Goal: Task Accomplishment & Management: Manage account settings

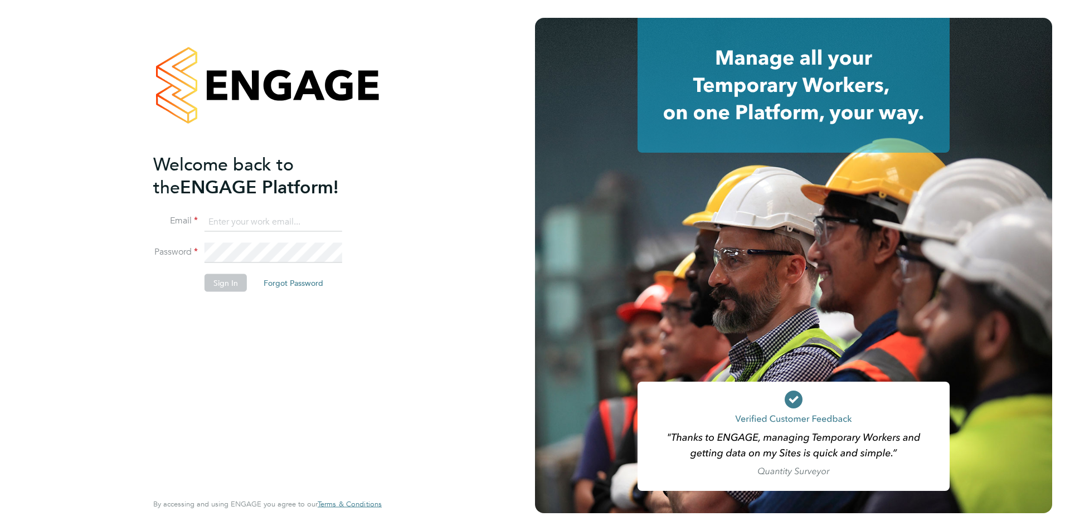
type input "[EMAIL_ADDRESS][PERSON_NAME][DOMAIN_NAME]"
click at [232, 285] on button "Sign In" at bounding box center [226, 283] width 42 height 18
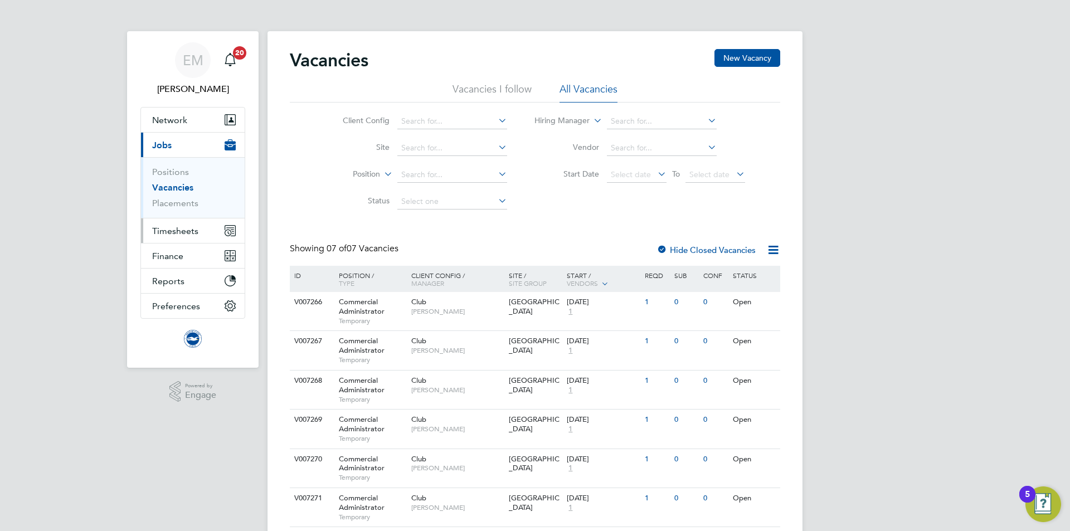
click at [165, 228] on span "Timesheets" at bounding box center [175, 231] width 46 height 11
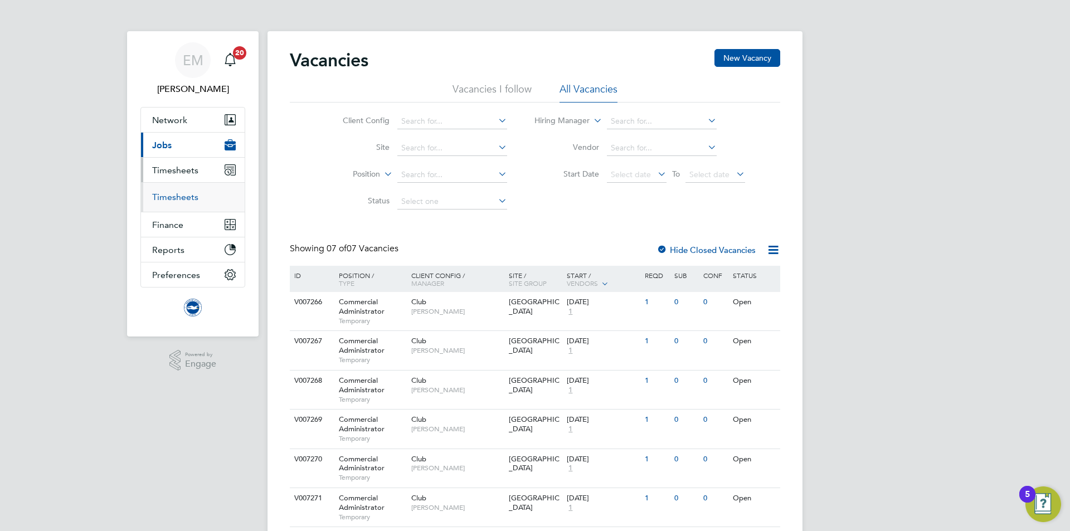
click at [167, 198] on link "Timesheets" at bounding box center [175, 197] width 46 height 11
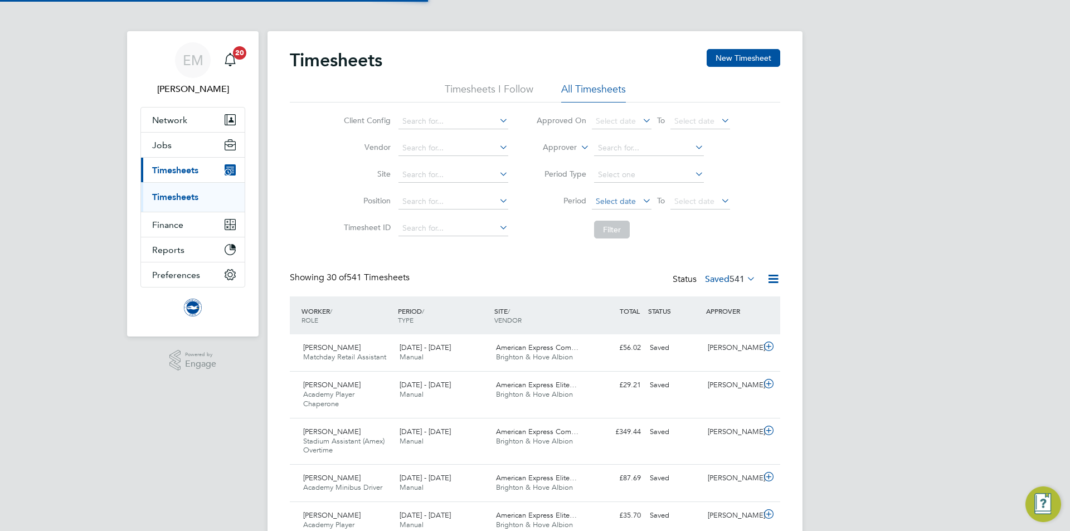
click at [617, 203] on span "Select date" at bounding box center [616, 201] width 40 height 10
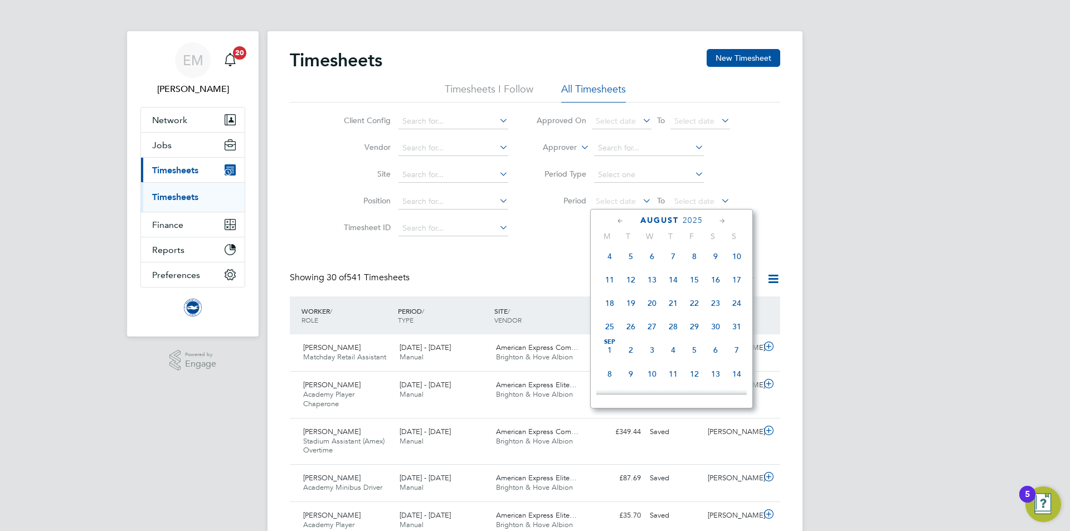
click at [607, 352] on span "Sep 1" at bounding box center [609, 349] width 21 height 21
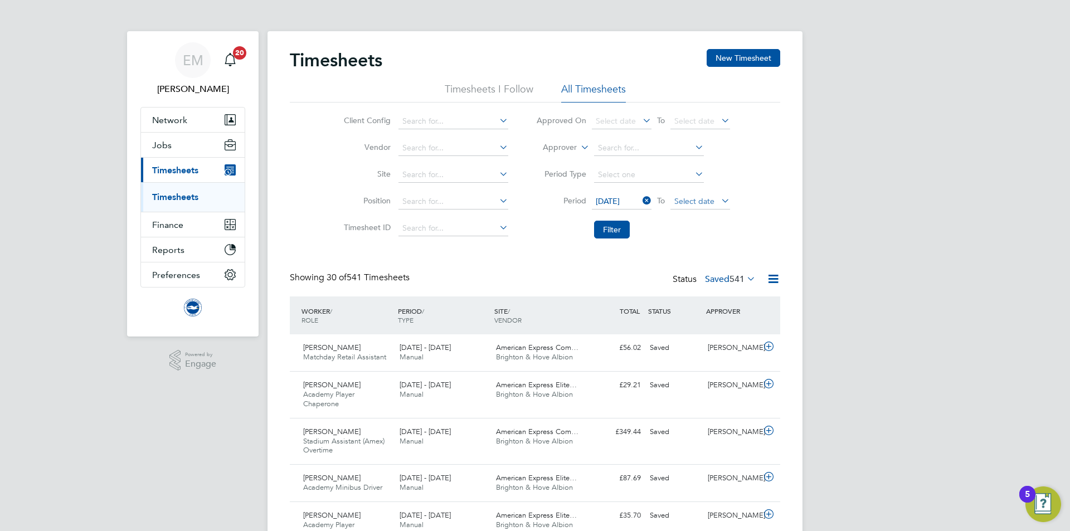
click at [686, 205] on span "Select date" at bounding box center [694, 201] width 40 height 10
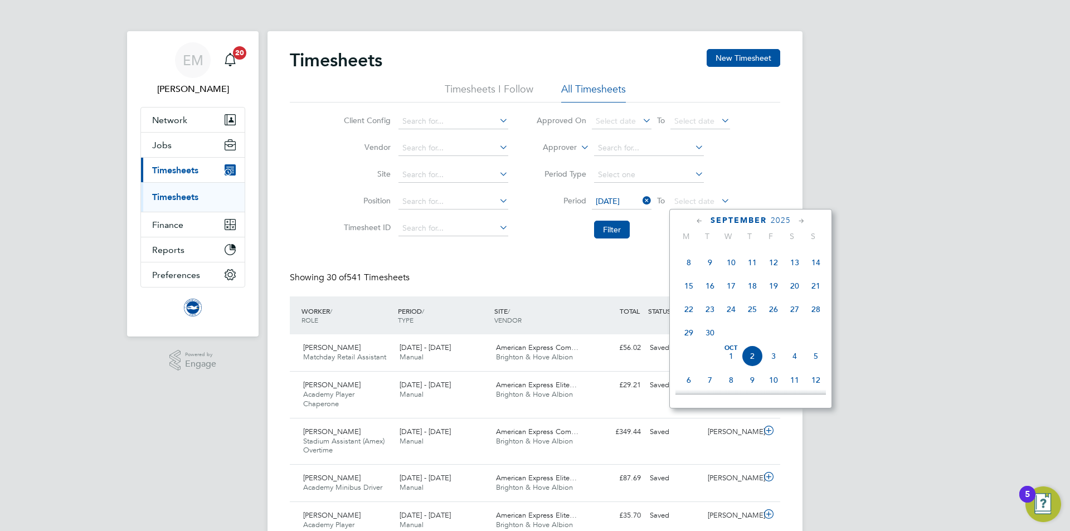
click at [710, 335] on span "30" at bounding box center [709, 332] width 21 height 21
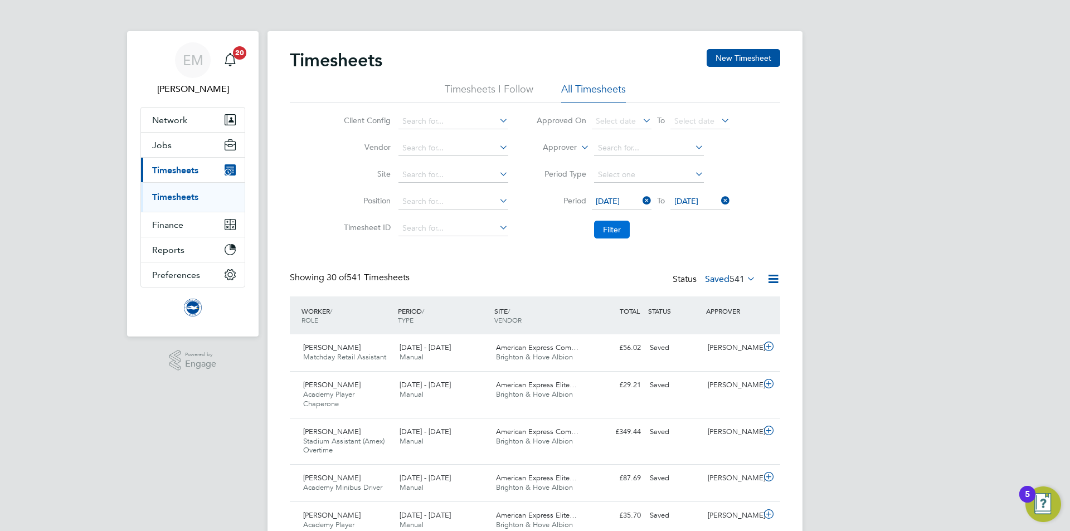
click at [621, 226] on button "Filter" at bounding box center [612, 230] width 36 height 18
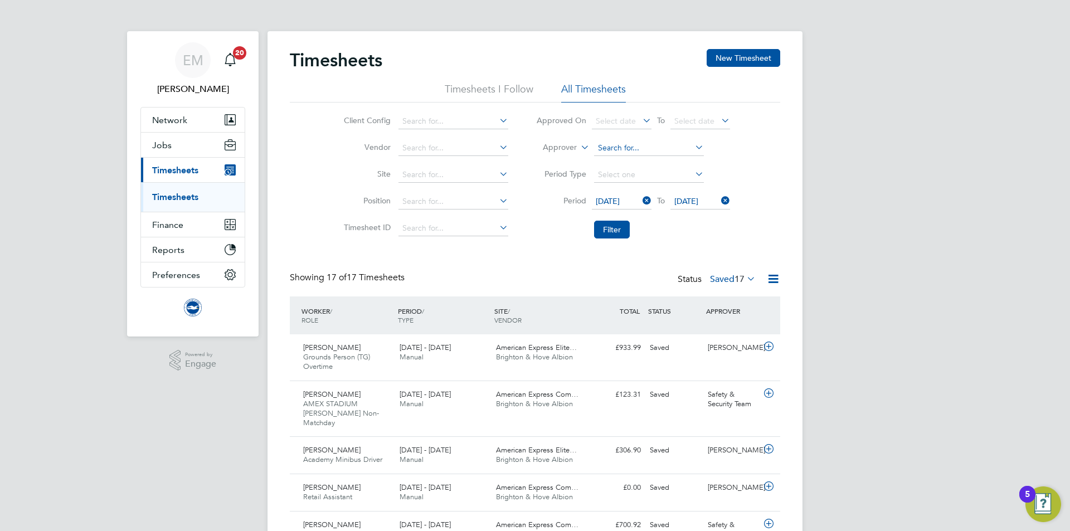
click at [631, 141] on input at bounding box center [649, 148] width 110 height 16
type input "v"
click at [635, 168] on li "Claire Britton" at bounding box center [662, 163] width 138 height 15
type input "[PERSON_NAME]"
click at [615, 233] on button "Filter" at bounding box center [612, 230] width 36 height 18
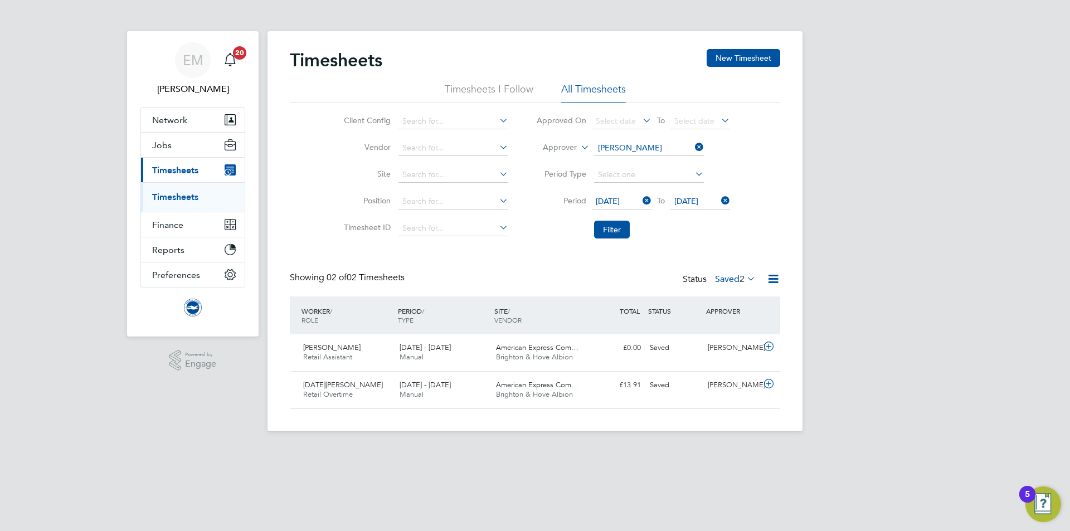
click at [728, 278] on label "Saved 2" at bounding box center [735, 279] width 41 height 11
click at [731, 313] on li "Saved" at bounding box center [729, 314] width 51 height 16
click at [698, 388] on div "Saved" at bounding box center [674, 385] width 58 height 18
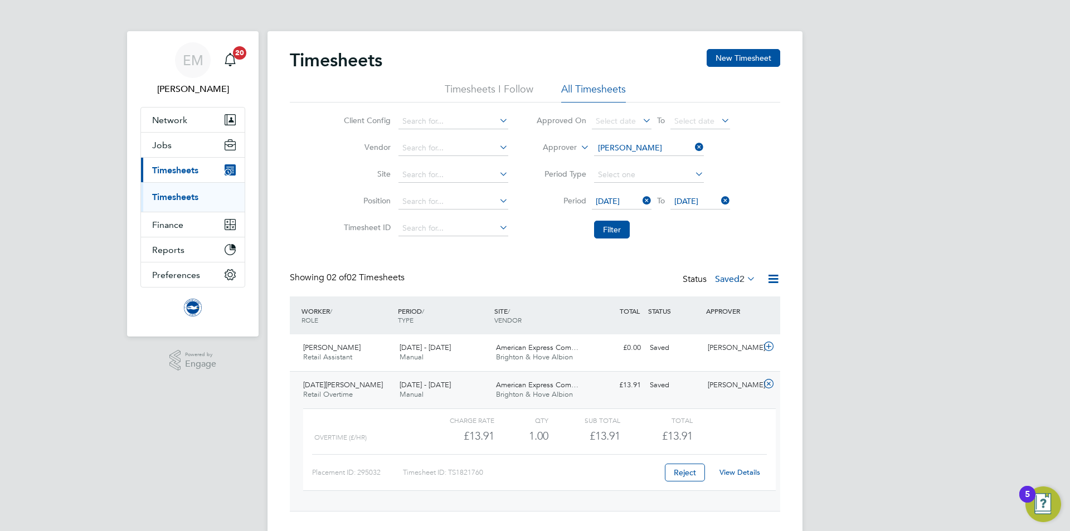
click at [744, 474] on link "View Details" at bounding box center [739, 472] width 41 height 9
click at [736, 279] on label "Saved 2" at bounding box center [735, 279] width 41 height 11
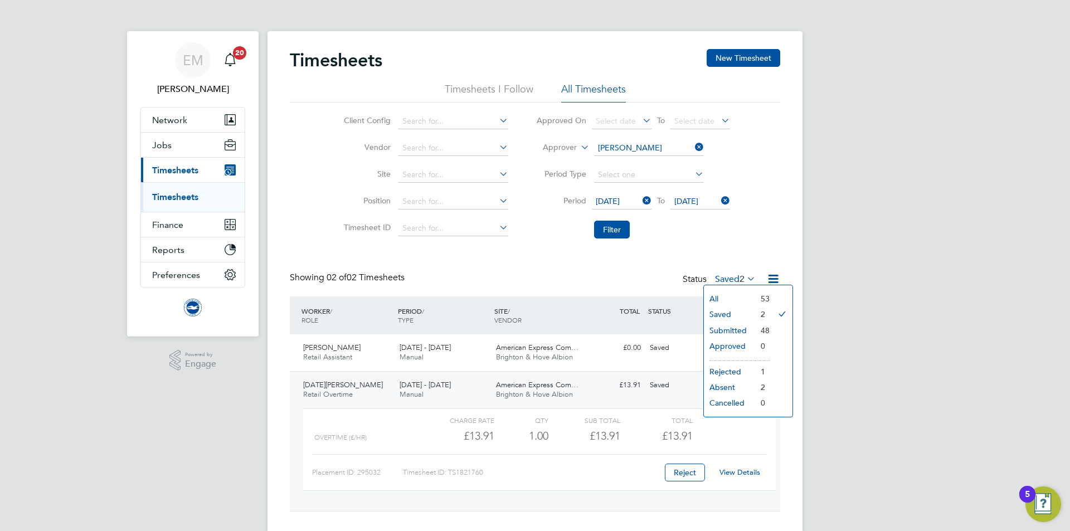
click at [746, 329] on li "Submitted" at bounding box center [729, 331] width 51 height 16
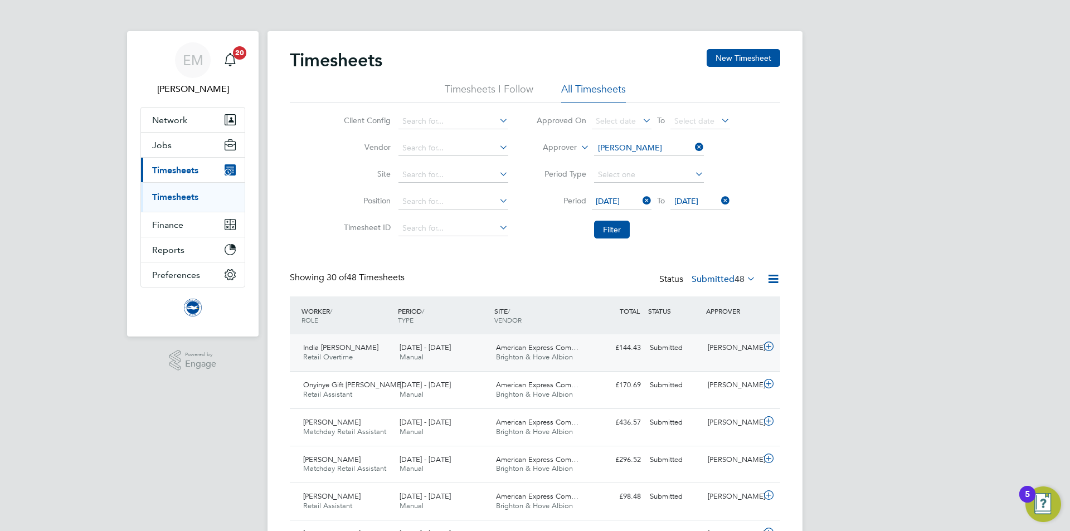
click at [687, 356] on div "Submitted" at bounding box center [674, 348] width 58 height 18
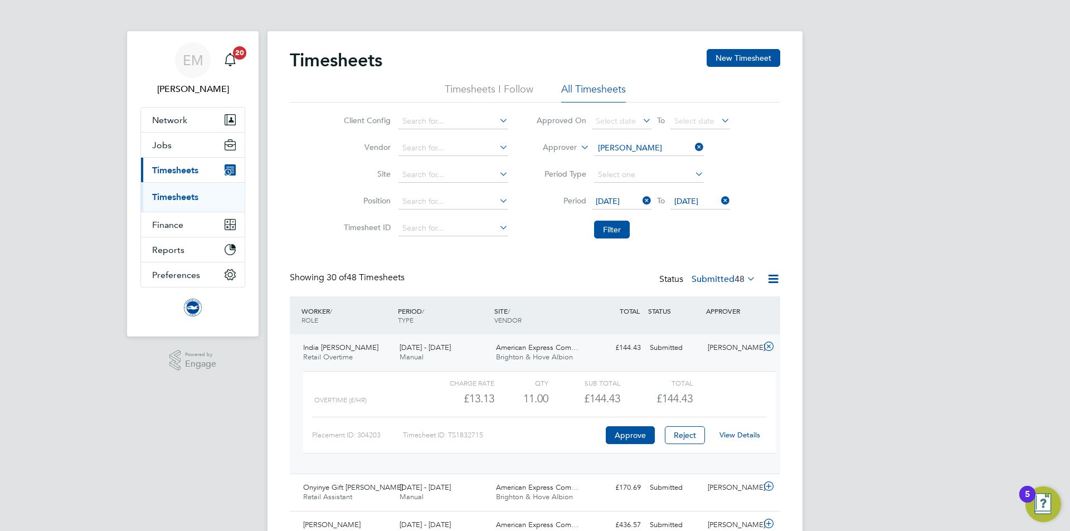
click at [751, 431] on link "View Details" at bounding box center [739, 434] width 41 height 9
click at [353, 354] on span "Retail Overtime" at bounding box center [328, 356] width 50 height 9
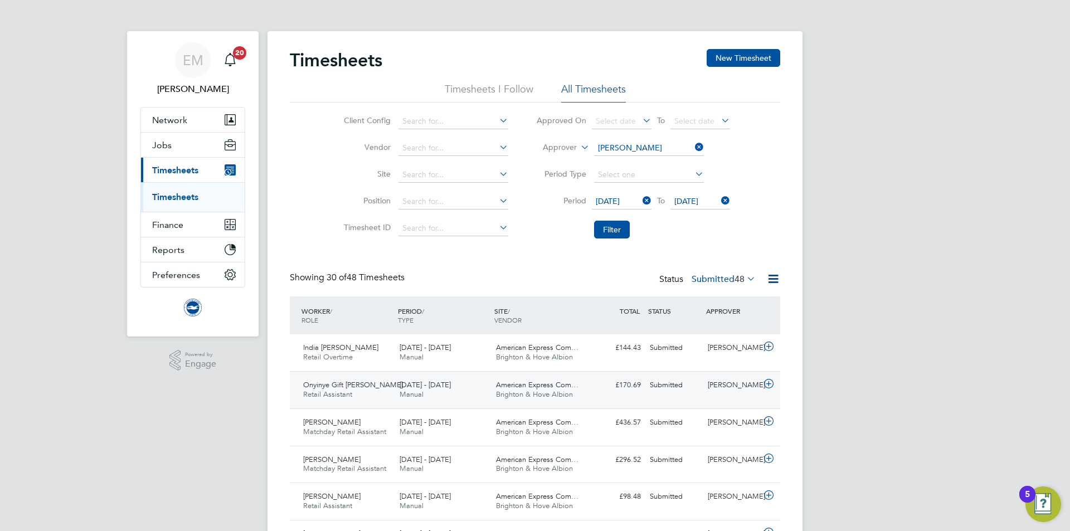
click at [601, 386] on div "£170.69 Submitted" at bounding box center [616, 385] width 58 height 18
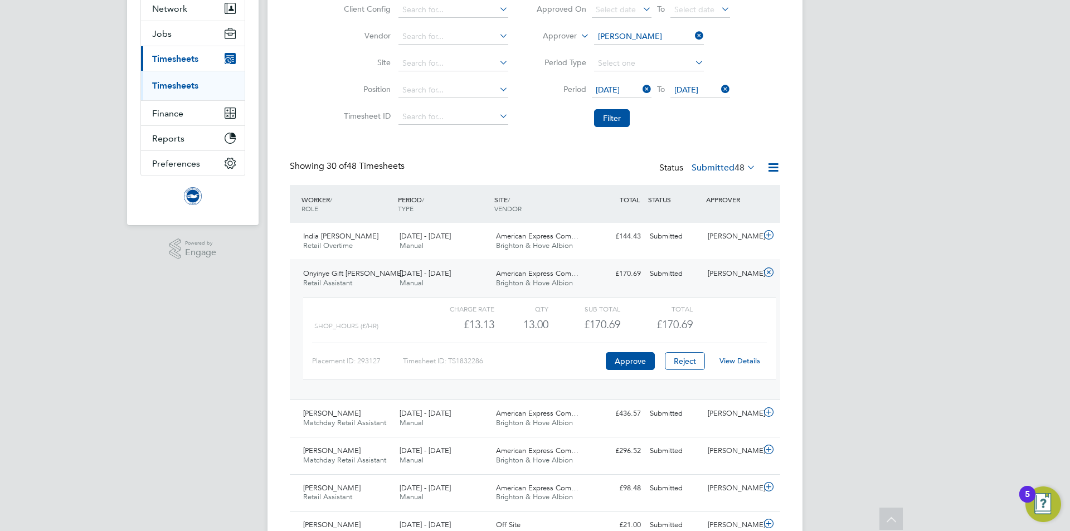
click at [738, 361] on link "View Details" at bounding box center [739, 360] width 41 height 9
click at [488, 281] on div "1 - 30 Sep 2025 Manual" at bounding box center [443, 279] width 96 height 28
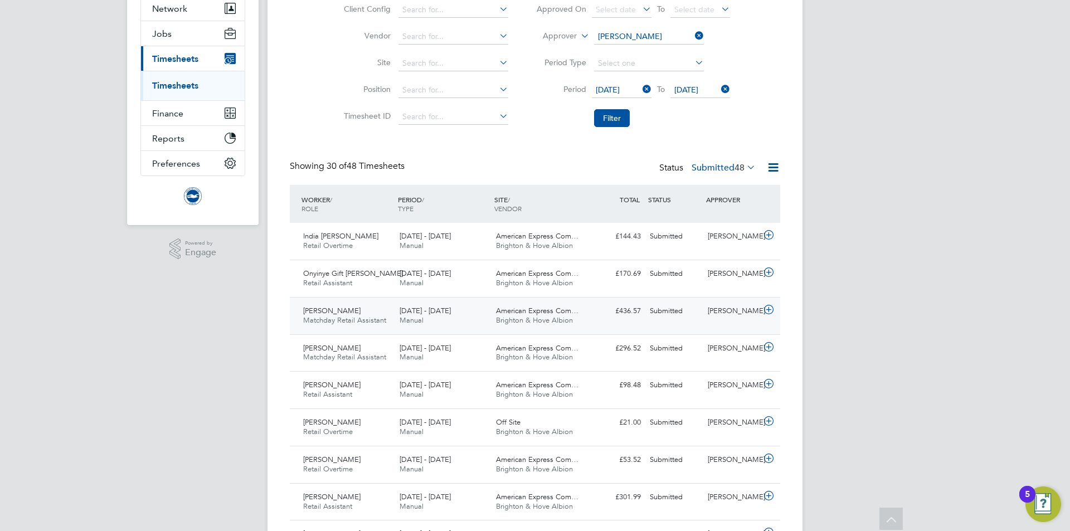
click at [710, 323] on div "Callum Galloway Matchday Retail Assistant 1 - 30 Sep 2025 1 - 30 Sep 2025 Manua…" at bounding box center [535, 315] width 490 height 37
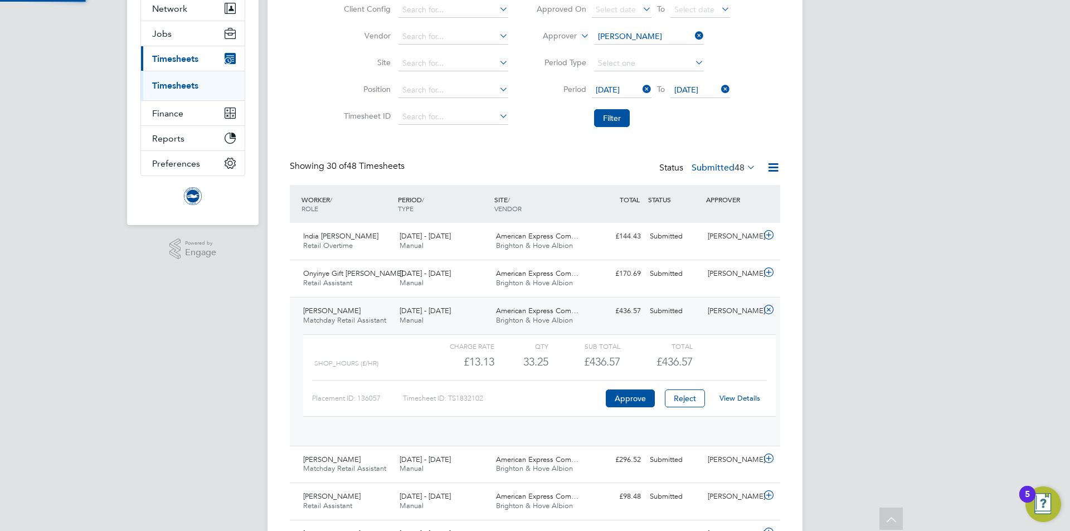
scroll to position [19, 109]
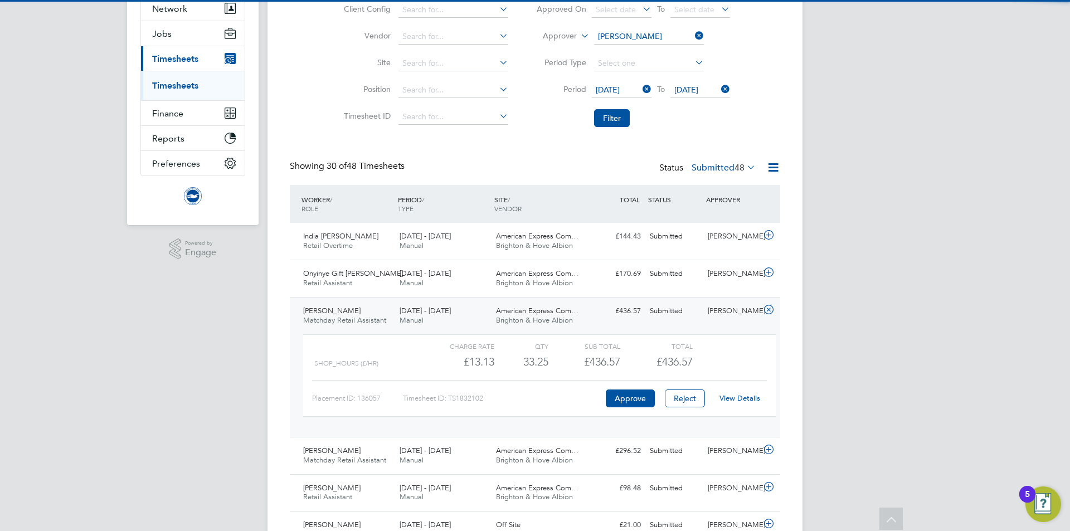
click at [738, 397] on link "View Details" at bounding box center [739, 397] width 41 height 9
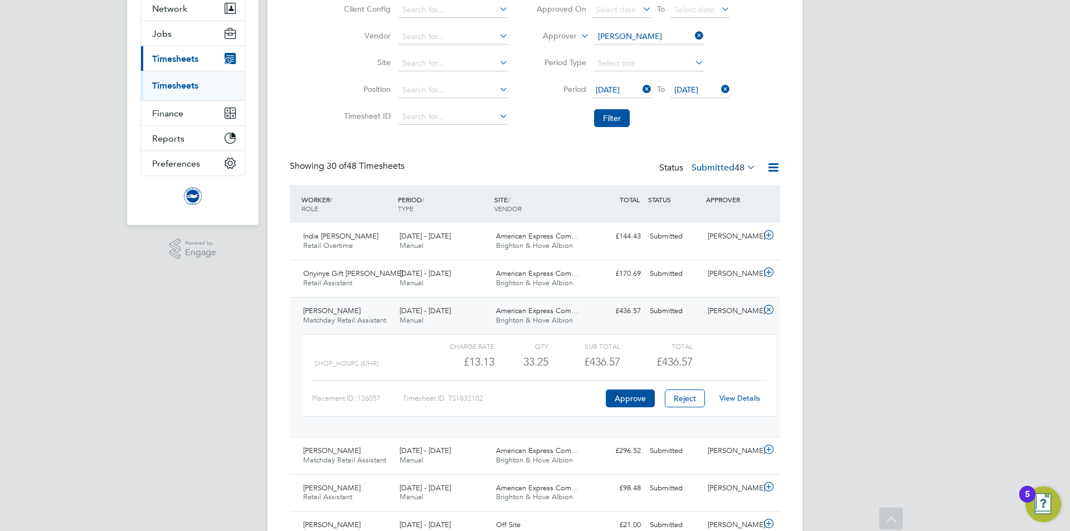
click at [551, 309] on span "American Express Com…" at bounding box center [537, 310] width 82 height 9
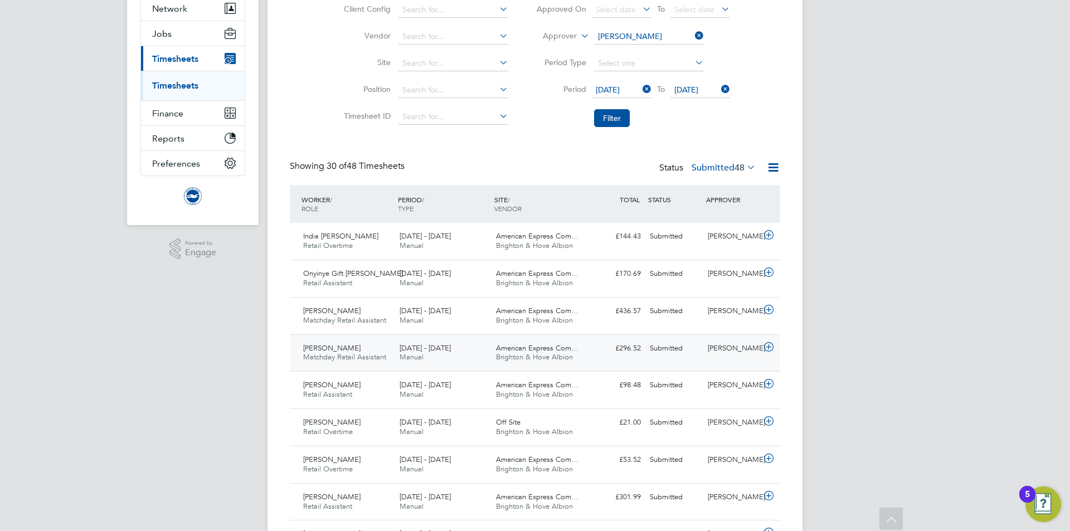
click at [603, 359] on div "Henry Edmonds Matchday Retail Assistant 1 - 30 Sep 2025 1 - 30 Sep 2025 Manual …" at bounding box center [535, 352] width 490 height 37
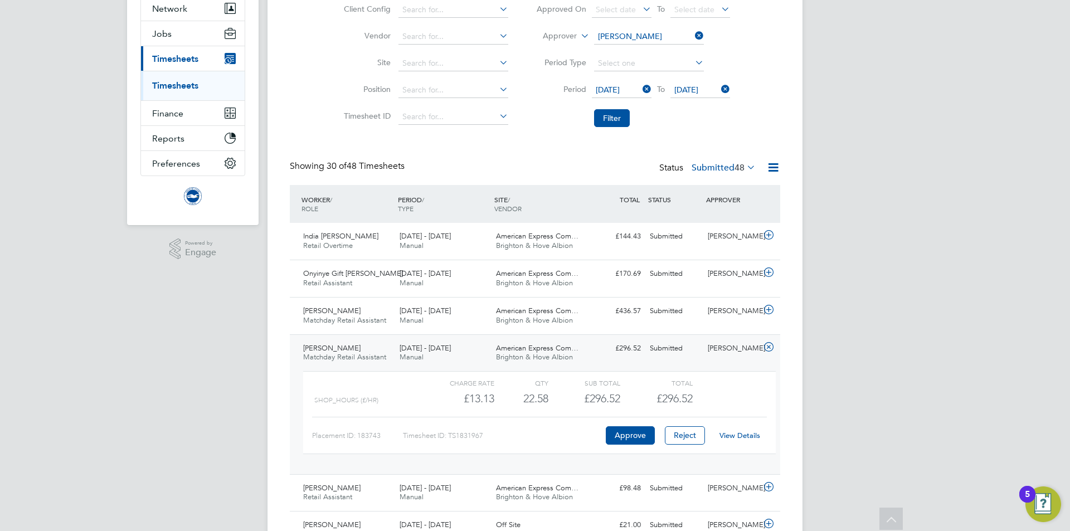
click at [753, 430] on div "View Details" at bounding box center [739, 436] width 55 height 18
click at [751, 437] on link "View Details" at bounding box center [739, 435] width 41 height 9
click at [368, 341] on div "Henry Edmonds Matchday Retail Assistant 1 - 30 Sep 2025" at bounding box center [347, 353] width 96 height 28
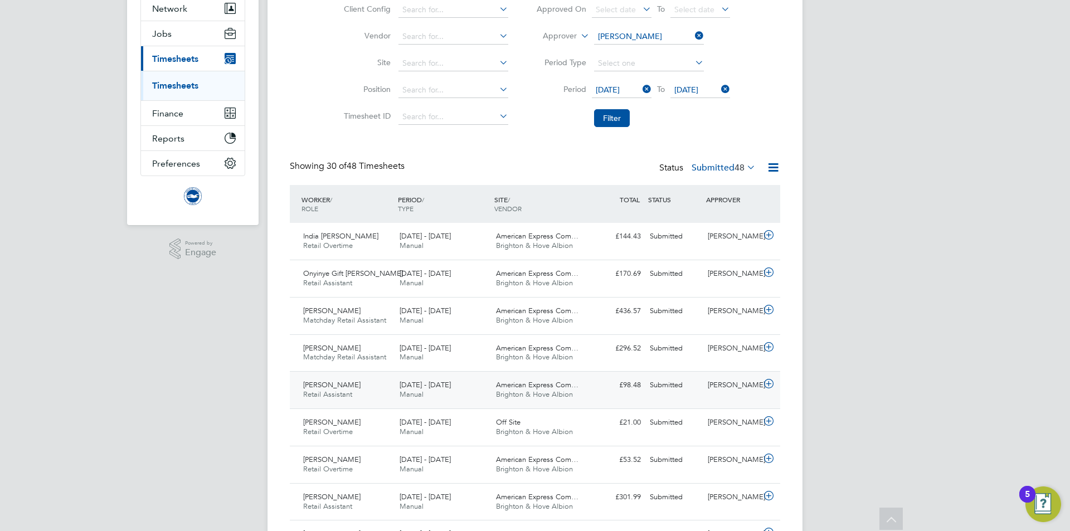
click at [361, 392] on div "Thomas Ellis Retail Assistant 1 - 30 Sep 2025" at bounding box center [347, 390] width 96 height 28
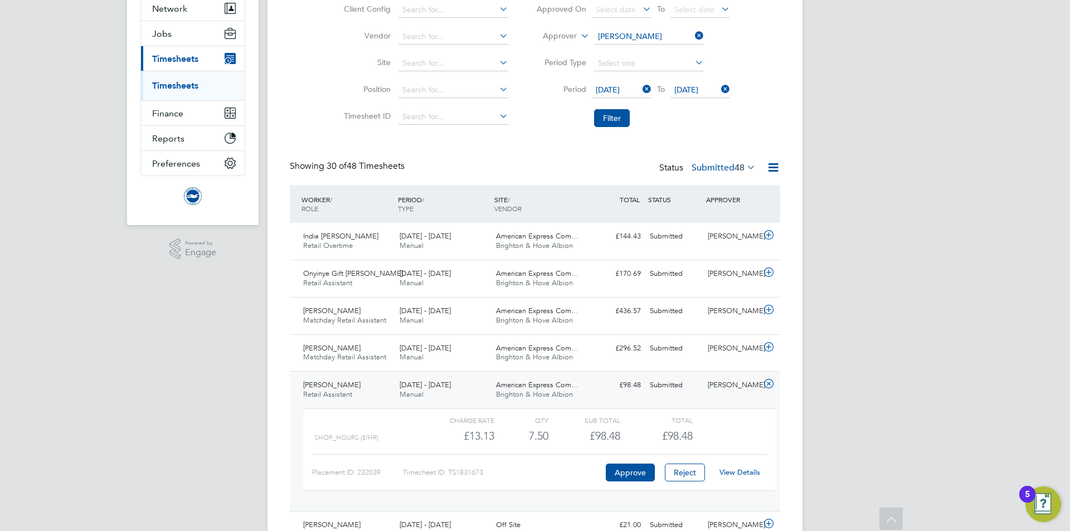
click at [735, 470] on link "View Details" at bounding box center [739, 472] width 41 height 9
click at [473, 386] on div "1 - 30 Sep 2025 Manual" at bounding box center [443, 390] width 96 height 28
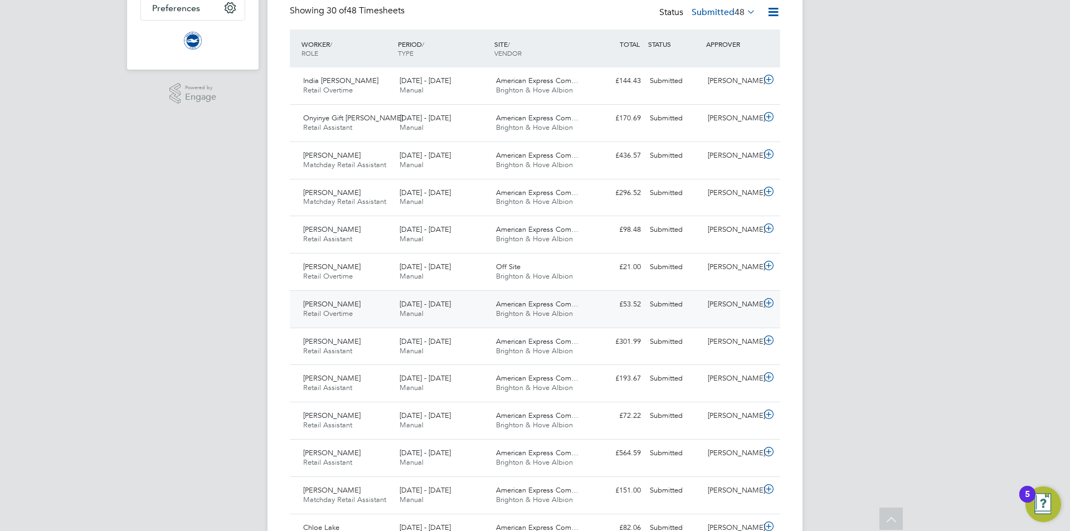
scroll to position [279, 0]
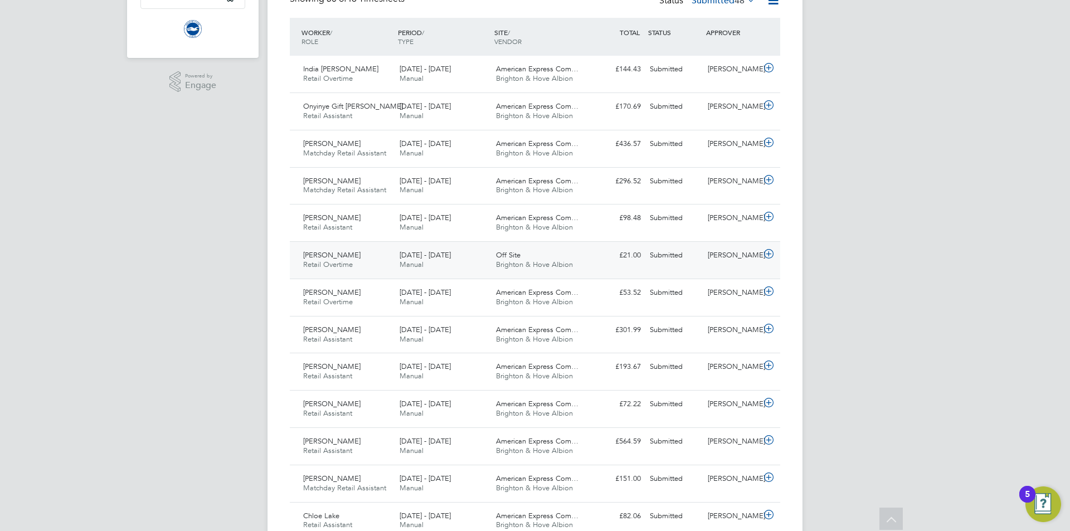
click at [687, 261] on div "Submitted" at bounding box center [674, 255] width 58 height 18
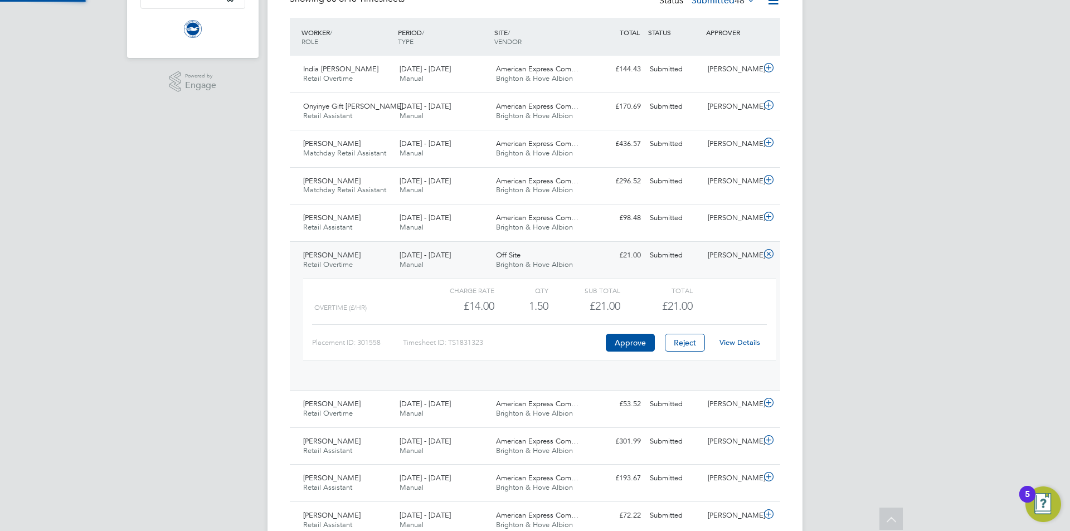
scroll to position [19, 109]
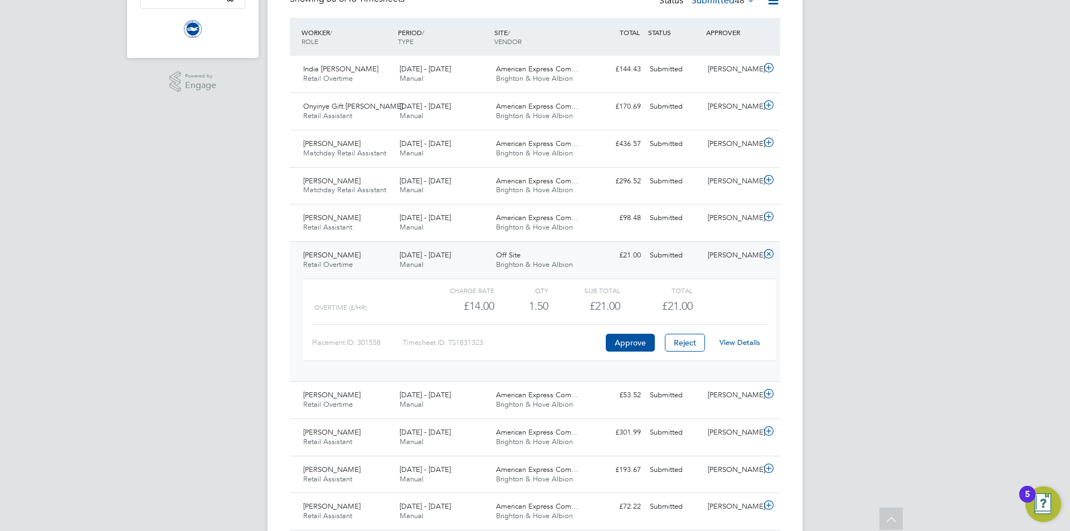
click at [737, 344] on link "View Details" at bounding box center [739, 342] width 41 height 9
click at [377, 257] on div "Daniel Burrage Retail Overtime 1 - 30 Sep 2025" at bounding box center [347, 260] width 96 height 28
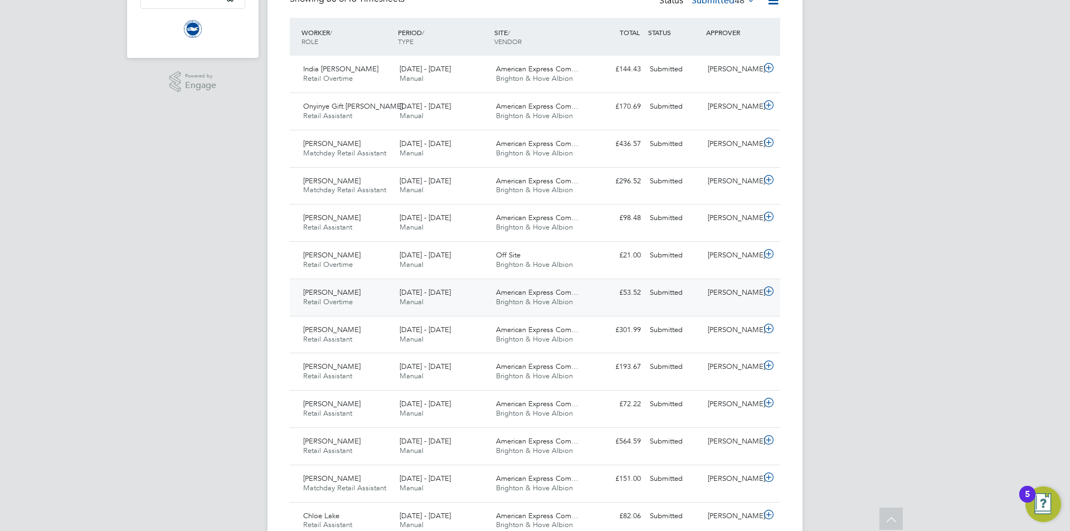
click at [374, 296] on div "Robin Jones Retail Overtime 1 - 30 Sep 2025" at bounding box center [347, 298] width 96 height 28
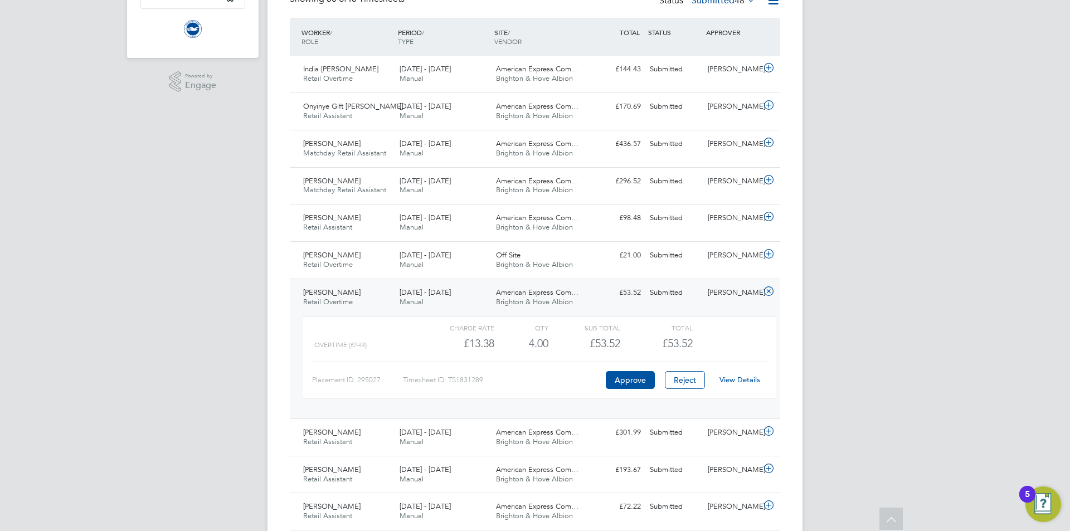
click at [737, 381] on link "View Details" at bounding box center [739, 379] width 41 height 9
click at [402, 284] on div "1 - 30 Sep 2025 Manual" at bounding box center [443, 298] width 96 height 28
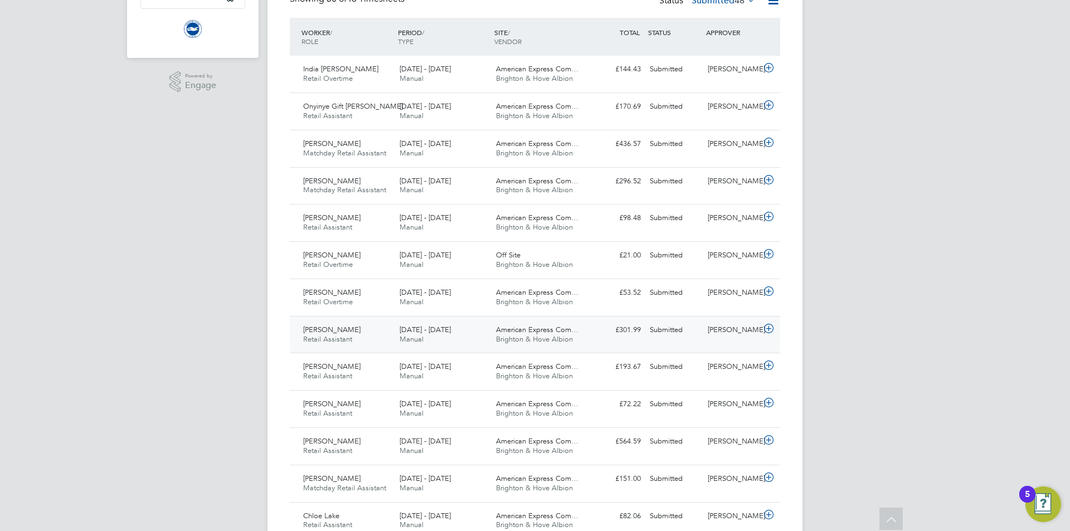
click at [424, 351] on div "Lucy Halsall Retail Assistant 1 - 30 Sep 2025 1 - 30 Sep 2025 Manual American E…" at bounding box center [535, 334] width 490 height 37
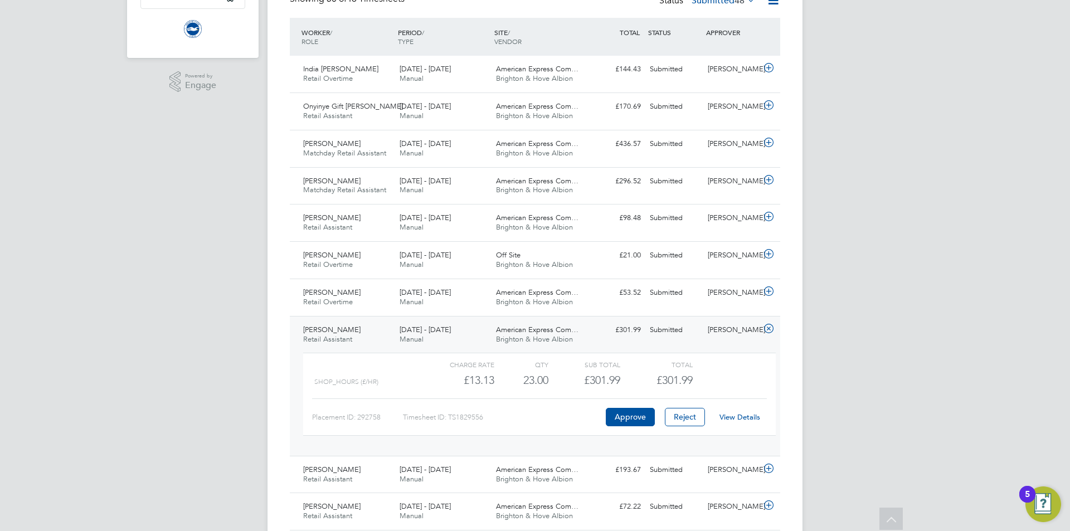
click at [743, 417] on link "View Details" at bounding box center [739, 416] width 41 height 9
click at [527, 328] on span "American Express Com…" at bounding box center [537, 329] width 82 height 9
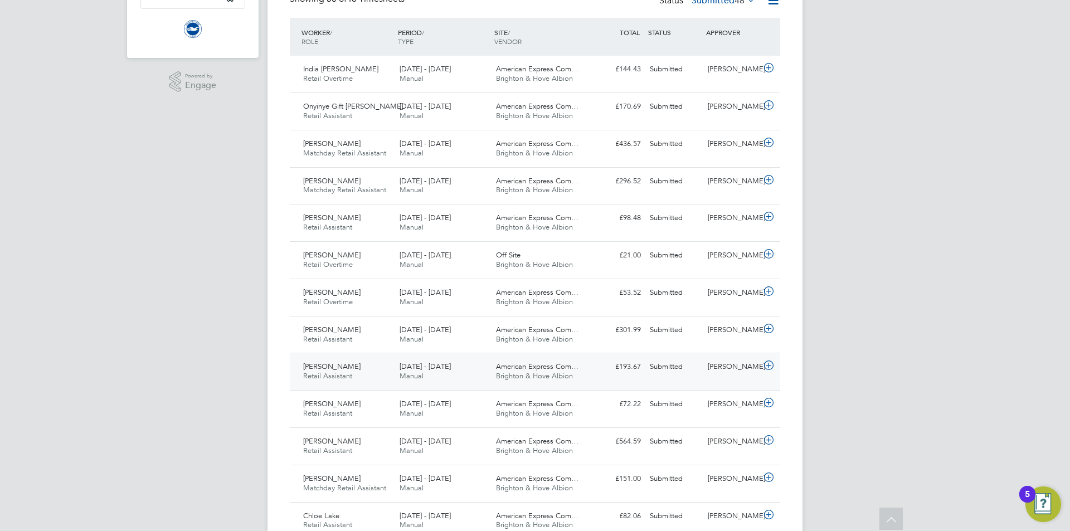
click at [700, 368] on div "Submitted" at bounding box center [674, 367] width 58 height 18
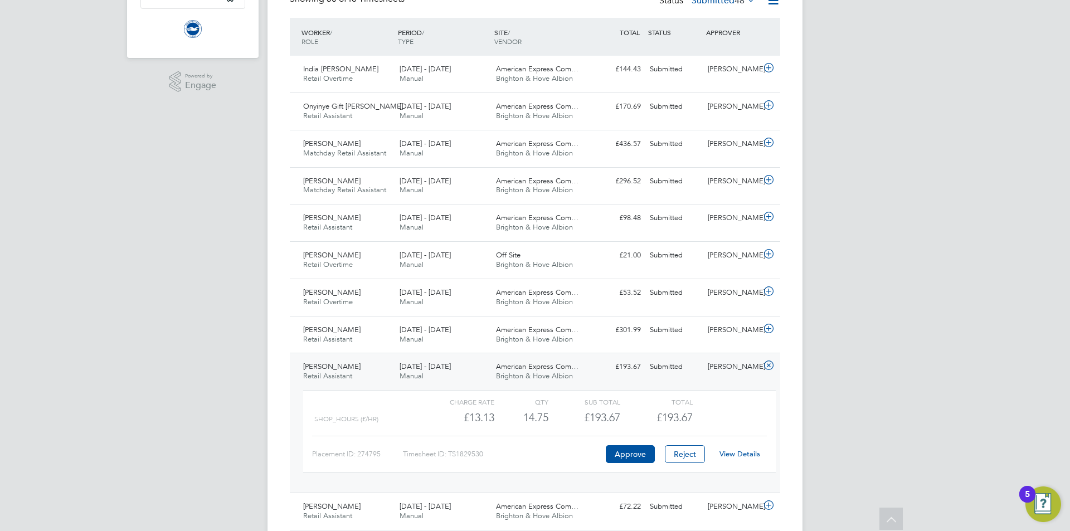
click at [745, 455] on link "View Details" at bounding box center [739, 453] width 41 height 9
click at [676, 357] on div "Owen Smith Retail Assistant 1 - 30 Sep 2025 1 - 30 Sep 2025 Manual American Exp…" at bounding box center [535, 423] width 490 height 140
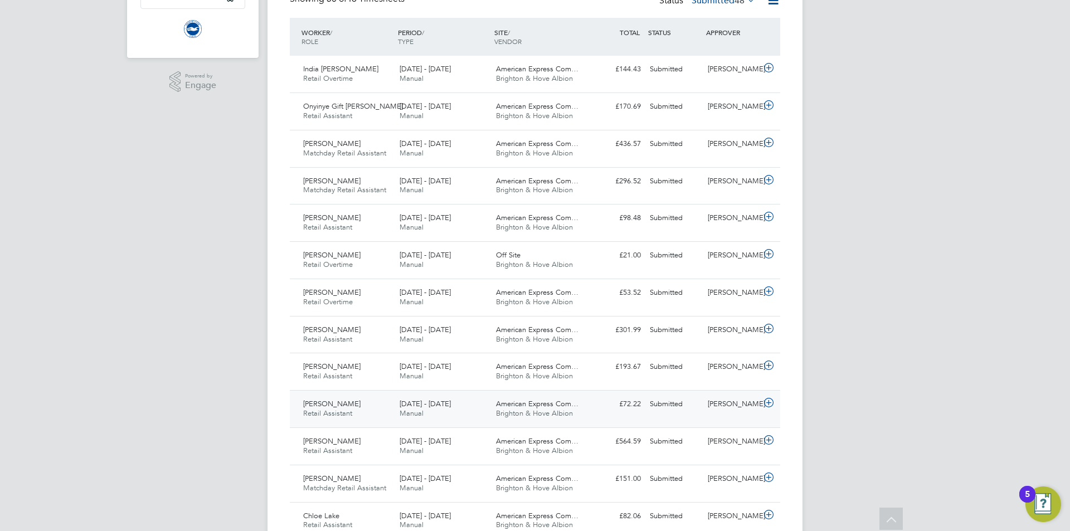
click at [736, 412] on div "[PERSON_NAME]" at bounding box center [732, 404] width 58 height 18
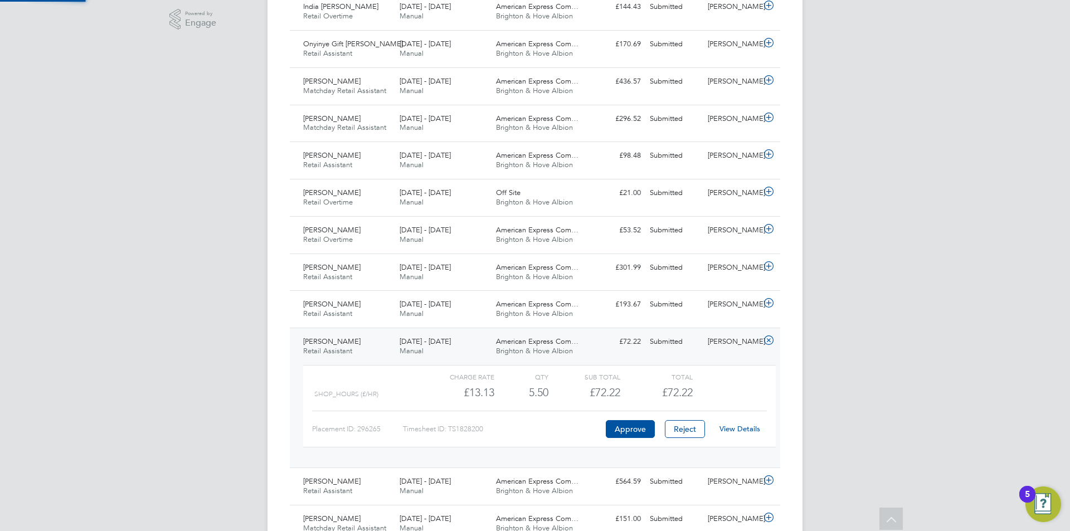
scroll to position [446, 0]
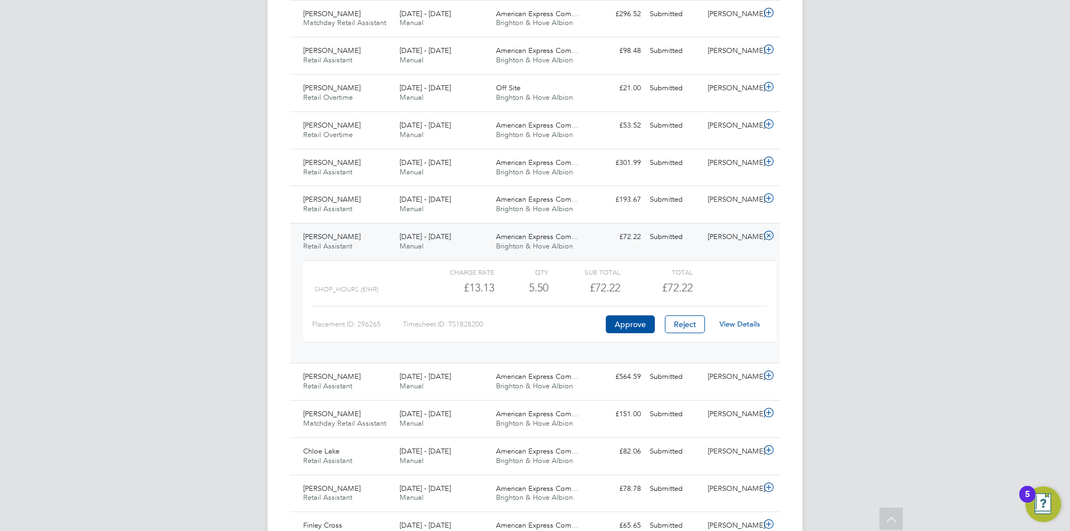
click at [739, 323] on link "View Details" at bounding box center [739, 323] width 41 height 9
drag, startPoint x: 612, startPoint y: 242, endPoint x: 620, endPoint y: 242, distance: 7.3
click at [613, 242] on div "£72.22 Submitted" at bounding box center [616, 237] width 58 height 18
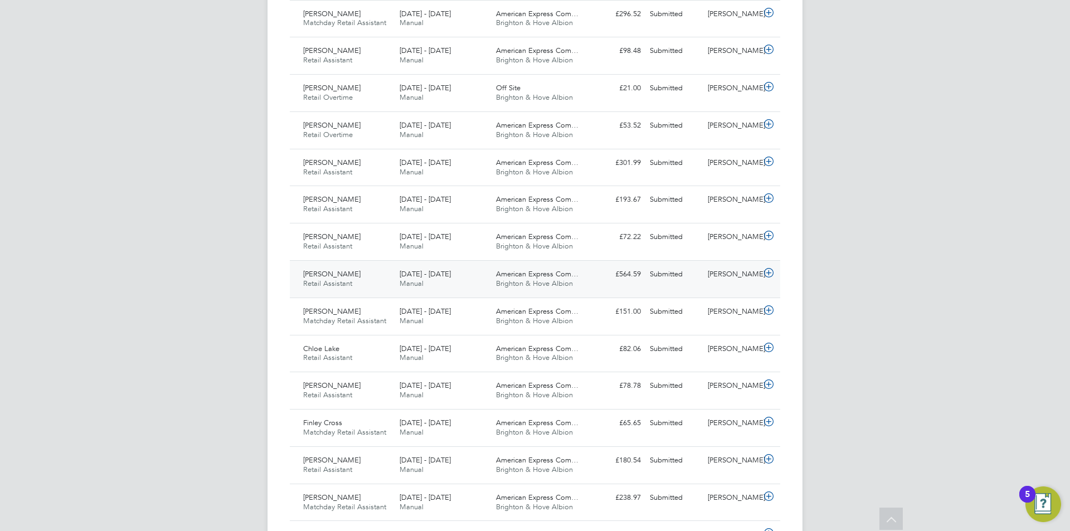
click at [737, 270] on div "[PERSON_NAME]" at bounding box center [732, 274] width 58 height 18
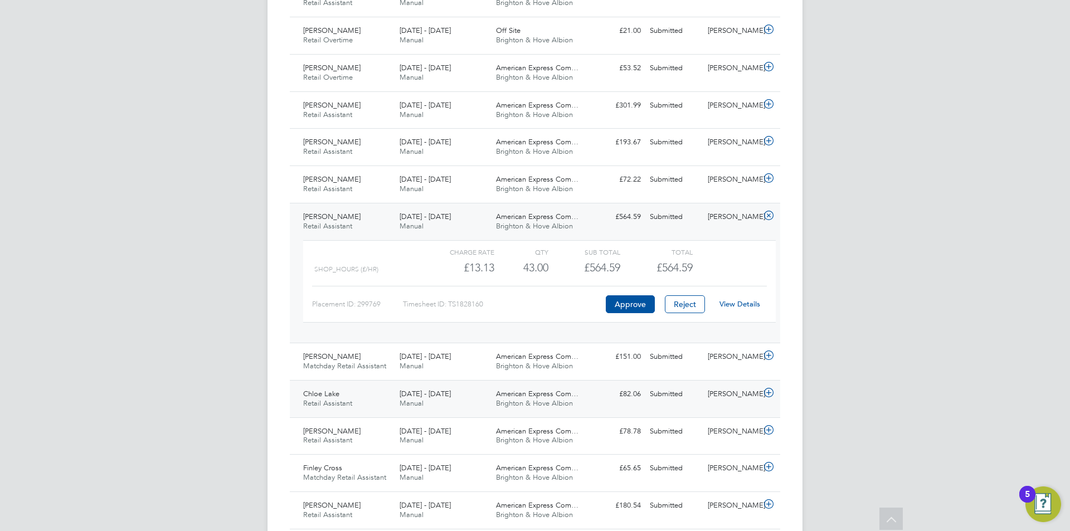
scroll to position [557, 0]
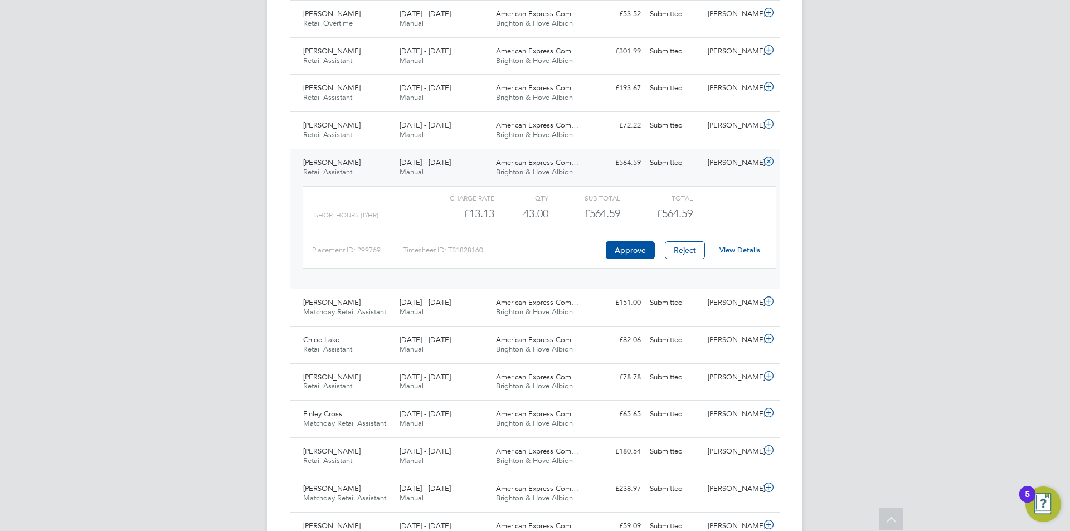
click at [740, 248] on link "View Details" at bounding box center [739, 249] width 41 height 9
click at [547, 167] on span "American Express Com…" at bounding box center [537, 162] width 82 height 9
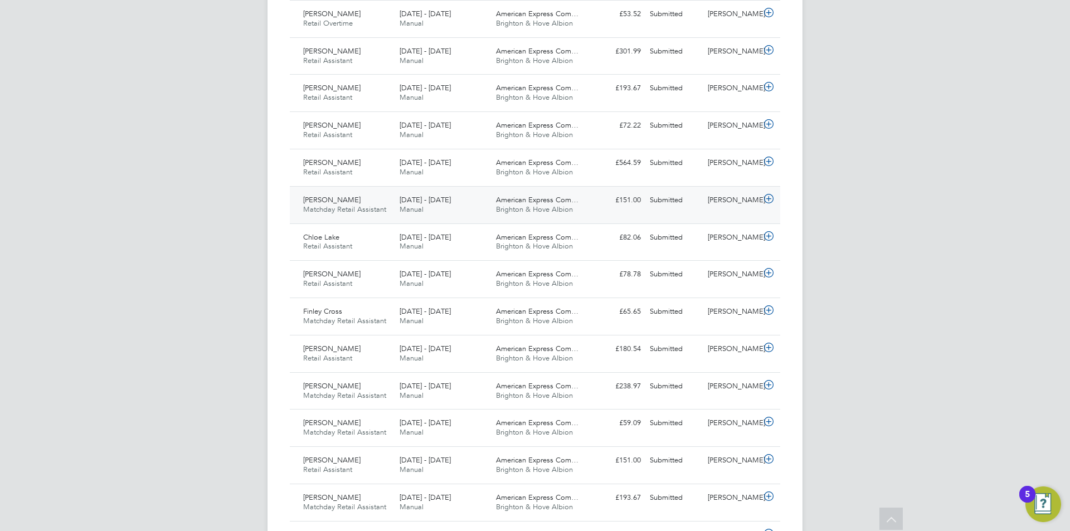
click at [683, 212] on div "Imogen Thomas Matchday Retail Assistant 1 - 30 Sep 2025 1 - 30 Sep 2025 Manual …" at bounding box center [535, 204] width 490 height 37
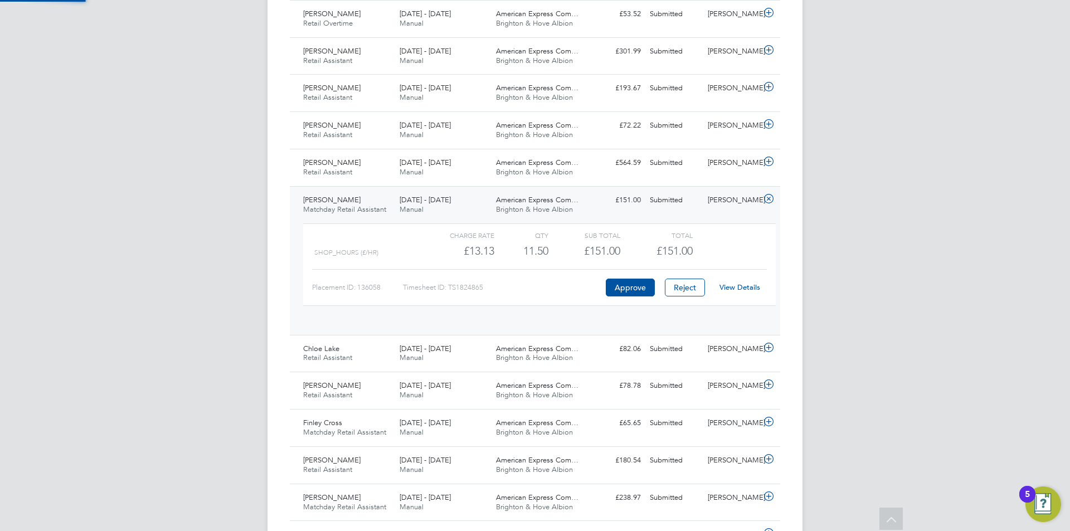
scroll to position [19, 109]
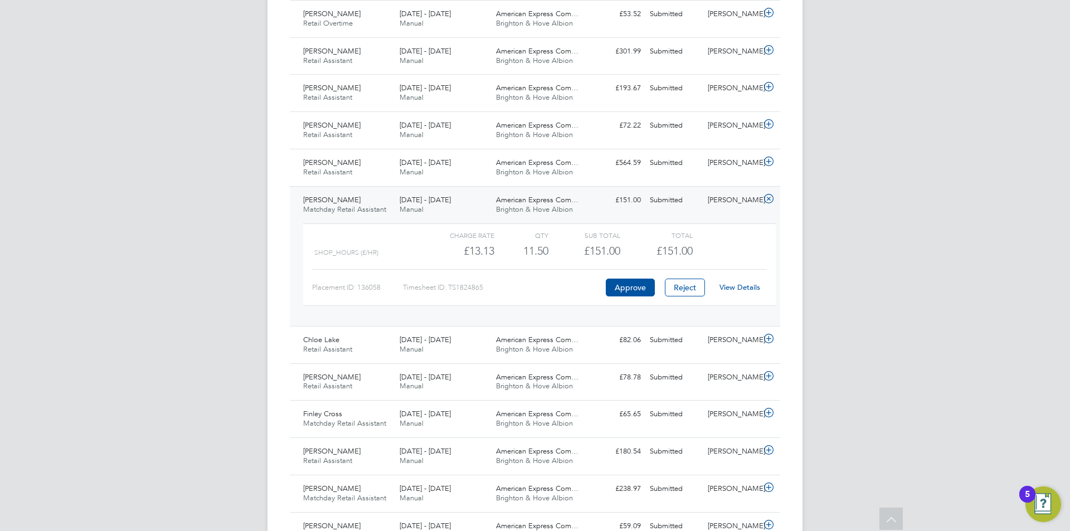
click at [741, 294] on div "View Details" at bounding box center [739, 288] width 55 height 18
click at [739, 288] on link "View Details" at bounding box center [739, 287] width 41 height 9
drag, startPoint x: 481, startPoint y: 221, endPoint x: 476, endPoint y: 211, distance: 11.0
click at [479, 217] on div "Imogen Thomas Matchday Retail Assistant 1 - 30 Sep 2025 1 - 30 Sep 2025 Manual …" at bounding box center [535, 256] width 490 height 140
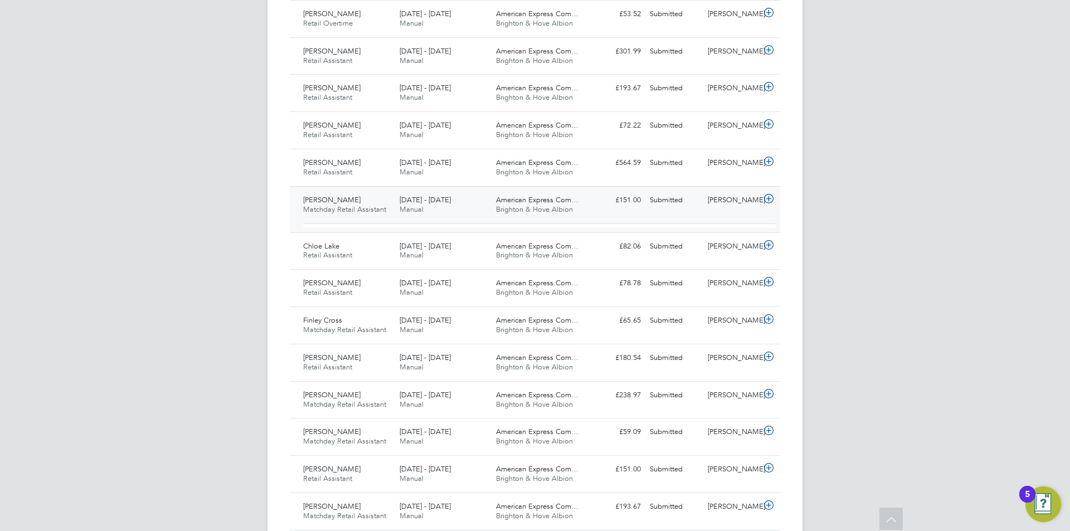
click at [471, 195] on div "1 - 30 Sep 2025 Manual" at bounding box center [443, 205] width 96 height 28
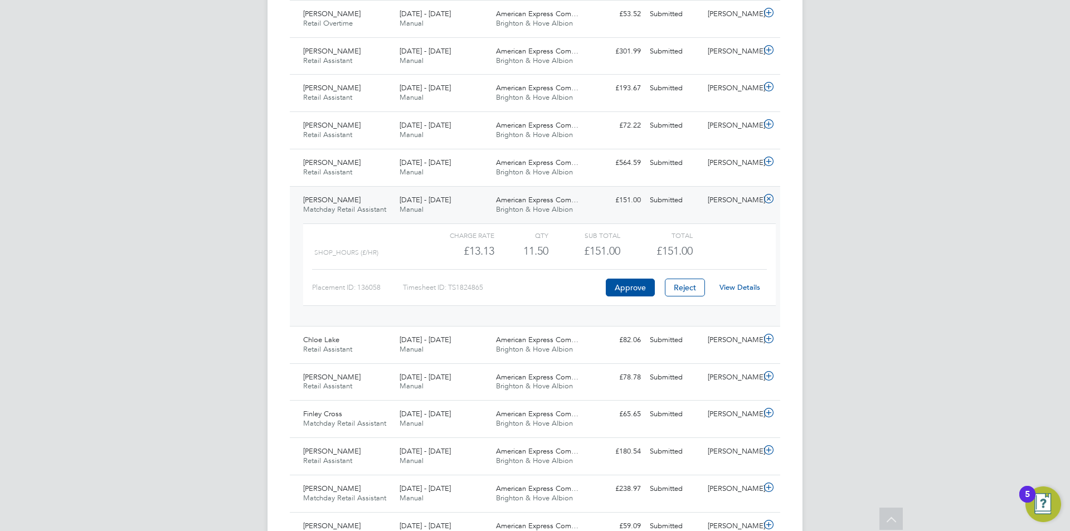
click at [471, 195] on div "1 - 30 Sep 2025 Manual" at bounding box center [443, 205] width 96 height 28
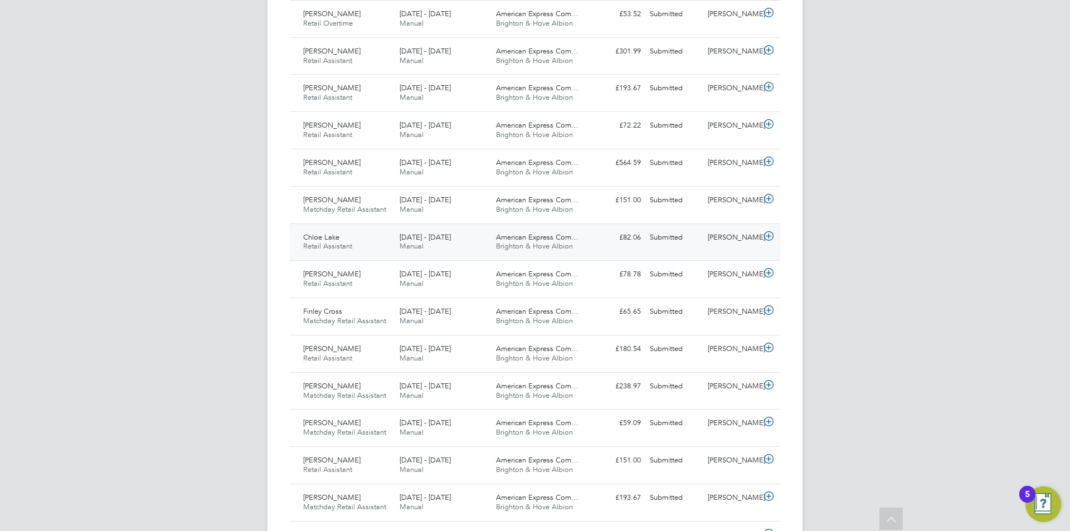
click at [489, 242] on div "1 - 30 Sep 2025 Manual" at bounding box center [443, 242] width 96 height 28
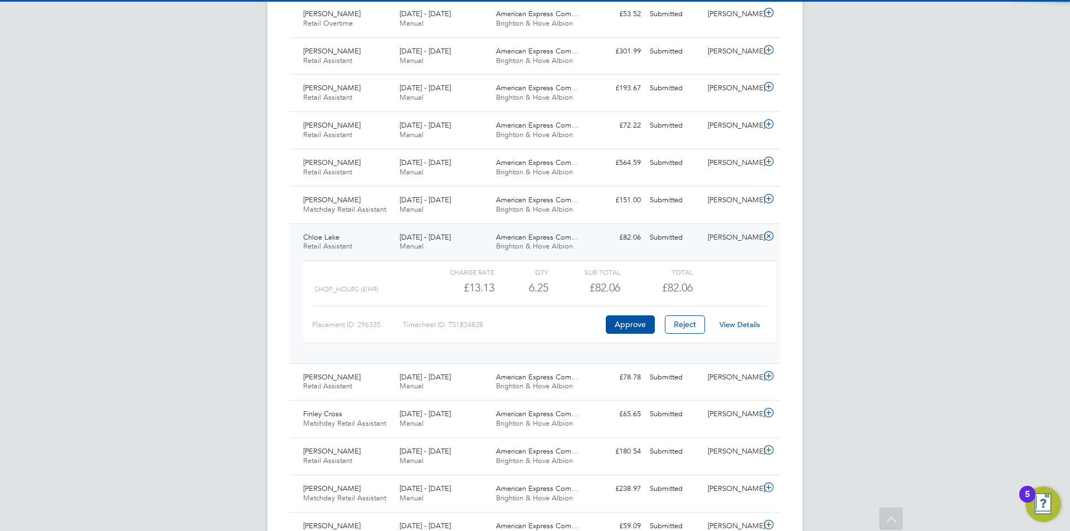
click at [739, 322] on link "View Details" at bounding box center [739, 324] width 41 height 9
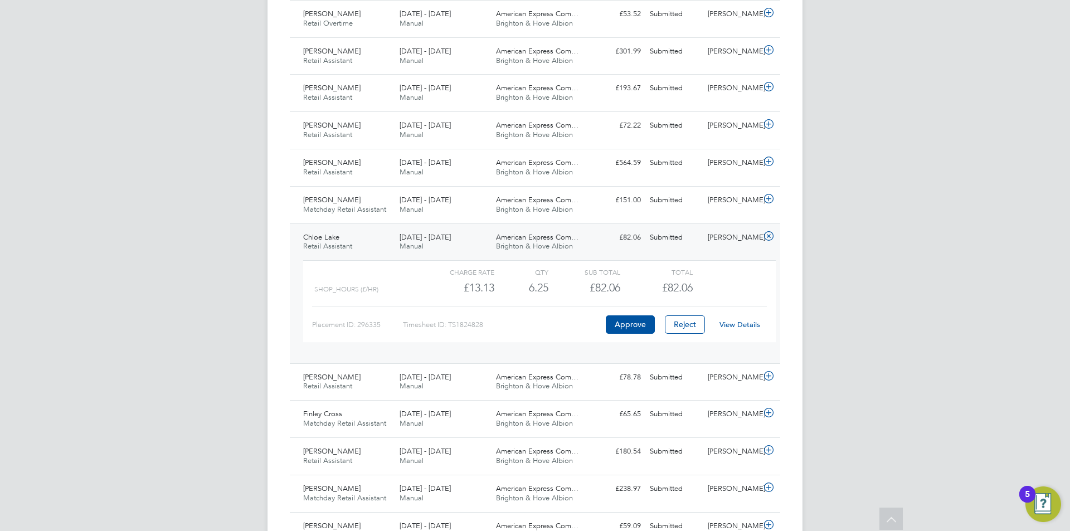
drag, startPoint x: 585, startPoint y: 225, endPoint x: 591, endPoint y: 225, distance: 6.7
click at [587, 225] on div "Chloe Lake Retail Assistant 1 - 30 Sep 2025 1 - 30 Sep 2025 Manual American Exp…" at bounding box center [535, 293] width 490 height 140
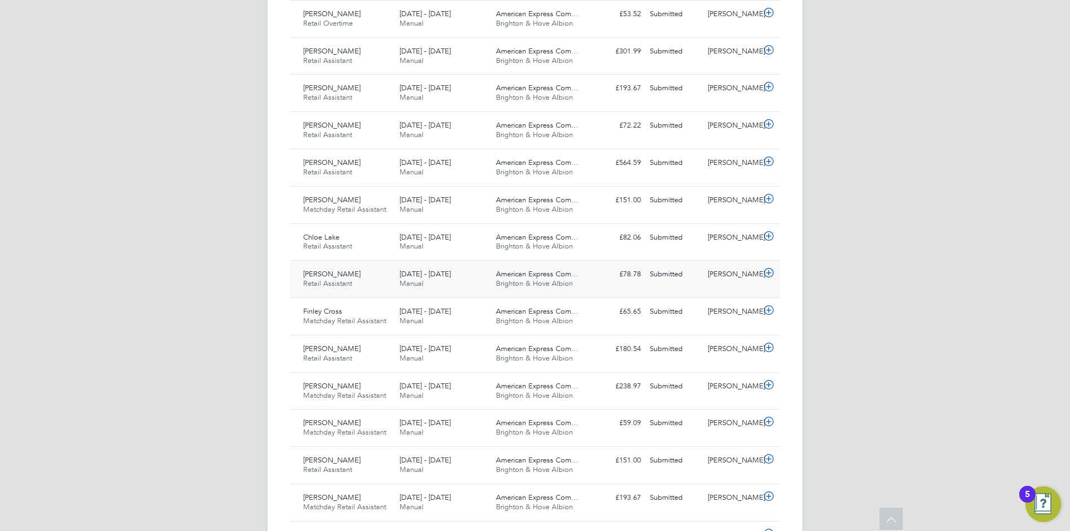
click at [755, 271] on div "[PERSON_NAME]" at bounding box center [732, 274] width 58 height 18
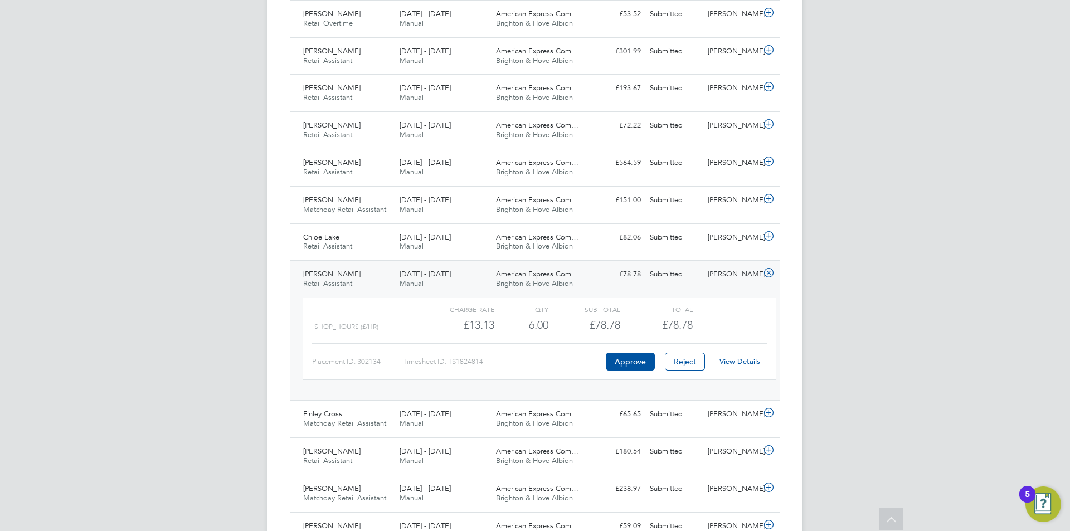
click at [736, 362] on link "View Details" at bounding box center [739, 361] width 41 height 9
click at [451, 275] on div "1 - 30 Sep 2025 Manual" at bounding box center [443, 279] width 96 height 28
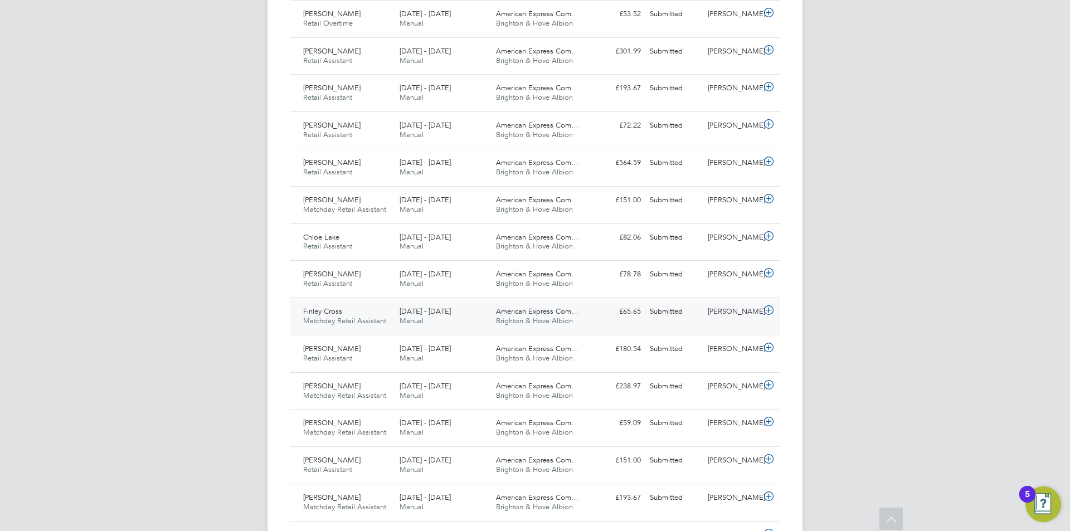
click at [583, 318] on div "American Express Com… Brighton & Hove Albion" at bounding box center [540, 317] width 96 height 28
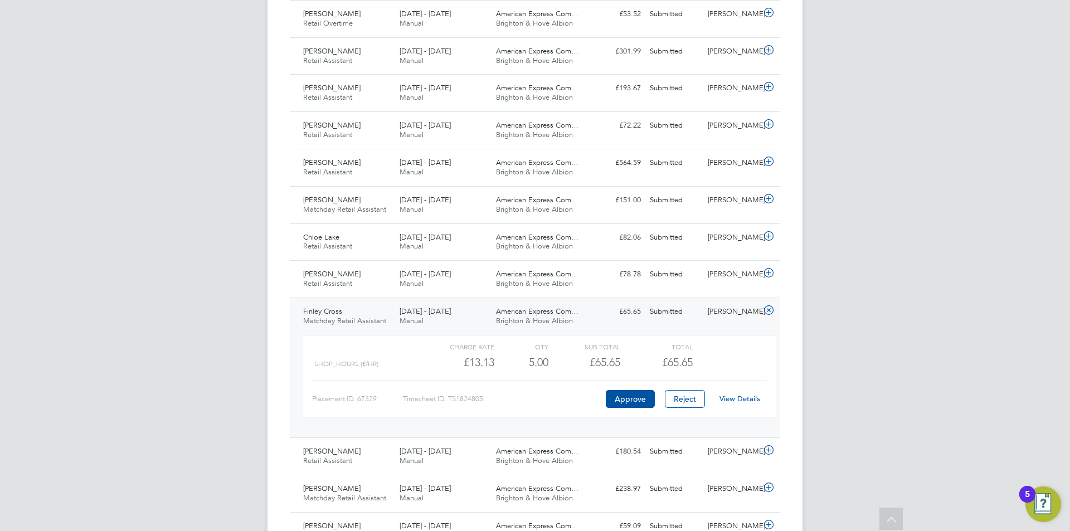
click at [747, 399] on link "View Details" at bounding box center [739, 398] width 41 height 9
click at [528, 318] on span "Brighton & Hove Albion" at bounding box center [534, 320] width 77 height 9
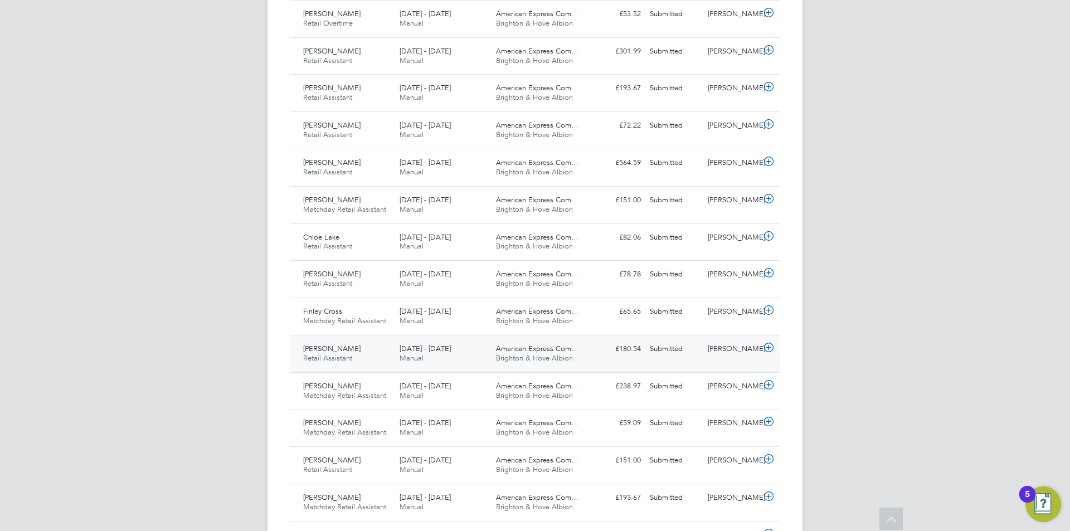
click at [679, 355] on div "Submitted" at bounding box center [674, 349] width 58 height 18
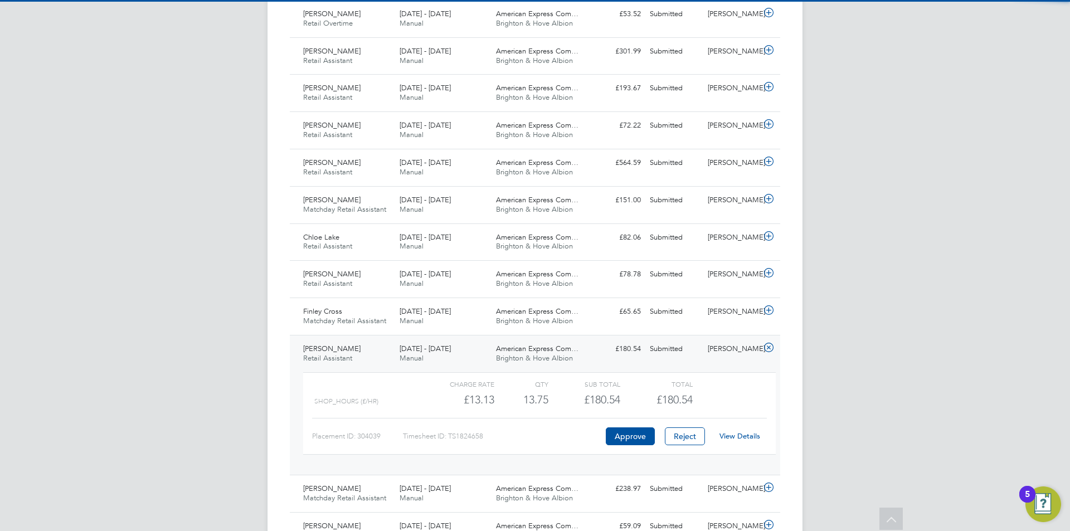
click at [741, 435] on link "View Details" at bounding box center [739, 435] width 41 height 9
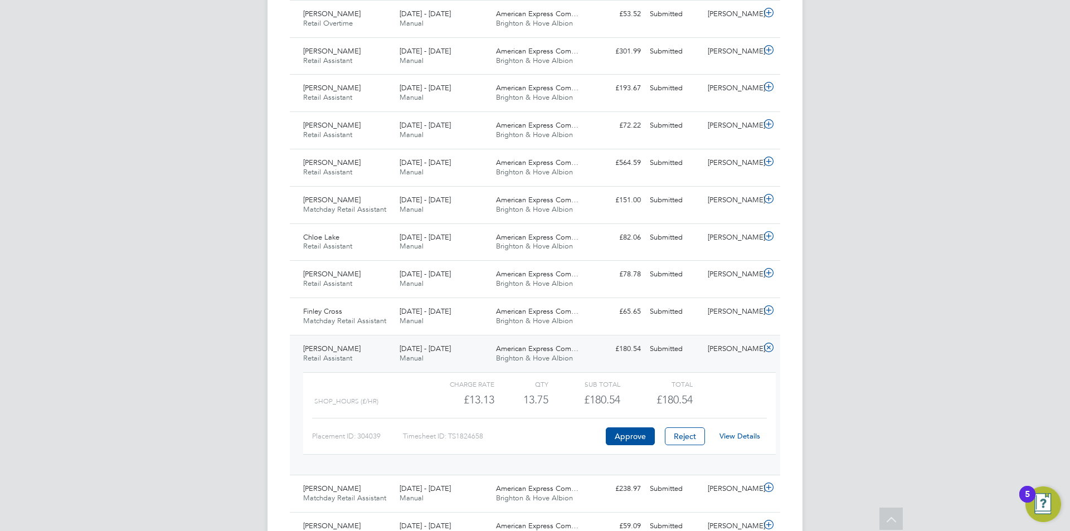
click at [688, 345] on div "Submitted" at bounding box center [674, 349] width 58 height 18
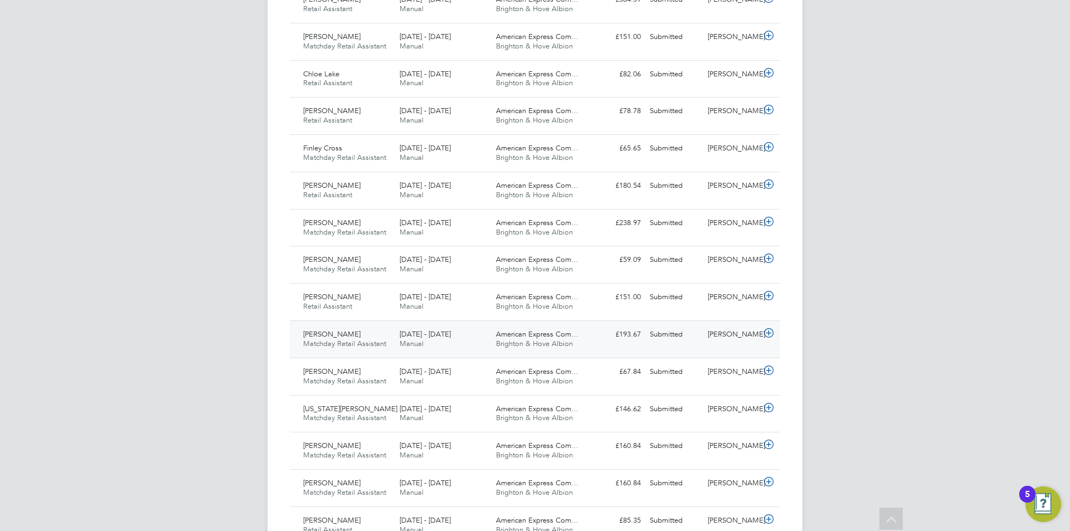
scroll to position [724, 0]
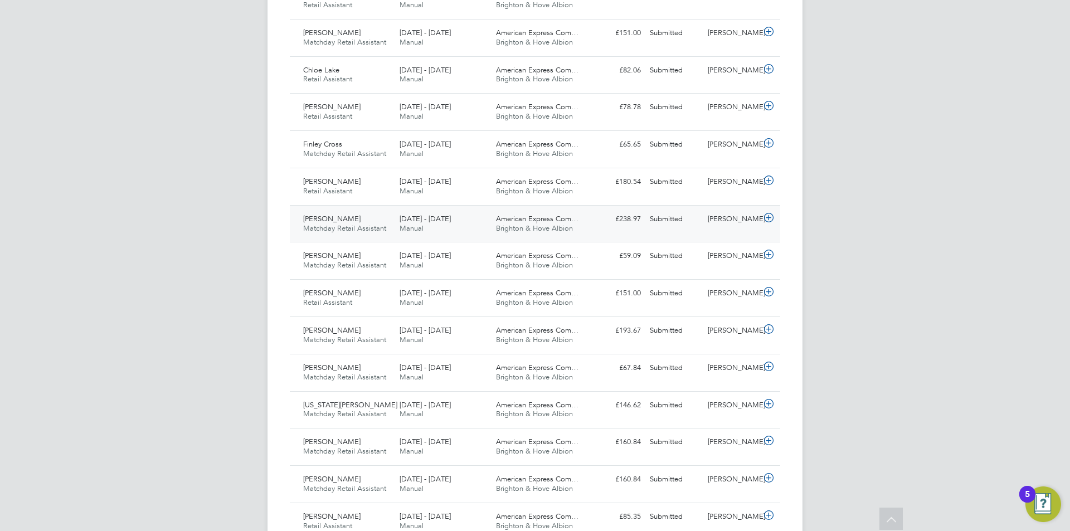
click at [689, 223] on div "Submitted" at bounding box center [674, 219] width 58 height 18
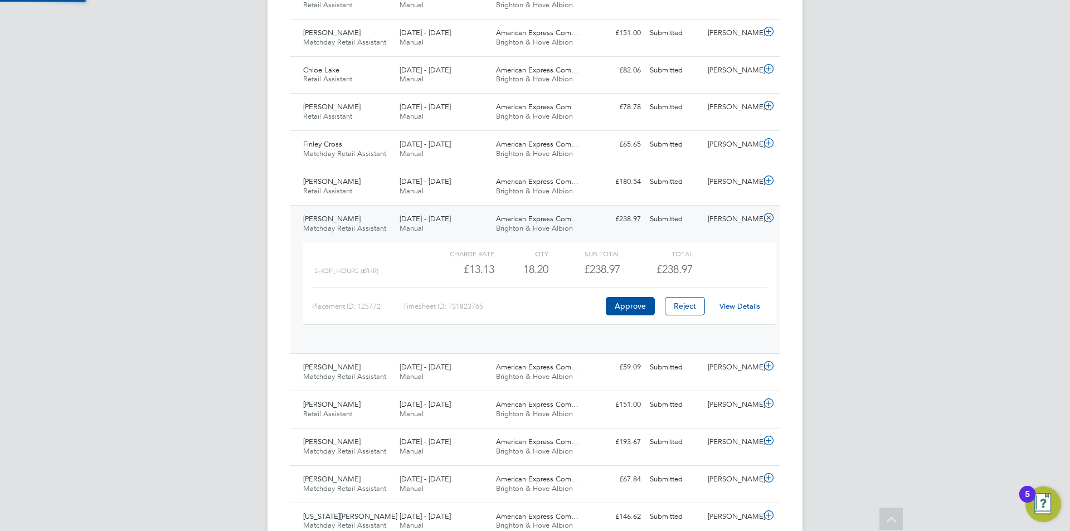
scroll to position [19, 109]
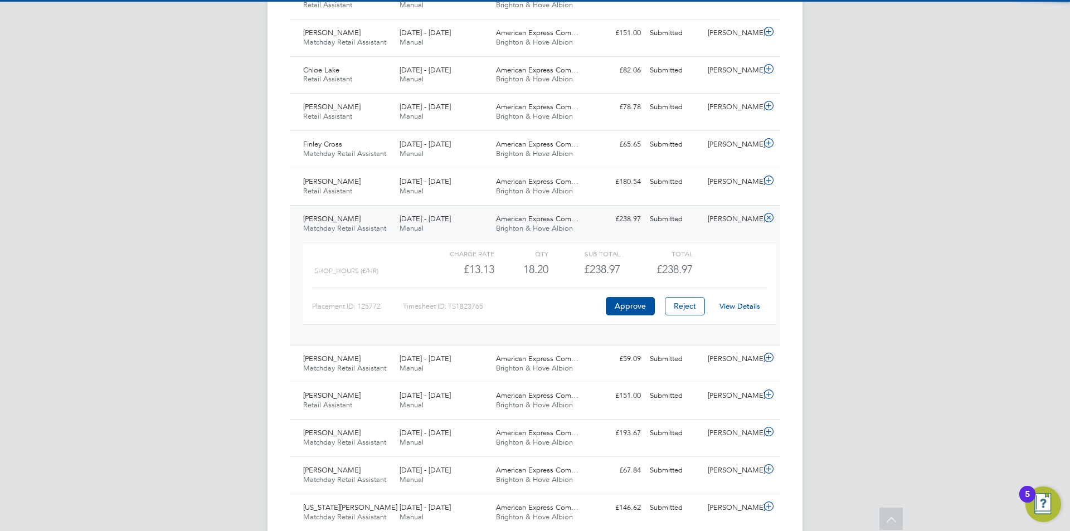
click at [739, 306] on link "View Details" at bounding box center [739, 305] width 41 height 9
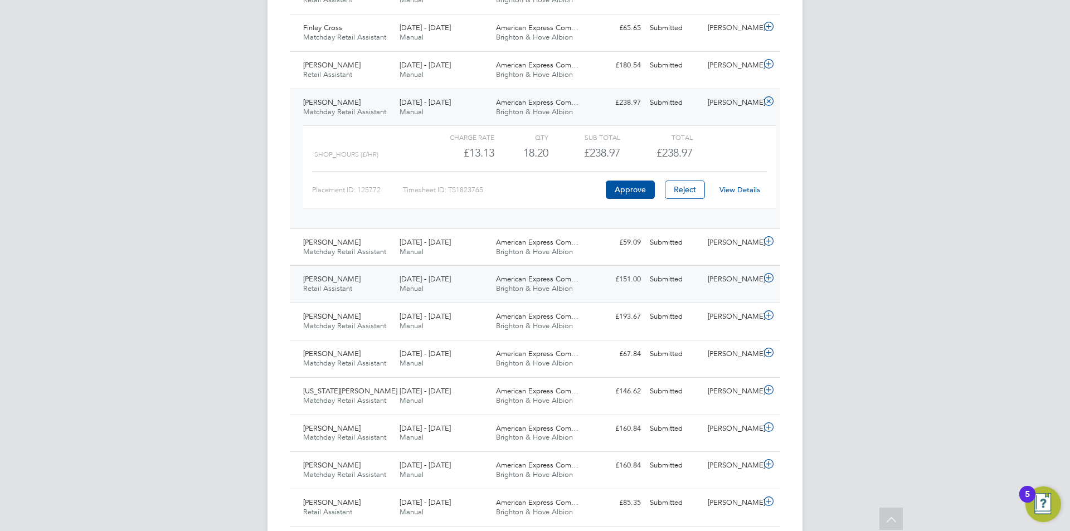
scroll to position [947, 0]
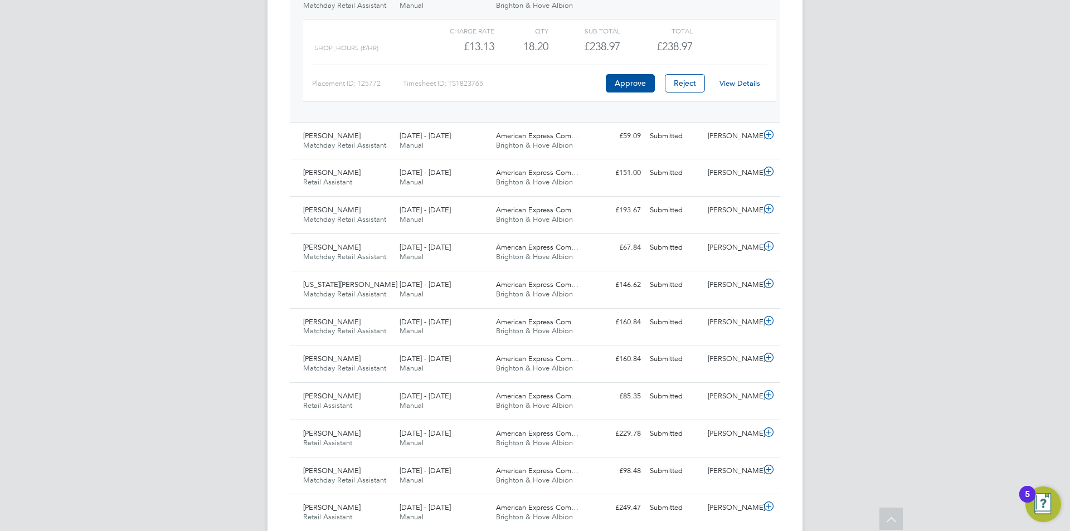
click at [726, 119] on div "Melanie Barden Matchday Retail Assistant 1 - 30 Sep 2025 1 - 30 Sep 2025 Manual…" at bounding box center [535, 52] width 490 height 140
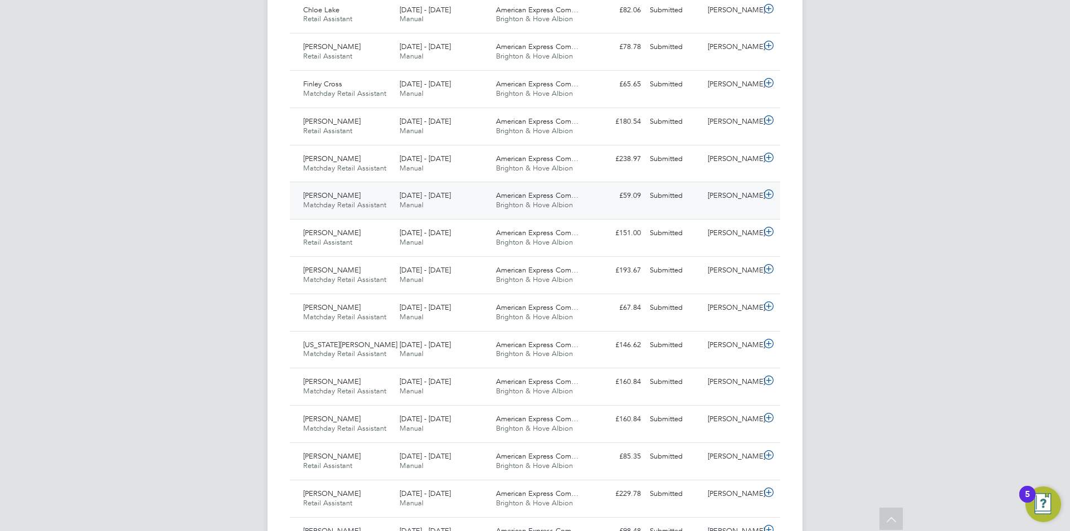
scroll to position [780, 0]
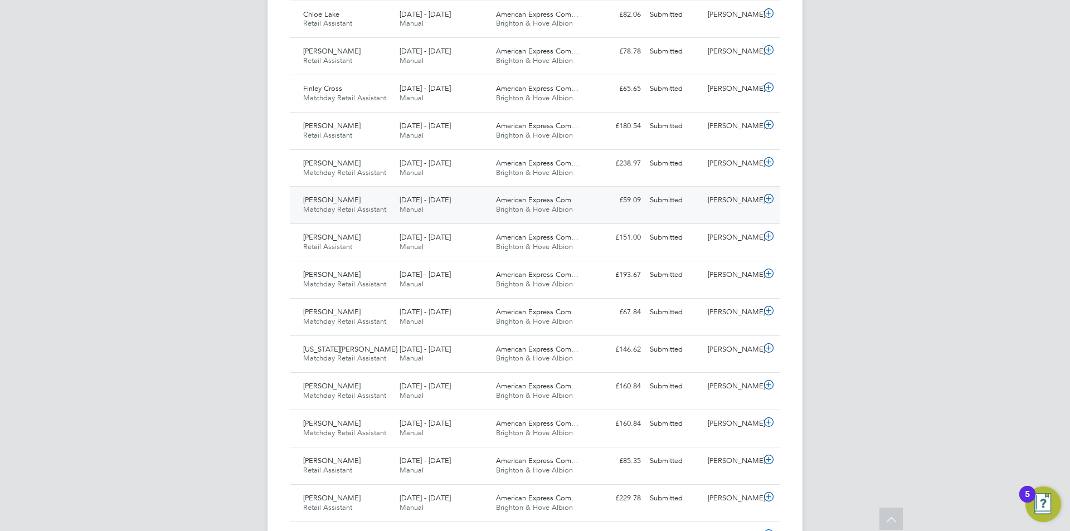
click at [731, 198] on div "[PERSON_NAME]" at bounding box center [732, 200] width 58 height 18
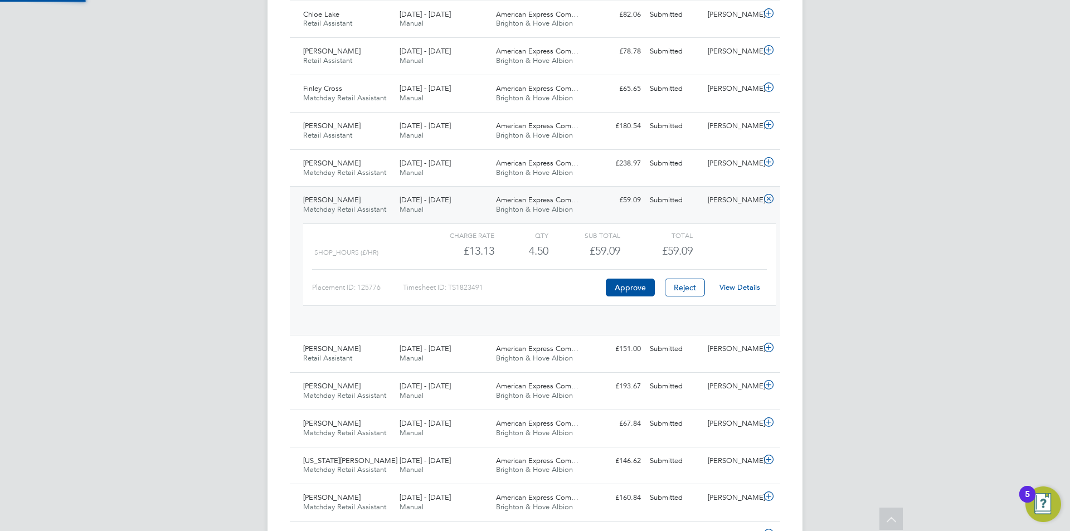
scroll to position [19, 109]
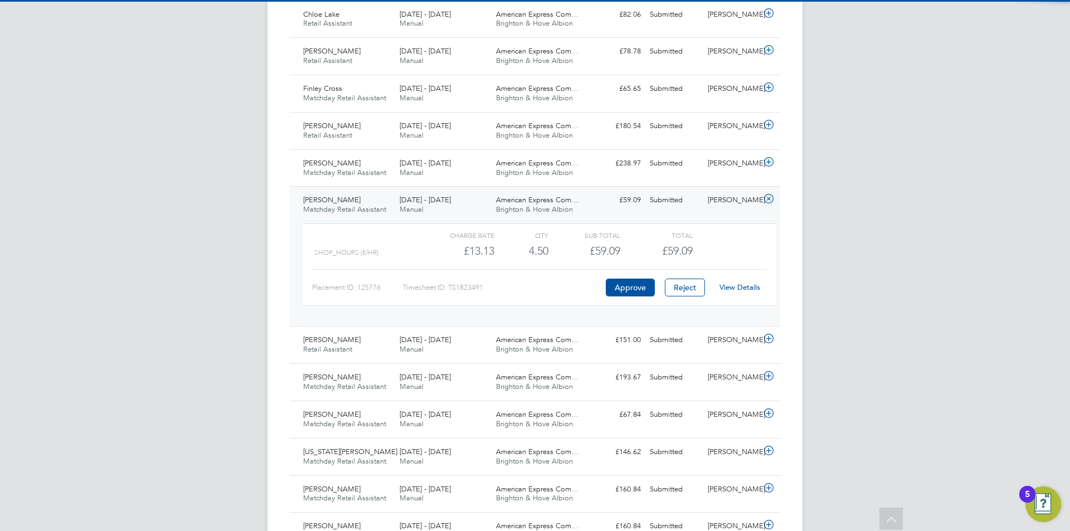
click at [746, 293] on div "View Details" at bounding box center [739, 288] width 55 height 18
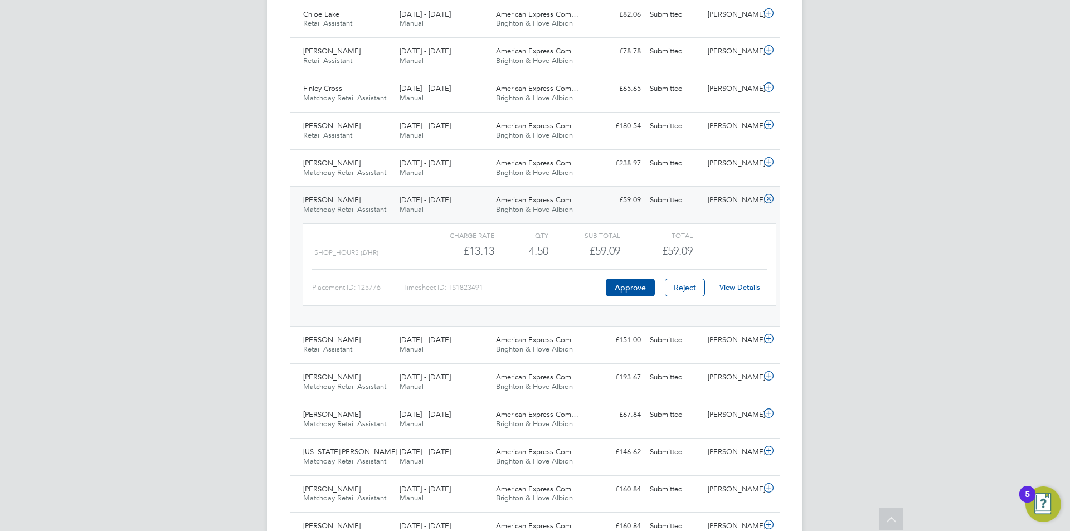
click at [746, 284] on link "View Details" at bounding box center [739, 287] width 41 height 9
click at [731, 200] on div "[PERSON_NAME]" at bounding box center [732, 200] width 58 height 18
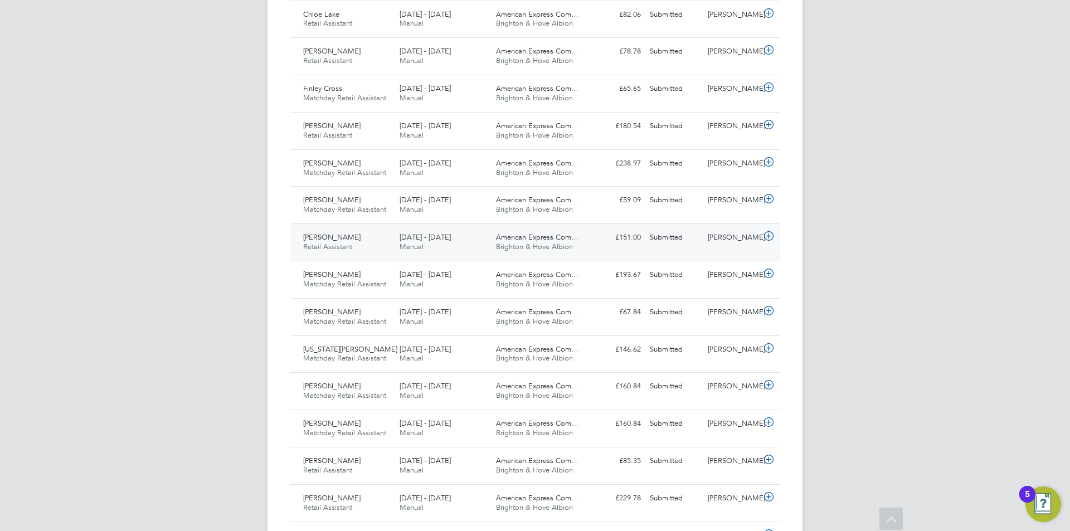
click at [736, 244] on div "[PERSON_NAME]" at bounding box center [732, 237] width 58 height 18
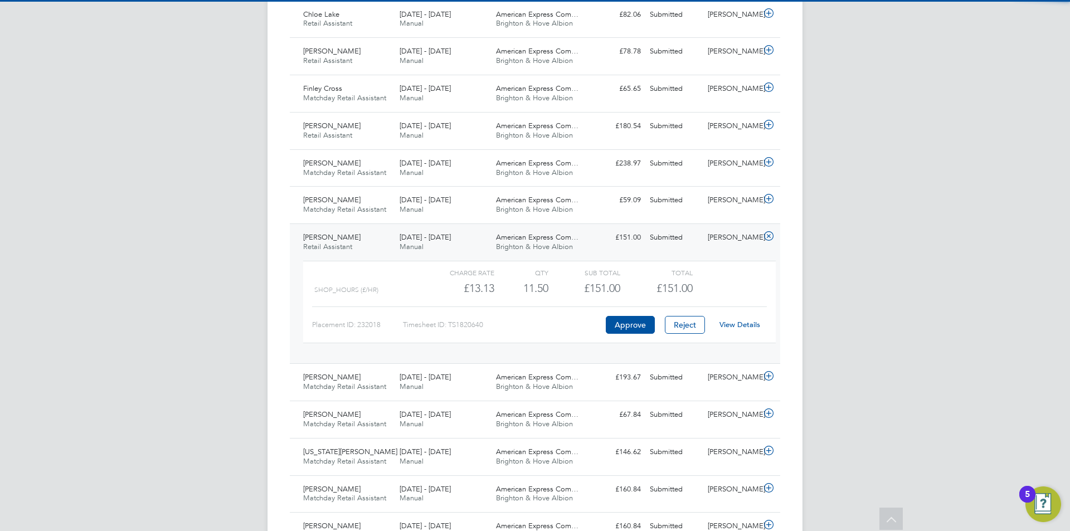
drag, startPoint x: 742, startPoint y: 315, endPoint x: 746, endPoint y: 320, distance: 6.5
click at [743, 315] on div "Placement ID: 232018 Timesheet ID: TS1820640 Approve Reject View Details" at bounding box center [539, 319] width 455 height 27
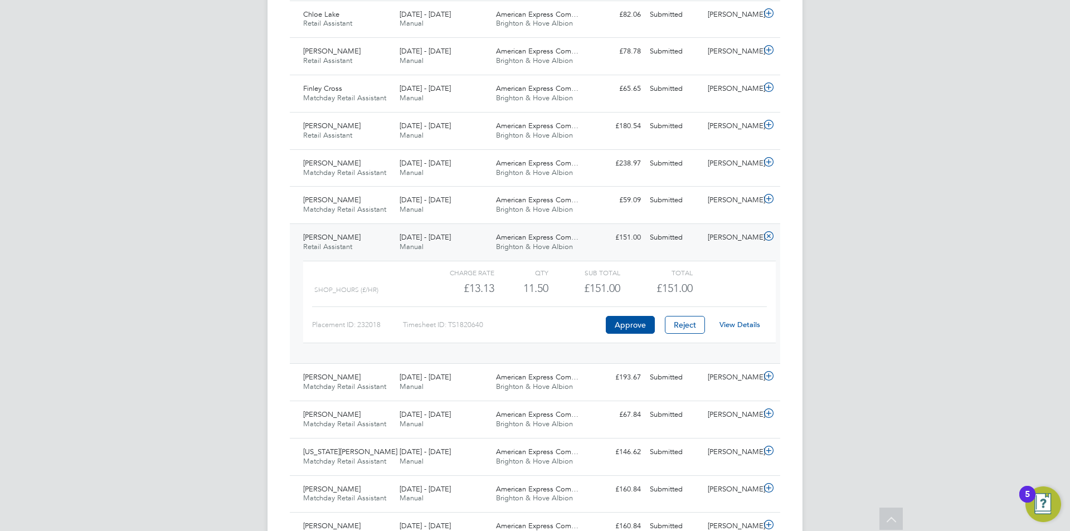
click at [746, 324] on link "View Details" at bounding box center [739, 324] width 41 height 9
click at [605, 247] on div "£151.00 Submitted" at bounding box center [616, 237] width 58 height 18
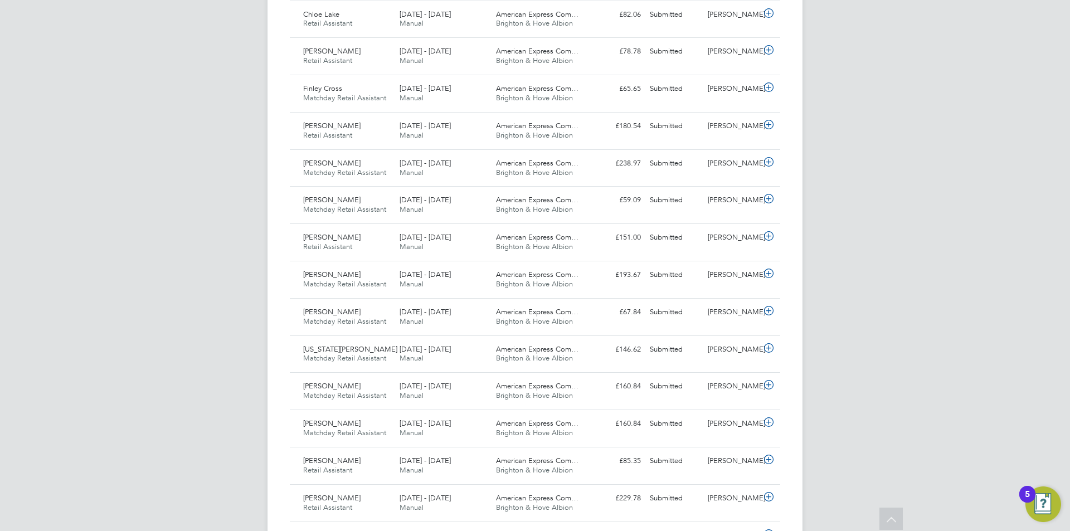
click at [891, 524] on icon at bounding box center [892, 521] width 20 height 26
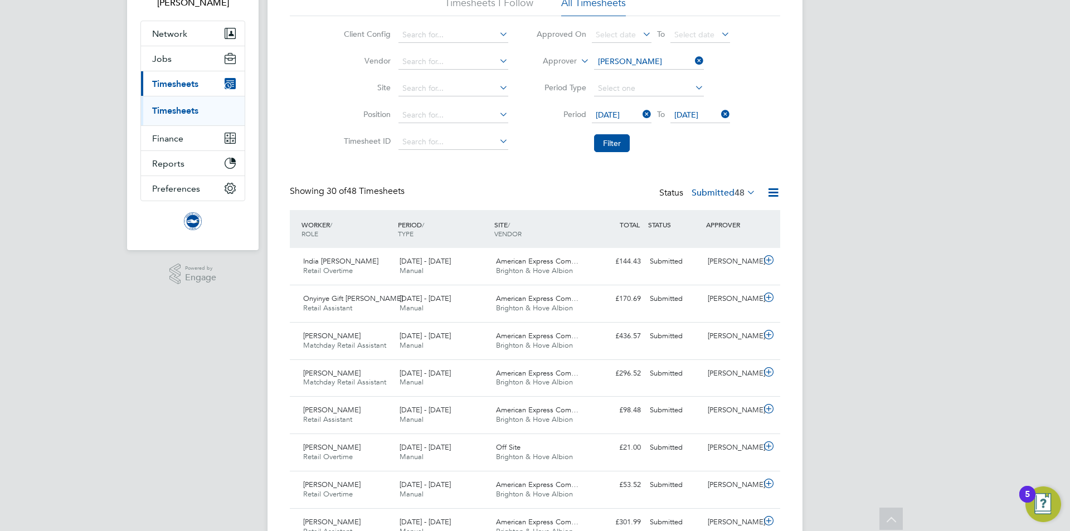
scroll to position [0, 0]
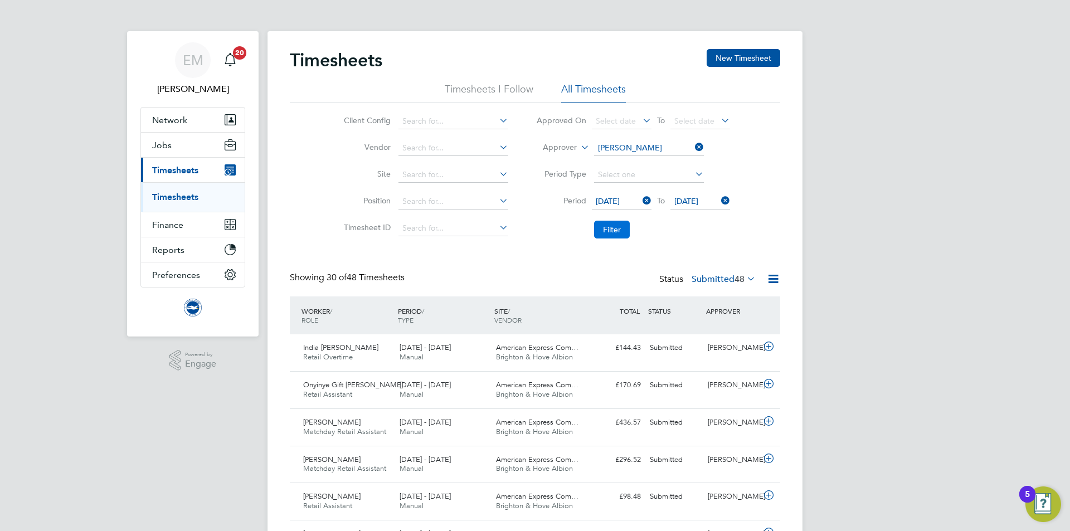
click at [610, 230] on button "Filter" at bounding box center [612, 230] width 36 height 18
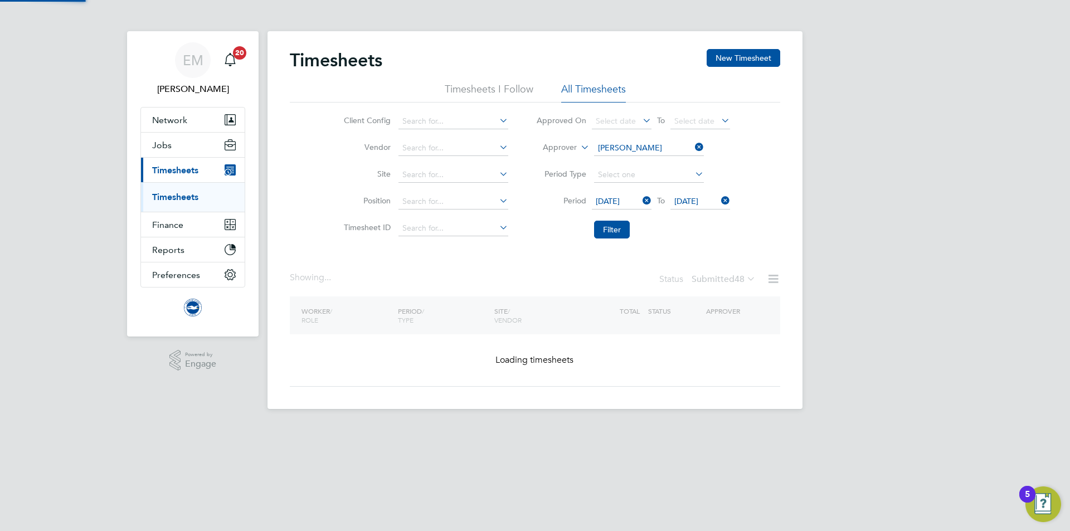
click at [614, 250] on div "Timesheets New Timesheet Timesheets I Follow All Timesheets Client Config Vendo…" at bounding box center [535, 218] width 490 height 338
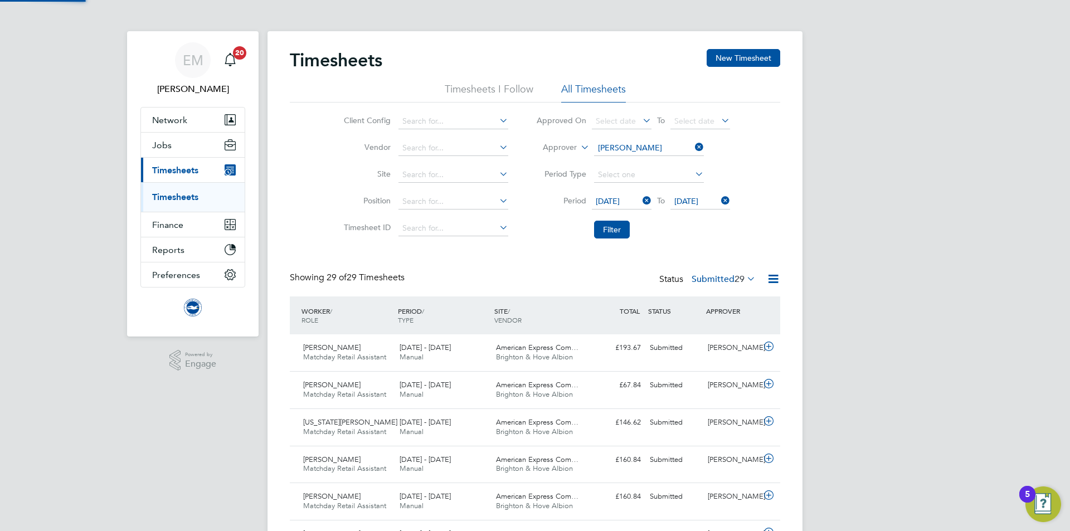
scroll to position [28, 97]
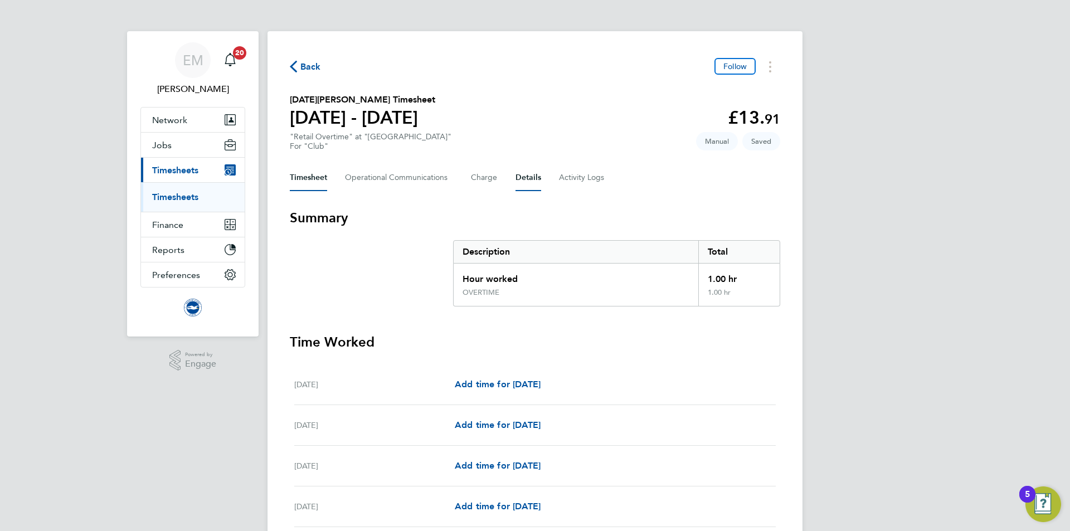
click at [520, 176] on button "Details" at bounding box center [528, 177] width 26 height 27
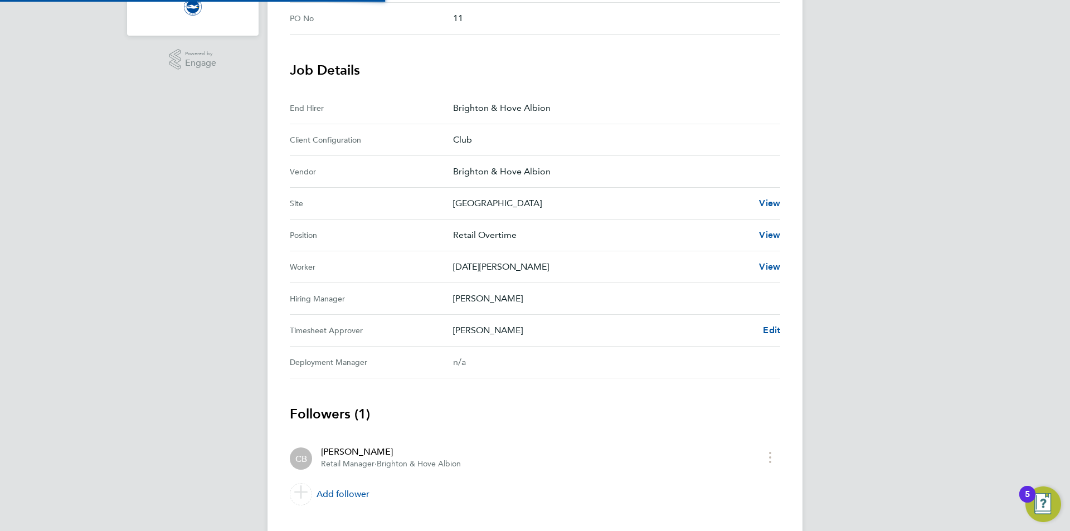
scroll to position [304, 0]
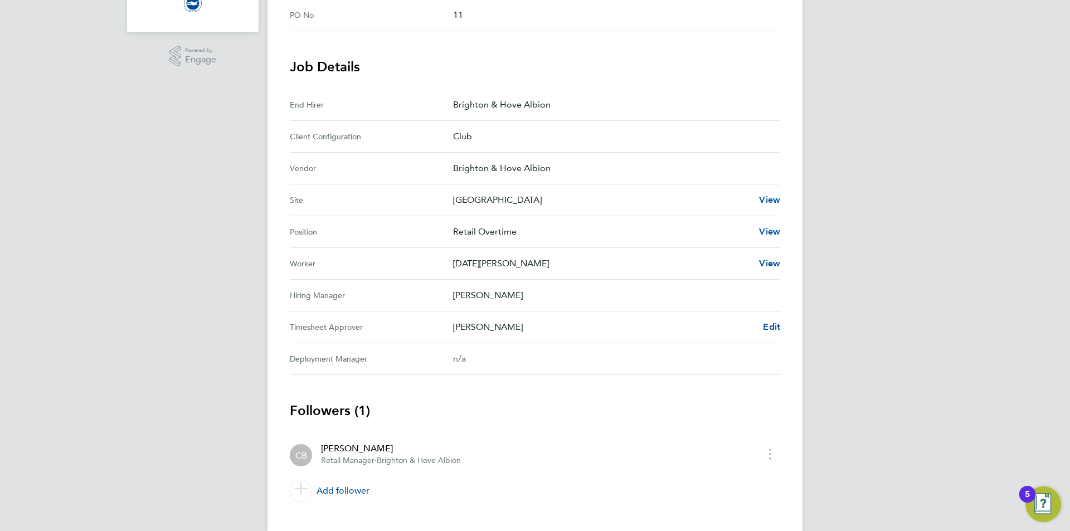
click at [791, 329] on div "Back Follow Lucia Williamson's Timesheet 01 - 30 Sept 2025 £13. 91 "Retail Over…" at bounding box center [534, 130] width 535 height 806
drag, startPoint x: 760, startPoint y: 332, endPoint x: 780, endPoint y: 329, distance: 20.2
click at [762, 332] on div "Claire Britton Edit" at bounding box center [616, 326] width 327 height 13
click at [780, 329] on span "Edit" at bounding box center [771, 327] width 17 height 11
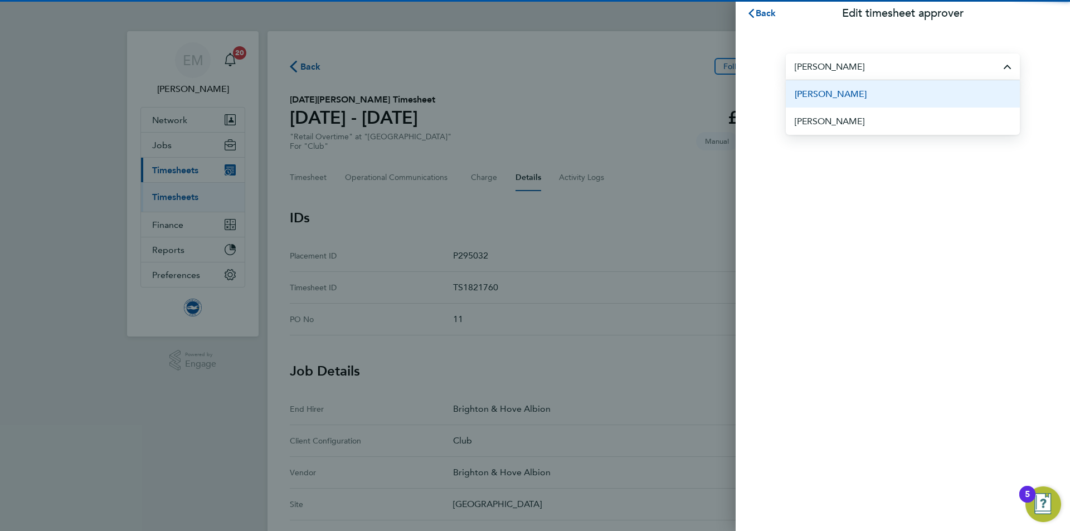
click at [870, 83] on li "[PERSON_NAME]" at bounding box center [903, 93] width 234 height 27
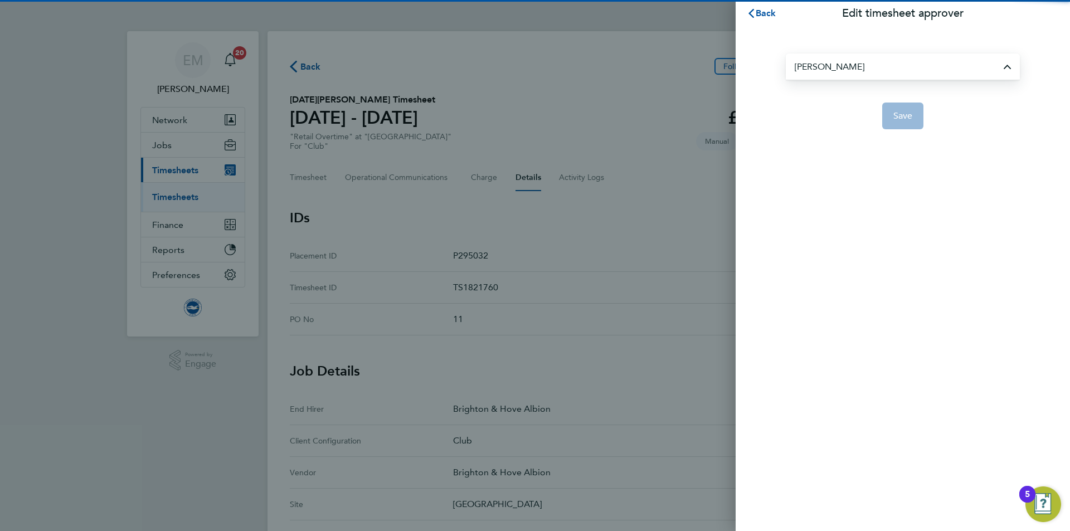
type input "[PERSON_NAME]"
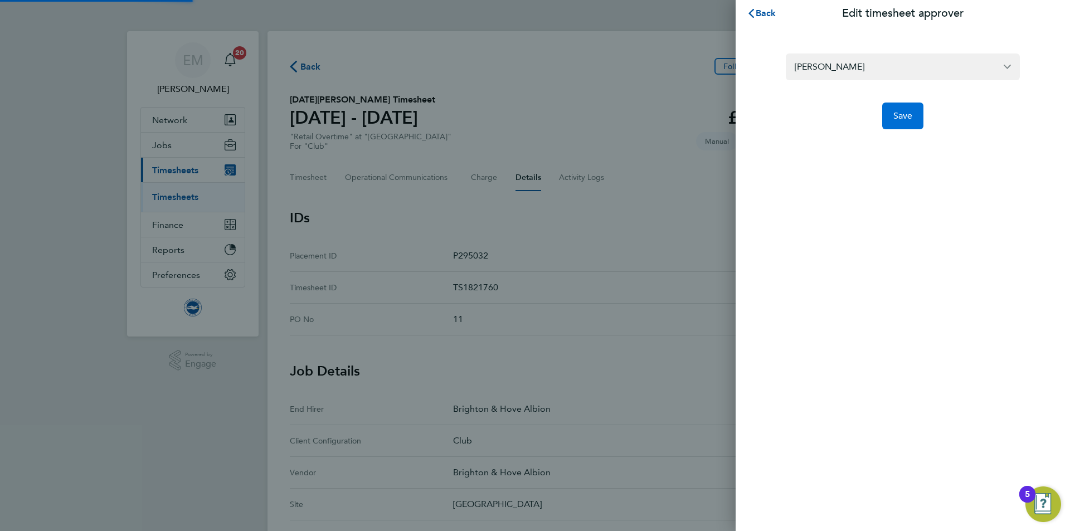
click at [894, 116] on span "Save" at bounding box center [903, 115] width 20 height 11
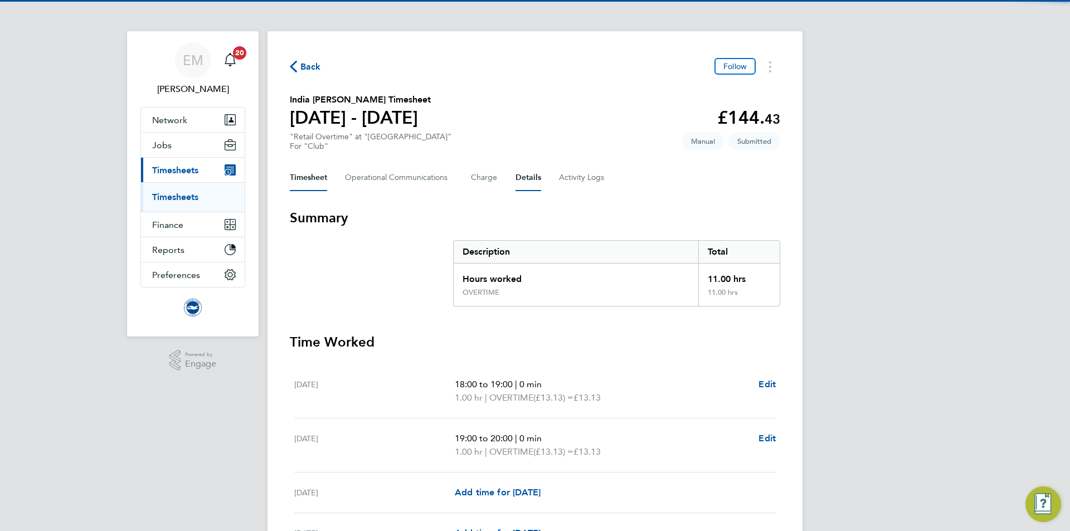
click at [533, 175] on button "Details" at bounding box center [528, 177] width 26 height 27
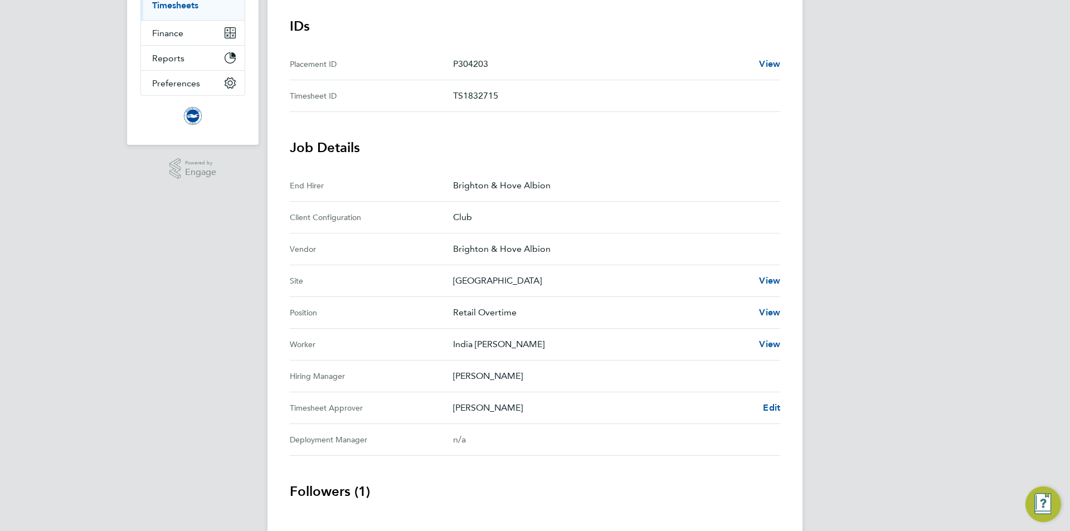
scroll to position [273, 0]
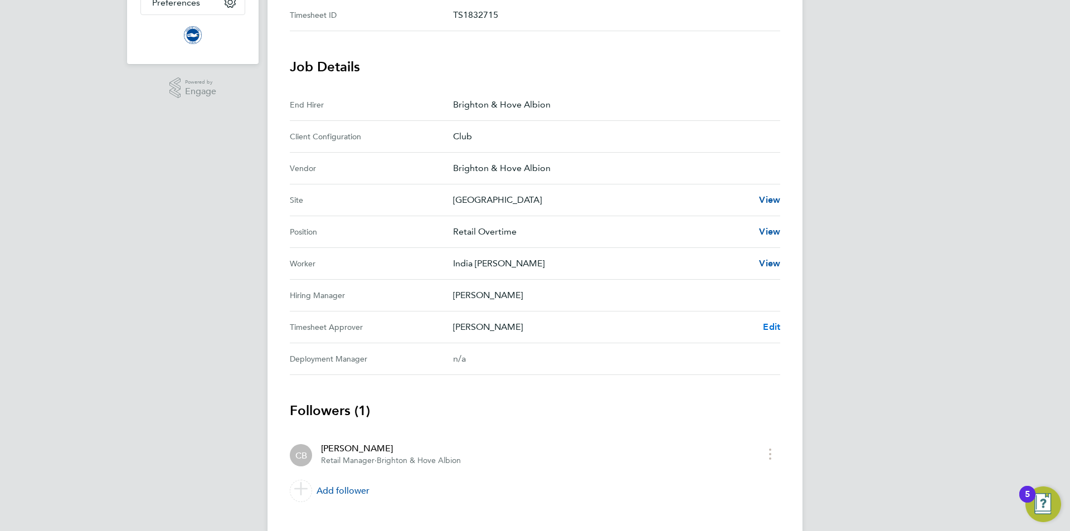
click at [777, 322] on span "Edit" at bounding box center [771, 327] width 17 height 11
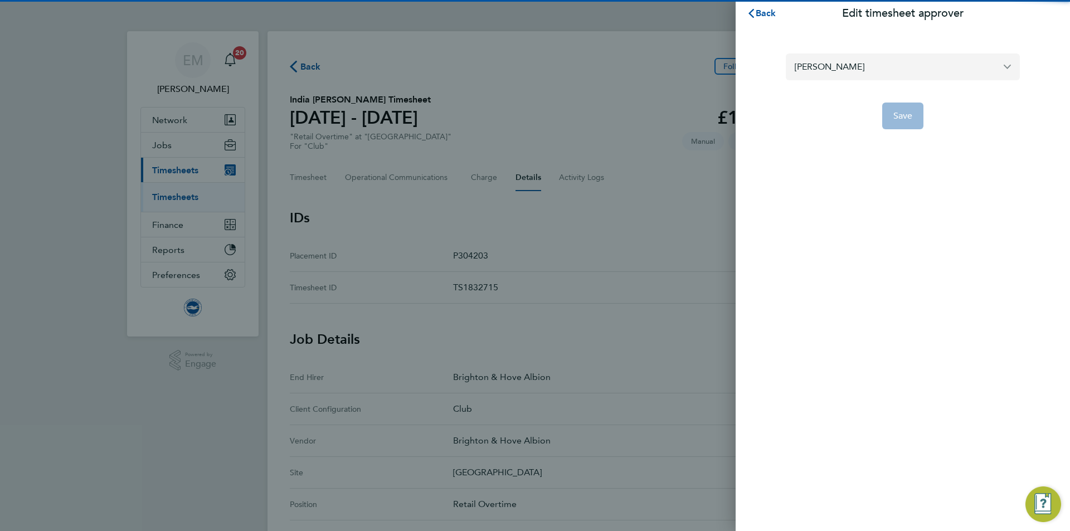
click at [897, 80] on div "Claire Britton" at bounding box center [903, 66] width 234 height 27
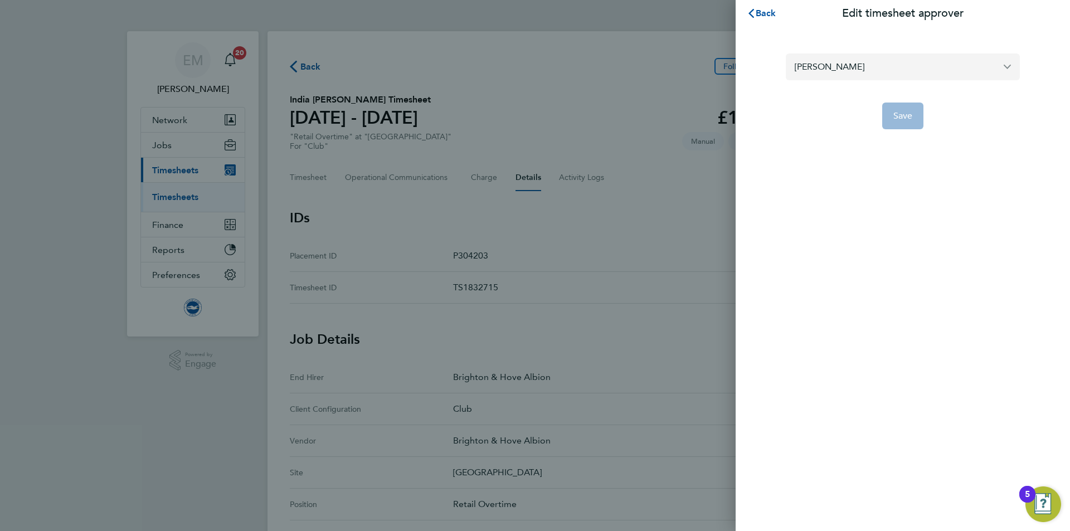
click at [896, 74] on input "Claire Britton" at bounding box center [903, 66] width 234 height 26
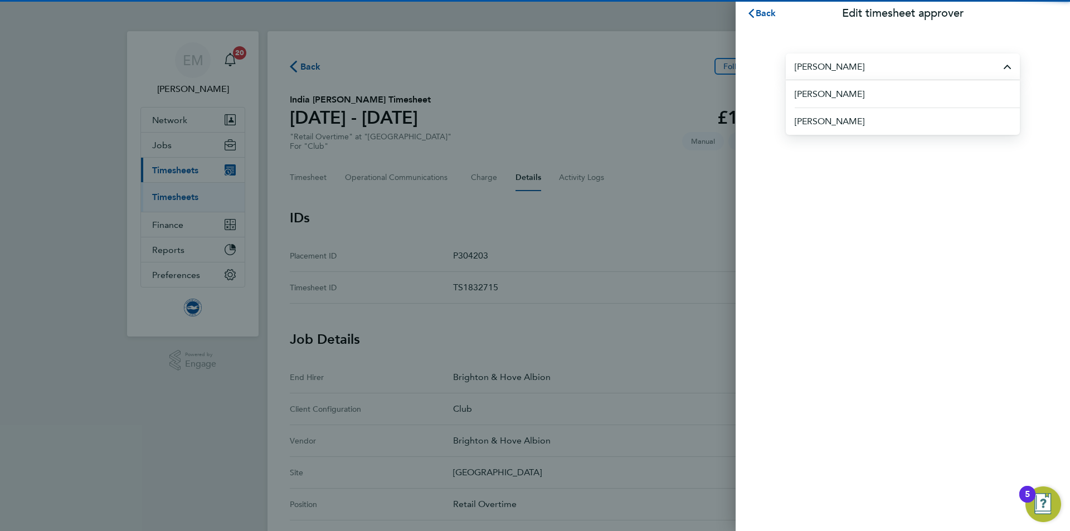
click at [879, 89] on li "James Chamberlain" at bounding box center [907, 93] width 225 height 27
type input "James Chamberlain"
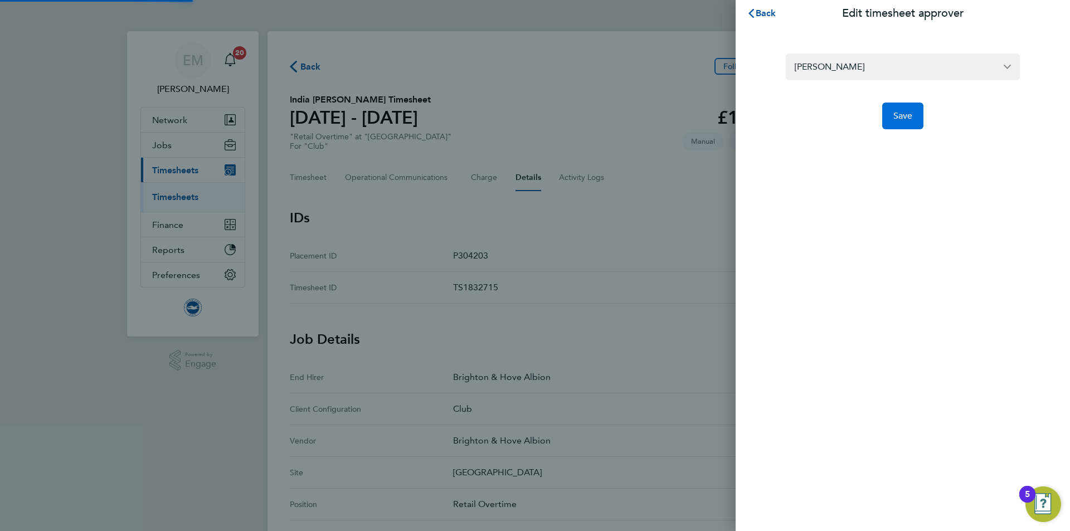
click at [901, 115] on span "Save" at bounding box center [903, 115] width 20 height 11
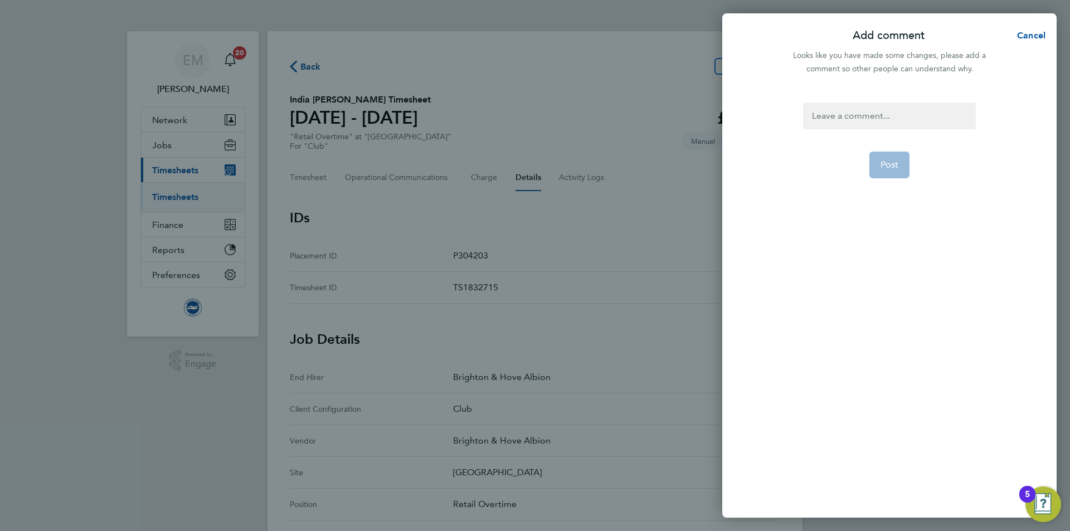
click at [841, 113] on div at bounding box center [889, 116] width 172 height 27
click at [841, 118] on div at bounding box center [889, 116] width 172 height 27
drag, startPoint x: 872, startPoint y: 128, endPoint x: 785, endPoint y: 110, distance: 88.3
click at [785, 110] on div "Change of approving manager EM 02.10.2025 Post" at bounding box center [889, 303] width 334 height 429
copy div "Change of approving manager EM [DATE]"
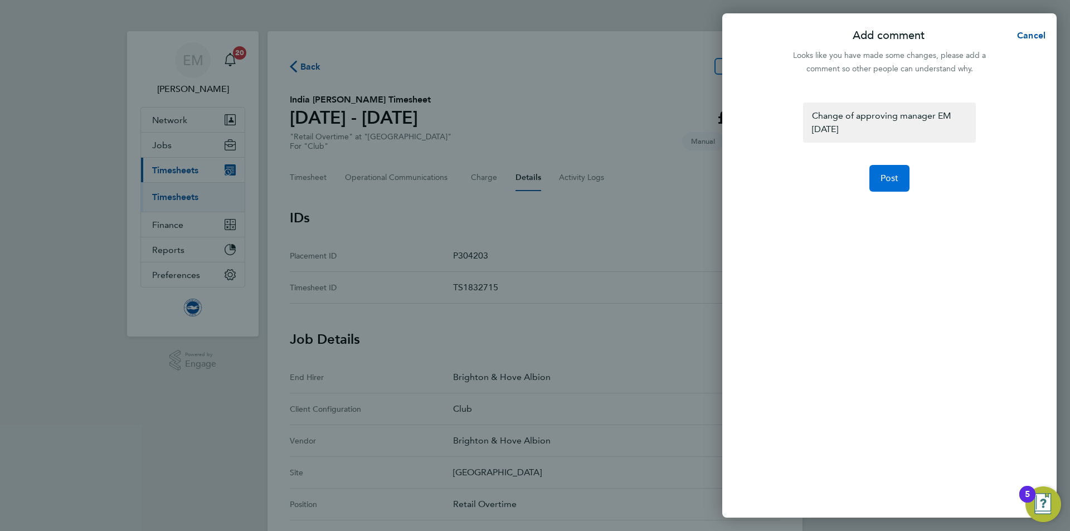
click at [897, 178] on button "Post" at bounding box center [889, 178] width 41 height 27
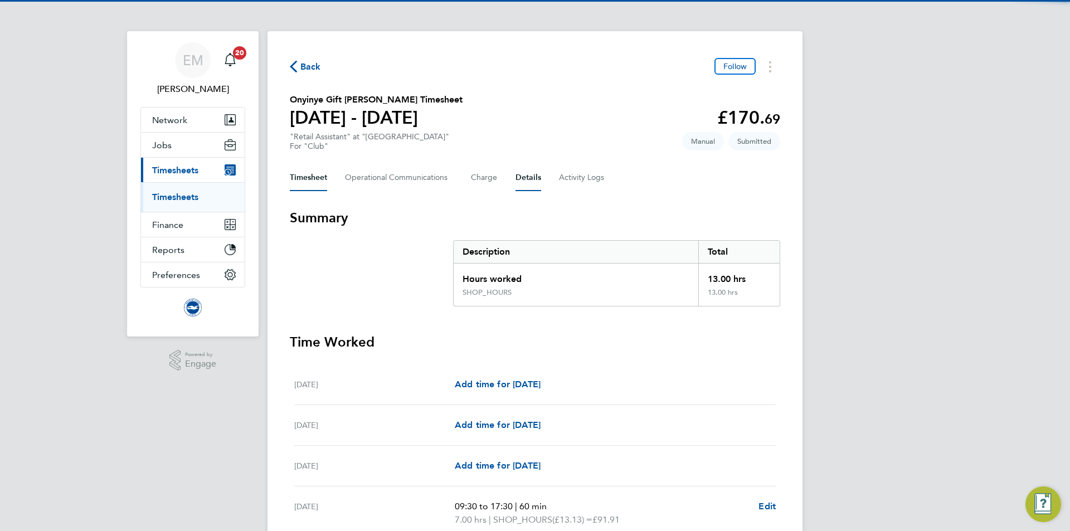
click at [528, 179] on button "Details" at bounding box center [528, 177] width 26 height 27
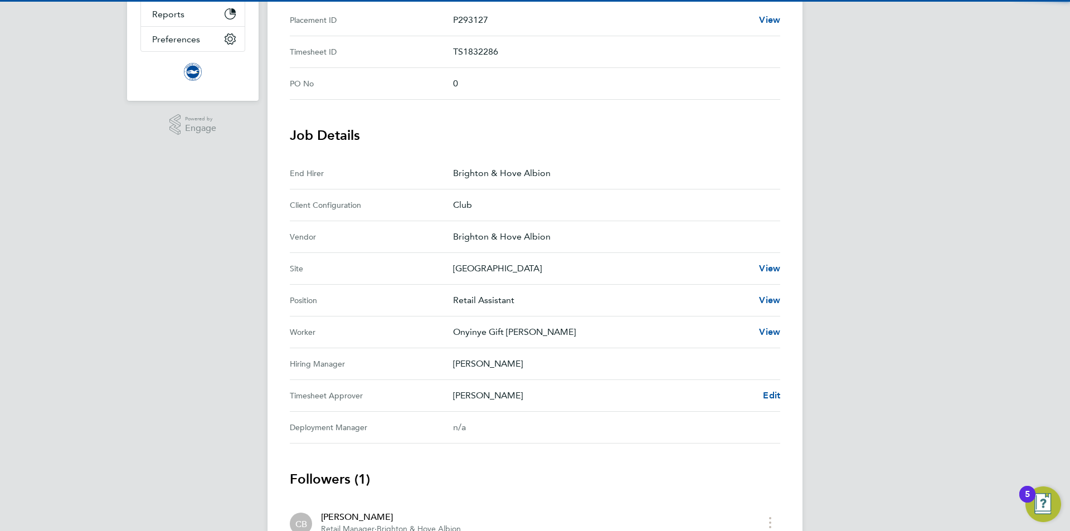
scroll to position [324, 0]
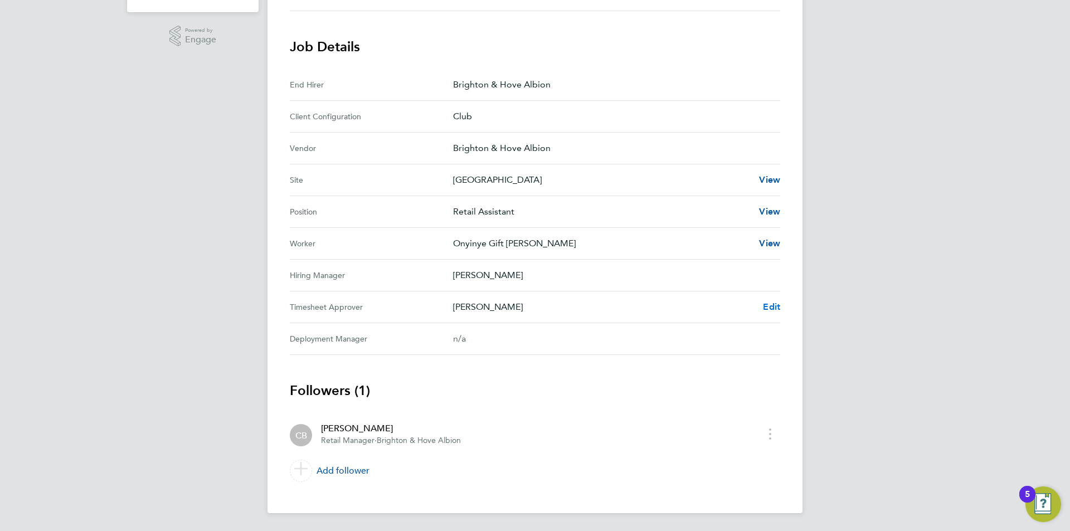
click at [776, 306] on span "Edit" at bounding box center [771, 306] width 17 height 11
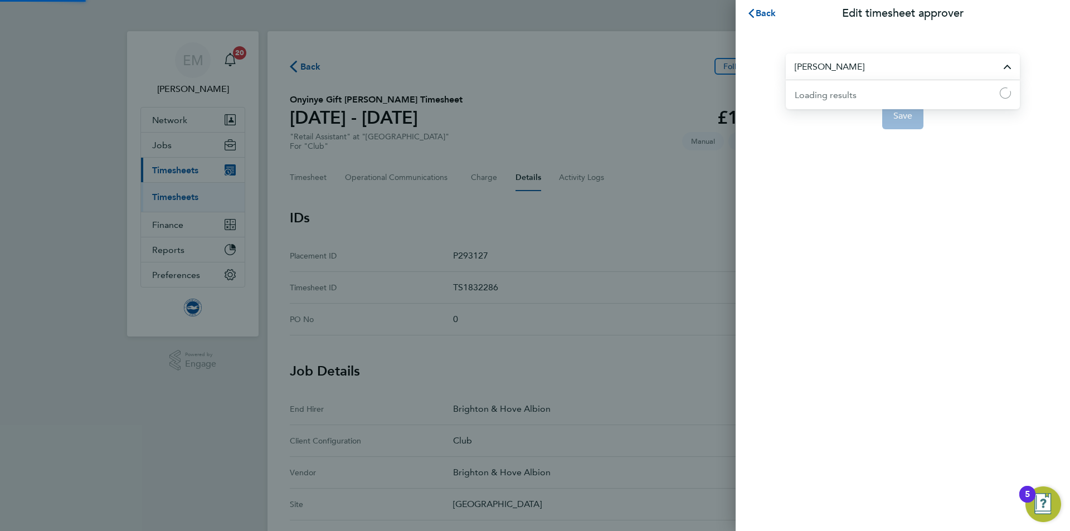
click at [858, 70] on input "[PERSON_NAME]" at bounding box center [903, 66] width 234 height 26
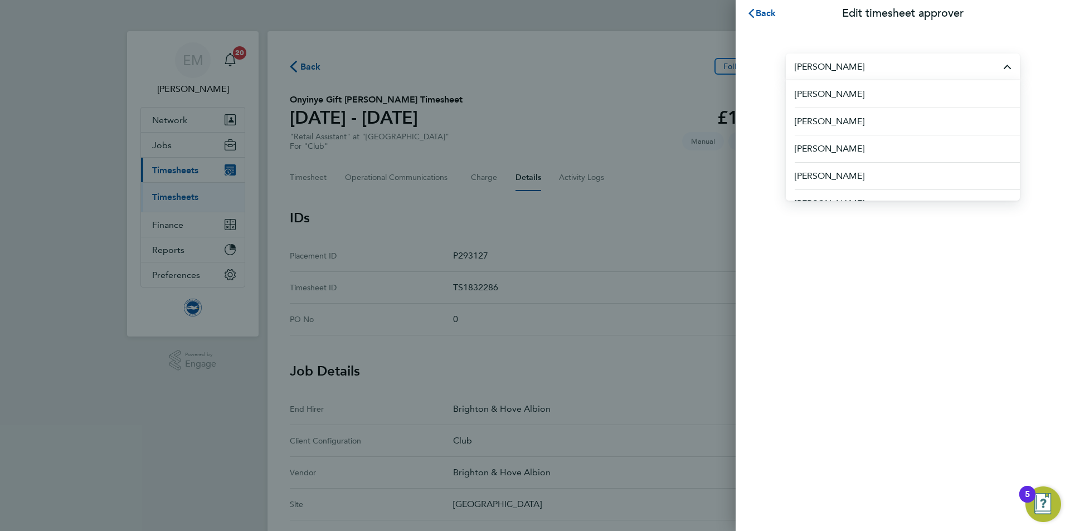
paste input "hange of approving manager EM 02.10.2025"
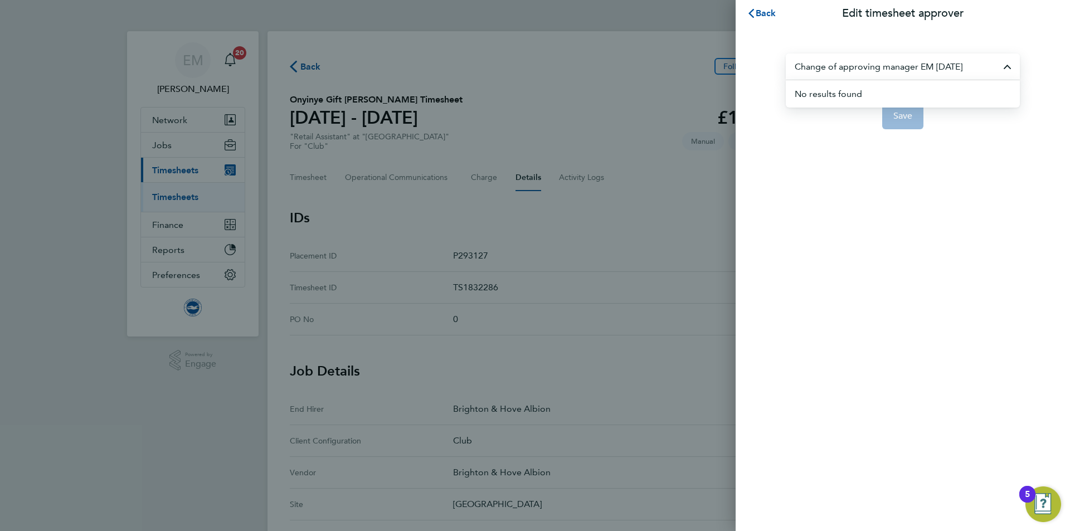
drag, startPoint x: 989, startPoint y: 64, endPoint x: 755, endPoint y: 63, distance: 233.5
click at [755, 63] on div "Change of approving manager EM 02.10.2025 No results found Save" at bounding box center [903, 85] width 334 height 116
drag, startPoint x: 845, startPoint y: 65, endPoint x: 745, endPoint y: 64, distance: 100.9
click at [745, 64] on div "Claire Brittonjames Save" at bounding box center [903, 85] width 334 height 116
click at [831, 62] on input "[PERSON_NAME]" at bounding box center [903, 66] width 234 height 26
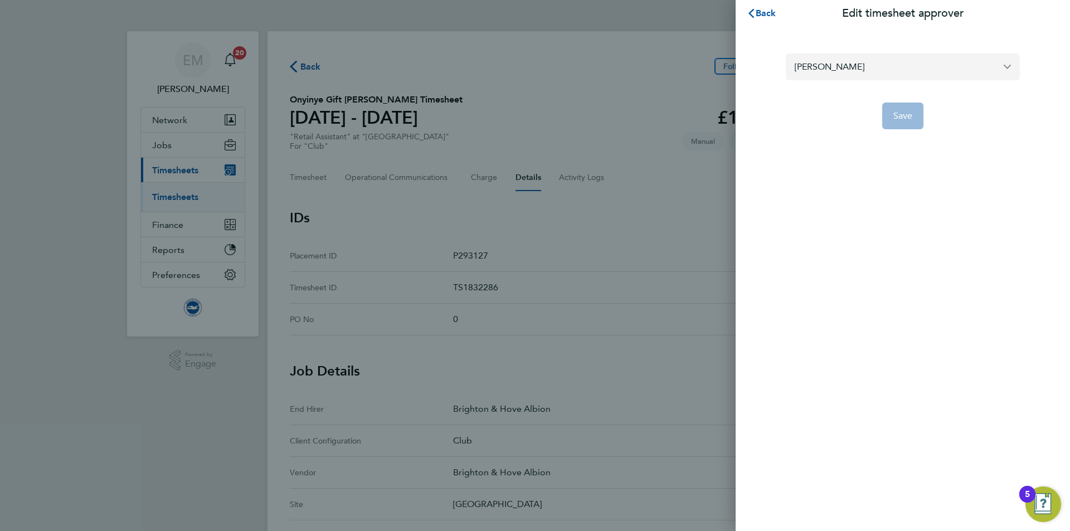
click at [814, 60] on input "[PERSON_NAME]" at bounding box center [903, 66] width 234 height 26
click at [809, 65] on input "[PERSON_NAME]" at bounding box center [903, 66] width 234 height 26
click at [813, 69] on input "[PERSON_NAME]" at bounding box center [903, 66] width 234 height 26
click at [990, 66] on input "[PERSON_NAME]" at bounding box center [903, 66] width 234 height 26
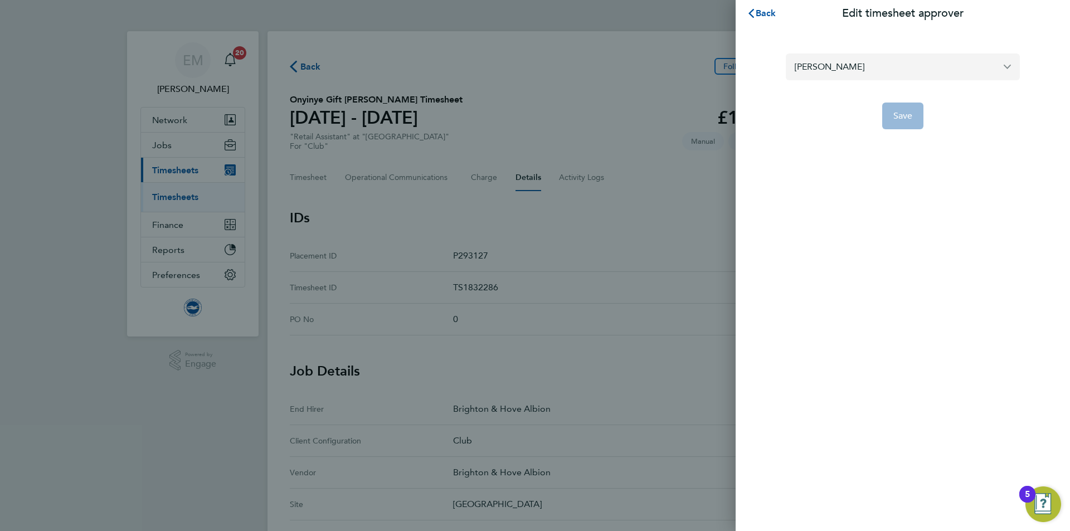
click at [1006, 70] on input "[PERSON_NAME]" at bounding box center [903, 66] width 234 height 26
click at [1005, 70] on input "[PERSON_NAME]" at bounding box center [903, 66] width 234 height 26
type input "[PERSON_NAME]"
click at [878, 185] on div "Back Edit timesheet approver james Save" at bounding box center [903, 265] width 334 height 531
drag, startPoint x: 760, startPoint y: 9, endPoint x: 758, endPoint y: 22, distance: 12.9
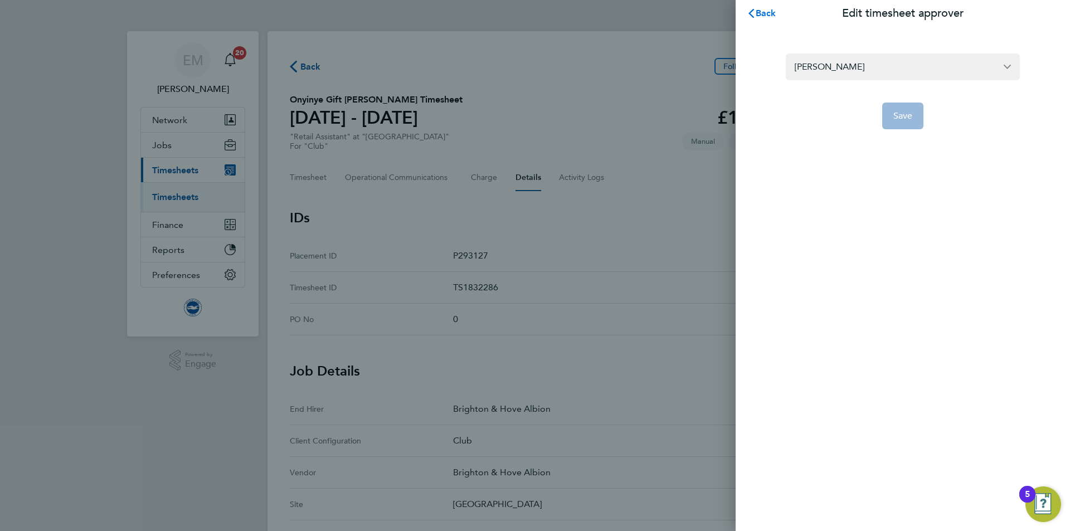
click at [760, 9] on span "Back" at bounding box center [766, 13] width 21 height 11
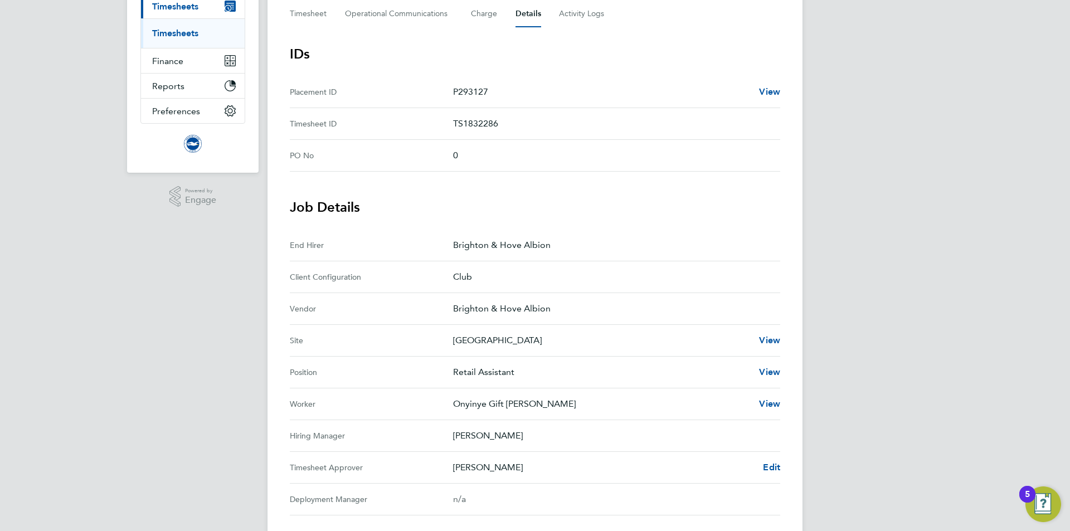
scroll to position [324, 0]
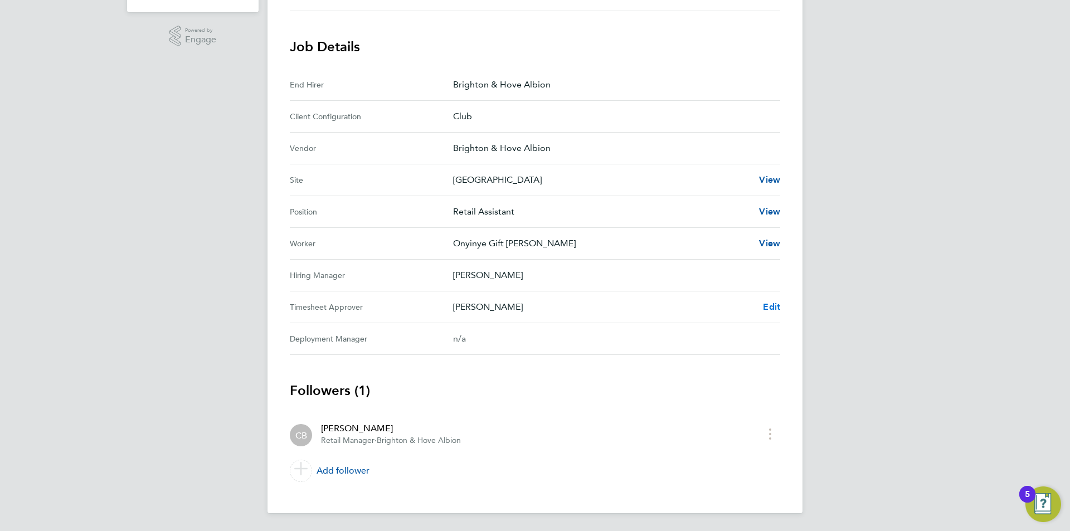
drag, startPoint x: 771, startPoint y: 314, endPoint x: 771, endPoint y: 308, distance: 6.2
click at [771, 313] on Approver "Timesheet Approver Claire Britton Edit" at bounding box center [535, 307] width 490 height 32
click at [771, 308] on span "Edit" at bounding box center [771, 306] width 17 height 11
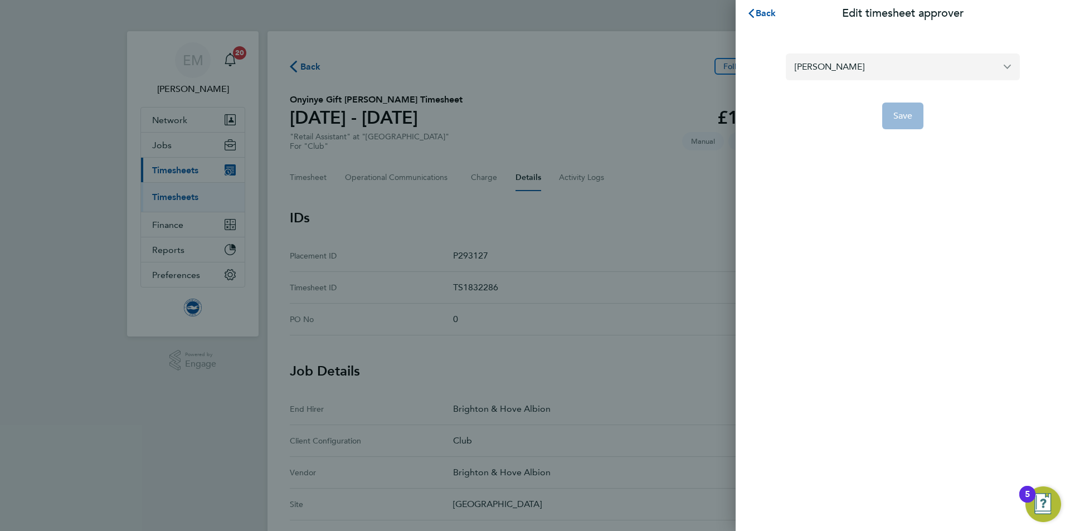
click at [892, 78] on input "[PERSON_NAME]" at bounding box center [903, 66] width 234 height 26
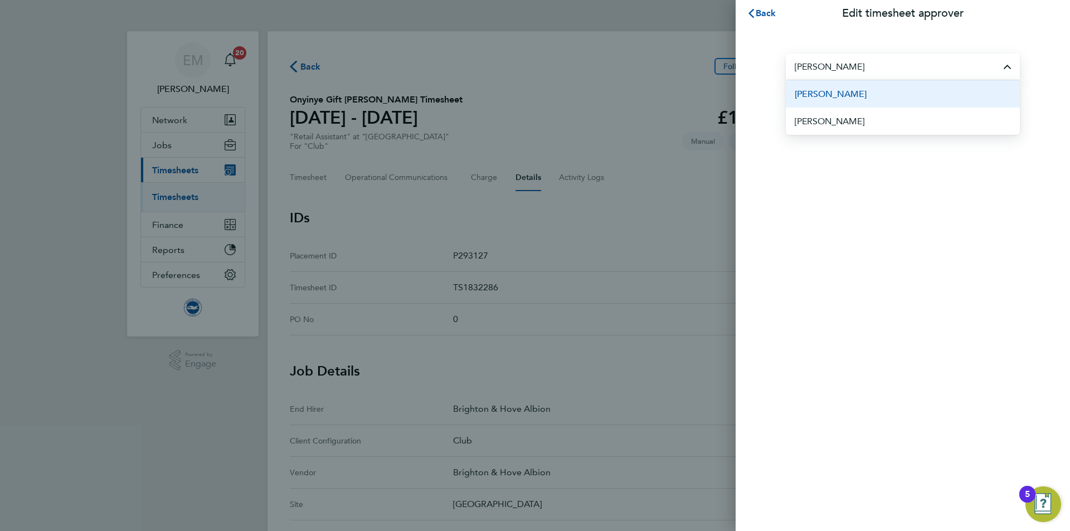
click at [878, 99] on li "[PERSON_NAME]" at bounding box center [903, 93] width 234 height 27
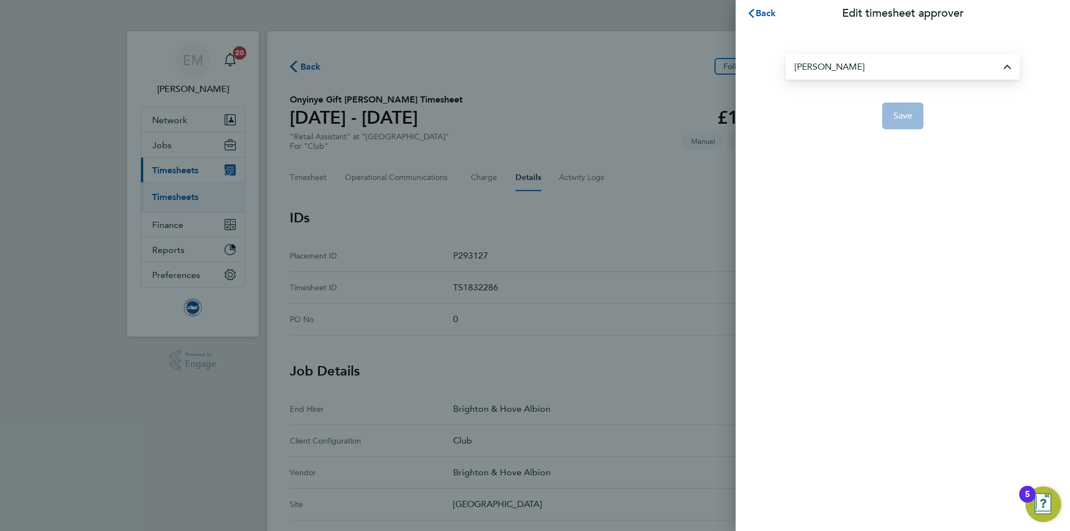
type input "[PERSON_NAME]"
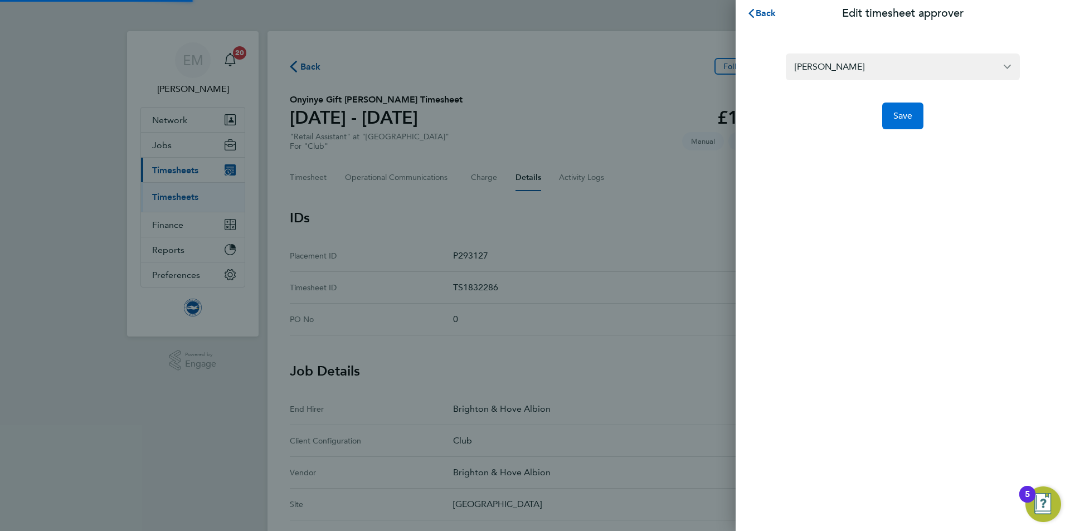
click at [903, 116] on span "Save" at bounding box center [903, 115] width 20 height 11
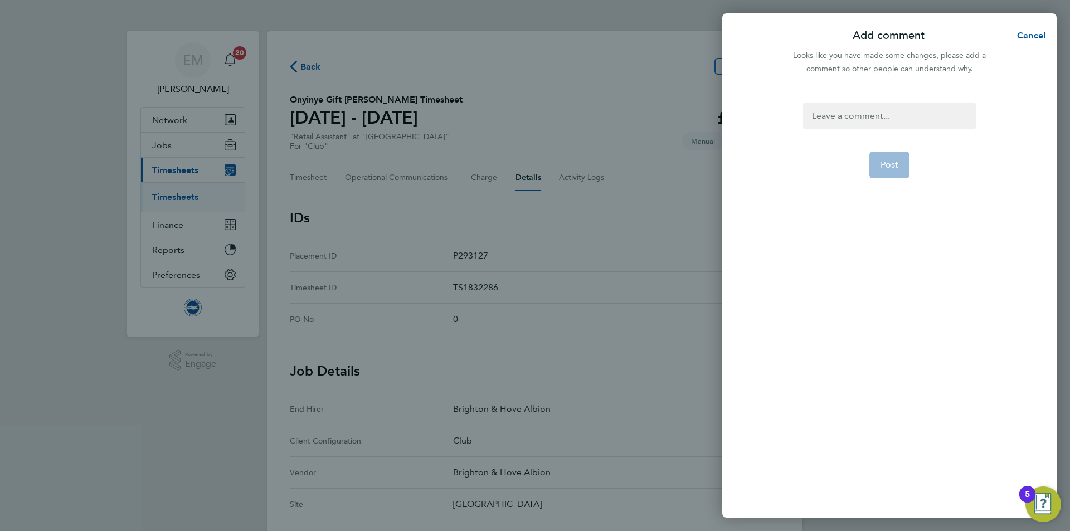
click at [863, 125] on div at bounding box center [889, 116] width 172 height 27
click at [852, 119] on div at bounding box center [889, 116] width 172 height 27
paste div
click at [892, 179] on span "Post" at bounding box center [889, 178] width 18 height 11
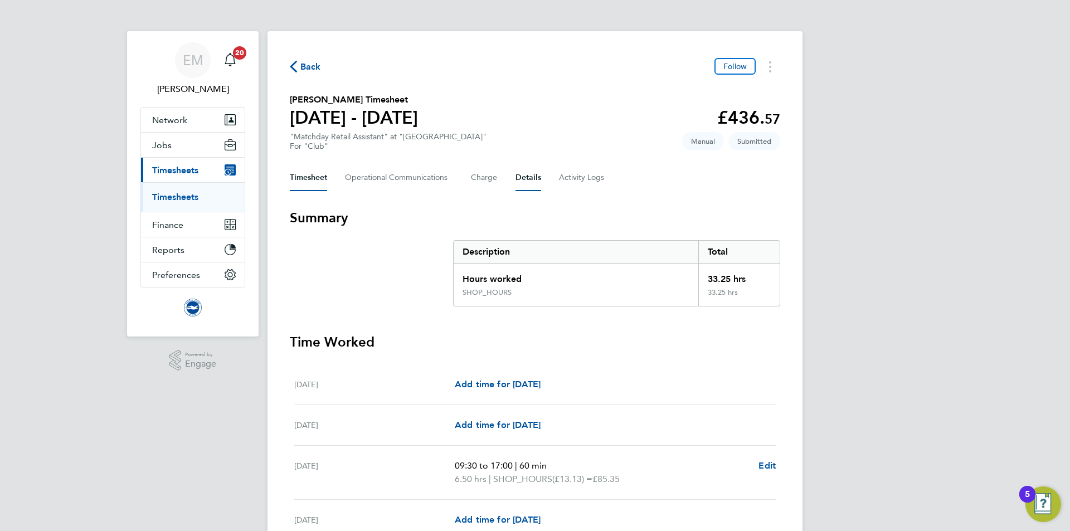
click at [527, 177] on button "Details" at bounding box center [528, 177] width 26 height 27
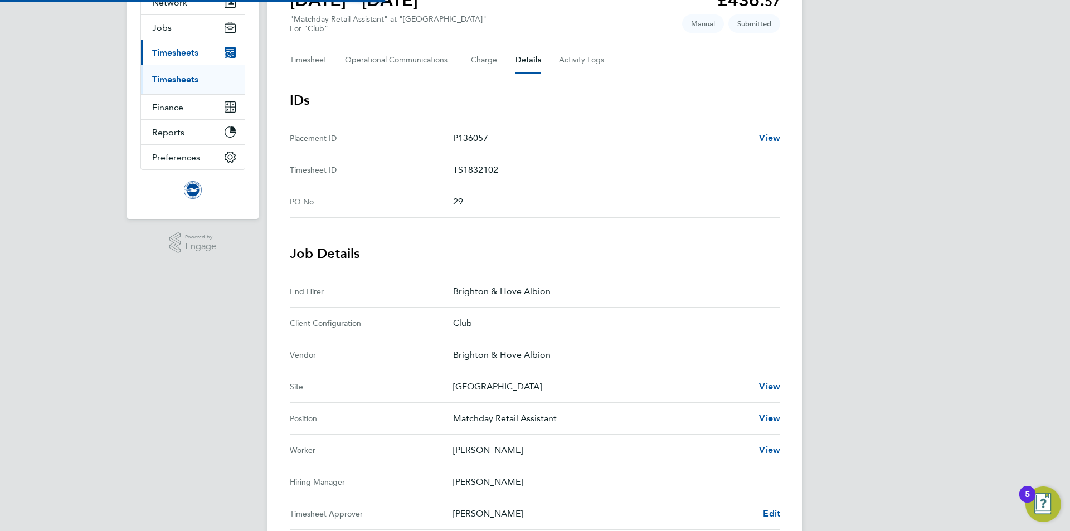
scroll to position [324, 0]
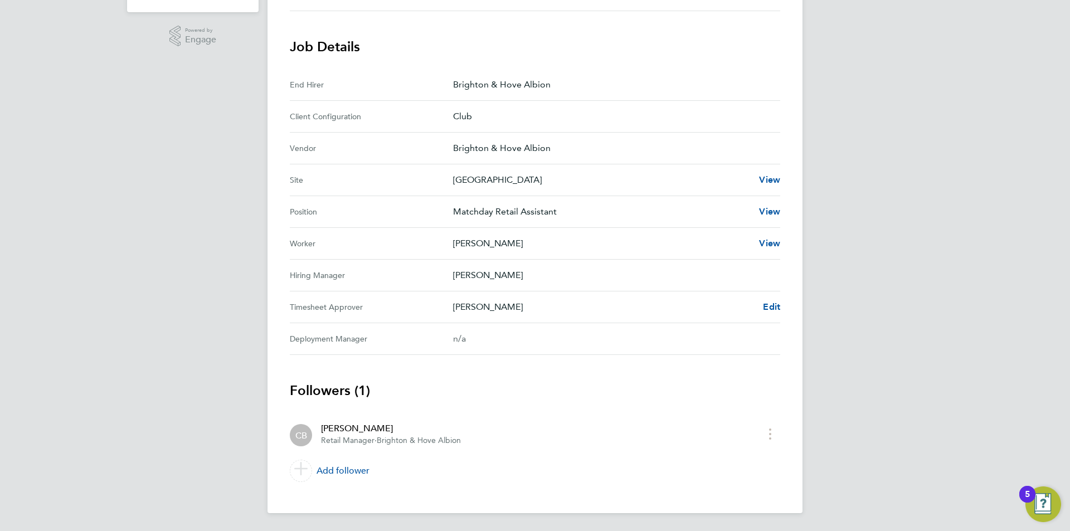
click at [785, 303] on div "Back Follow [PERSON_NAME] Timesheet [DATE] - [DATE] £436. 57 "Matchday Retail A…" at bounding box center [534, 110] width 535 height 806
click at [781, 303] on div "Back Follow [PERSON_NAME] Timesheet [DATE] - [DATE] £436. 57 "Matchday Retail A…" at bounding box center [534, 110] width 535 height 806
click at [770, 303] on span "Edit" at bounding box center [771, 306] width 17 height 11
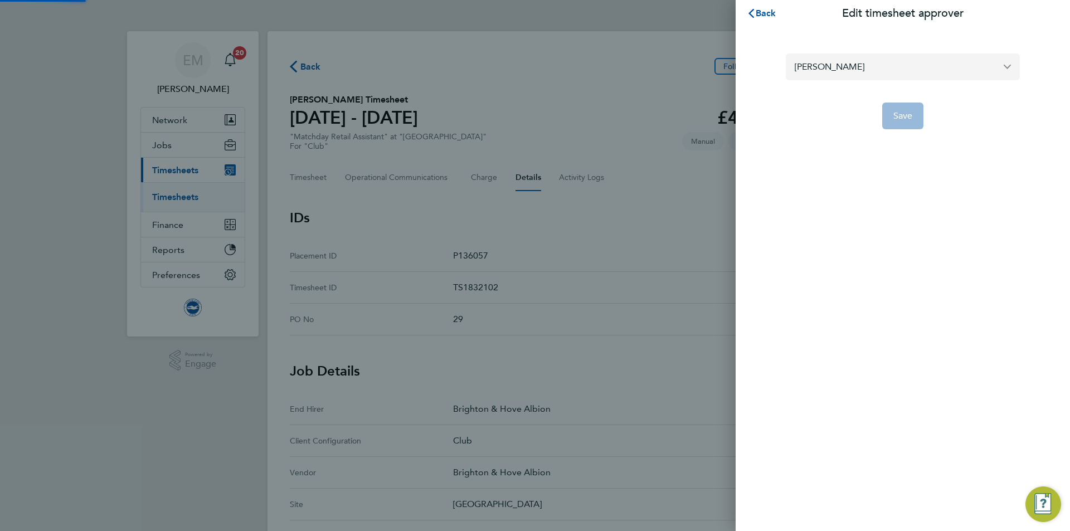
click at [878, 59] on input "[PERSON_NAME]" at bounding box center [903, 66] width 234 height 26
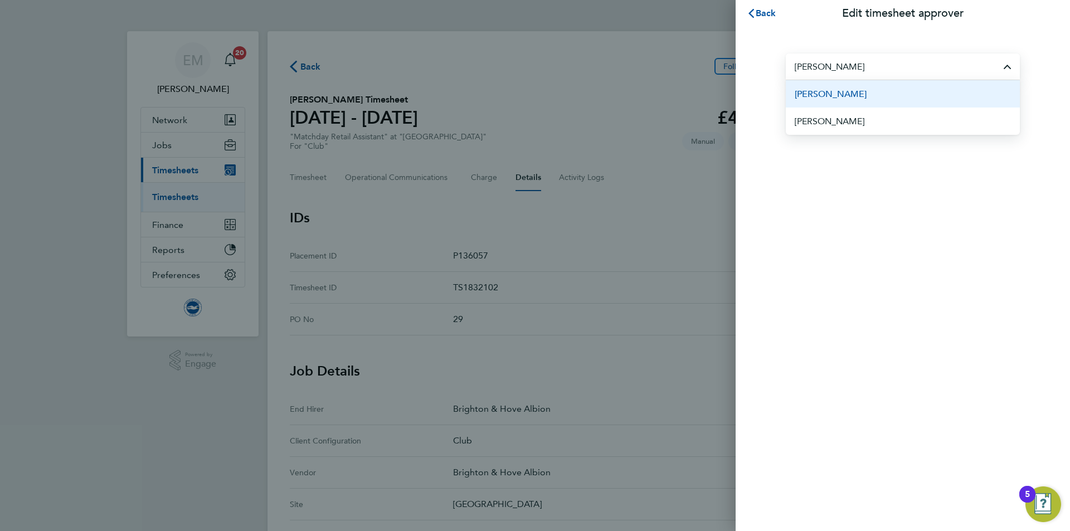
click at [878, 98] on li "[PERSON_NAME]" at bounding box center [903, 93] width 234 height 27
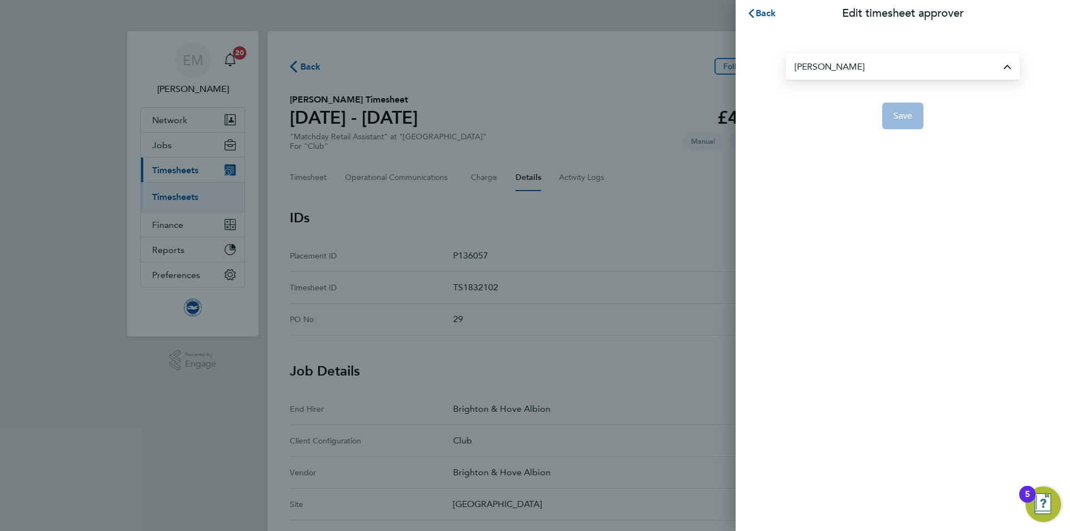
type input "[PERSON_NAME]"
click at [911, 129] on div "James Chamberlain Save" at bounding box center [903, 85] width 334 height 116
click at [903, 121] on span "Save" at bounding box center [903, 115] width 20 height 11
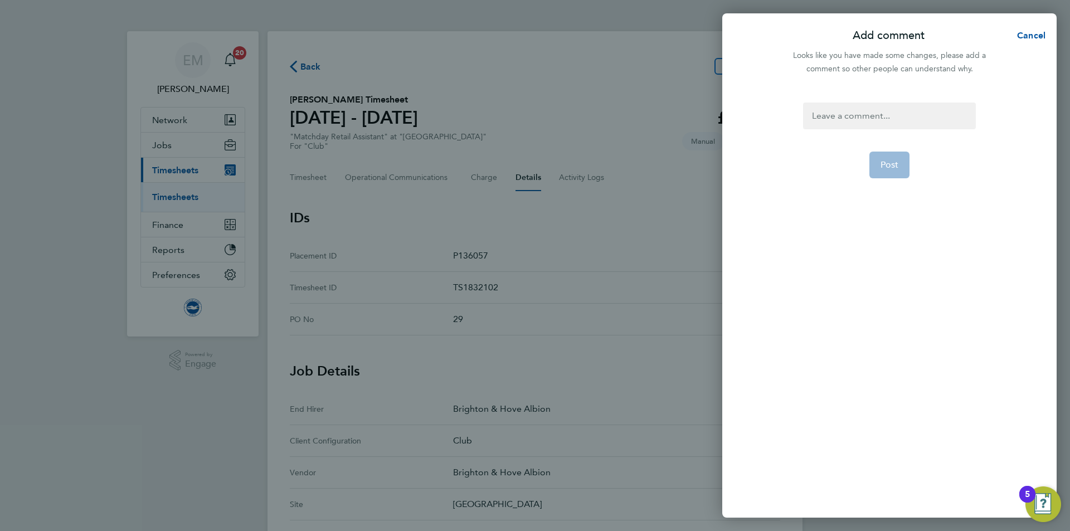
click at [880, 97] on div "Post" at bounding box center [889, 303] width 334 height 429
click at [865, 120] on div at bounding box center [889, 116] width 172 height 27
click at [809, 125] on div at bounding box center [889, 116] width 172 height 27
click at [809, 124] on div at bounding box center [889, 116] width 172 height 27
click at [835, 123] on div at bounding box center [889, 116] width 172 height 27
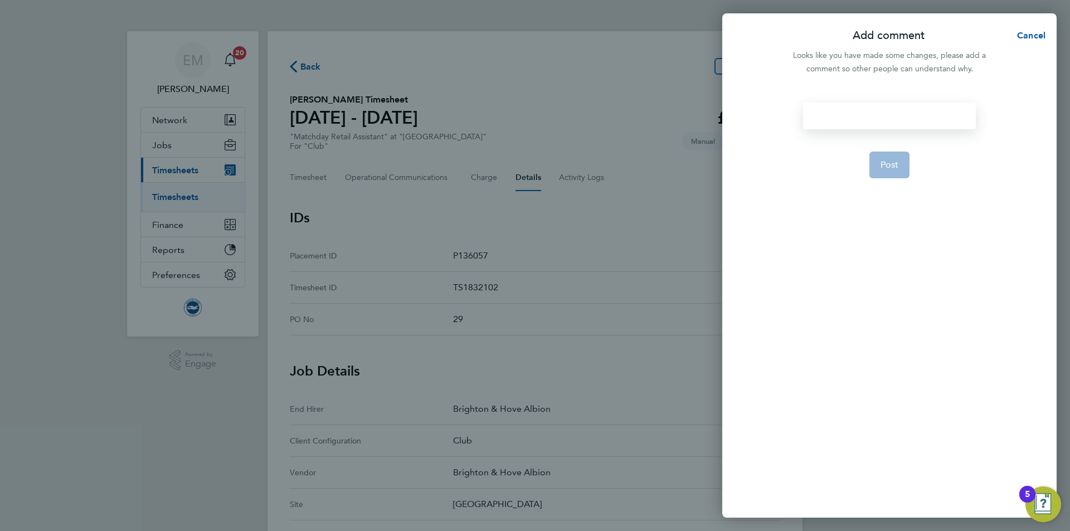
click at [833, 121] on div at bounding box center [889, 116] width 172 height 27
paste div
click at [881, 186] on button "Post" at bounding box center [889, 178] width 41 height 27
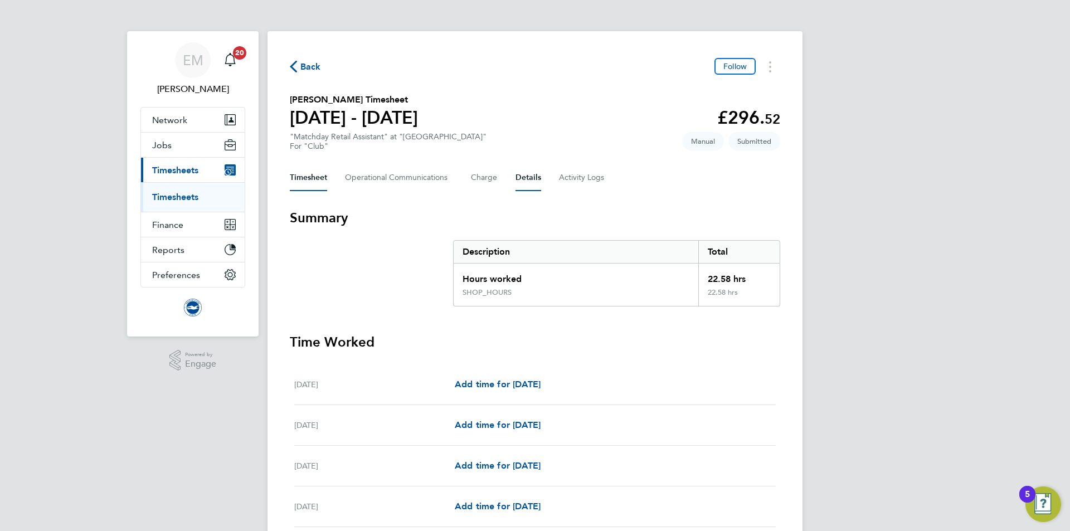
click at [532, 177] on button "Details" at bounding box center [528, 177] width 26 height 27
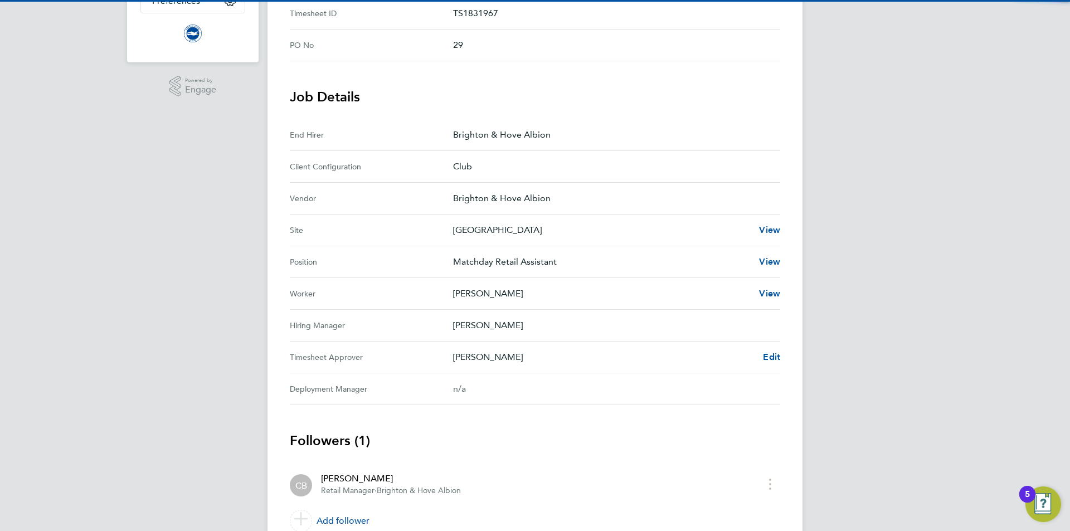
scroll to position [324, 0]
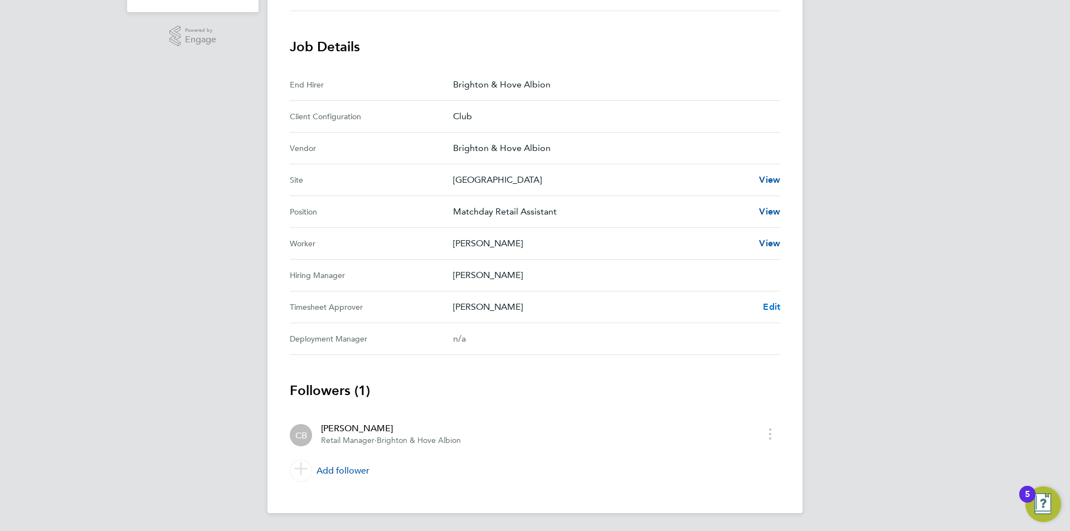
click at [779, 304] on div "Back Follow Henry Edmonds's Timesheet 01 - 30 Sept 2025 £296. 52 "Matchday Reta…" at bounding box center [534, 110] width 535 height 806
click at [779, 304] on span "Edit" at bounding box center [771, 306] width 17 height 11
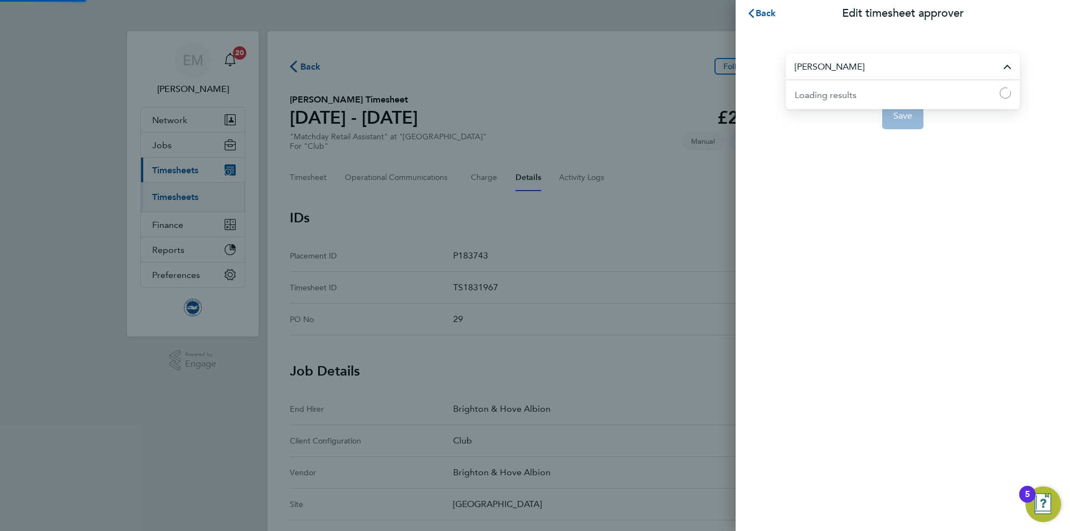
click at [854, 54] on input "[PERSON_NAME]" at bounding box center [903, 66] width 234 height 26
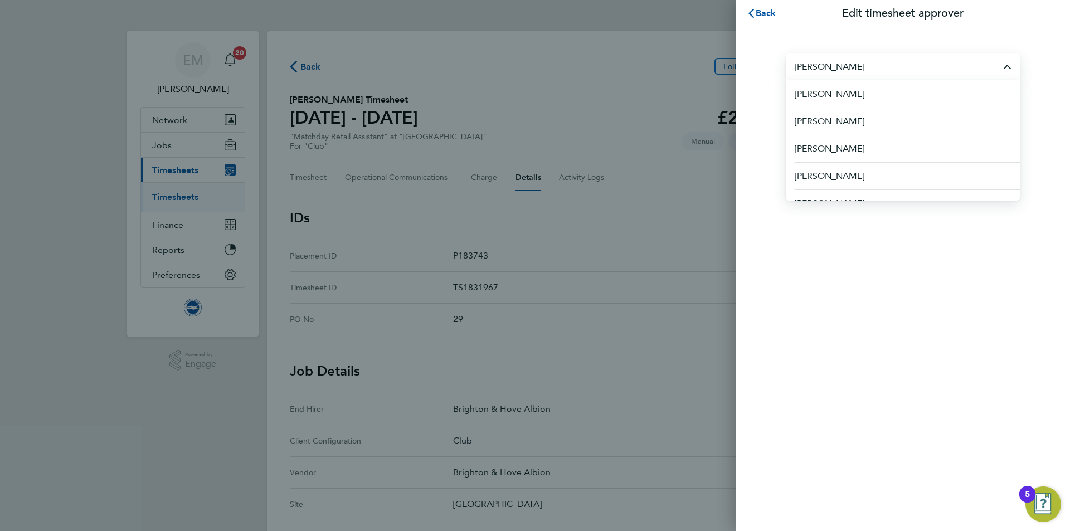
click at [850, 71] on input "[PERSON_NAME]" at bounding box center [903, 66] width 234 height 26
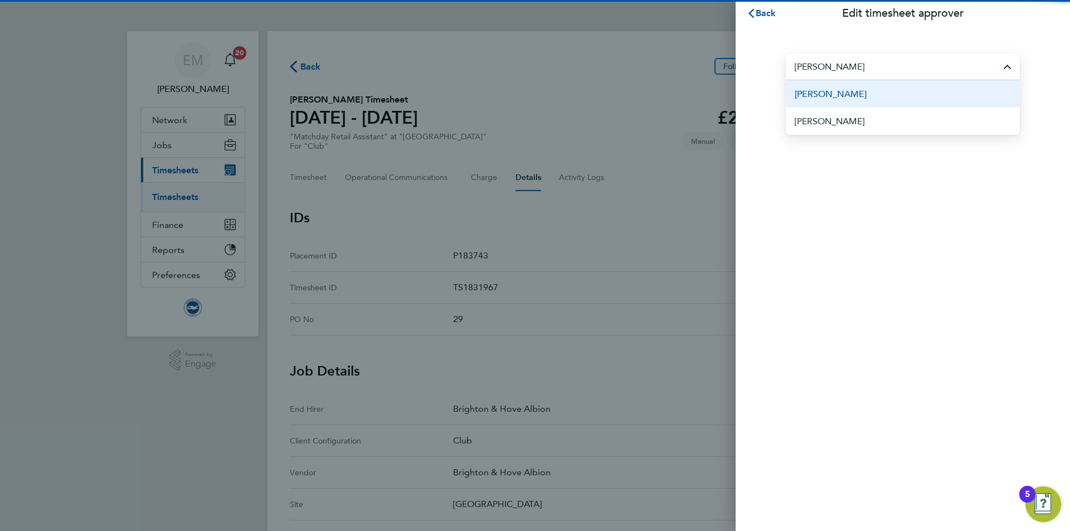
click at [852, 87] on li "[PERSON_NAME]" at bounding box center [903, 93] width 234 height 27
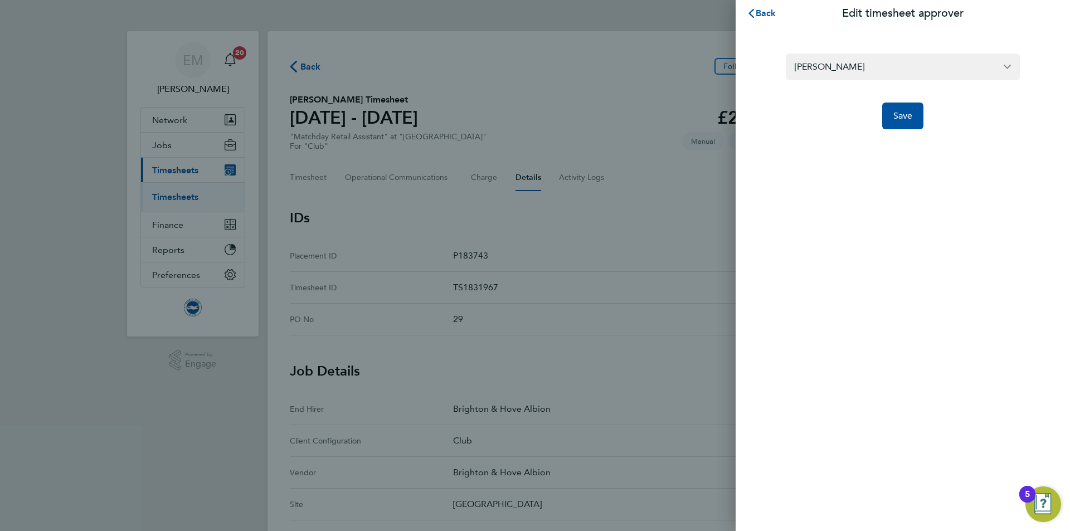
type input "[PERSON_NAME]"
click at [902, 113] on span "Save" at bounding box center [903, 115] width 20 height 11
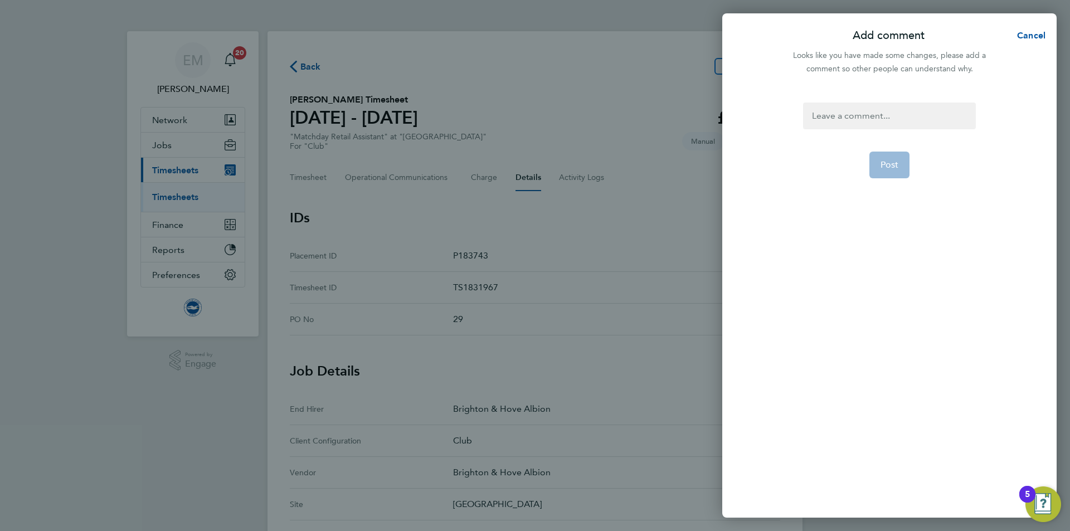
click at [873, 98] on div "Post" at bounding box center [889, 303] width 334 height 429
click at [871, 115] on div at bounding box center [889, 116] width 172 height 27
paste div
click at [898, 174] on span "Post" at bounding box center [889, 178] width 18 height 11
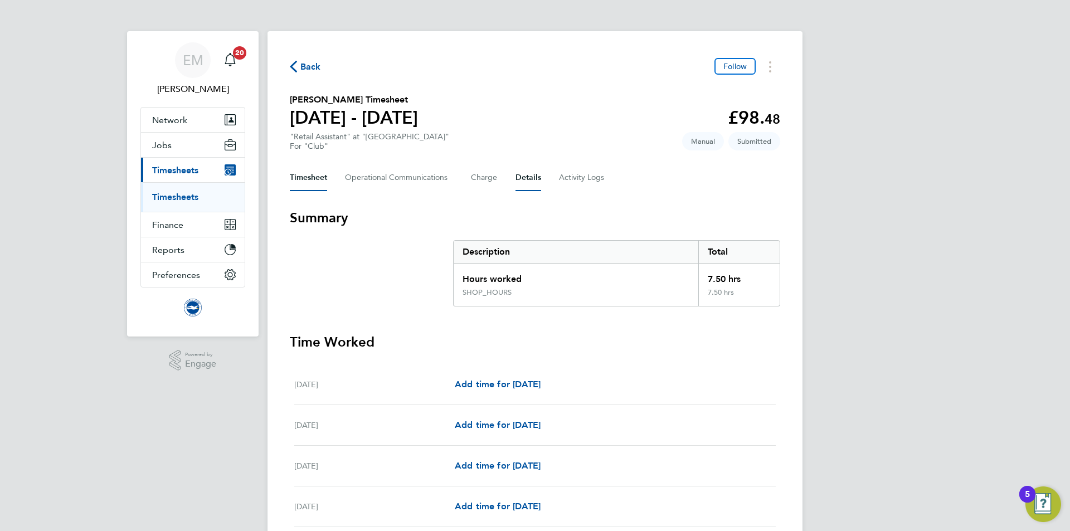
click at [521, 168] on button "Details" at bounding box center [528, 177] width 26 height 27
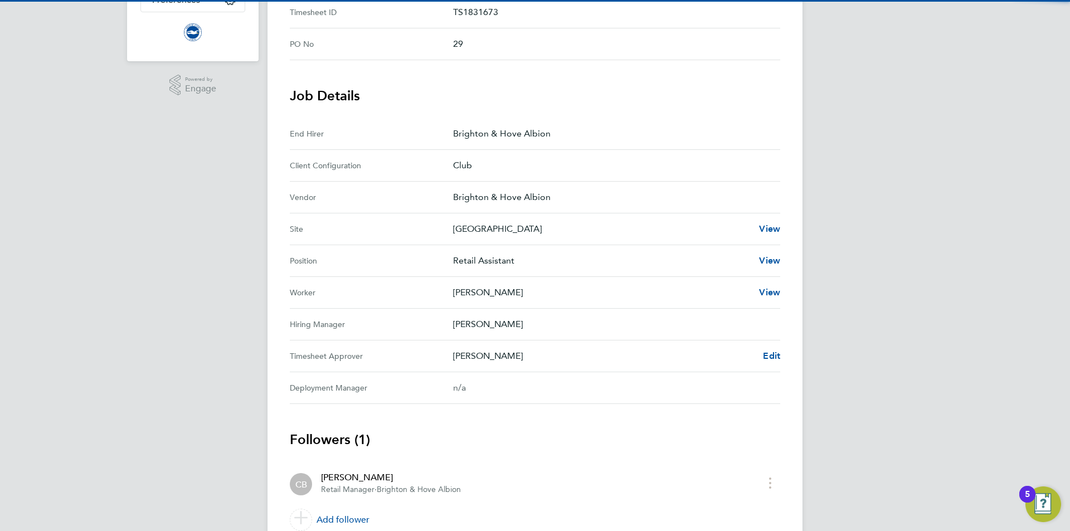
scroll to position [324, 0]
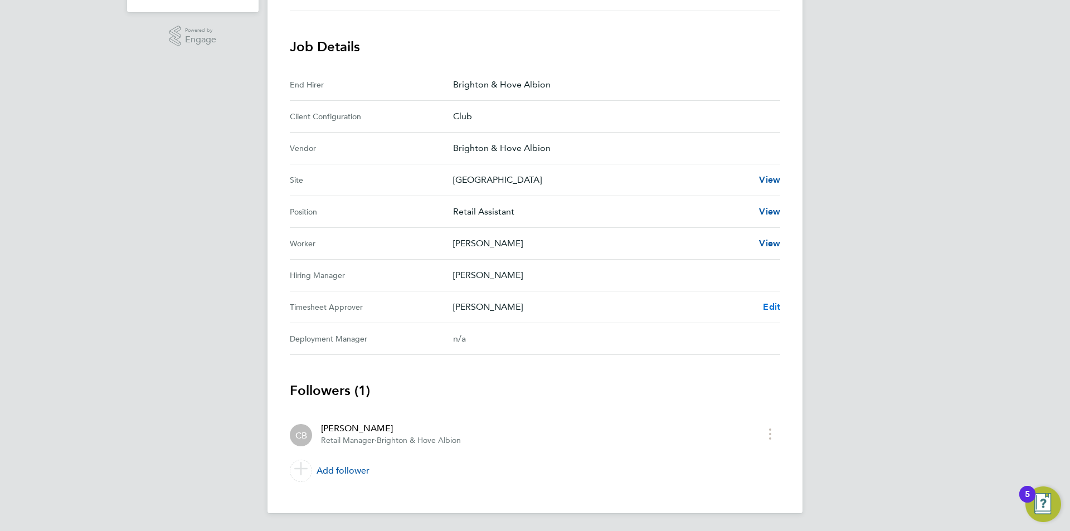
click at [773, 310] on span "Edit" at bounding box center [771, 306] width 17 height 11
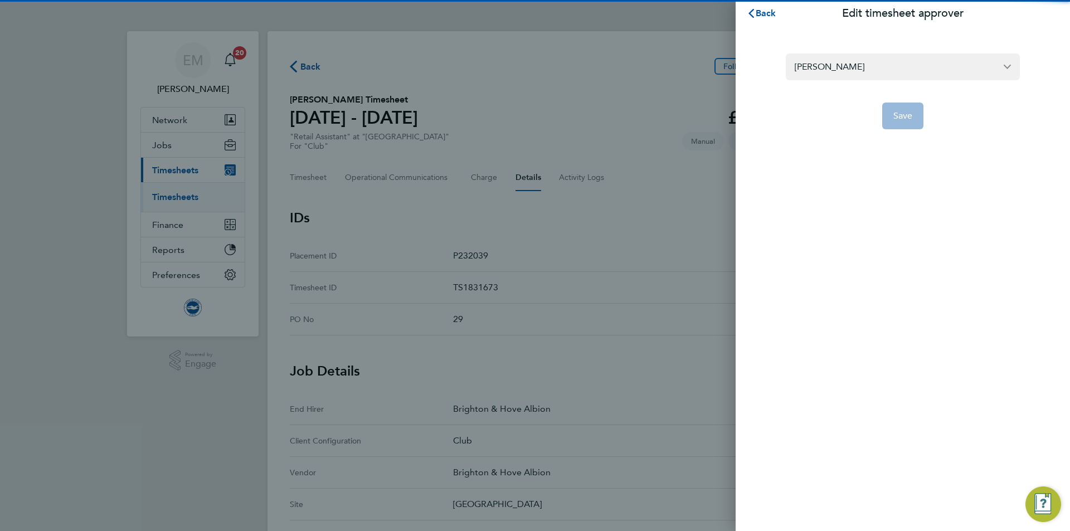
click at [891, 86] on form "[PERSON_NAME] Save" at bounding box center [903, 91] width 234 height 76
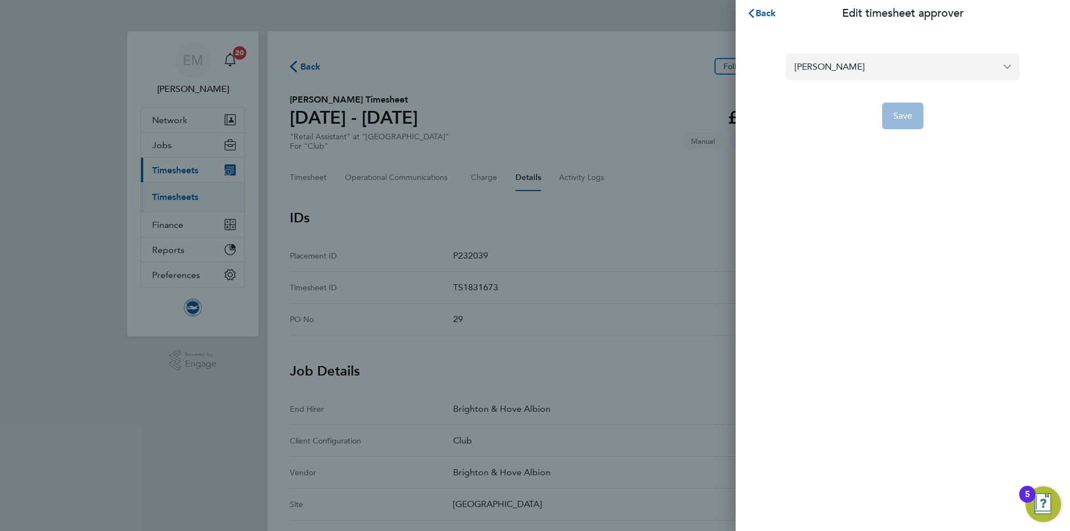
click at [891, 80] on div "[PERSON_NAME]" at bounding box center [903, 66] width 234 height 27
click at [884, 78] on input "[PERSON_NAME]" at bounding box center [903, 66] width 234 height 26
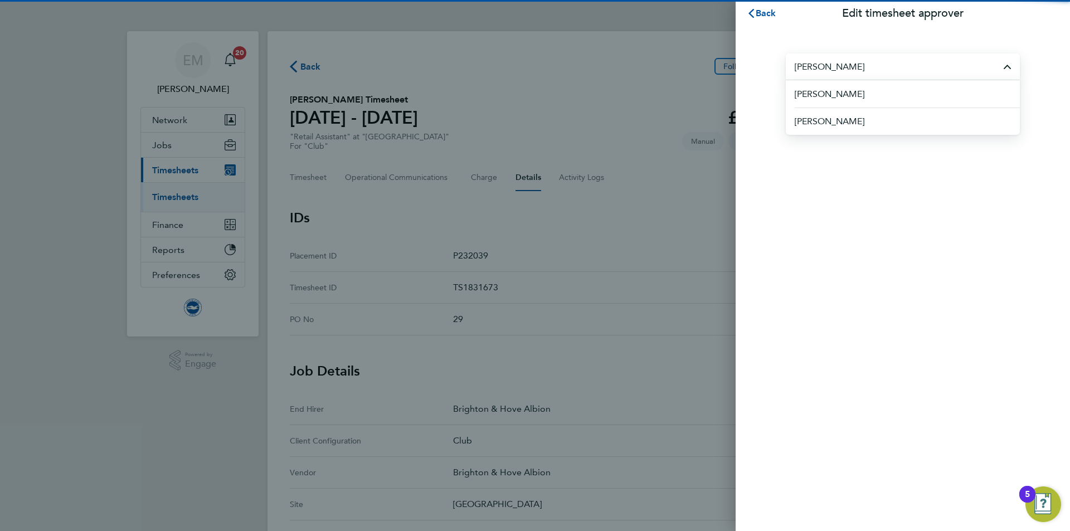
click at [864, 96] on span "[PERSON_NAME]" at bounding box center [830, 93] width 70 height 13
type input "[PERSON_NAME]"
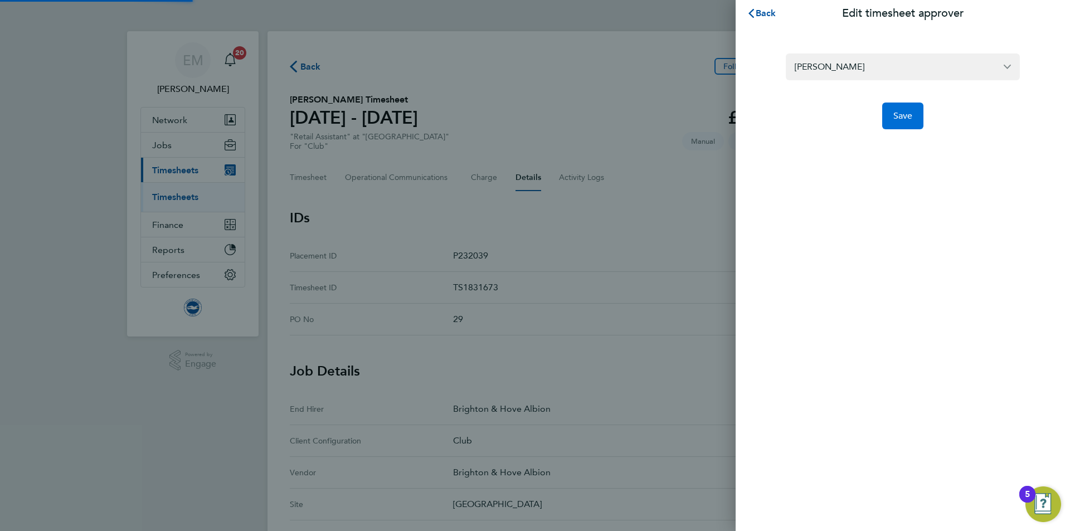
click at [899, 120] on span "Save" at bounding box center [903, 115] width 20 height 11
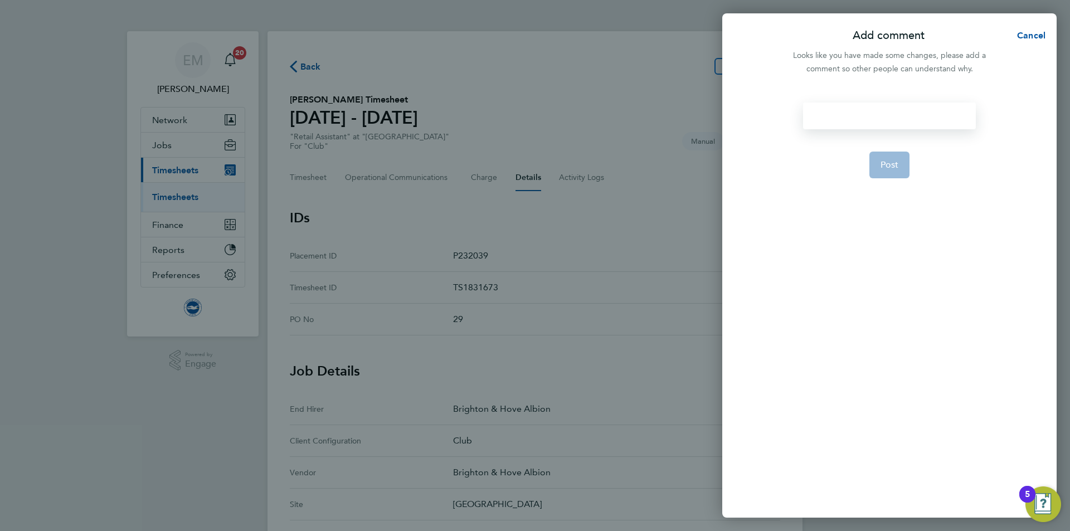
click at [833, 106] on div at bounding box center [889, 116] width 172 height 27
click at [833, 113] on div at bounding box center [889, 116] width 172 height 27
paste div
click at [894, 184] on button "Post" at bounding box center [889, 178] width 41 height 27
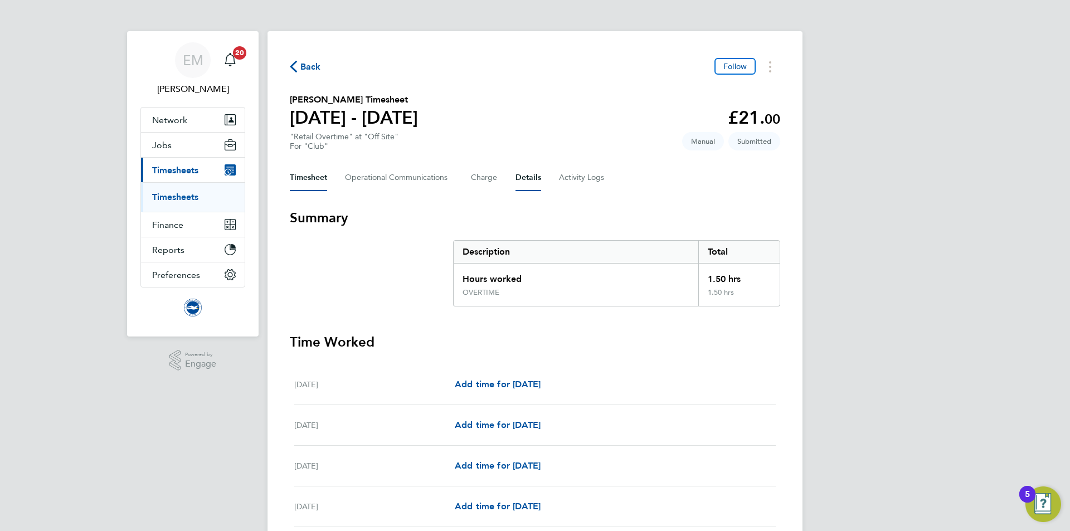
click at [522, 178] on button "Details" at bounding box center [528, 177] width 26 height 27
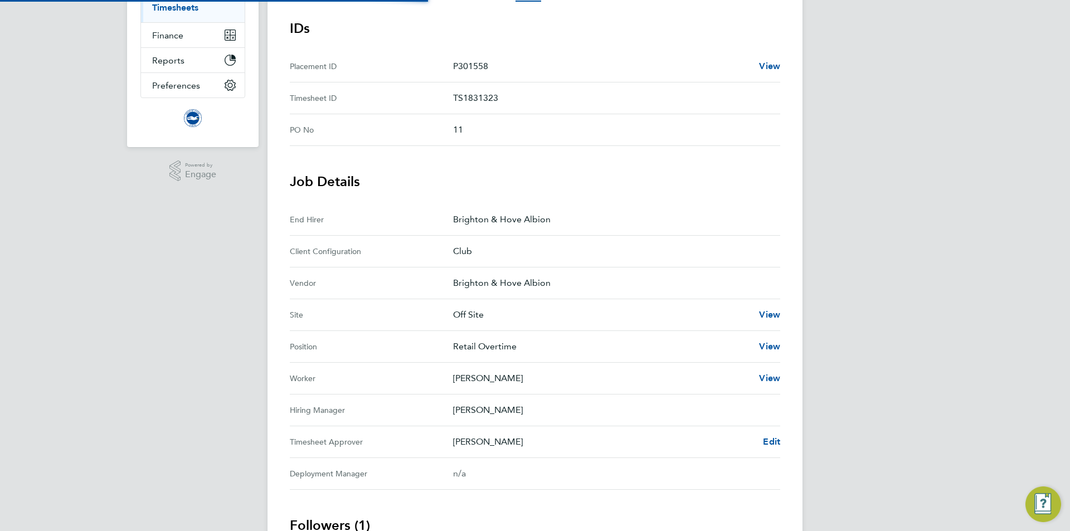
scroll to position [304, 0]
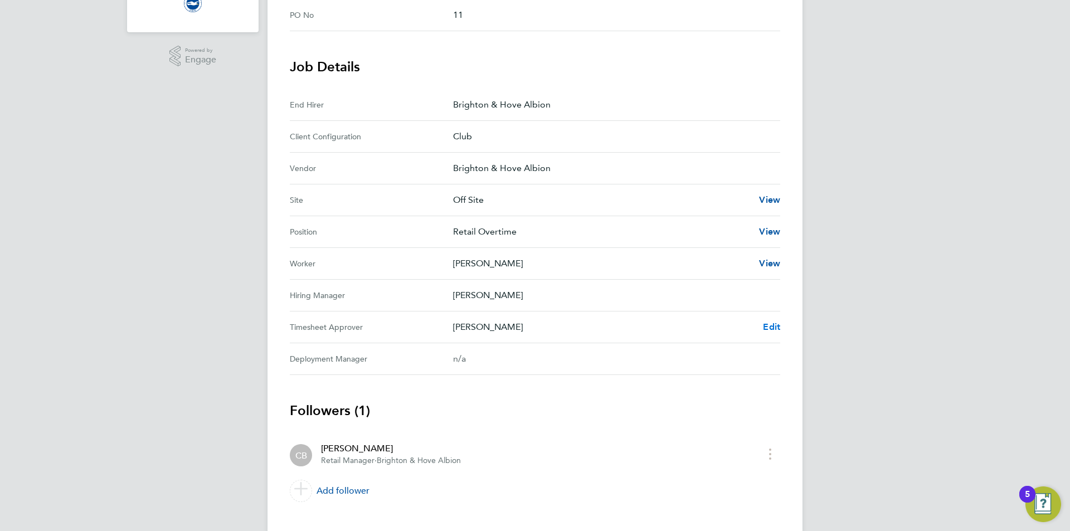
click at [771, 328] on span "Edit" at bounding box center [771, 327] width 17 height 11
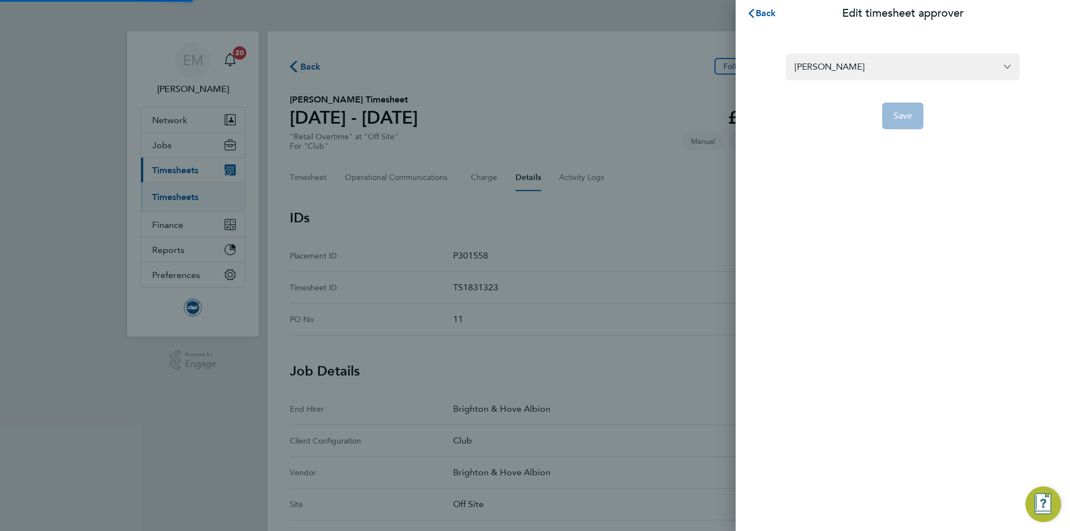
click at [871, 52] on section "[PERSON_NAME] Save" at bounding box center [903, 84] width 272 height 89
click at [872, 64] on input "[PERSON_NAME]" at bounding box center [903, 66] width 234 height 26
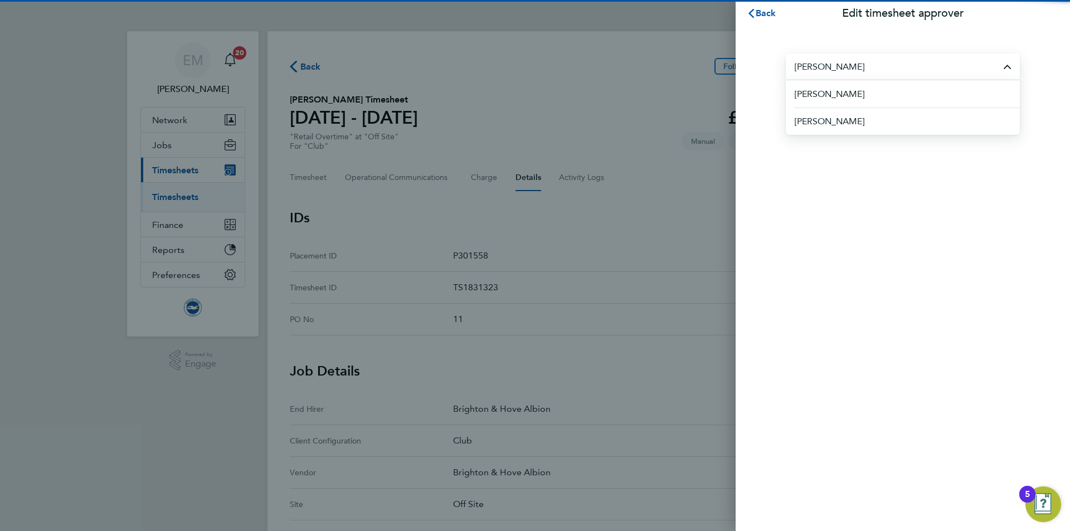
click at [878, 98] on li "[PERSON_NAME]" at bounding box center [907, 93] width 225 height 27
type input "[PERSON_NAME]"
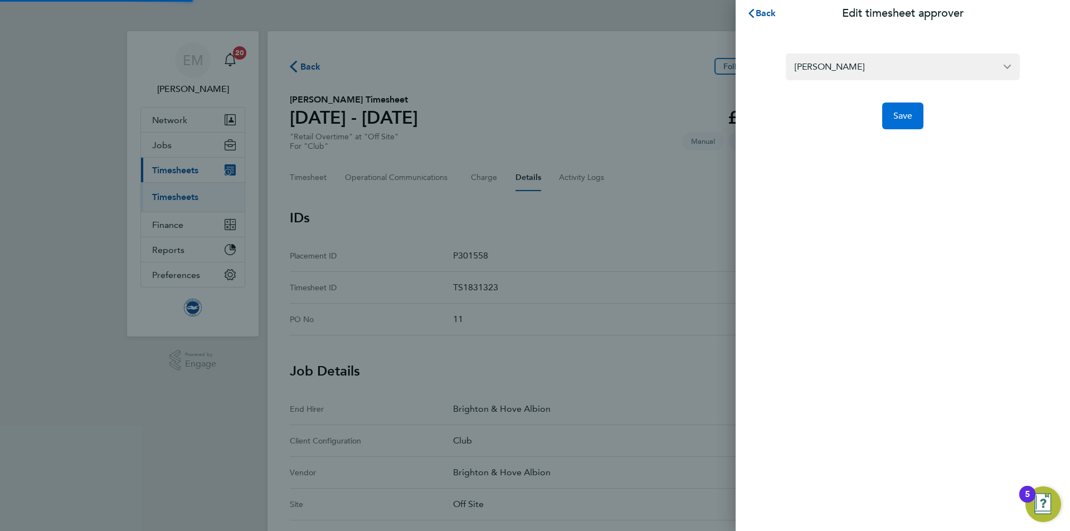
click at [903, 113] on span "Save" at bounding box center [903, 115] width 20 height 11
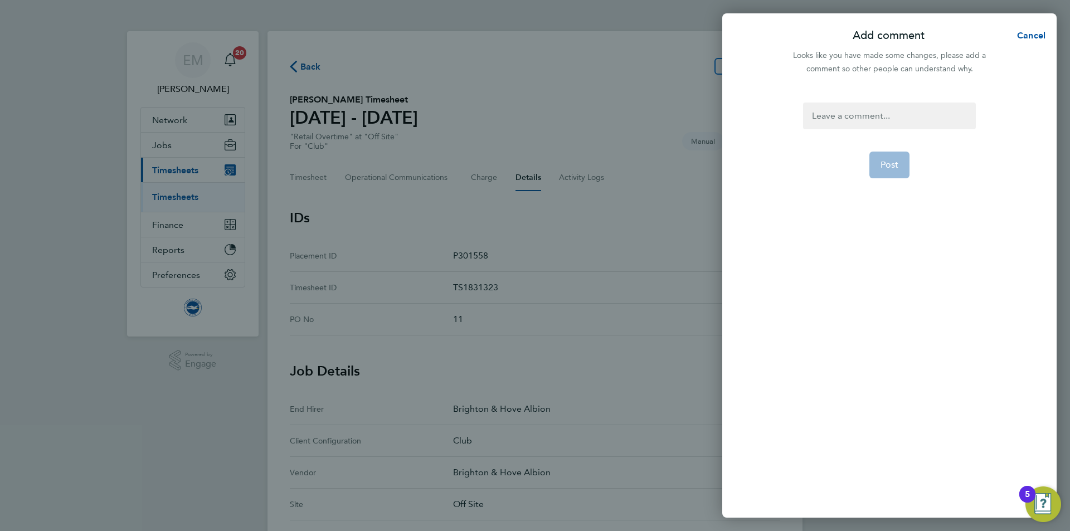
click at [880, 93] on div "Post" at bounding box center [889, 303] width 334 height 429
click at [888, 115] on div at bounding box center [889, 116] width 172 height 27
click at [888, 116] on div at bounding box center [889, 116] width 172 height 27
paste div
click at [891, 188] on button "Post" at bounding box center [889, 178] width 41 height 27
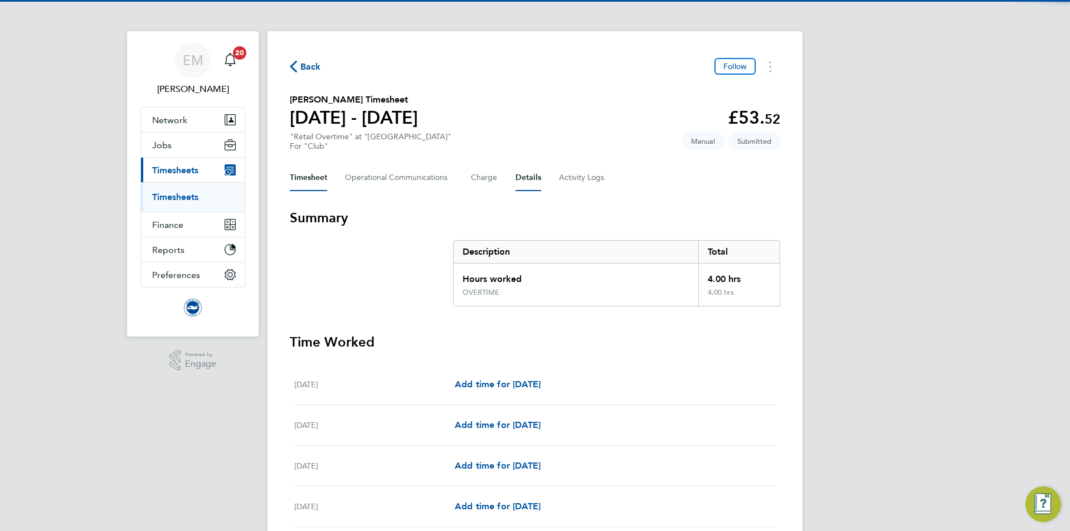
click at [537, 176] on button "Details" at bounding box center [528, 177] width 26 height 27
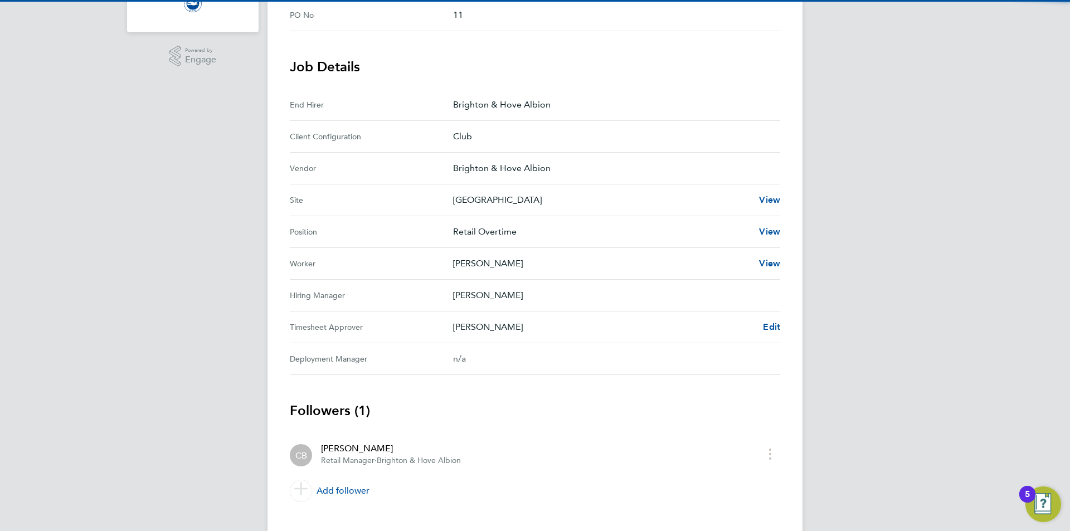
scroll to position [324, 0]
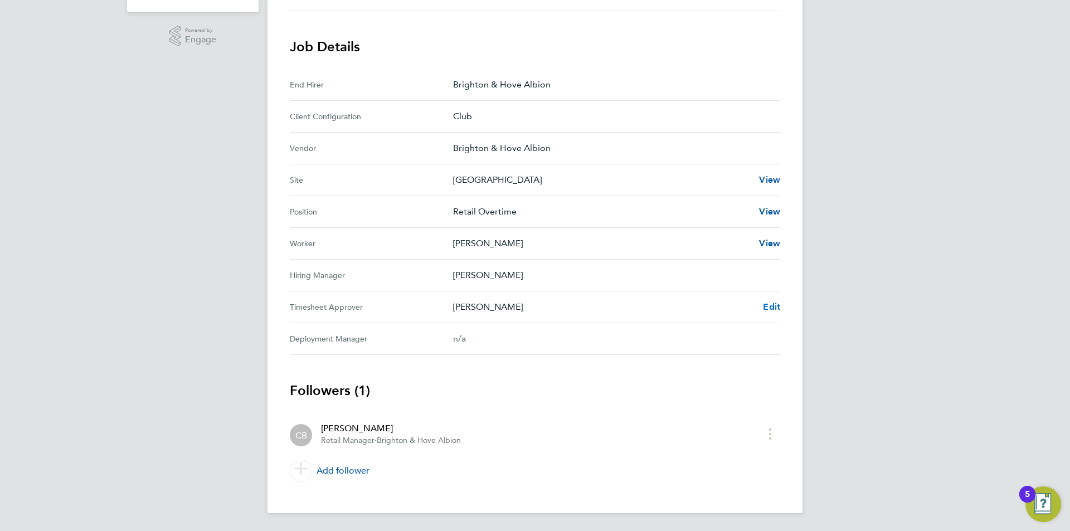
click at [775, 308] on span "Edit" at bounding box center [771, 306] width 17 height 11
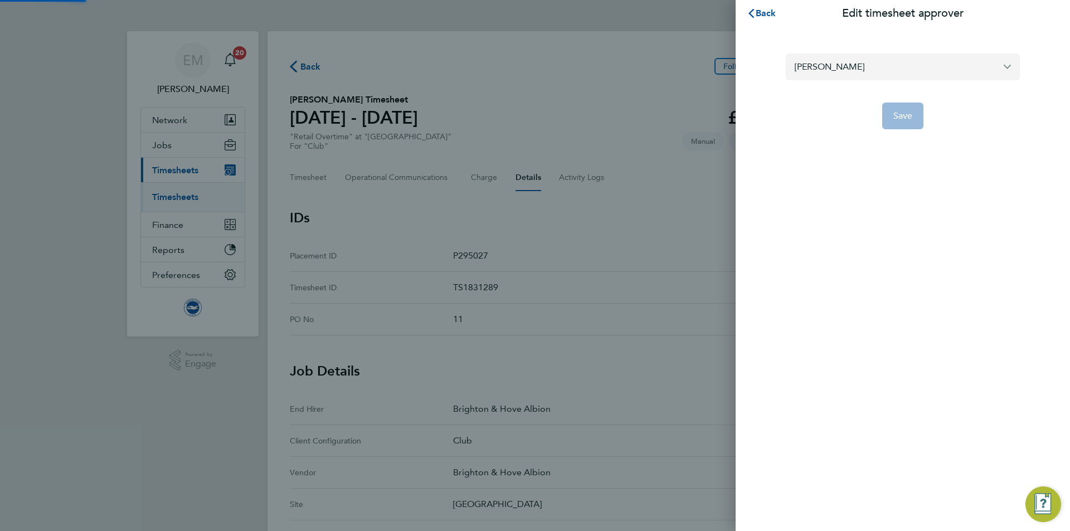
click at [890, 61] on input "[PERSON_NAME]" at bounding box center [903, 66] width 234 height 26
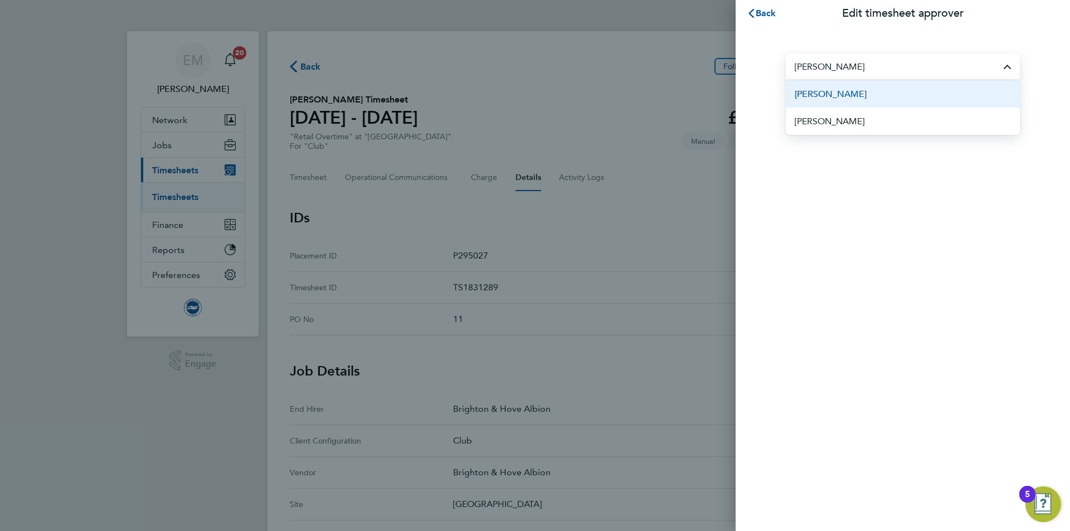
click at [841, 95] on span "[PERSON_NAME]" at bounding box center [831, 93] width 72 height 13
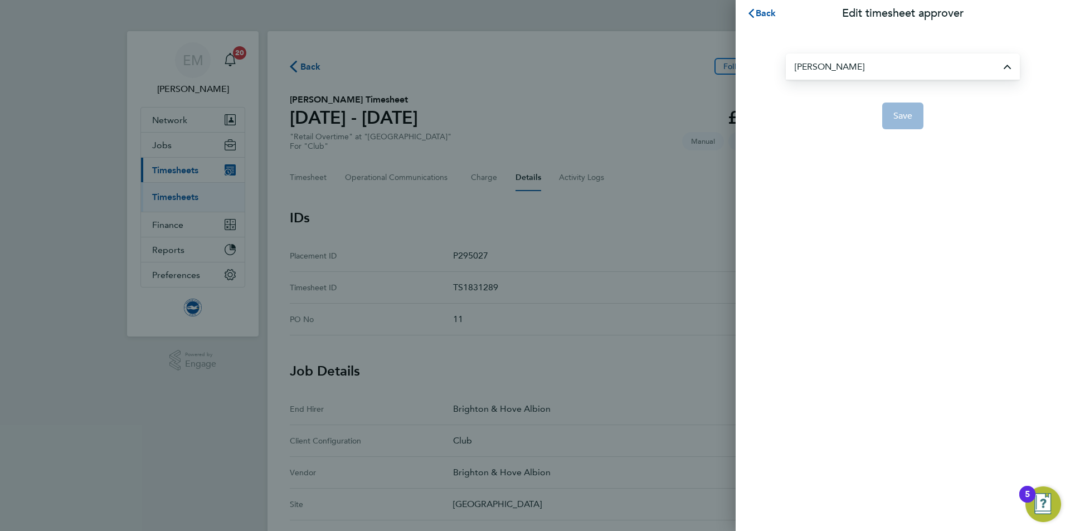
type input "[PERSON_NAME]"
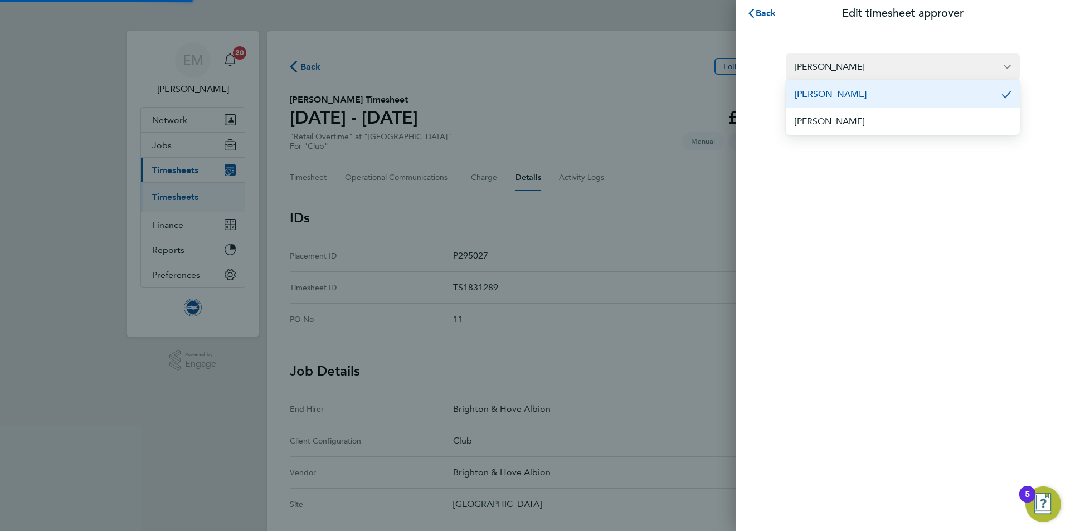
click at [890, 119] on button "Save" at bounding box center [903, 116] width 42 height 27
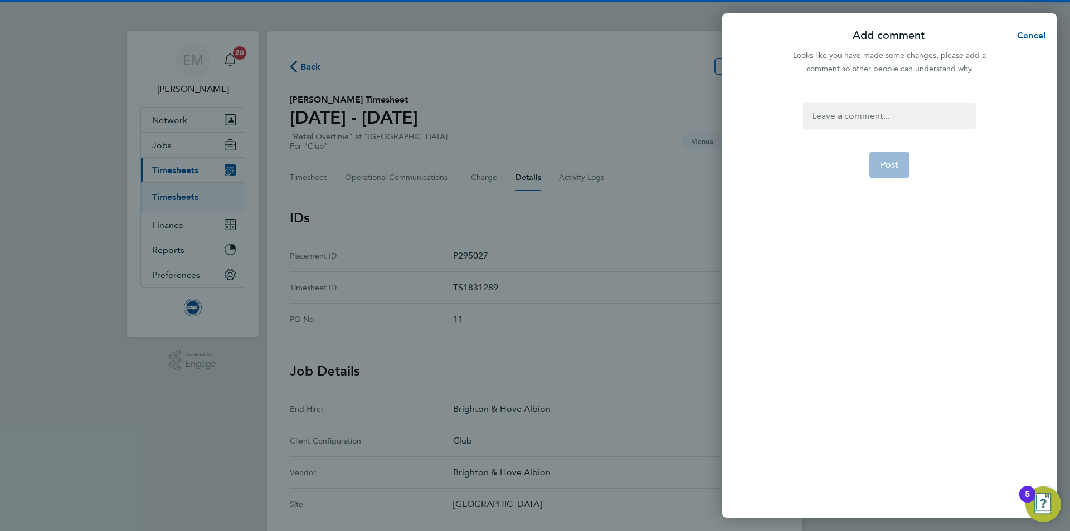
click at [849, 107] on div at bounding box center [889, 116] width 172 height 27
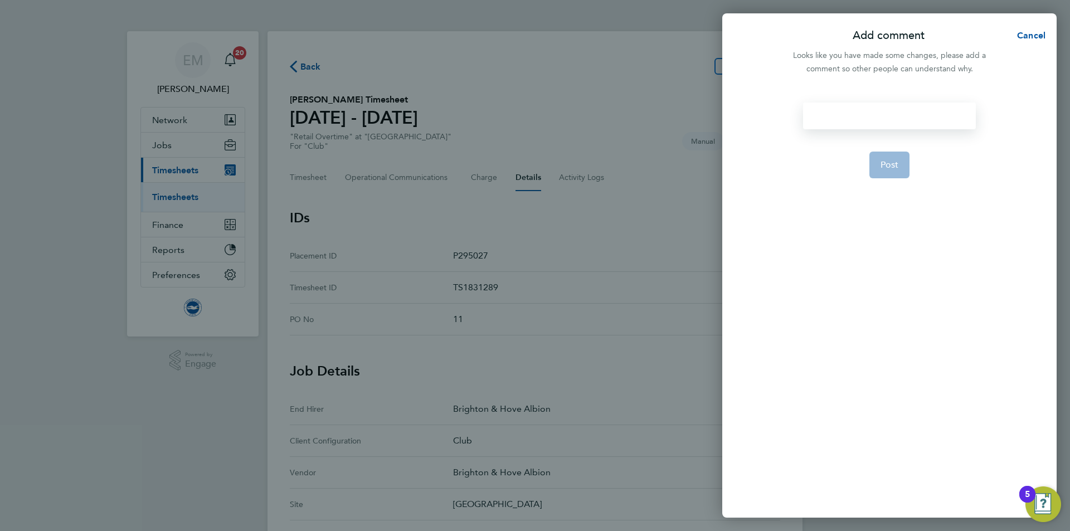
click at [846, 108] on div at bounding box center [889, 116] width 172 height 27
paste div
click at [880, 173] on span "Post" at bounding box center [889, 178] width 18 height 11
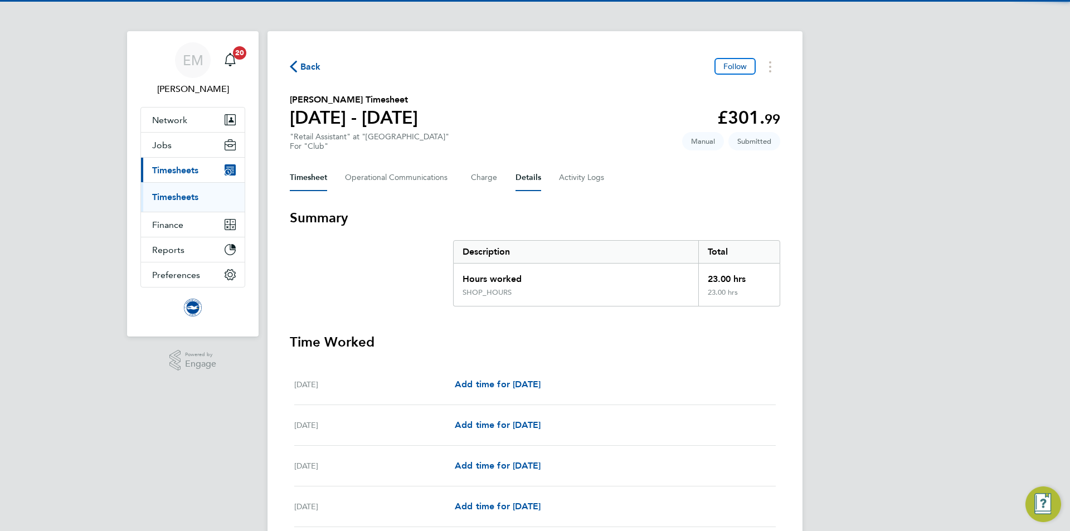
click at [526, 176] on button "Details" at bounding box center [528, 177] width 26 height 27
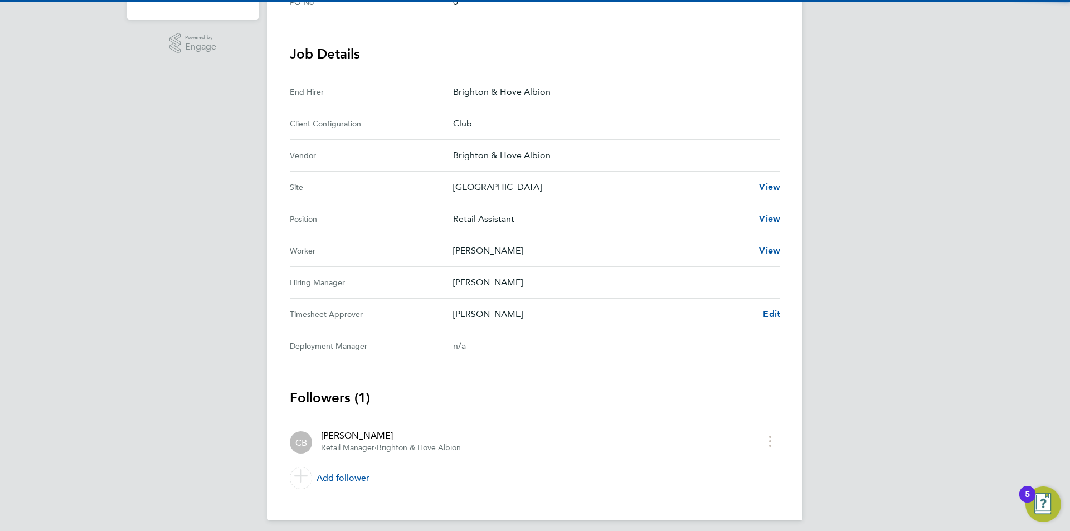
scroll to position [324, 0]
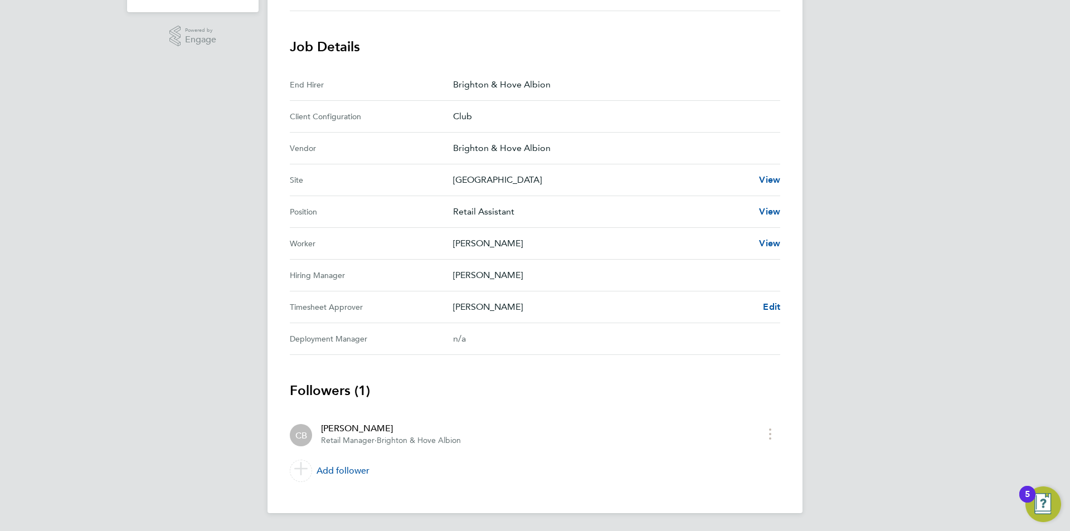
click at [781, 315] on div "Back Follow [PERSON_NAME] Timesheet [DATE] - [DATE] £301. 99 "Retail Assistant"…" at bounding box center [534, 110] width 535 height 806
click at [775, 309] on span "Edit" at bounding box center [771, 306] width 17 height 11
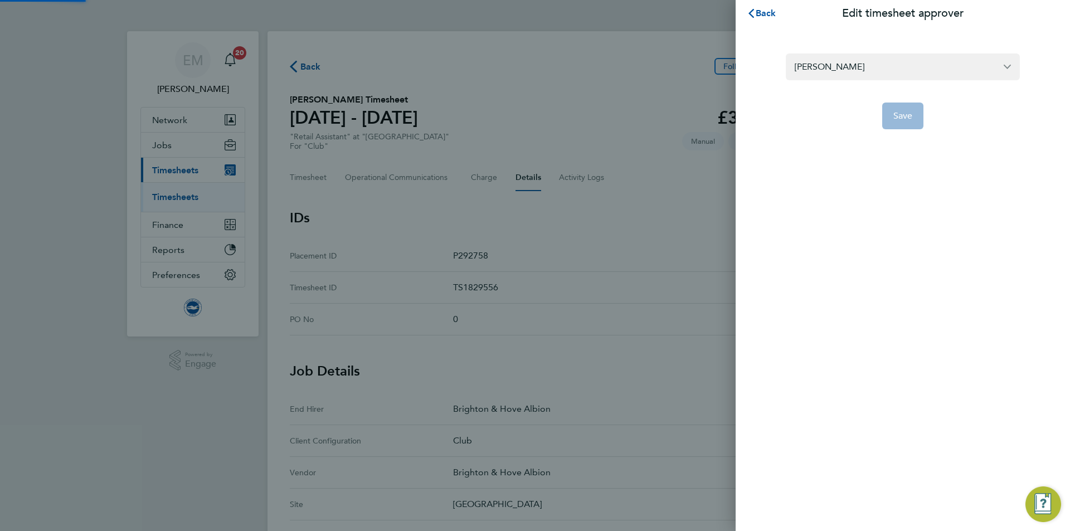
click at [849, 51] on section "[PERSON_NAME] Save" at bounding box center [903, 84] width 272 height 89
click at [863, 66] on input "[PERSON_NAME]" at bounding box center [903, 66] width 234 height 26
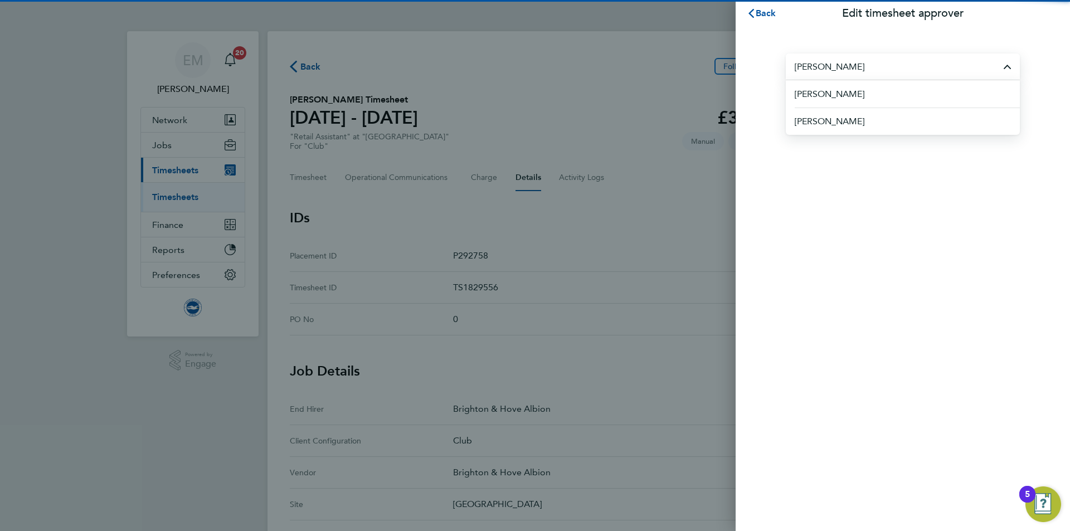
click at [879, 93] on li "[PERSON_NAME]" at bounding box center [907, 93] width 225 height 27
type input "[PERSON_NAME]"
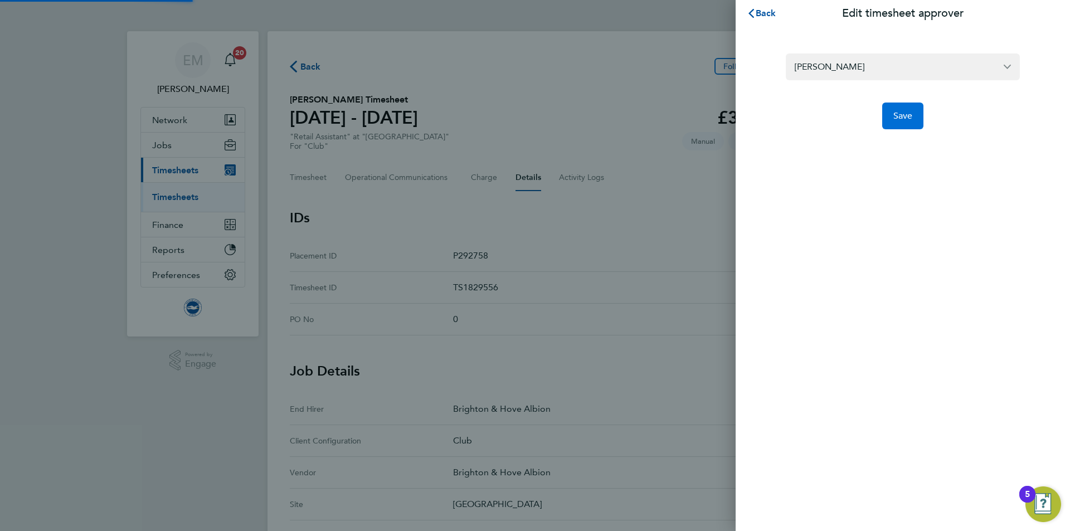
click at [916, 123] on button "Save" at bounding box center [903, 116] width 42 height 27
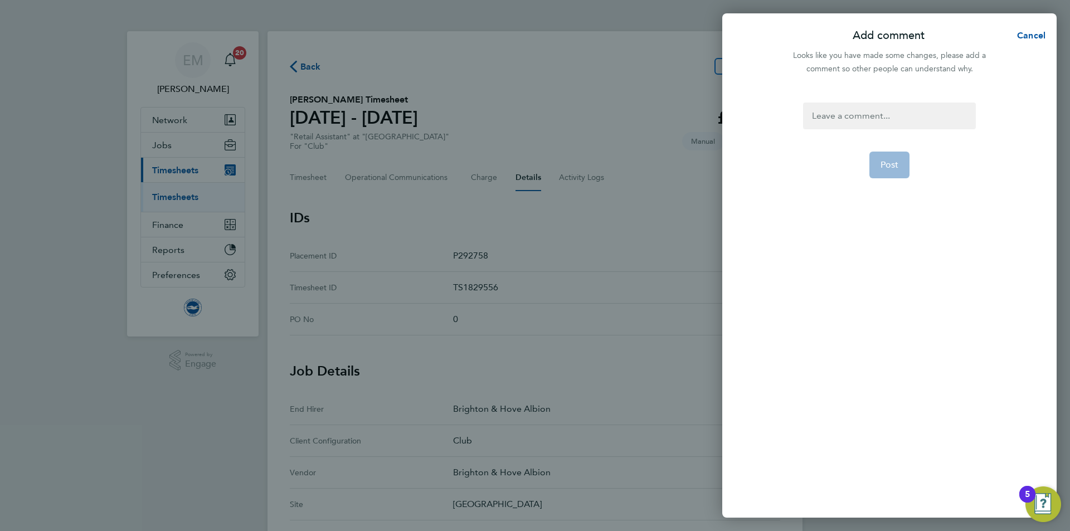
click at [867, 120] on div at bounding box center [889, 116] width 172 height 27
click at [864, 116] on div at bounding box center [889, 116] width 172 height 27
paste div
click at [893, 189] on button "Post" at bounding box center [889, 178] width 41 height 27
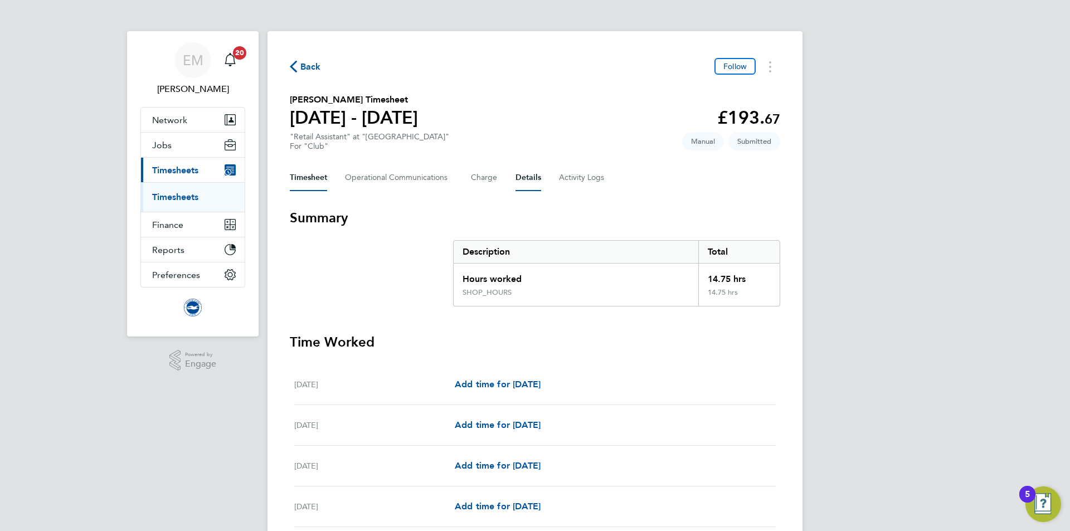
click at [526, 169] on button "Details" at bounding box center [528, 177] width 26 height 27
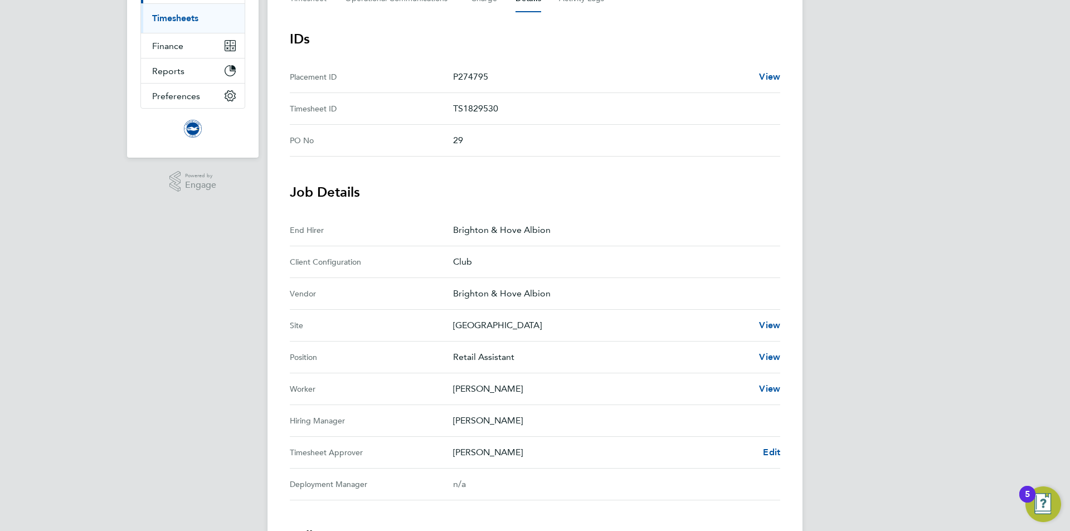
scroll to position [279, 0]
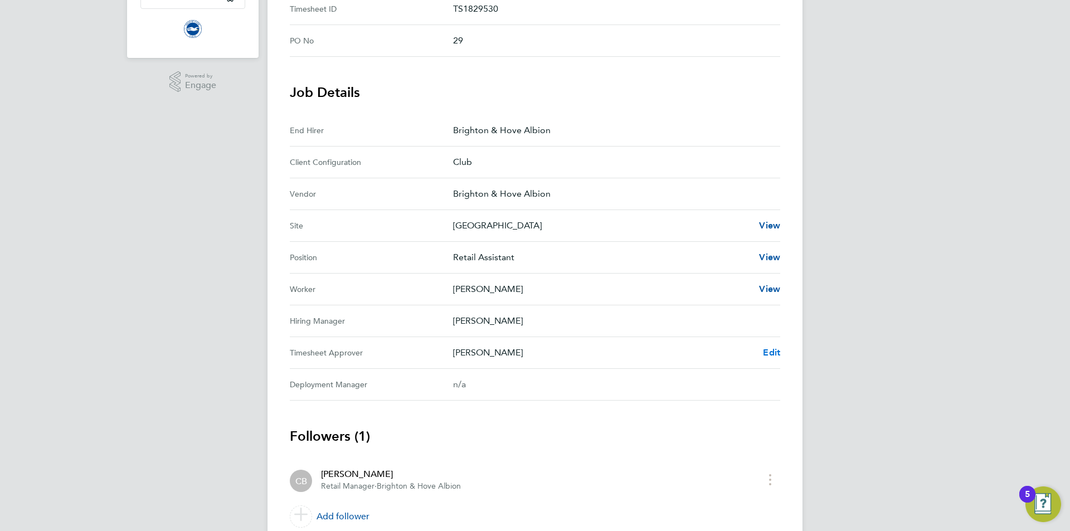
click at [771, 349] on span "Edit" at bounding box center [771, 352] width 17 height 11
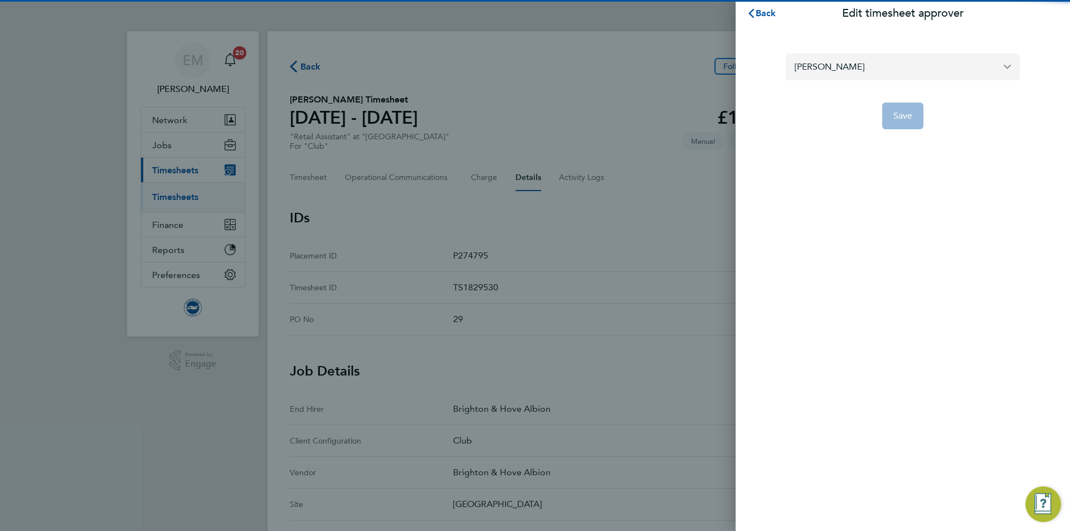
click at [841, 66] on input "[PERSON_NAME]" at bounding box center [903, 66] width 234 height 26
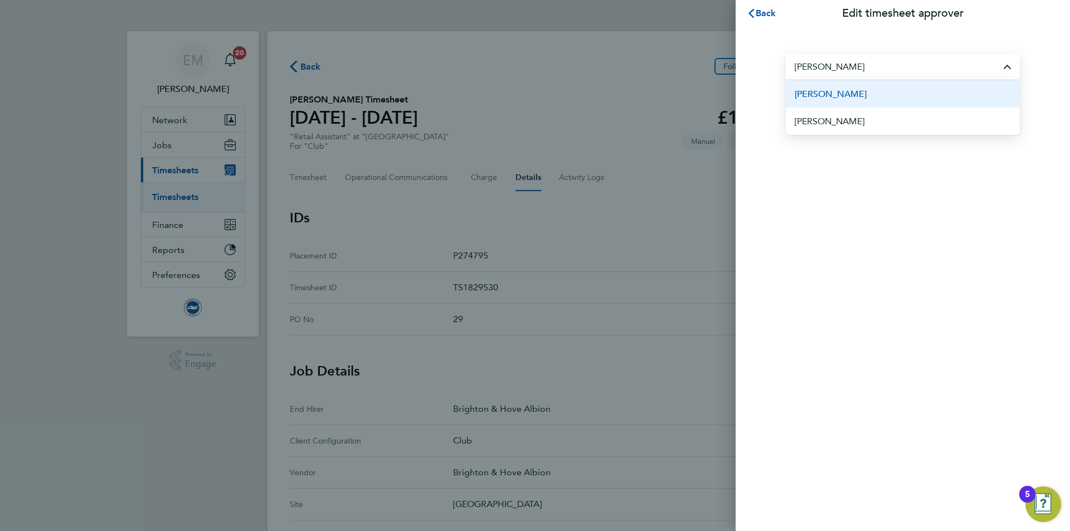
click at [867, 93] on span "[PERSON_NAME]" at bounding box center [831, 93] width 72 height 13
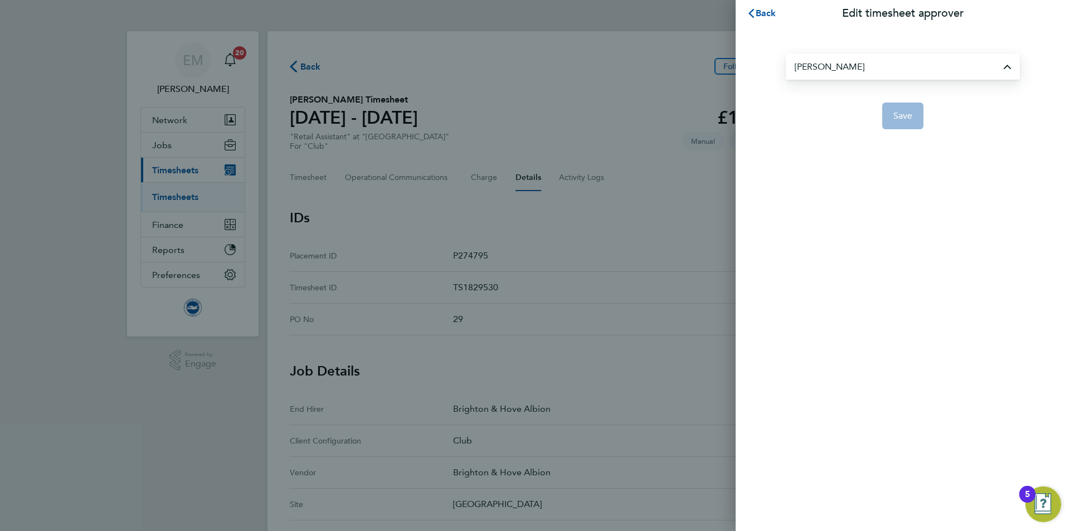
type input "[PERSON_NAME]"
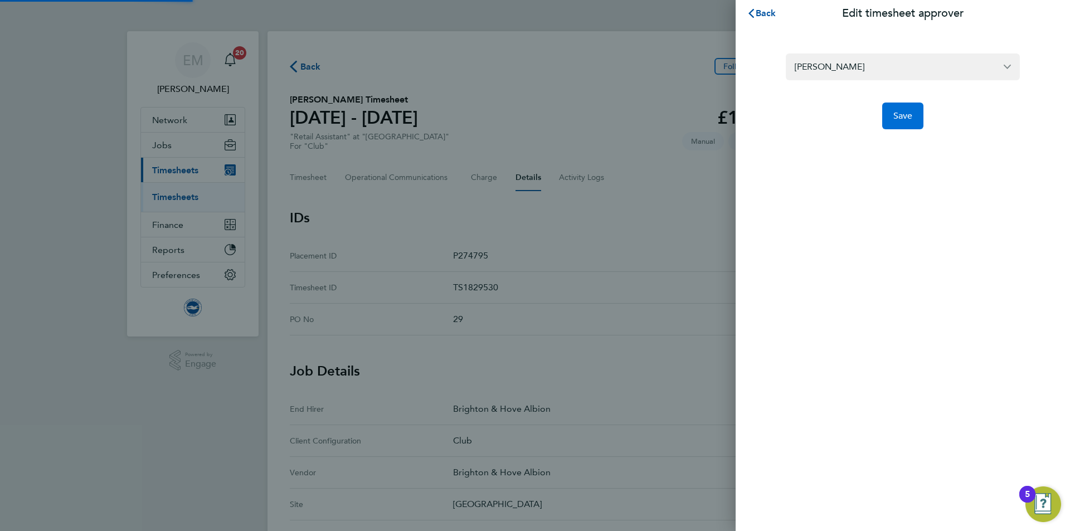
click at [912, 123] on button "Save" at bounding box center [903, 116] width 42 height 27
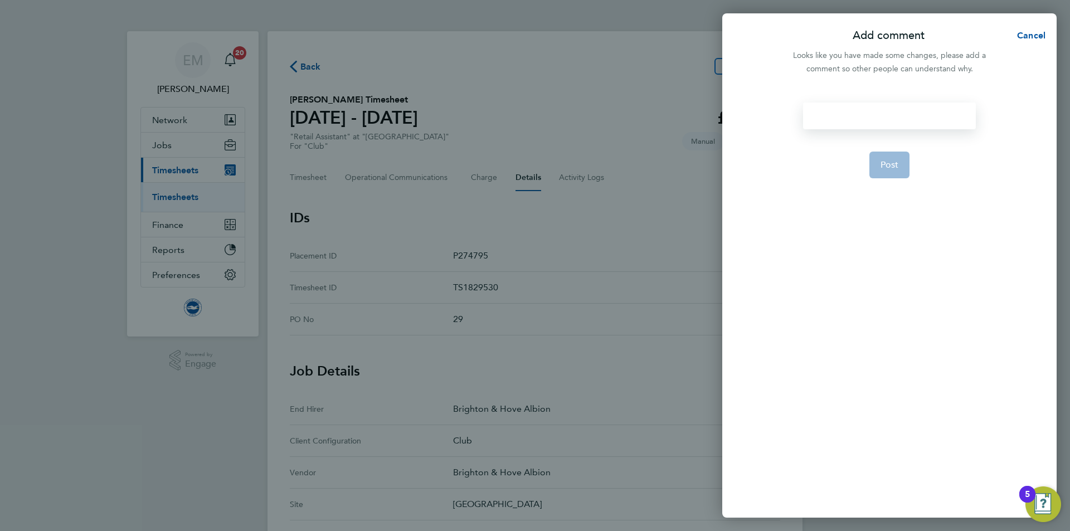
click at [871, 110] on div at bounding box center [889, 116] width 172 height 27
paste div
click at [889, 192] on form "Change of approving manager EM 02.10.2025 Post" at bounding box center [889, 237] width 181 height 268
click at [889, 176] on span "Post" at bounding box center [889, 178] width 18 height 11
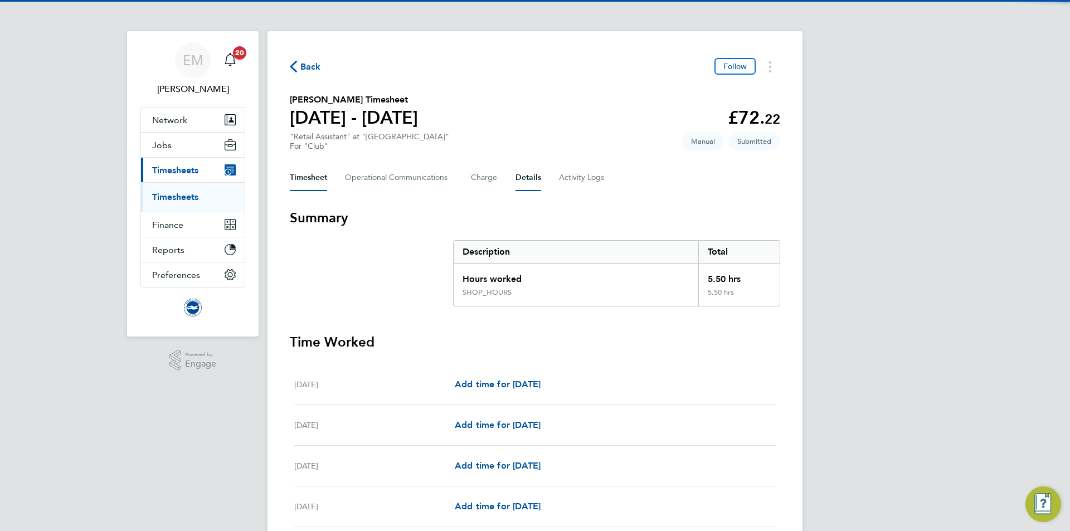
click at [522, 176] on button "Details" at bounding box center [528, 177] width 26 height 27
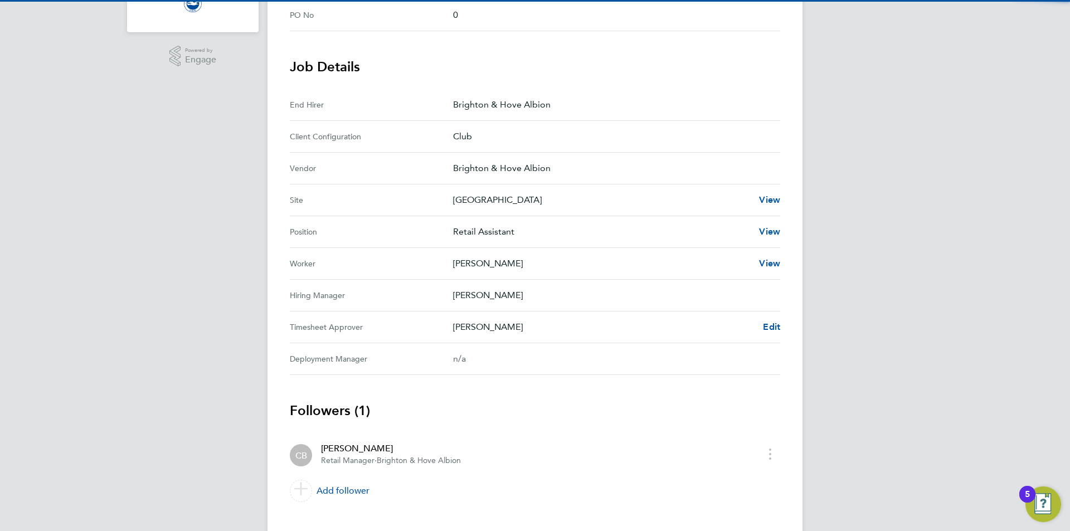
scroll to position [324, 0]
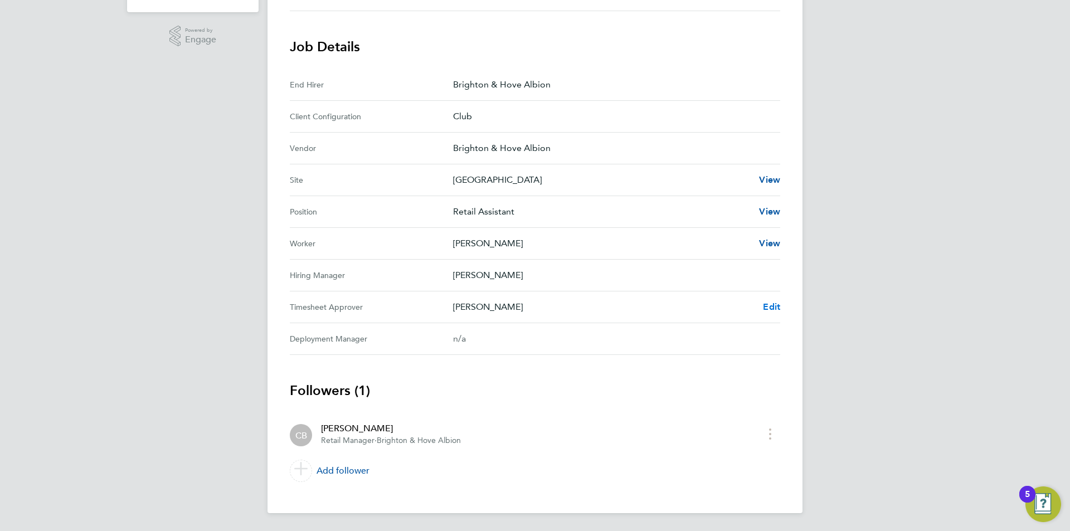
click at [780, 301] on span "Edit" at bounding box center [771, 306] width 17 height 11
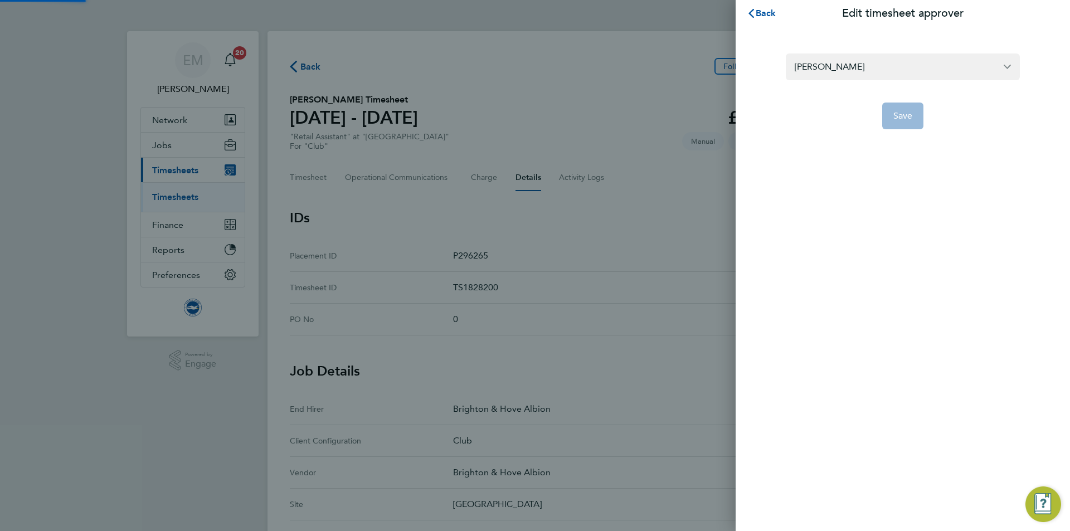
click at [865, 81] on form "[PERSON_NAME] Save" at bounding box center [903, 91] width 234 height 76
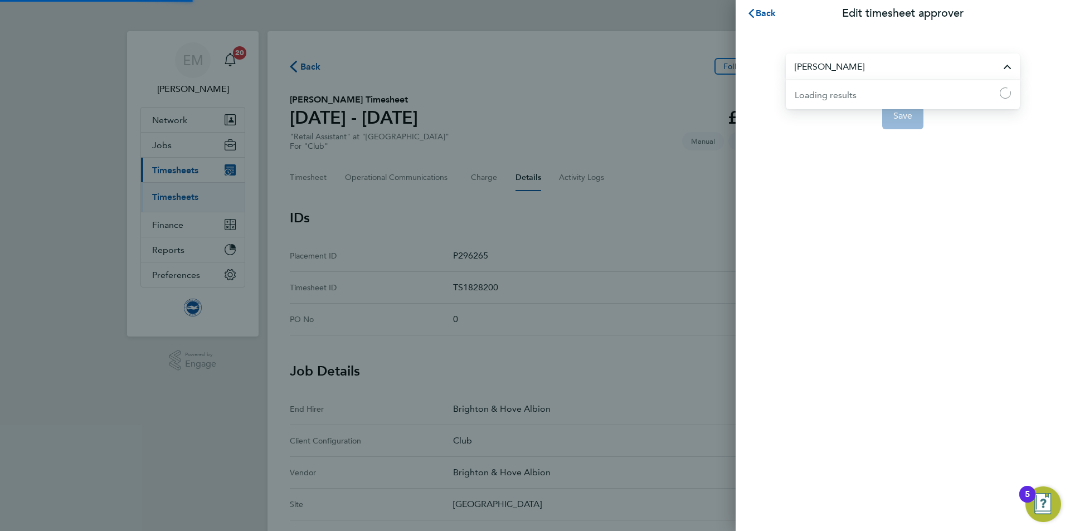
click at [856, 65] on input "[PERSON_NAME]" at bounding box center [903, 66] width 234 height 26
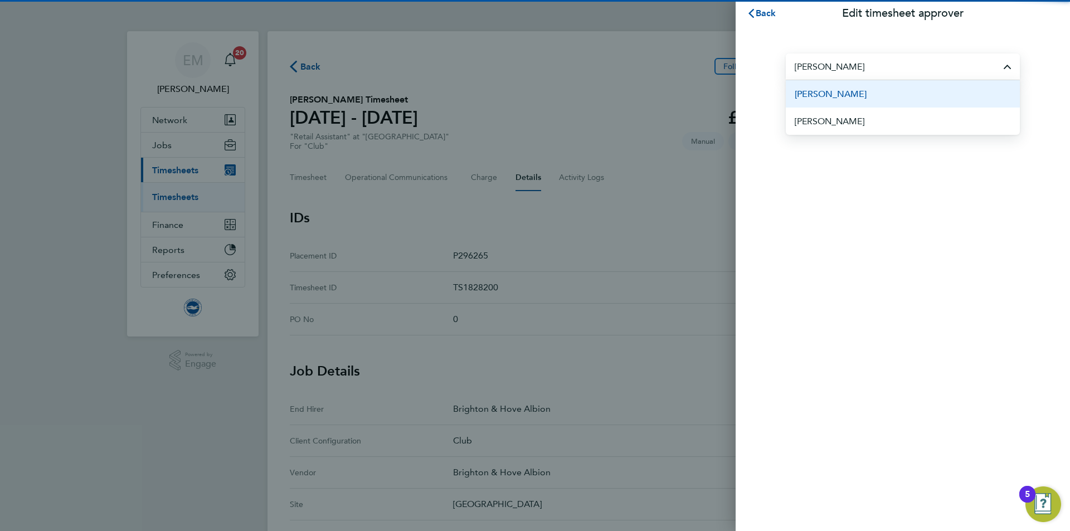
click at [888, 92] on li "[PERSON_NAME]" at bounding box center [903, 93] width 234 height 27
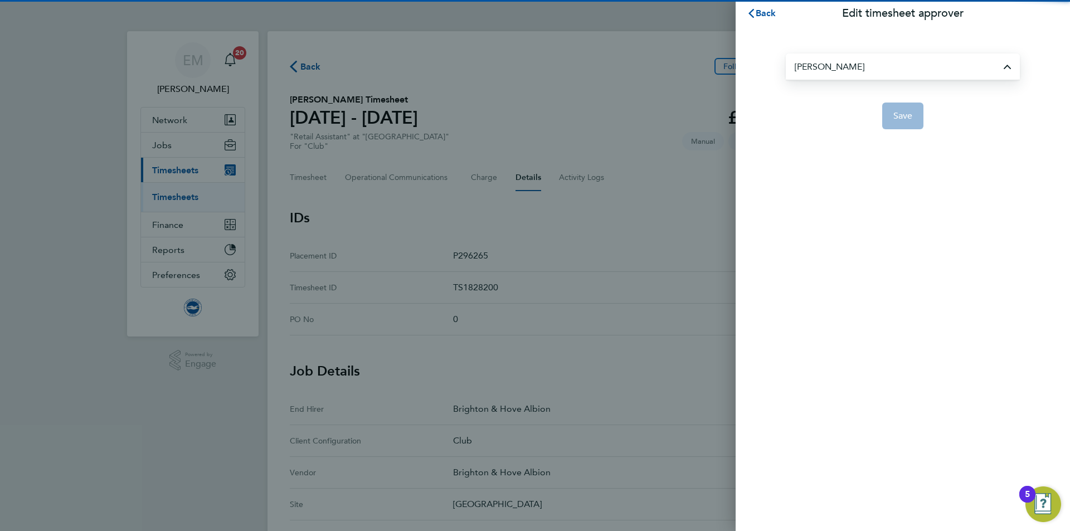
type input "[PERSON_NAME]"
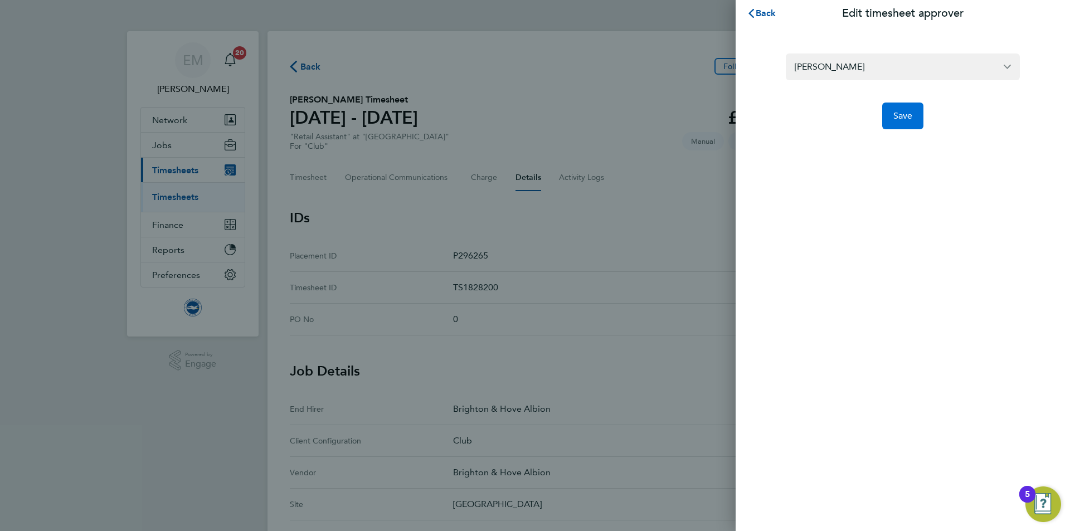
click at [906, 108] on button "Save" at bounding box center [903, 116] width 42 height 27
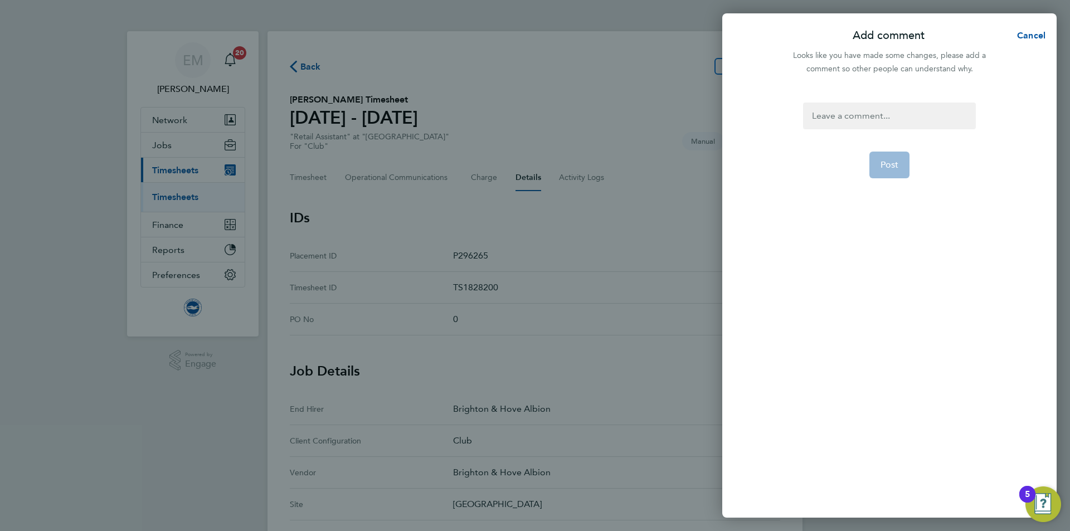
click at [901, 109] on div at bounding box center [889, 116] width 172 height 27
click at [903, 110] on div at bounding box center [889, 116] width 172 height 27
paste div
click at [890, 182] on span "Post" at bounding box center [889, 178] width 18 height 11
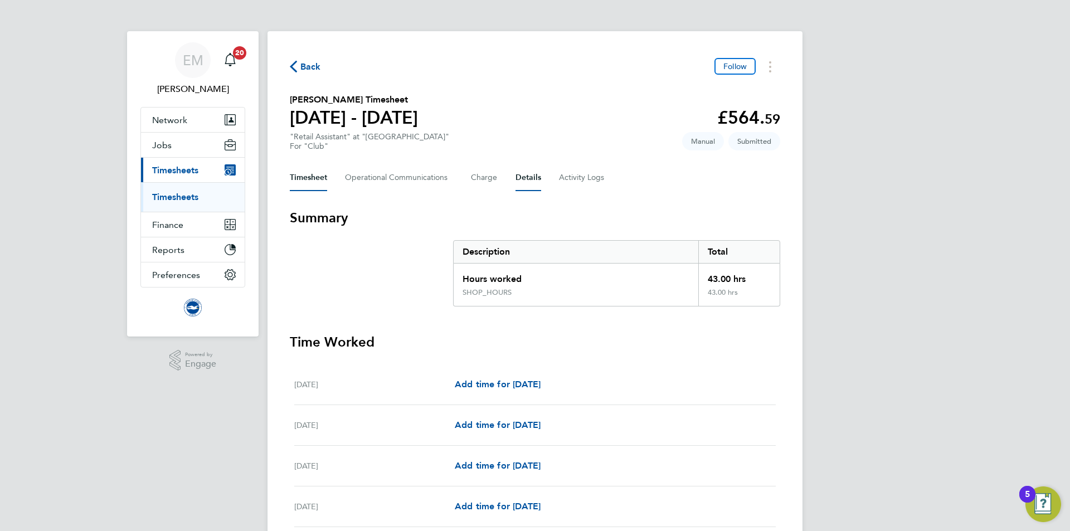
click at [529, 173] on button "Details" at bounding box center [528, 177] width 26 height 27
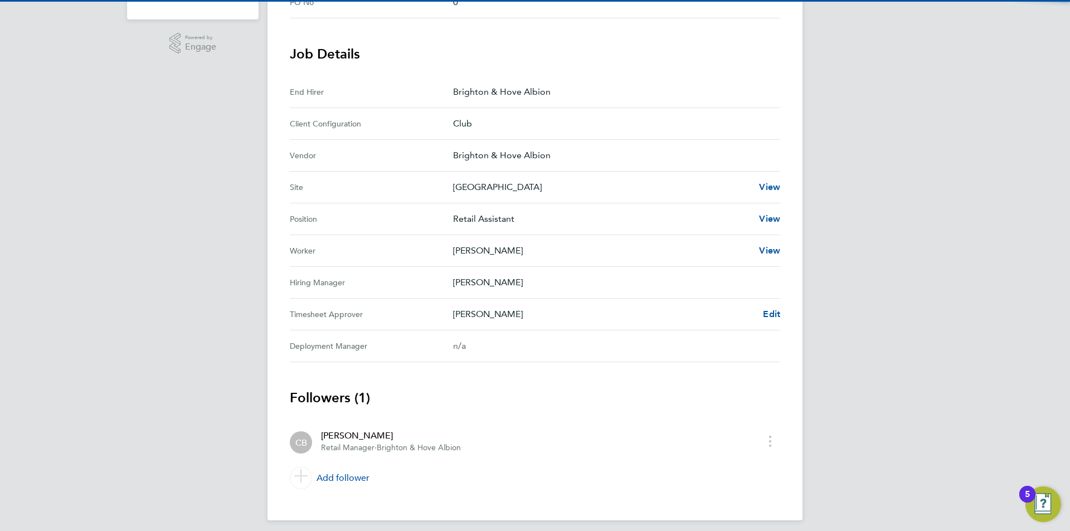
scroll to position [324, 0]
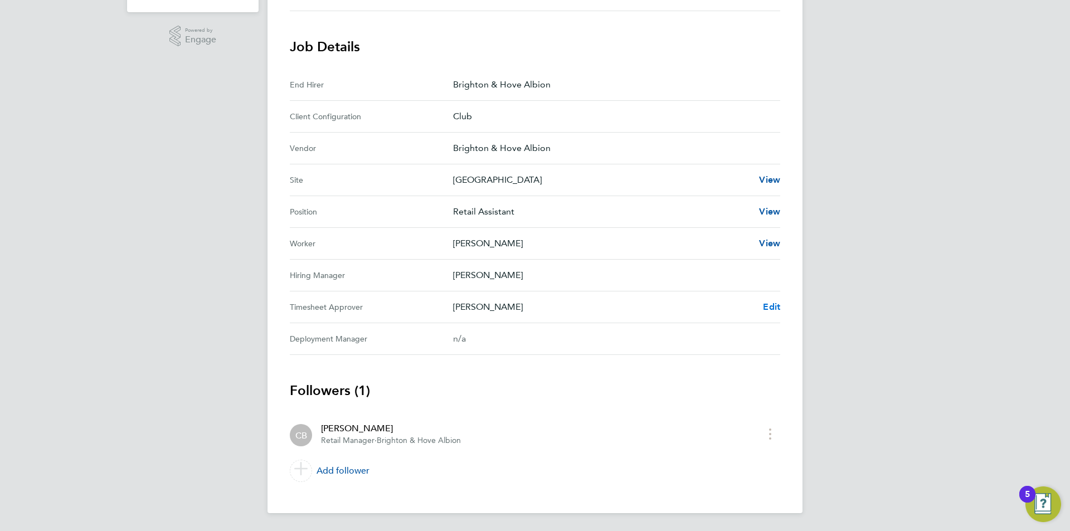
click at [775, 304] on span "Edit" at bounding box center [771, 306] width 17 height 11
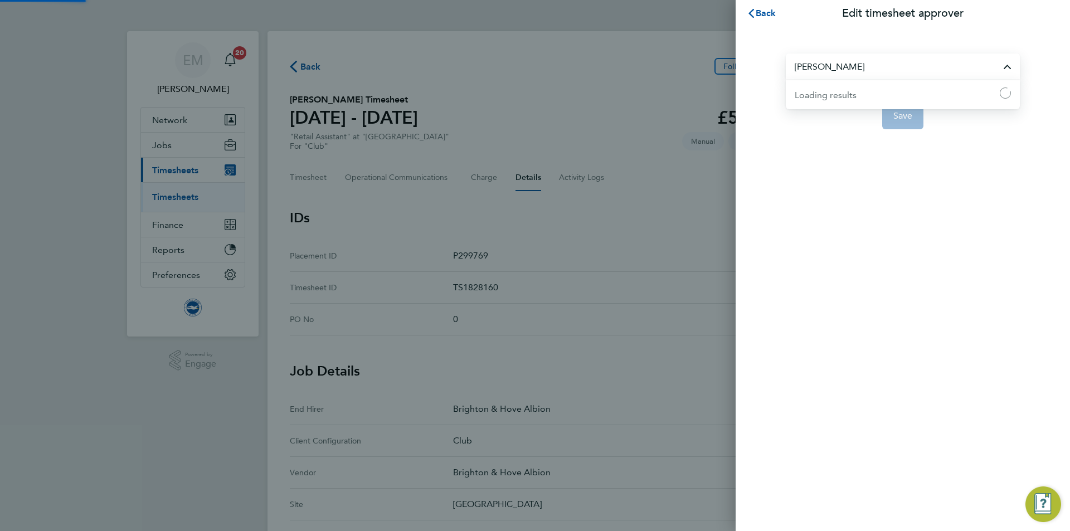
click at [841, 72] on input "[PERSON_NAME]" at bounding box center [903, 66] width 234 height 26
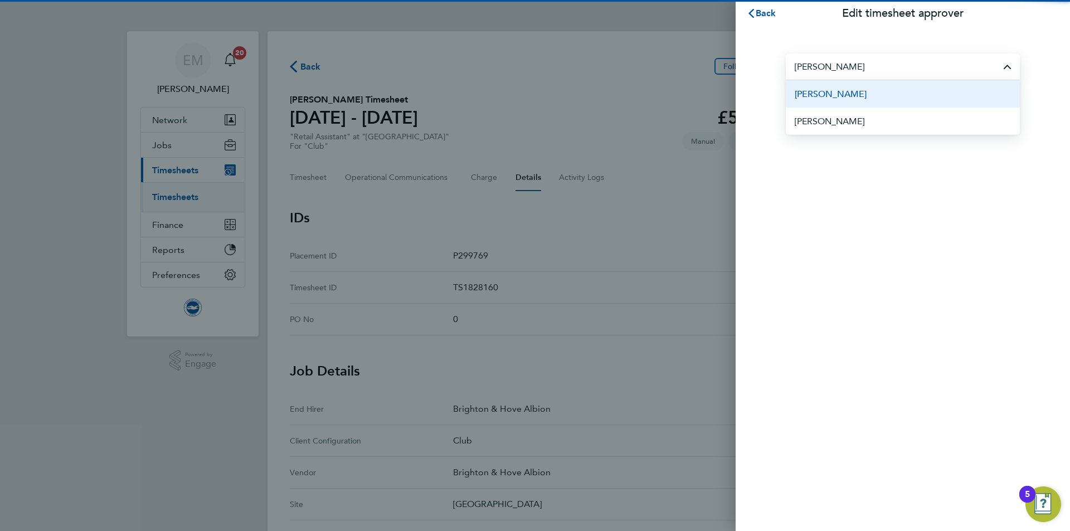
click at [880, 96] on li "[PERSON_NAME]" at bounding box center [903, 93] width 234 height 27
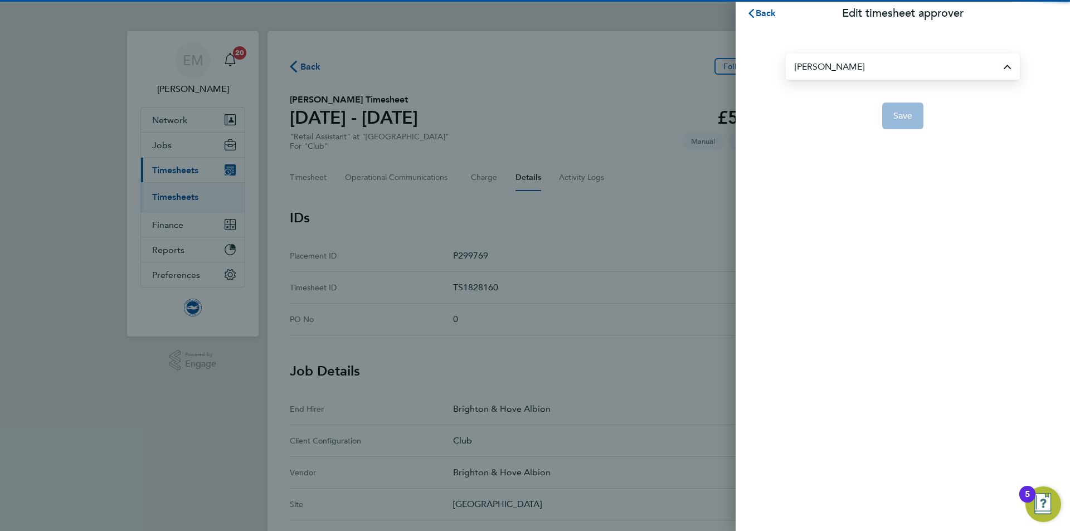
type input "[PERSON_NAME]"
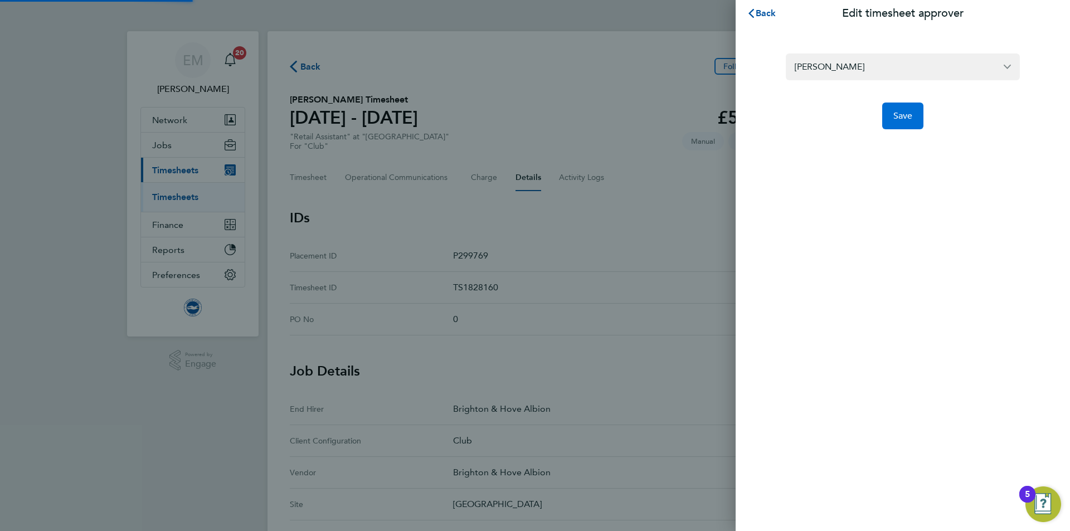
click at [917, 104] on button "Save" at bounding box center [903, 116] width 42 height 27
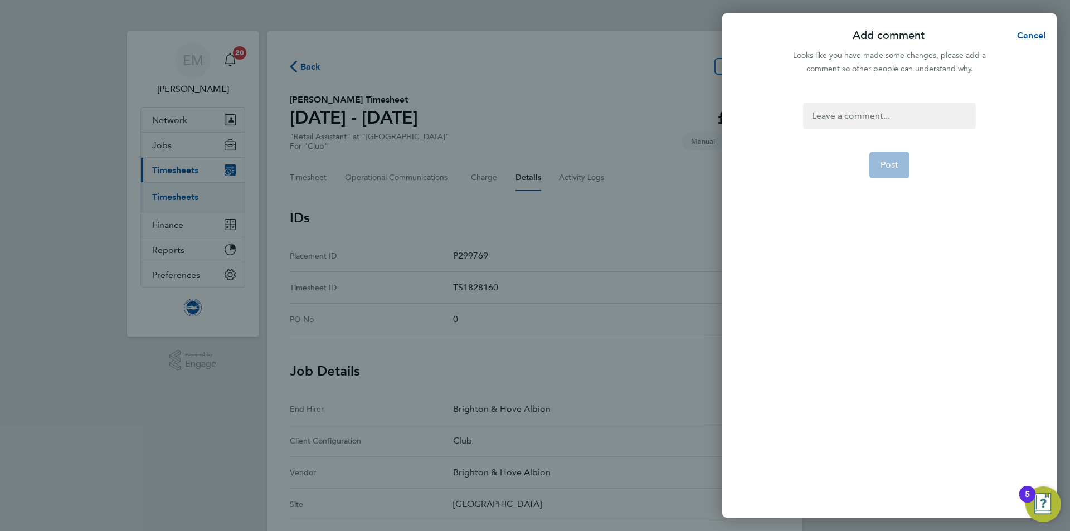
click at [909, 95] on div "Post" at bounding box center [889, 303] width 334 height 429
click at [903, 110] on div at bounding box center [889, 116] width 172 height 27
click at [902, 110] on div at bounding box center [889, 116] width 172 height 27
paste div
click at [901, 178] on button "Post" at bounding box center [889, 178] width 41 height 27
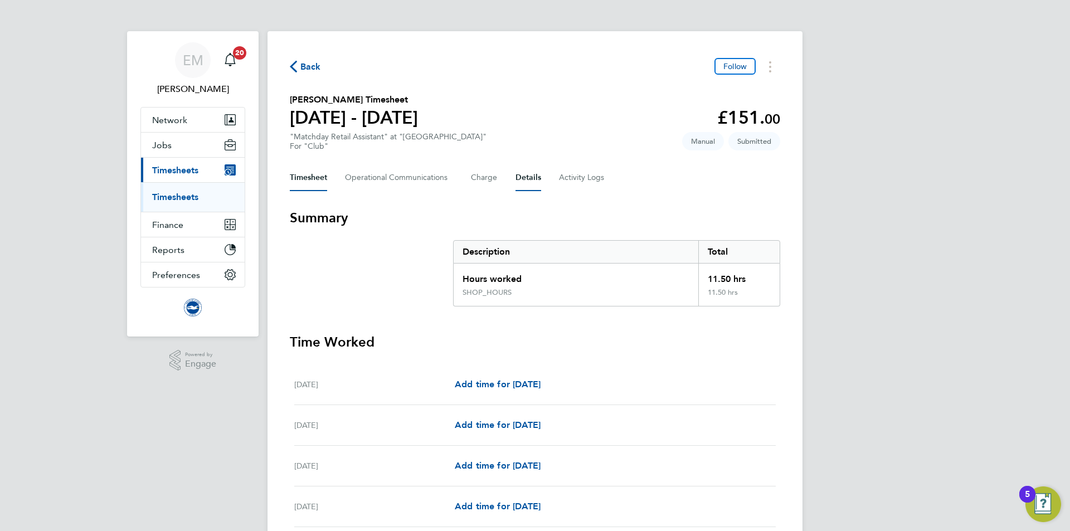
click at [528, 181] on button "Details" at bounding box center [528, 177] width 26 height 27
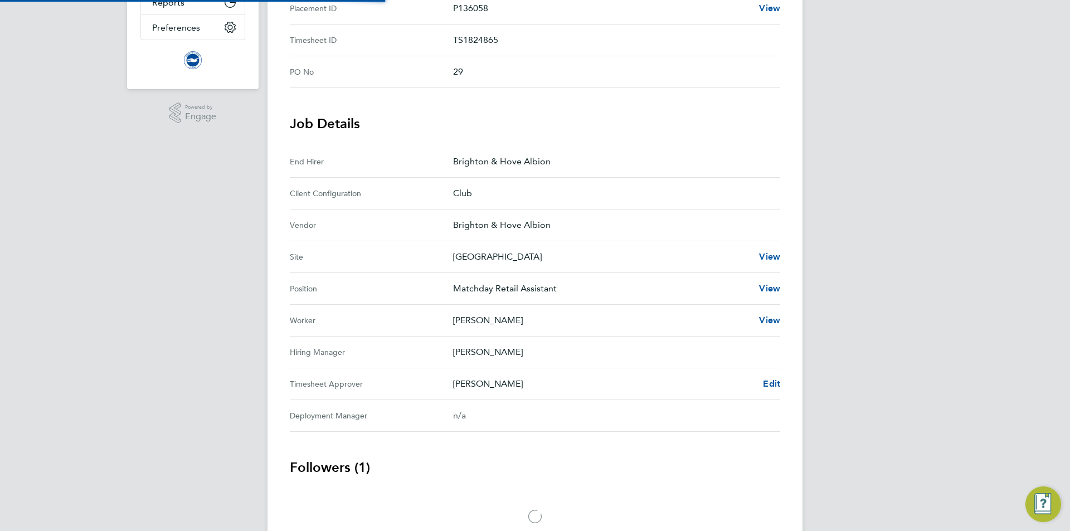
scroll to position [304, 0]
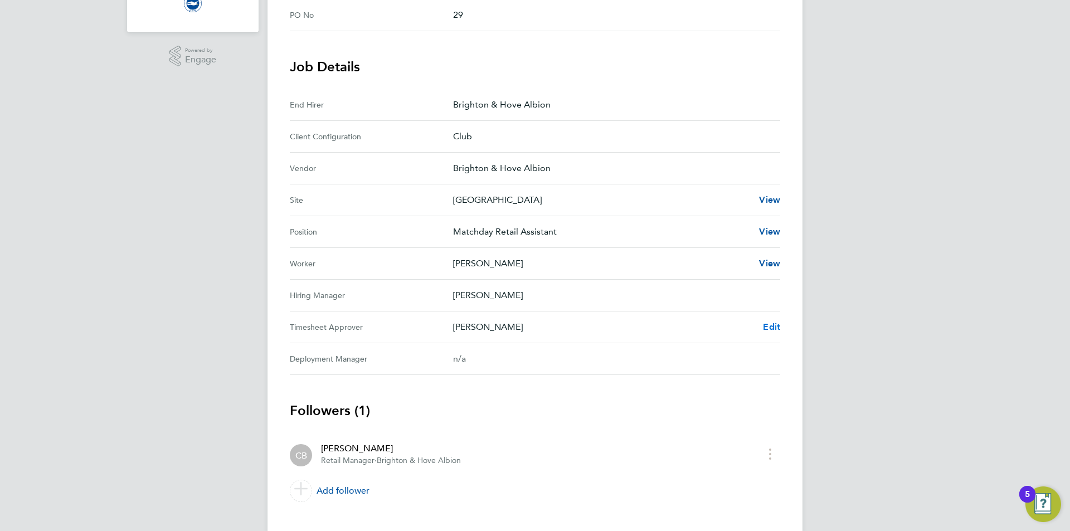
drag, startPoint x: 790, startPoint y: 311, endPoint x: 778, endPoint y: 326, distance: 19.1
click at [790, 311] on div "Back Follow [PERSON_NAME] Timesheet [DATE] - [DATE] £151. 00 "Matchday Retail A…" at bounding box center [534, 130] width 535 height 806
click at [775, 330] on span "Edit" at bounding box center [771, 327] width 17 height 11
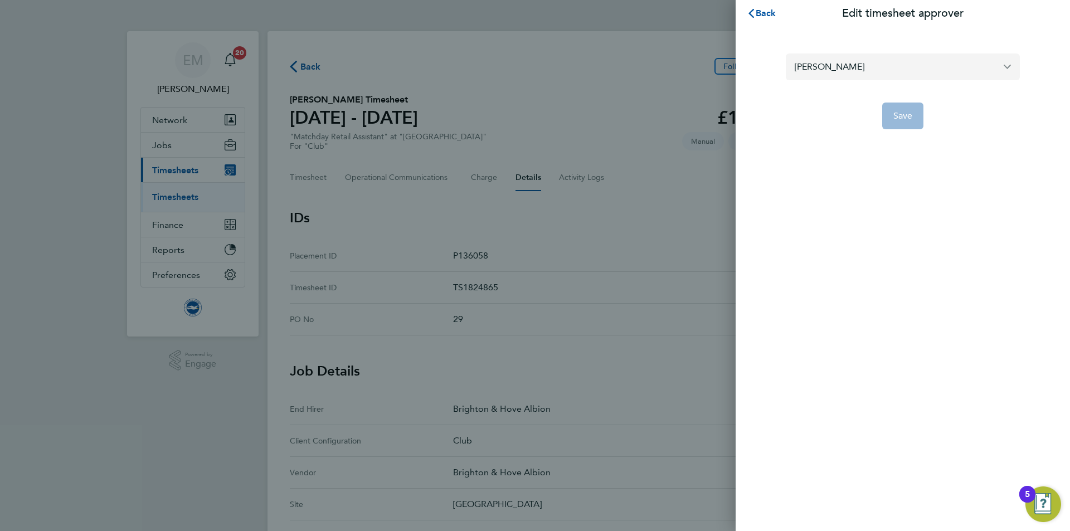
click at [888, 60] on input "[PERSON_NAME]" at bounding box center [903, 66] width 234 height 26
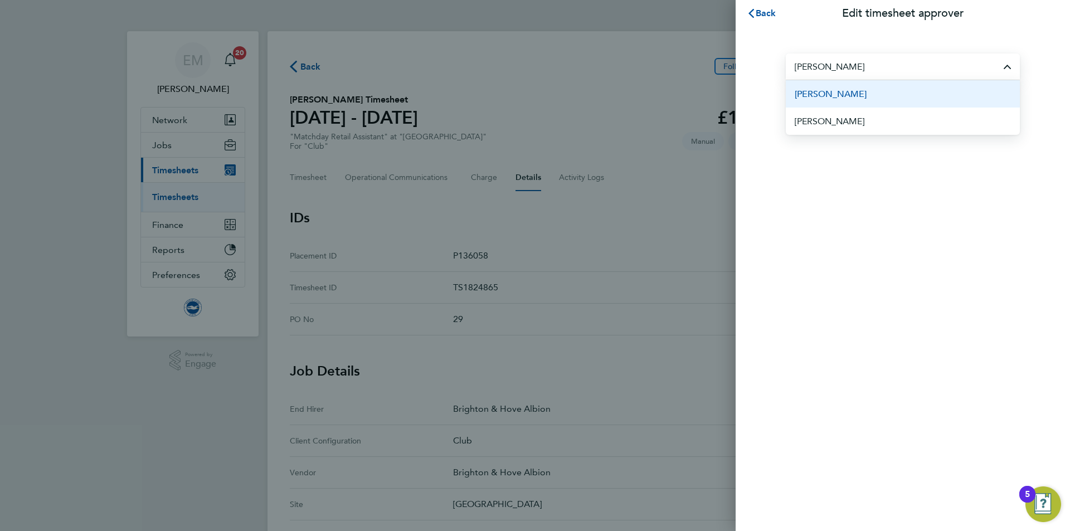
click at [836, 89] on span "[PERSON_NAME]" at bounding box center [831, 93] width 72 height 13
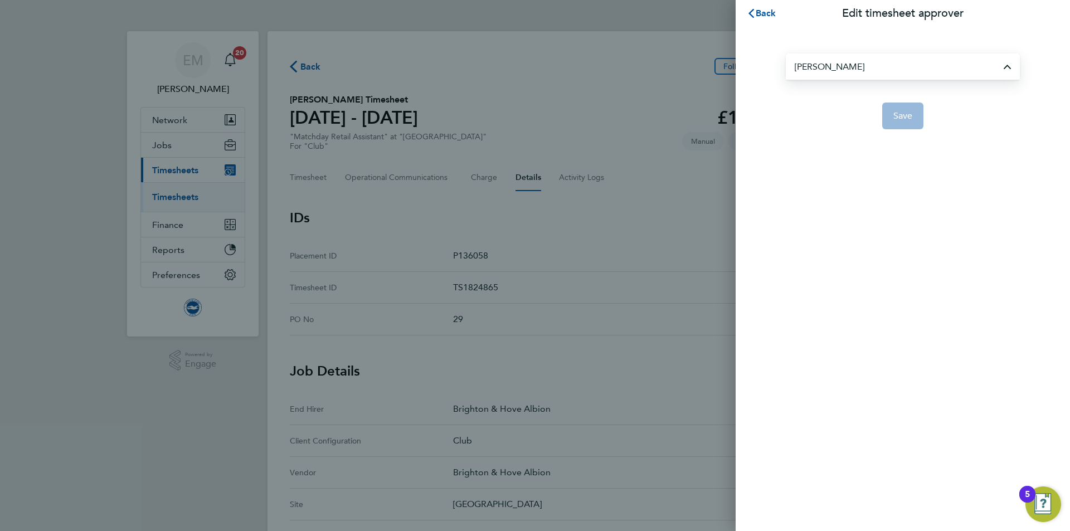
type input "[PERSON_NAME]"
click at [900, 119] on span "Save" at bounding box center [903, 115] width 20 height 11
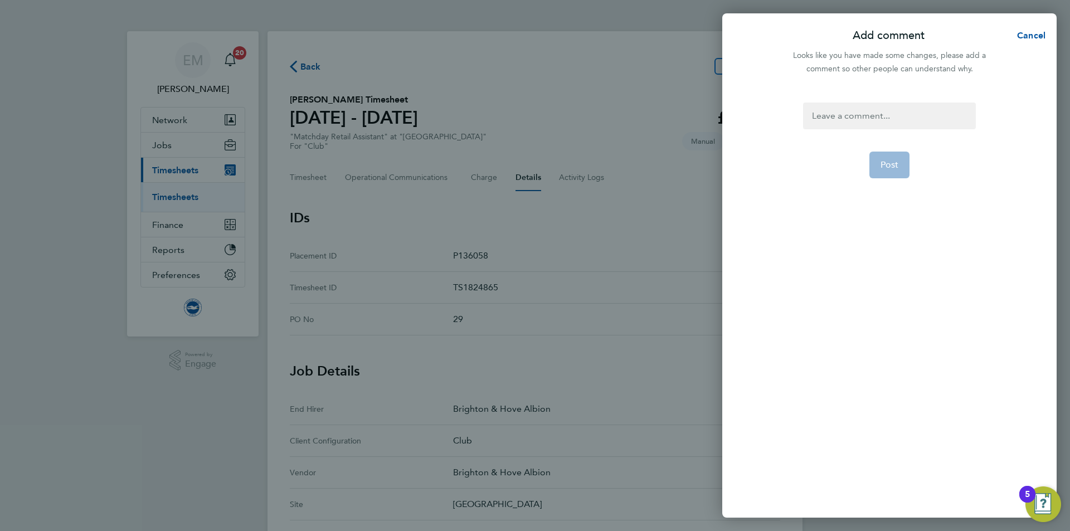
click at [895, 89] on div at bounding box center [889, 82] width 334 height 13
click at [897, 104] on div at bounding box center [889, 116] width 172 height 27
click at [901, 110] on div at bounding box center [889, 116] width 172 height 27
paste div
click at [891, 194] on form "Change of approving manager EM 02.10.2025 Post" at bounding box center [889, 237] width 181 height 268
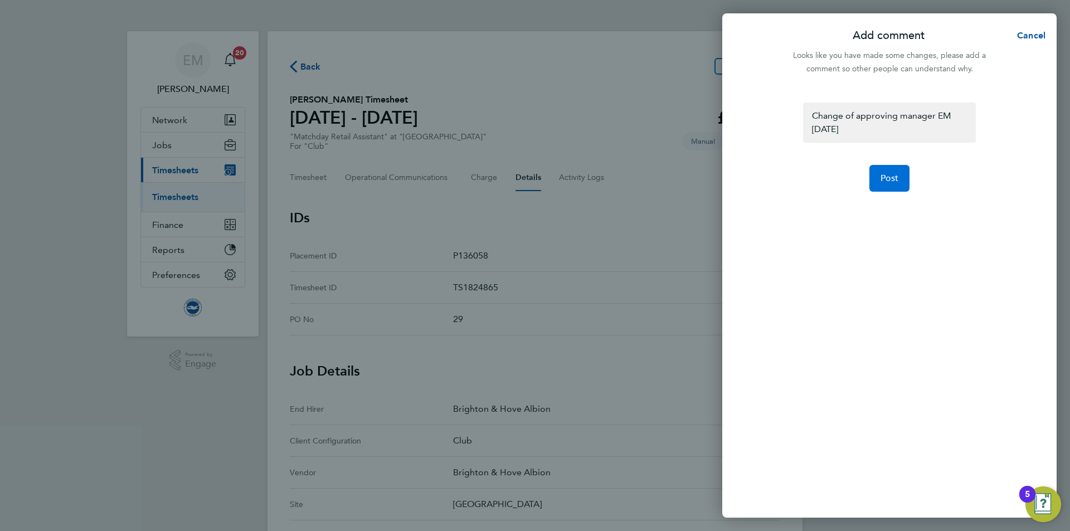
click at [890, 179] on span "Post" at bounding box center [889, 178] width 18 height 11
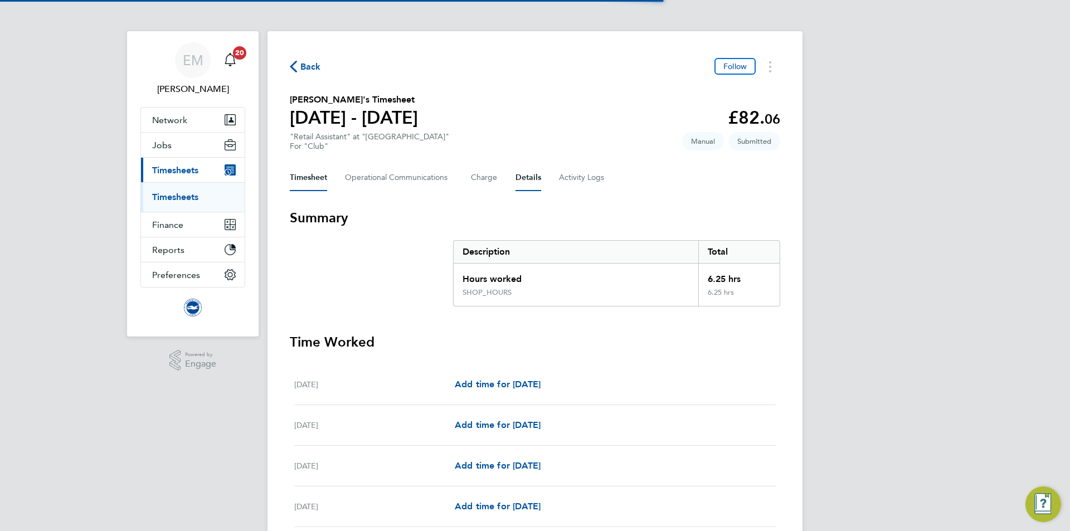
click at [515, 181] on button "Details" at bounding box center [528, 177] width 26 height 27
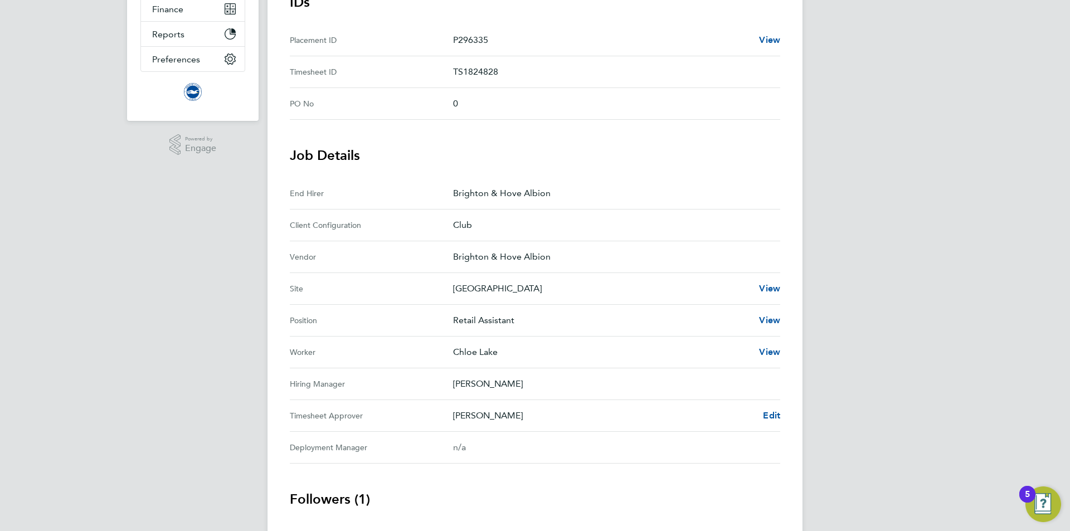
scroll to position [324, 0]
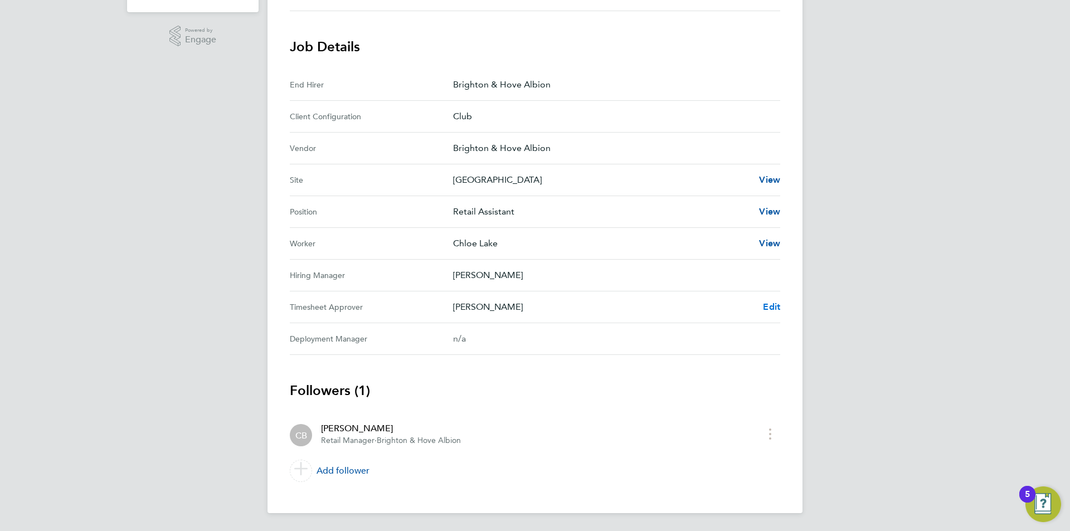
click at [775, 304] on span "Edit" at bounding box center [771, 306] width 17 height 11
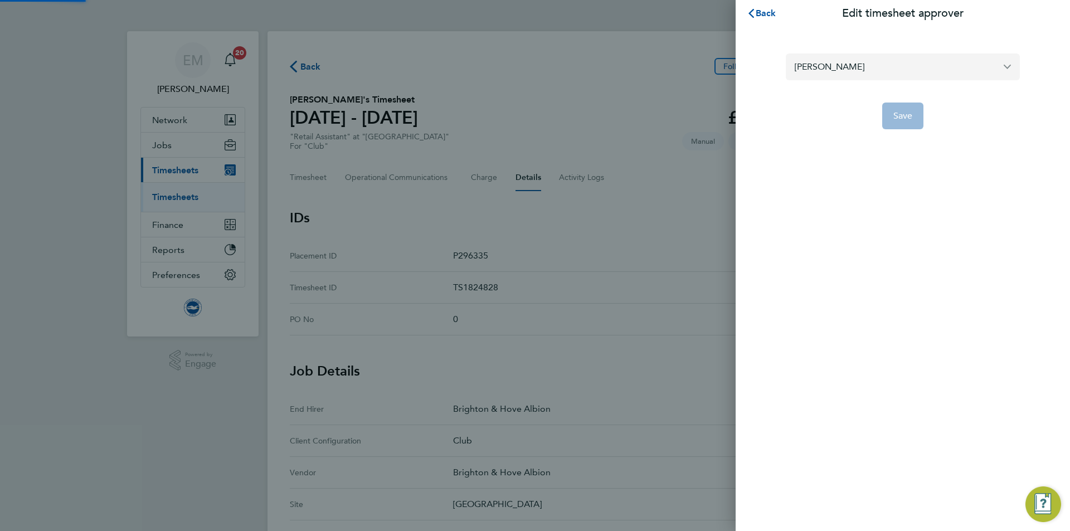
click at [873, 76] on input "[PERSON_NAME]" at bounding box center [903, 66] width 234 height 26
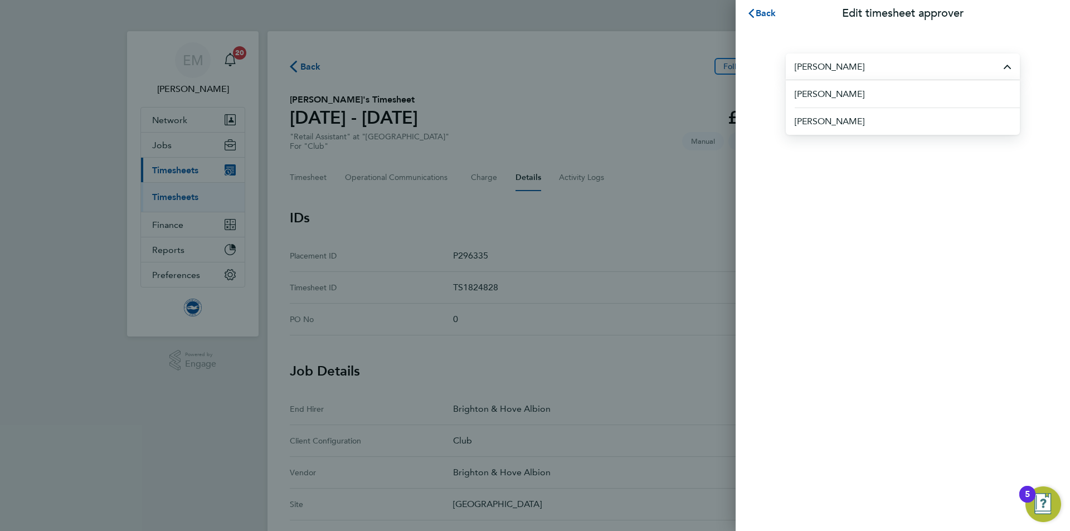
click at [863, 93] on span "[PERSON_NAME]" at bounding box center [830, 93] width 70 height 13
type input "[PERSON_NAME]"
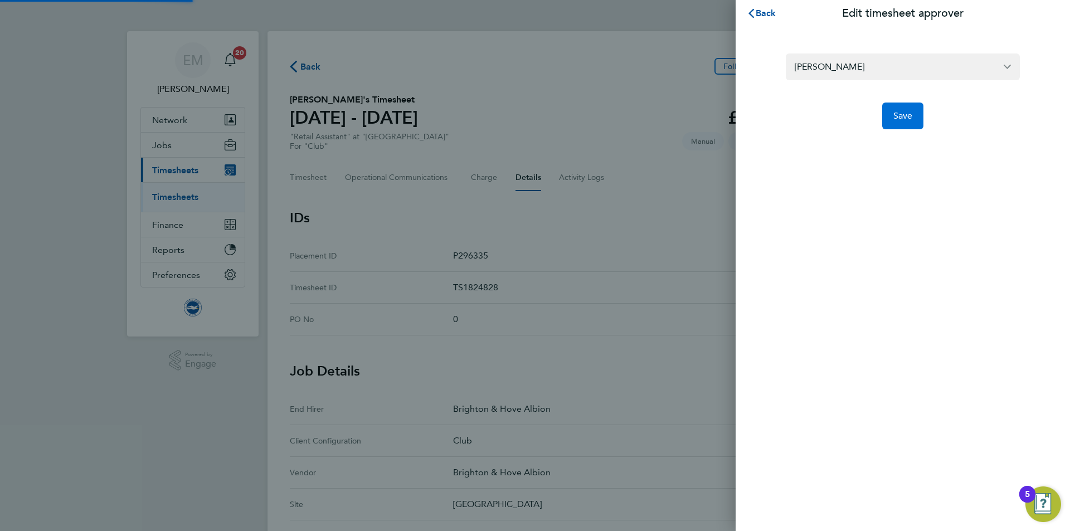
click at [892, 113] on button "Save" at bounding box center [903, 116] width 42 height 27
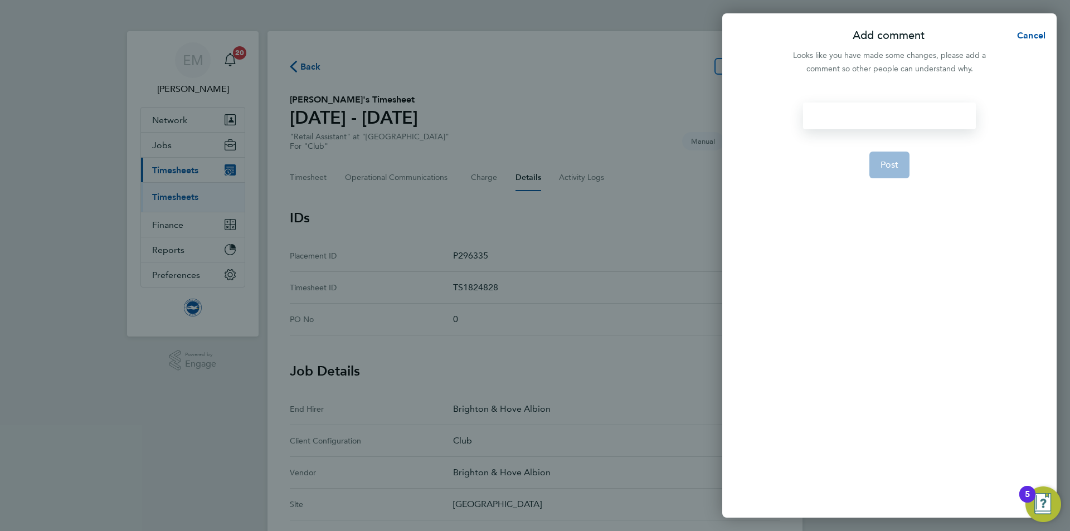
click at [831, 109] on div at bounding box center [889, 116] width 172 height 27
click at [834, 110] on div at bounding box center [889, 116] width 172 height 27
paste div
click at [888, 176] on span "Post" at bounding box center [889, 178] width 18 height 11
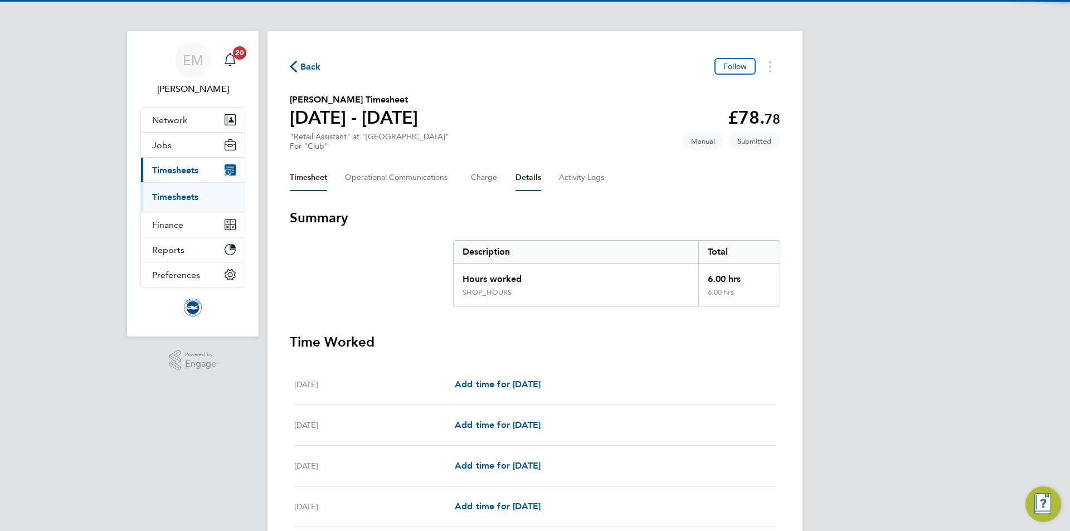
click at [528, 175] on button "Details" at bounding box center [528, 177] width 26 height 27
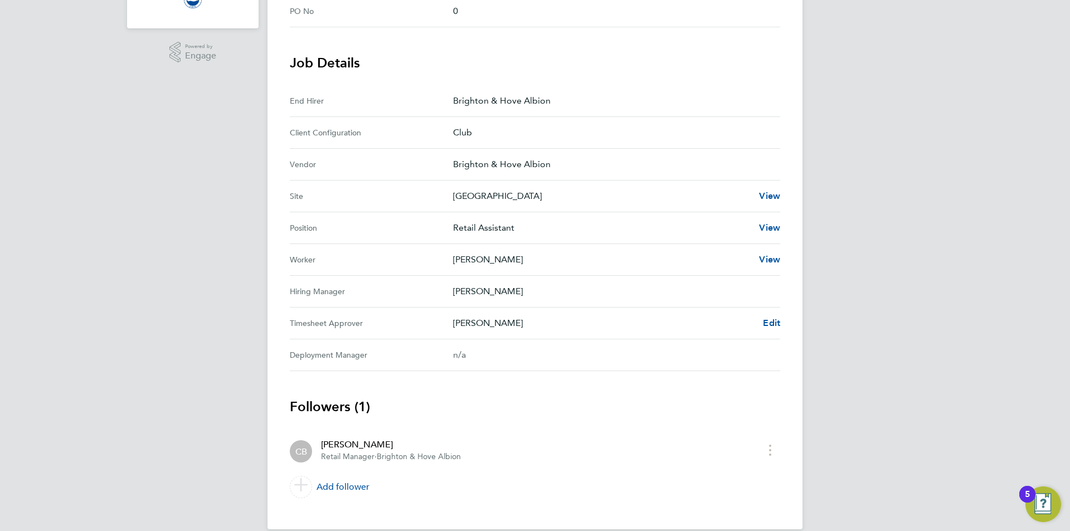
scroll to position [324, 0]
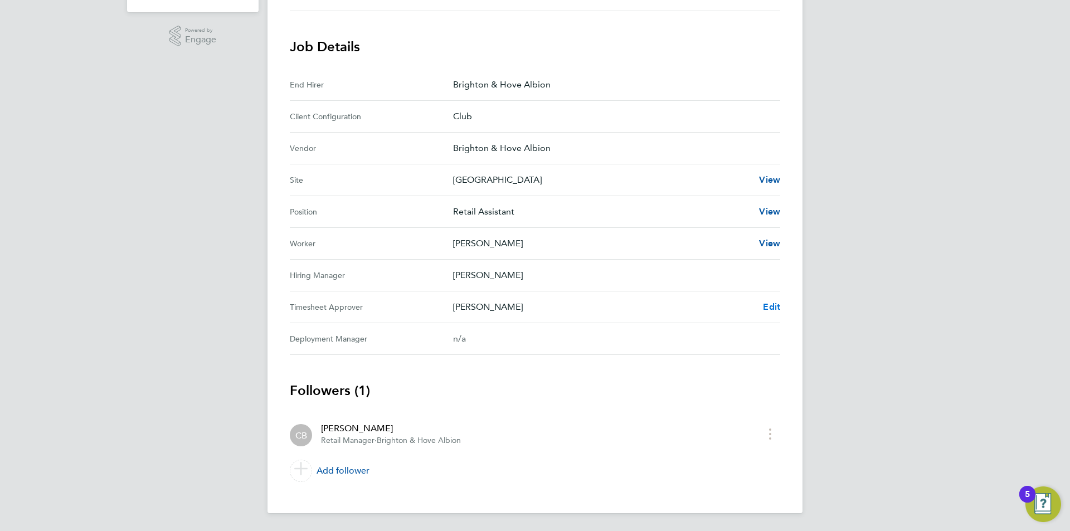
click at [767, 308] on span "Edit" at bounding box center [771, 306] width 17 height 11
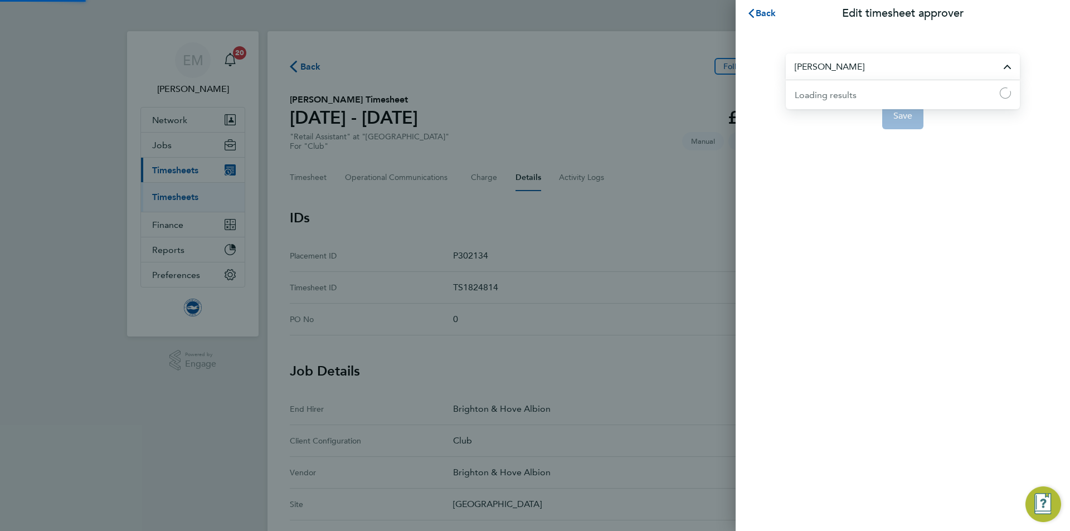
click at [809, 76] on input "[PERSON_NAME]" at bounding box center [903, 66] width 234 height 26
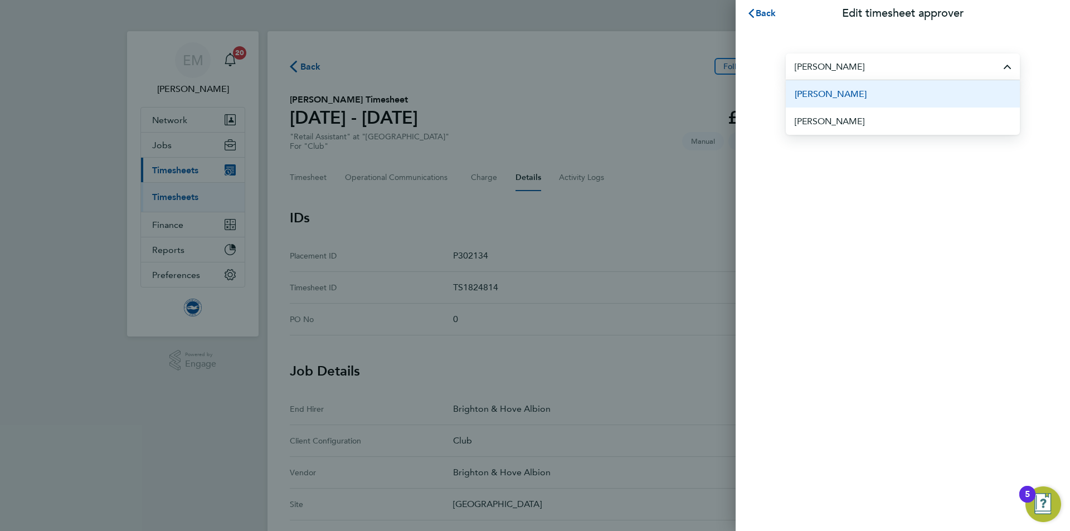
click at [913, 96] on li "[PERSON_NAME]" at bounding box center [903, 93] width 234 height 27
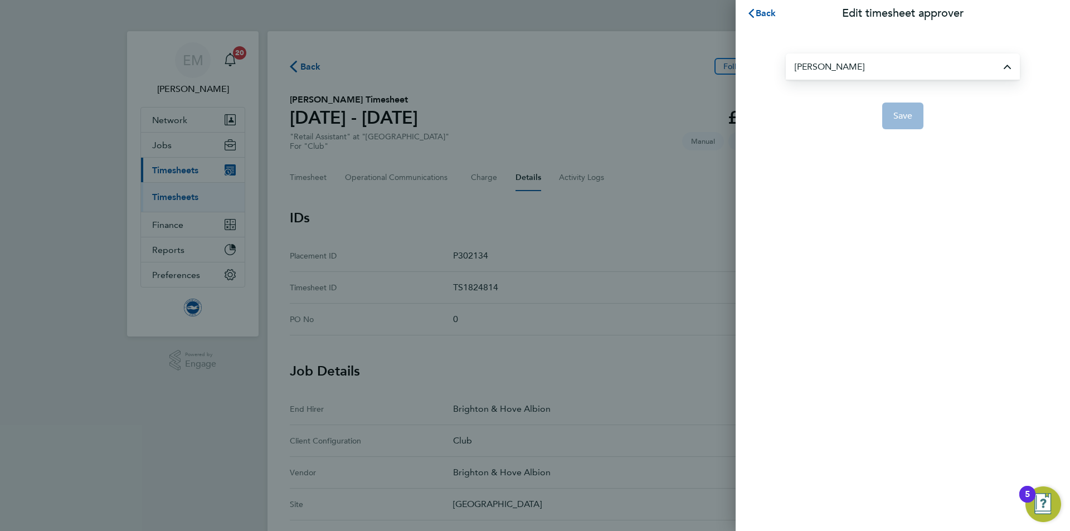
type input "[PERSON_NAME]"
click at [897, 125] on button "Save" at bounding box center [903, 116] width 42 height 27
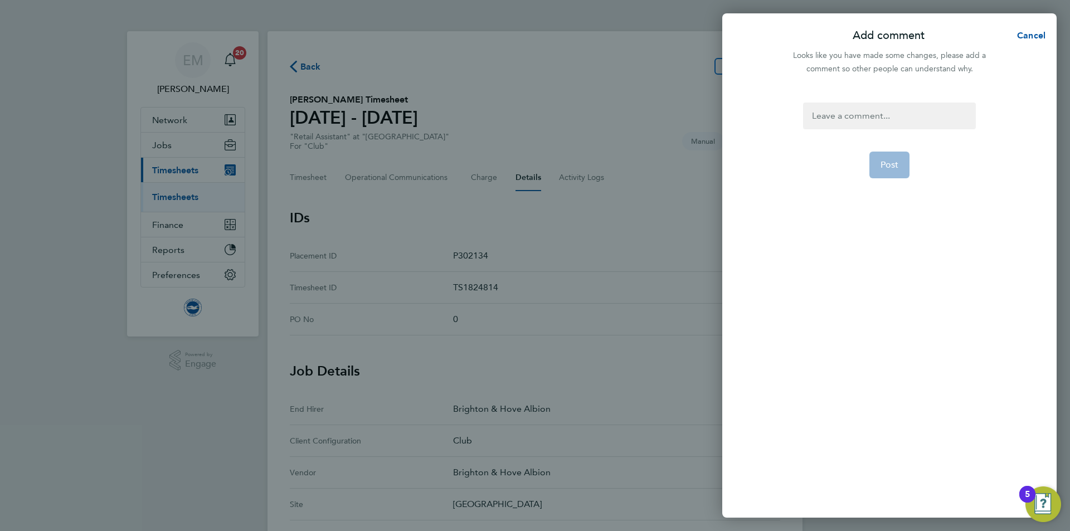
click at [888, 110] on div at bounding box center [889, 116] width 172 height 27
click at [888, 111] on div at bounding box center [889, 116] width 172 height 27
paste div
click at [904, 181] on button "Post" at bounding box center [889, 178] width 41 height 27
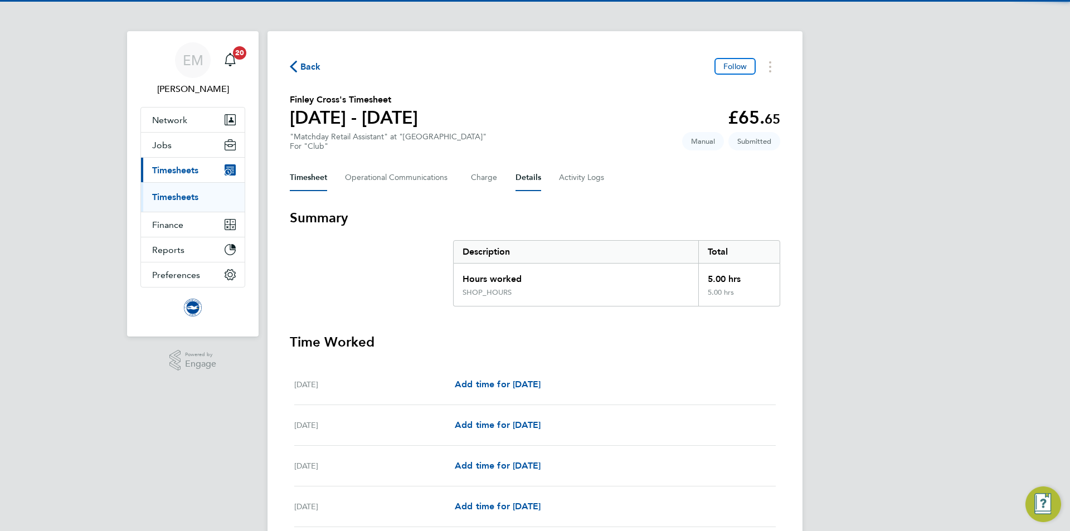
click at [535, 179] on button "Details" at bounding box center [528, 177] width 26 height 27
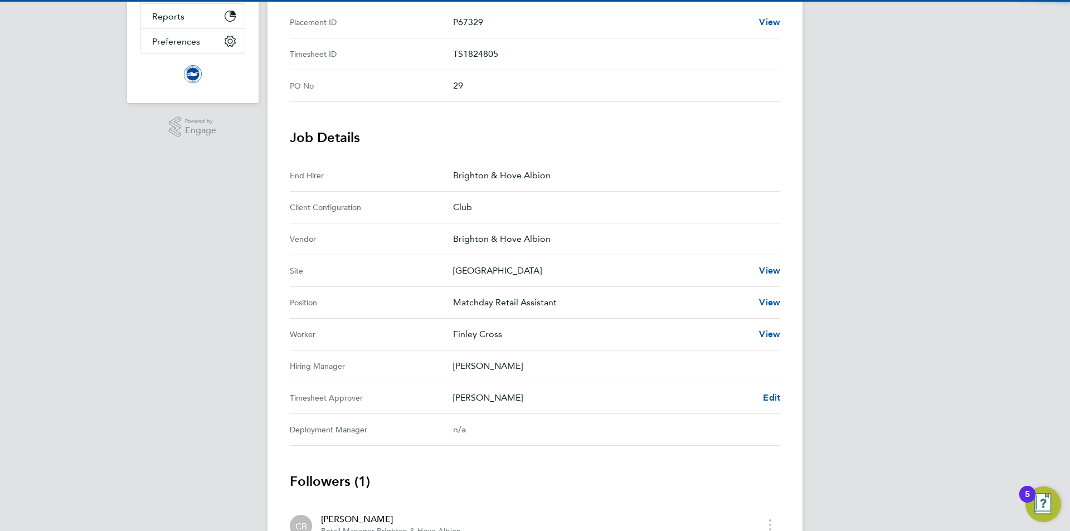
scroll to position [279, 0]
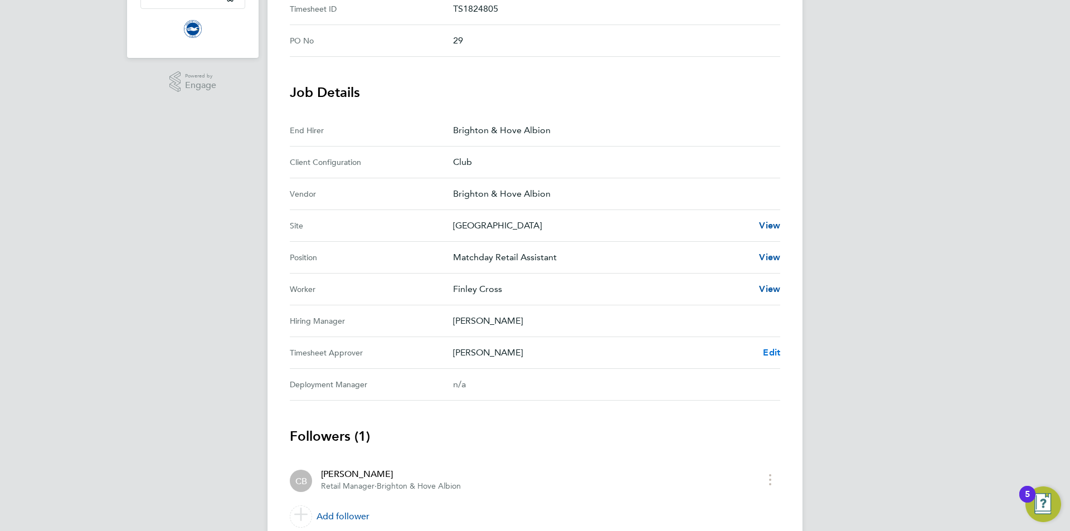
click at [764, 347] on span "Edit" at bounding box center [771, 352] width 17 height 11
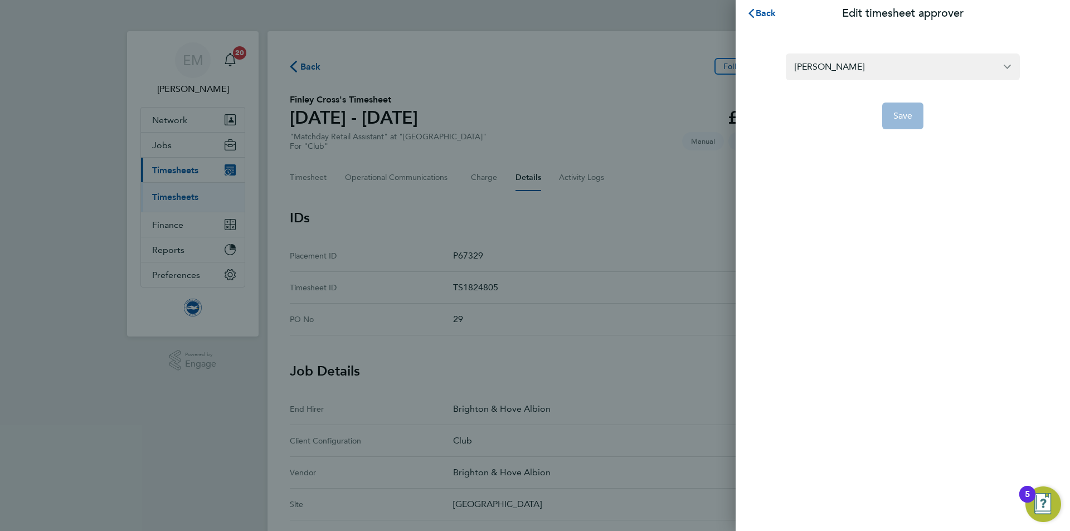
click at [834, 85] on form "Claire Britton Save" at bounding box center [903, 91] width 234 height 76
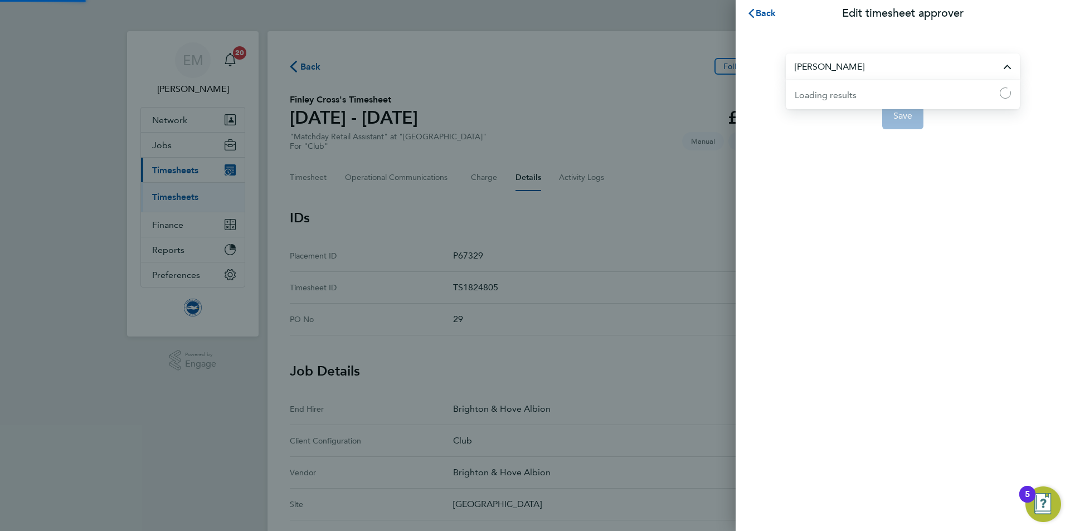
click at [835, 71] on input "[PERSON_NAME]" at bounding box center [903, 66] width 234 height 26
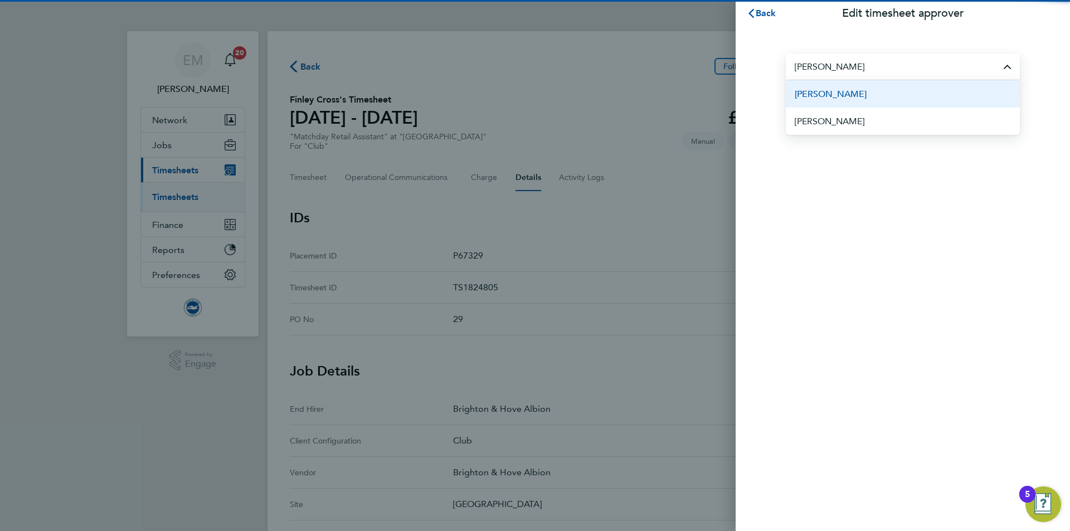
click at [880, 87] on li "[PERSON_NAME]" at bounding box center [903, 93] width 234 height 27
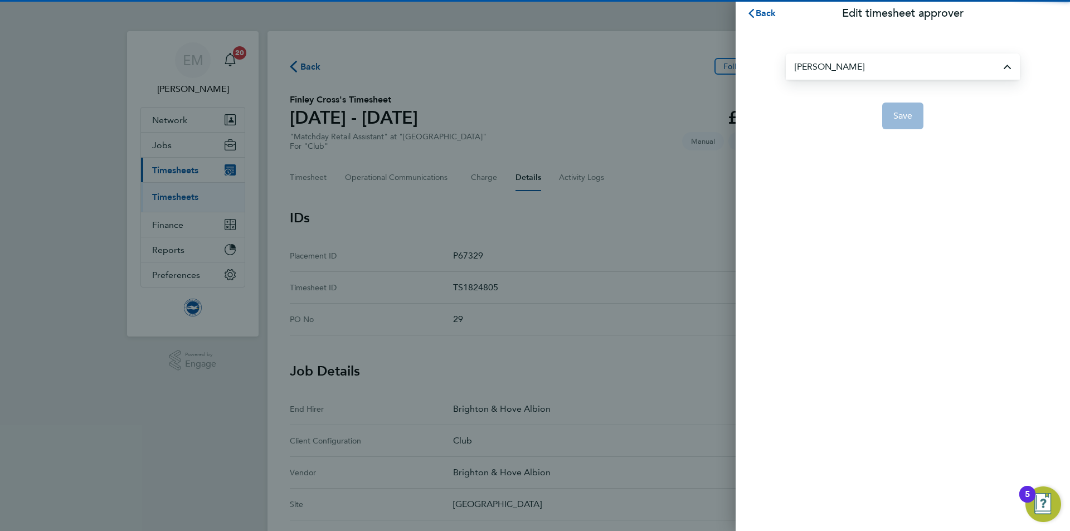
type input "[PERSON_NAME]"
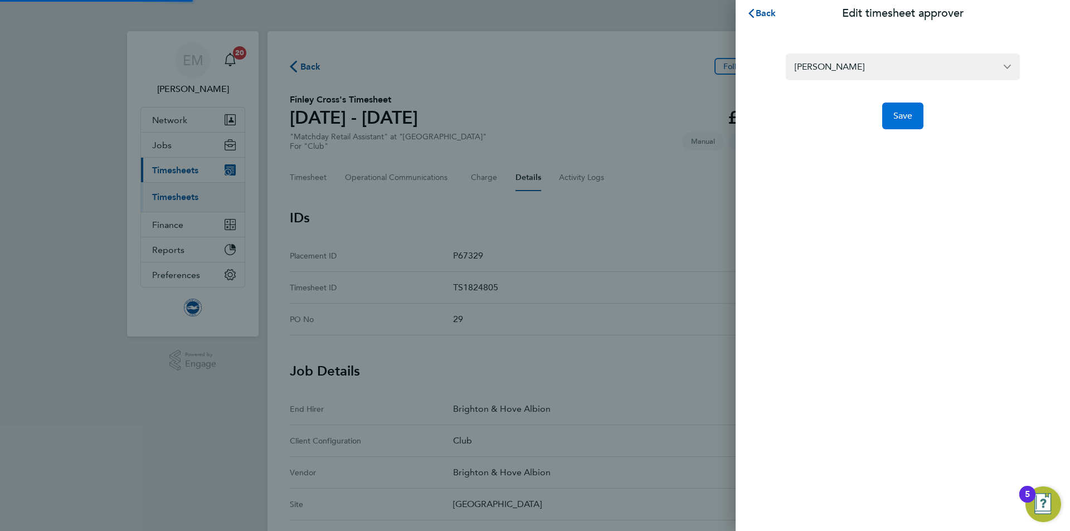
click at [913, 116] on button "Save" at bounding box center [903, 116] width 42 height 27
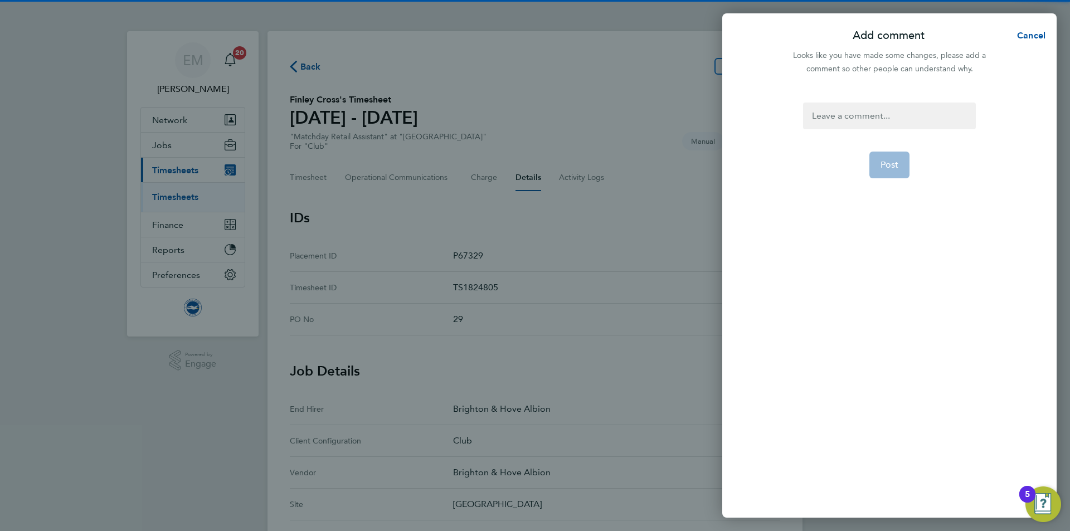
click at [869, 107] on div at bounding box center [889, 116] width 172 height 27
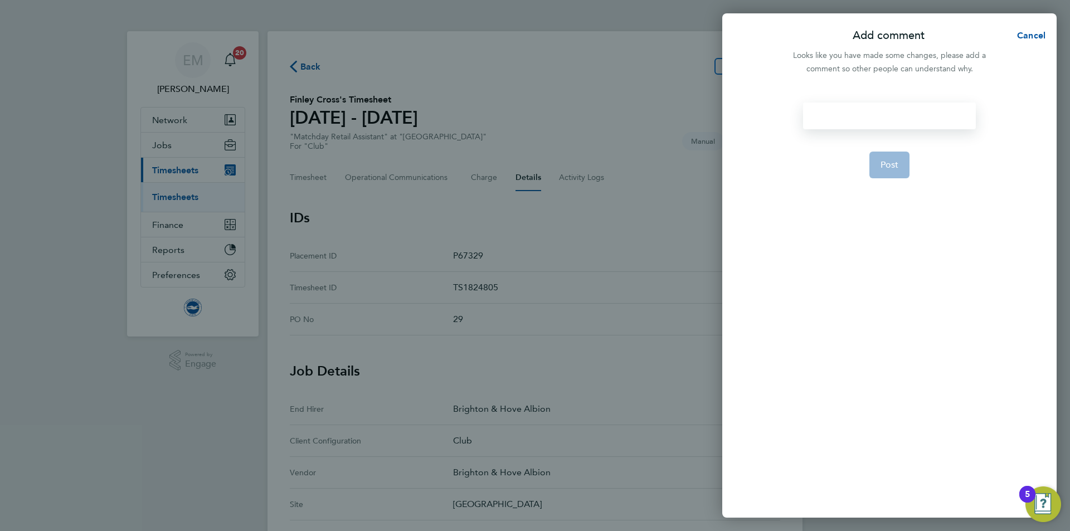
paste div
drag, startPoint x: 895, startPoint y: 170, endPoint x: 887, endPoint y: 179, distance: 12.3
click at [894, 171] on button "Post" at bounding box center [889, 178] width 41 height 27
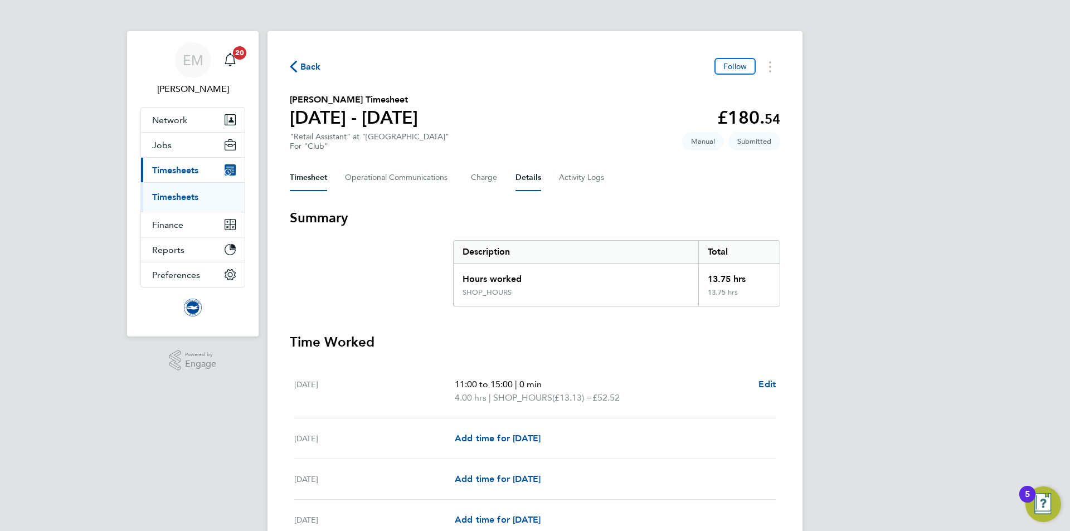
click at [534, 179] on button "Details" at bounding box center [528, 177] width 26 height 27
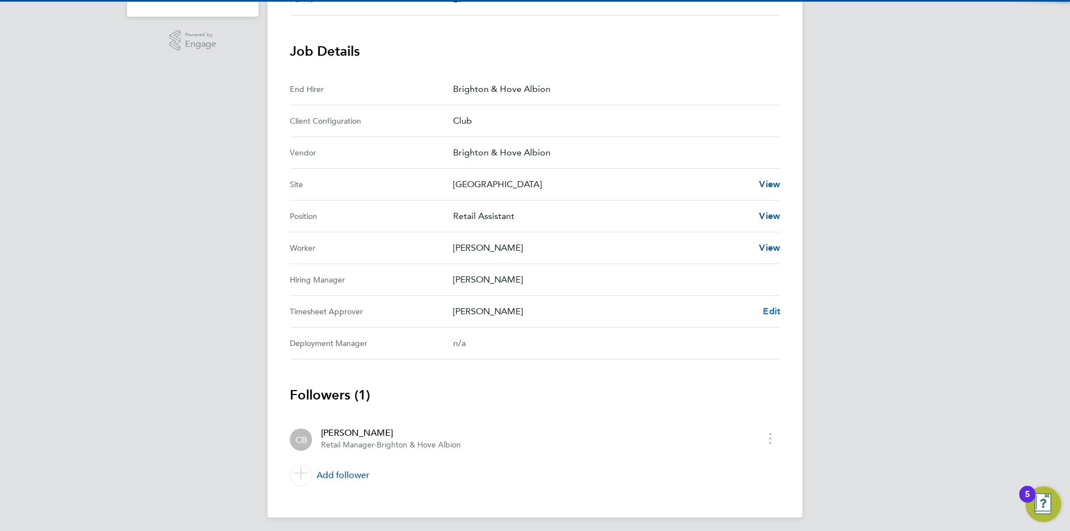
scroll to position [324, 0]
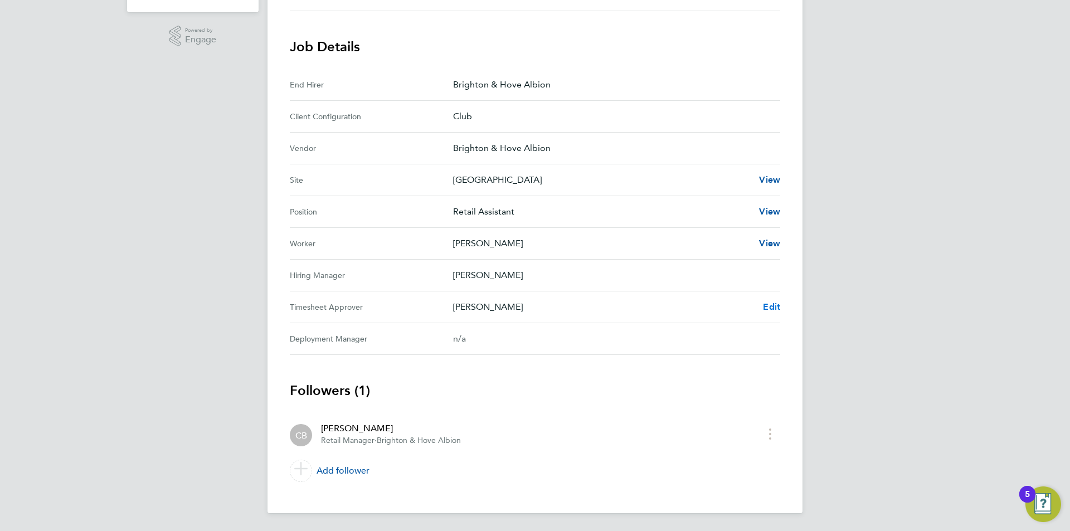
click at [764, 306] on span "Edit" at bounding box center [771, 306] width 17 height 11
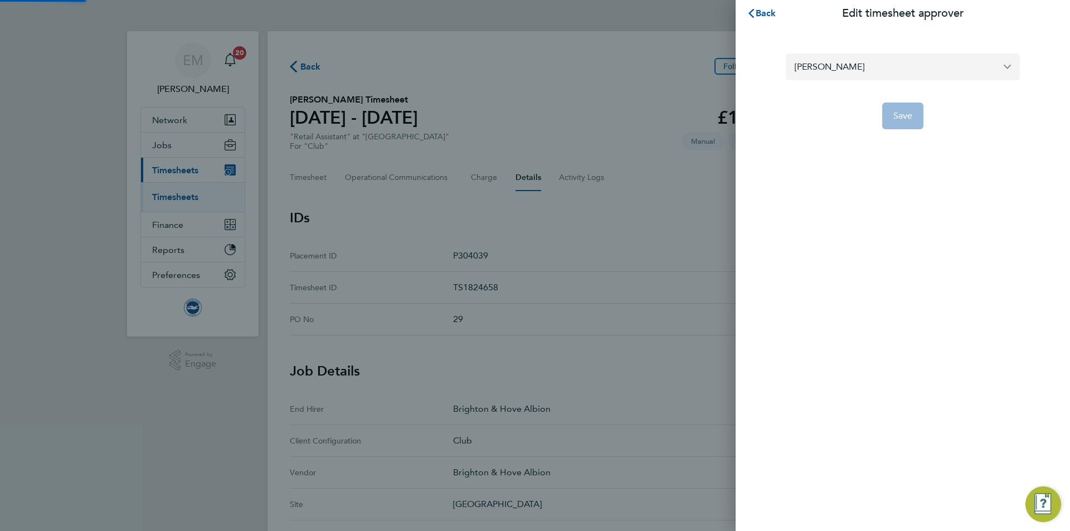
click at [846, 67] on input "[PERSON_NAME]" at bounding box center [903, 66] width 234 height 26
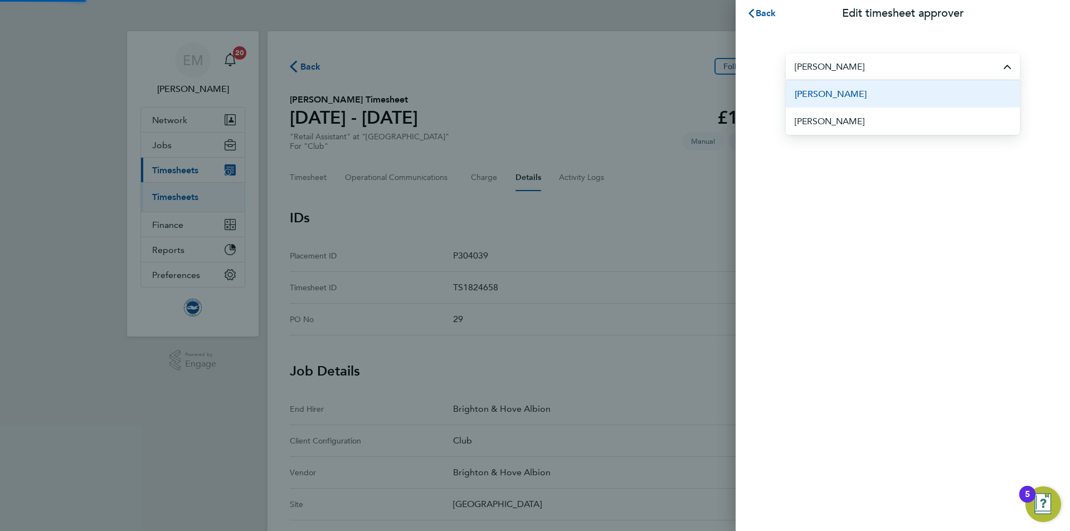
click at [846, 96] on span "[PERSON_NAME]" at bounding box center [831, 93] width 72 height 13
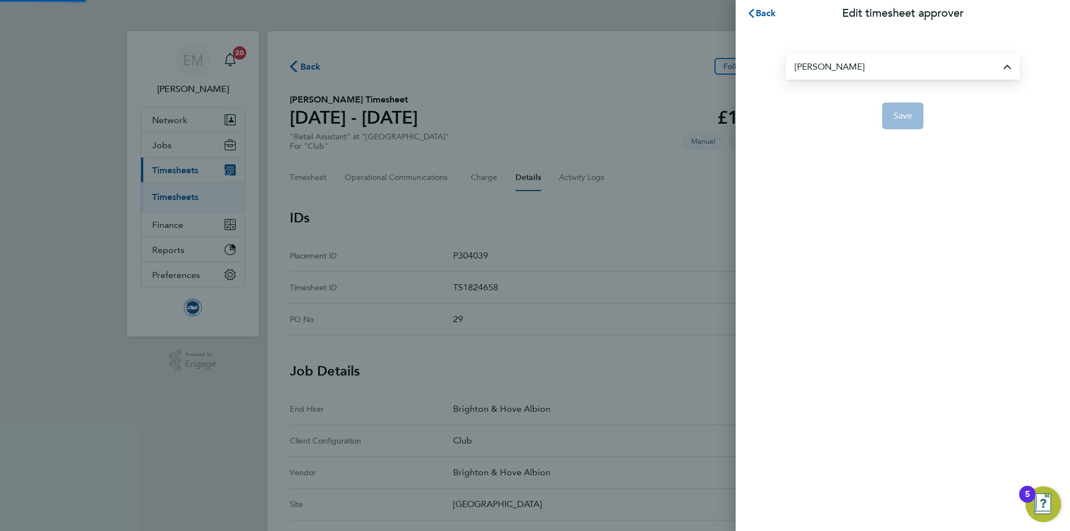
type input "[PERSON_NAME]"
click at [902, 115] on span "Save" at bounding box center [903, 115] width 20 height 11
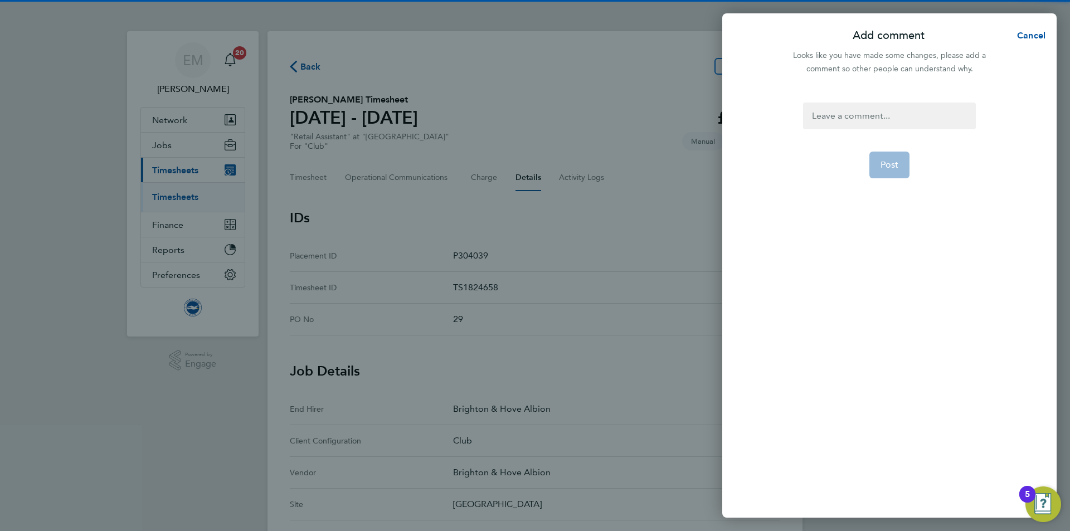
click at [865, 105] on div at bounding box center [889, 116] width 172 height 27
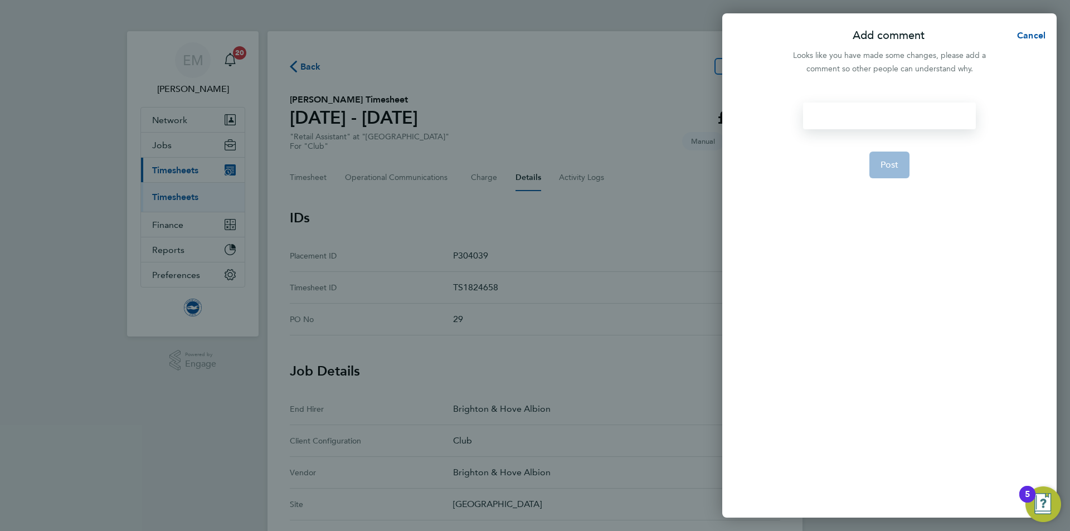
click at [862, 119] on div at bounding box center [889, 116] width 172 height 27
paste div
click at [894, 196] on form "Change of approving manager EM [DATE] Post" at bounding box center [889, 237] width 181 height 268
click at [893, 177] on span "Post" at bounding box center [889, 178] width 18 height 11
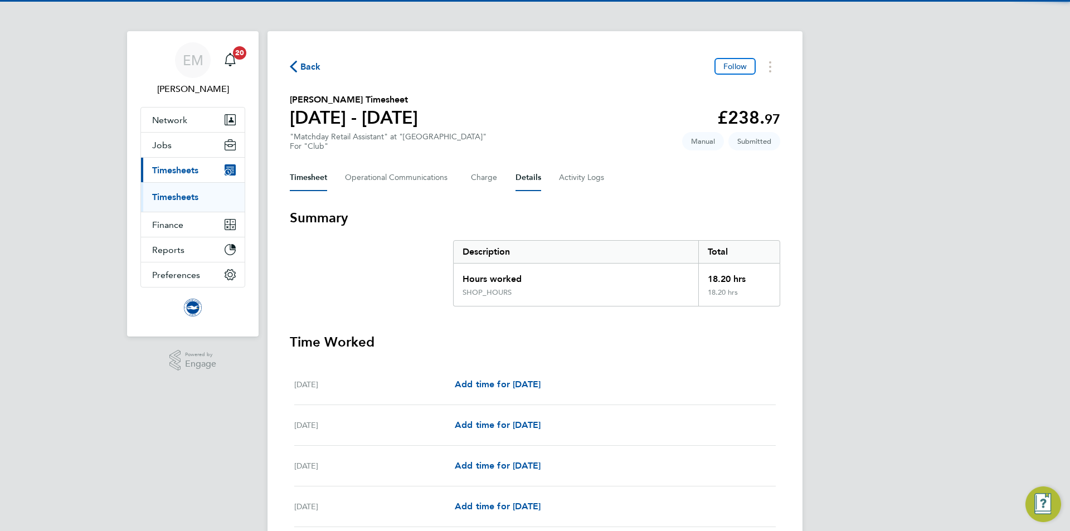
click at [527, 177] on button "Details" at bounding box center [528, 177] width 26 height 27
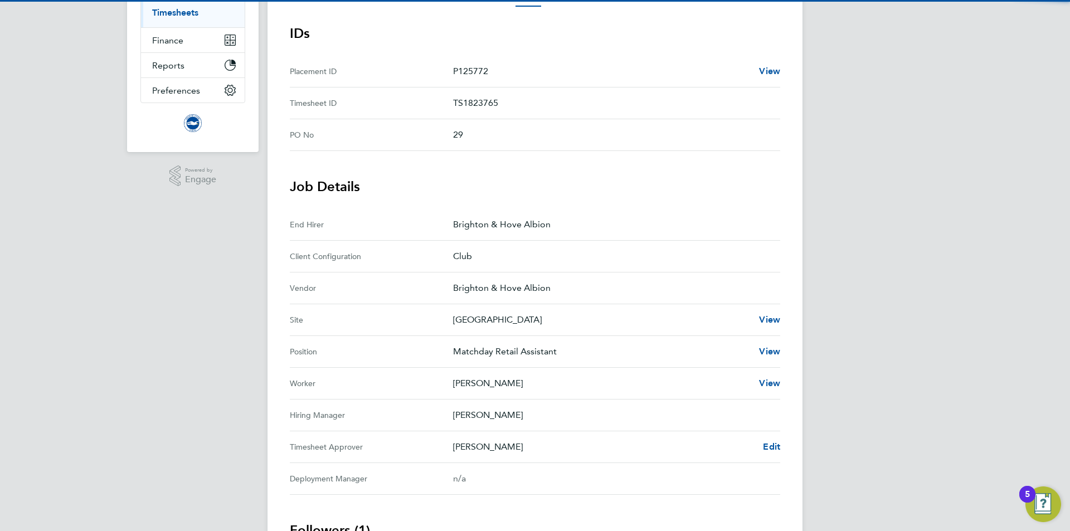
scroll to position [324, 0]
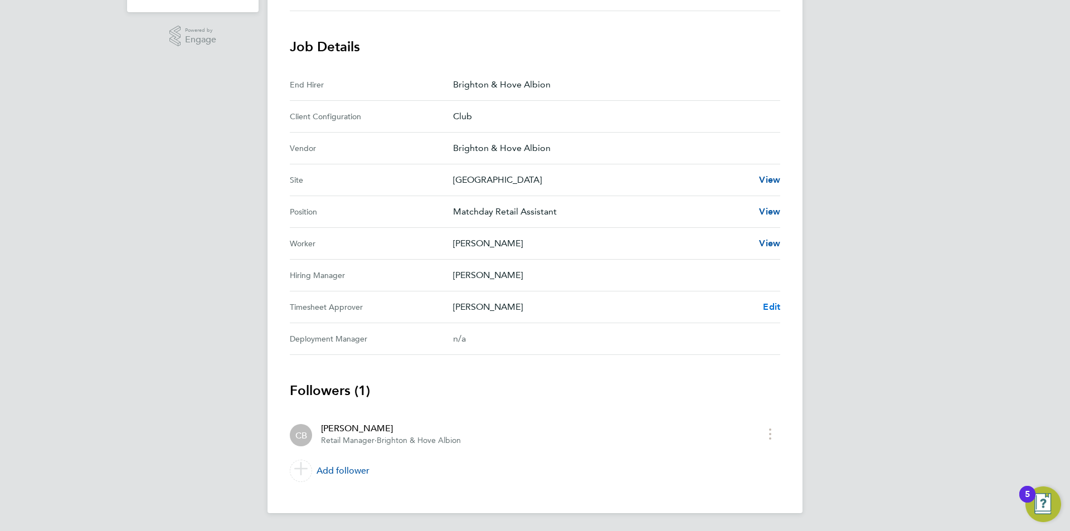
click at [766, 306] on span "Edit" at bounding box center [771, 306] width 17 height 11
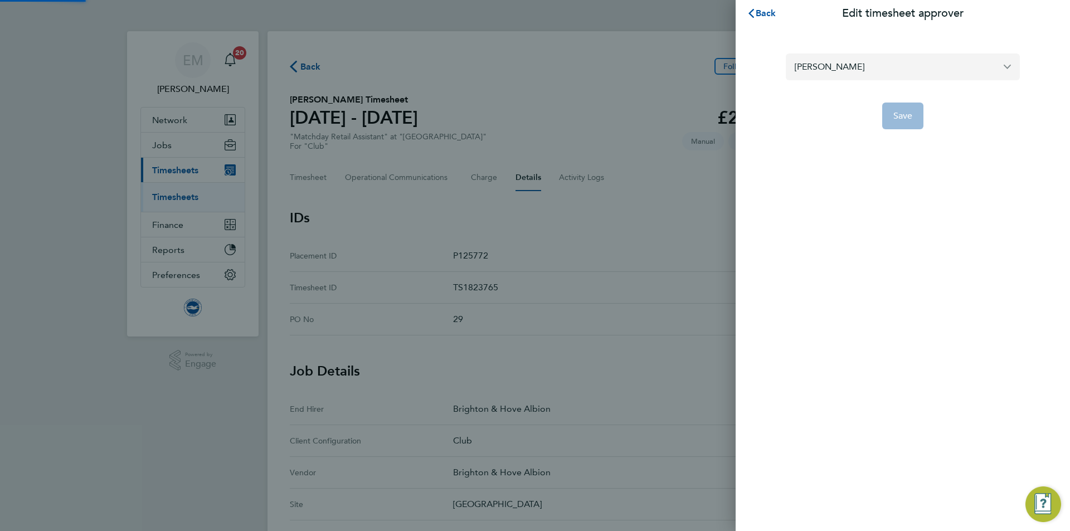
click at [890, 61] on input "[PERSON_NAME]" at bounding box center [903, 66] width 234 height 26
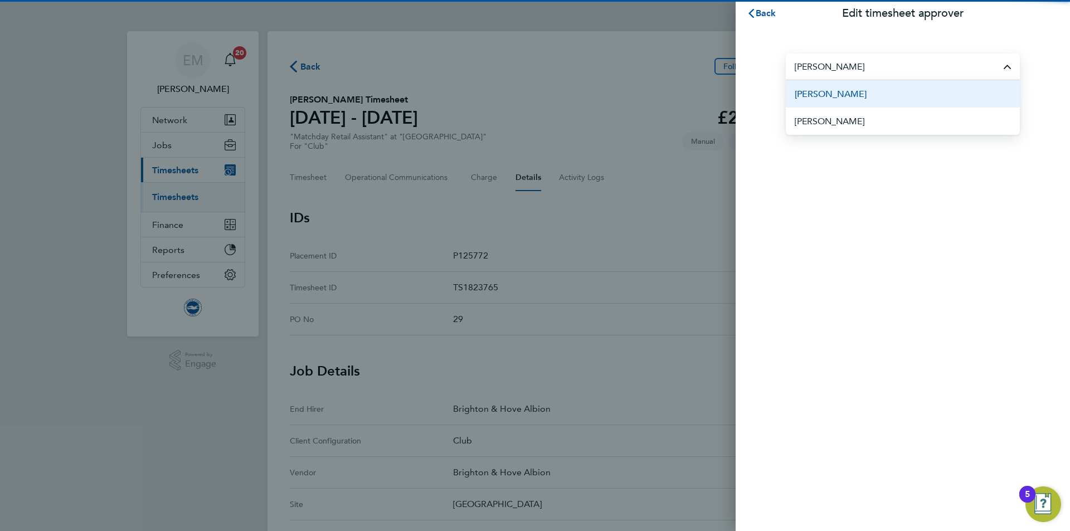
click at [892, 92] on li "[PERSON_NAME]" at bounding box center [903, 93] width 234 height 27
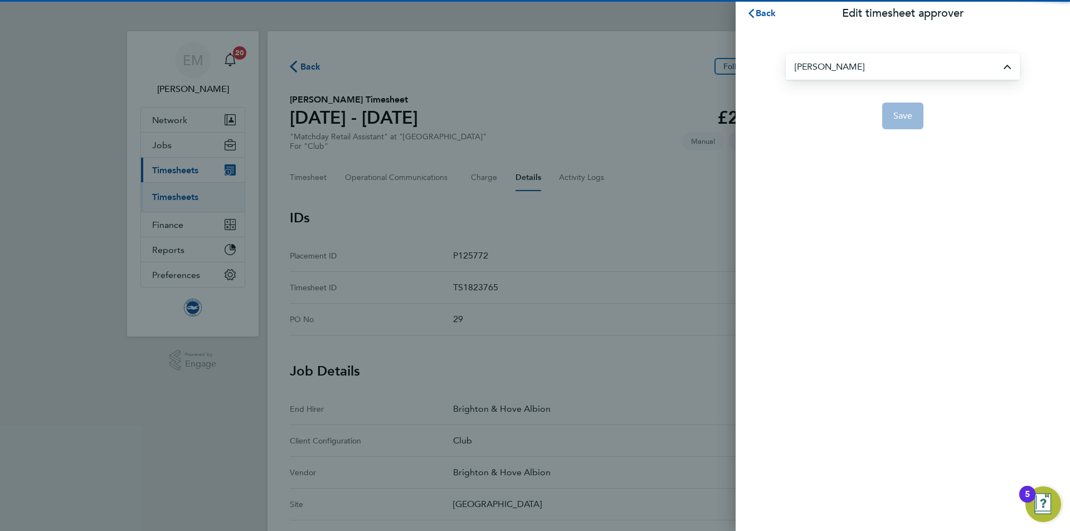
type input "[PERSON_NAME]"
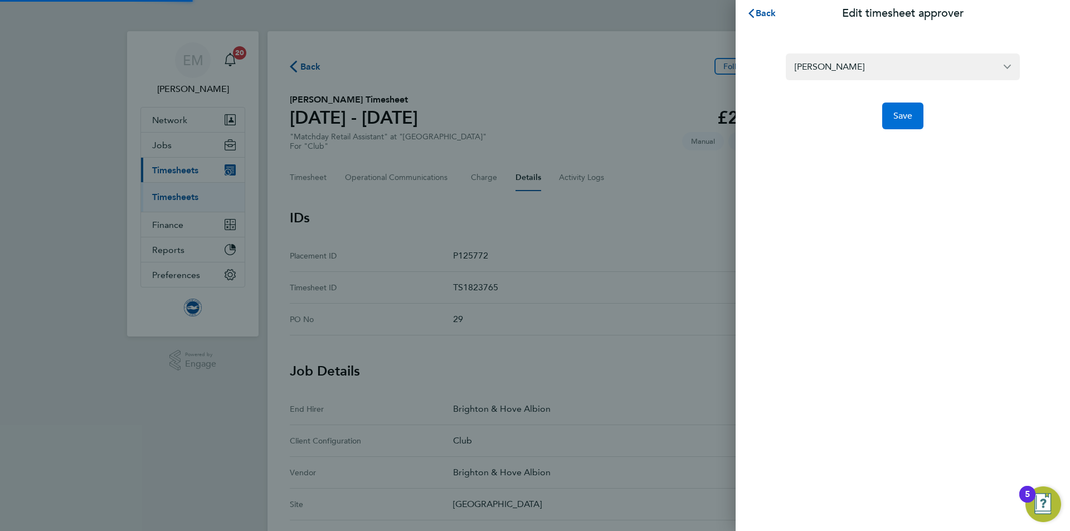
click at [901, 108] on button "Save" at bounding box center [903, 116] width 42 height 27
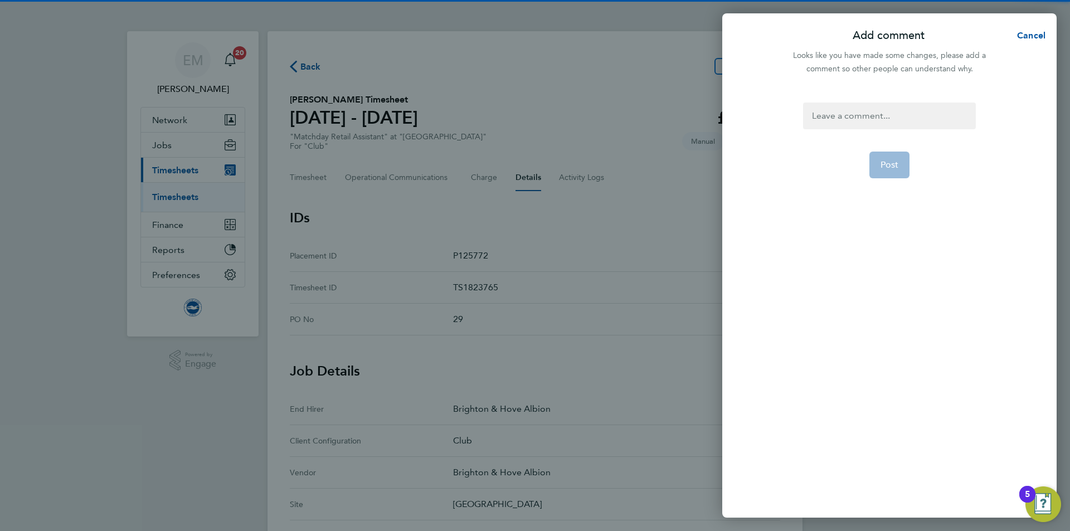
click at [885, 95] on div "Post" at bounding box center [889, 303] width 334 height 429
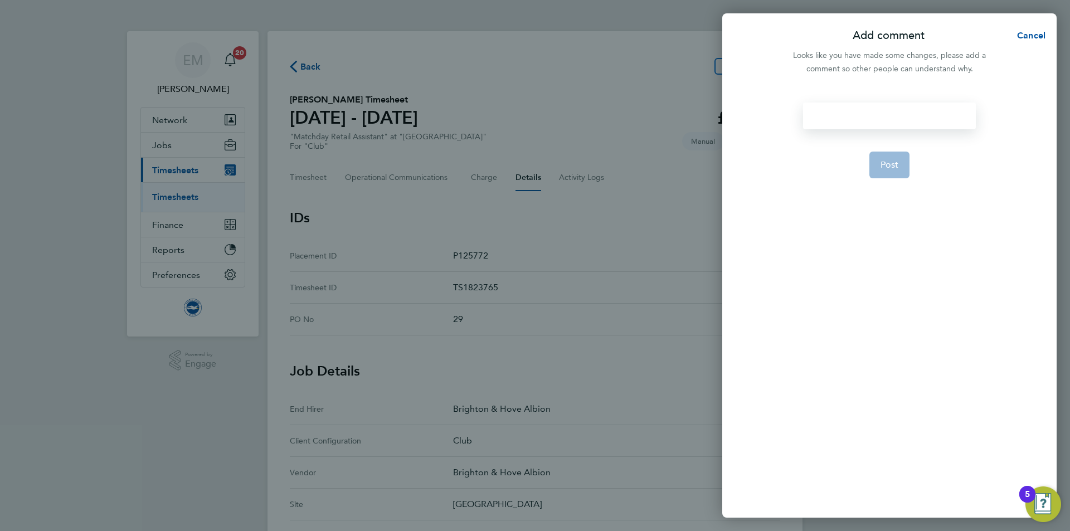
click at [891, 124] on div at bounding box center [889, 116] width 172 height 27
click at [891, 120] on div at bounding box center [889, 116] width 172 height 27
paste div
click at [908, 176] on button "Post" at bounding box center [889, 178] width 41 height 27
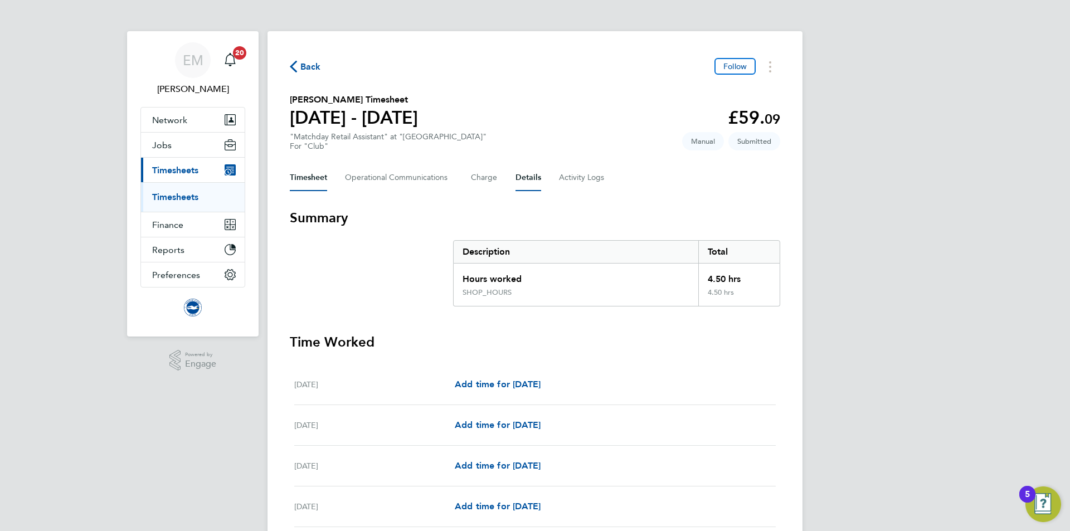
drag, startPoint x: 534, startPoint y: 184, endPoint x: 538, endPoint y: 193, distance: 9.5
click at [533, 183] on button "Details" at bounding box center [528, 177] width 26 height 27
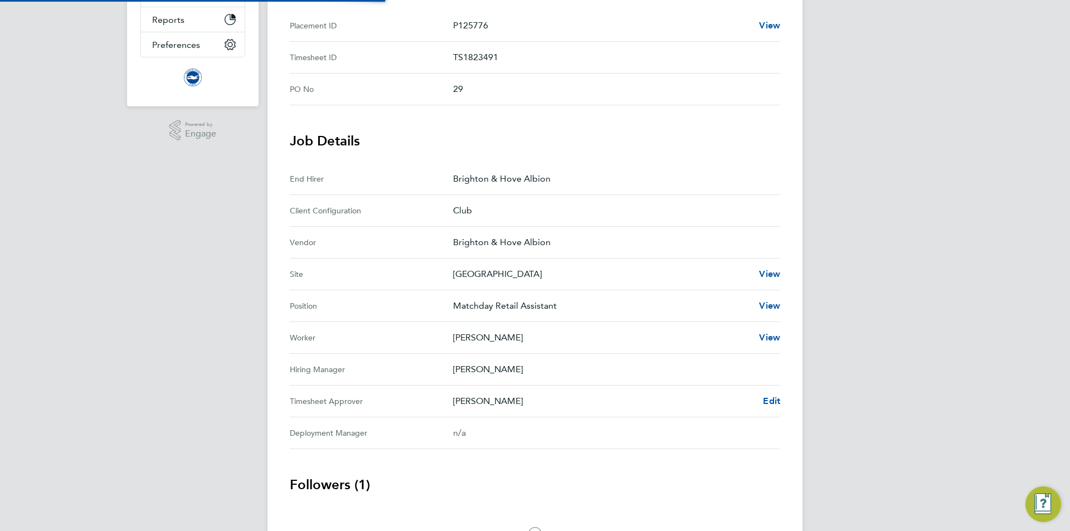
scroll to position [304, 0]
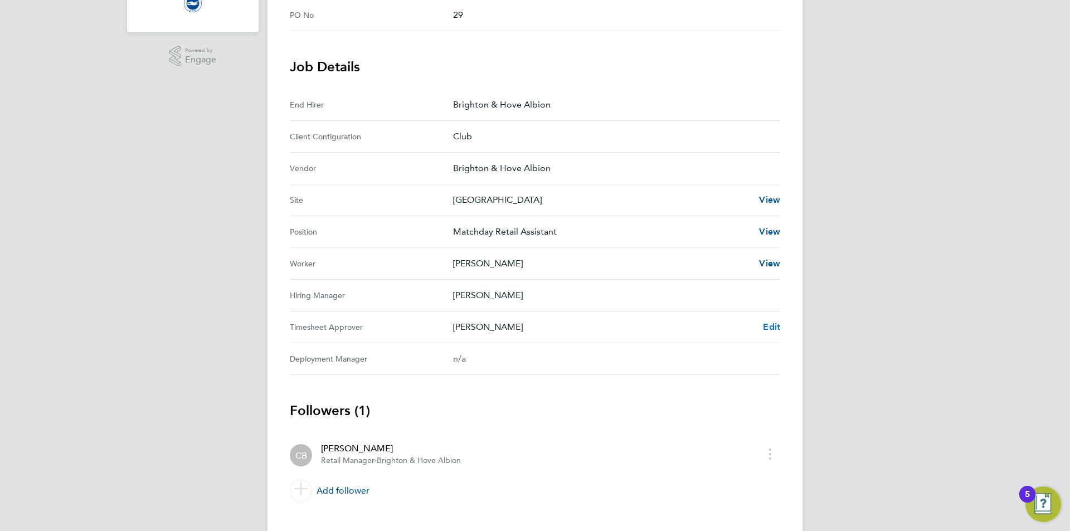
click at [771, 320] on link "Edit" at bounding box center [771, 326] width 17 height 13
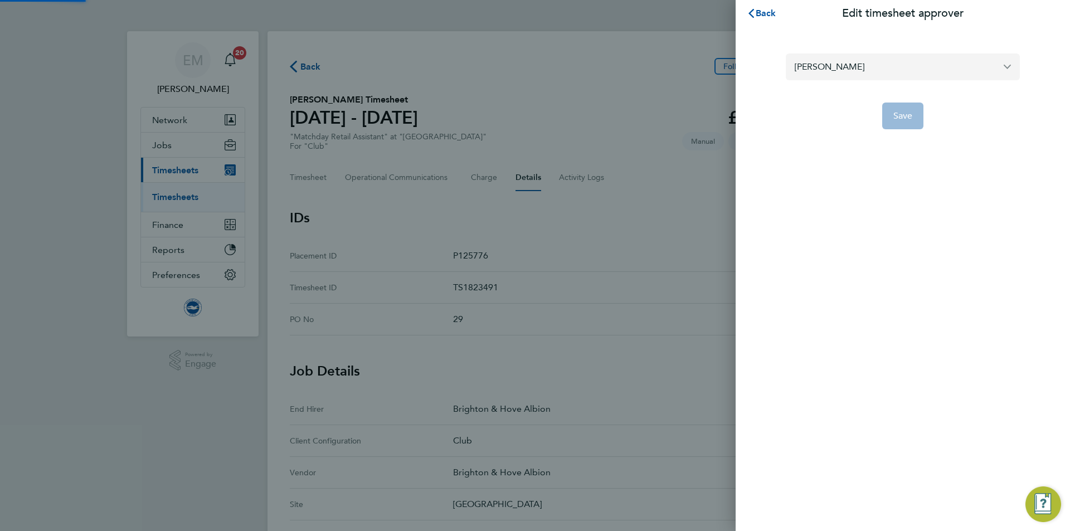
click at [830, 66] on input "[PERSON_NAME]" at bounding box center [903, 66] width 234 height 26
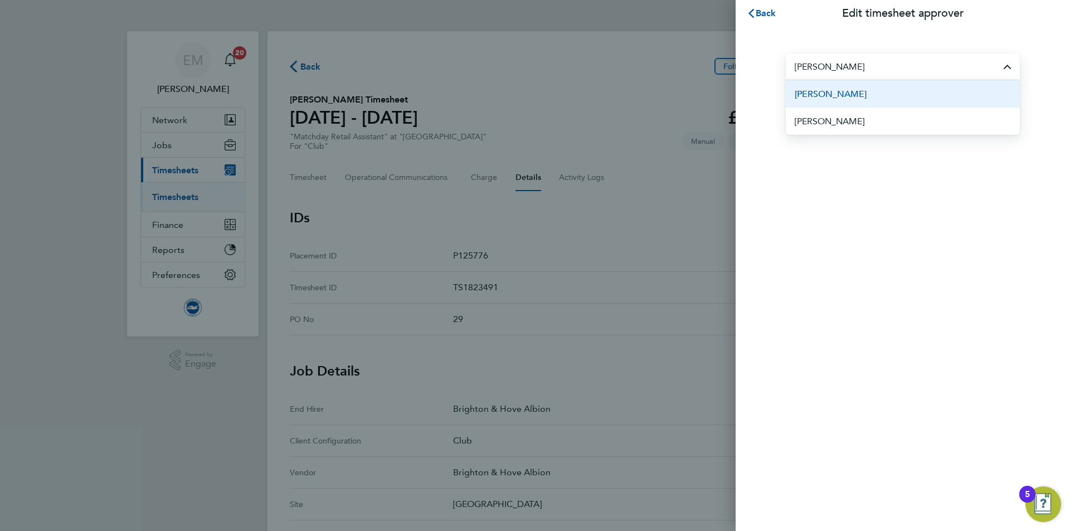
click at [834, 100] on span "[PERSON_NAME]" at bounding box center [831, 93] width 72 height 13
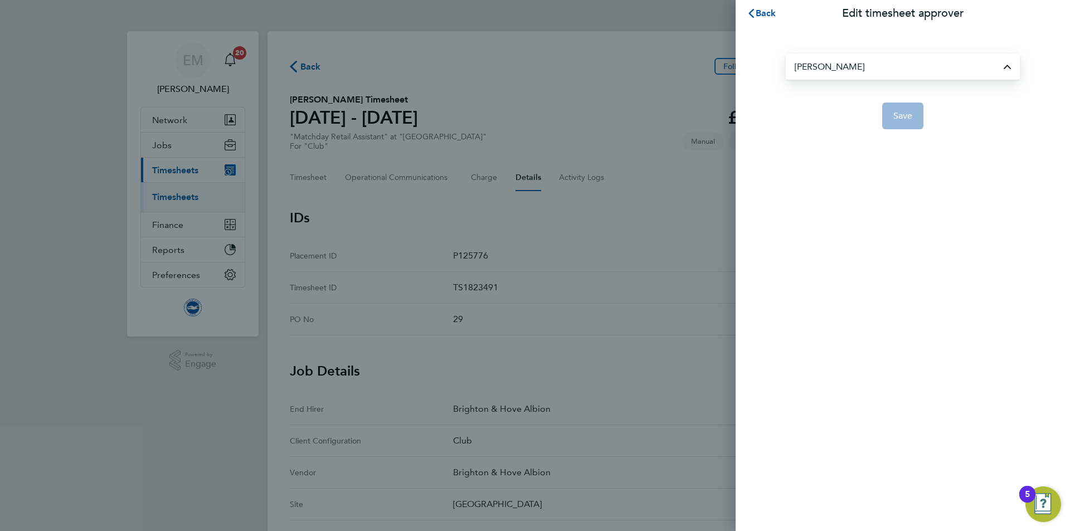
type input "[PERSON_NAME]"
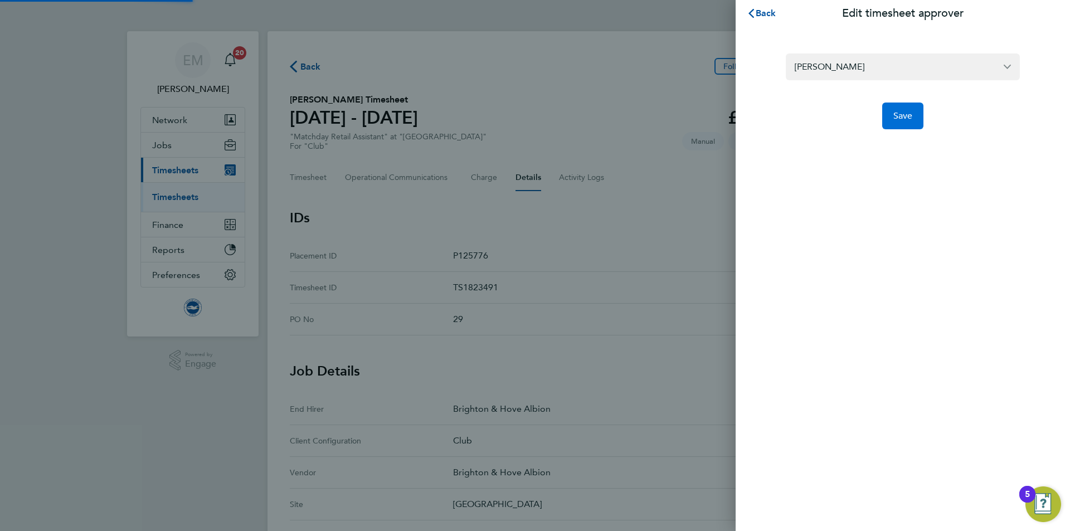
click at [895, 128] on button "Save" at bounding box center [903, 116] width 42 height 27
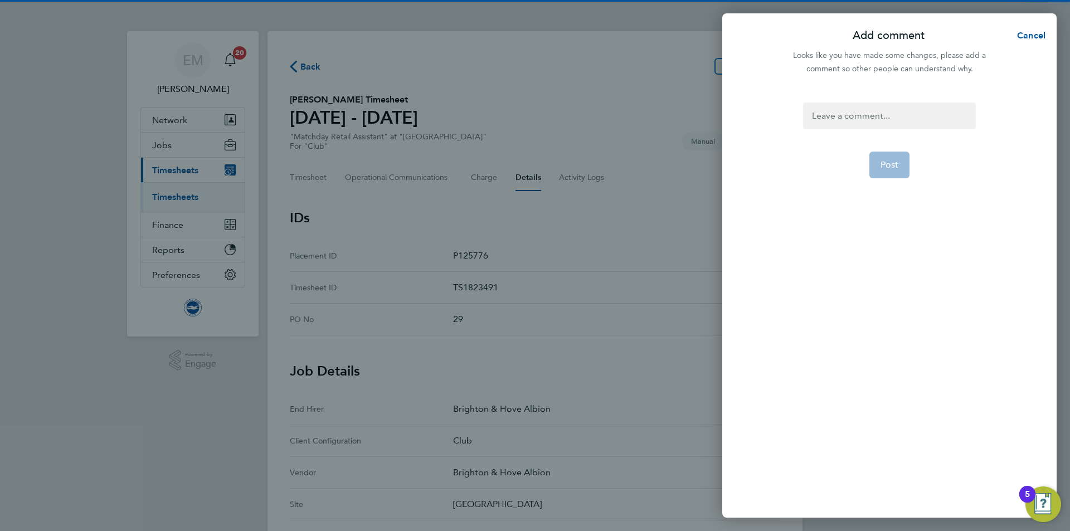
click at [894, 125] on div at bounding box center [889, 116] width 172 height 27
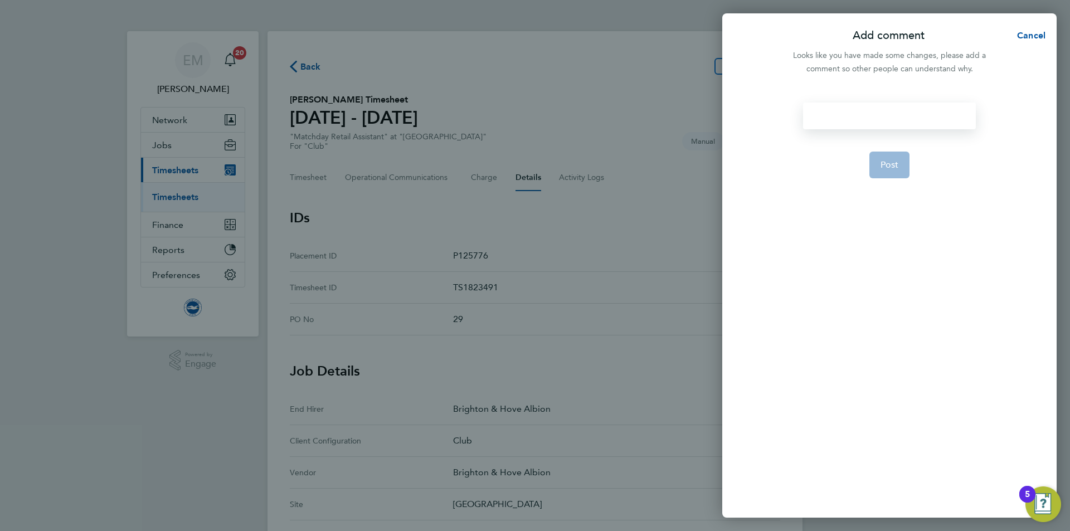
paste div
click at [889, 164] on form "Change of approving manager EM 02.10.2025 Post" at bounding box center [889, 237] width 181 height 268
click at [888, 180] on span "Post" at bounding box center [889, 178] width 18 height 11
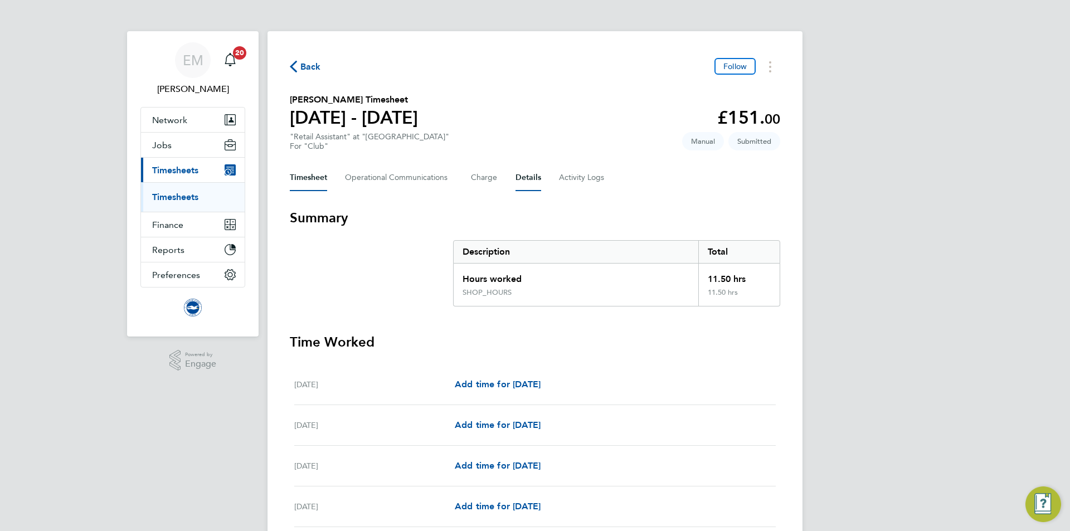
drag, startPoint x: 528, startPoint y: 176, endPoint x: 538, endPoint y: 187, distance: 15.0
click at [528, 176] on button "Details" at bounding box center [528, 177] width 26 height 27
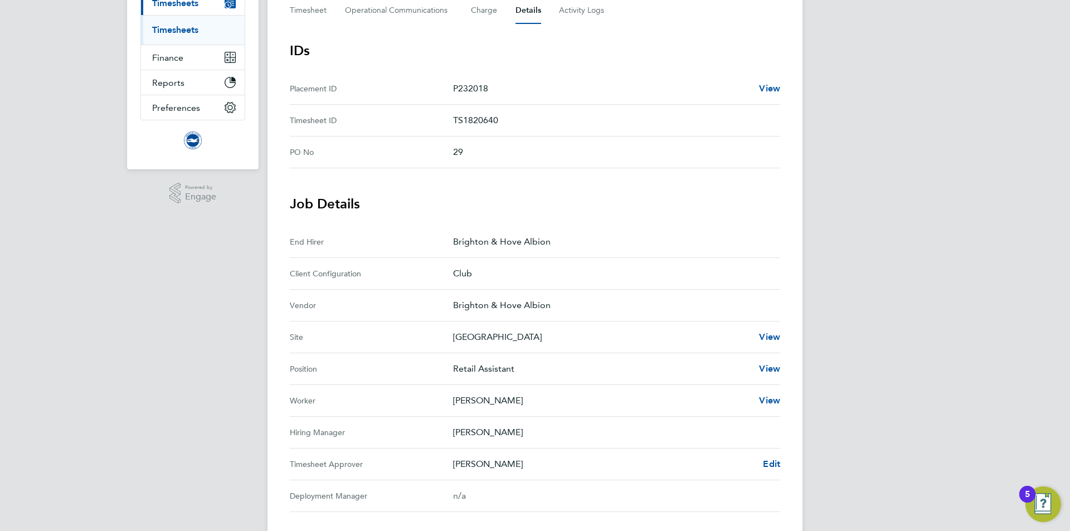
scroll to position [279, 0]
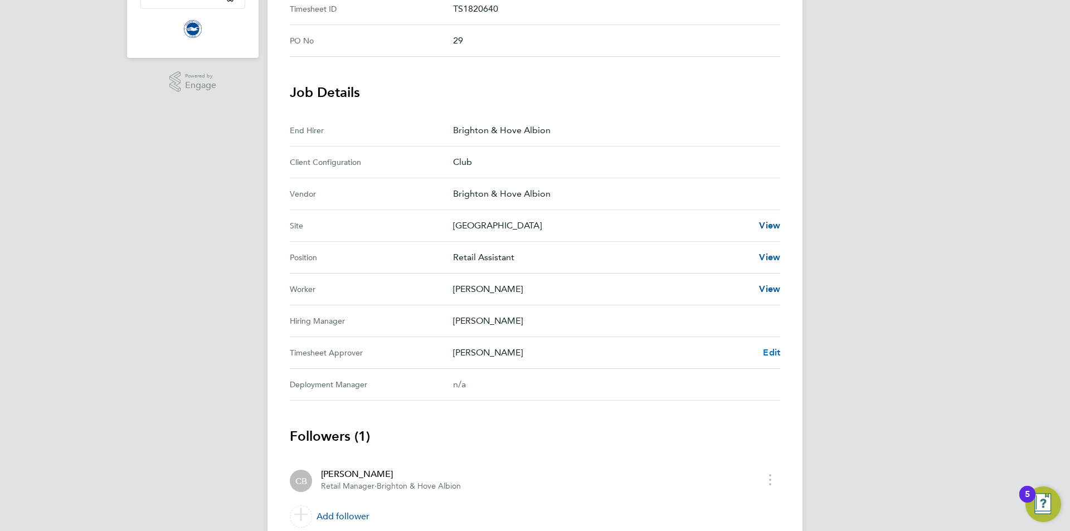
click at [768, 348] on span "Edit" at bounding box center [771, 352] width 17 height 11
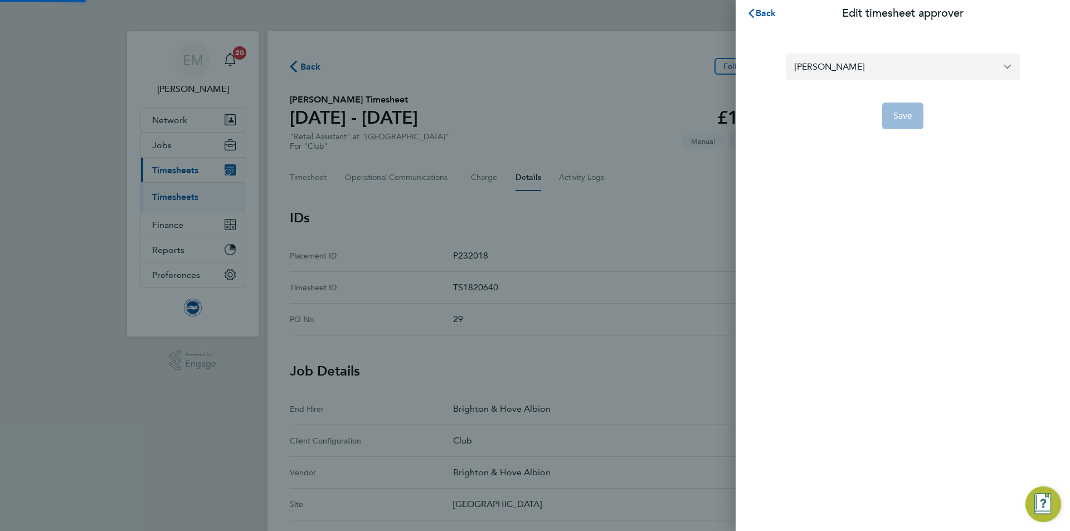
click at [814, 70] on input "[PERSON_NAME]" at bounding box center [903, 66] width 234 height 26
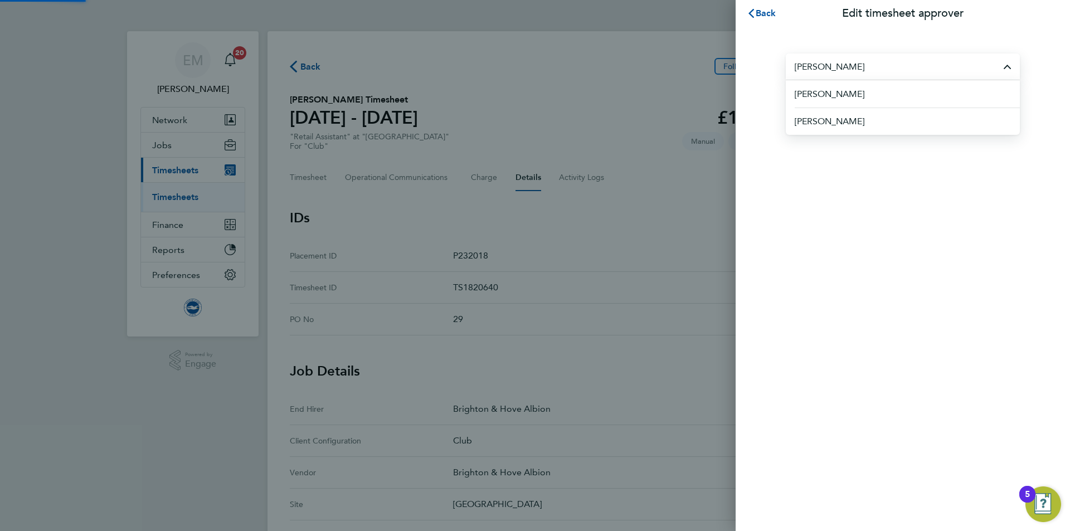
click at [856, 95] on span "[PERSON_NAME]" at bounding box center [830, 93] width 70 height 13
type input "[PERSON_NAME]"
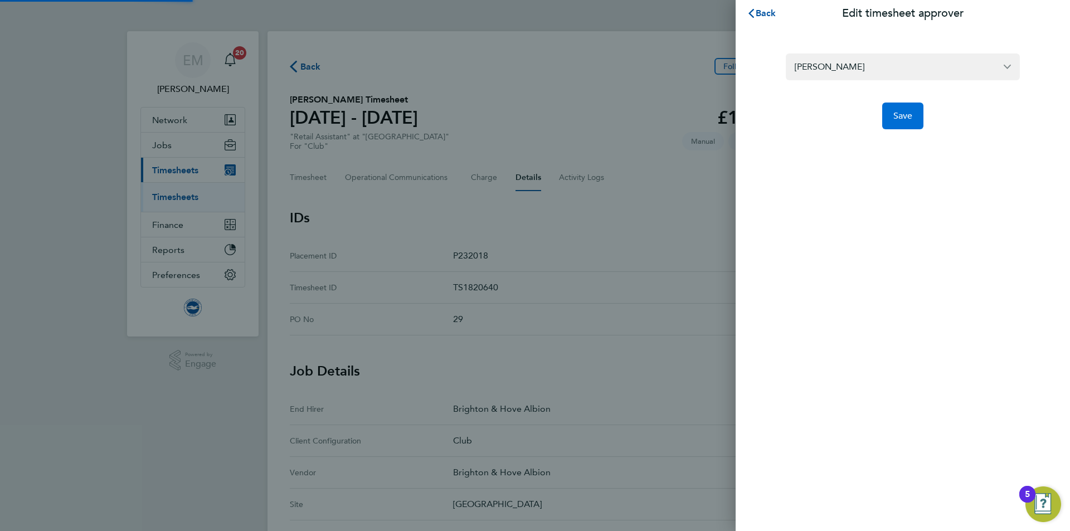
click at [911, 109] on button "Save" at bounding box center [903, 116] width 42 height 27
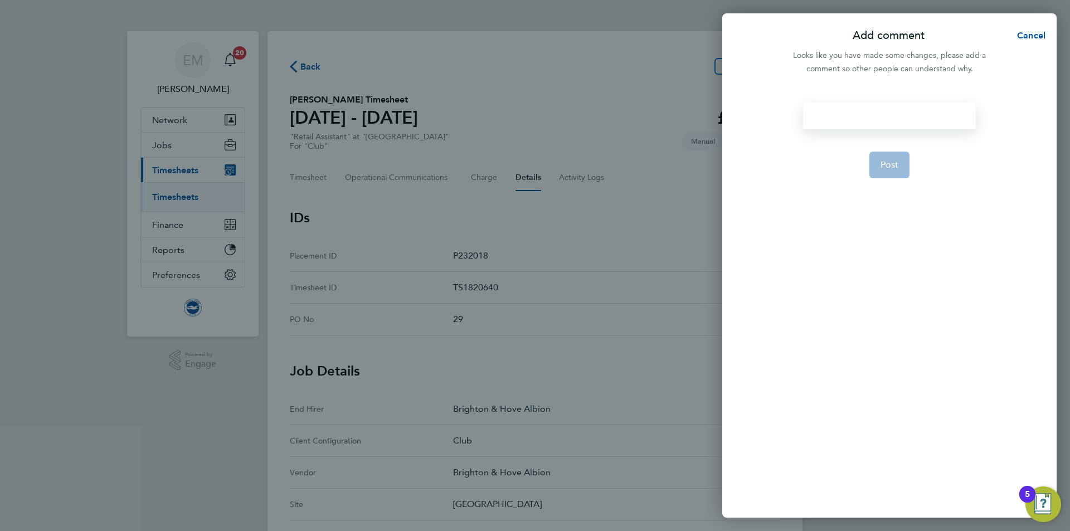
click at [892, 114] on div at bounding box center [889, 116] width 172 height 27
click at [886, 184] on button "Post" at bounding box center [889, 178] width 41 height 27
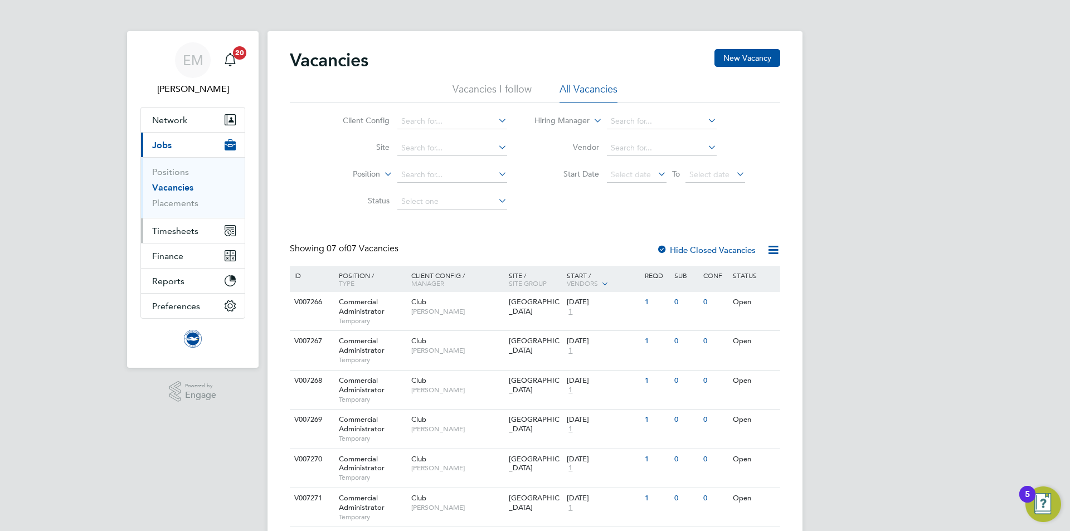
click at [192, 231] on span "Timesheets" at bounding box center [175, 231] width 46 height 11
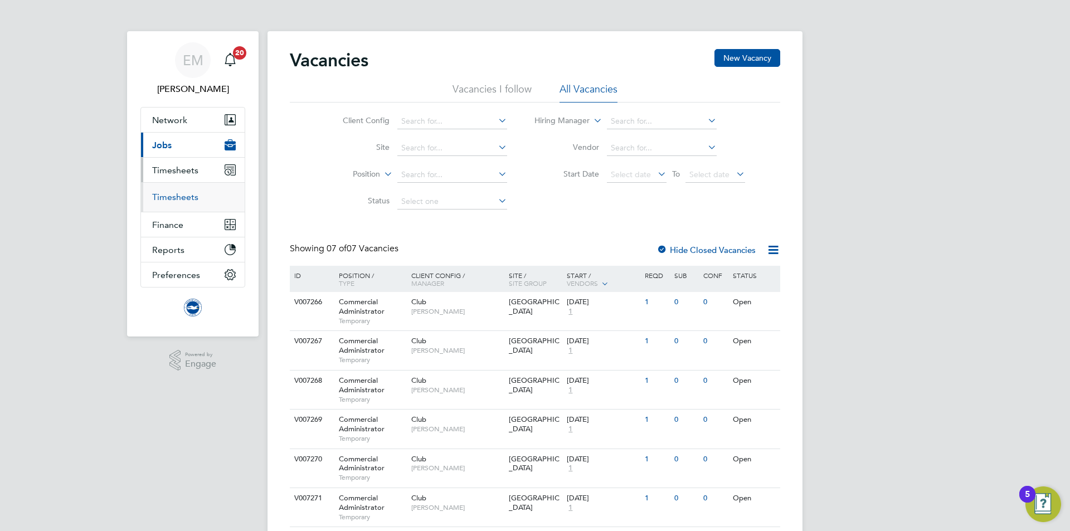
click at [191, 196] on link "Timesheets" at bounding box center [175, 197] width 46 height 11
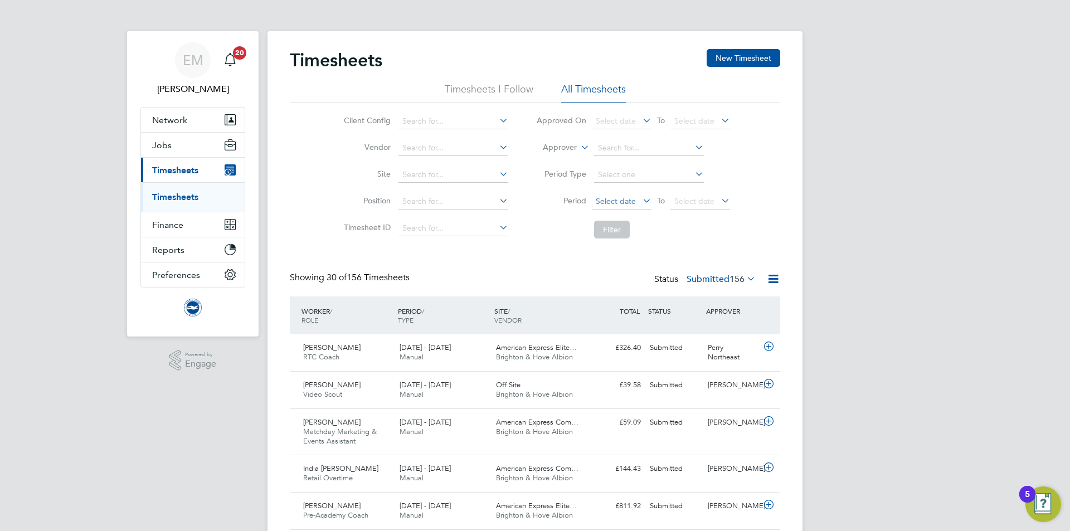
click at [619, 198] on span "Select date" at bounding box center [616, 201] width 40 height 10
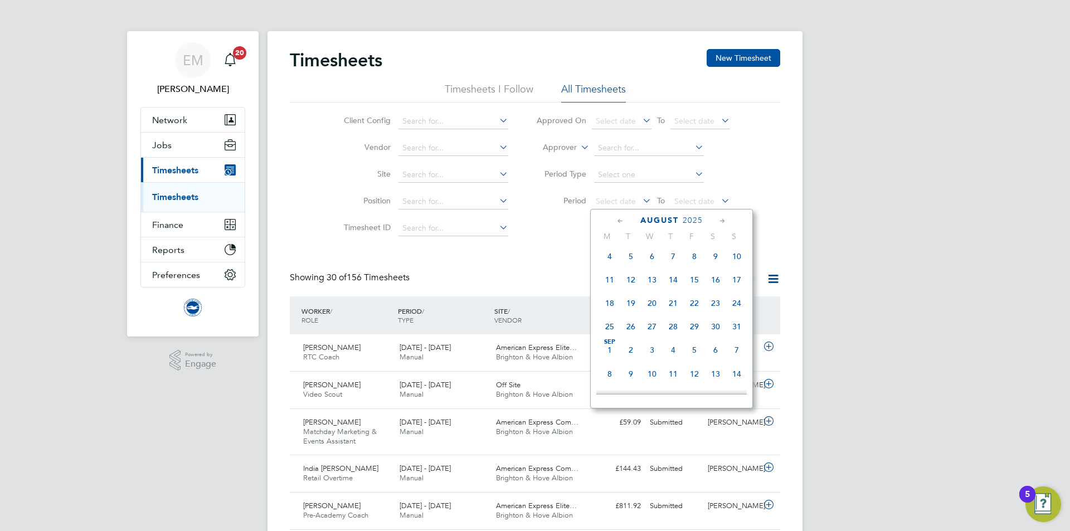
click at [609, 354] on span "Sep 1" at bounding box center [609, 349] width 21 height 21
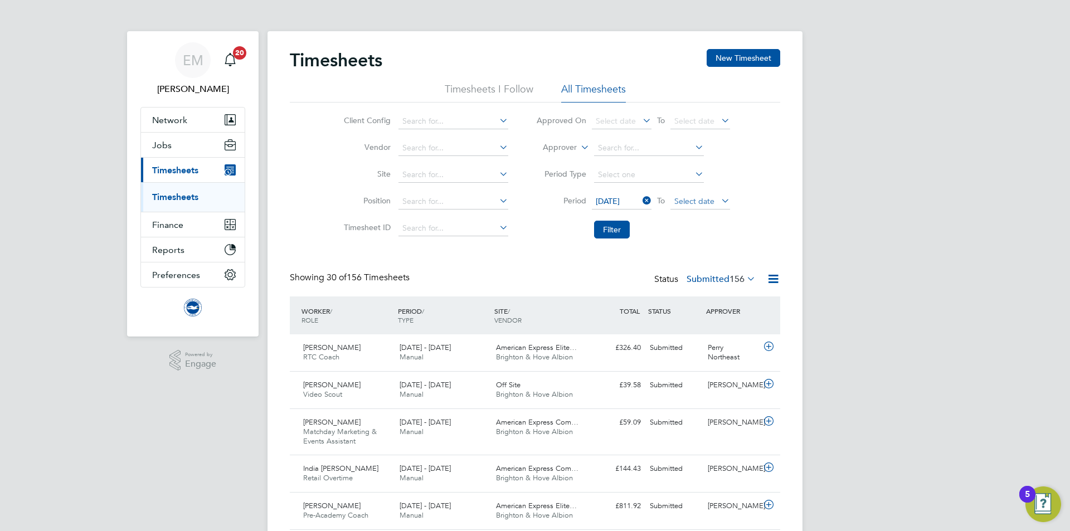
click at [697, 205] on span "Select date" at bounding box center [694, 201] width 40 height 10
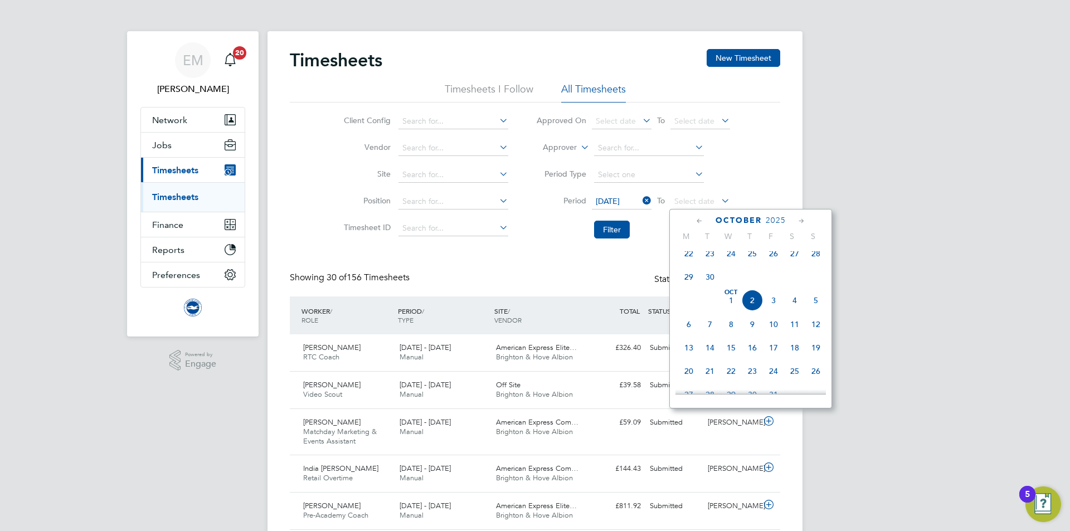
click at [711, 285] on span "30" at bounding box center [709, 276] width 21 height 21
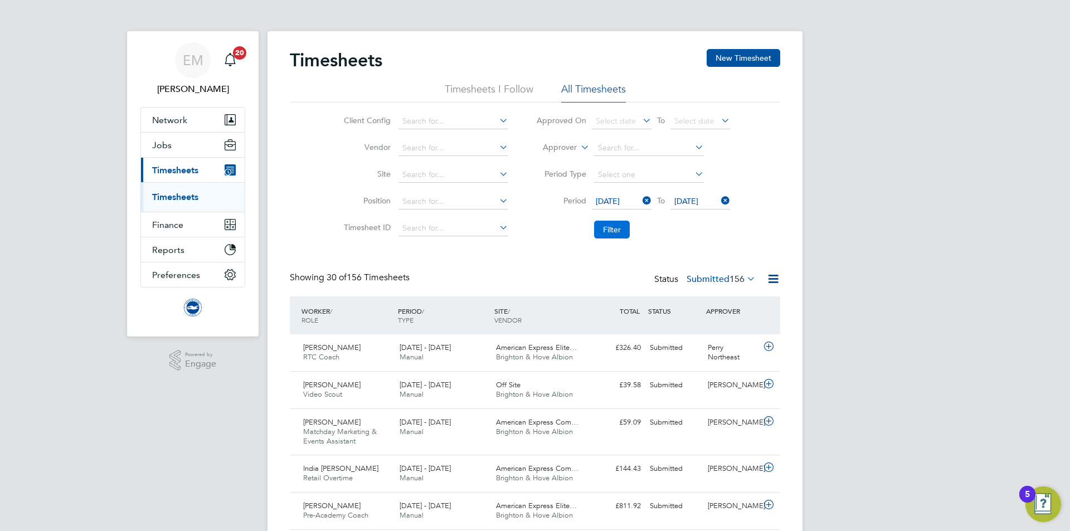
click at [602, 227] on button "Filter" at bounding box center [612, 230] width 36 height 18
click at [718, 275] on label "Submitted 155" at bounding box center [721, 279] width 69 height 11
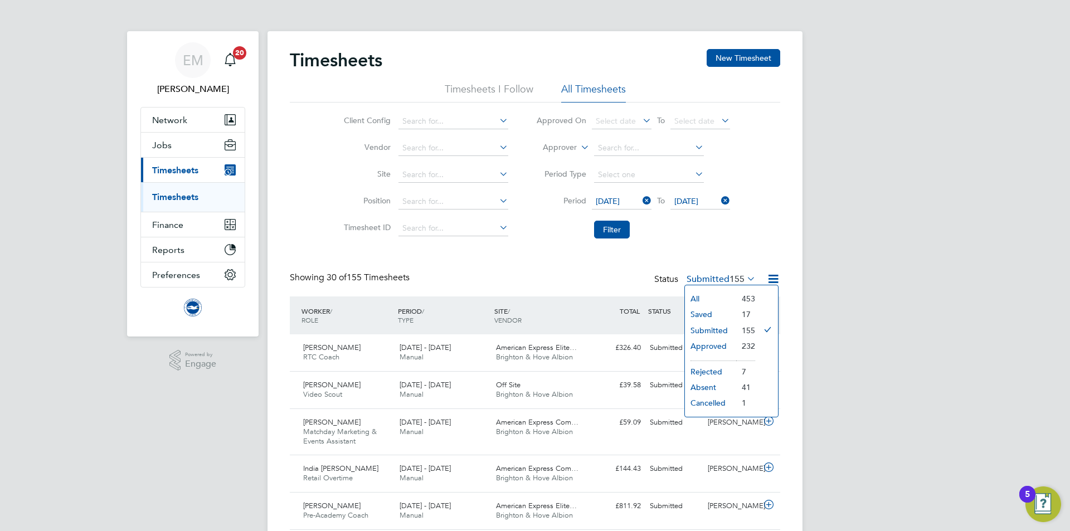
click at [717, 328] on li "Submitted" at bounding box center [710, 331] width 51 height 16
drag, startPoint x: 615, startPoint y: 157, endPoint x: 619, endPoint y: 149, distance: 8.0
click at [616, 157] on li "Approver" at bounding box center [633, 148] width 222 height 27
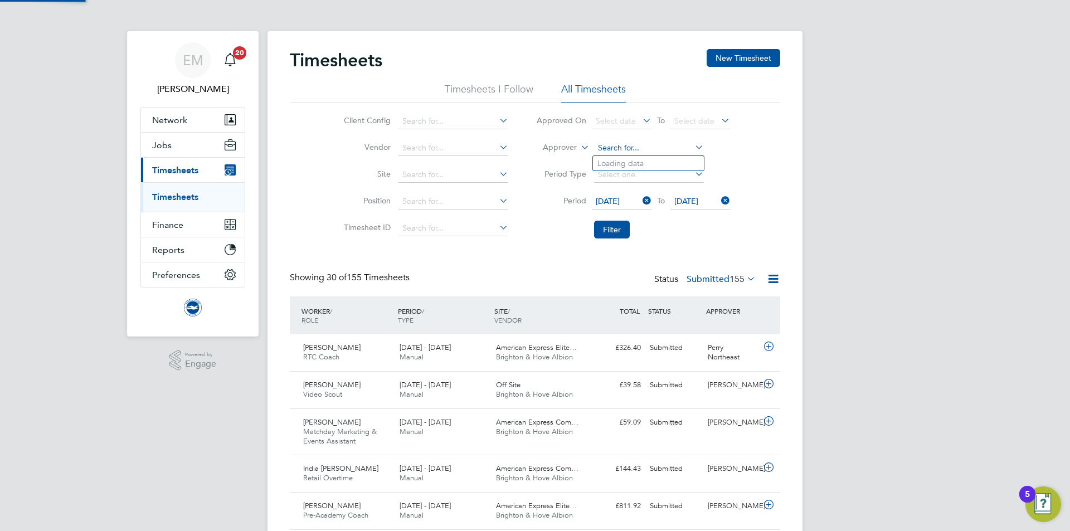
click at [619, 149] on input at bounding box center [649, 148] width 110 height 16
drag, startPoint x: 646, startPoint y: 162, endPoint x: 655, endPoint y: 162, distance: 9.5
click at [648, 162] on li "Claire Britton" at bounding box center [662, 163] width 138 height 15
type input "[PERSON_NAME]"
click at [599, 236] on button "Filter" at bounding box center [612, 230] width 36 height 18
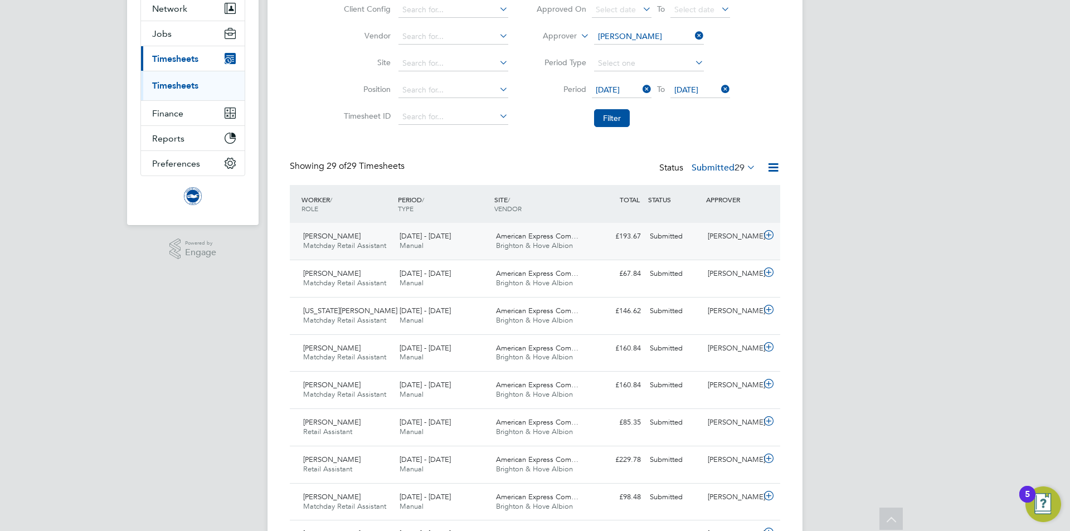
click at [725, 240] on div "[PERSON_NAME]" at bounding box center [732, 236] width 58 height 18
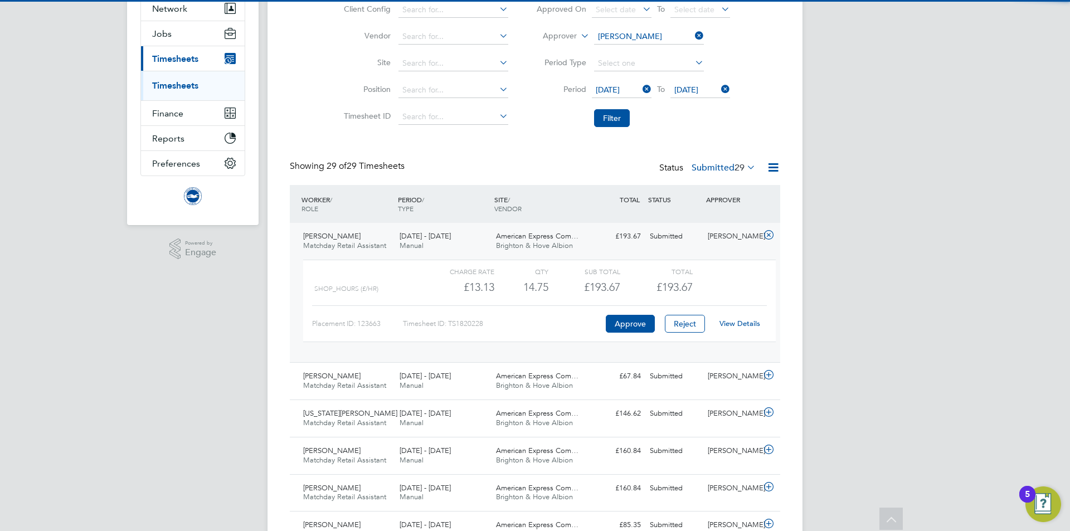
click at [732, 325] on link "View Details" at bounding box center [739, 323] width 41 height 9
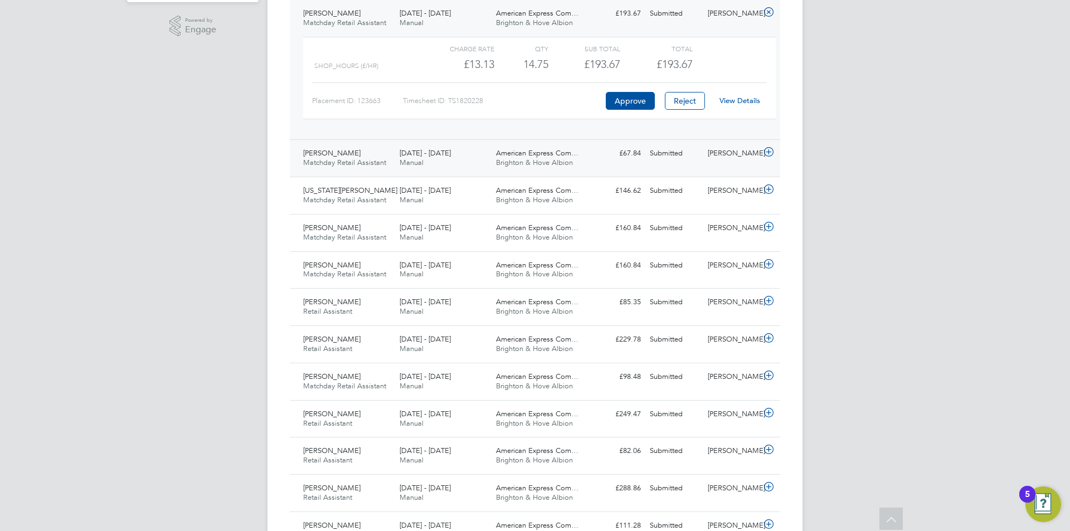
click at [726, 155] on div "[PERSON_NAME]" at bounding box center [732, 153] width 58 height 18
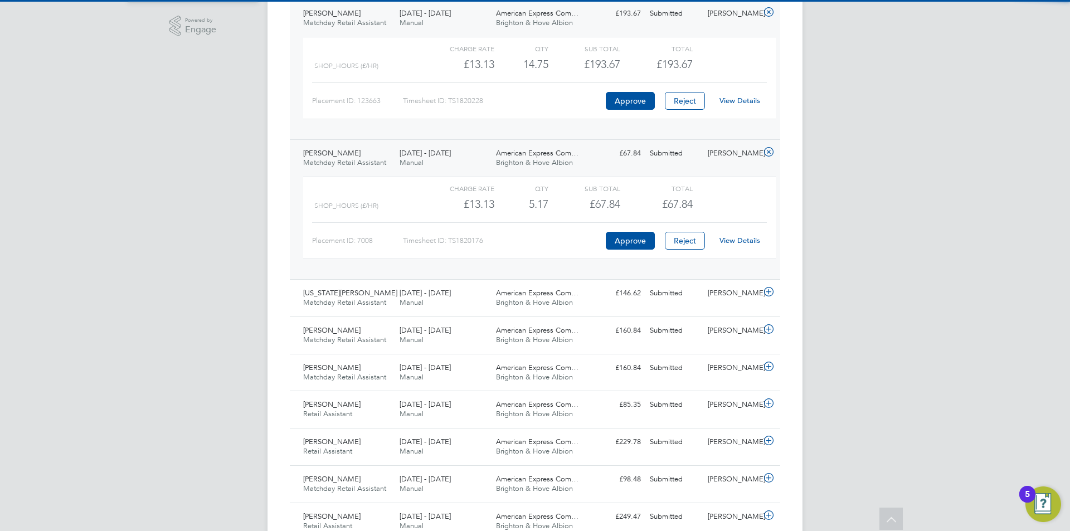
click at [749, 240] on link "View Details" at bounding box center [739, 240] width 41 height 9
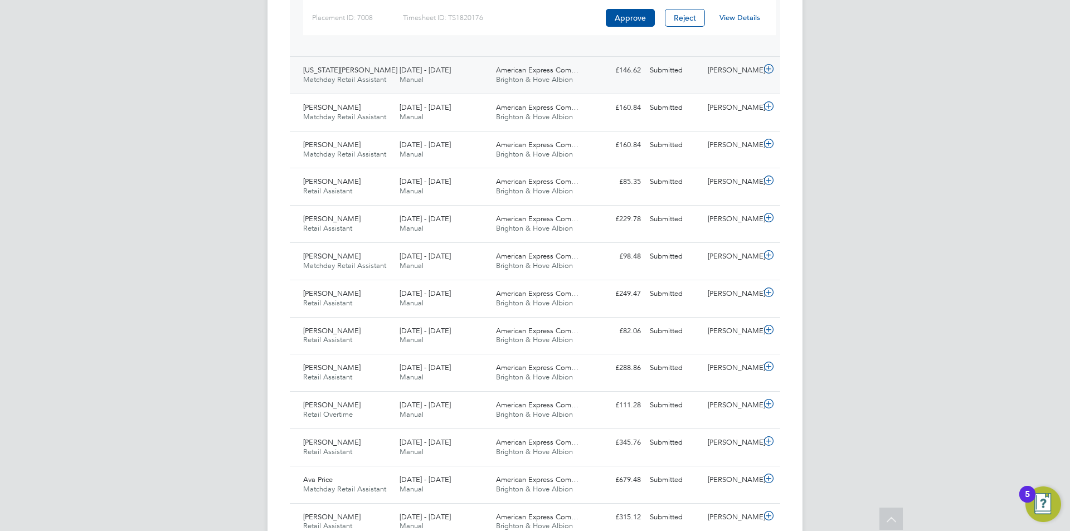
click at [707, 78] on div "[PERSON_NAME]" at bounding box center [732, 70] width 58 height 18
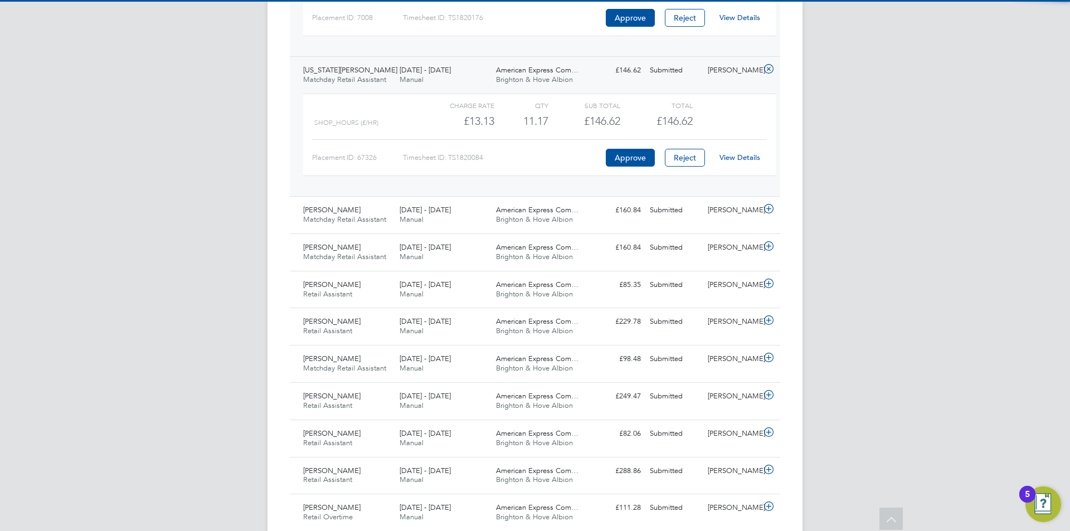
click at [738, 162] on link "View Details" at bounding box center [739, 157] width 41 height 9
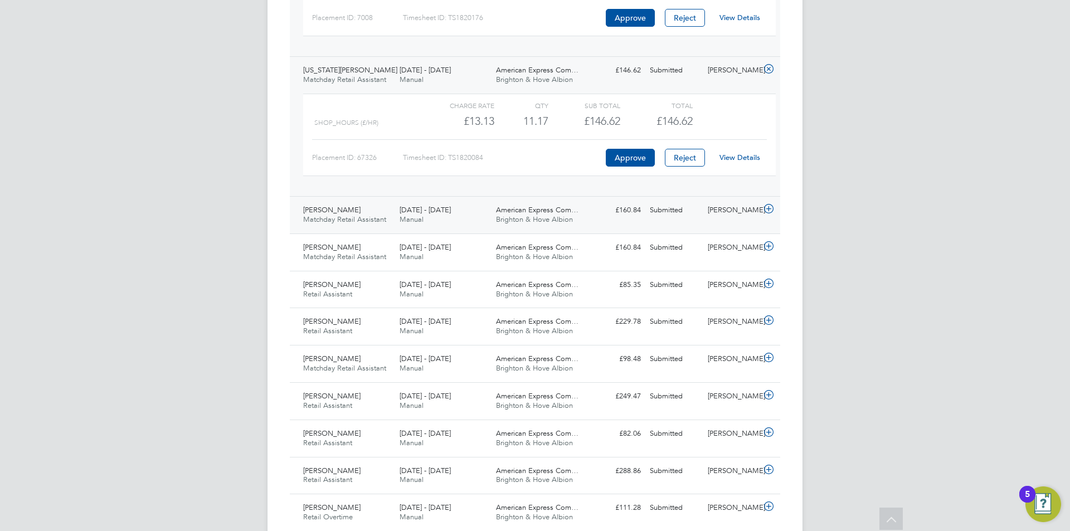
click at [723, 215] on div "[PERSON_NAME]" at bounding box center [732, 210] width 58 height 18
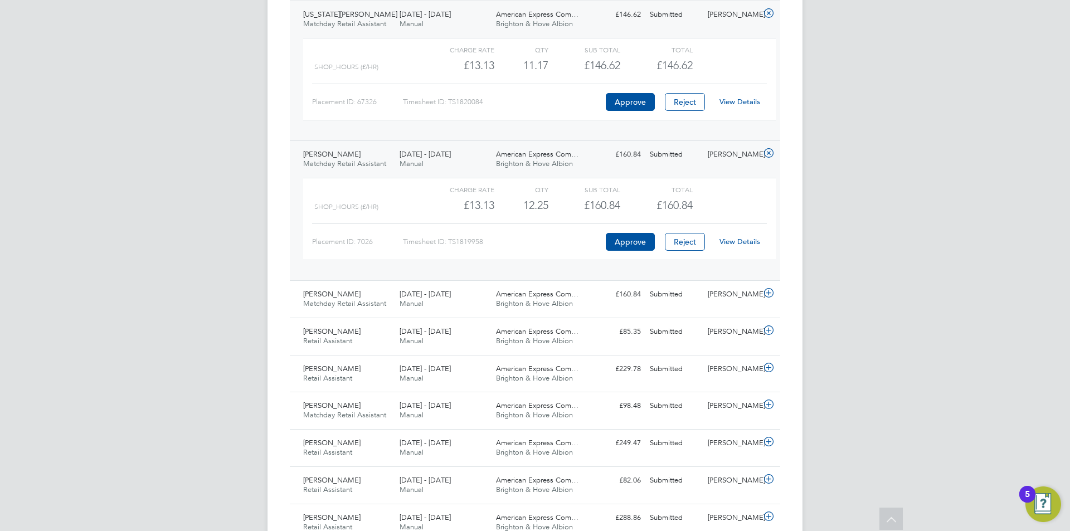
click at [738, 242] on link "View Details" at bounding box center [739, 241] width 41 height 9
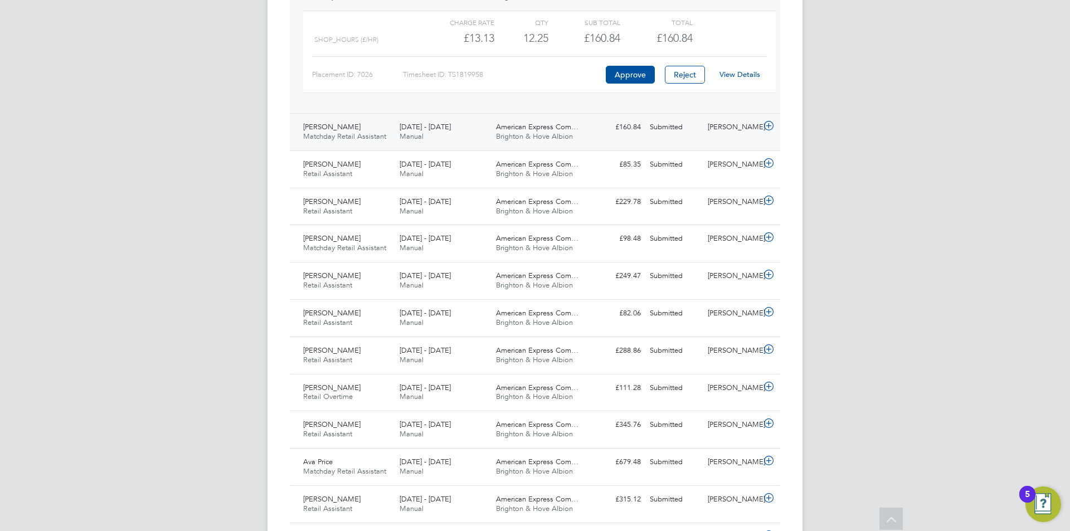
click at [700, 129] on div "Submitted" at bounding box center [674, 127] width 58 height 18
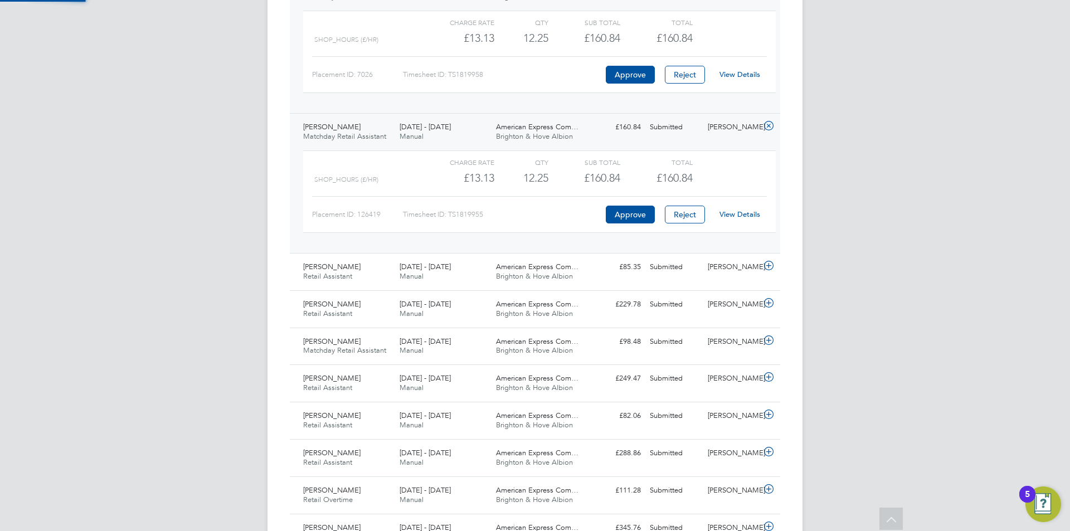
click at [742, 215] on link "View Details" at bounding box center [739, 214] width 41 height 9
click at [684, 271] on div "Submitted" at bounding box center [674, 267] width 58 height 18
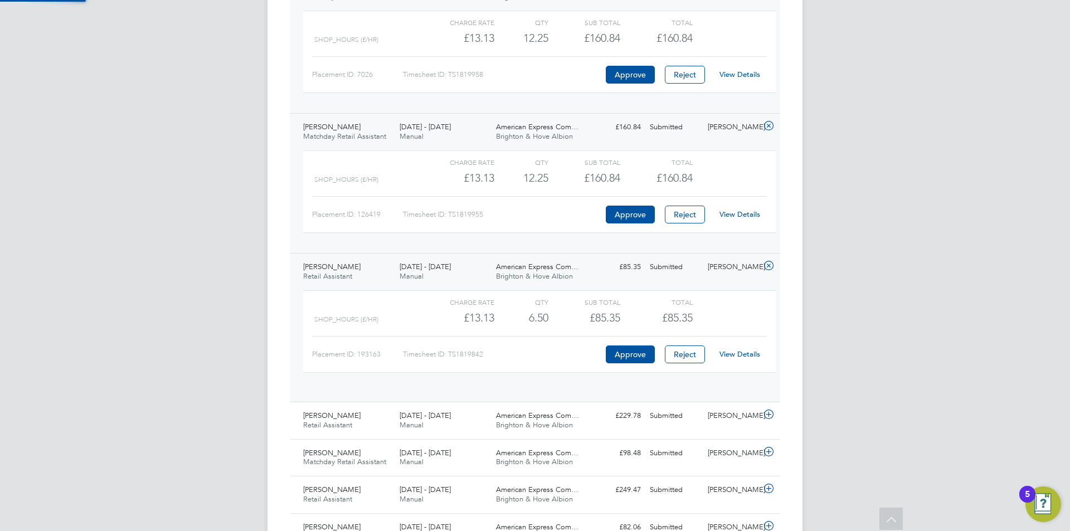
scroll to position [19, 109]
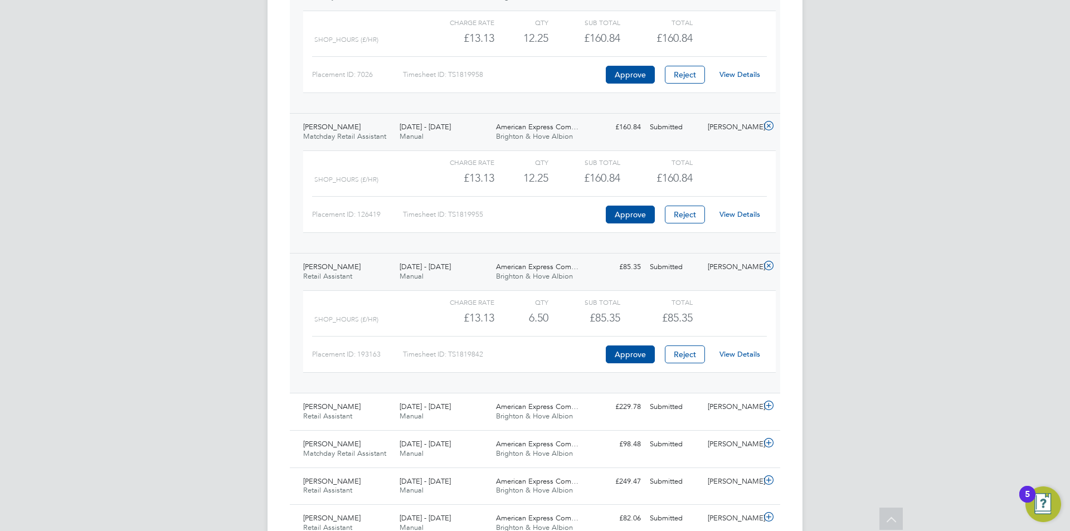
click at [751, 361] on div "View Details" at bounding box center [739, 355] width 55 height 18
click at [748, 357] on link "View Details" at bounding box center [739, 353] width 41 height 9
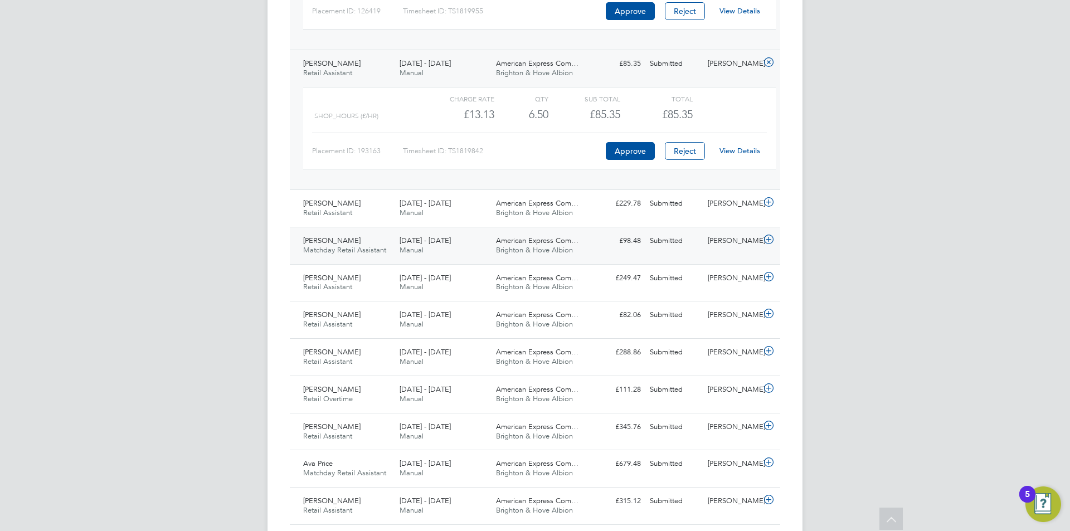
scroll to position [1003, 0]
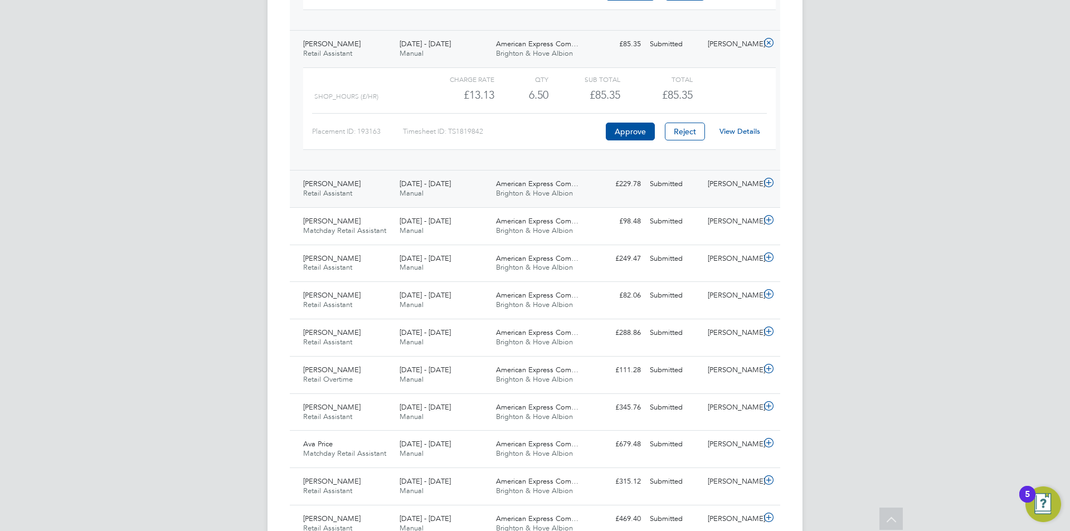
click at [693, 187] on div "Submitted" at bounding box center [674, 184] width 58 height 18
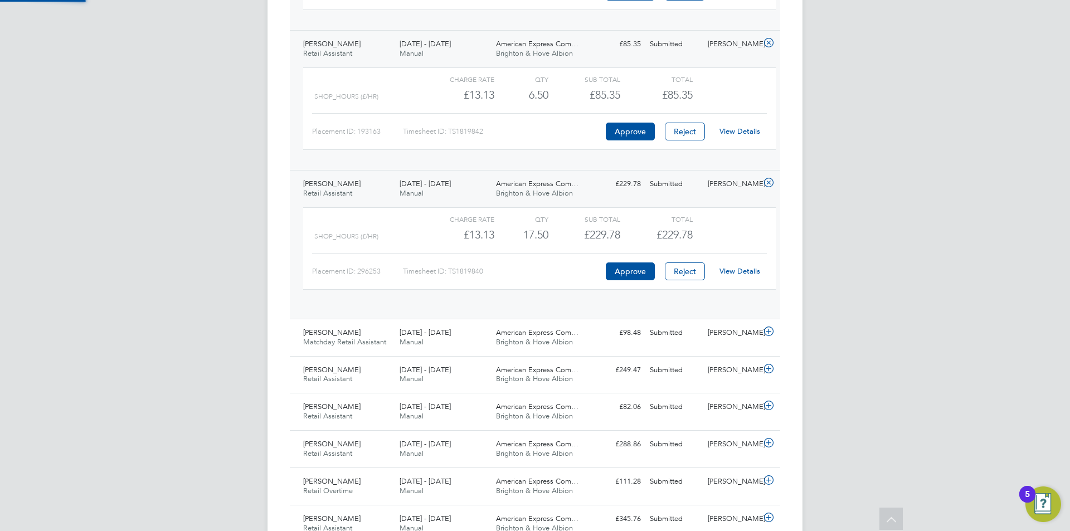
scroll to position [19, 109]
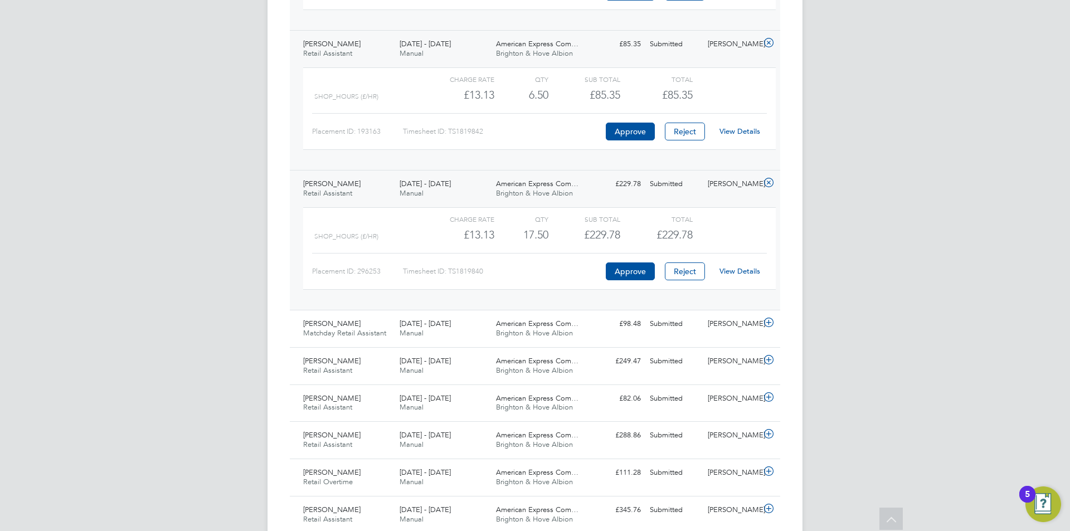
click at [737, 271] on link "View Details" at bounding box center [739, 270] width 41 height 9
click at [733, 271] on link "View Details" at bounding box center [739, 270] width 41 height 9
click at [713, 332] on div "[PERSON_NAME]" at bounding box center [732, 324] width 58 height 18
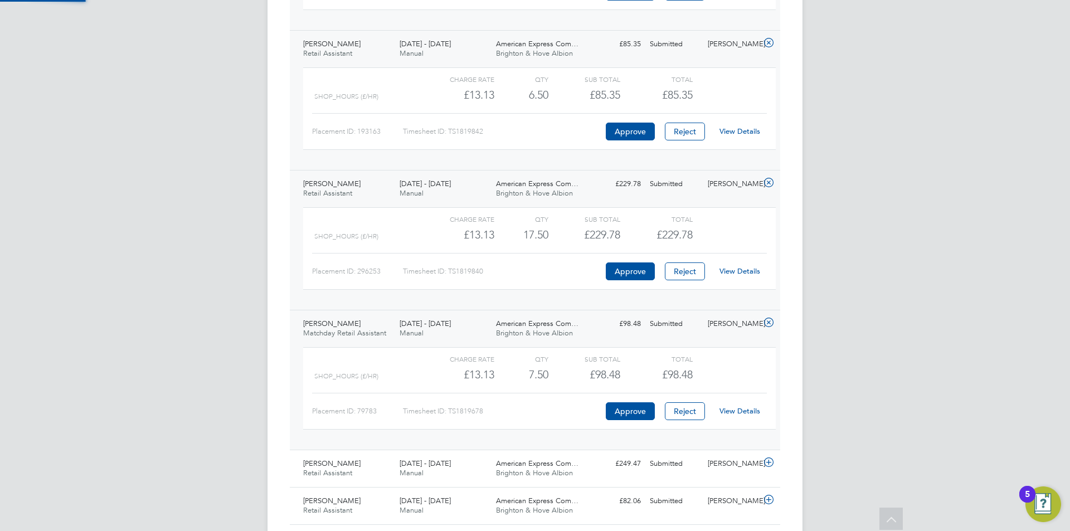
click at [744, 403] on div "View Details" at bounding box center [739, 411] width 55 height 18
click at [751, 411] on link "View Details" at bounding box center [739, 410] width 41 height 9
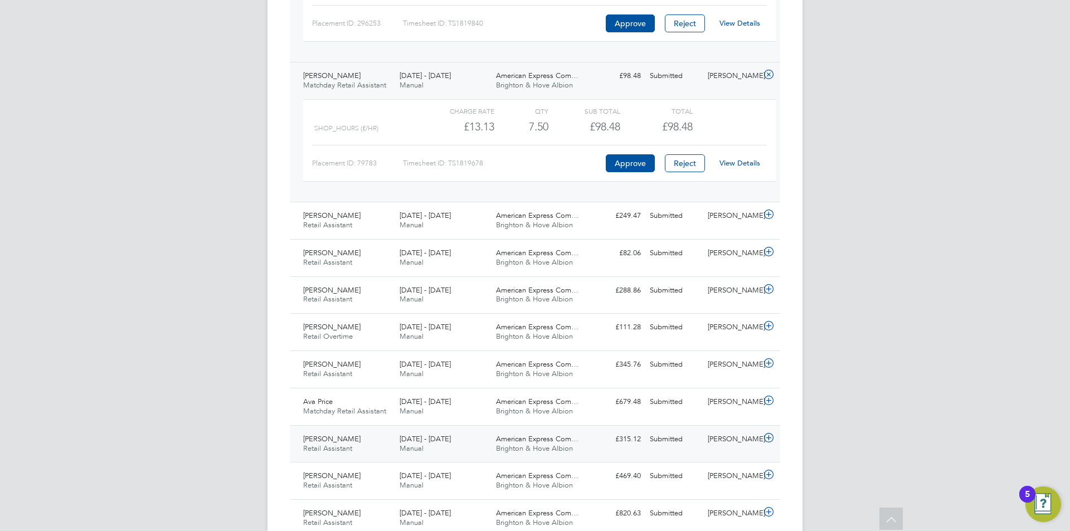
scroll to position [1337, 0]
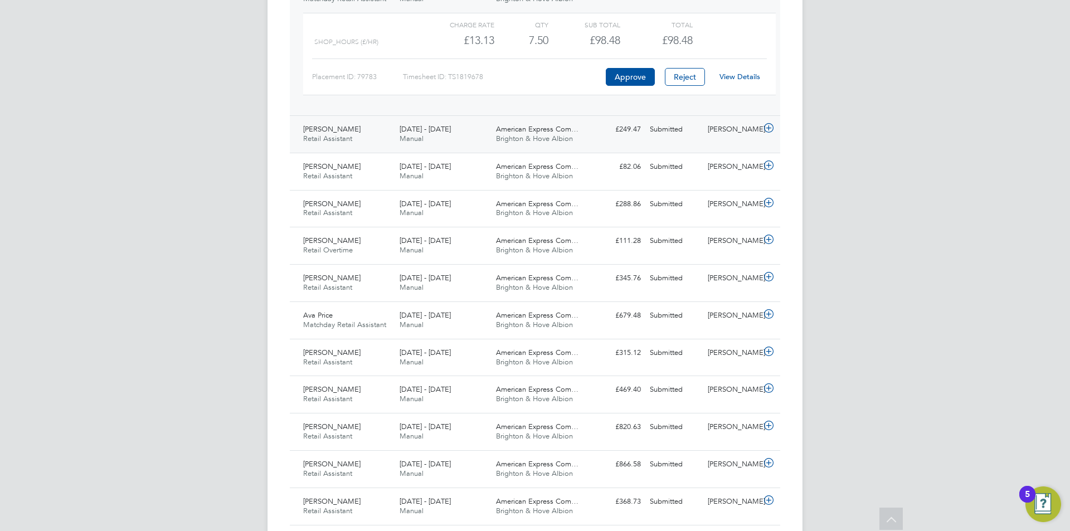
click at [702, 136] on div "Submitted" at bounding box center [674, 129] width 58 height 18
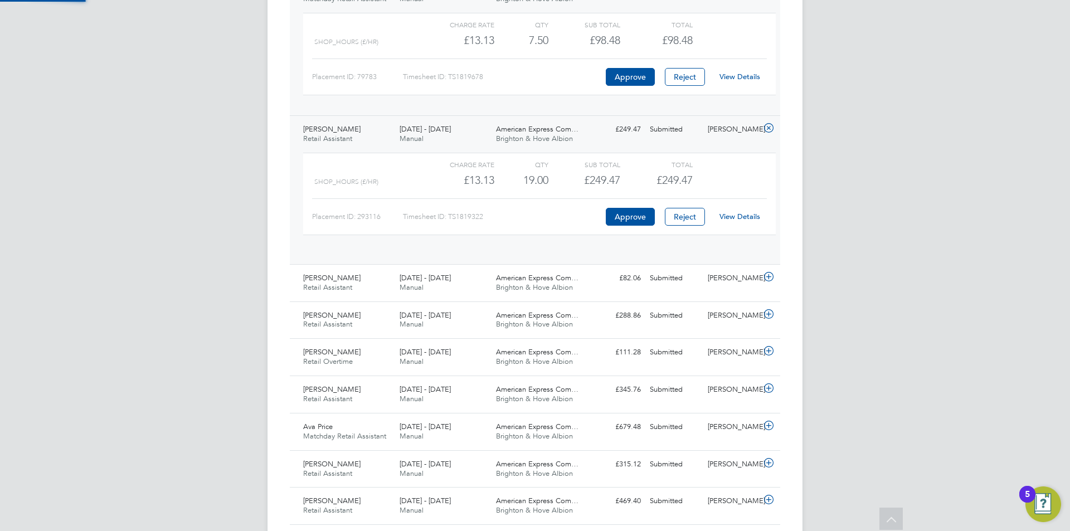
scroll to position [19, 109]
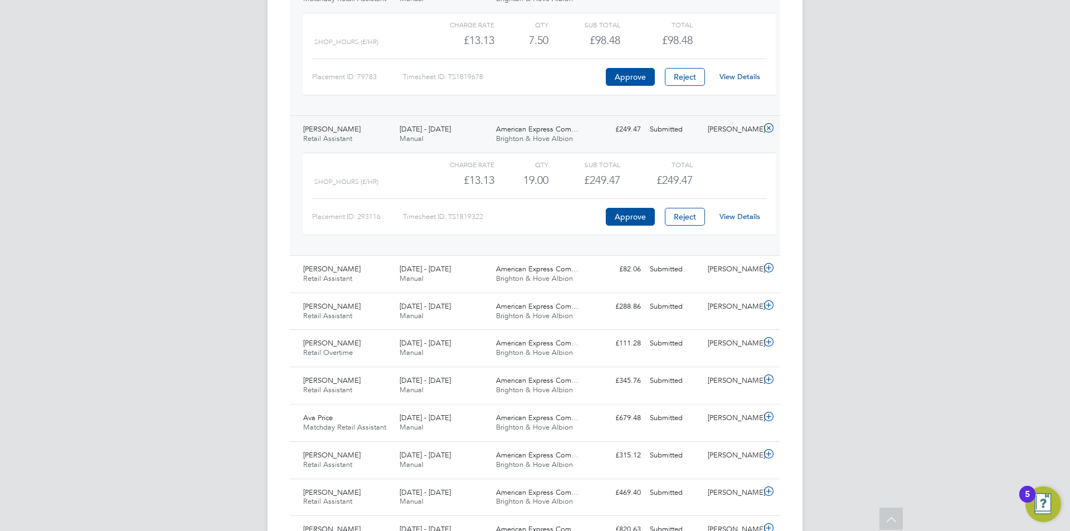
click at [734, 215] on link "View Details" at bounding box center [739, 216] width 41 height 9
click at [738, 274] on div "[PERSON_NAME]" at bounding box center [732, 269] width 58 height 18
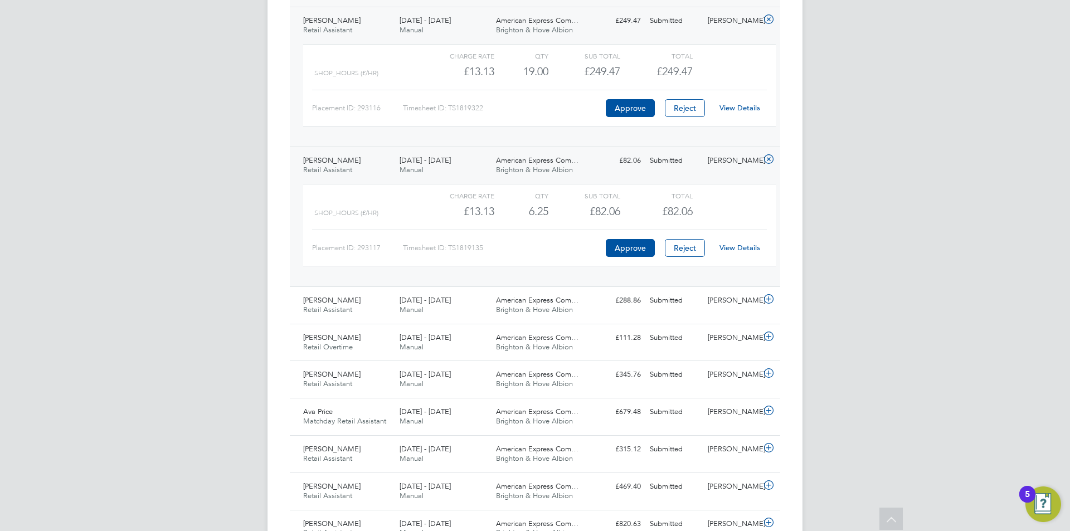
scroll to position [1449, 0]
click at [748, 248] on link "View Details" at bounding box center [739, 244] width 41 height 9
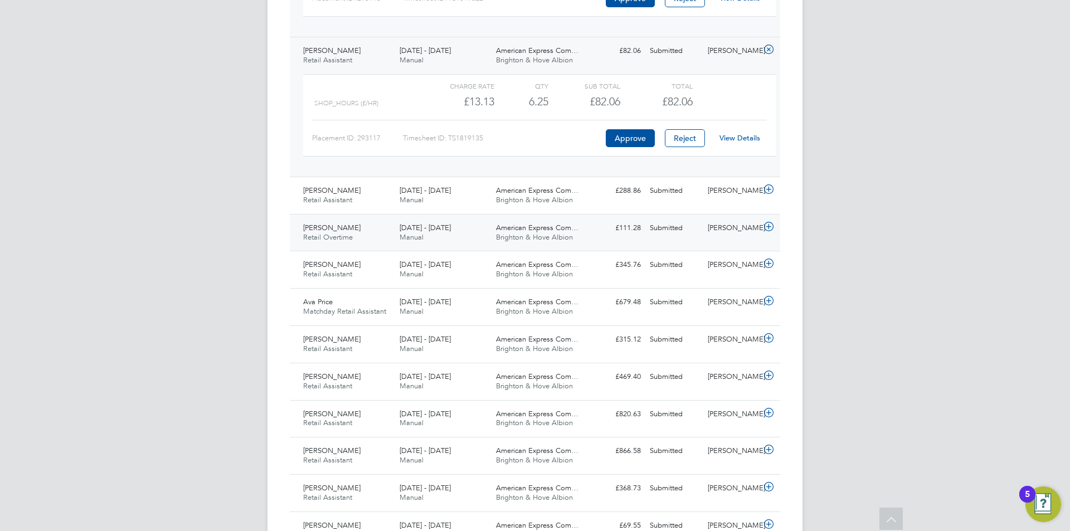
scroll to position [1672, 0]
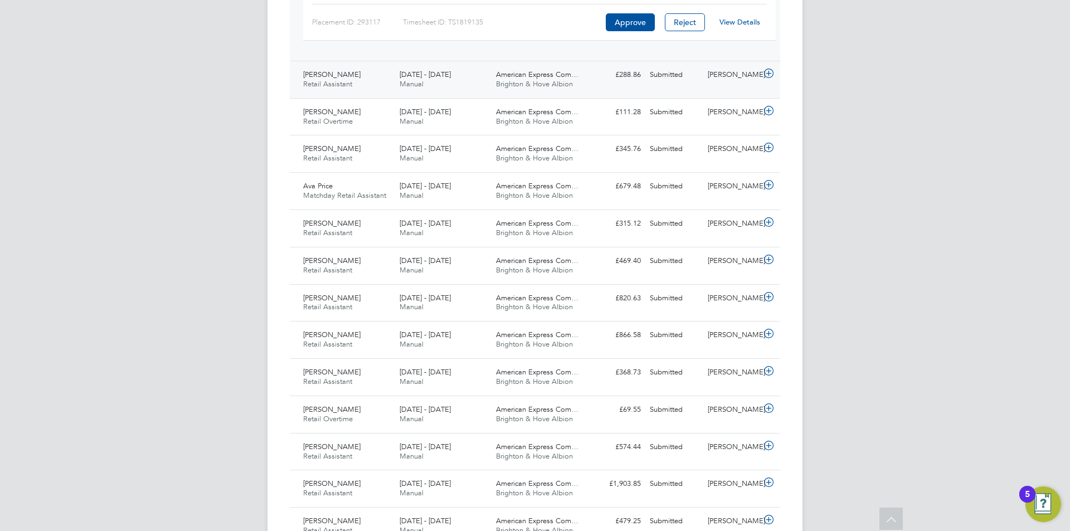
click at [721, 64] on div "Layla Robson Retail Assistant 1 - 30 Sep 2025 1 - 30 Sep 2025 Manual American E…" at bounding box center [535, 79] width 490 height 37
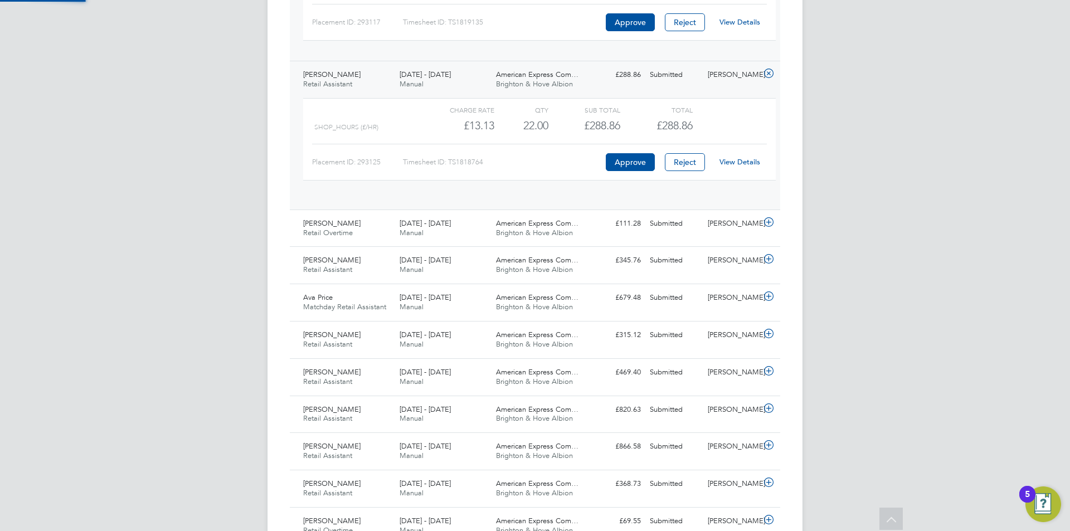
scroll to position [19, 109]
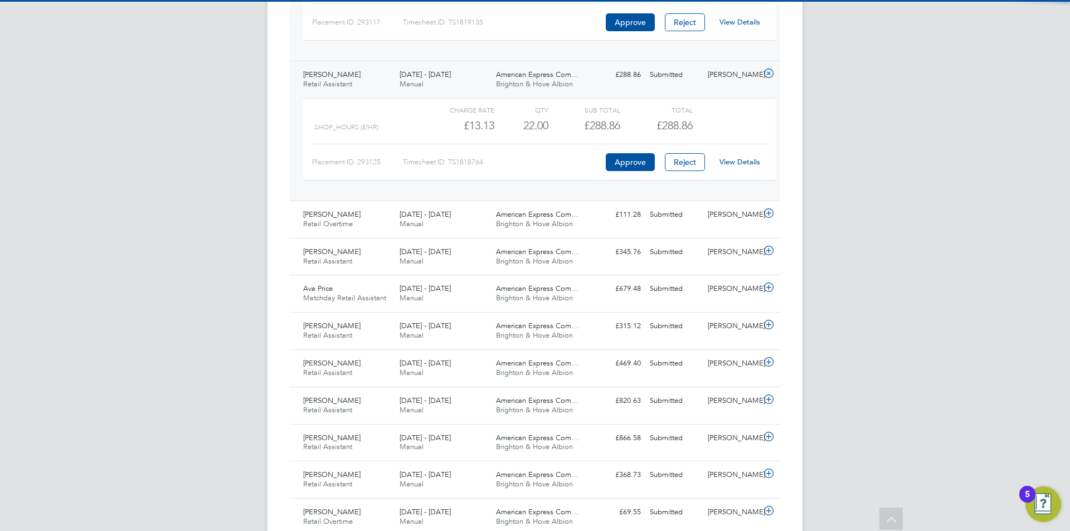
click at [724, 162] on link "View Details" at bounding box center [739, 161] width 41 height 9
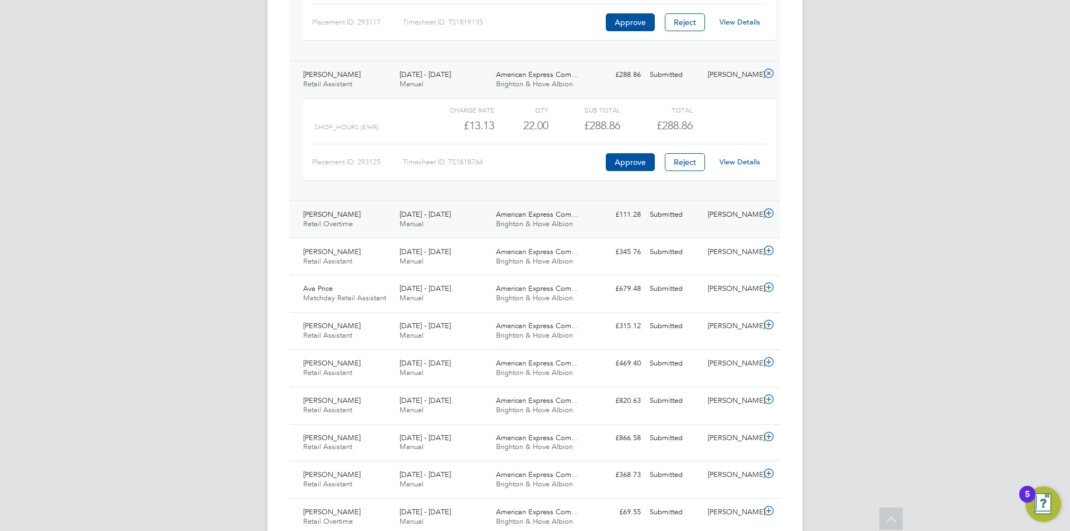
click at [685, 220] on div "Submitted" at bounding box center [674, 215] width 58 height 18
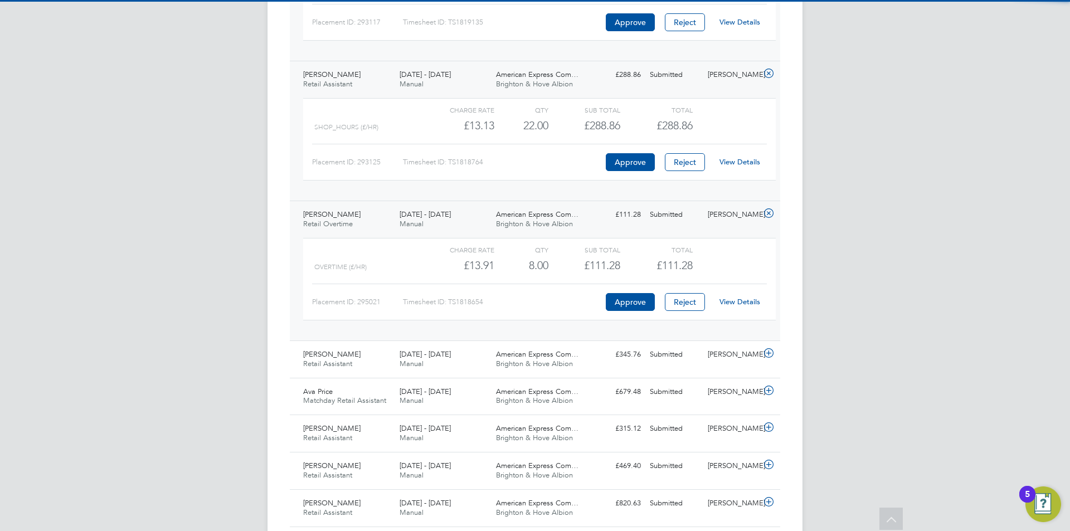
click at [743, 301] on link "View Details" at bounding box center [739, 301] width 41 height 9
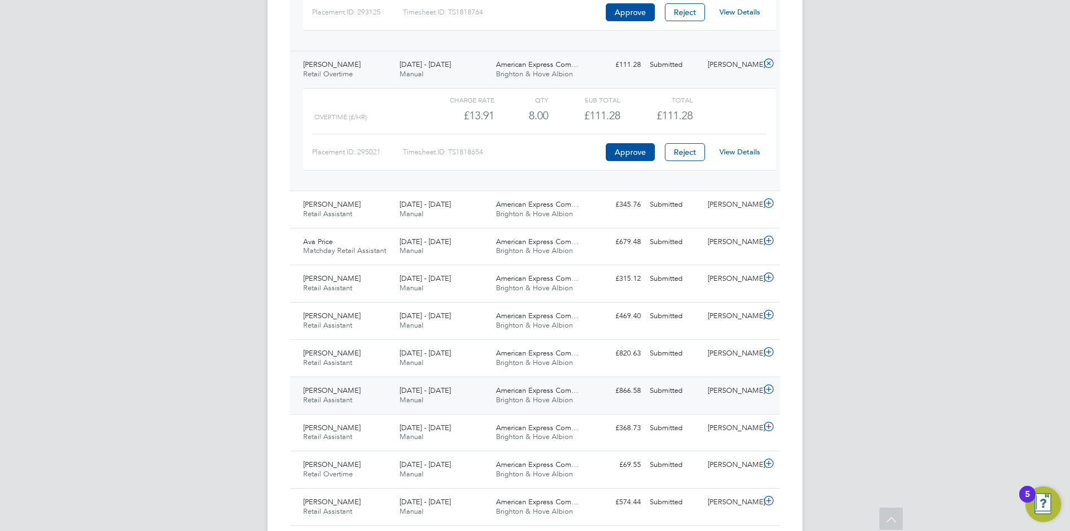
scroll to position [1895, 0]
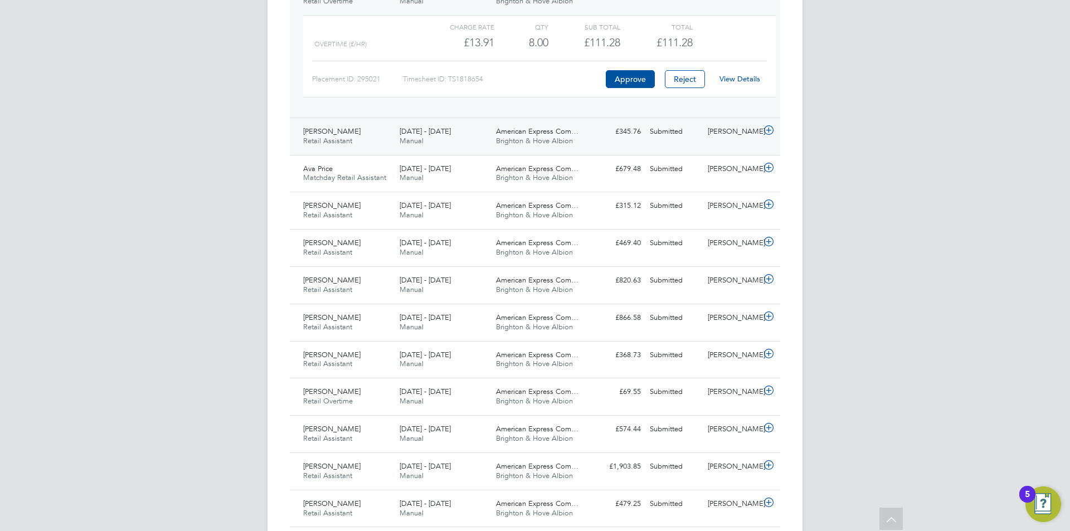
click at [716, 143] on div "Matteo Nunes Retail Assistant 1 - 30 Sep 2025 1 - 30 Sep 2025 Manual American E…" at bounding box center [535, 136] width 490 height 37
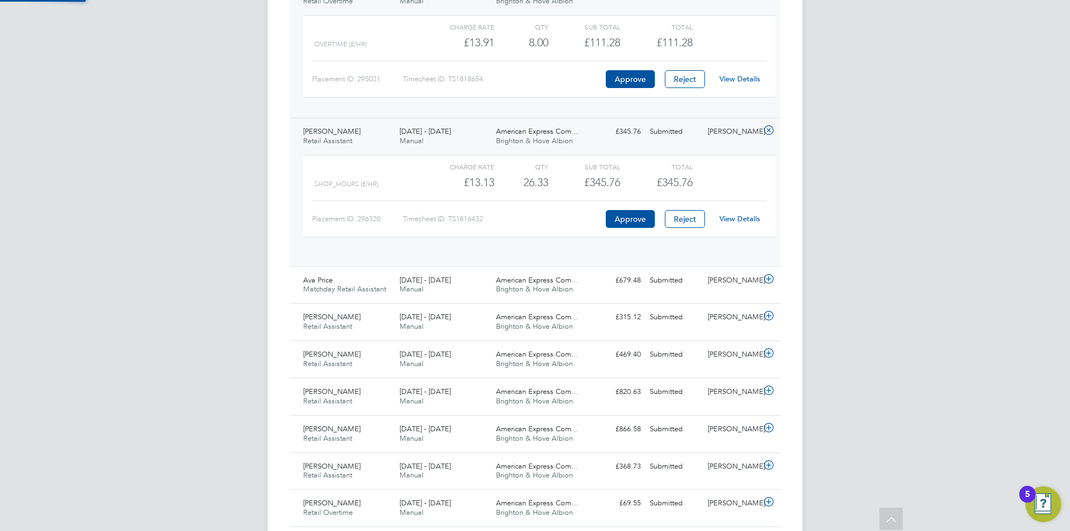
scroll to position [19, 109]
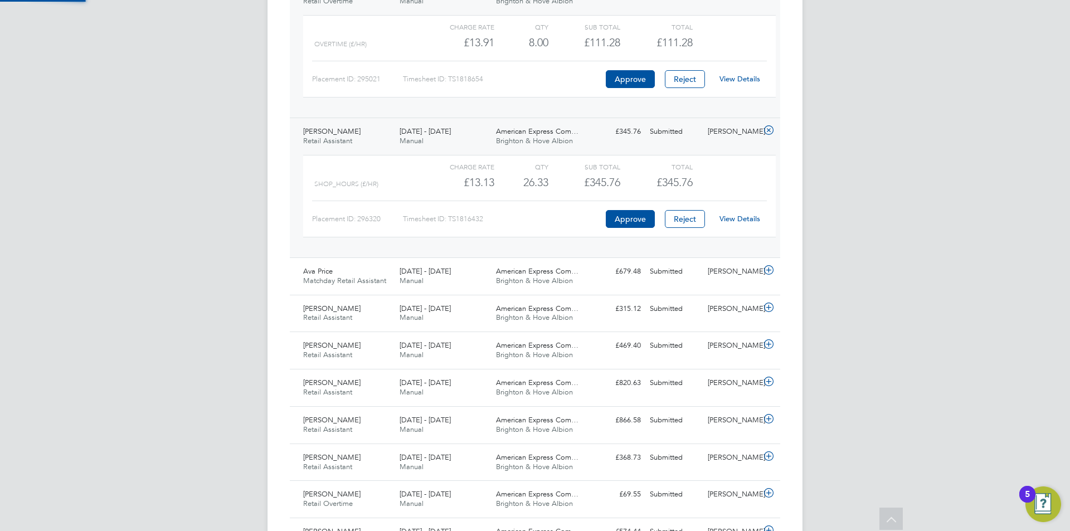
click at [733, 222] on link "View Details" at bounding box center [739, 218] width 41 height 9
click at [728, 285] on div "Ava Price Matchday Retail Assistant 1 - 30 Sep 2025 1 - 30 Sep 2025 Manual Amer…" at bounding box center [535, 275] width 490 height 37
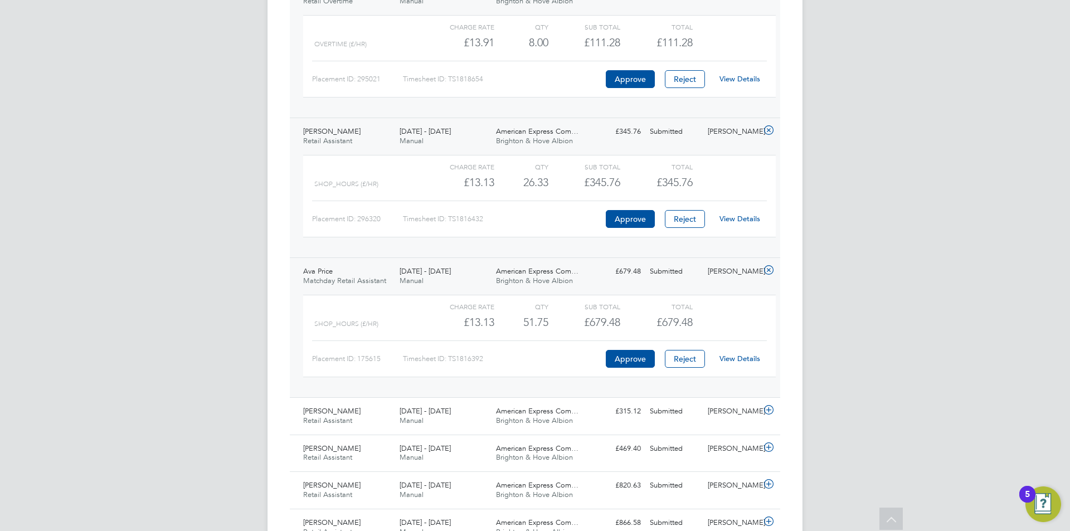
click at [736, 357] on link "View Details" at bounding box center [739, 358] width 41 height 9
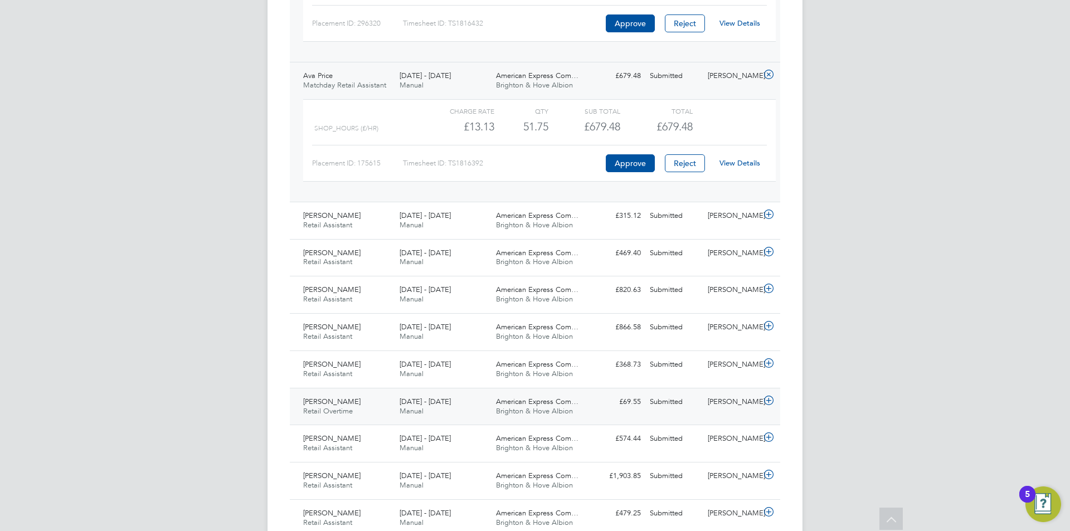
scroll to position [2173, 0]
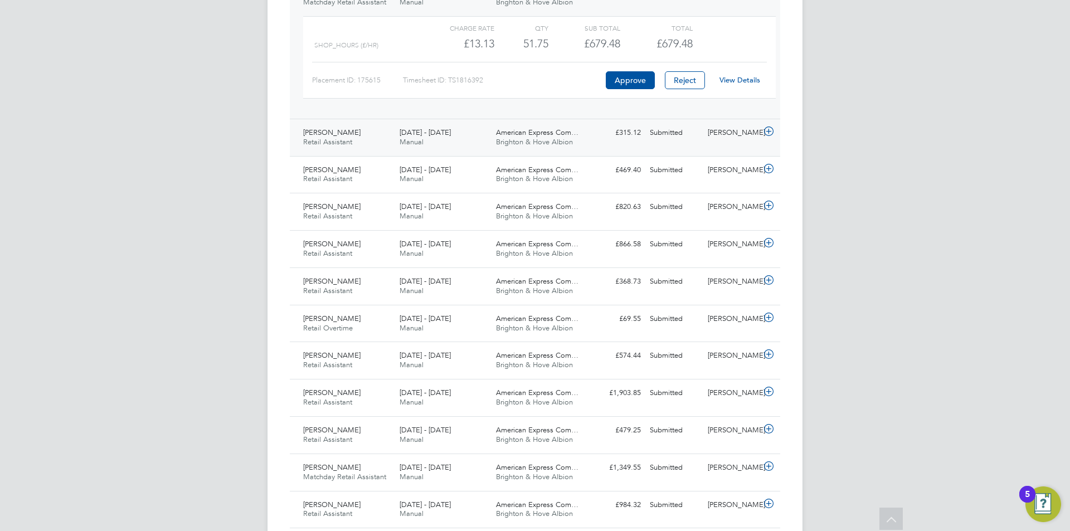
click at [739, 128] on div "[PERSON_NAME]" at bounding box center [732, 133] width 58 height 18
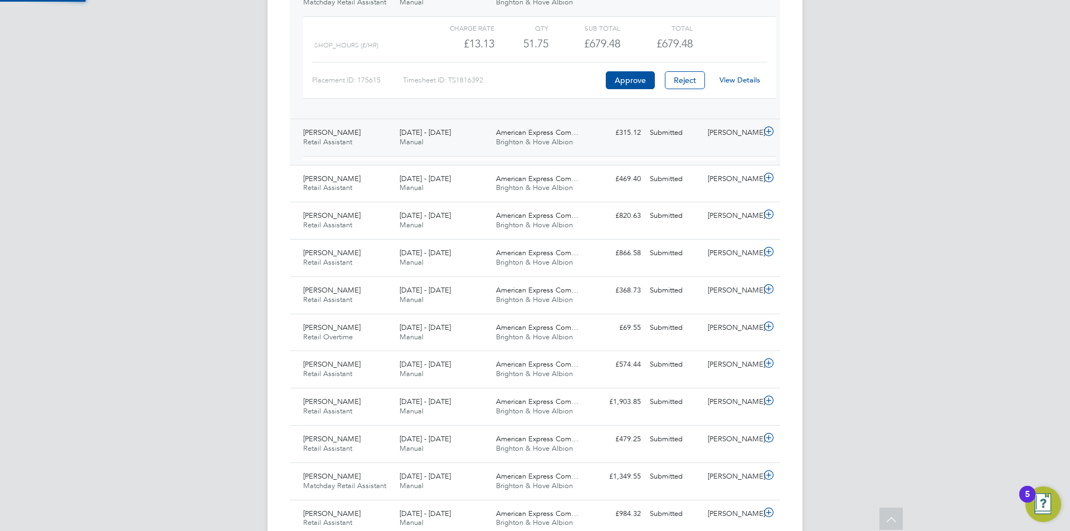
scroll to position [19, 109]
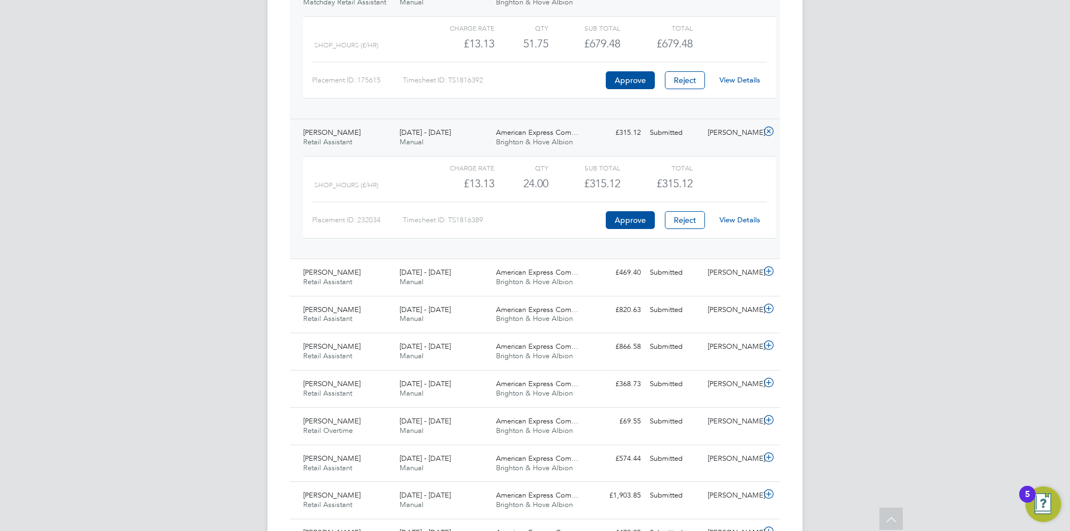
click at [728, 216] on link "View Details" at bounding box center [739, 219] width 41 height 9
click at [707, 276] on div "[PERSON_NAME]" at bounding box center [732, 273] width 58 height 18
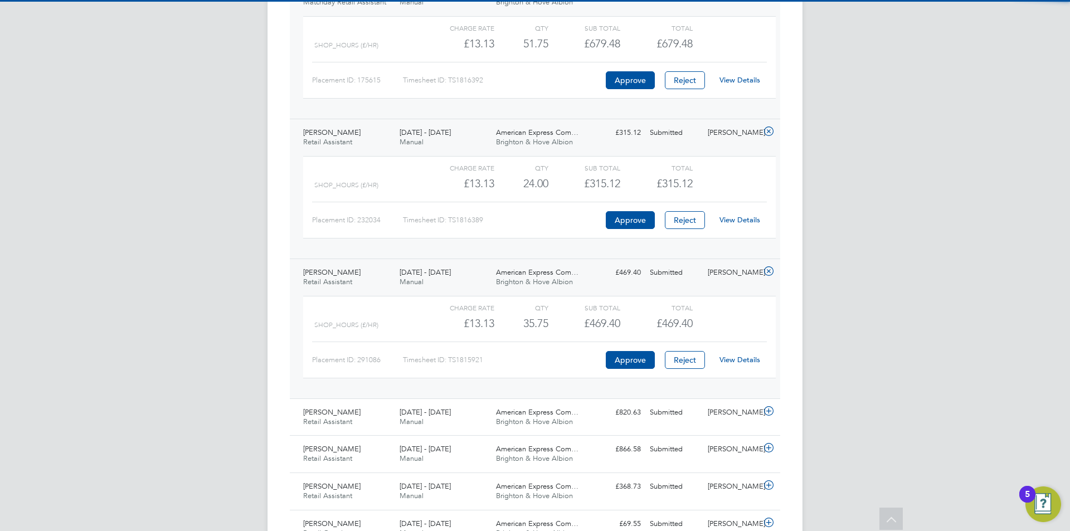
click at [739, 356] on link "View Details" at bounding box center [739, 359] width 41 height 9
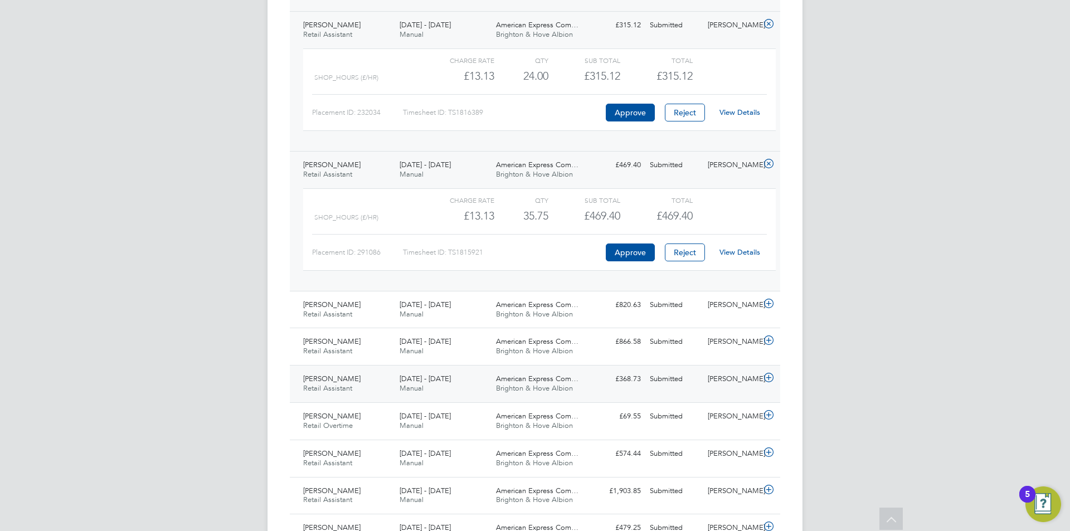
scroll to position [2396, 0]
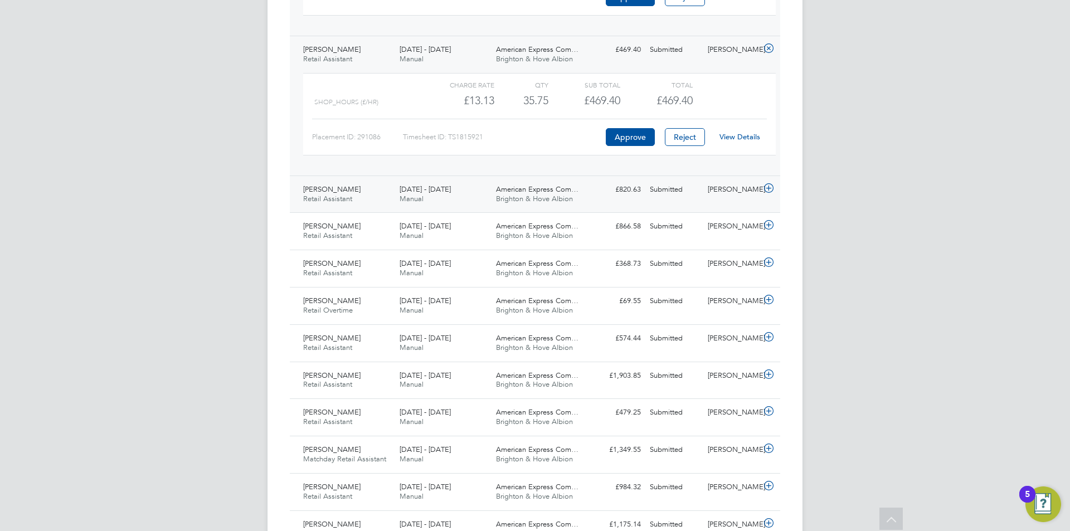
click at [720, 195] on div "[PERSON_NAME]" at bounding box center [732, 190] width 58 height 18
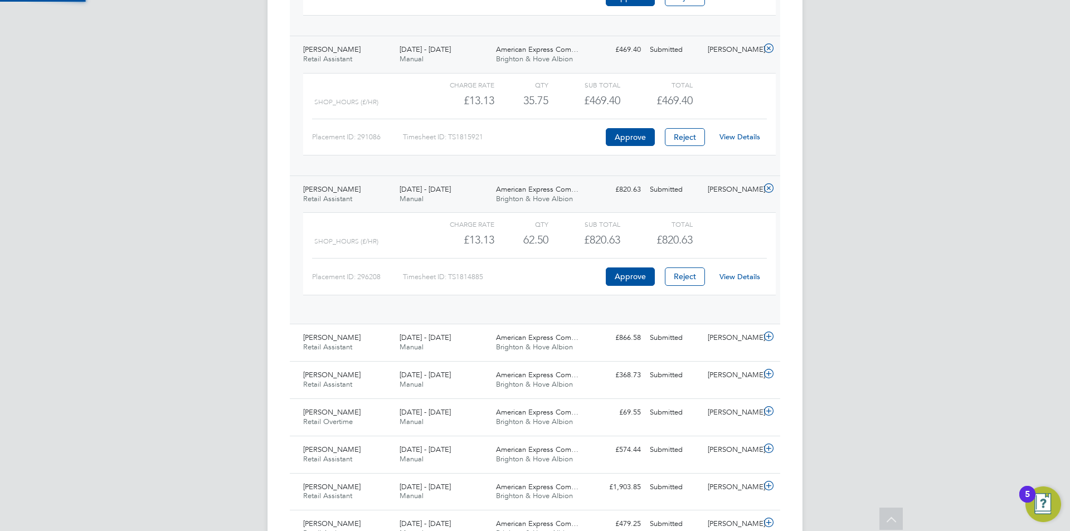
scroll to position [19, 109]
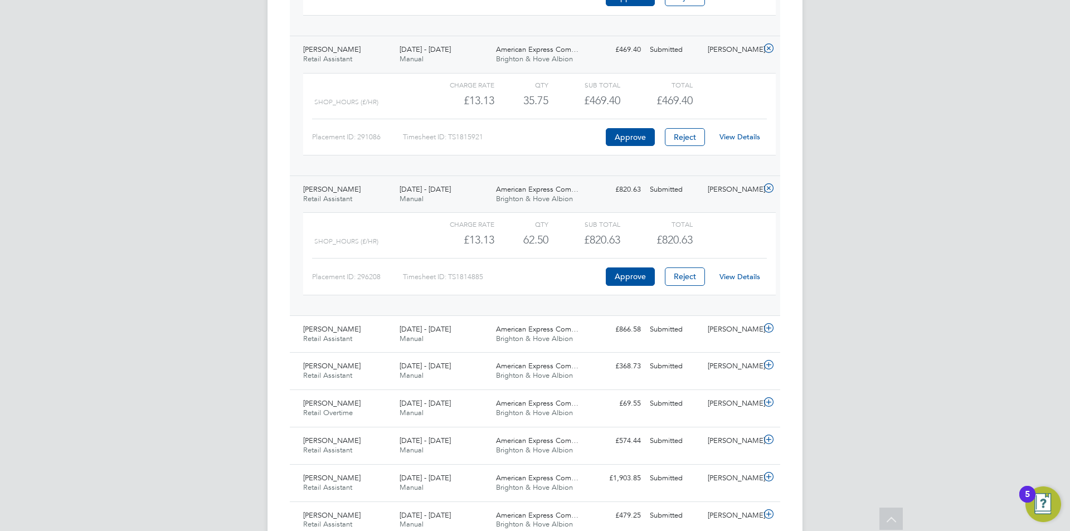
click at [755, 269] on div "View Details" at bounding box center [739, 277] width 55 height 18
click at [753, 279] on link "View Details" at bounding box center [739, 276] width 41 height 9
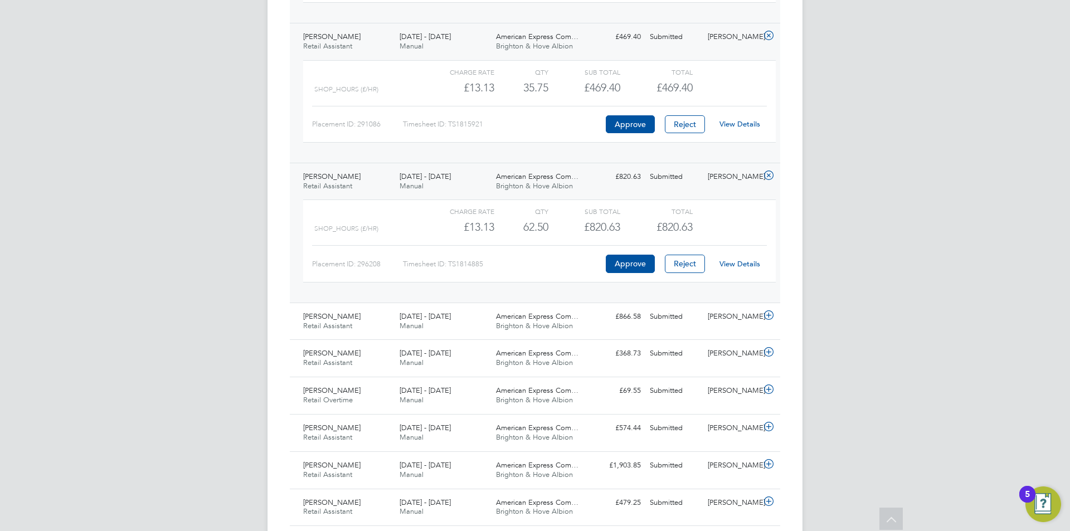
scroll to position [2563, 0]
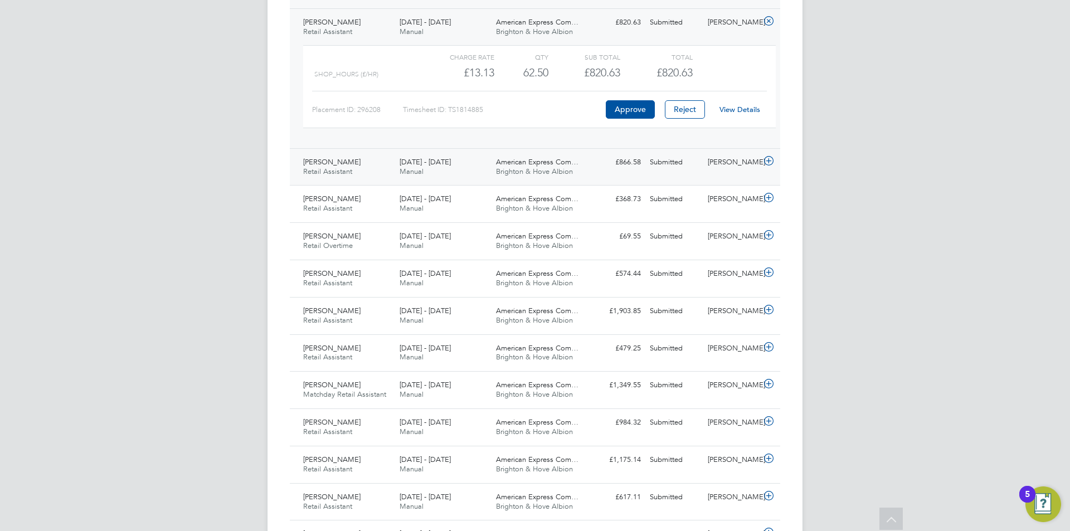
click at [740, 167] on div "Claire Britton" at bounding box center [732, 162] width 58 height 18
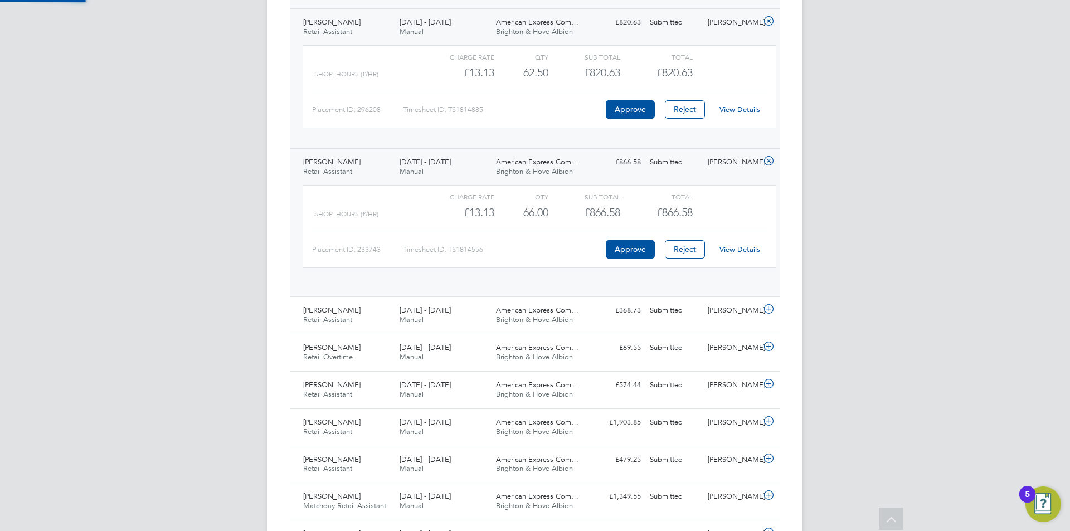
scroll to position [19, 109]
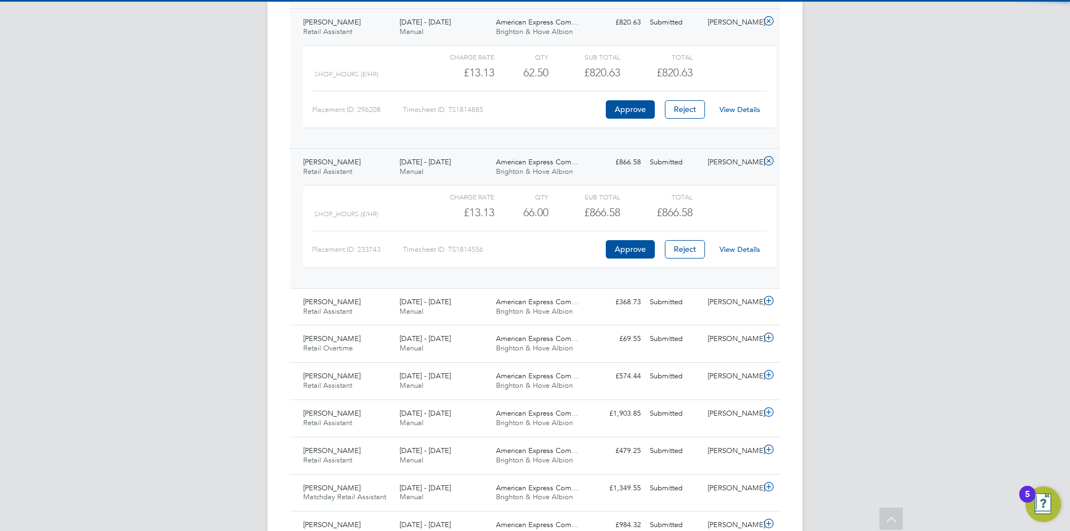
click at [733, 252] on link "View Details" at bounding box center [739, 249] width 41 height 9
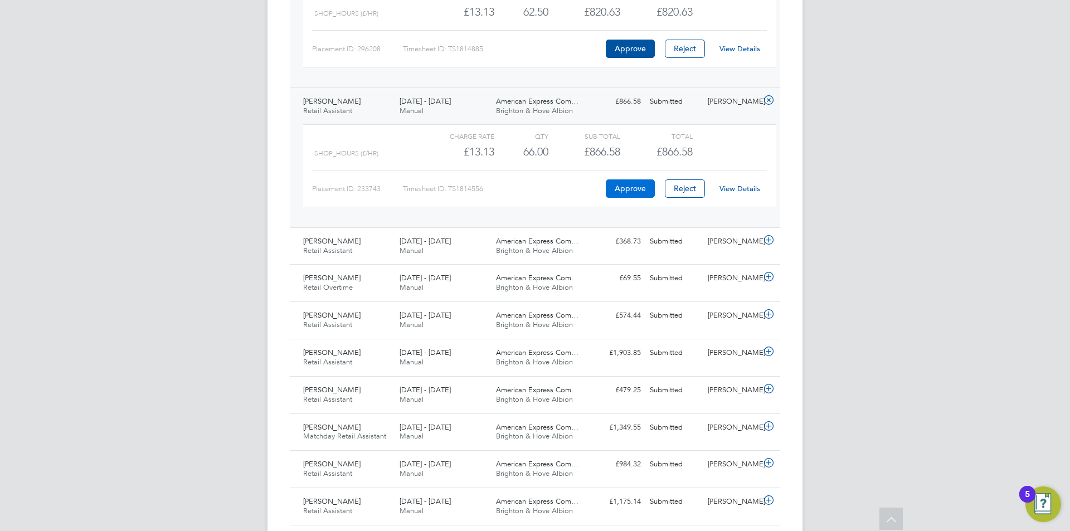
scroll to position [2731, 0]
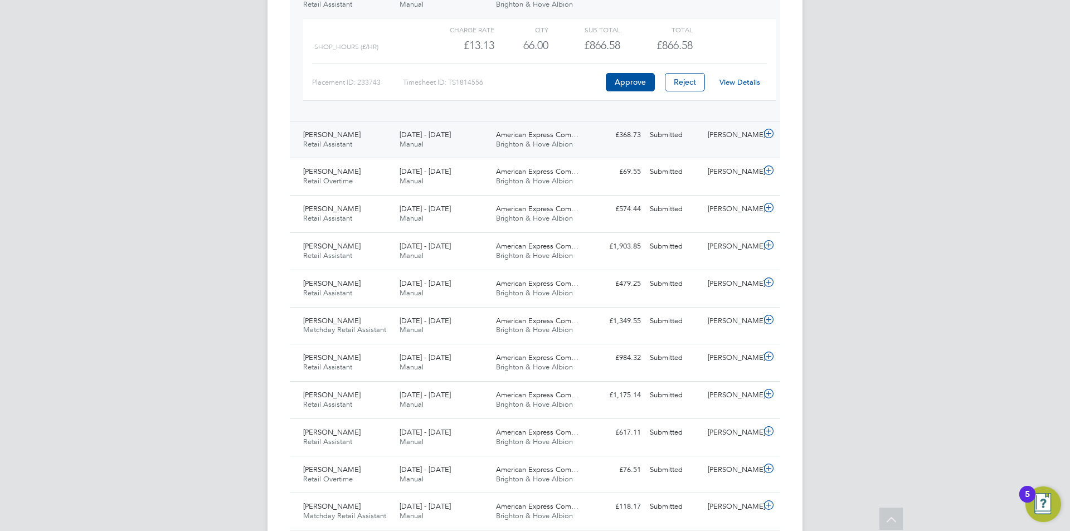
click at [679, 144] on div "Submitted" at bounding box center [674, 135] width 58 height 18
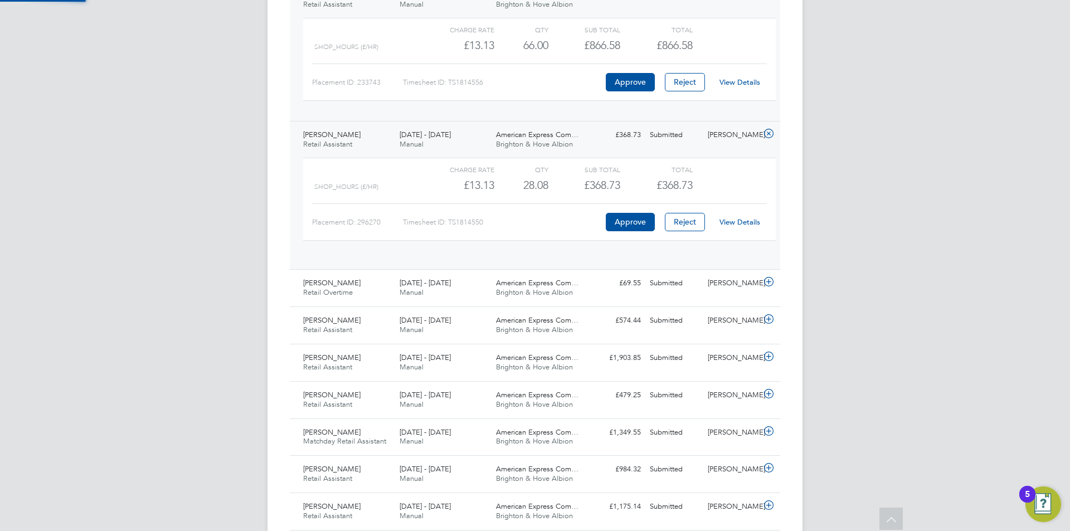
scroll to position [19, 109]
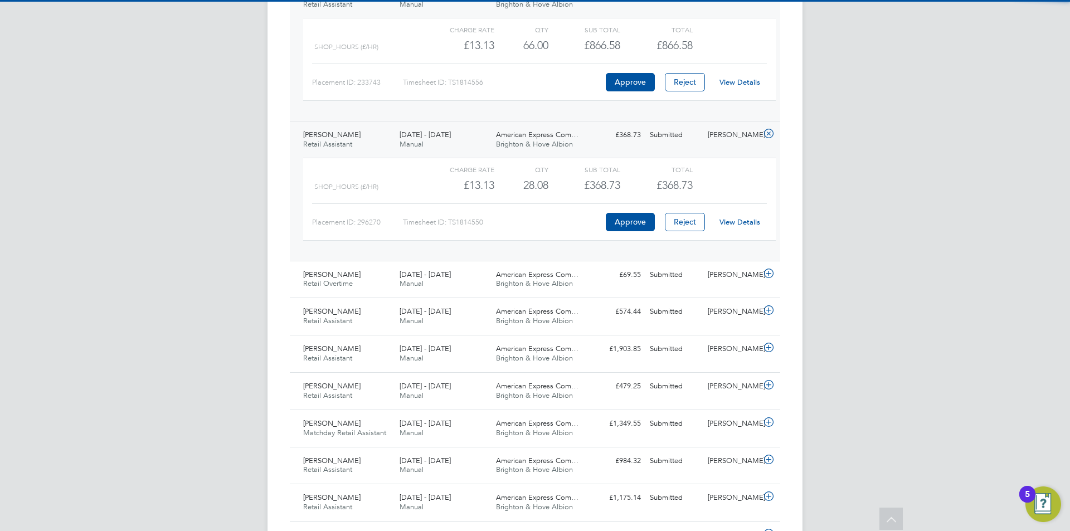
click at [727, 220] on link "View Details" at bounding box center [739, 221] width 41 height 9
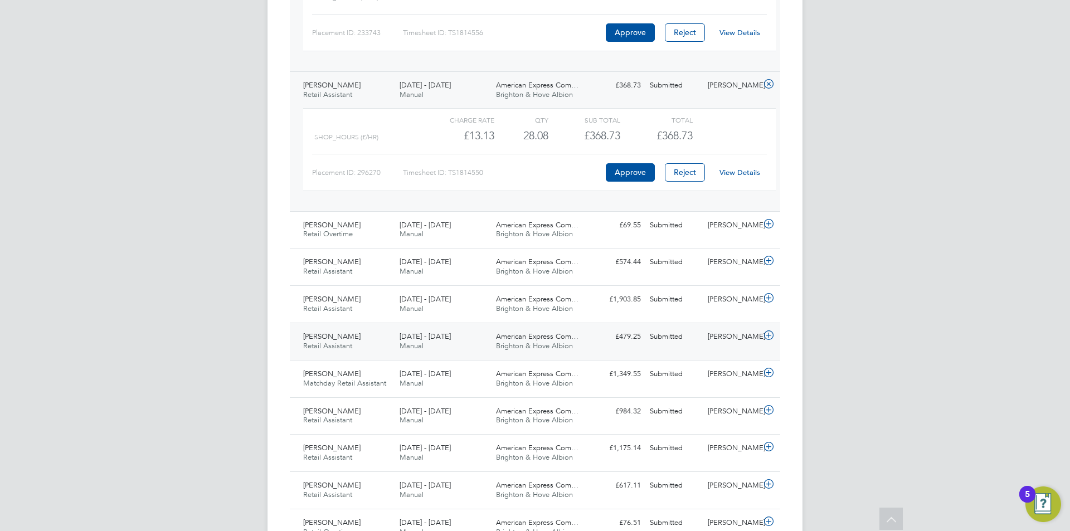
scroll to position [2873, 0]
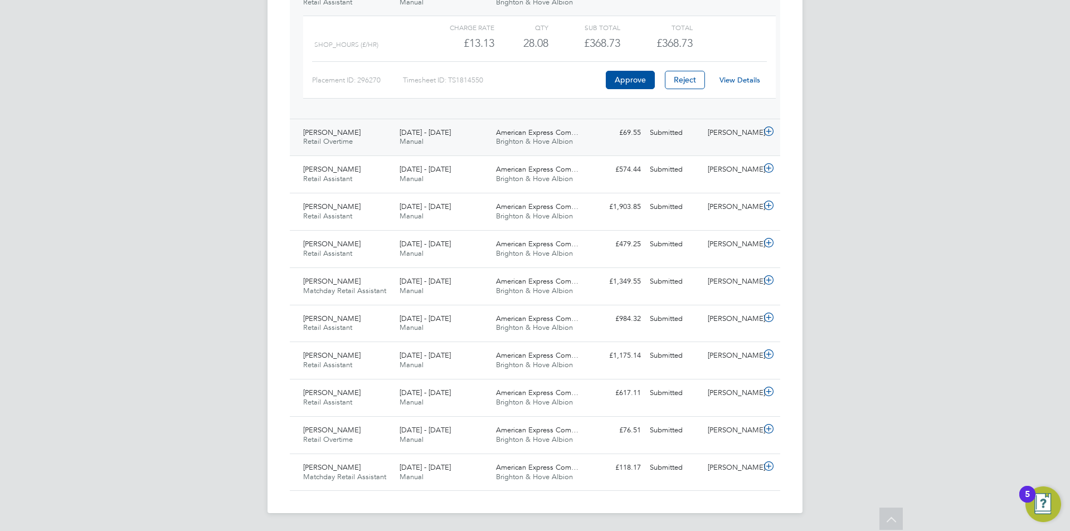
drag, startPoint x: 718, startPoint y: 135, endPoint x: 728, endPoint y: 136, distance: 9.5
click at [718, 134] on div "Claire Britton" at bounding box center [732, 133] width 58 height 18
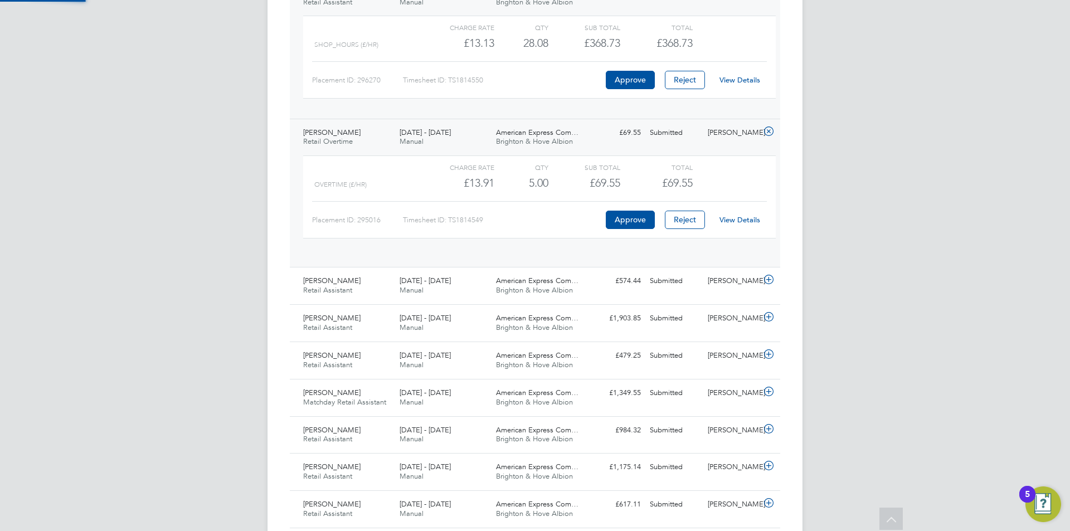
scroll to position [19, 109]
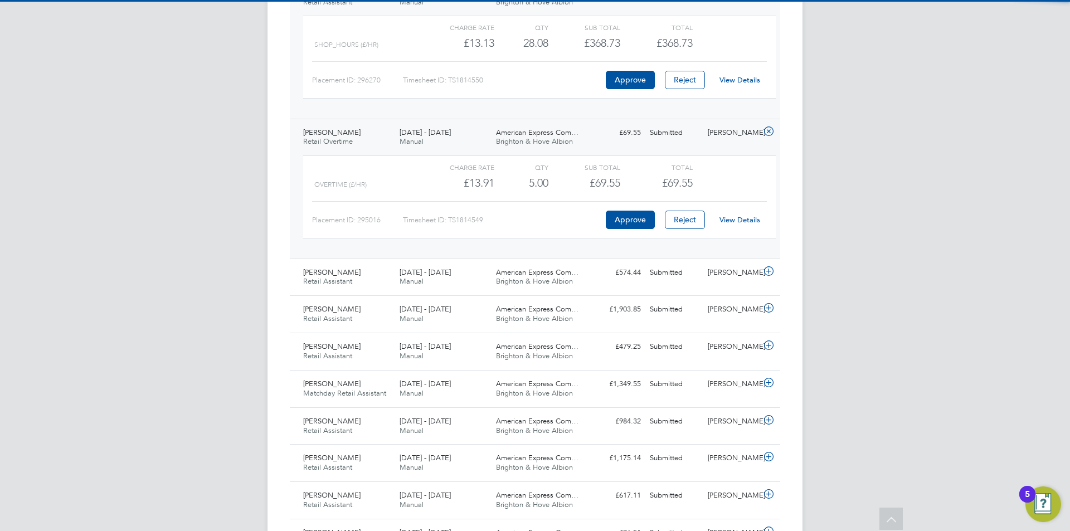
click at [733, 225] on div "View Details" at bounding box center [739, 220] width 55 height 18
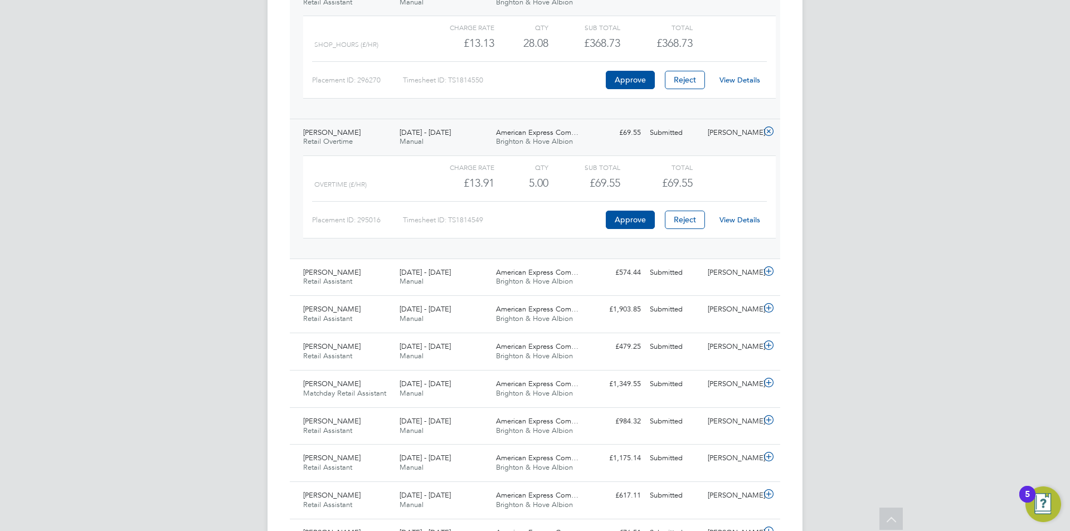
click at [733, 220] on link "View Details" at bounding box center [739, 219] width 41 height 9
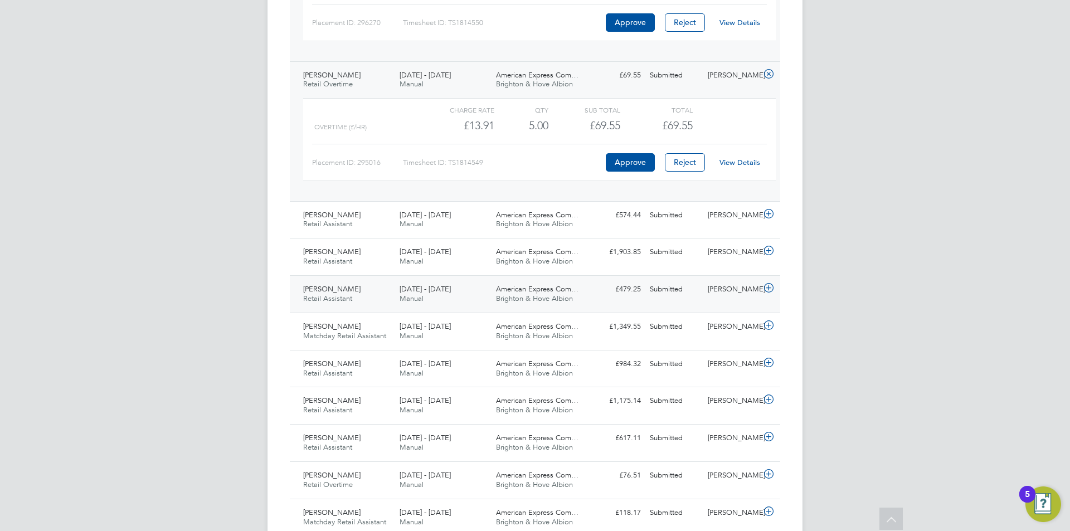
scroll to position [2976, 0]
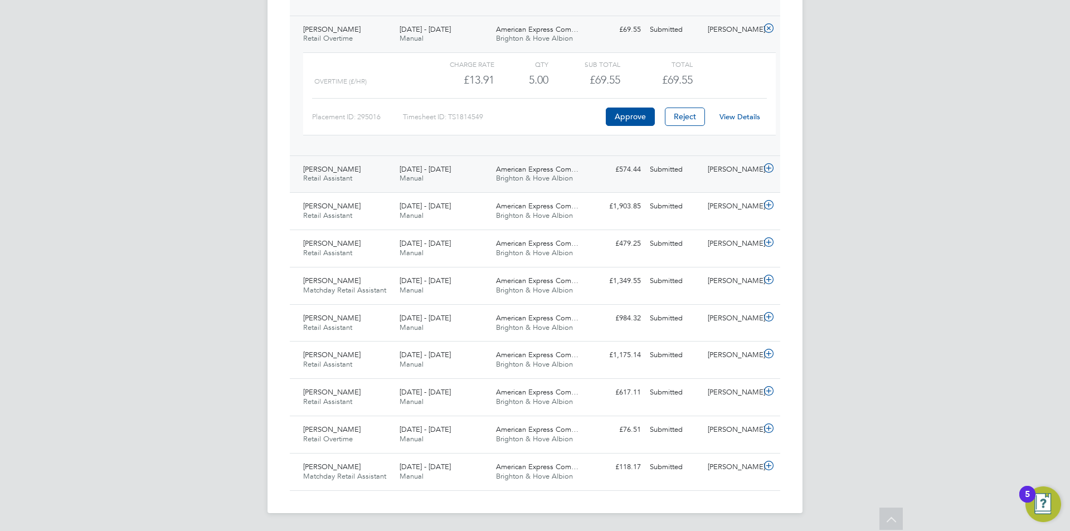
click at [717, 165] on div "Claire Britton" at bounding box center [732, 169] width 58 height 18
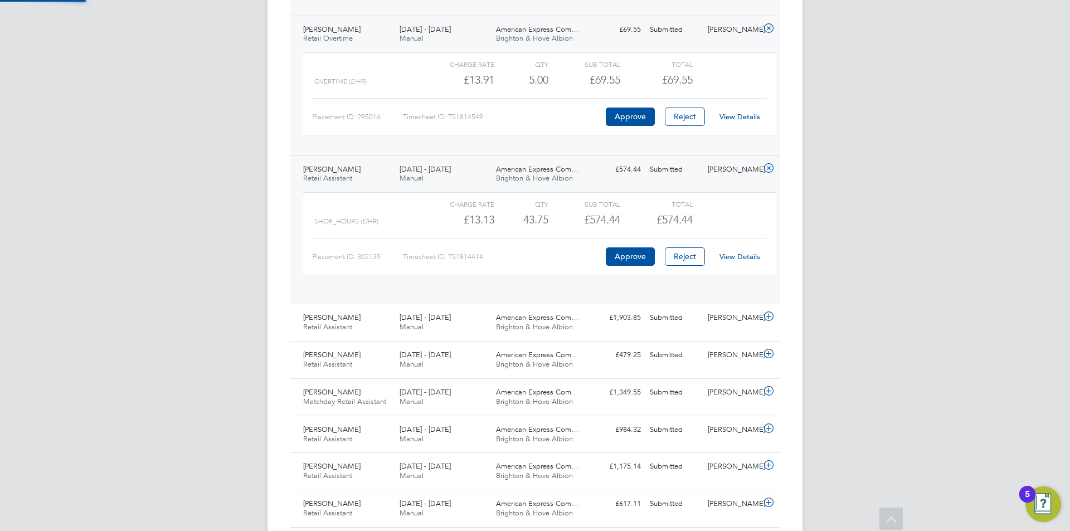
scroll to position [19, 109]
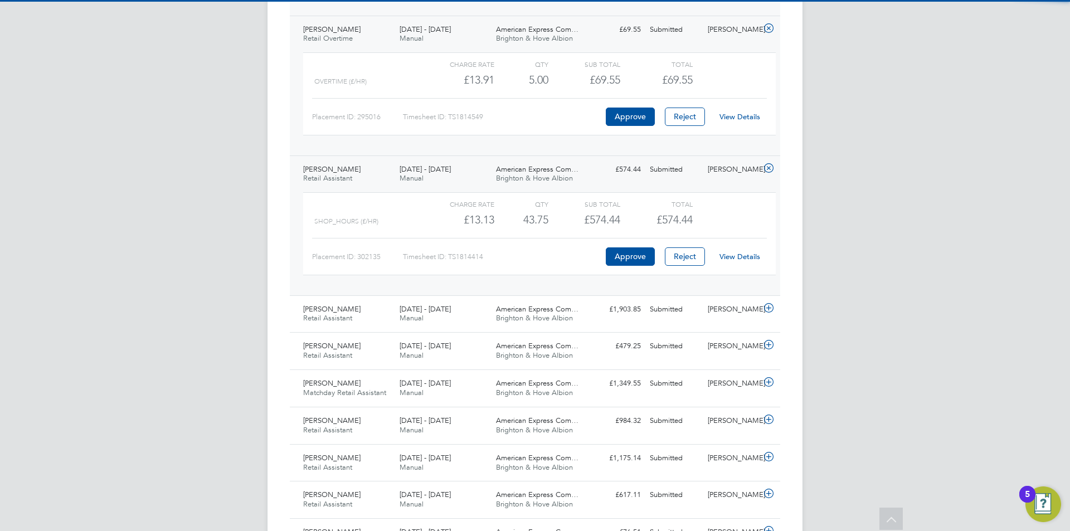
click at [737, 259] on link "View Details" at bounding box center [739, 256] width 41 height 9
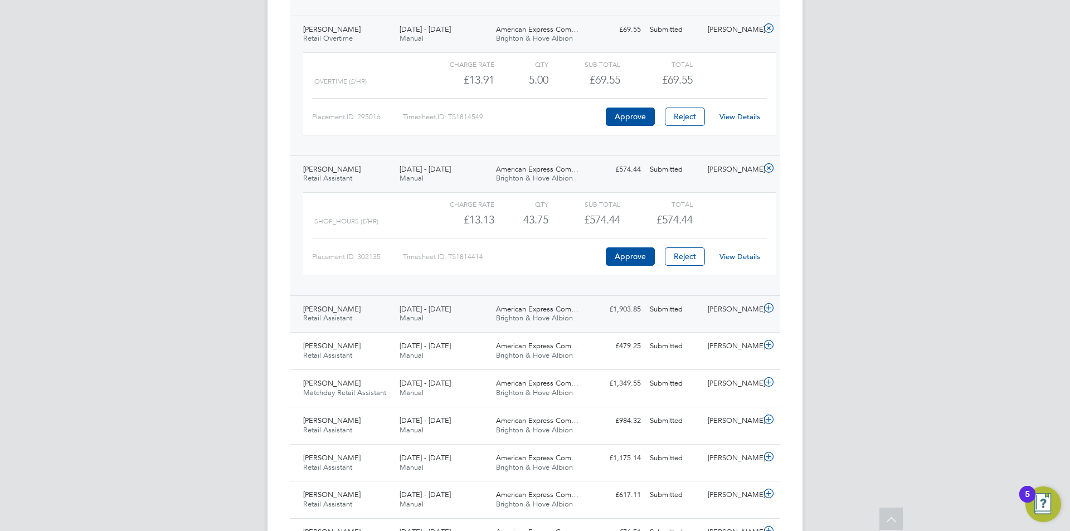
click at [736, 309] on div "Claire Britton" at bounding box center [732, 309] width 58 height 18
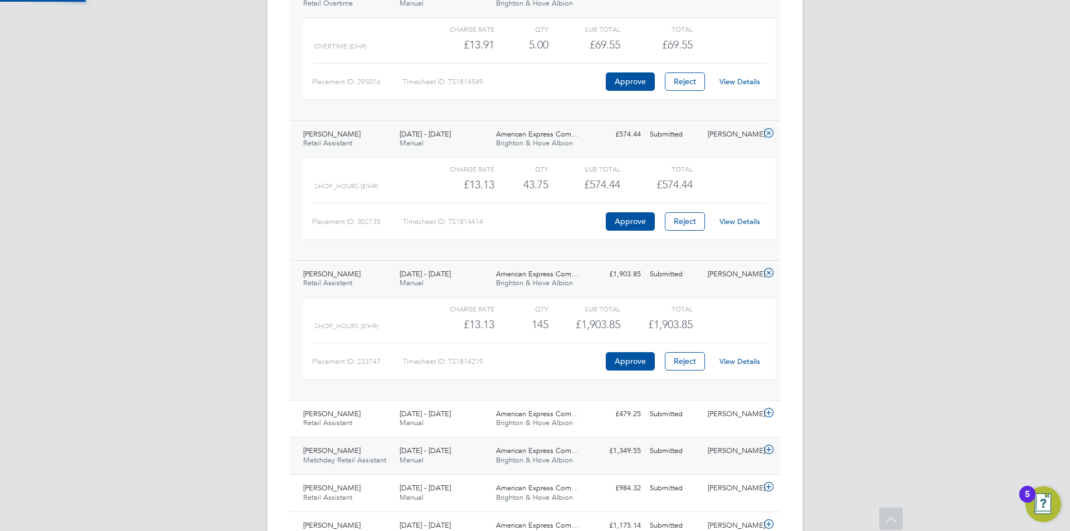
scroll to position [3143, 0]
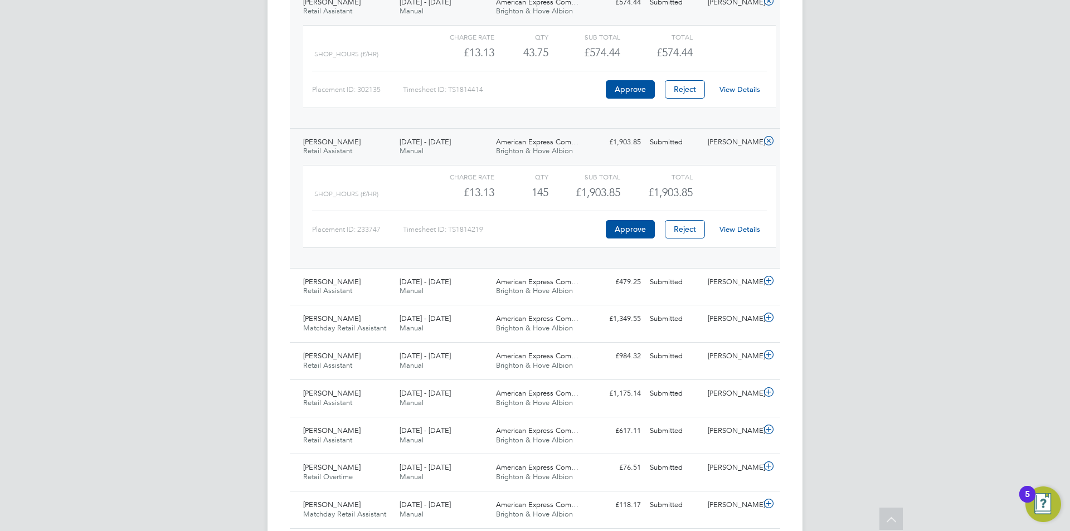
click at [736, 223] on div "View Details" at bounding box center [739, 230] width 55 height 18
click at [734, 224] on div "View Details" at bounding box center [739, 230] width 55 height 18
click at [738, 224] on div "View Details" at bounding box center [739, 230] width 55 height 18
click at [737, 230] on link "View Details" at bounding box center [739, 229] width 41 height 9
click at [741, 279] on div "Claire Britton" at bounding box center [732, 282] width 58 height 18
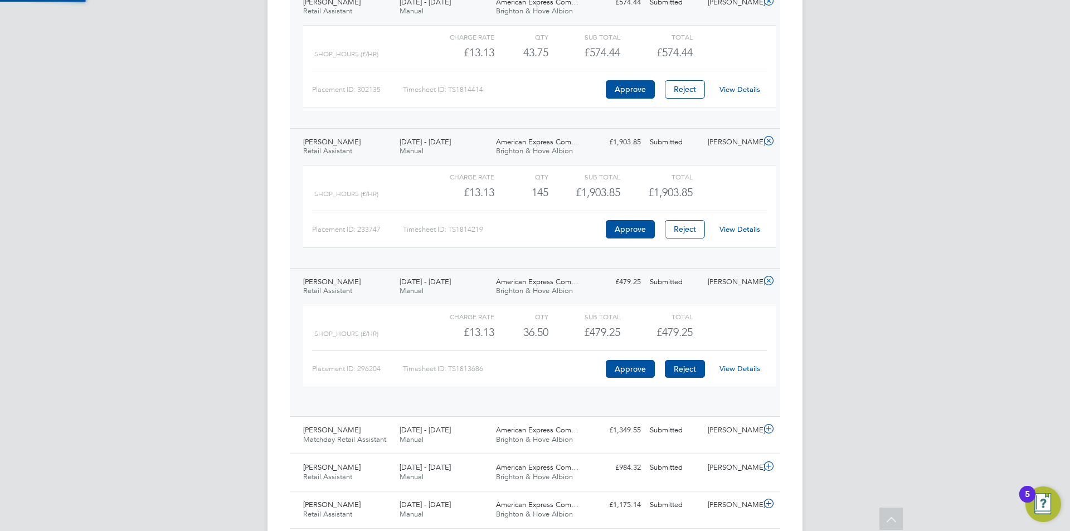
scroll to position [19, 109]
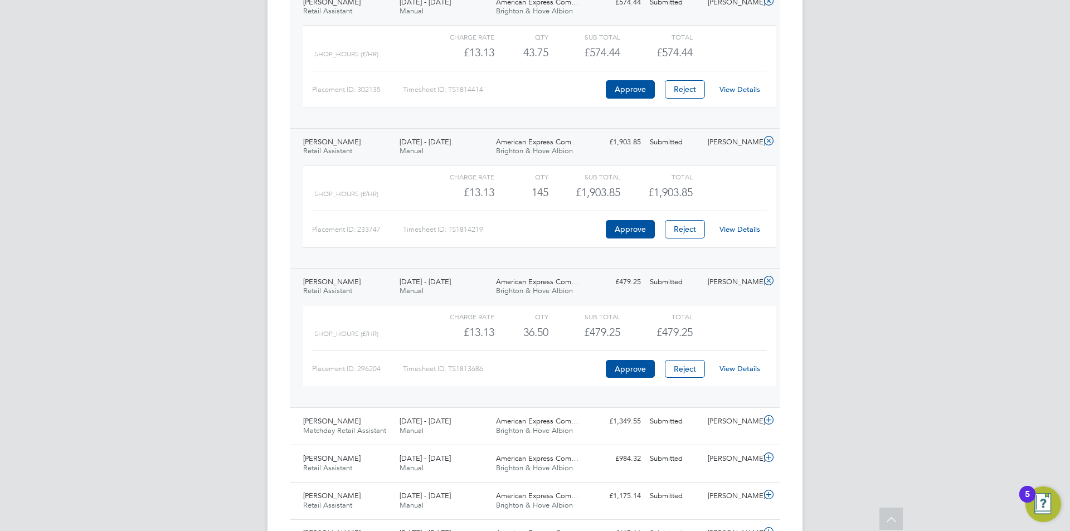
click at [738, 367] on link "View Details" at bounding box center [739, 368] width 41 height 9
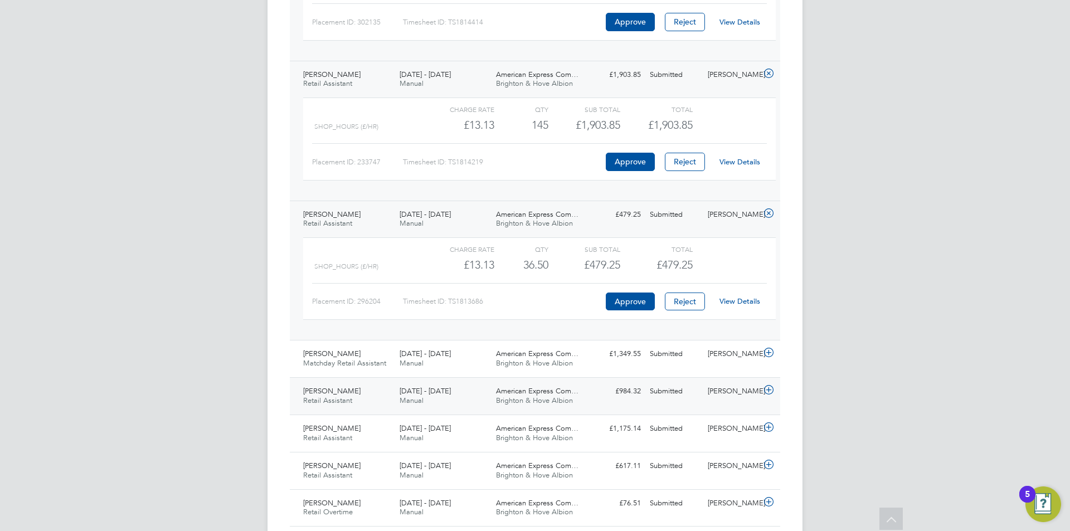
scroll to position [3283, 0]
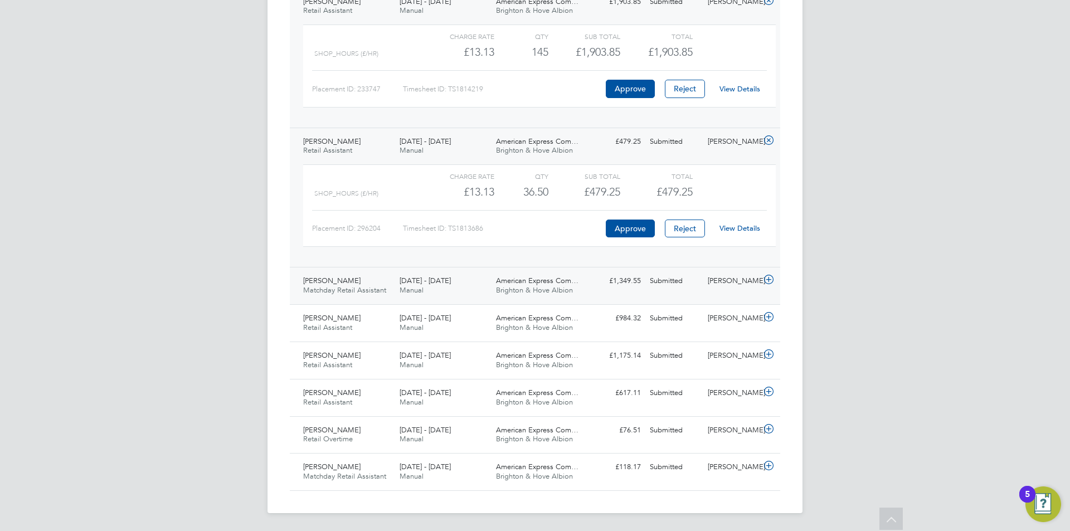
click at [748, 290] on div "Claire Britton" at bounding box center [732, 281] width 58 height 18
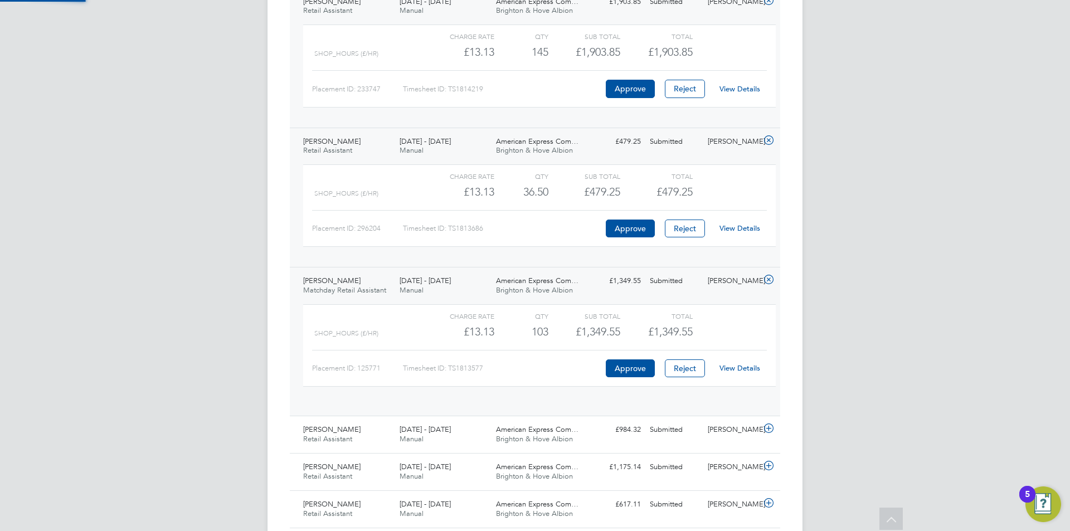
scroll to position [19, 109]
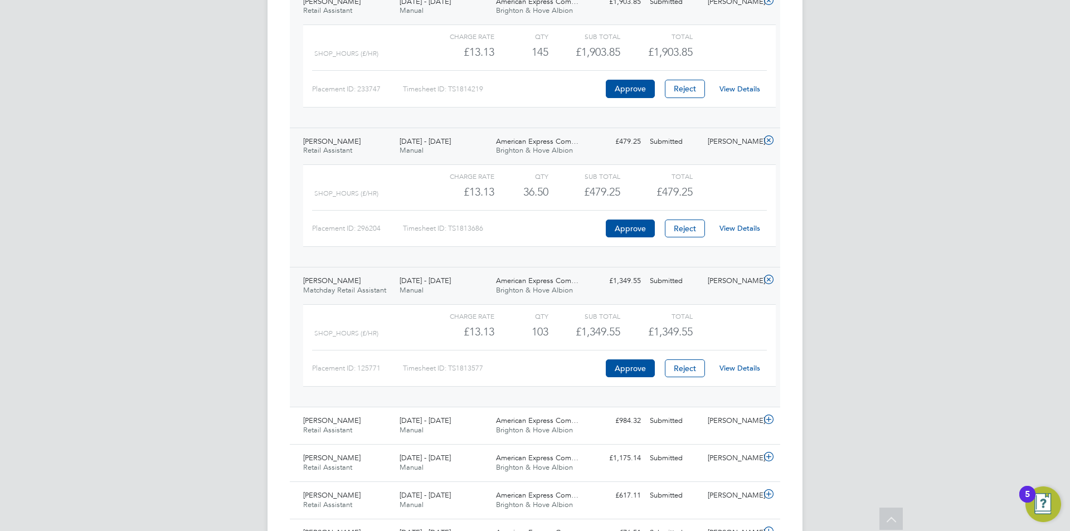
click at [737, 369] on link "View Details" at bounding box center [739, 367] width 41 height 9
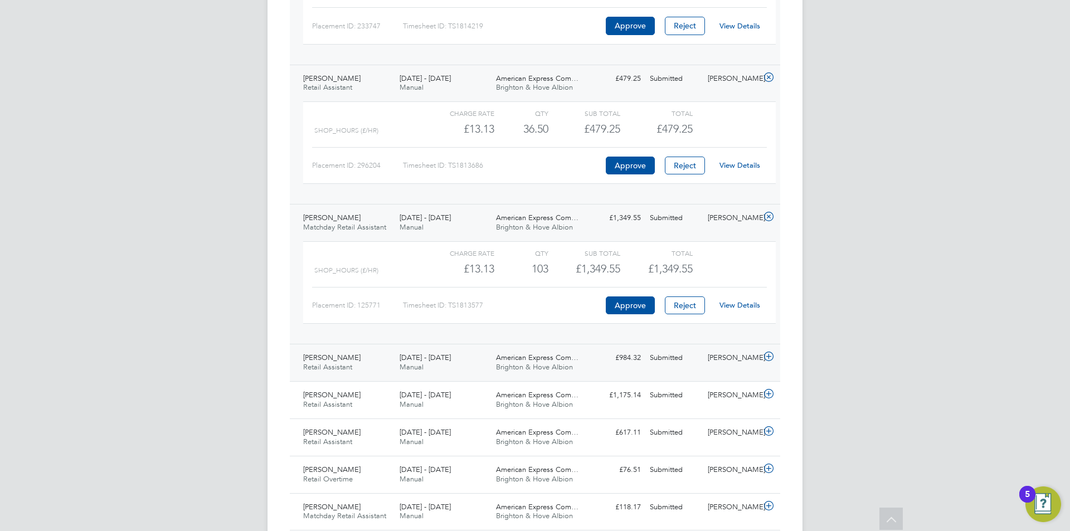
scroll to position [3386, 0]
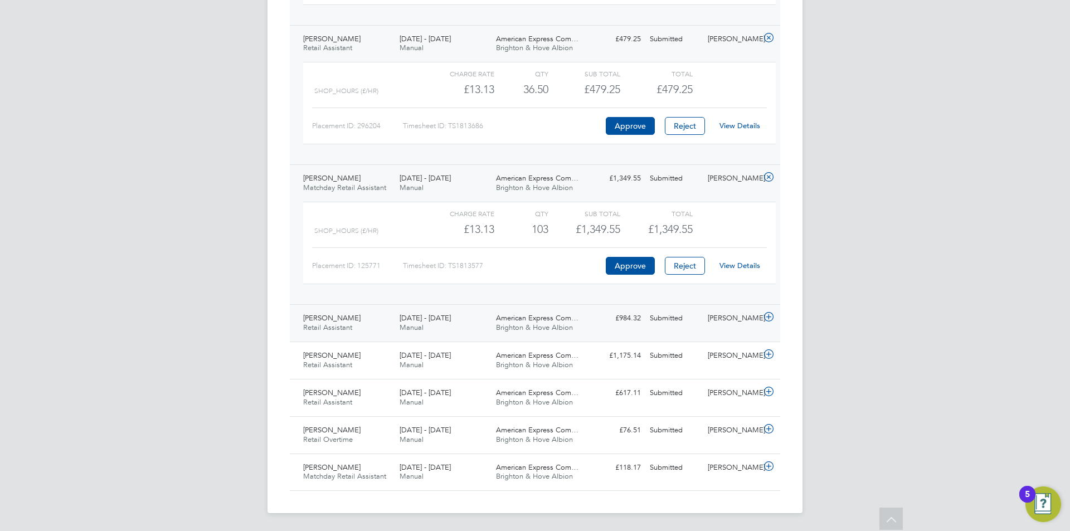
click at [723, 323] on div "Claire Britton" at bounding box center [732, 318] width 58 height 18
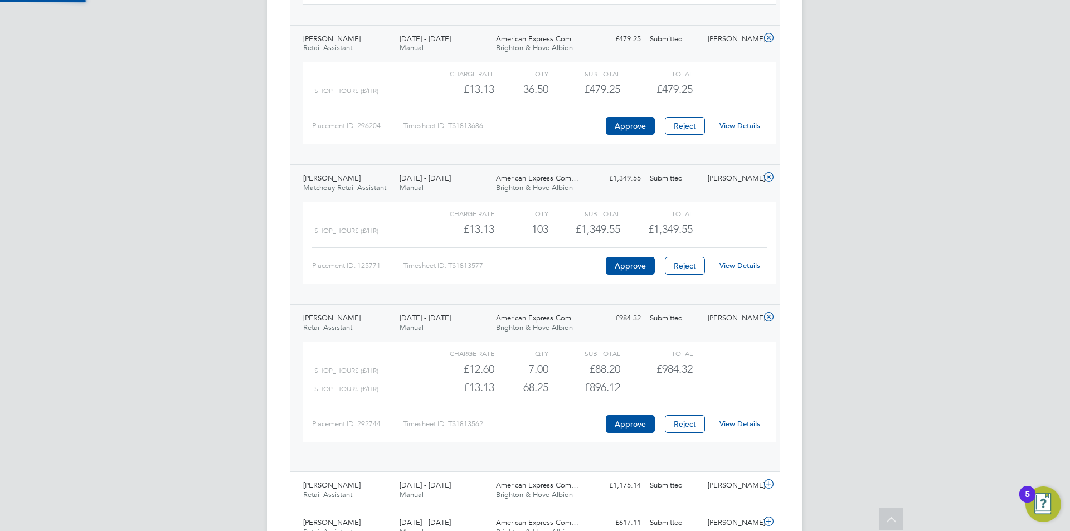
scroll to position [19, 109]
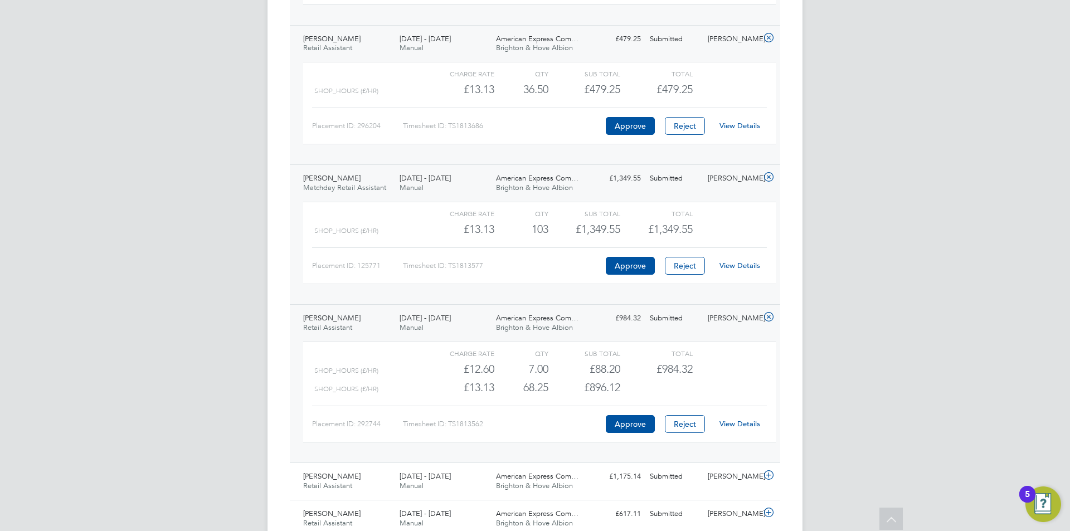
click at [742, 421] on link "View Details" at bounding box center [739, 423] width 41 height 9
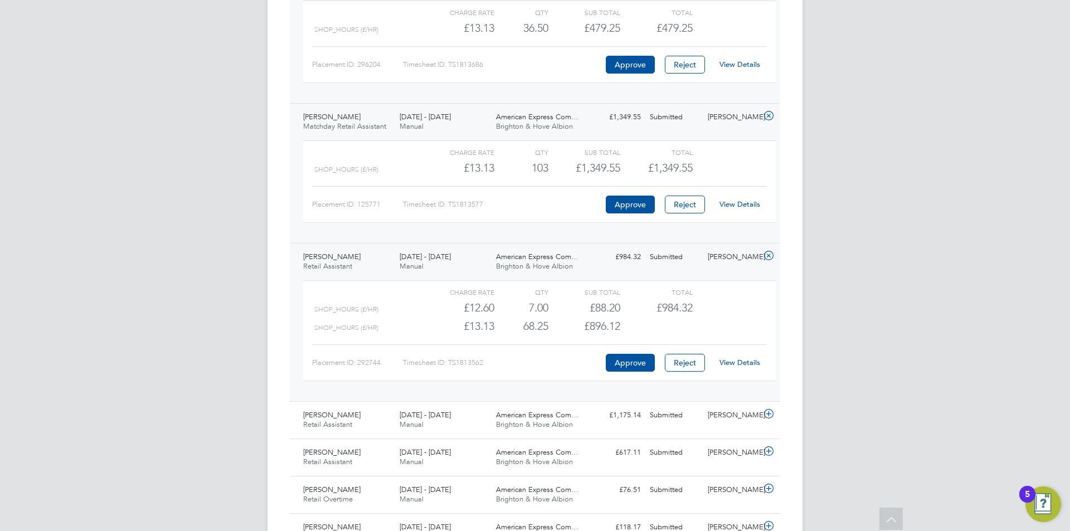
scroll to position [3507, 0]
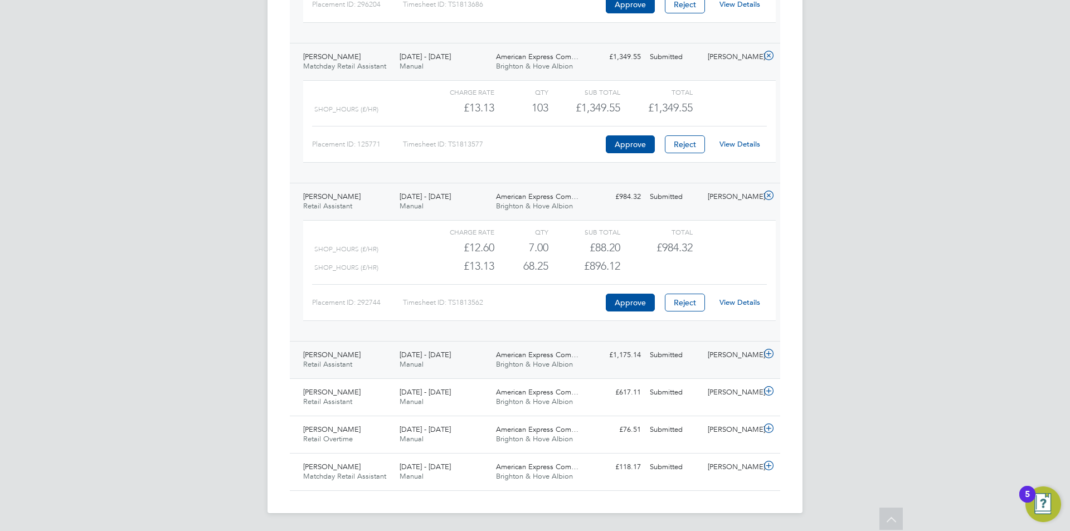
click at [721, 351] on div "Claire Britton" at bounding box center [732, 355] width 58 height 18
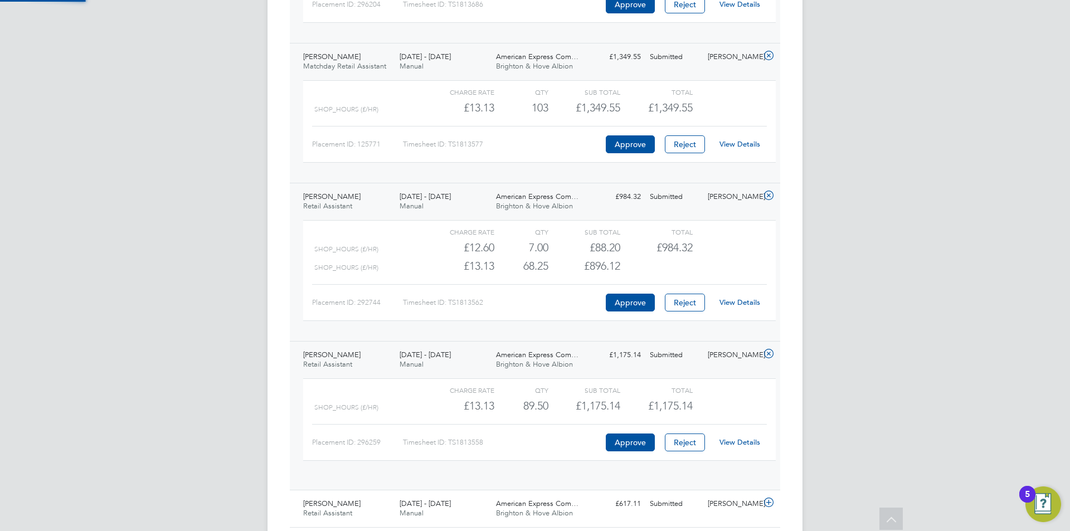
scroll to position [19, 109]
click at [731, 438] on link "View Details" at bounding box center [739, 441] width 41 height 9
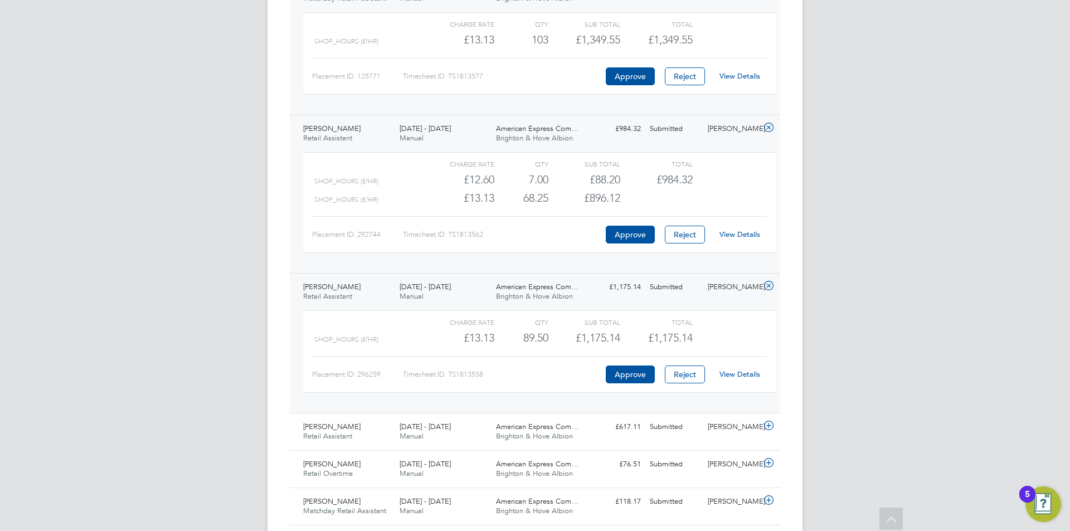
scroll to position [3610, 0]
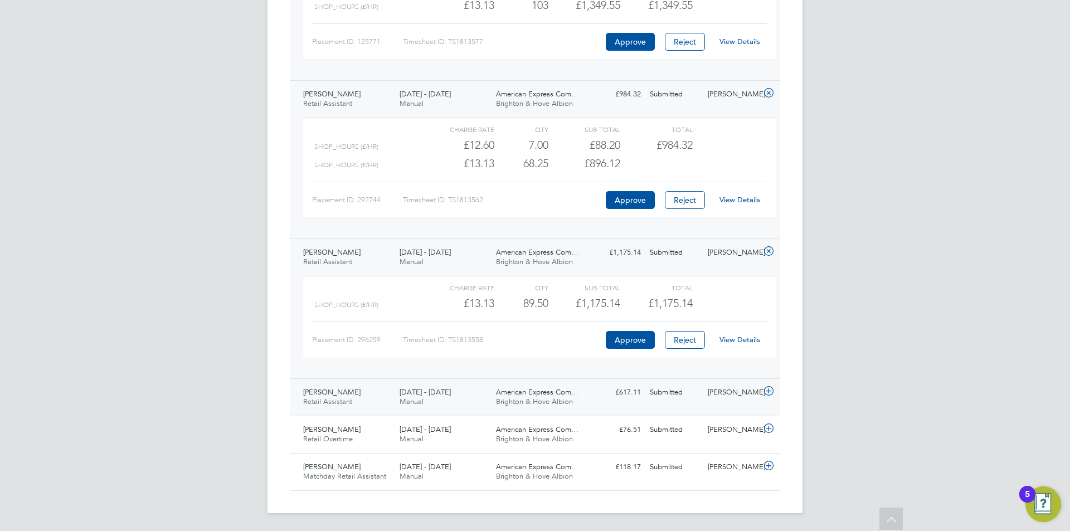
click at [717, 391] on div "Claire Britton" at bounding box center [732, 392] width 58 height 18
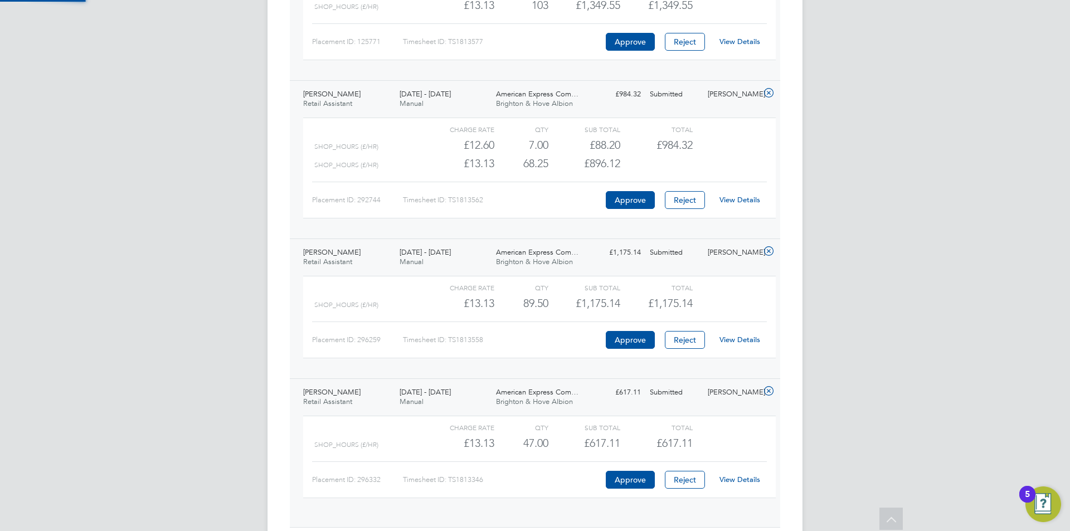
scroll to position [19, 109]
click at [748, 479] on link "View Details" at bounding box center [739, 479] width 41 height 9
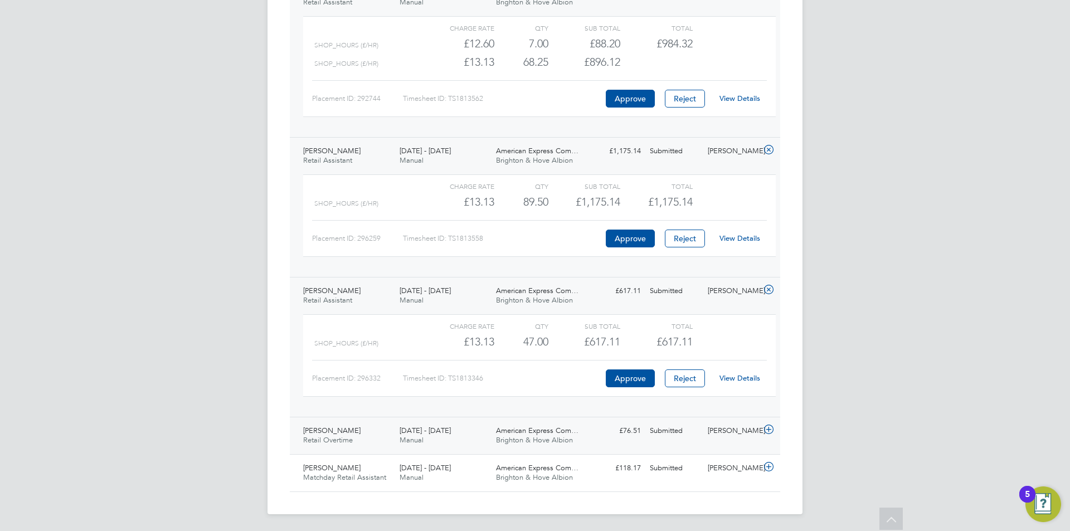
scroll to position [3713, 0]
click at [728, 428] on div "Claire Britton" at bounding box center [732, 430] width 58 height 18
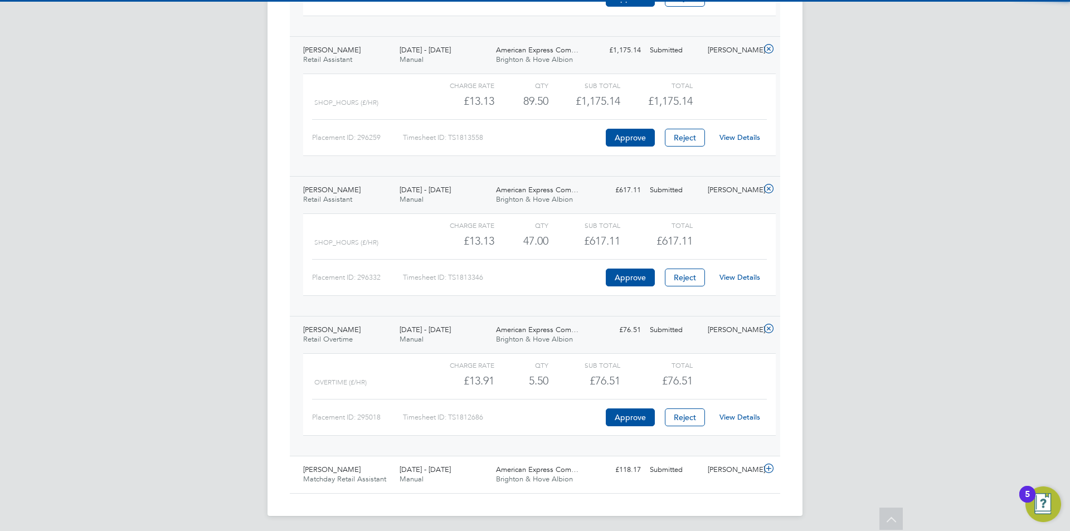
scroll to position [3815, 0]
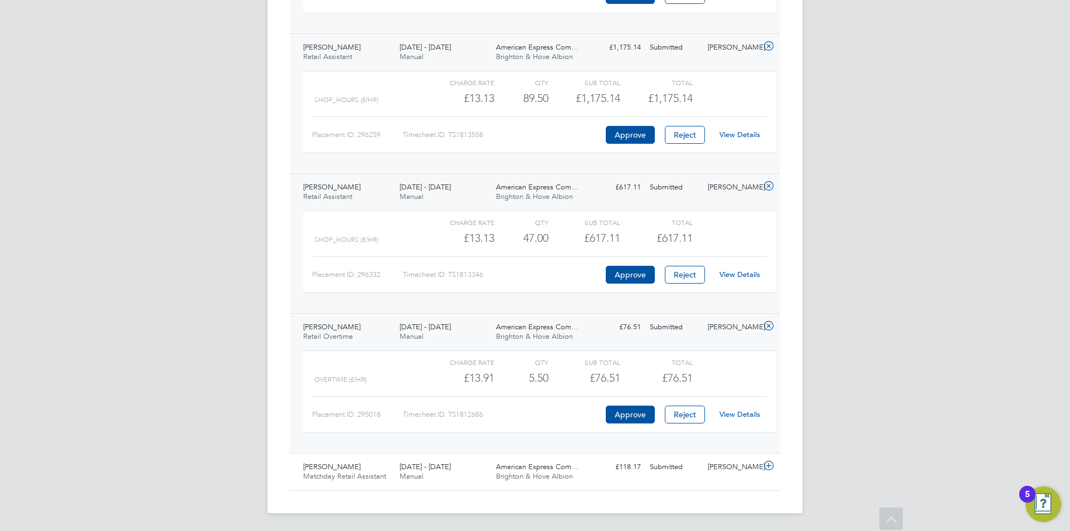
click at [737, 419] on link "View Details" at bounding box center [739, 414] width 41 height 9
click at [734, 466] on div "Claire Britton" at bounding box center [732, 467] width 58 height 18
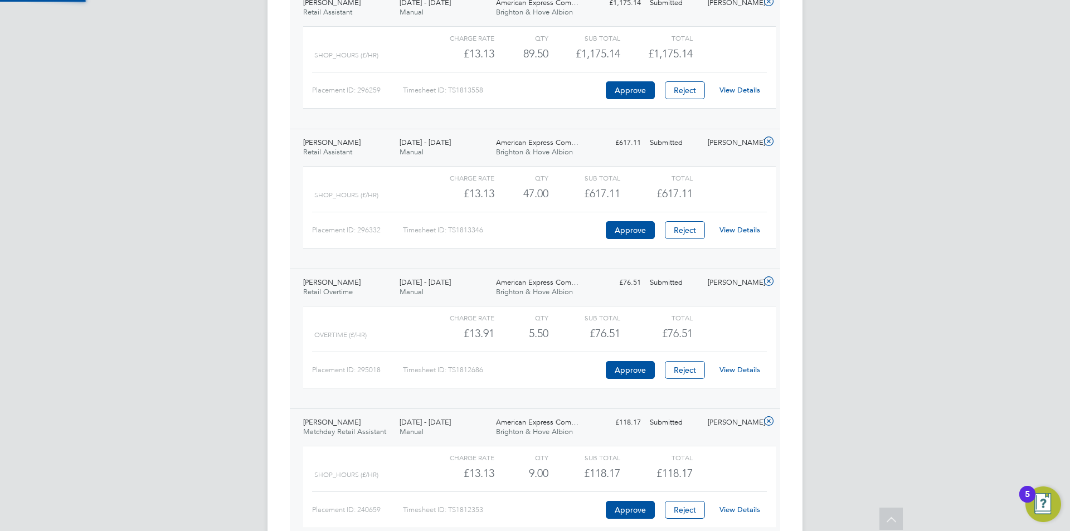
scroll to position [3918, 0]
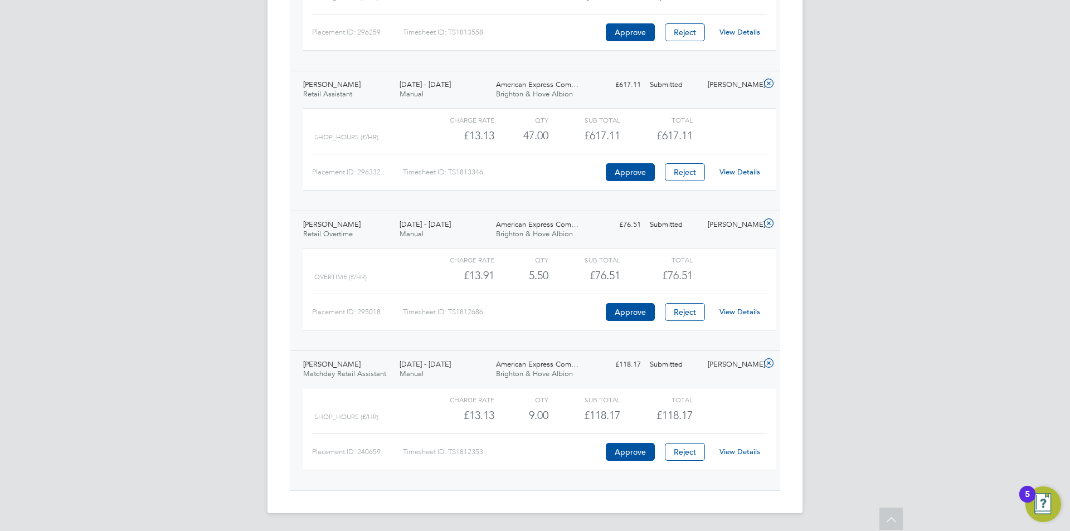
click at [747, 452] on link "View Details" at bounding box center [739, 451] width 41 height 9
click at [897, 521] on icon at bounding box center [892, 521] width 20 height 26
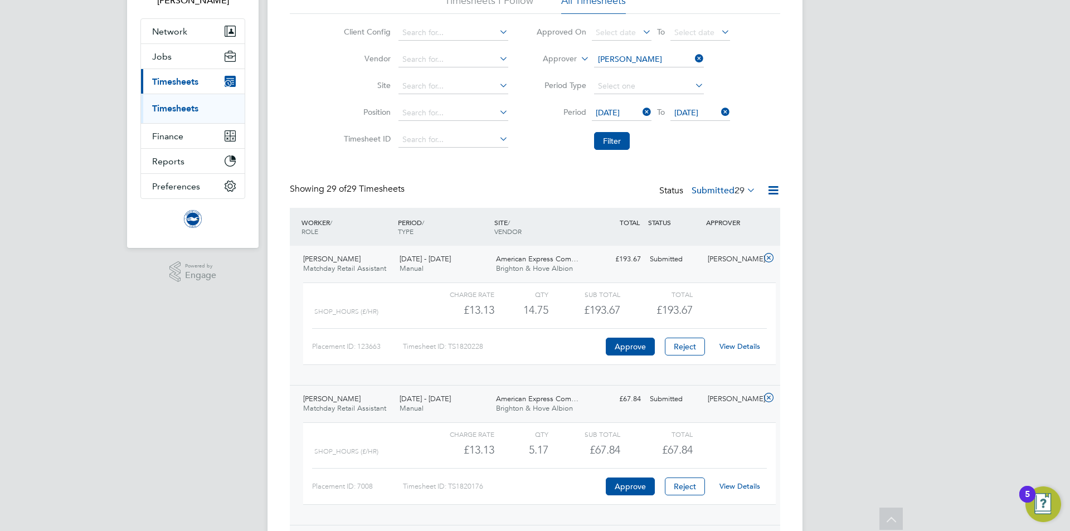
scroll to position [0, 0]
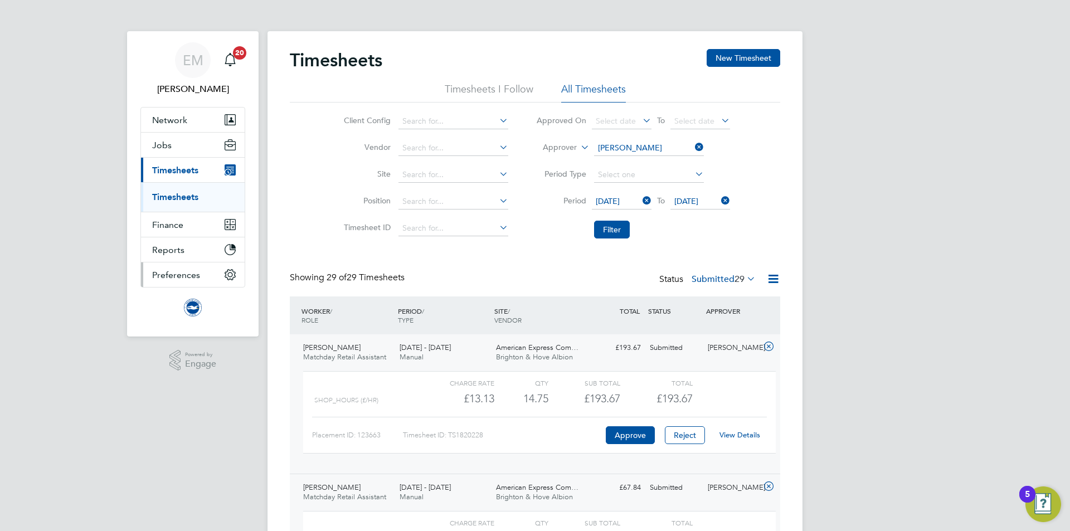
click at [172, 268] on button "Preferences" at bounding box center [193, 274] width 104 height 25
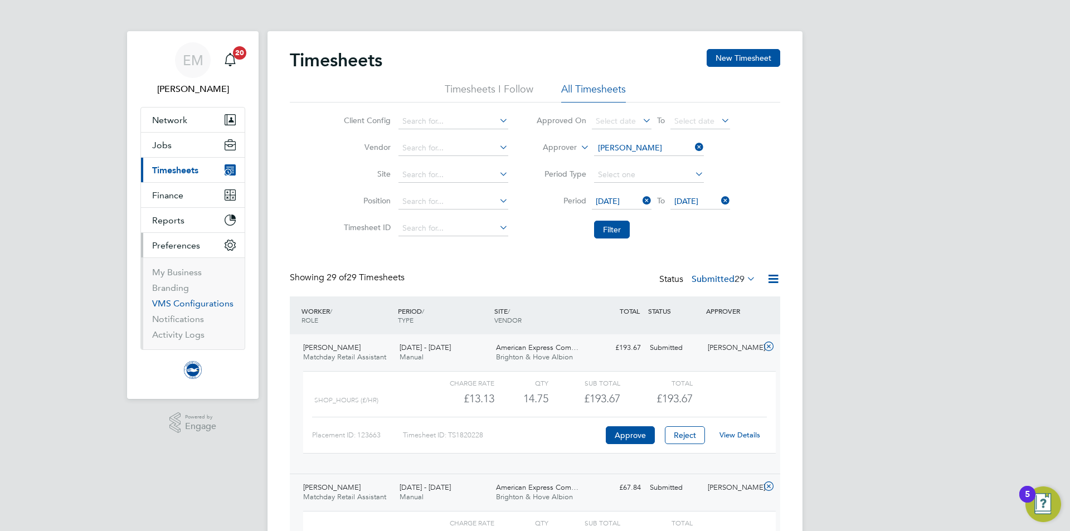
click at [178, 303] on link "VMS Configurations" at bounding box center [192, 303] width 81 height 11
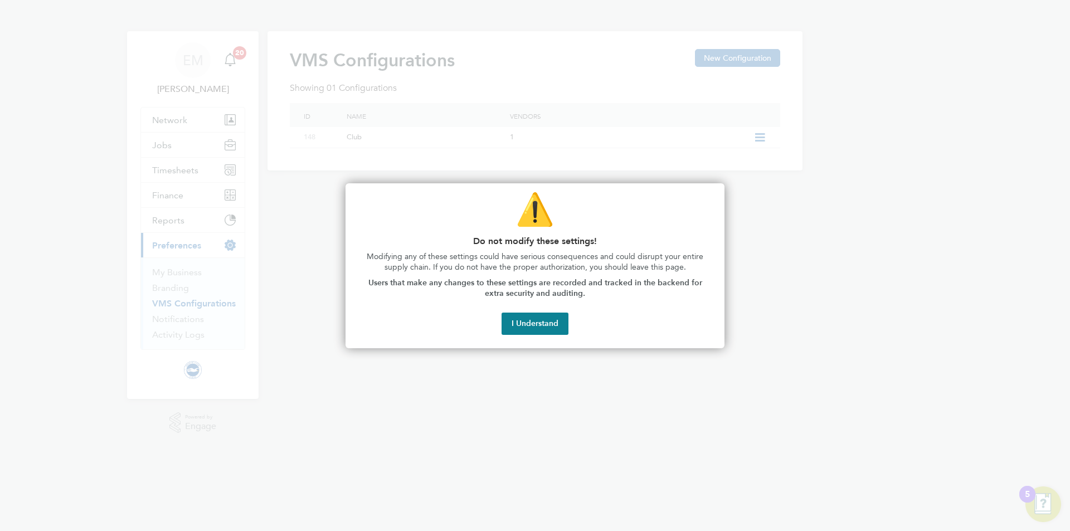
click at [510, 327] on button "I Understand" at bounding box center [535, 324] width 67 height 22
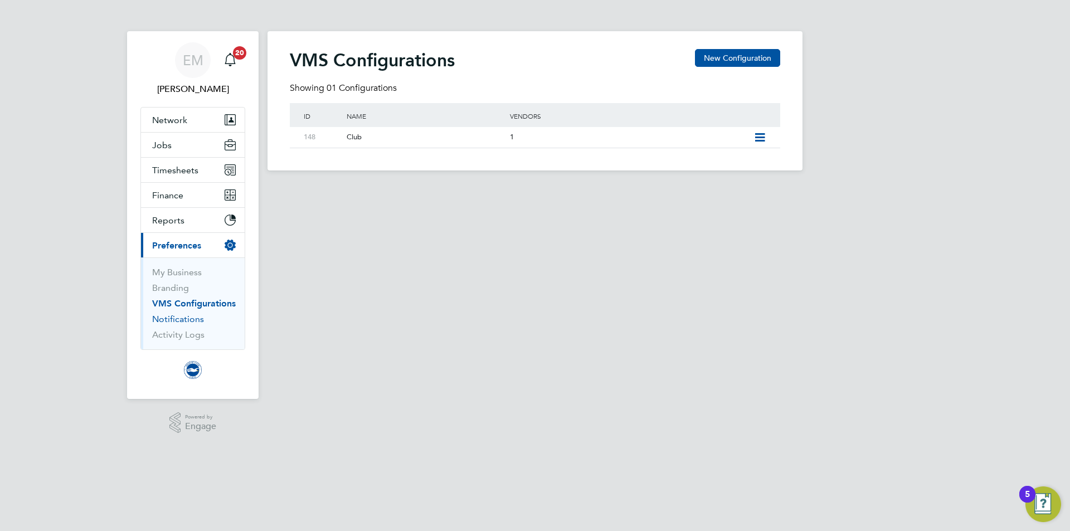
click at [155, 322] on link "Notifications" at bounding box center [178, 319] width 52 height 11
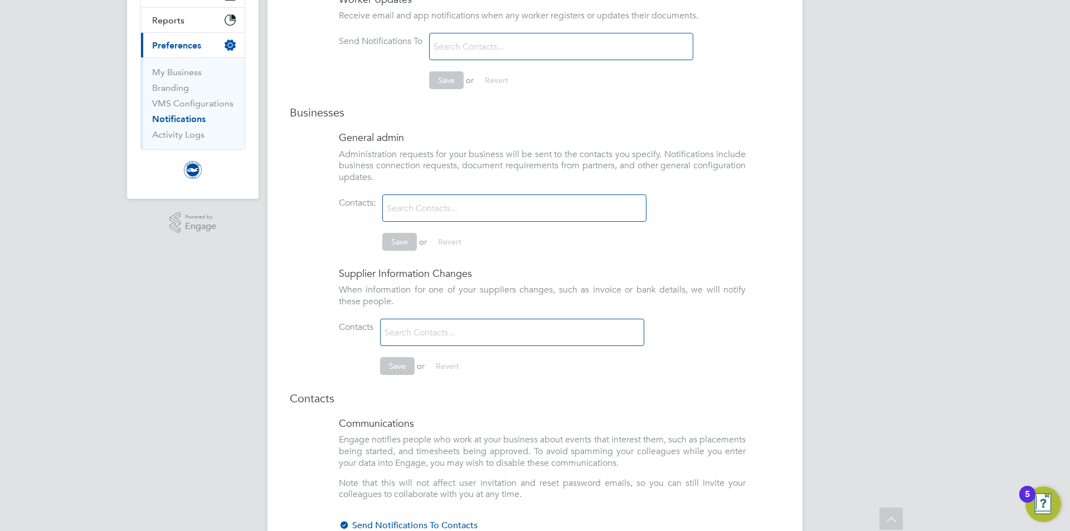
scroll to position [34, 0]
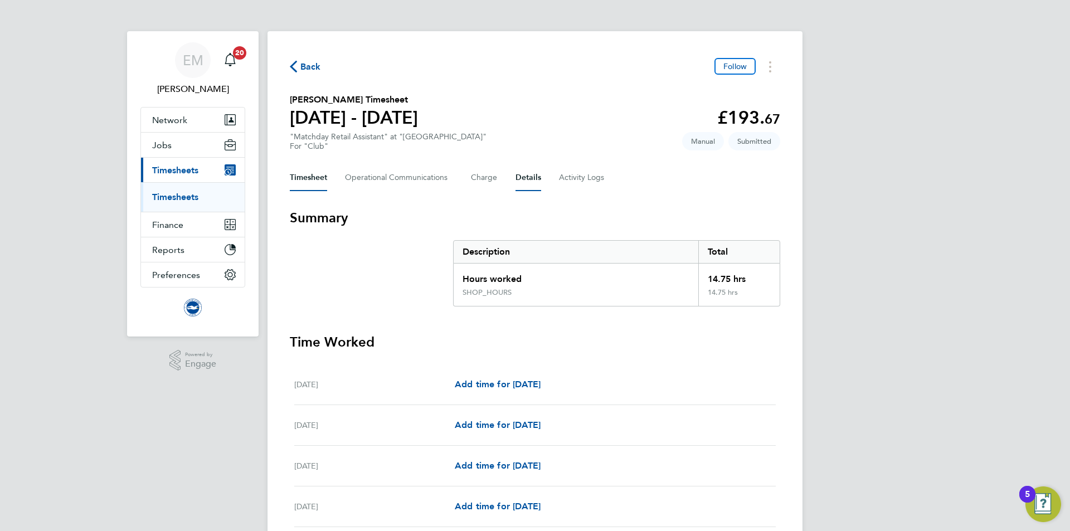
click at [528, 177] on button "Details" at bounding box center [528, 177] width 26 height 27
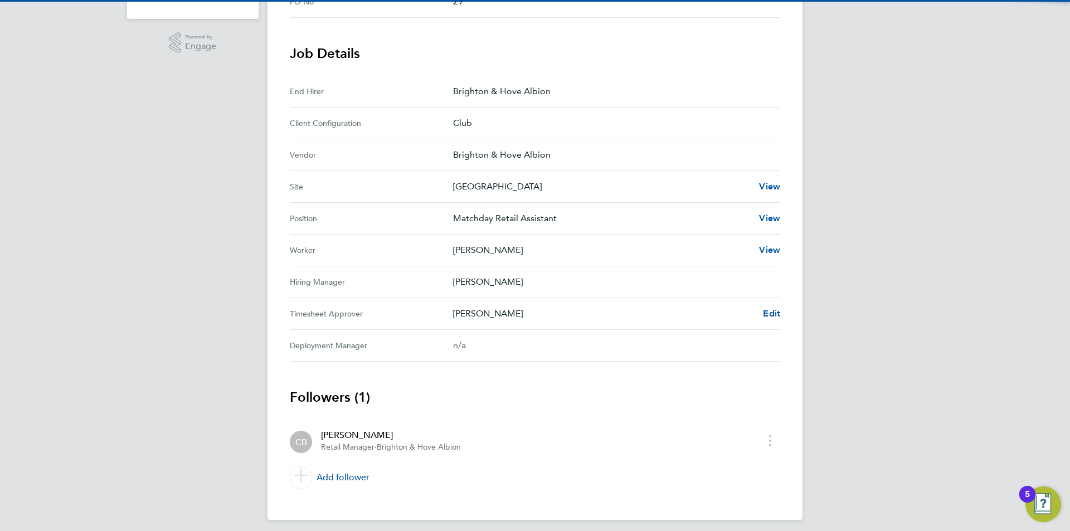
scroll to position [324, 0]
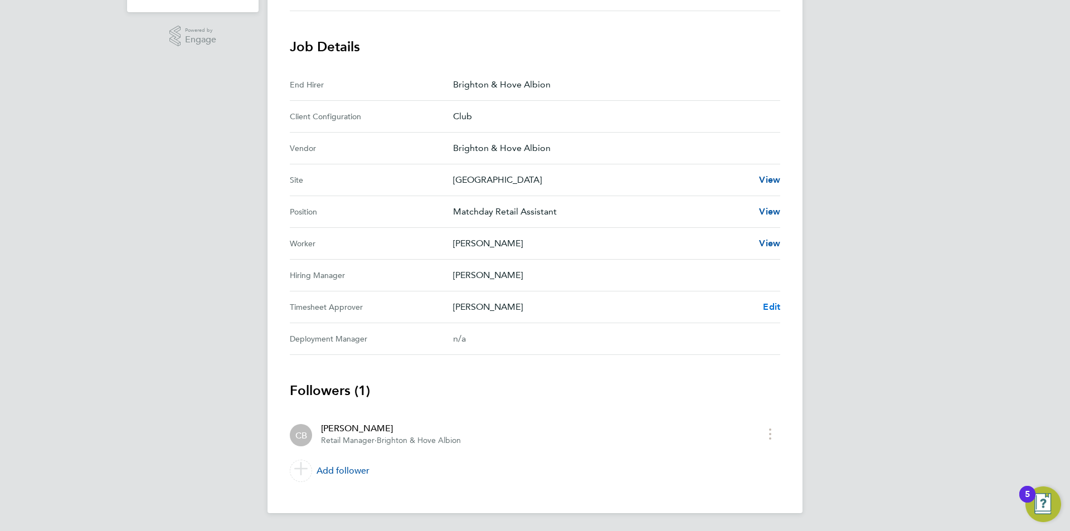
click at [776, 304] on span "Edit" at bounding box center [771, 306] width 17 height 11
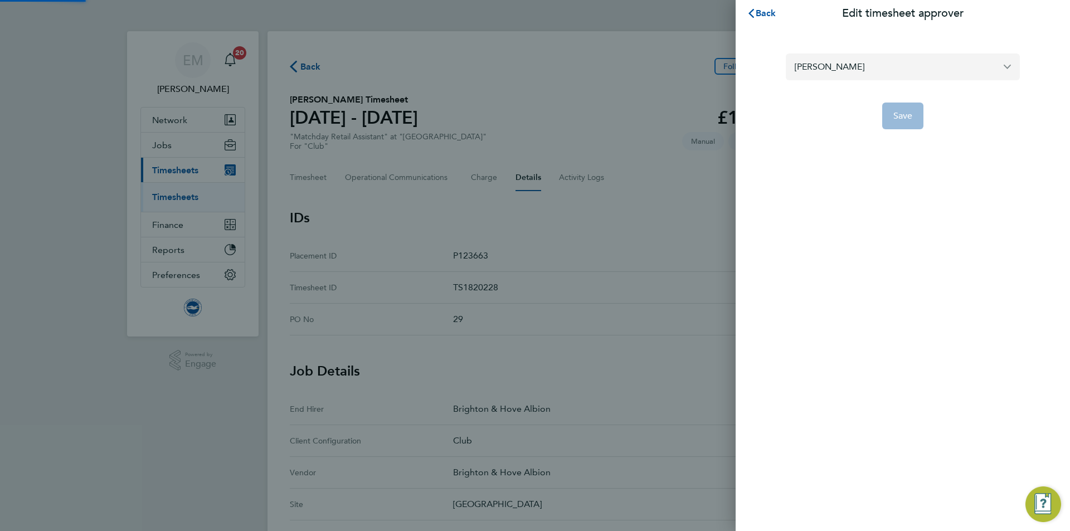
click at [841, 66] on input "[PERSON_NAME]" at bounding box center [903, 66] width 234 height 26
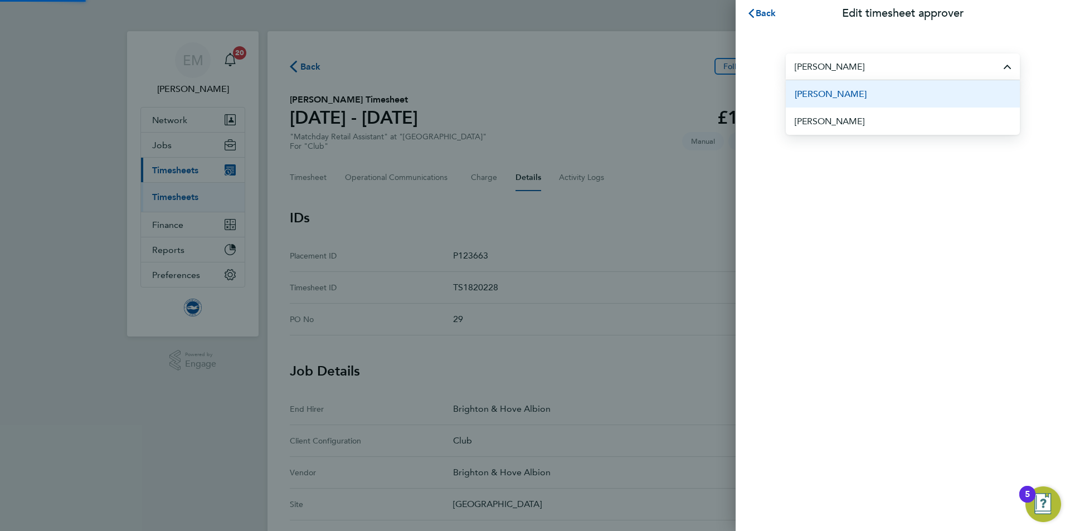
click at [888, 90] on li "[PERSON_NAME]" at bounding box center [903, 93] width 234 height 27
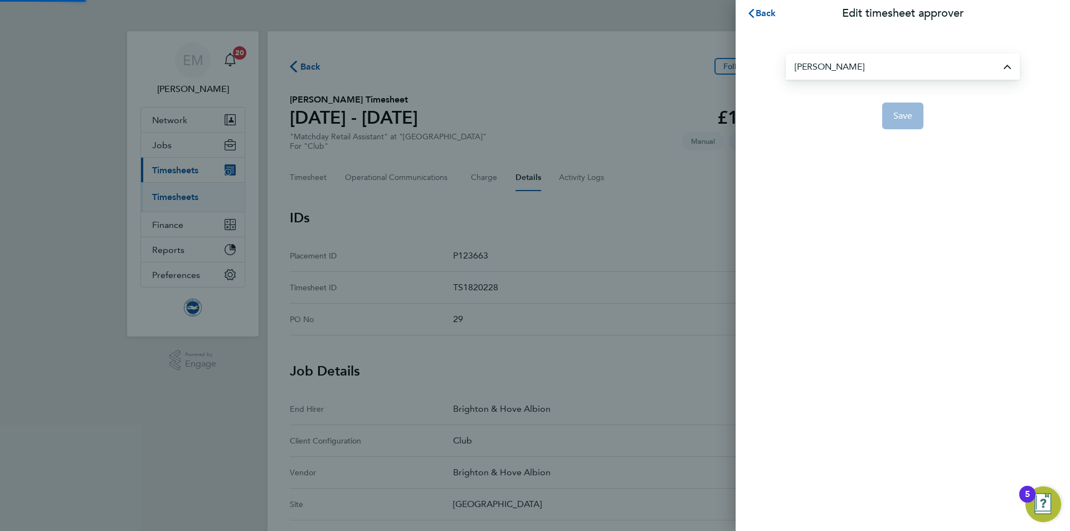
type input "[PERSON_NAME]"
click at [906, 116] on span "Save" at bounding box center [903, 115] width 20 height 11
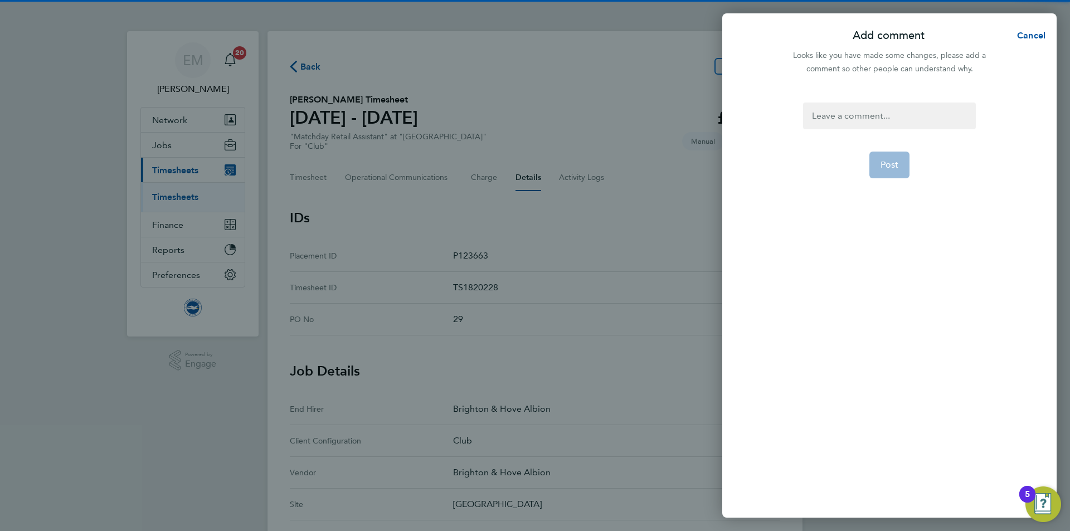
click at [880, 101] on div "Post" at bounding box center [889, 303] width 334 height 429
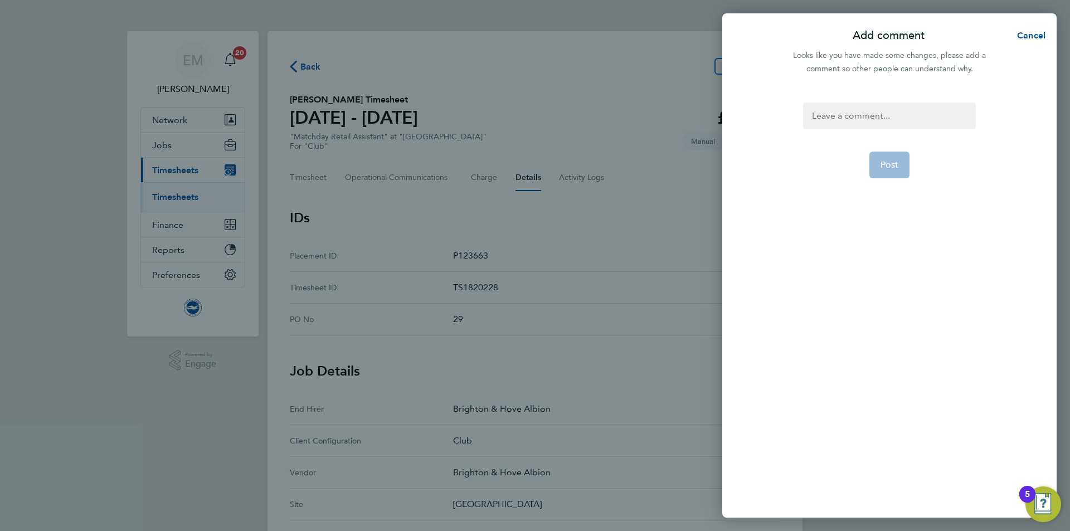
click at [880, 118] on div at bounding box center [889, 116] width 172 height 27
click at [877, 119] on div at bounding box center [889, 116] width 172 height 27
paste div
click at [897, 193] on form "Change of approving manager EM 02.10.2025 Post" at bounding box center [889, 237] width 181 height 268
click at [892, 182] on span "Post" at bounding box center [889, 178] width 18 height 11
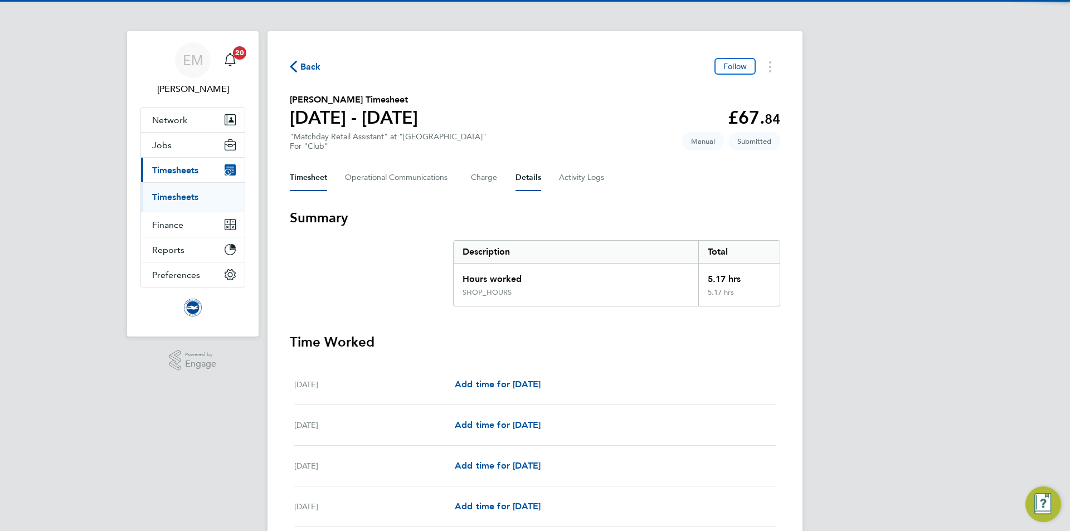
click at [519, 170] on button "Details" at bounding box center [528, 177] width 26 height 27
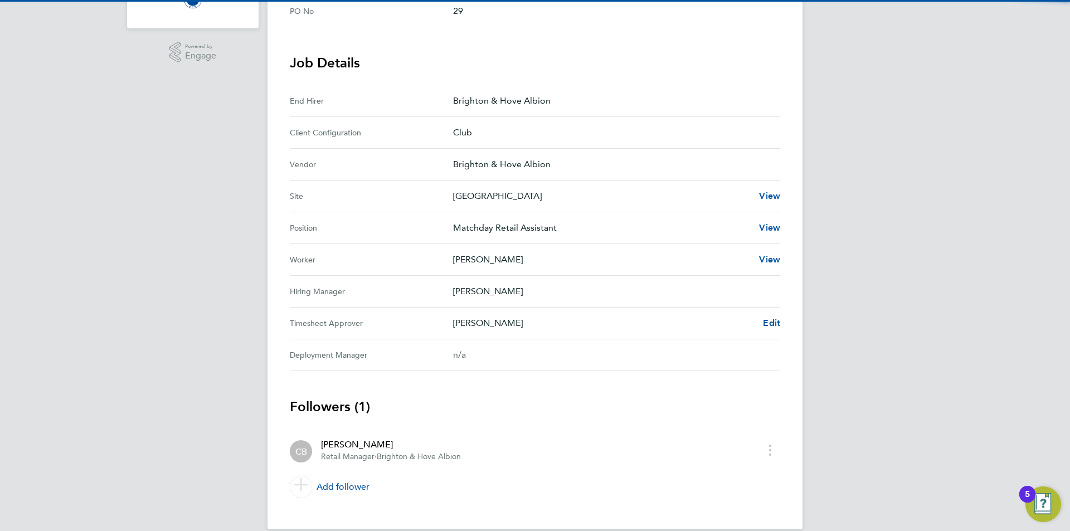
scroll to position [324, 0]
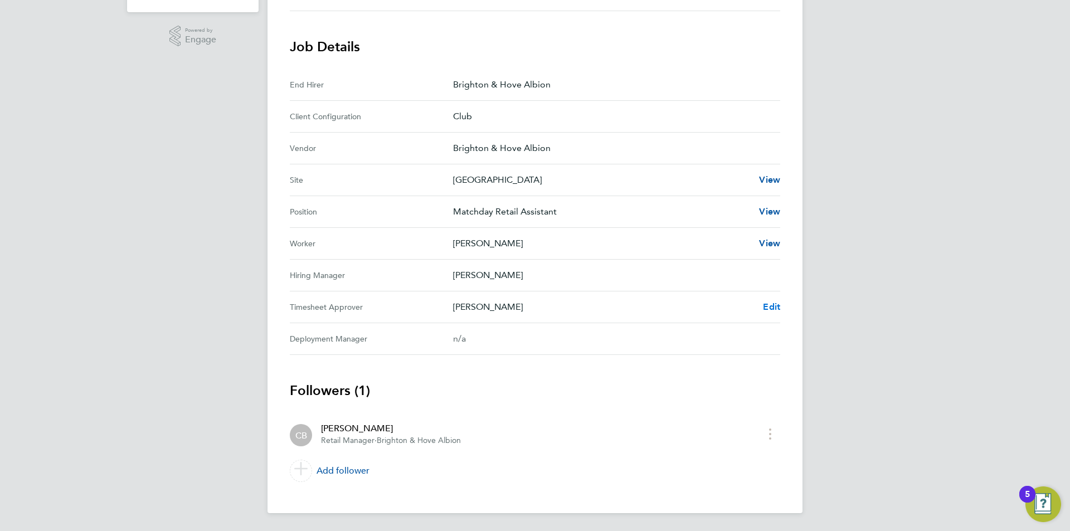
click at [765, 304] on span "Edit" at bounding box center [771, 306] width 17 height 11
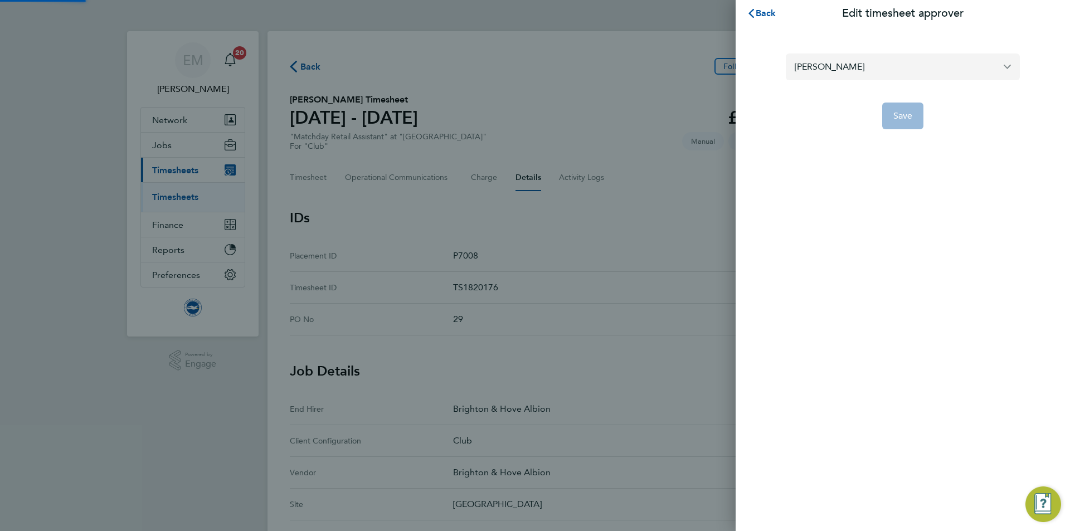
click at [850, 63] on input "[PERSON_NAME]" at bounding box center [903, 66] width 234 height 26
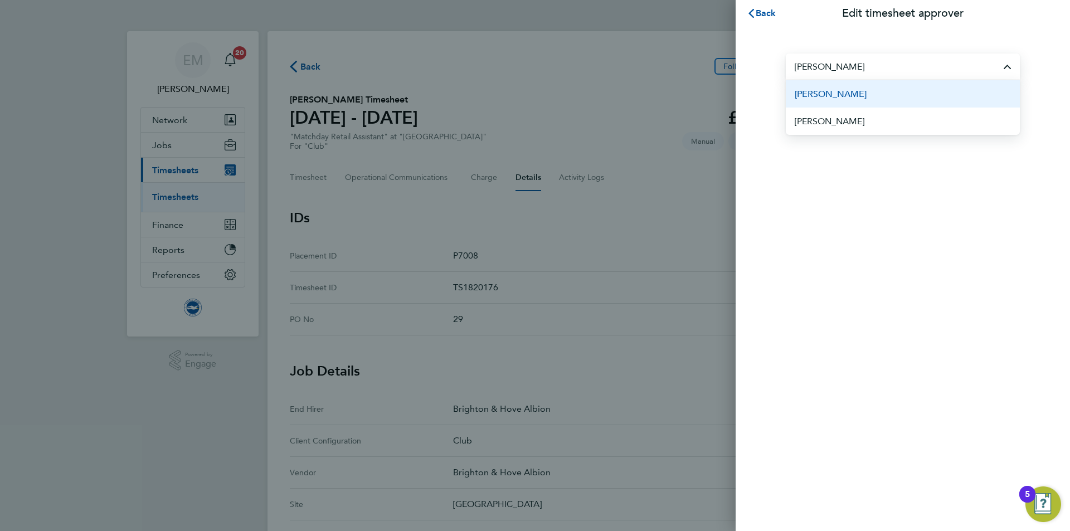
click at [875, 95] on li "[PERSON_NAME]" at bounding box center [903, 93] width 234 height 27
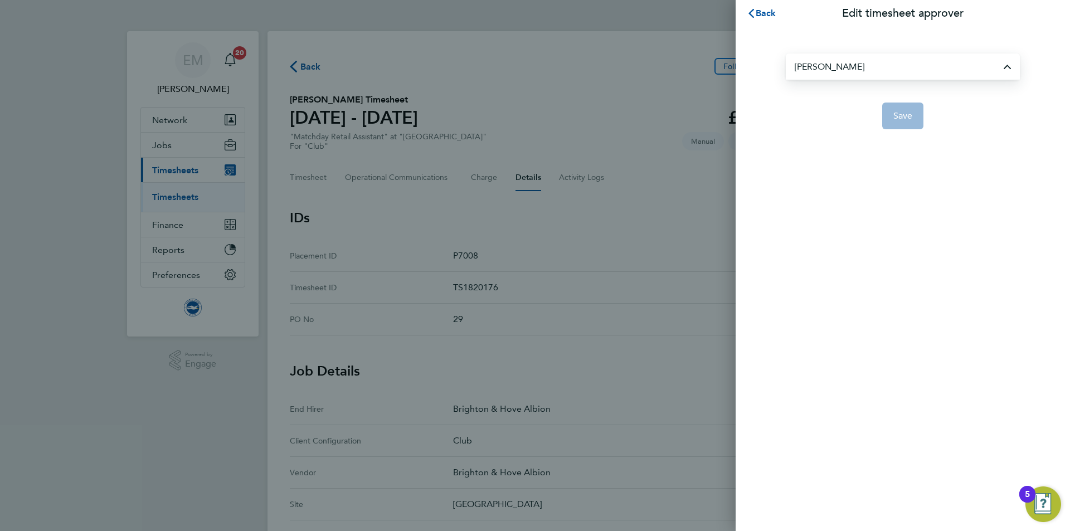
type input "[PERSON_NAME]"
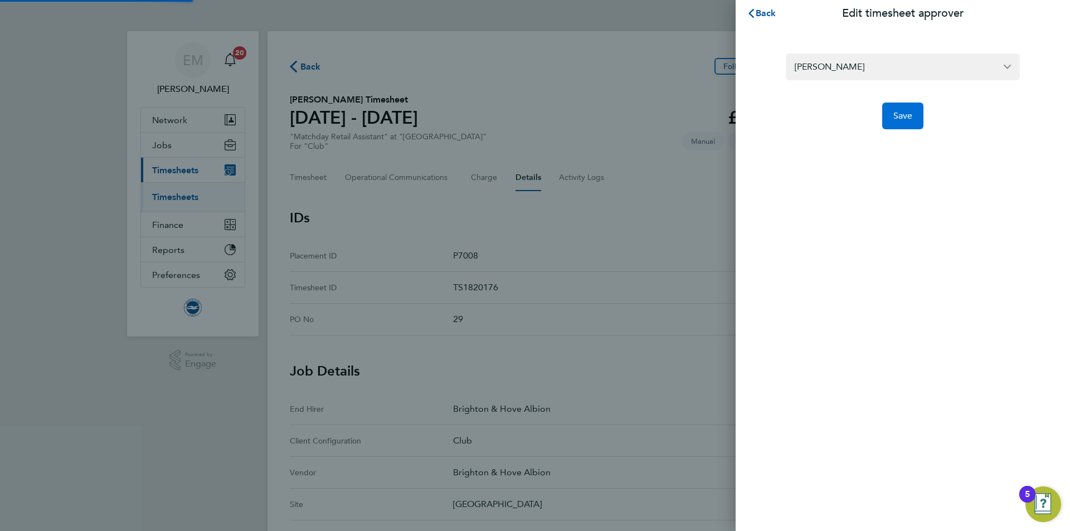
click at [903, 126] on button "Save" at bounding box center [903, 116] width 42 height 27
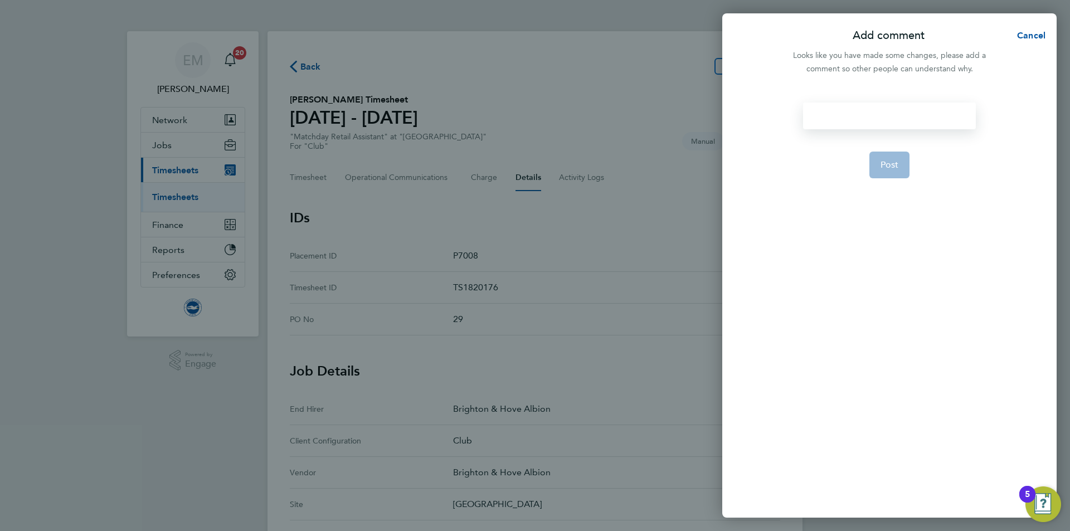
click at [859, 125] on div at bounding box center [889, 116] width 172 height 27
paste div
click at [895, 177] on span "Post" at bounding box center [889, 178] width 18 height 11
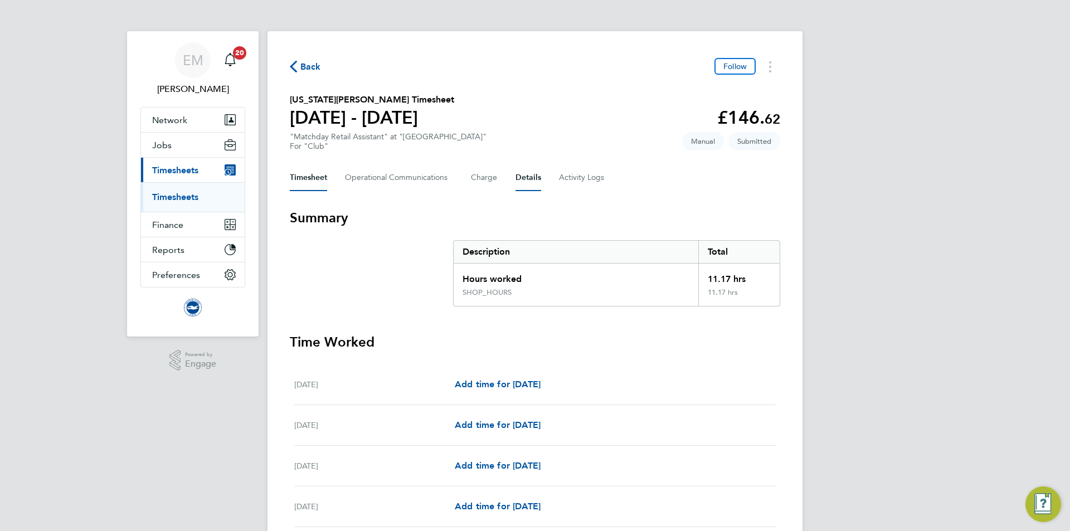
click at [530, 184] on button "Details" at bounding box center [528, 177] width 26 height 27
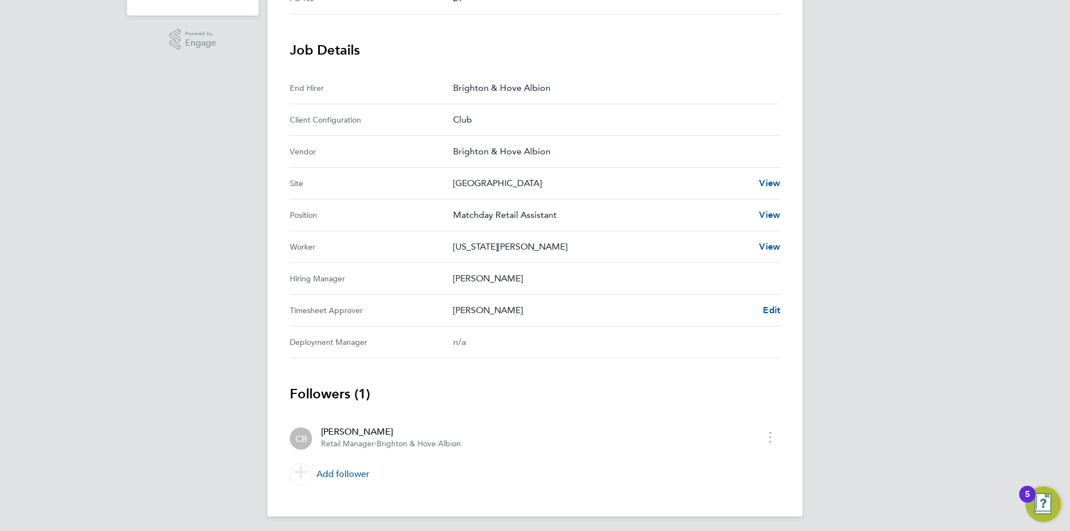
scroll to position [324, 0]
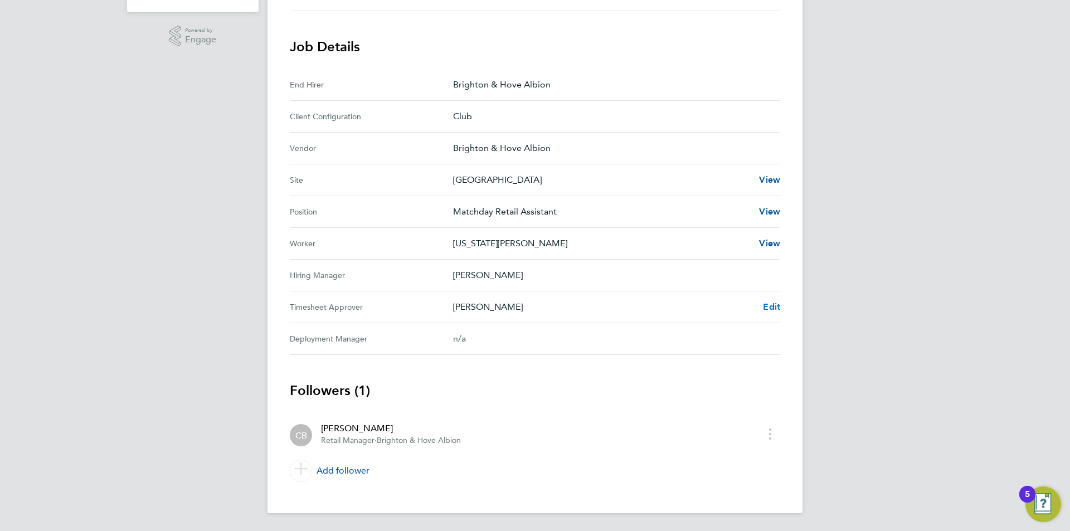
click at [771, 307] on span "Edit" at bounding box center [771, 306] width 17 height 11
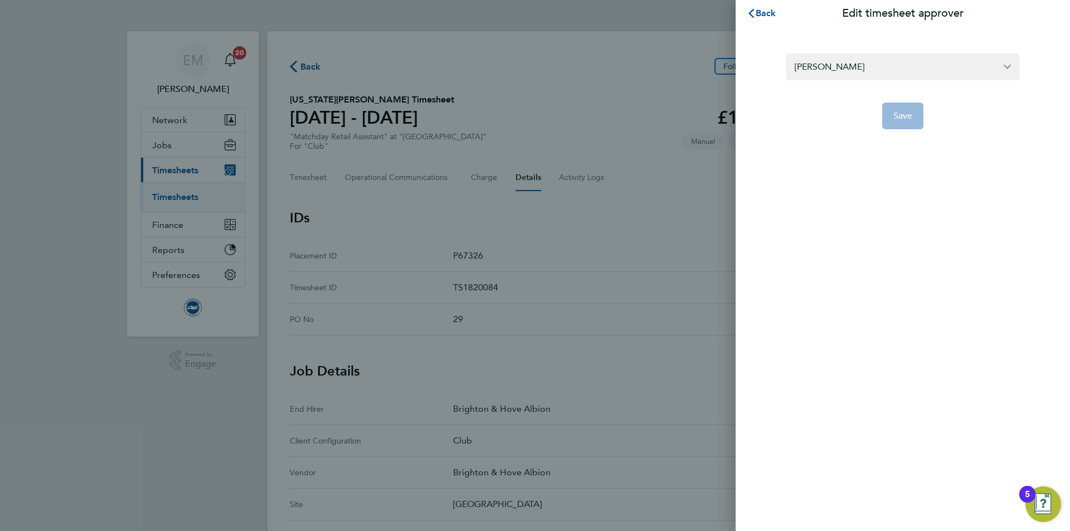
click at [850, 52] on section "Claire Britton Save" at bounding box center [903, 84] width 272 height 89
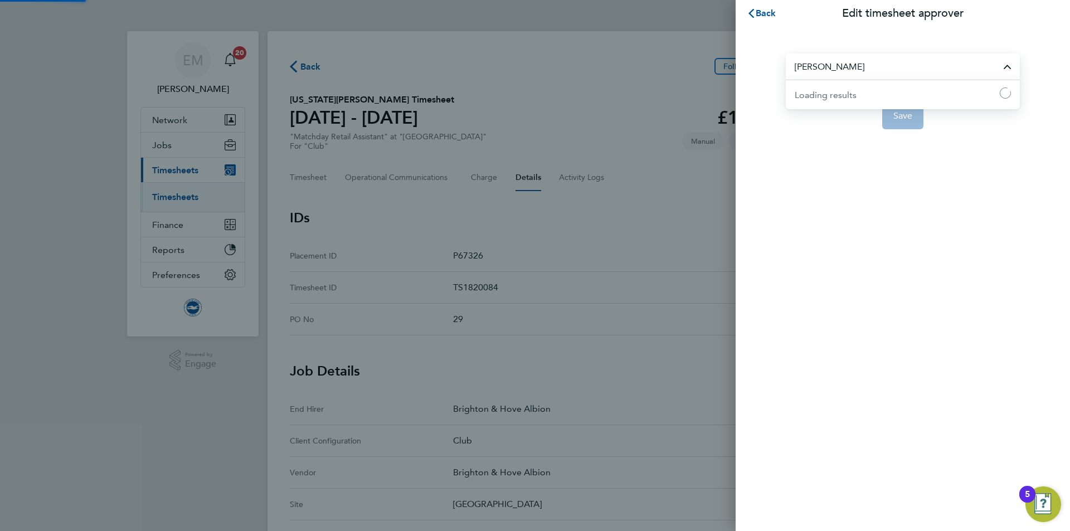
click at [852, 67] on input "[PERSON_NAME]" at bounding box center [903, 66] width 234 height 26
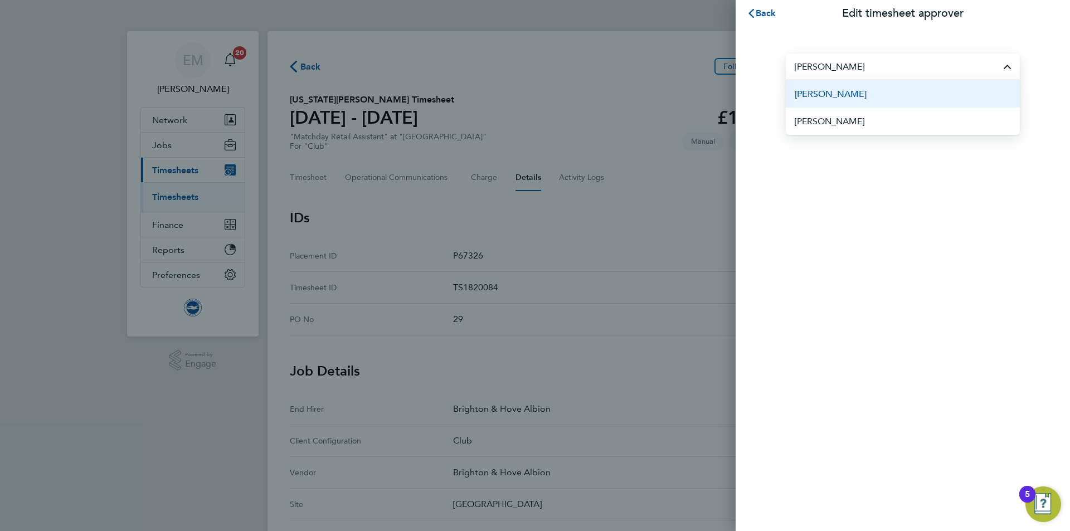
click at [859, 97] on span "[PERSON_NAME]" at bounding box center [831, 93] width 72 height 13
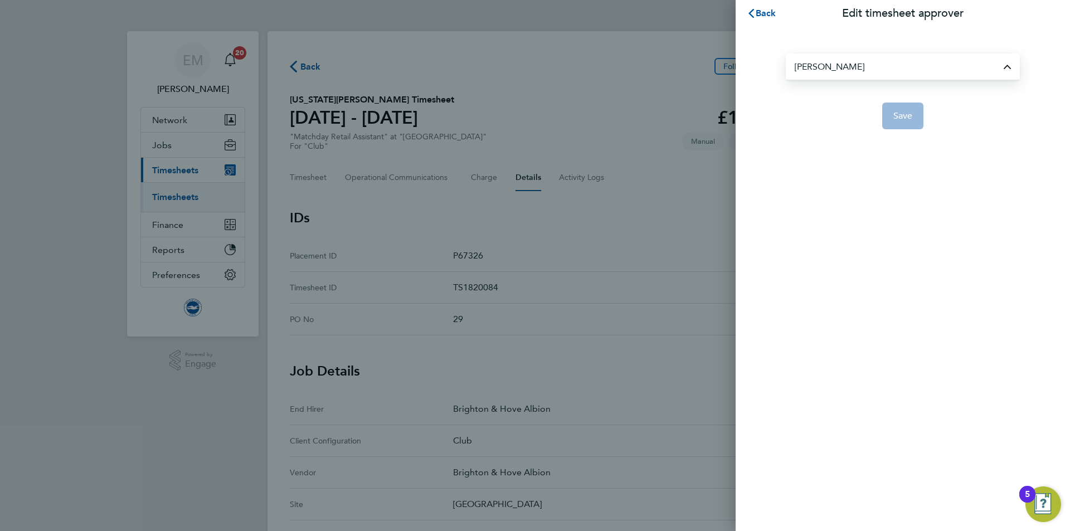
type input "[PERSON_NAME]"
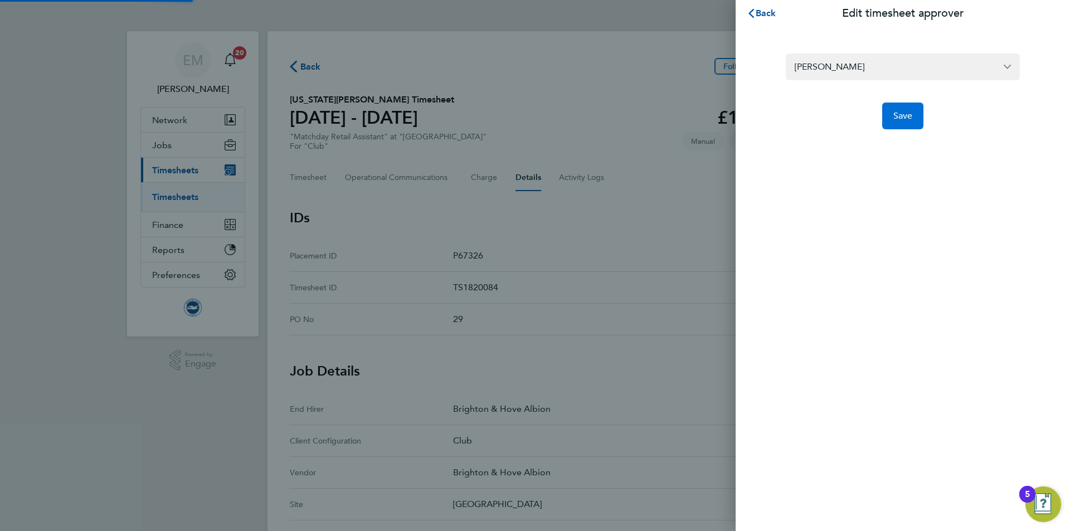
click at [918, 113] on button "Save" at bounding box center [903, 116] width 42 height 27
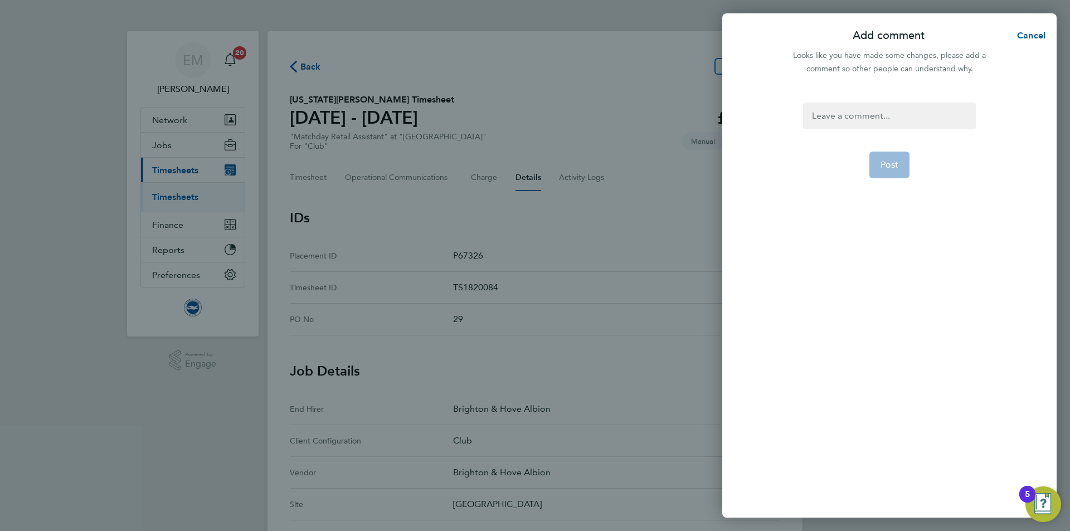
click at [888, 100] on div "Post" at bounding box center [889, 303] width 334 height 429
click at [883, 113] on div at bounding box center [889, 116] width 172 height 27
click at [882, 115] on div at bounding box center [889, 116] width 172 height 27
paste div
click at [887, 179] on span "Post" at bounding box center [889, 178] width 18 height 11
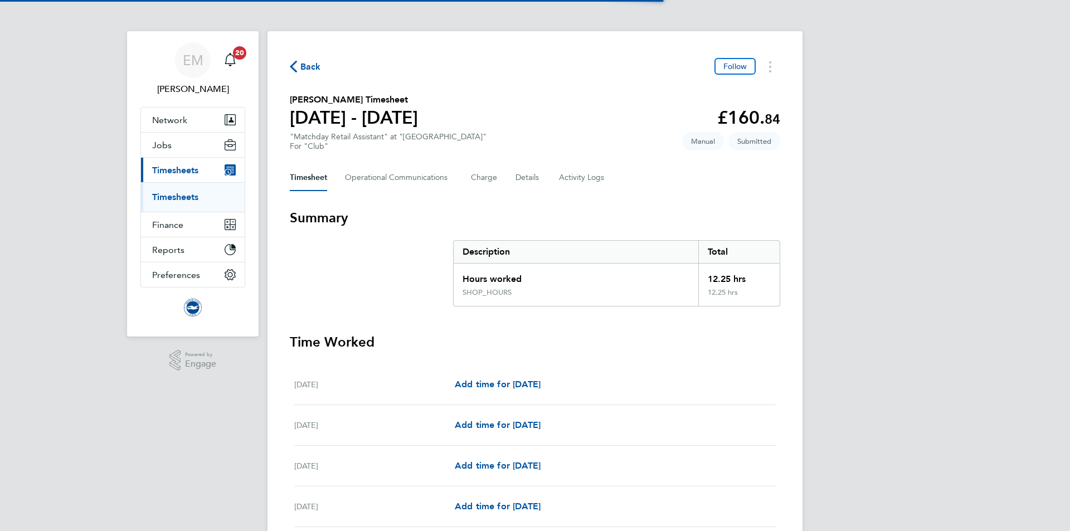
click at [512, 178] on div "Timesheet Operational Communications Charge Details Activity Logs" at bounding box center [535, 177] width 490 height 27
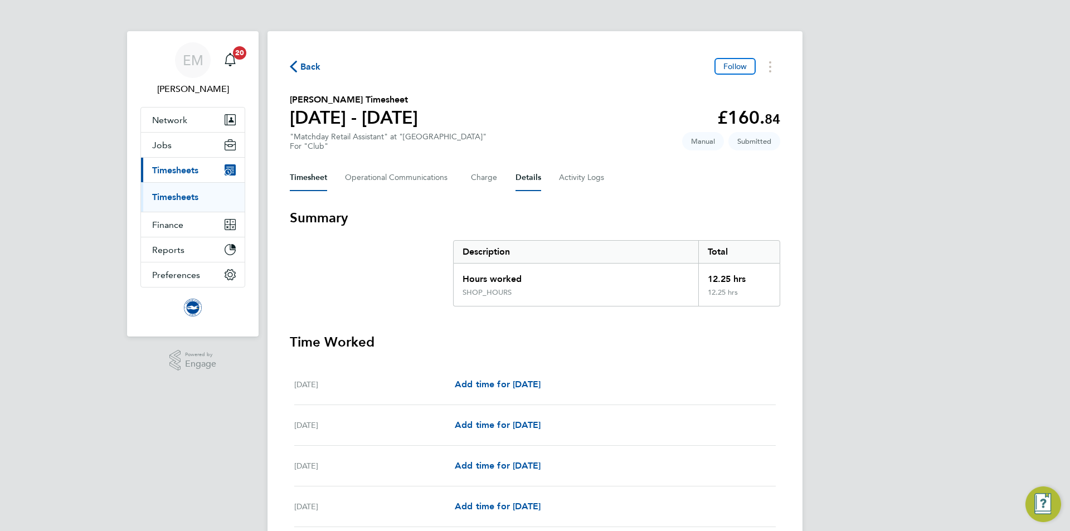
click at [522, 177] on button "Details" at bounding box center [528, 177] width 26 height 27
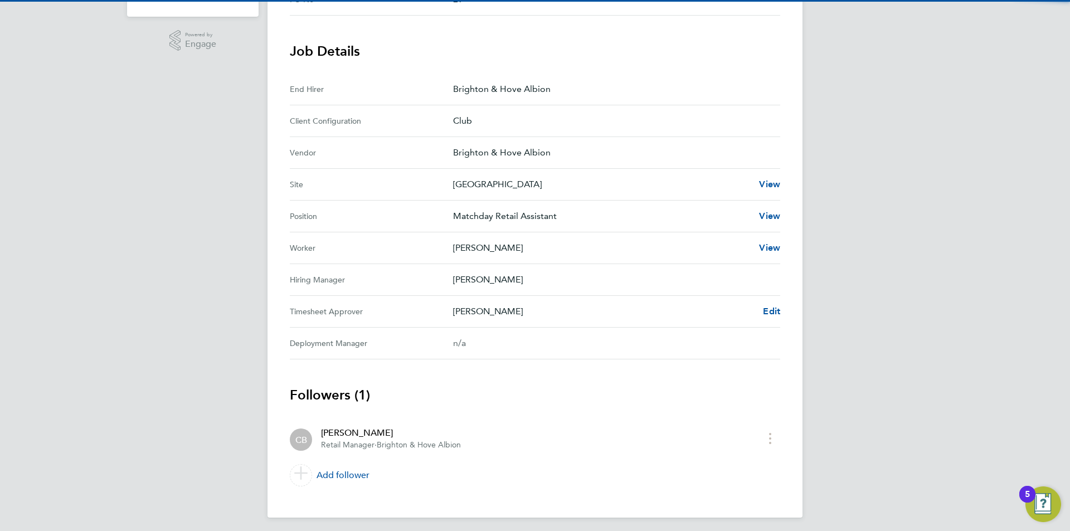
scroll to position [324, 0]
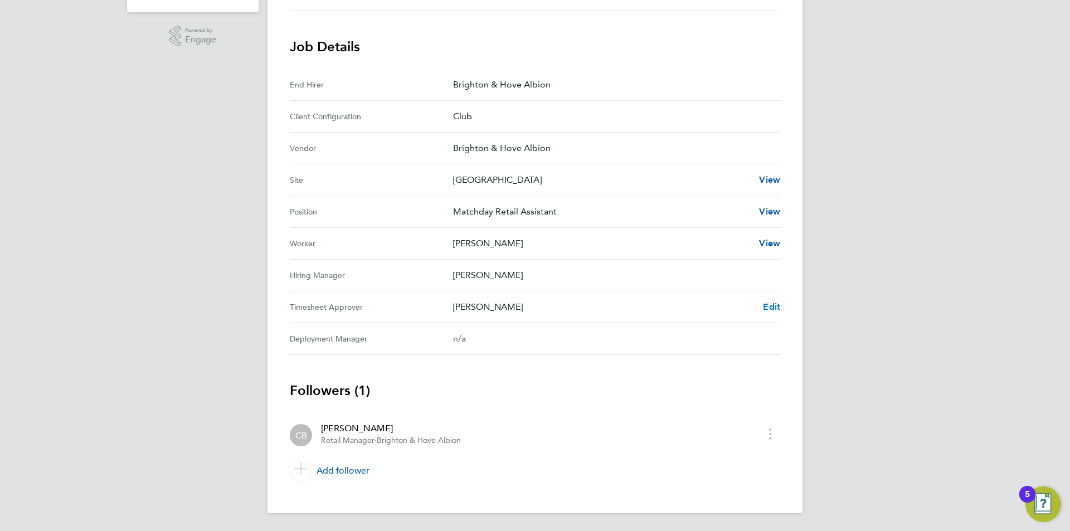
click at [766, 308] on span "Edit" at bounding box center [771, 306] width 17 height 11
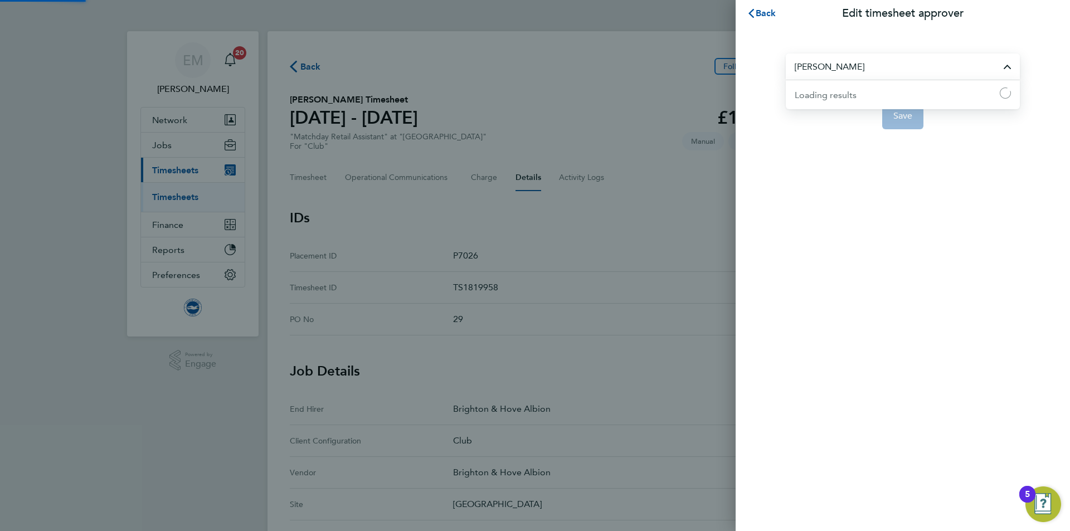
click at [859, 73] on input "[PERSON_NAME]" at bounding box center [903, 66] width 234 height 26
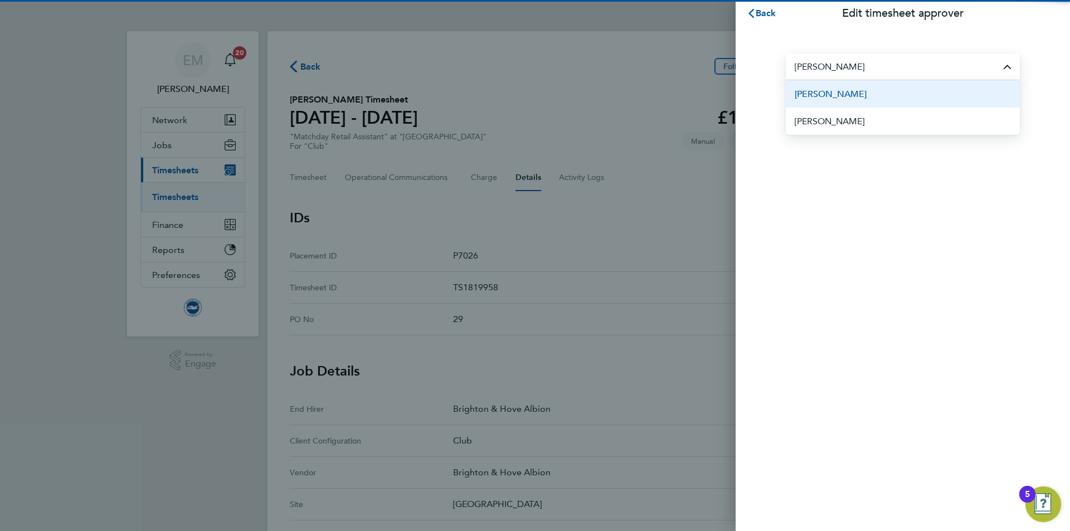
click at [867, 95] on span "[PERSON_NAME]" at bounding box center [831, 93] width 72 height 13
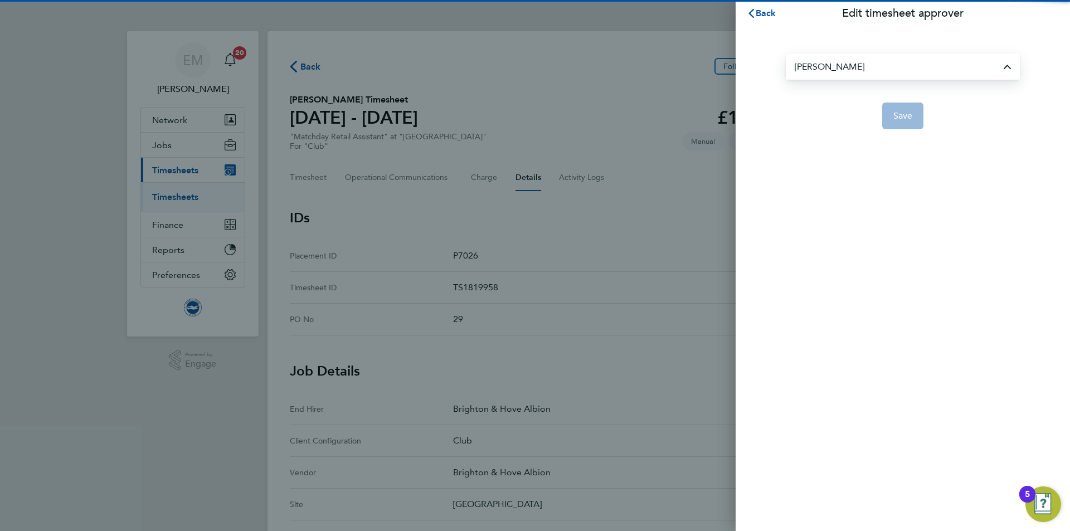
type input "[PERSON_NAME]"
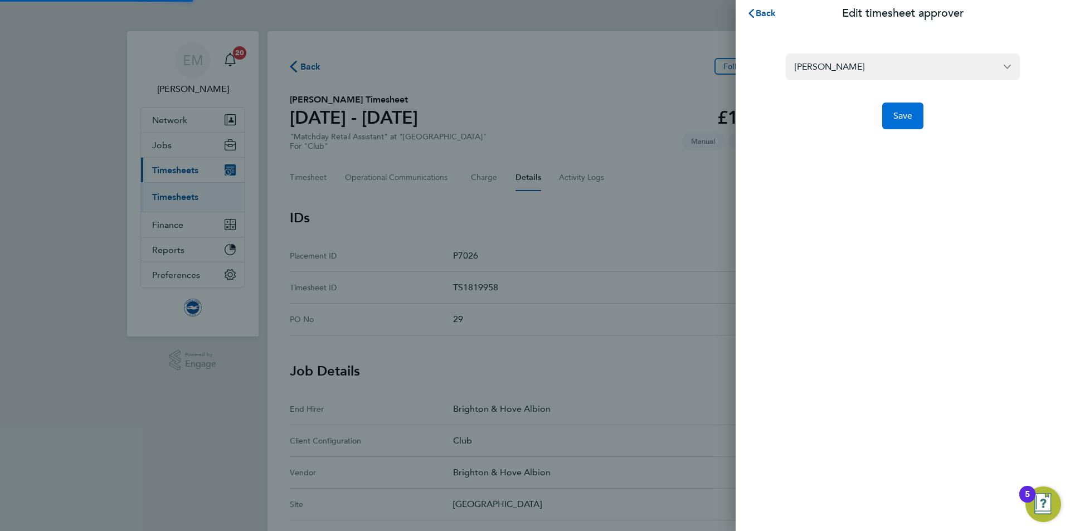
click at [901, 117] on span "Save" at bounding box center [903, 115] width 20 height 11
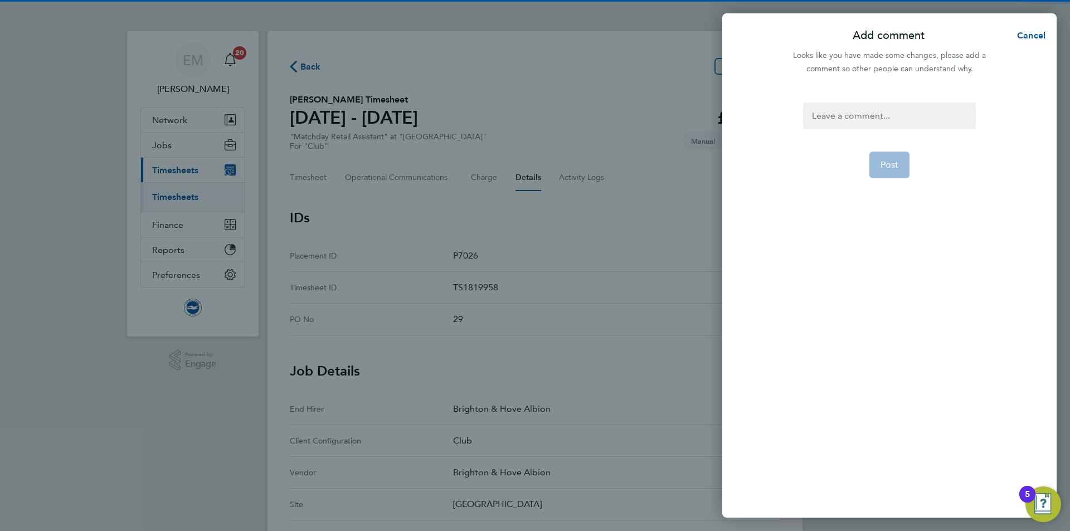
click at [842, 117] on div at bounding box center [889, 116] width 172 height 27
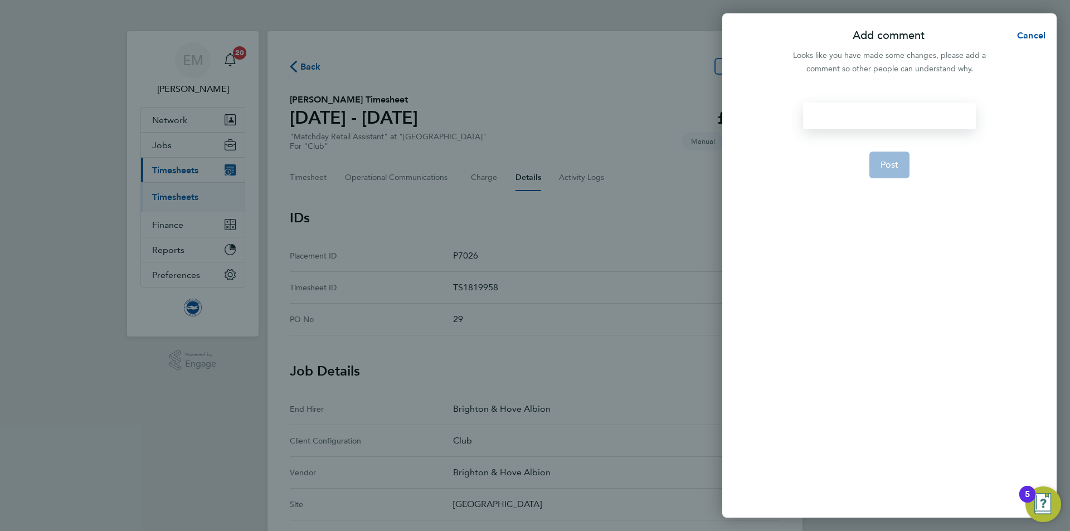
click at [842, 117] on div at bounding box center [889, 116] width 172 height 27
paste div
click at [889, 188] on button "Post" at bounding box center [889, 178] width 41 height 27
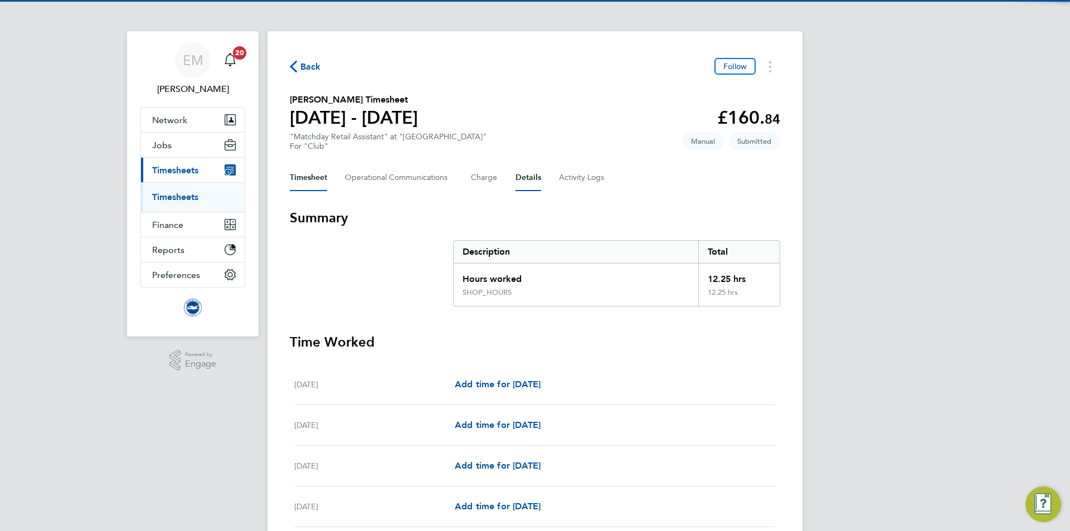
click at [537, 182] on button "Details" at bounding box center [528, 177] width 26 height 27
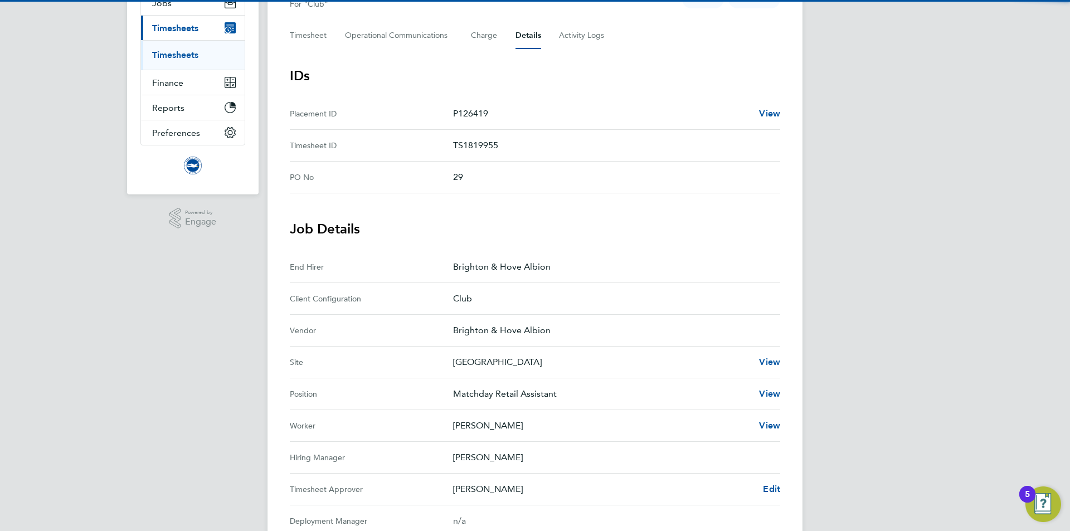
scroll to position [279, 0]
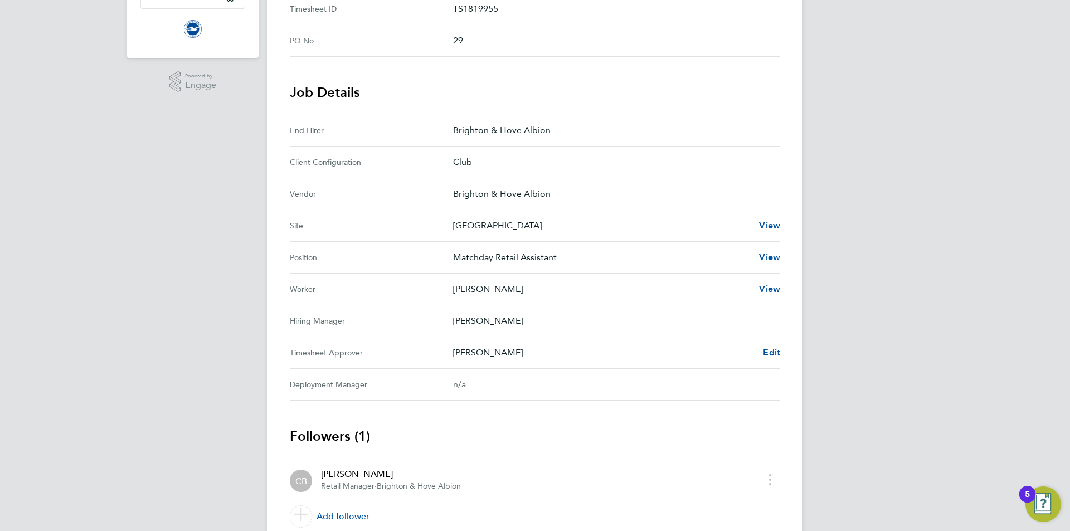
click at [775, 360] on Approver "Timesheet Approver [PERSON_NAME] Edit" at bounding box center [535, 353] width 490 height 32
click at [775, 354] on span "Edit" at bounding box center [771, 352] width 17 height 11
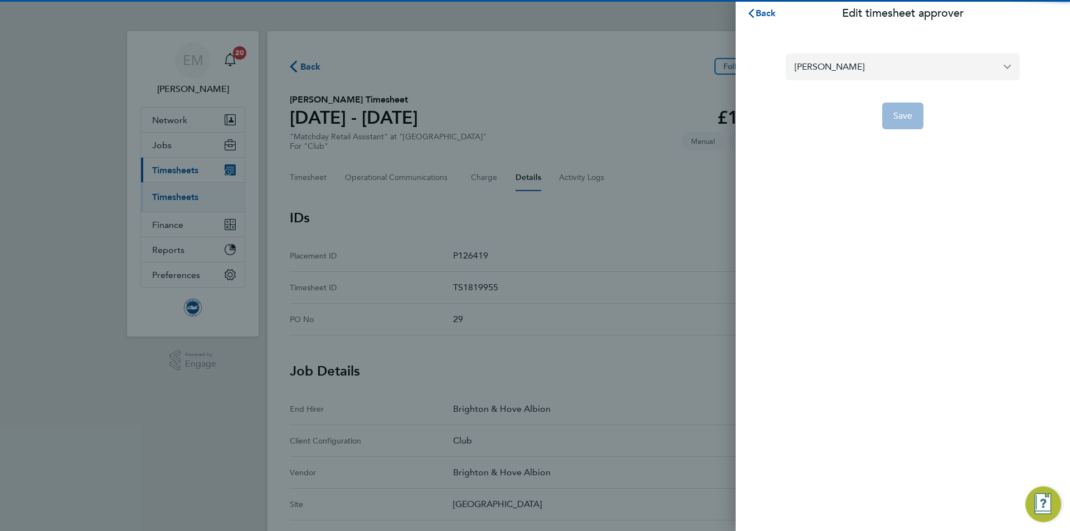
click at [837, 72] on input "[PERSON_NAME]" at bounding box center [903, 66] width 234 height 26
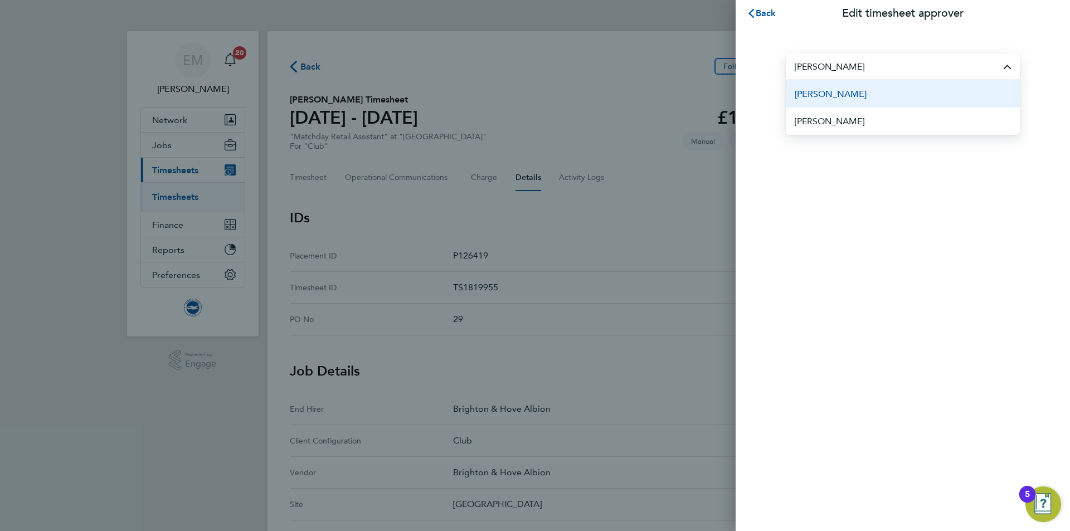
click at [860, 93] on span "[PERSON_NAME]" at bounding box center [831, 93] width 72 height 13
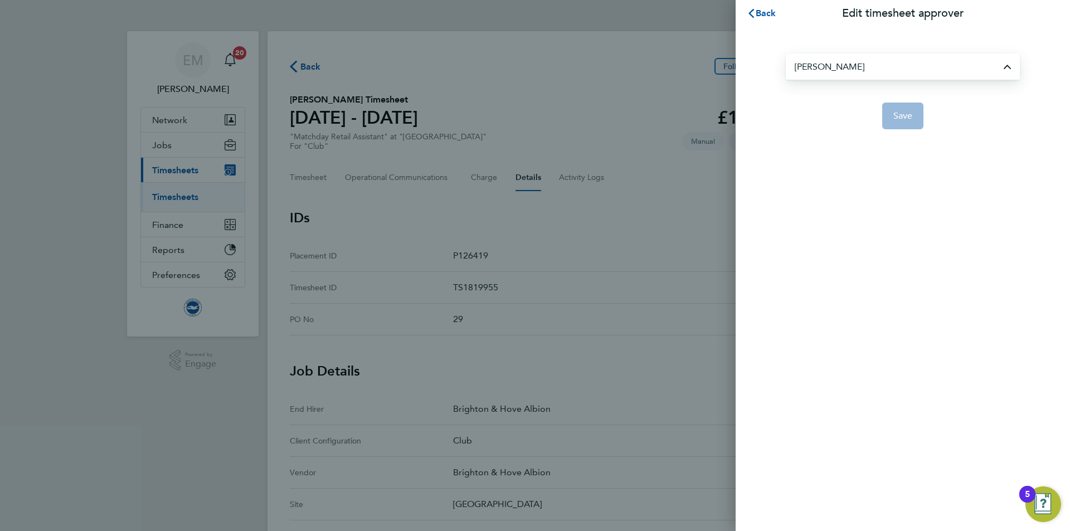
type input "[PERSON_NAME]"
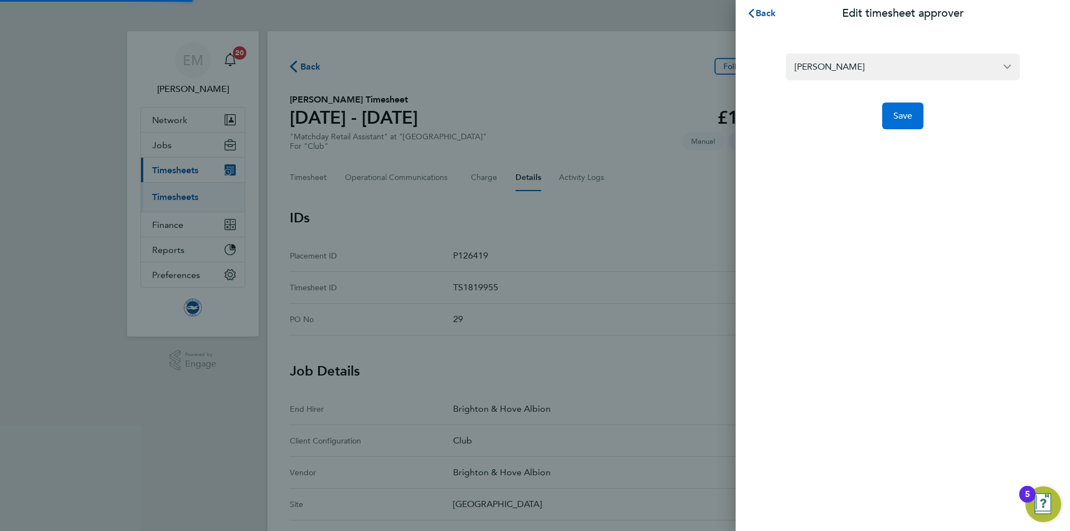
click at [919, 126] on button "Save" at bounding box center [903, 116] width 42 height 27
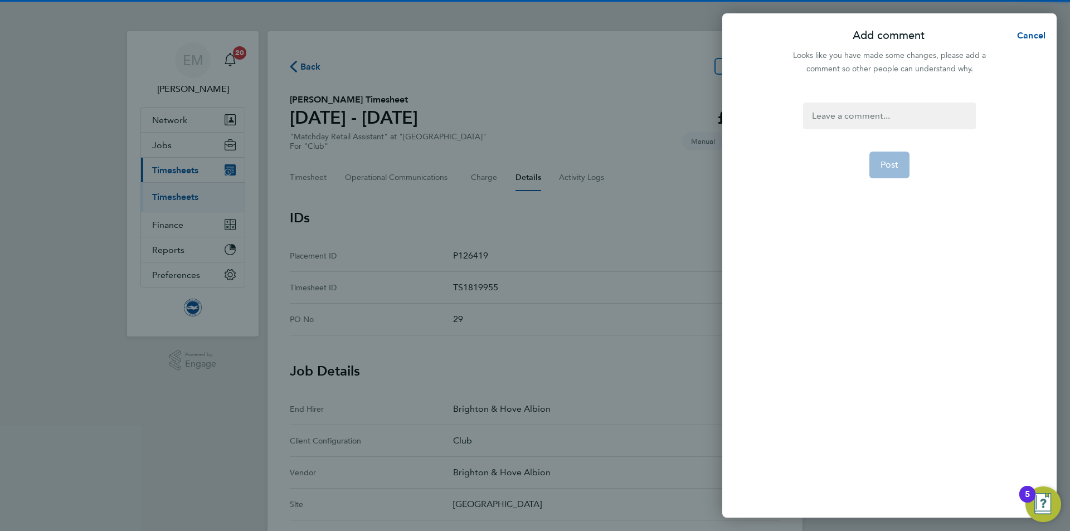
click at [898, 104] on div at bounding box center [889, 116] width 172 height 27
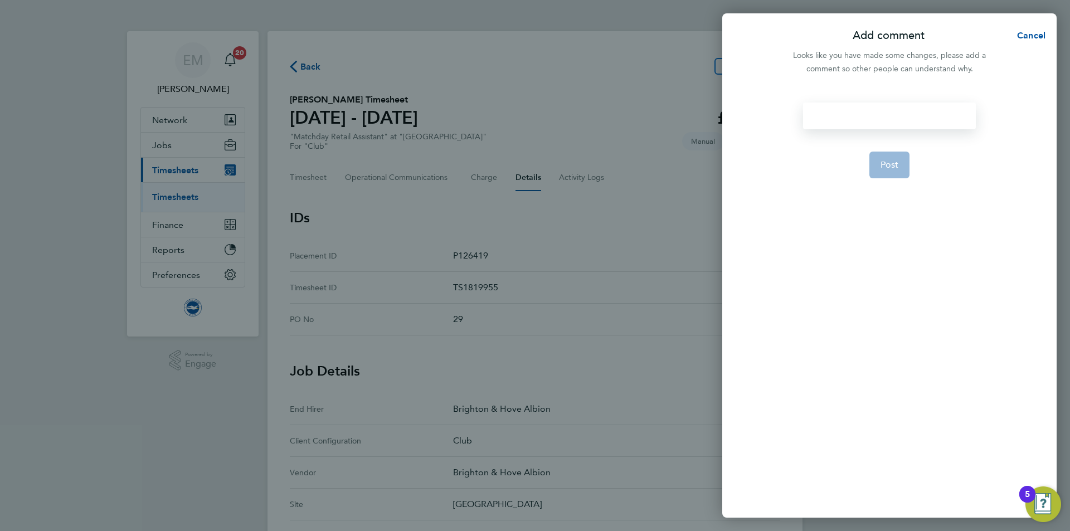
click at [888, 126] on div at bounding box center [889, 116] width 172 height 27
paste div
click at [897, 183] on span "Post" at bounding box center [889, 178] width 18 height 11
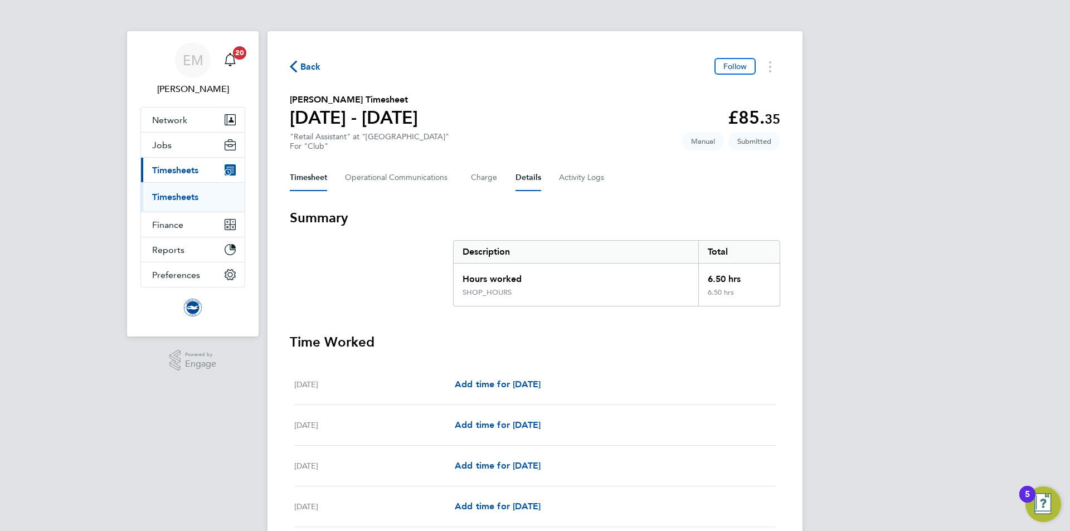
click at [537, 182] on button "Details" at bounding box center [528, 177] width 26 height 27
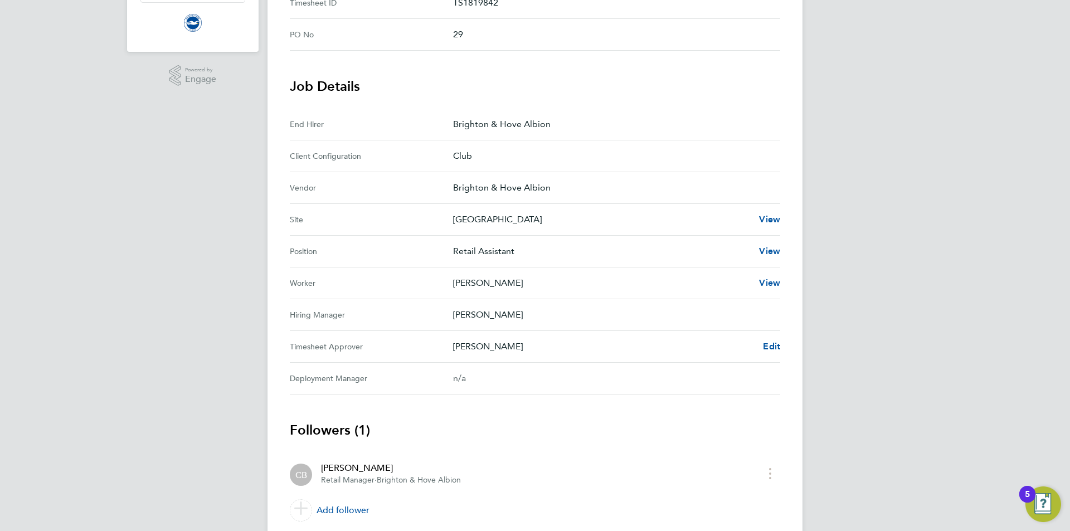
scroll to position [324, 0]
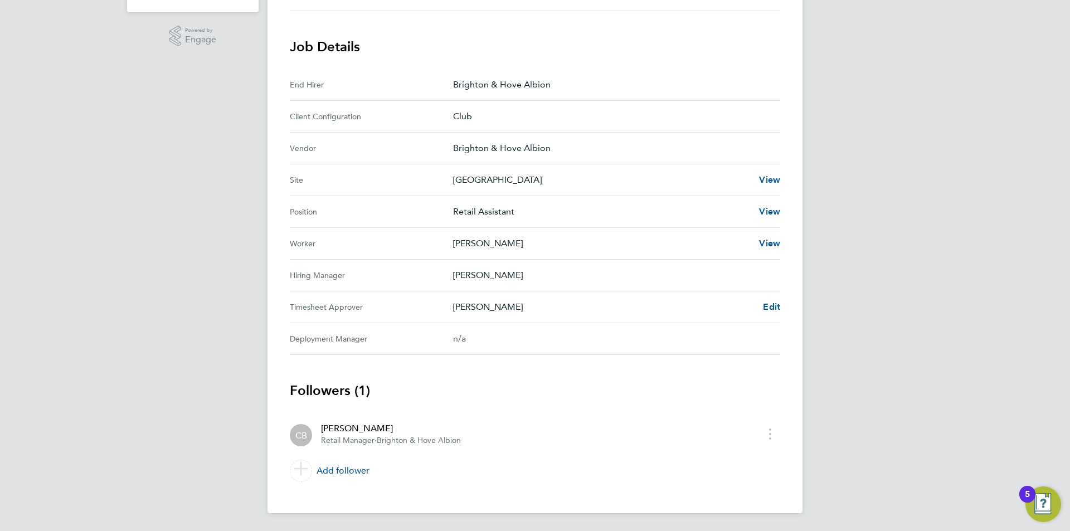
click at [769, 299] on Approver "Timesheet Approver [PERSON_NAME] Edit" at bounding box center [535, 307] width 490 height 32
click at [770, 305] on span "Edit" at bounding box center [771, 306] width 17 height 11
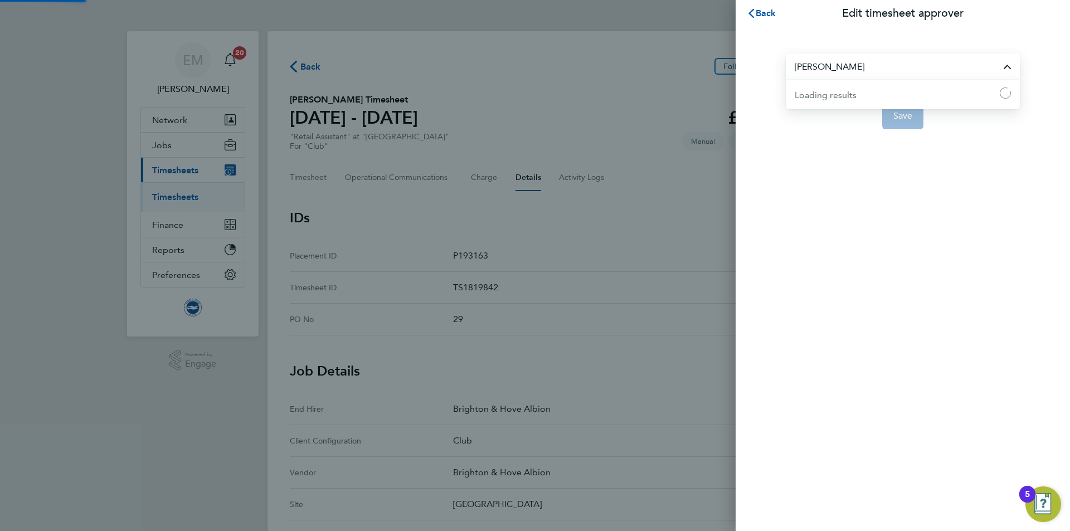
click at [836, 60] on input "[PERSON_NAME]" at bounding box center [903, 66] width 234 height 26
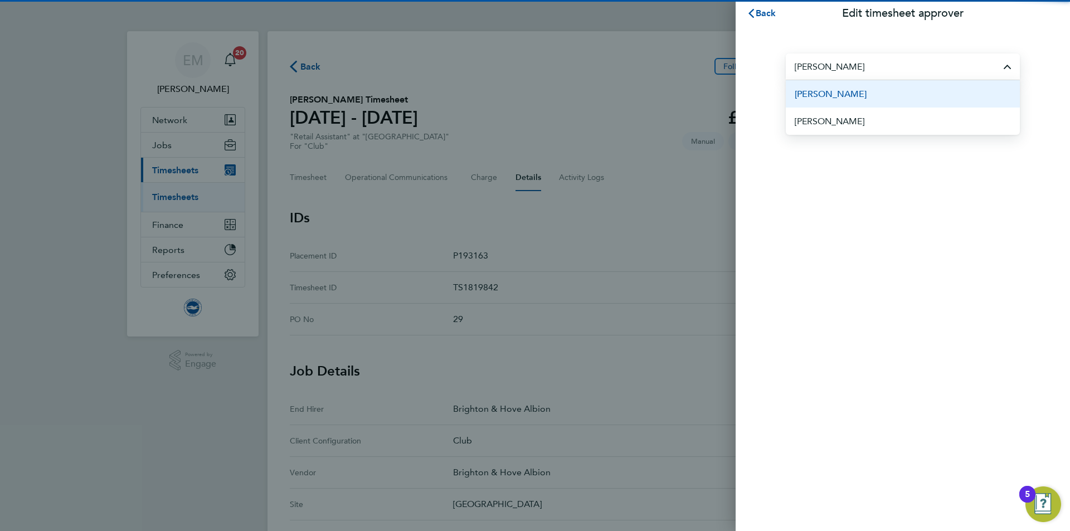
click at [888, 95] on li "[PERSON_NAME]" at bounding box center [903, 93] width 234 height 27
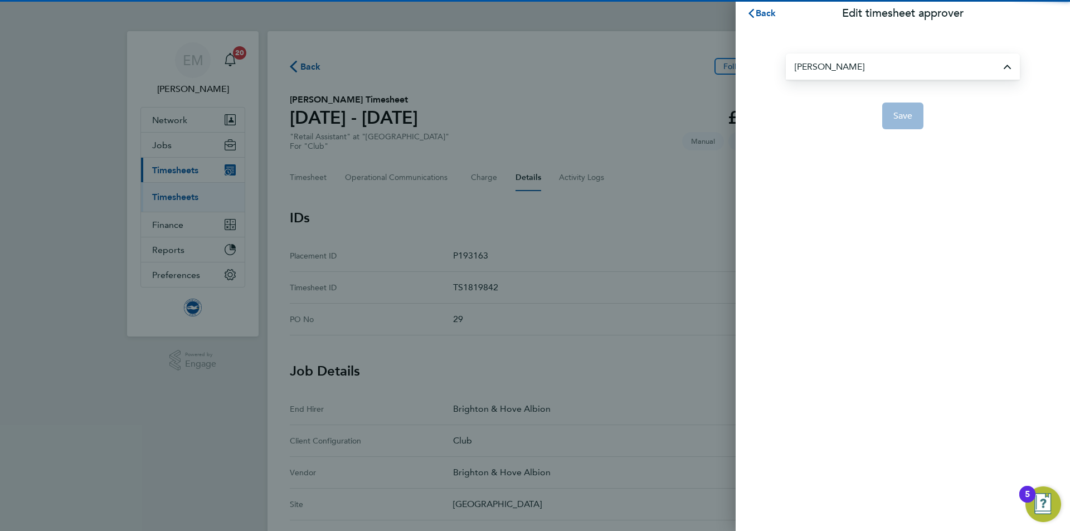
type input "[PERSON_NAME]"
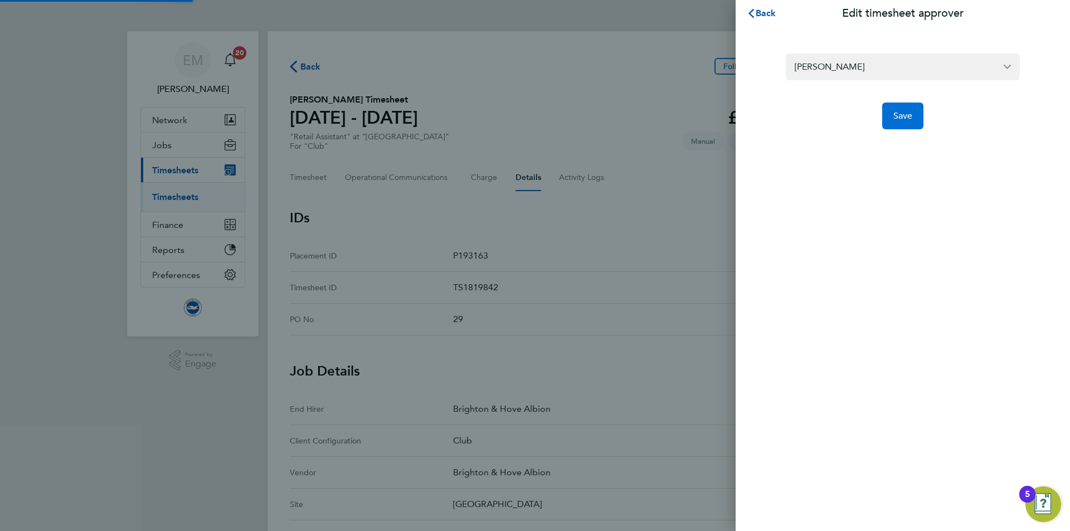
click at [918, 118] on button "Save" at bounding box center [903, 116] width 42 height 27
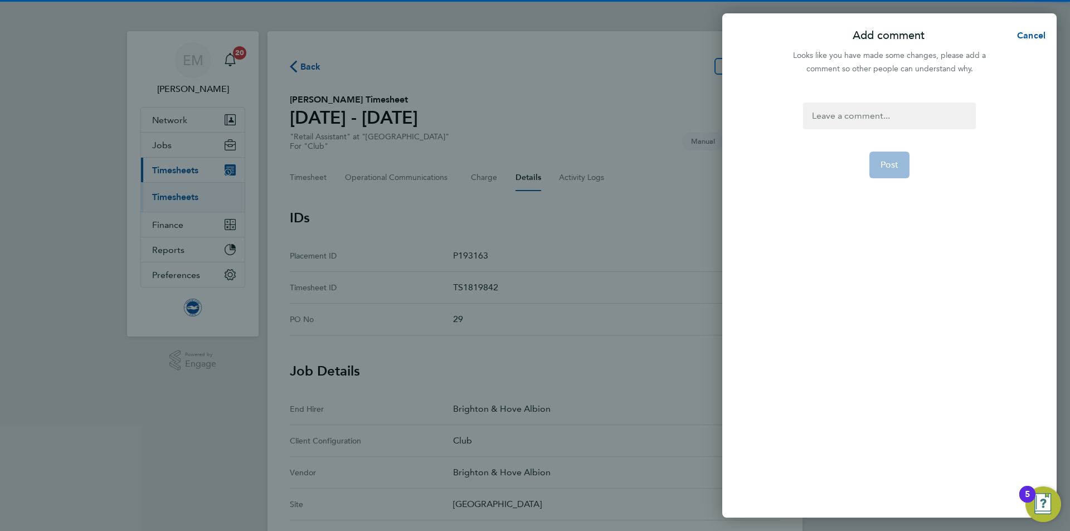
click at [875, 97] on div "Post" at bounding box center [889, 303] width 334 height 429
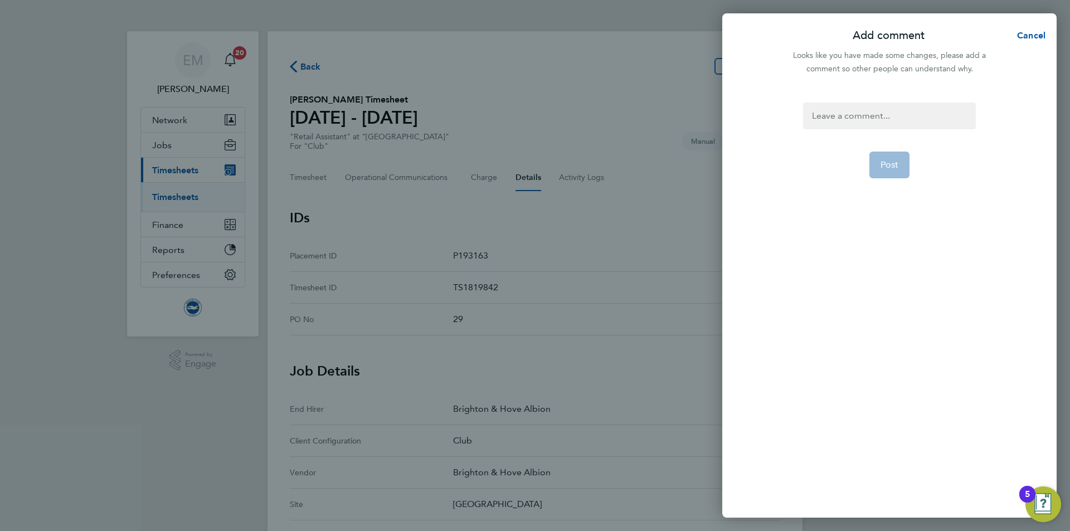
click at [879, 113] on div at bounding box center [889, 116] width 172 height 27
click at [905, 120] on div at bounding box center [889, 116] width 172 height 27
paste div
click at [901, 179] on button "Post" at bounding box center [889, 178] width 41 height 27
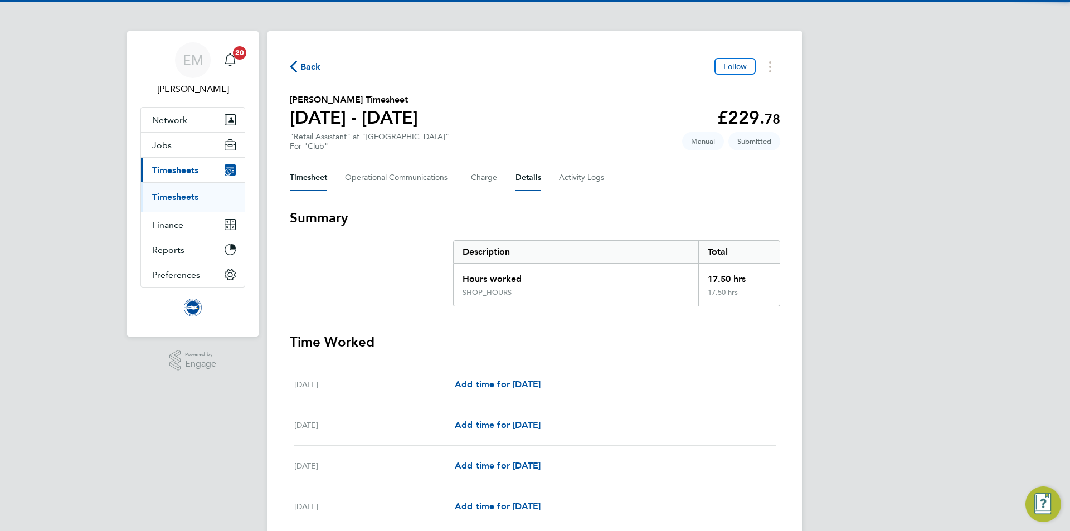
click at [536, 177] on button "Details" at bounding box center [528, 177] width 26 height 27
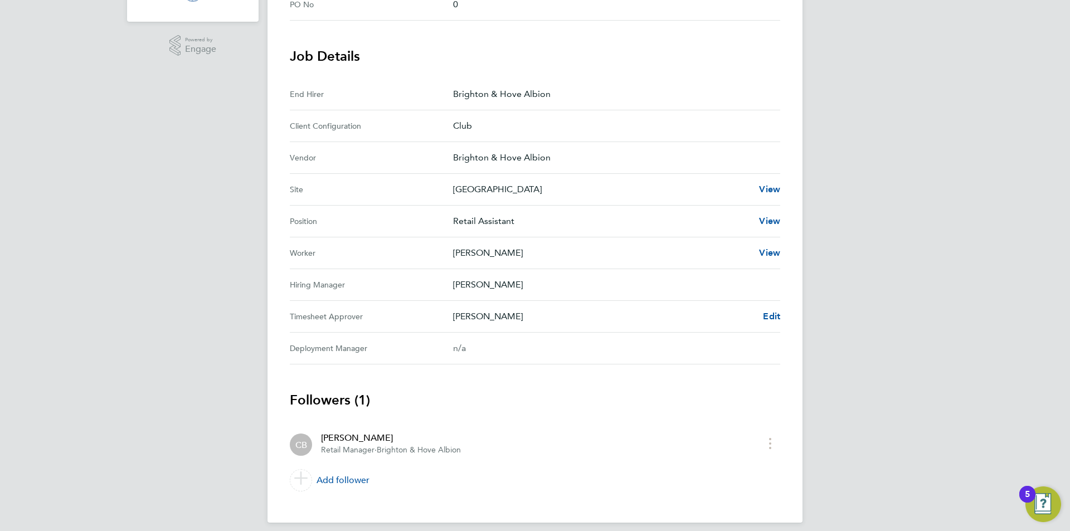
scroll to position [324, 0]
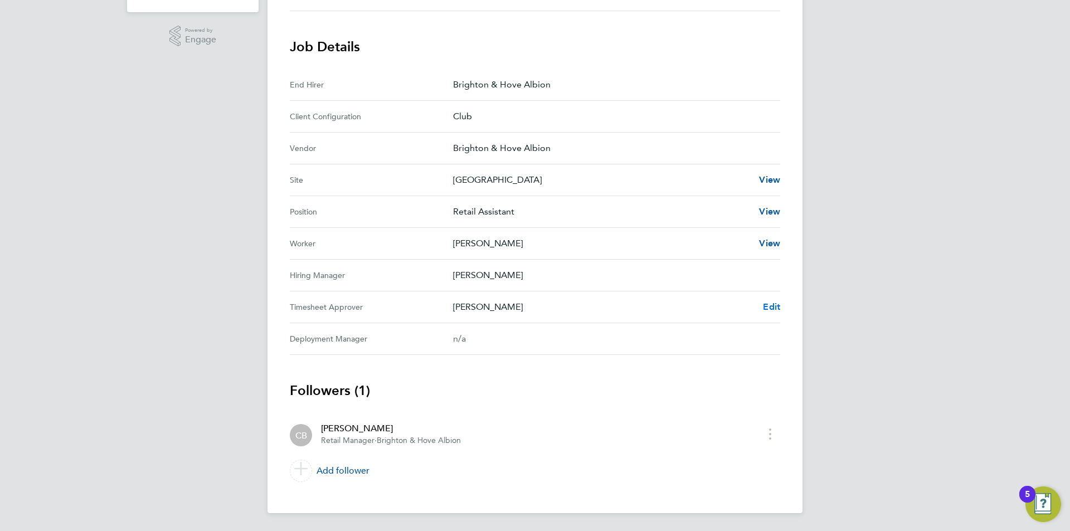
click at [772, 306] on span "Edit" at bounding box center [771, 306] width 17 height 11
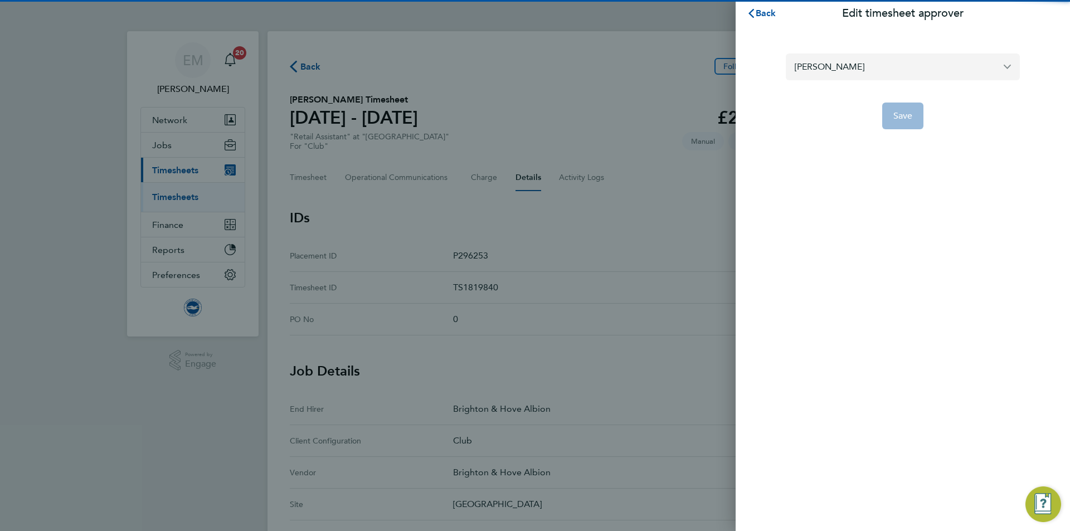
click at [848, 57] on input "[PERSON_NAME]" at bounding box center [903, 66] width 234 height 26
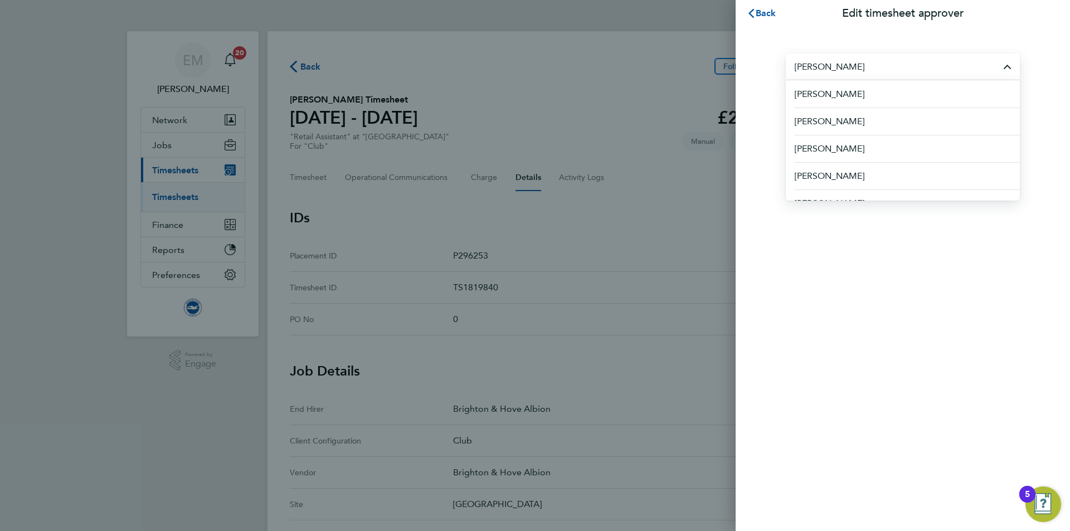
click at [862, 67] on input "[PERSON_NAME]" at bounding box center [903, 66] width 234 height 26
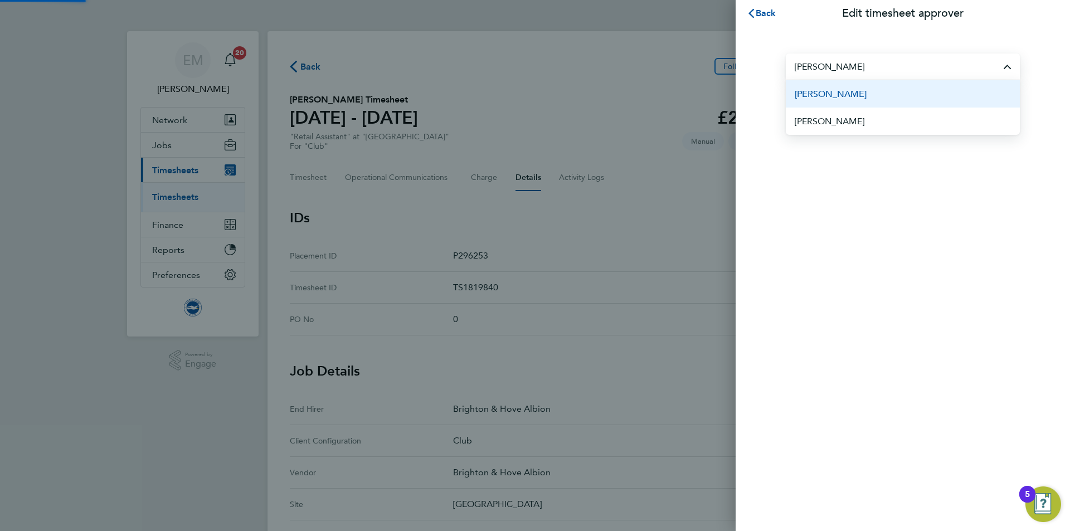
click at [891, 93] on li "[PERSON_NAME]" at bounding box center [903, 93] width 234 height 27
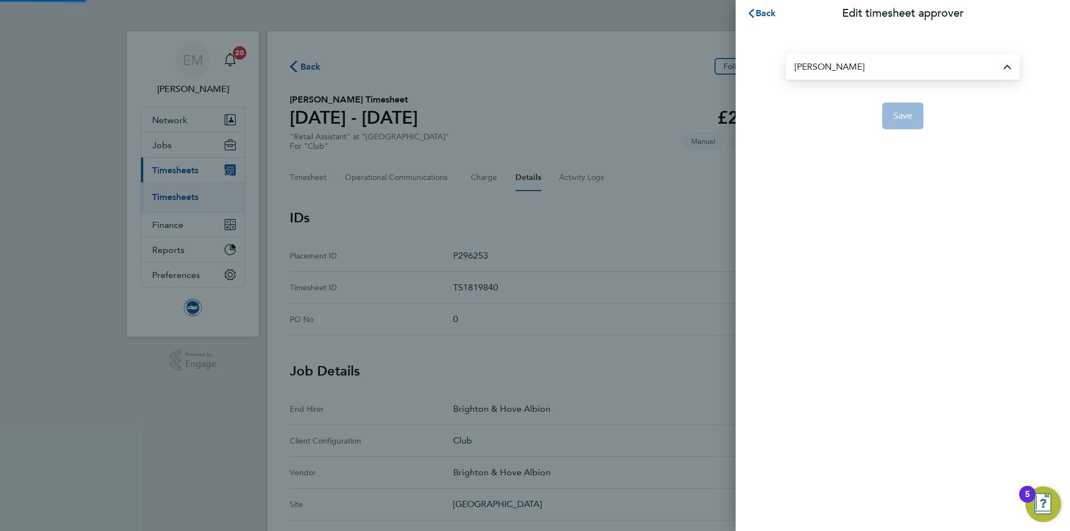
type input "[PERSON_NAME]"
click at [912, 109] on button "Save" at bounding box center [903, 116] width 42 height 27
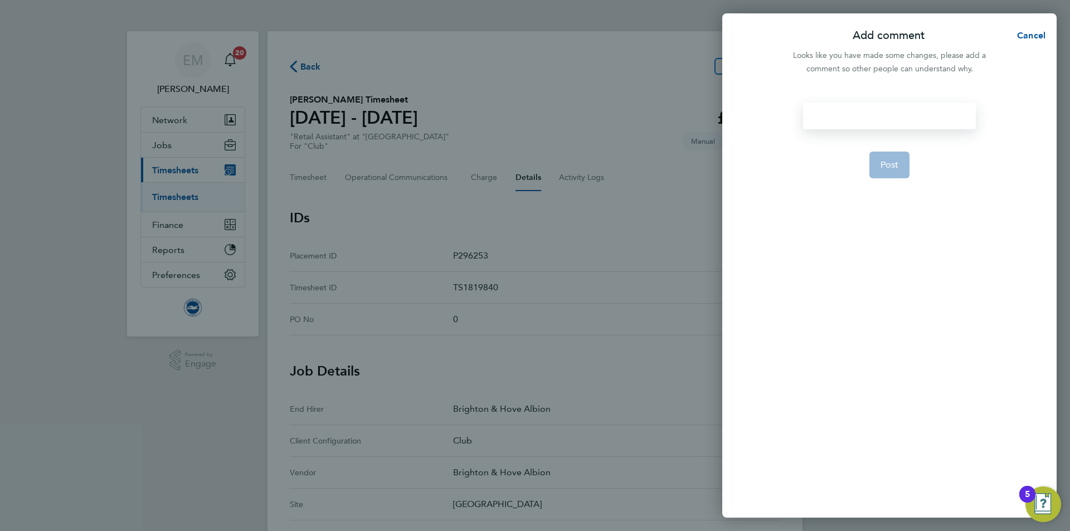
click at [897, 110] on div at bounding box center [889, 116] width 172 height 27
click at [897, 113] on div at bounding box center [889, 116] width 172 height 27
paste div
click at [897, 174] on span "Post" at bounding box center [889, 178] width 18 height 11
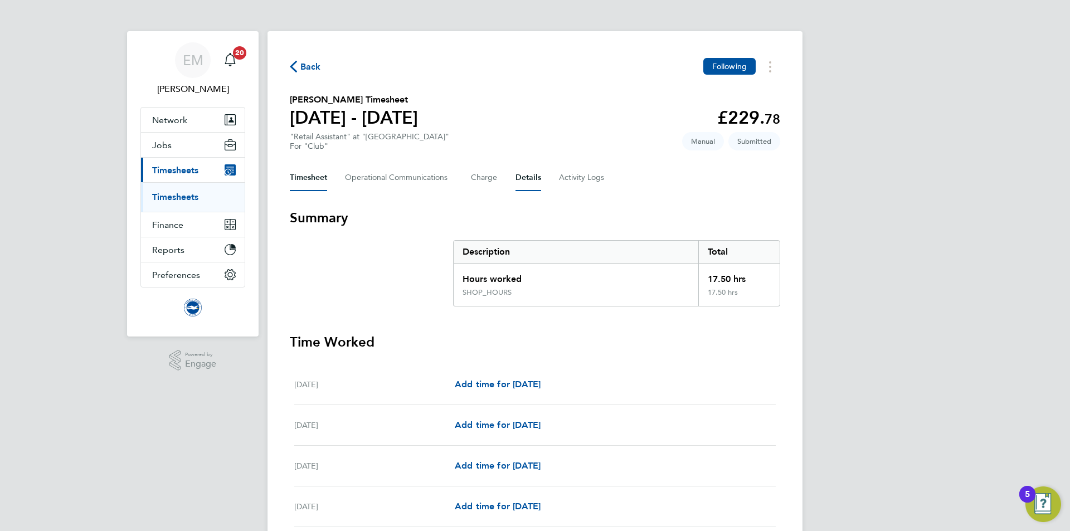
click at [533, 178] on button "Details" at bounding box center [528, 177] width 26 height 27
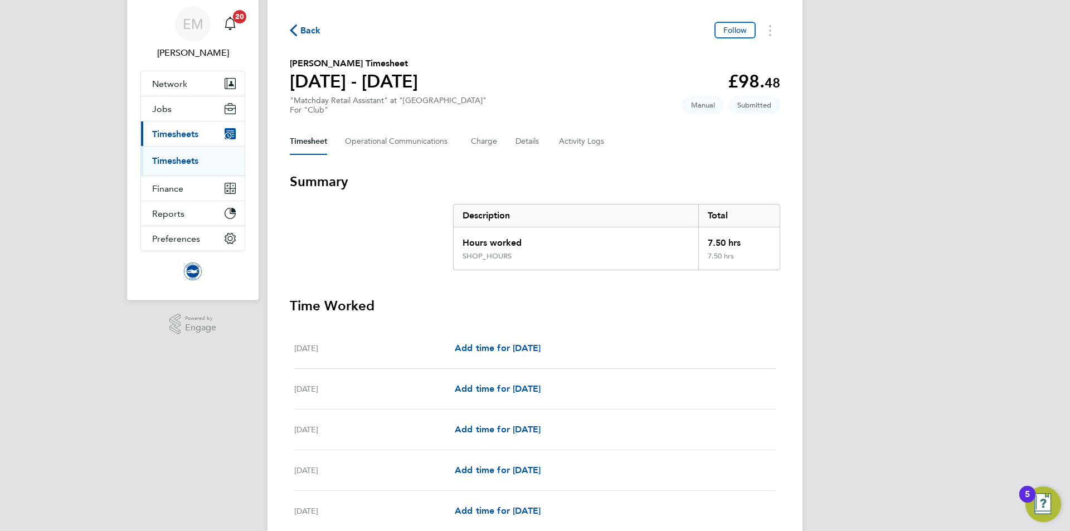
scroll to position [56, 0]
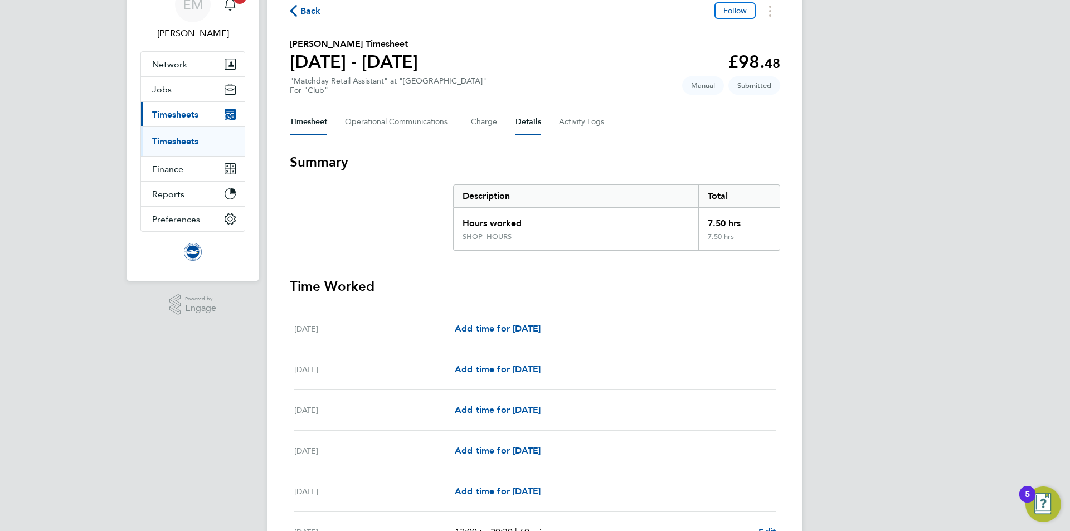
click at [531, 120] on button "Details" at bounding box center [528, 122] width 26 height 27
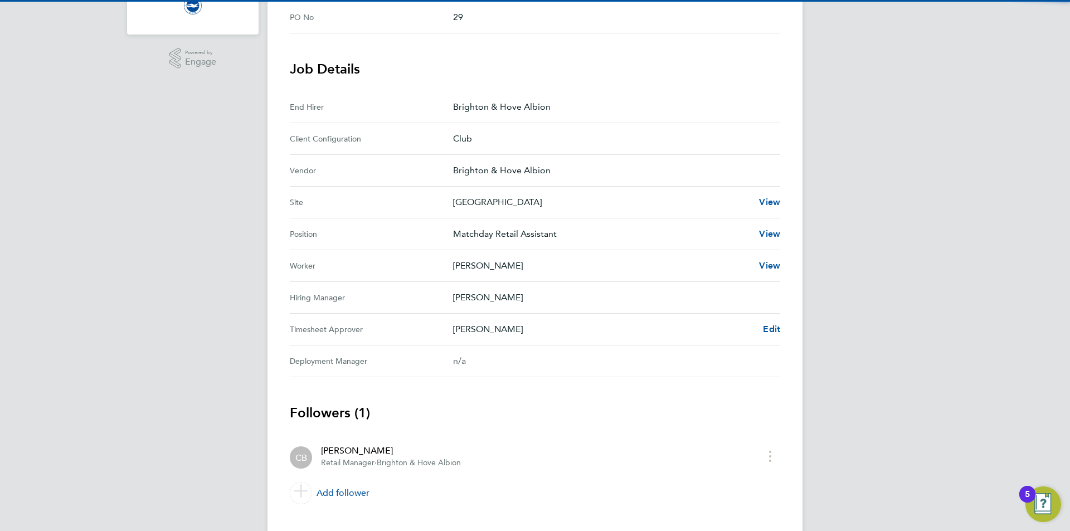
scroll to position [324, 0]
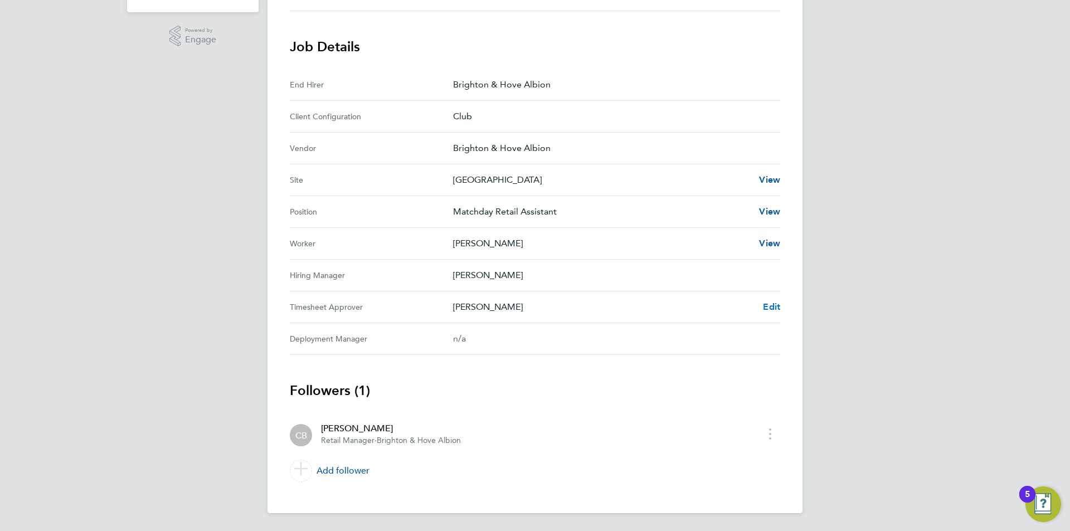
click at [771, 308] on span "Edit" at bounding box center [771, 306] width 17 height 11
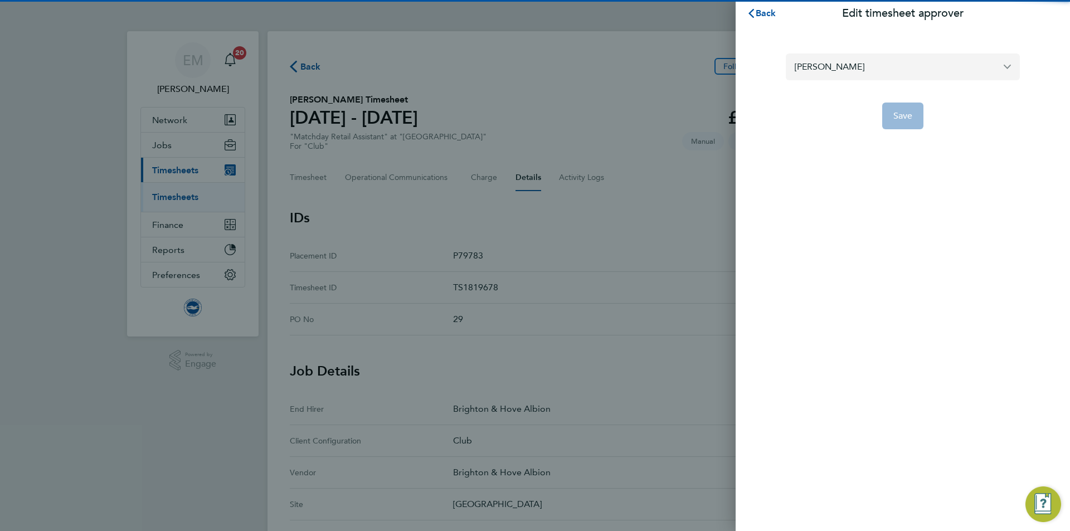
click at [908, 72] on input "[PERSON_NAME]" at bounding box center [903, 66] width 234 height 26
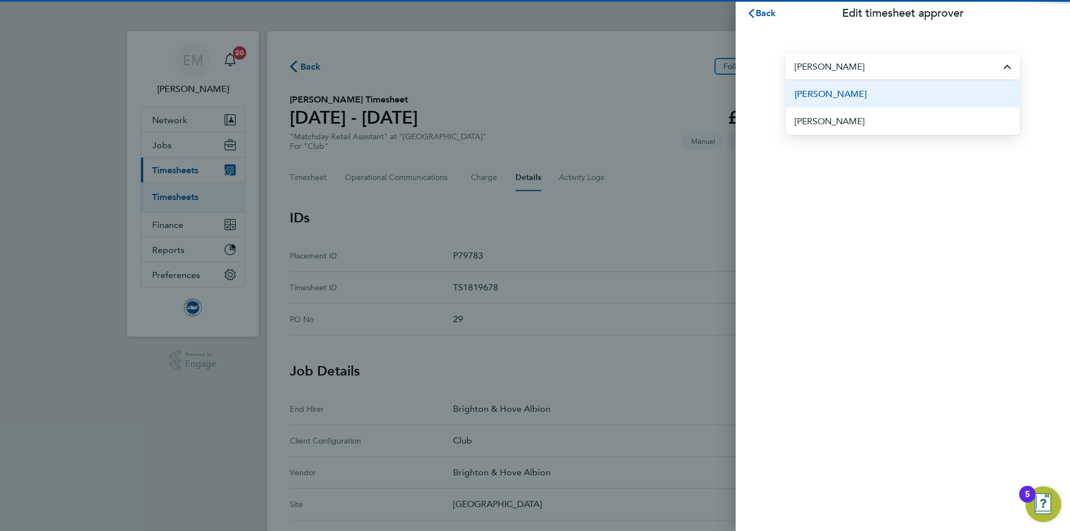
click at [888, 94] on li "[PERSON_NAME]" at bounding box center [903, 93] width 234 height 27
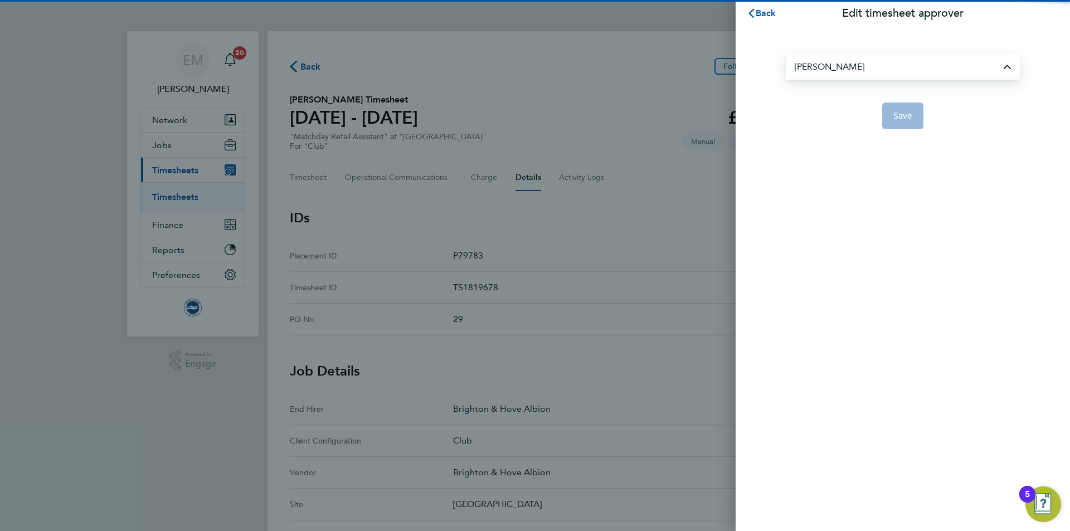
type input "[PERSON_NAME]"
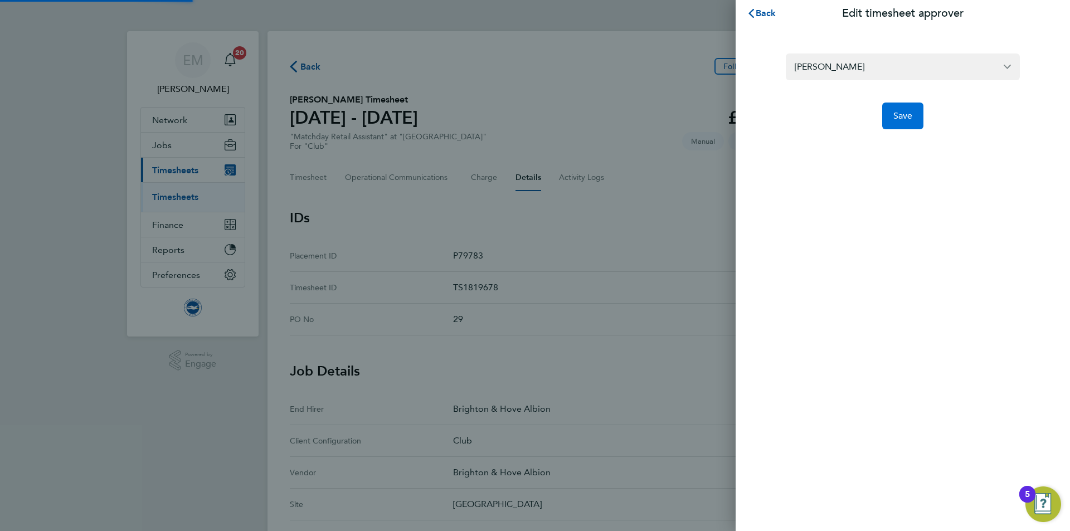
click at [897, 120] on span "Save" at bounding box center [903, 115] width 20 height 11
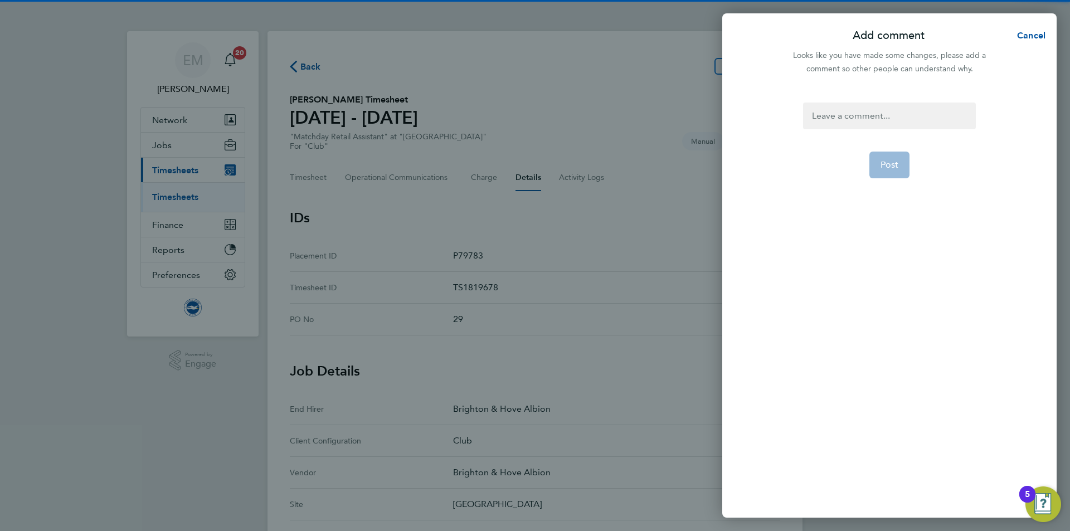
click at [868, 99] on div "Post" at bounding box center [889, 303] width 334 height 429
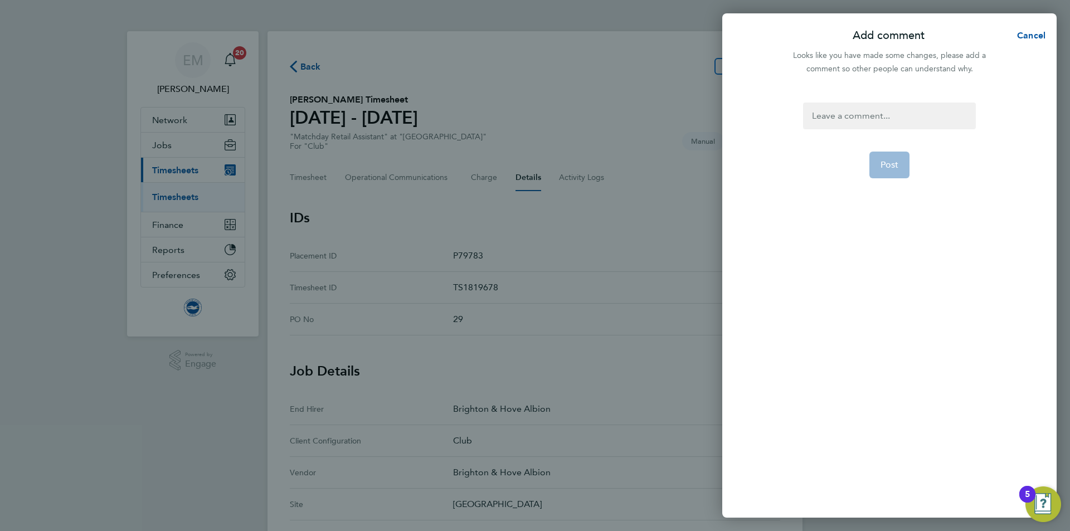
click at [870, 125] on div at bounding box center [889, 116] width 172 height 27
paste div
click at [900, 178] on button "Post" at bounding box center [889, 178] width 41 height 27
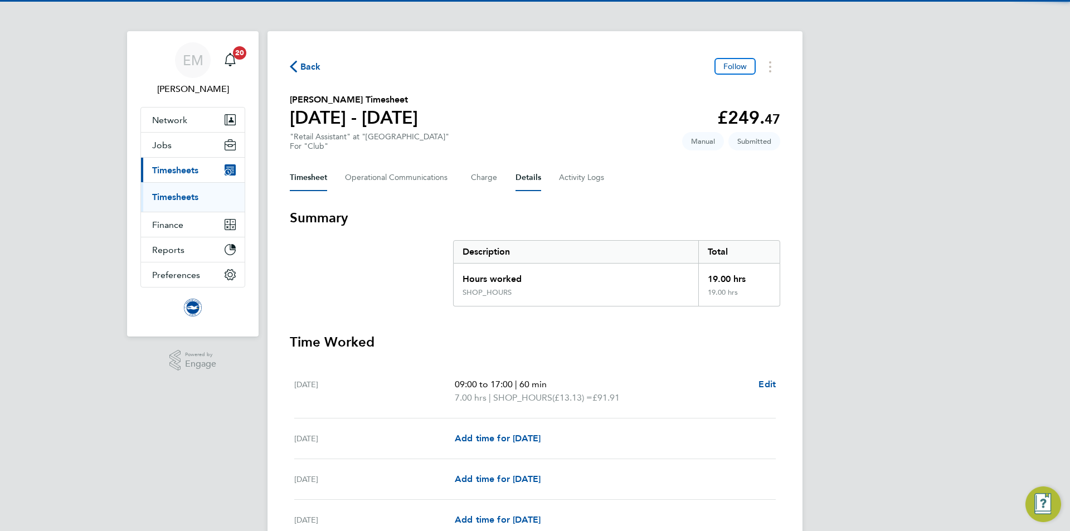
click at [524, 186] on button "Details" at bounding box center [528, 177] width 26 height 27
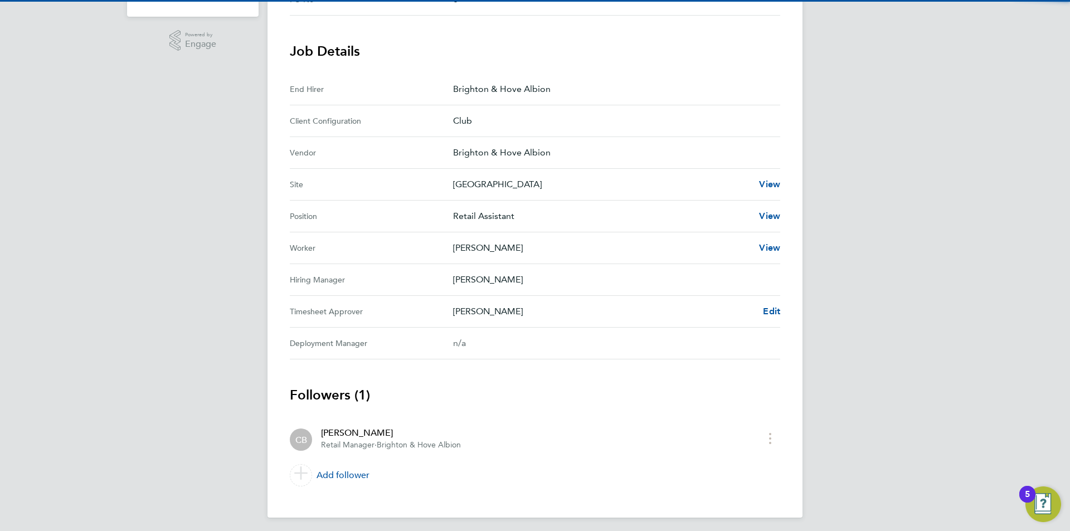
scroll to position [324, 0]
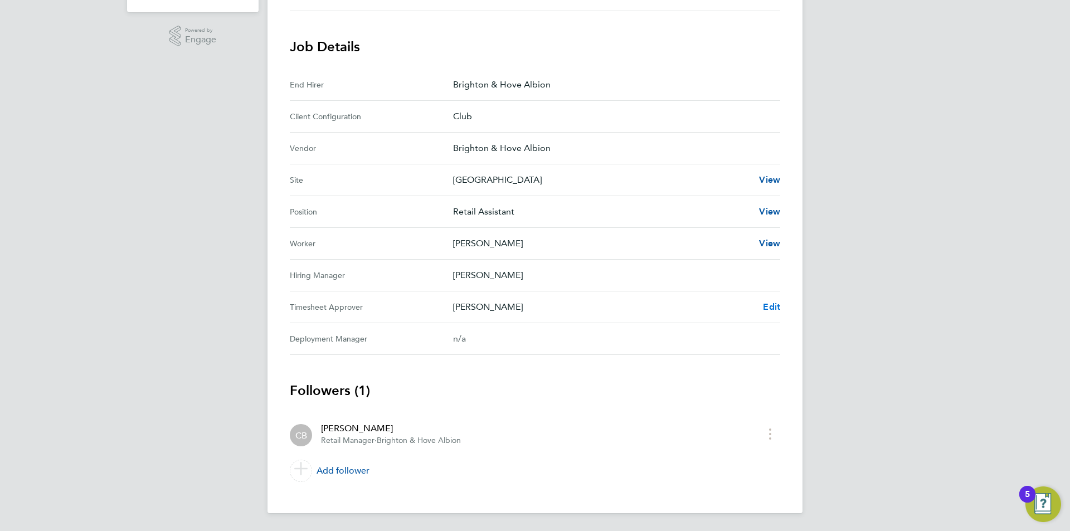
click at [776, 311] on span "Edit" at bounding box center [771, 306] width 17 height 11
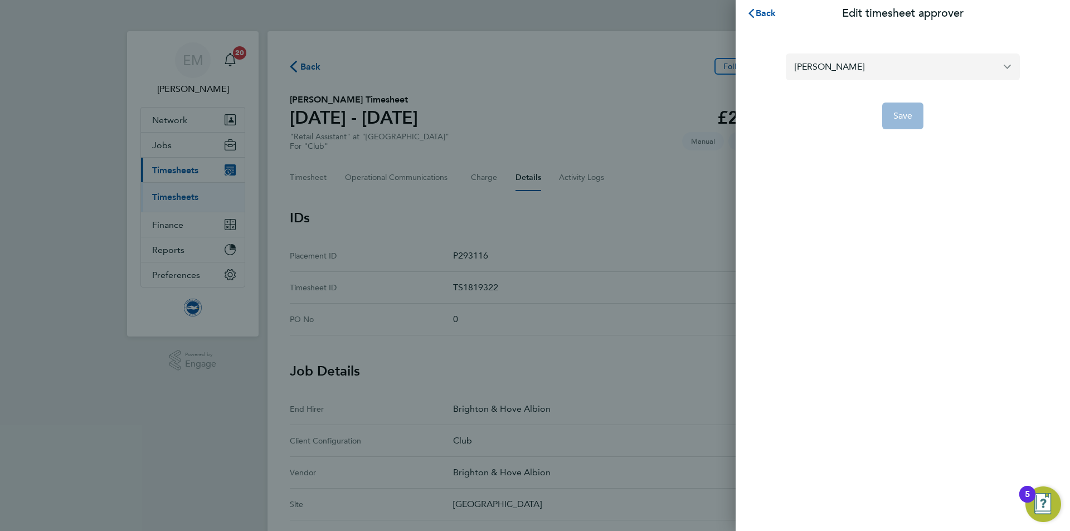
click at [831, 62] on input "[PERSON_NAME]" at bounding box center [903, 66] width 234 height 26
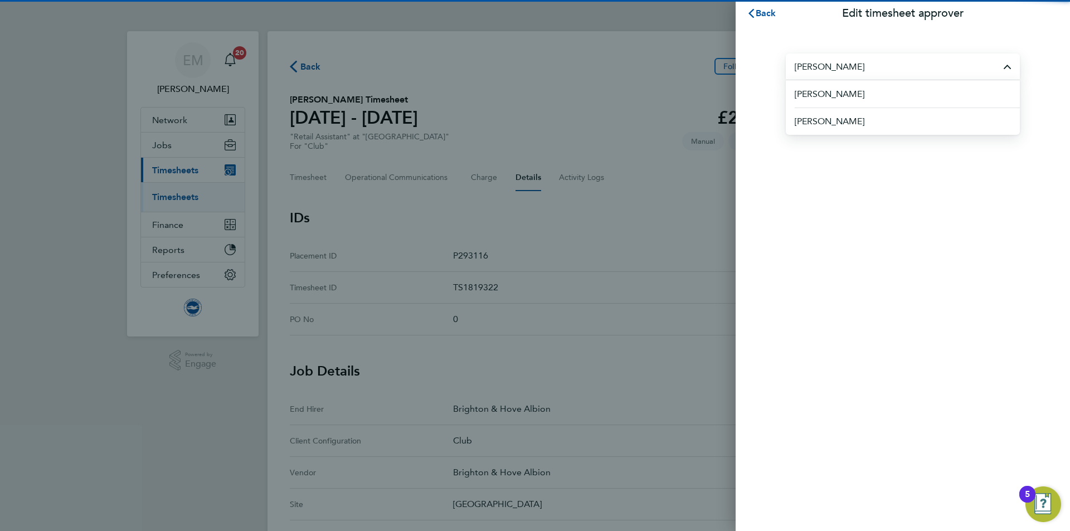
click at [864, 93] on span "[PERSON_NAME]" at bounding box center [830, 93] width 70 height 13
type input "[PERSON_NAME]"
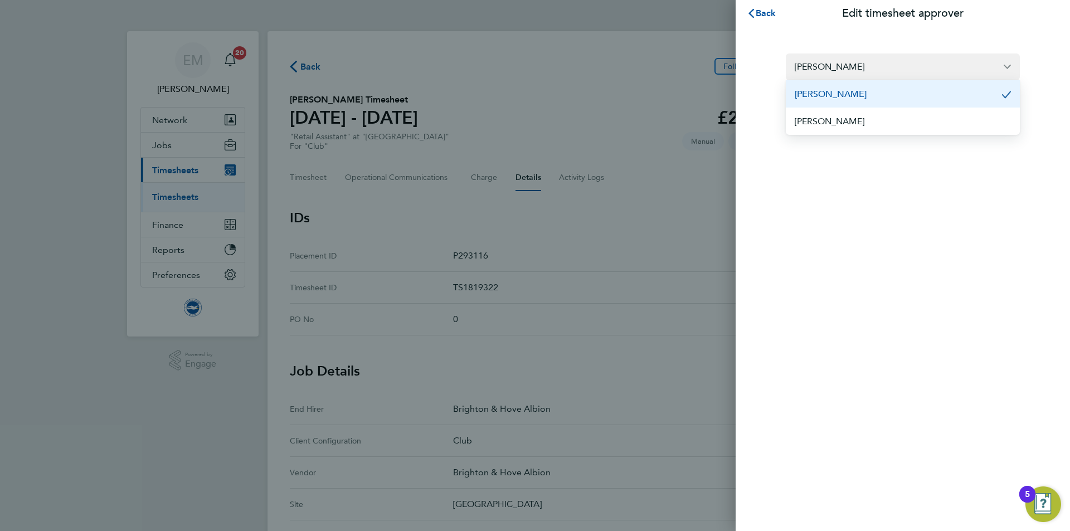
click at [896, 110] on button "Save" at bounding box center [903, 116] width 42 height 27
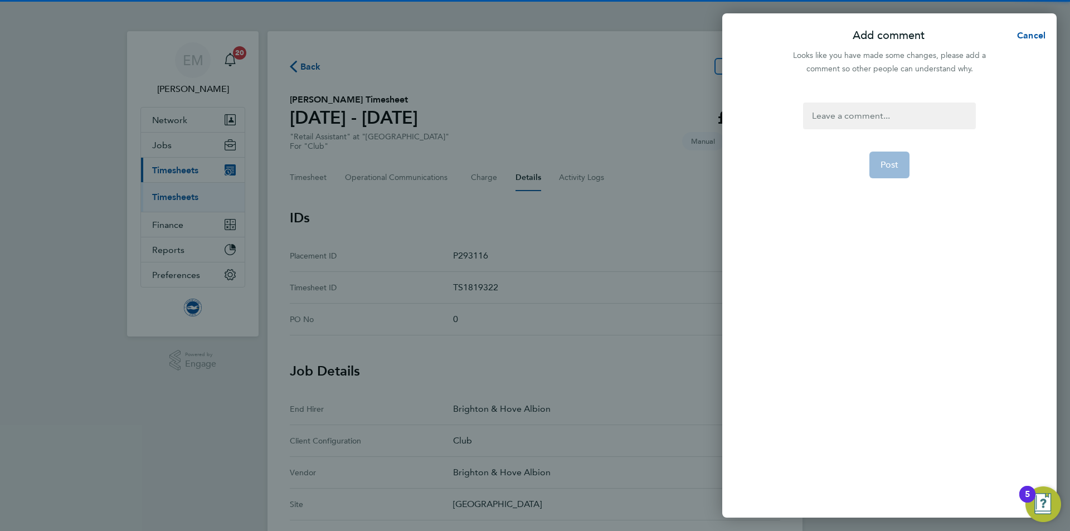
click at [877, 118] on div at bounding box center [889, 116] width 172 height 27
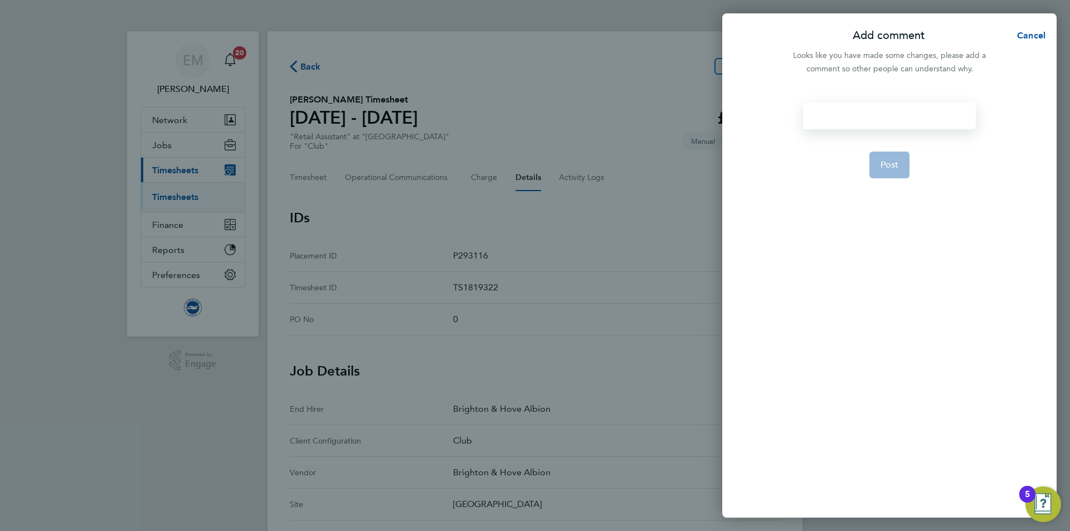
click at [877, 120] on div at bounding box center [889, 116] width 172 height 27
paste div
click at [887, 175] on span "Post" at bounding box center [889, 178] width 18 height 11
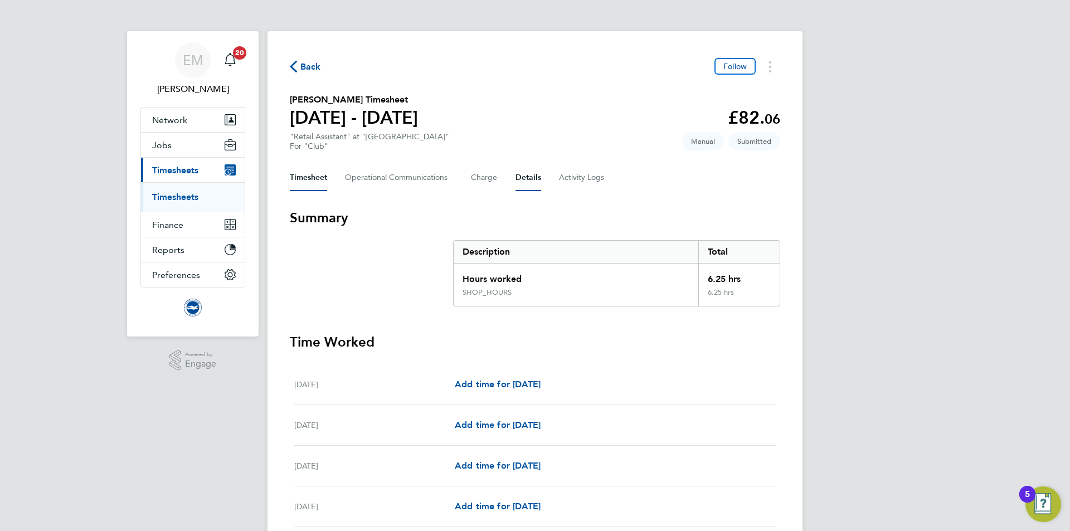
click at [528, 176] on button "Details" at bounding box center [528, 177] width 26 height 27
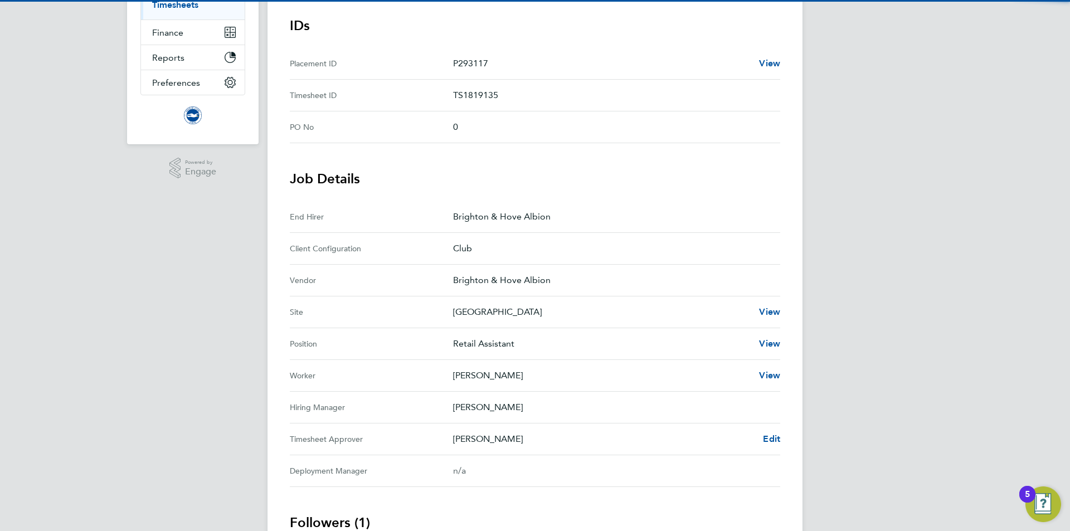
scroll to position [279, 0]
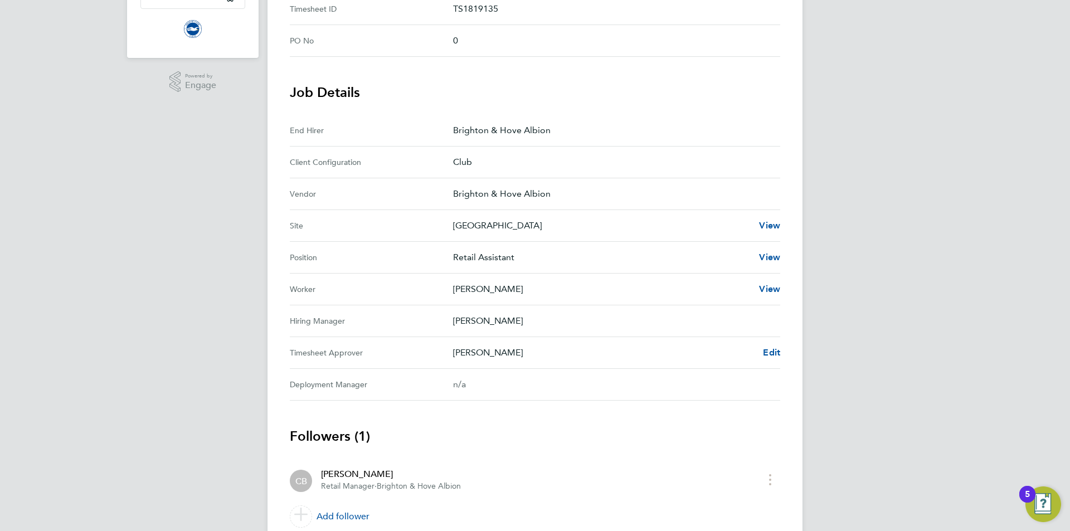
click at [777, 361] on Approver "Timesheet Approver [PERSON_NAME] Edit" at bounding box center [535, 353] width 490 height 32
click at [777, 351] on span "Edit" at bounding box center [771, 352] width 17 height 11
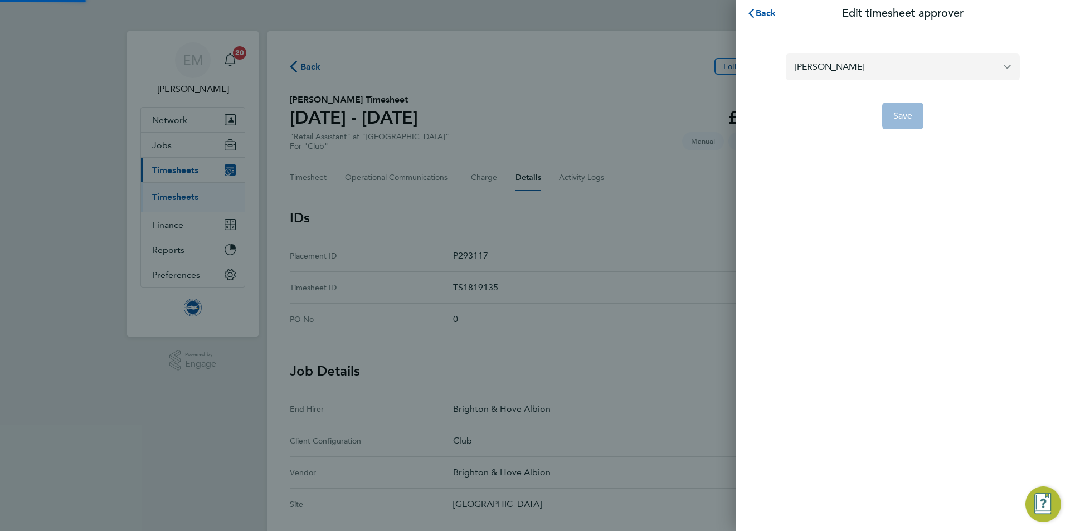
click at [854, 69] on input "[PERSON_NAME]" at bounding box center [903, 66] width 234 height 26
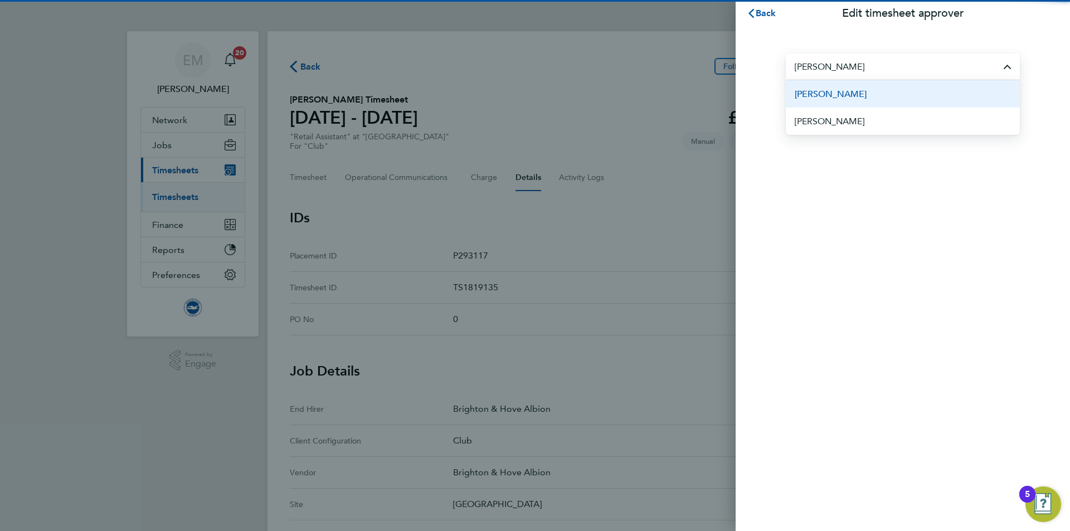
click at [844, 93] on span "[PERSON_NAME]" at bounding box center [831, 93] width 72 height 13
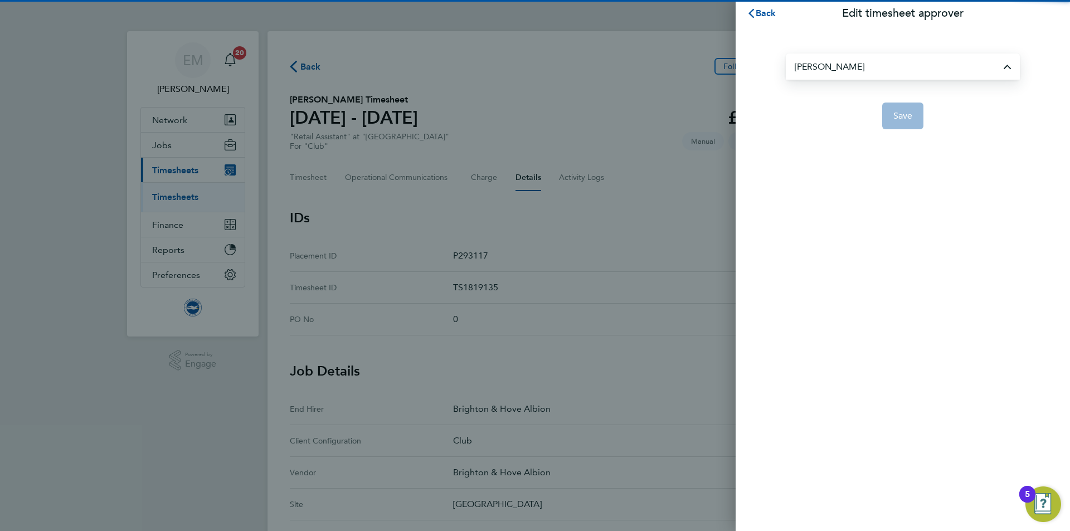
type input "[PERSON_NAME]"
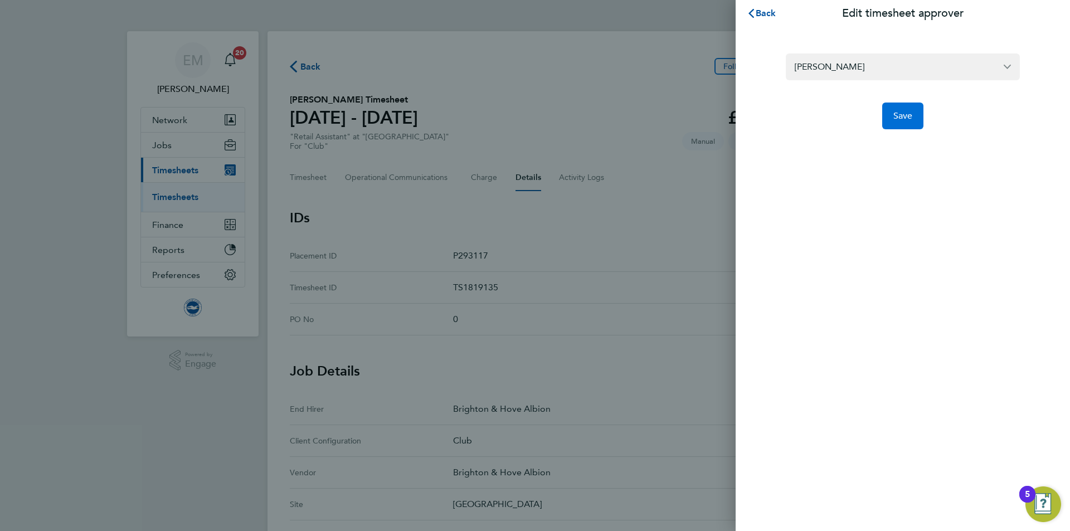
click at [906, 113] on span "Save" at bounding box center [903, 115] width 20 height 11
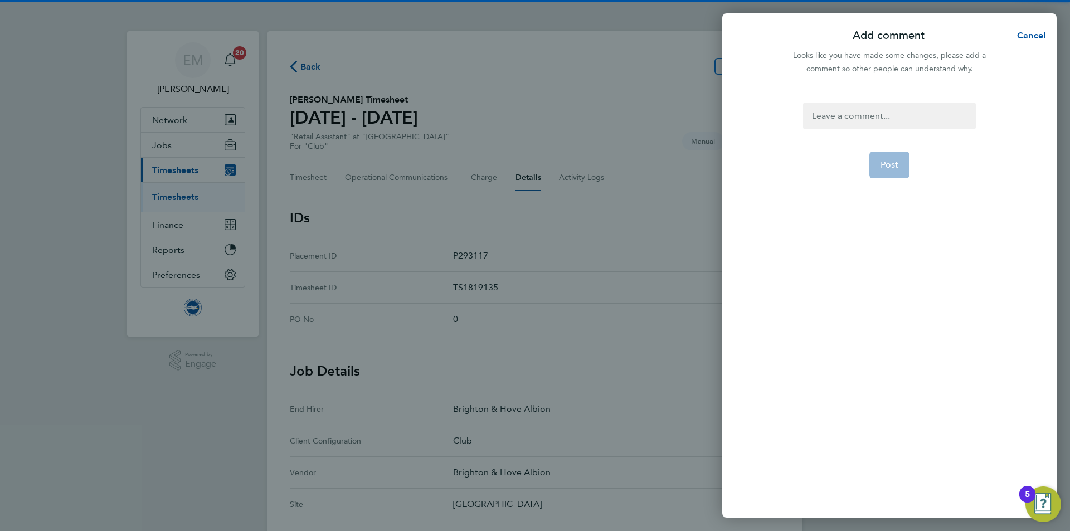
click at [885, 114] on div at bounding box center [889, 116] width 172 height 27
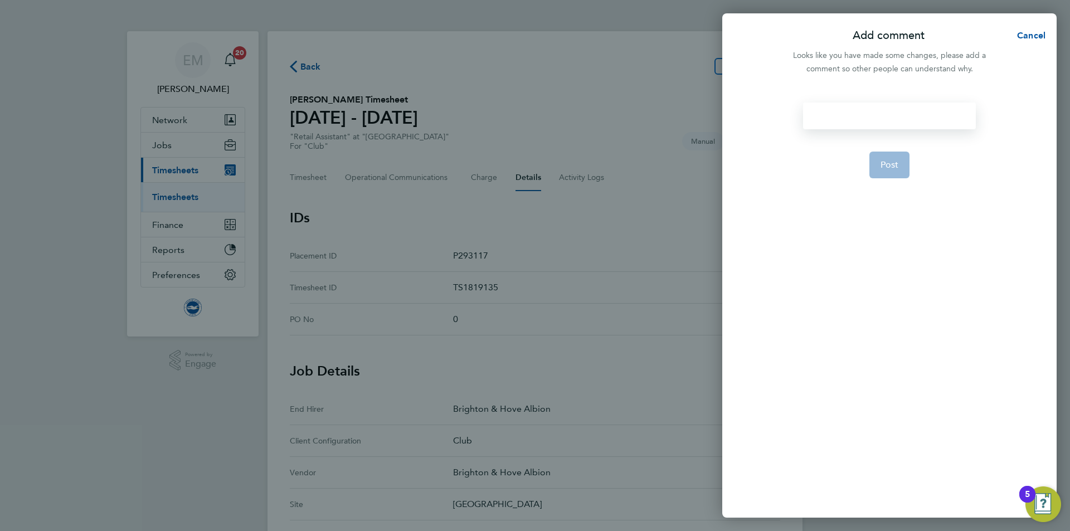
click at [887, 114] on div at bounding box center [889, 116] width 172 height 27
paste div
click at [887, 173] on button "Post" at bounding box center [889, 178] width 41 height 27
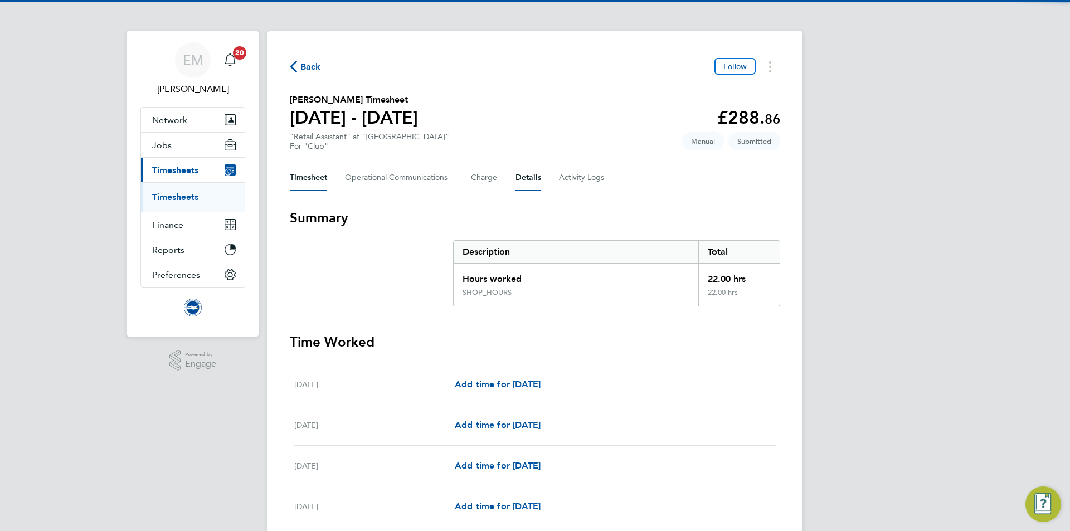
click at [534, 173] on button "Details" at bounding box center [528, 177] width 26 height 27
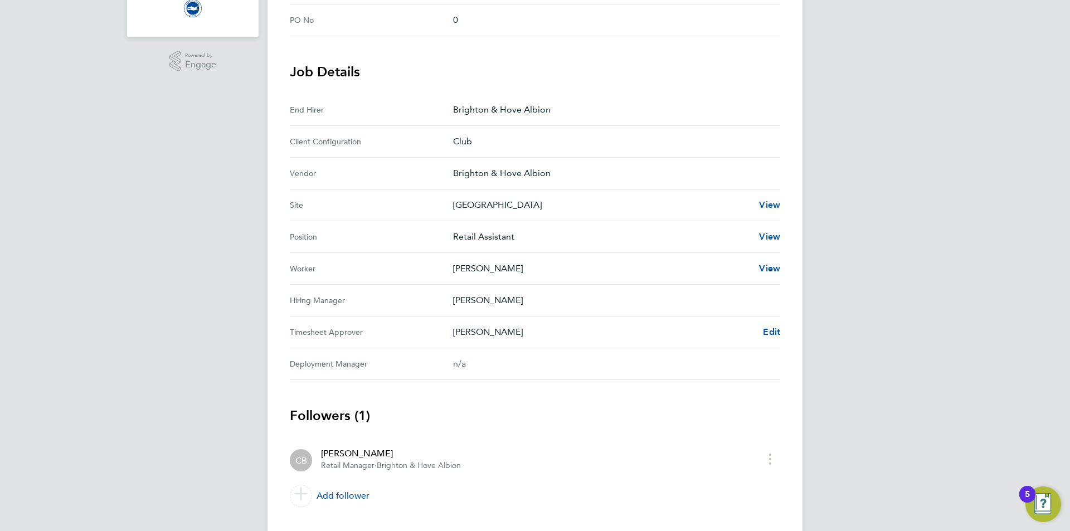
scroll to position [324, 0]
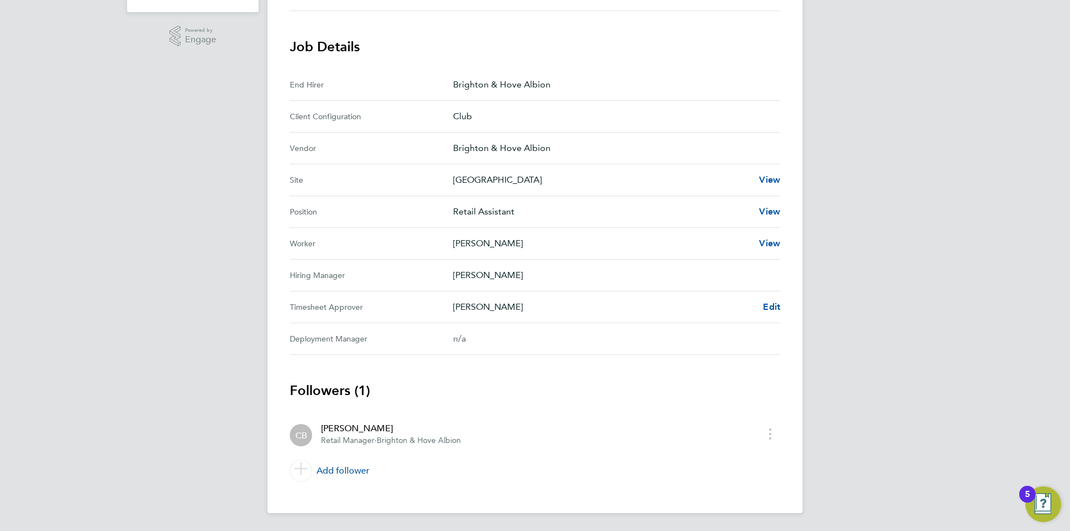
click at [781, 295] on div "Back Follow Layla Robson's Timesheet 01 - 30 Sept 2025 £288. 86 "Retail Assista…" at bounding box center [534, 110] width 535 height 806
click at [774, 301] on link "Edit" at bounding box center [771, 306] width 17 height 13
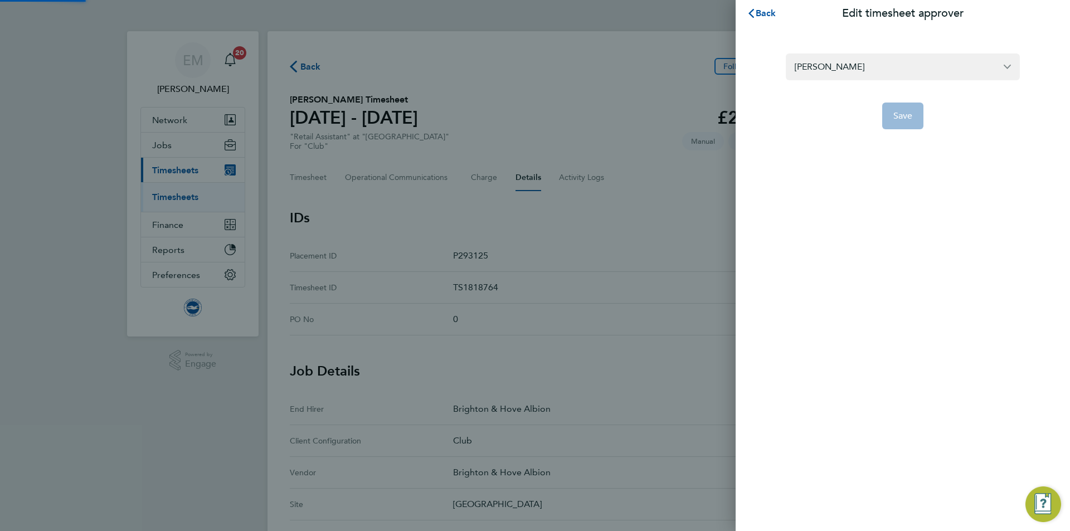
click at [772, 301] on div "Back Edit timesheet approver Claire Britton Save" at bounding box center [903, 265] width 334 height 531
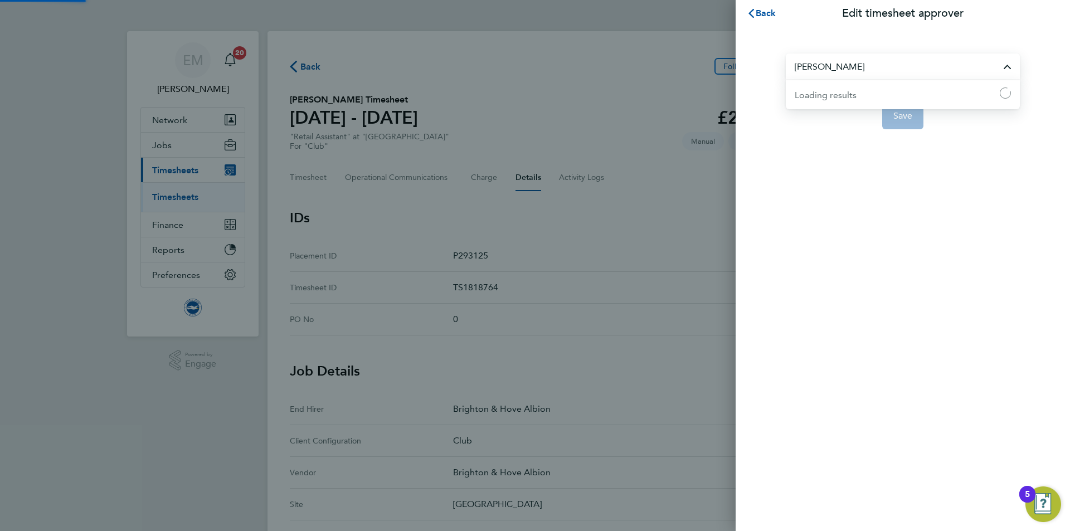
click at [871, 78] on input "[PERSON_NAME]" at bounding box center [903, 66] width 234 height 26
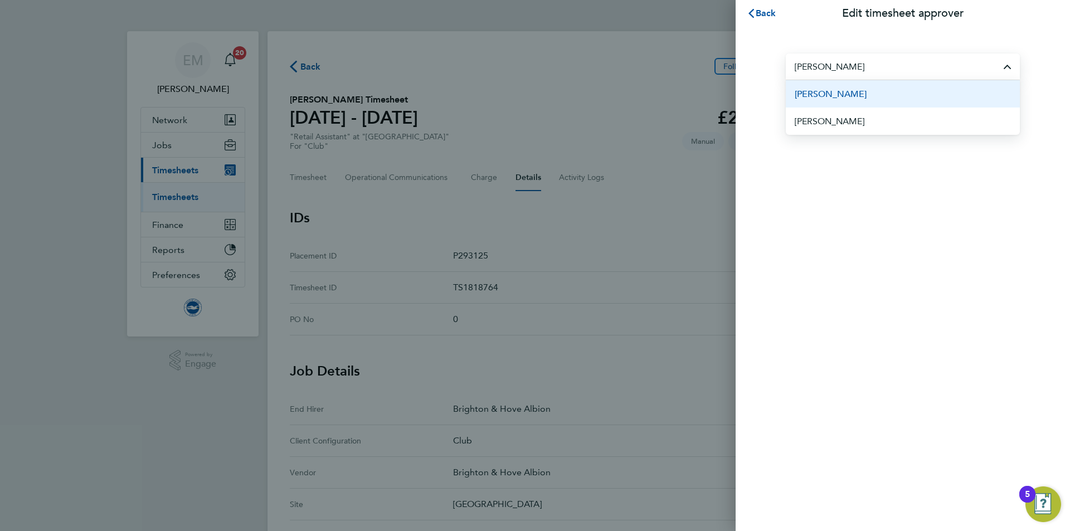
click at [883, 93] on li "[PERSON_NAME]" at bounding box center [903, 93] width 234 height 27
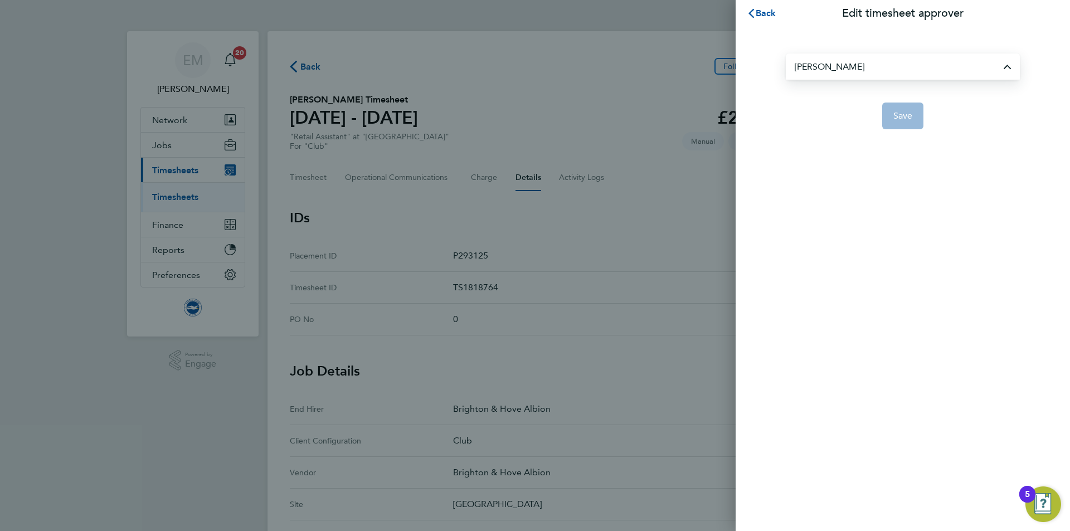
type input "[PERSON_NAME]"
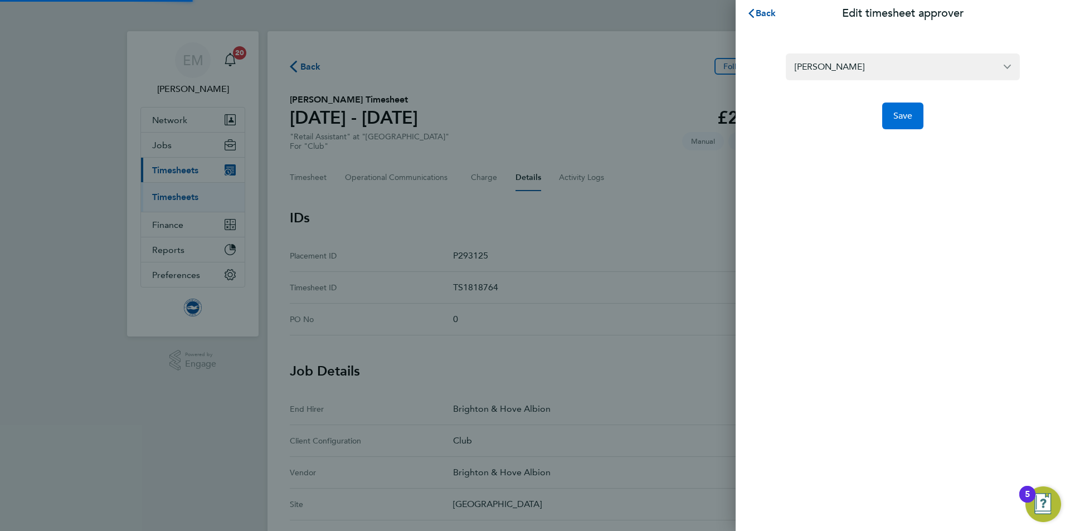
click at [913, 118] on button "Save" at bounding box center [903, 116] width 42 height 27
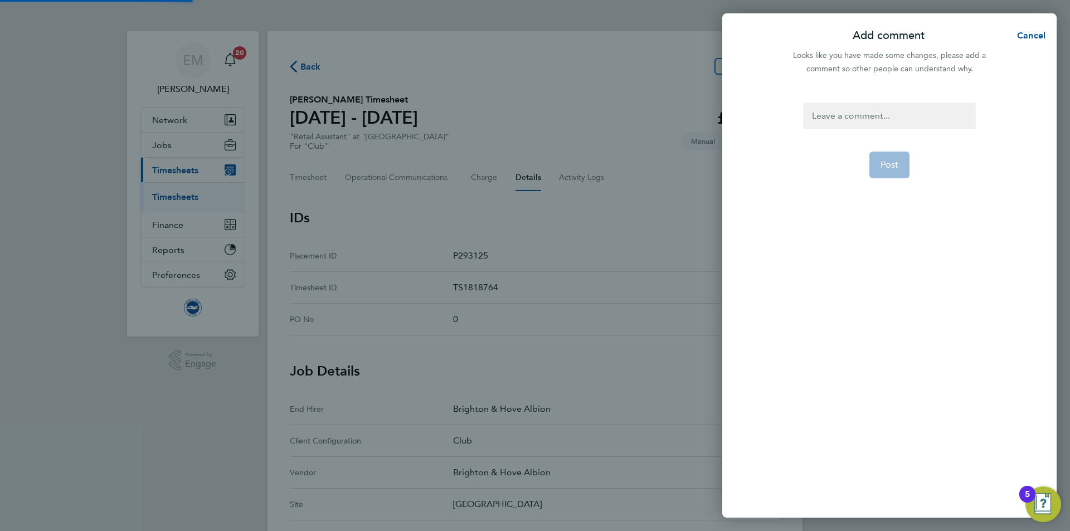
click at [849, 125] on div at bounding box center [889, 116] width 172 height 27
paste div
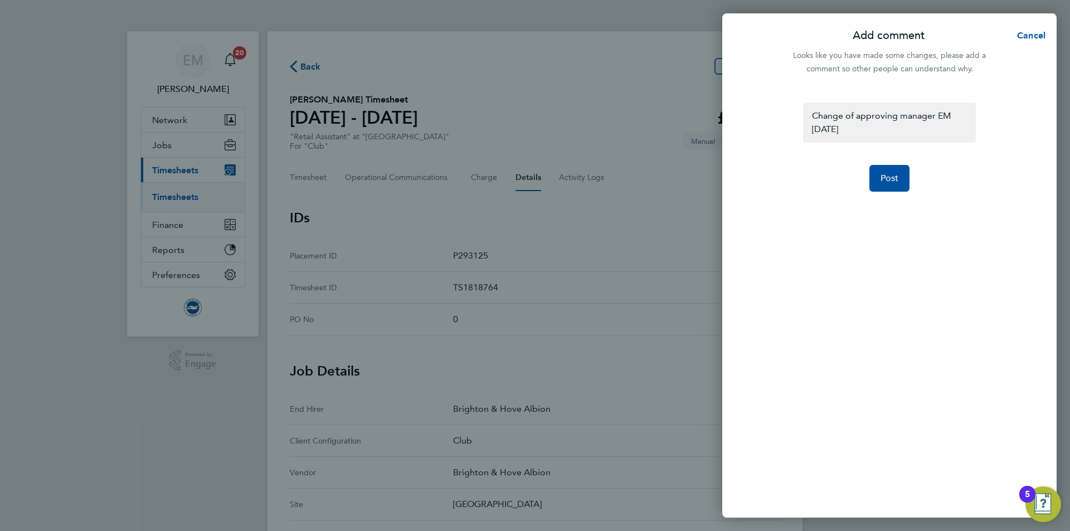
click at [901, 193] on form "Change of approving manager EM 02.10.2025 Post" at bounding box center [889, 237] width 181 height 268
click at [887, 182] on span "Post" at bounding box center [889, 178] width 18 height 11
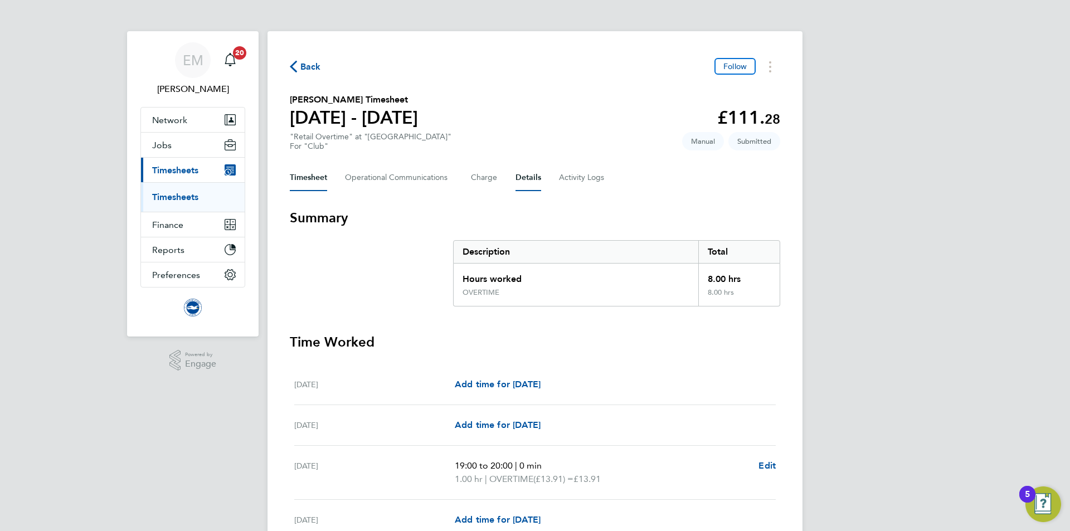
click at [528, 173] on button "Details" at bounding box center [528, 177] width 26 height 27
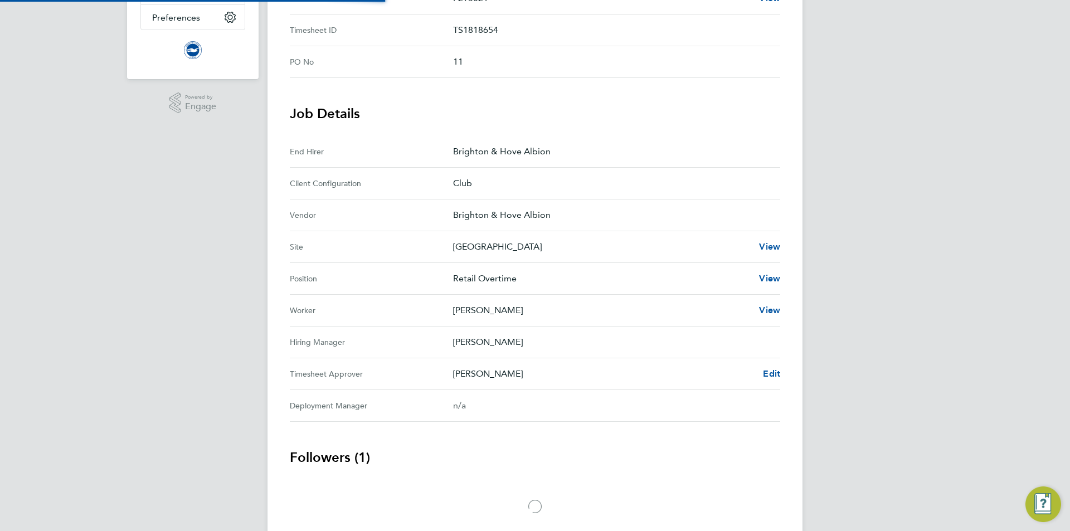
scroll to position [304, 0]
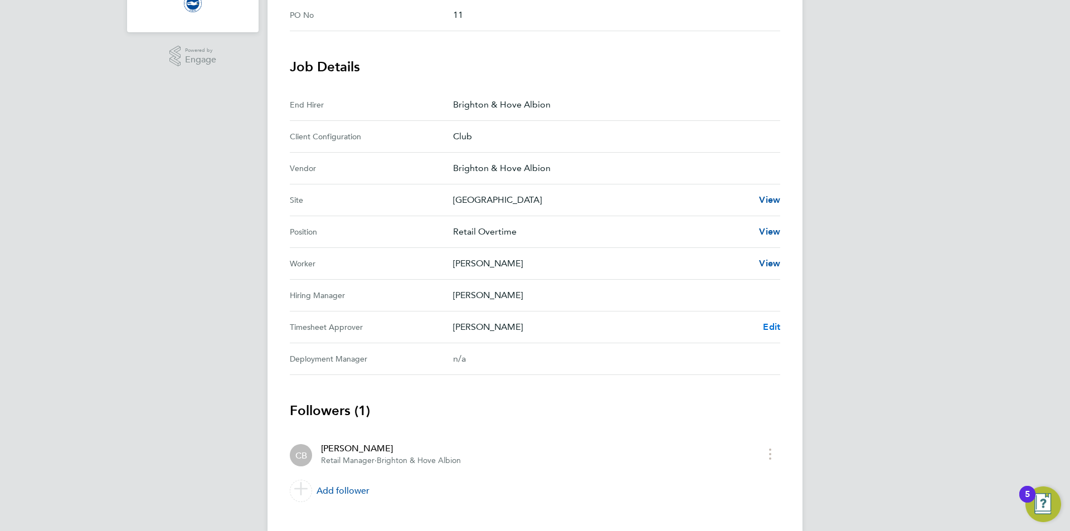
click at [775, 327] on span "Edit" at bounding box center [771, 327] width 17 height 11
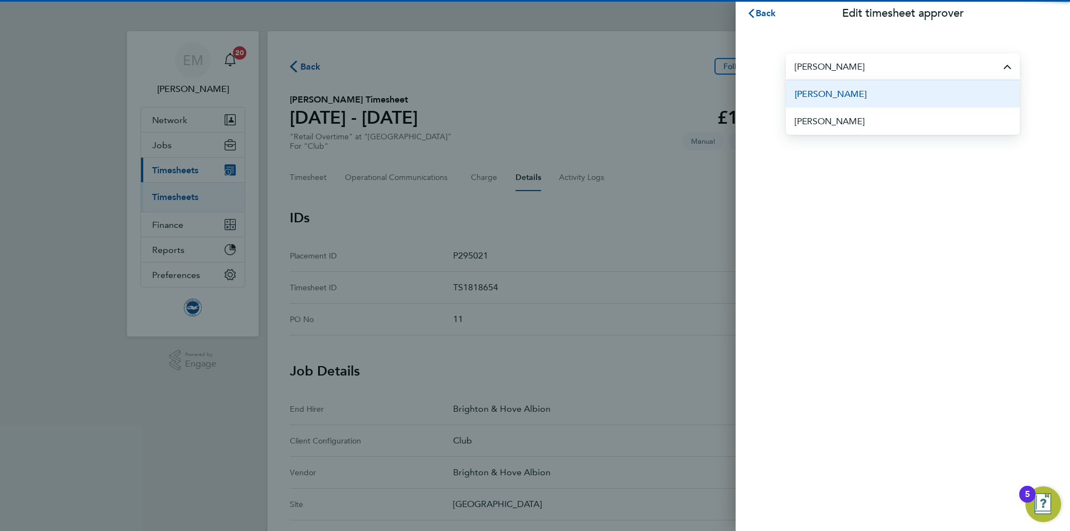
click at [878, 84] on li "[PERSON_NAME]" at bounding box center [903, 93] width 234 height 27
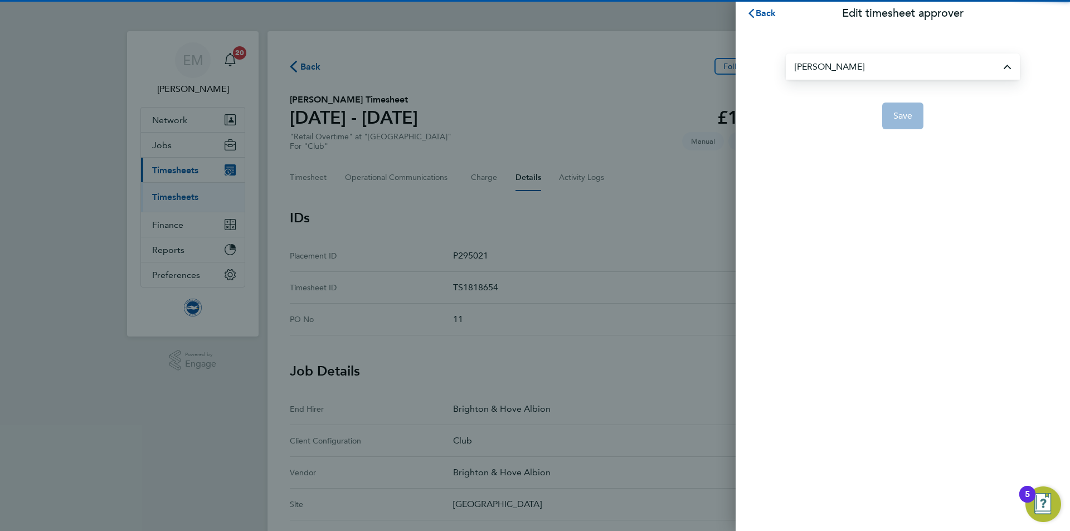
type input "[PERSON_NAME]"
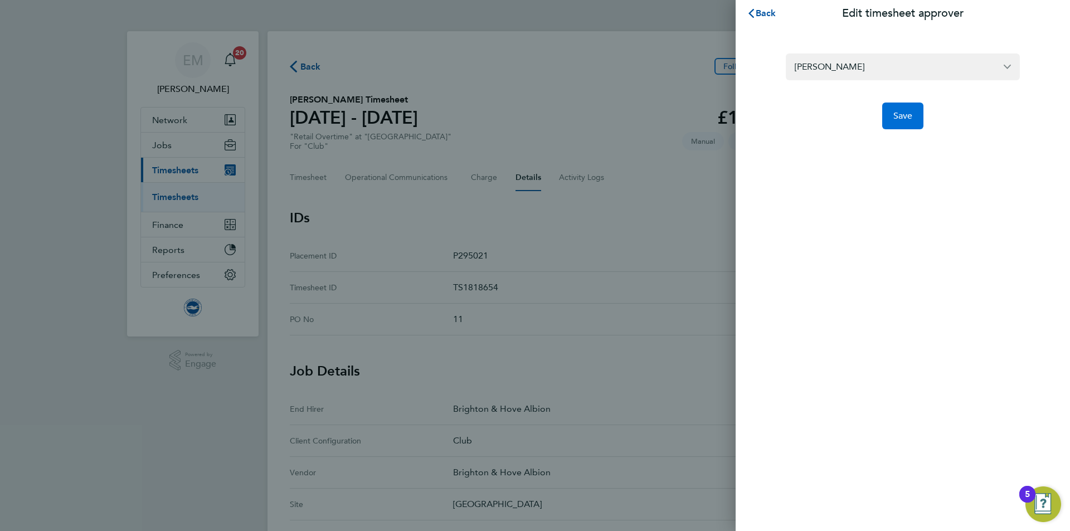
click at [916, 121] on button "Save" at bounding box center [903, 116] width 42 height 27
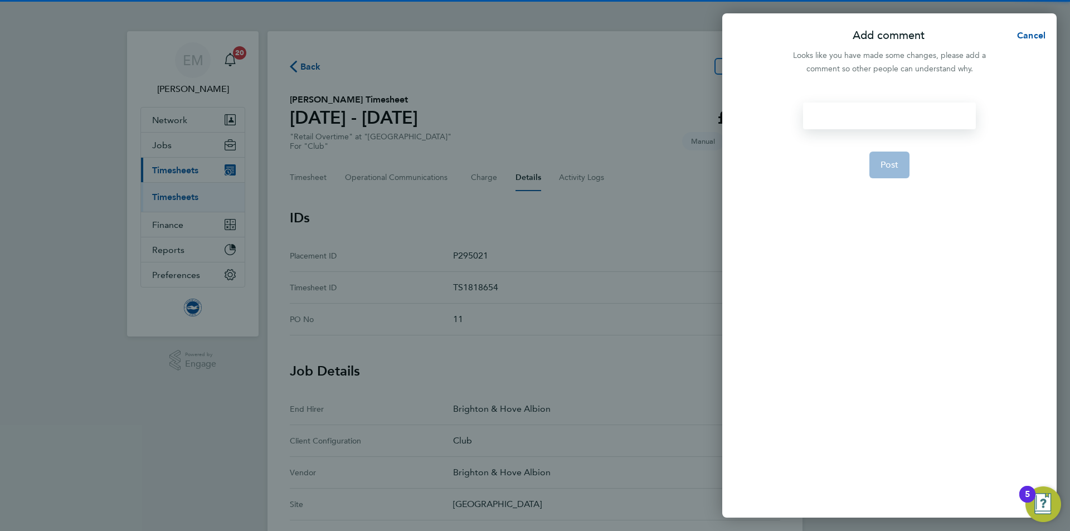
click at [892, 107] on div at bounding box center [889, 116] width 172 height 27
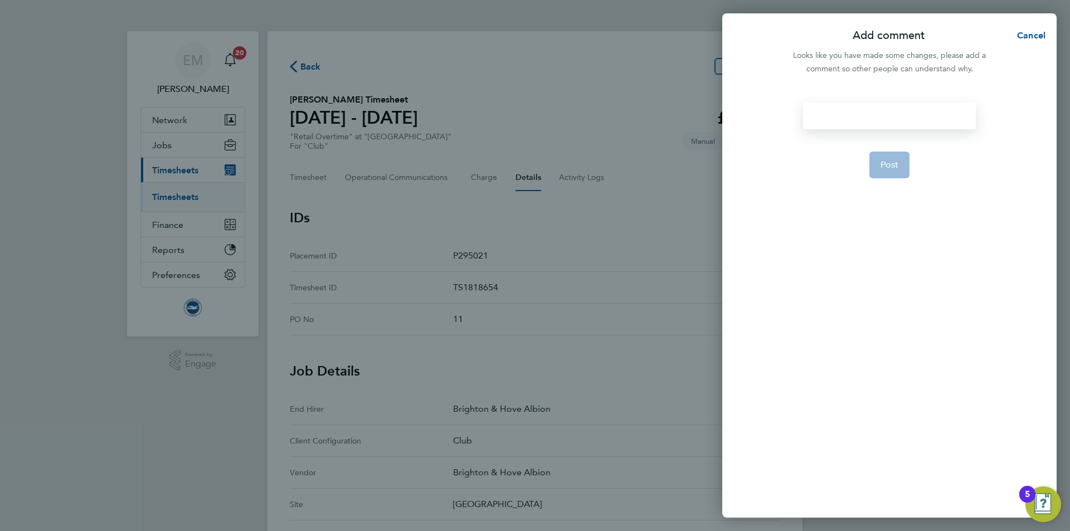
click at [892, 115] on div at bounding box center [889, 116] width 172 height 27
paste div
click at [909, 173] on button "Post" at bounding box center [889, 178] width 41 height 27
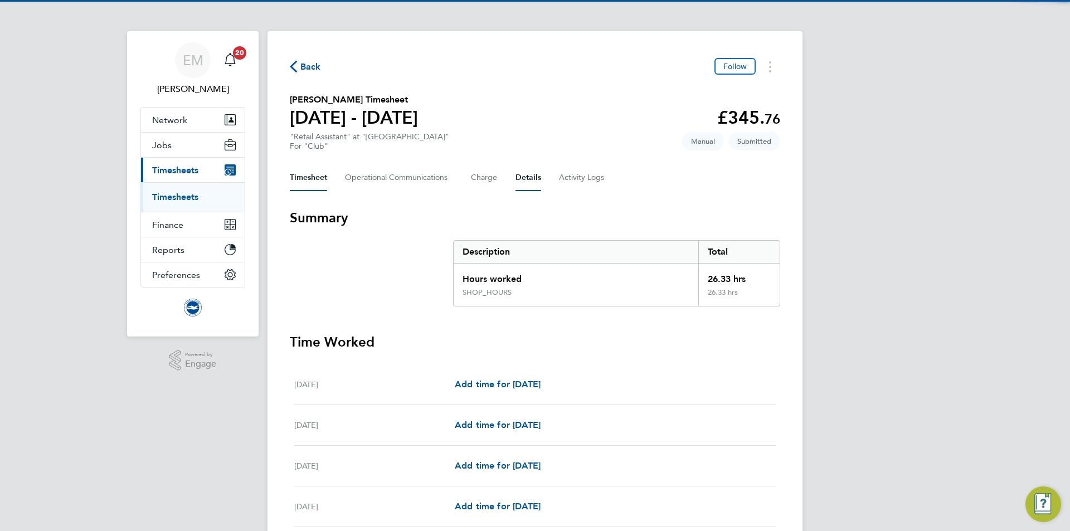
click at [530, 173] on button "Details" at bounding box center [528, 177] width 26 height 27
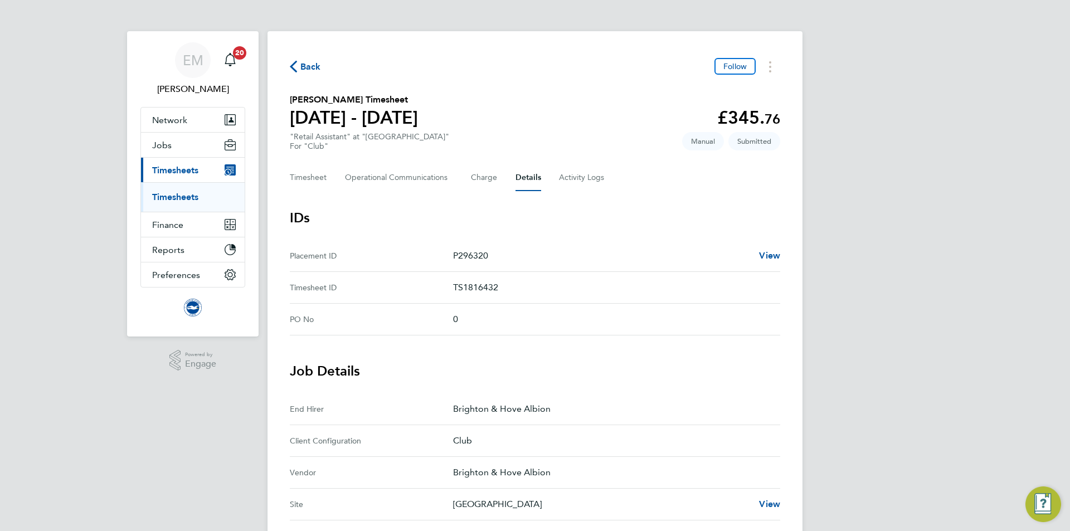
scroll to position [223, 0]
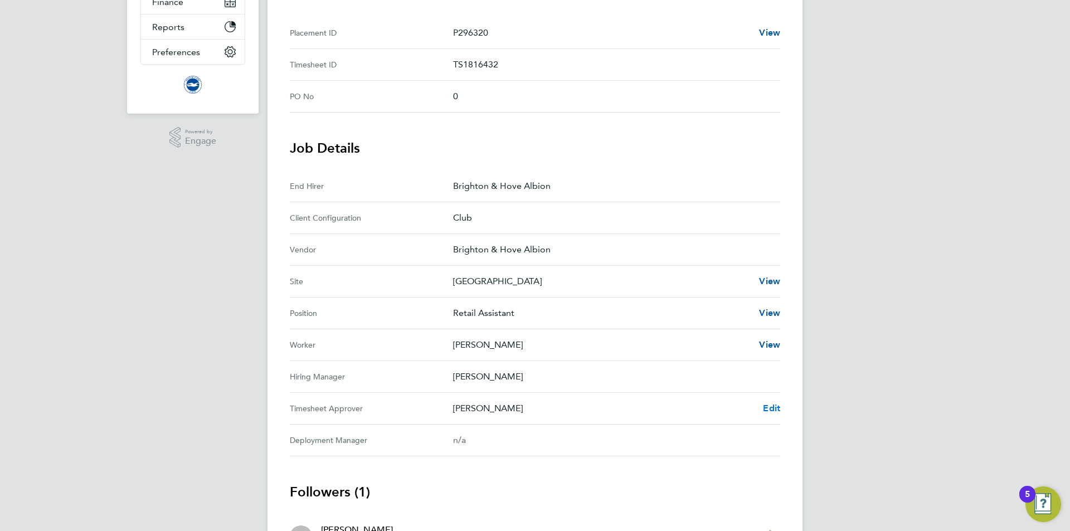
click at [768, 406] on span "Edit" at bounding box center [771, 408] width 17 height 11
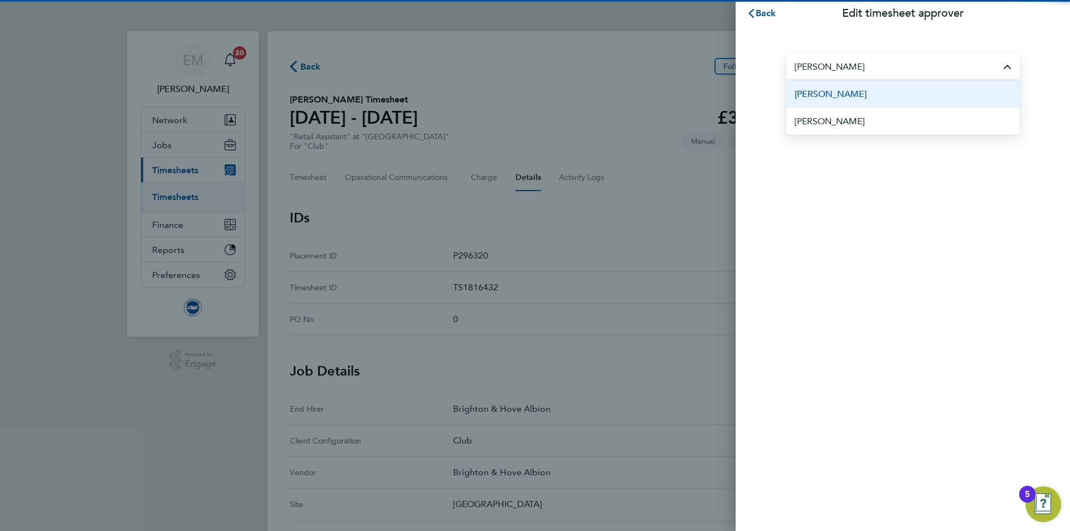
click at [914, 88] on li "[PERSON_NAME]" at bounding box center [903, 93] width 234 height 27
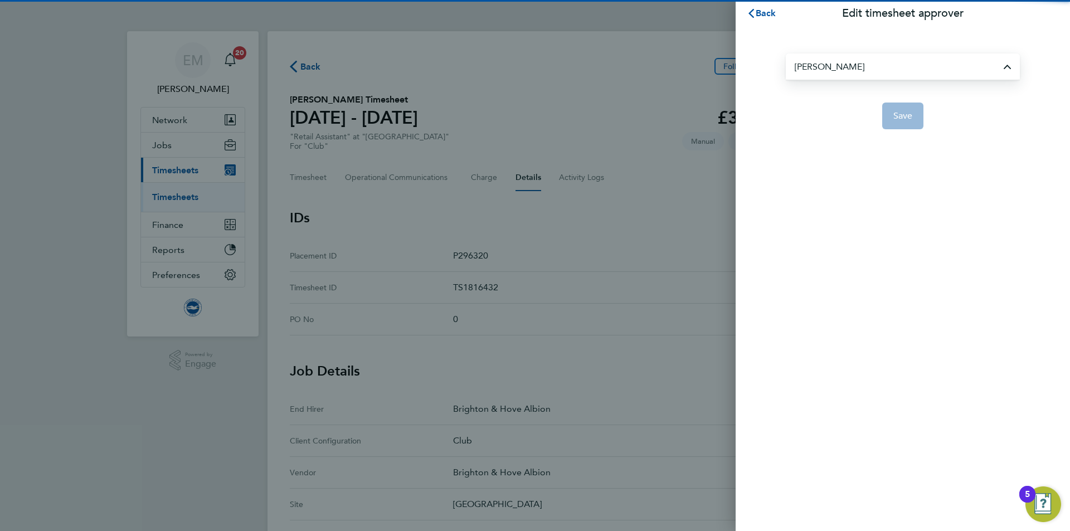
type input "[PERSON_NAME]"
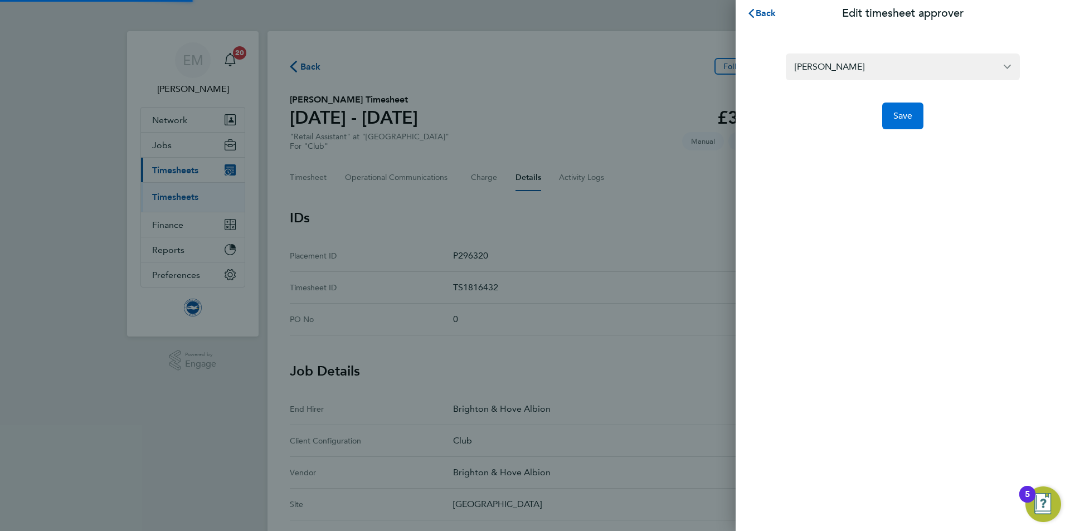
click at [915, 123] on button "Save" at bounding box center [903, 116] width 42 height 27
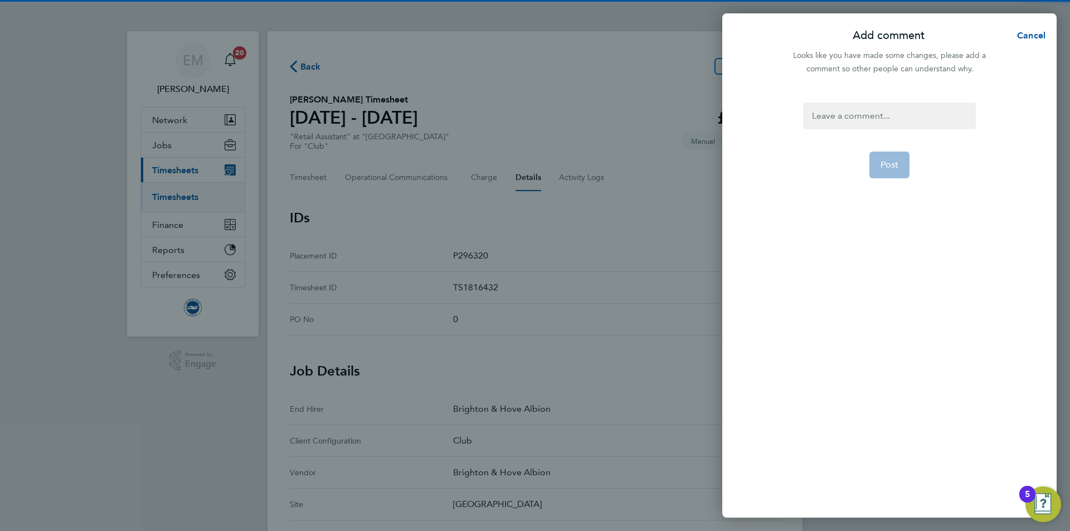
click at [875, 111] on div at bounding box center [889, 116] width 172 height 27
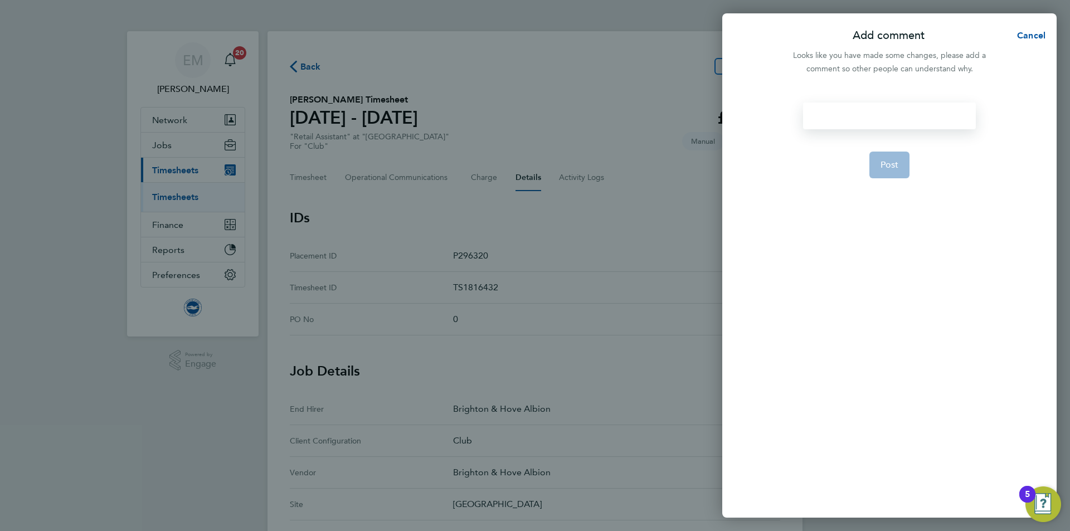
click at [874, 111] on div at bounding box center [889, 116] width 172 height 27
paste div
click at [883, 167] on button "Post" at bounding box center [889, 178] width 41 height 27
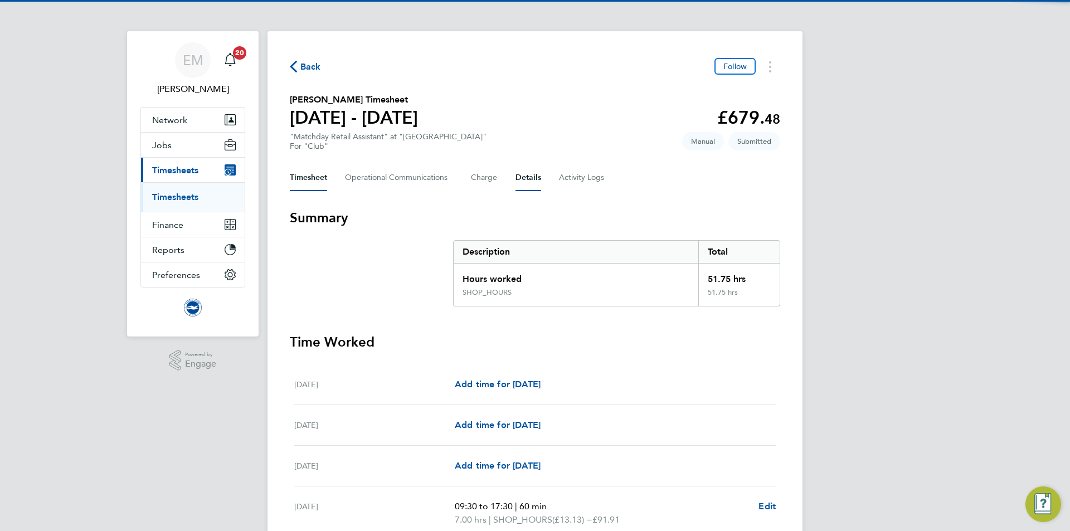
click at [533, 178] on button "Details" at bounding box center [528, 177] width 26 height 27
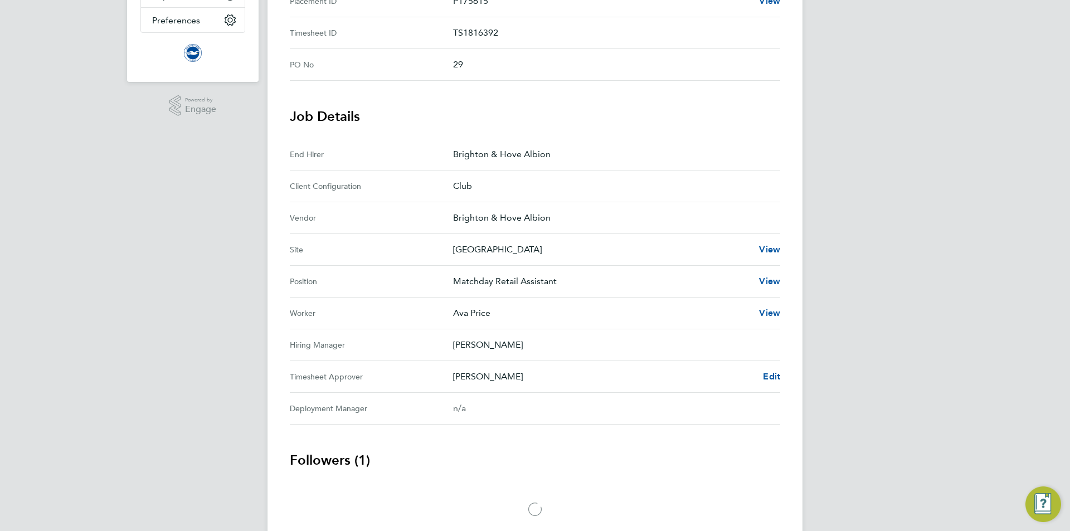
scroll to position [304, 0]
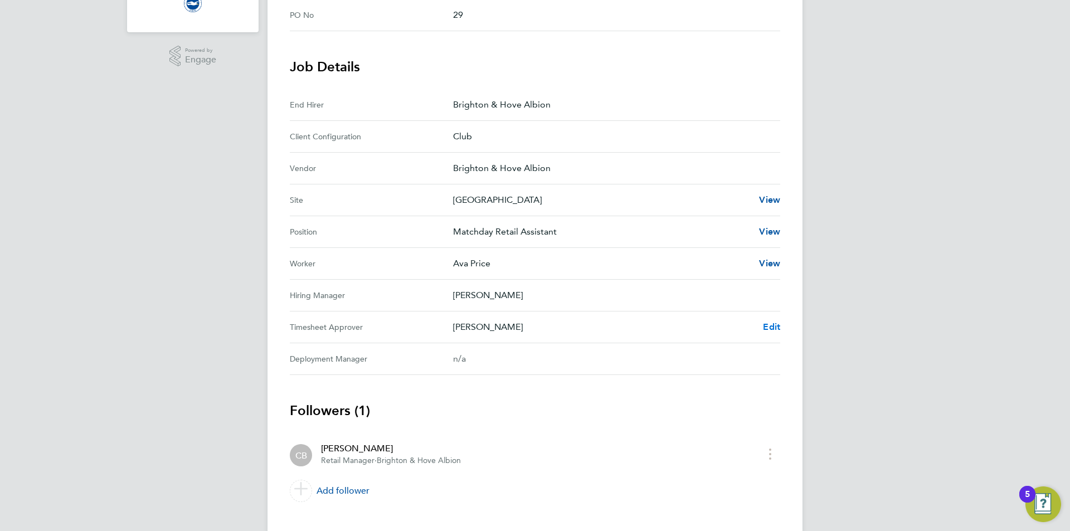
click at [773, 329] on span "Edit" at bounding box center [771, 327] width 17 height 11
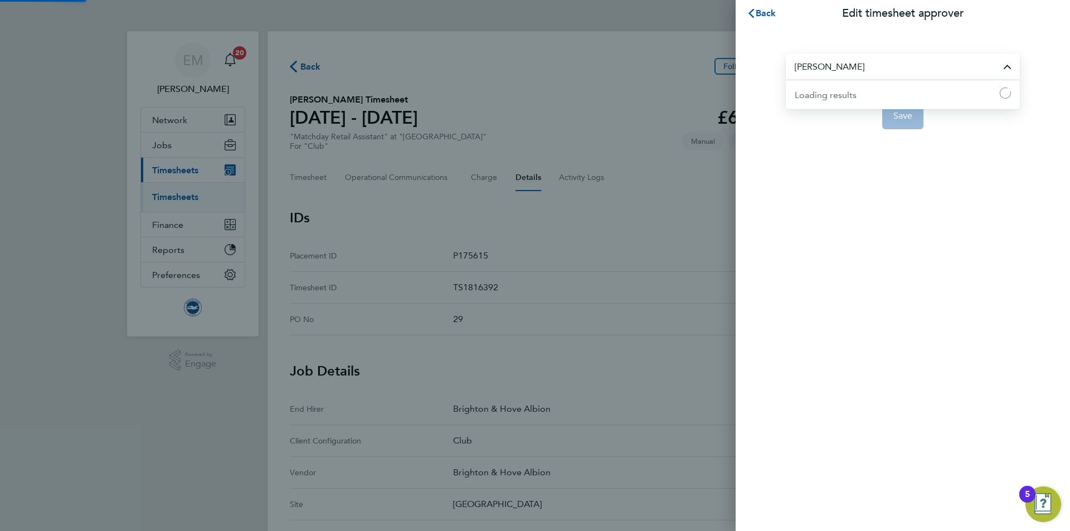
click at [825, 66] on input "[PERSON_NAME]" at bounding box center [903, 66] width 234 height 26
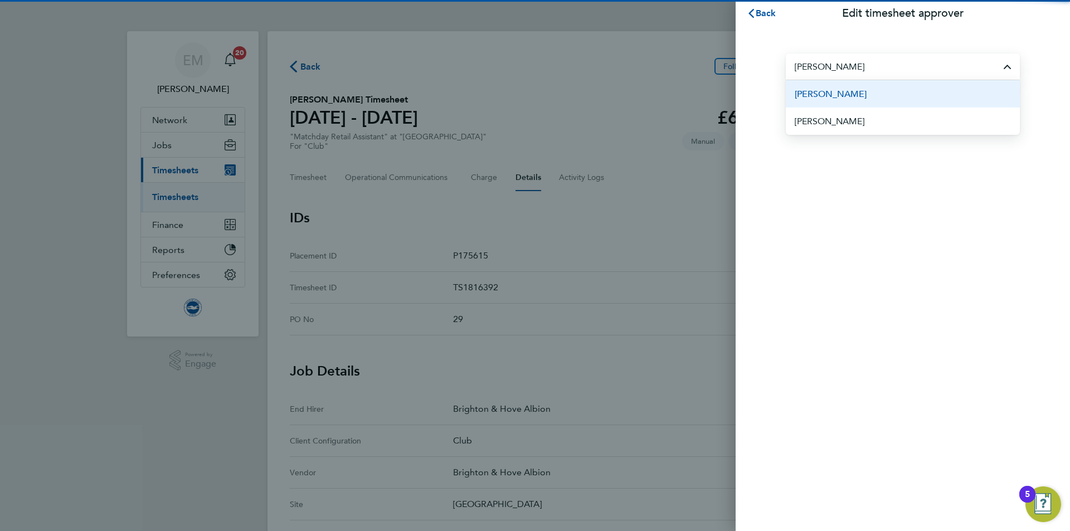
click at [867, 89] on span "[PERSON_NAME]" at bounding box center [831, 93] width 72 height 13
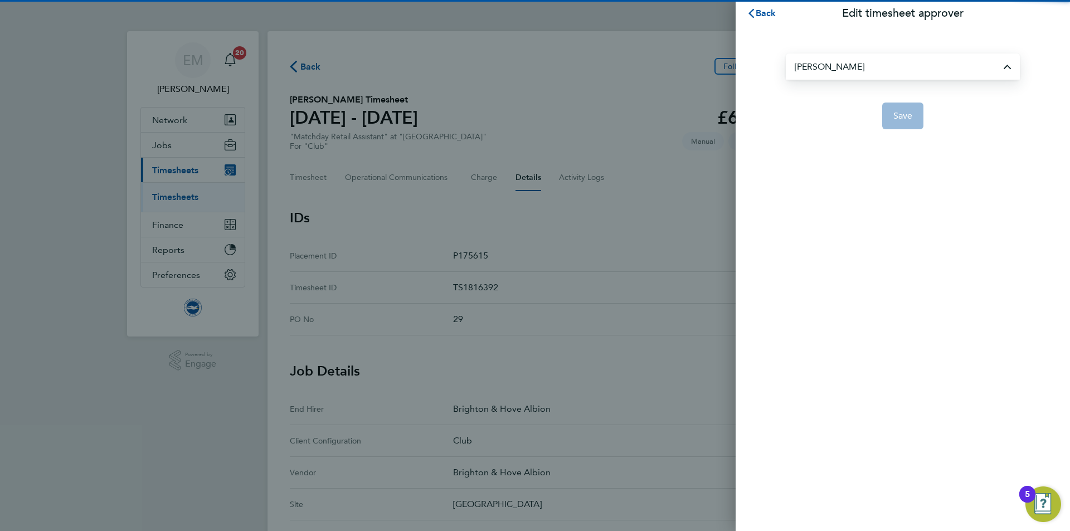
type input "[PERSON_NAME]"
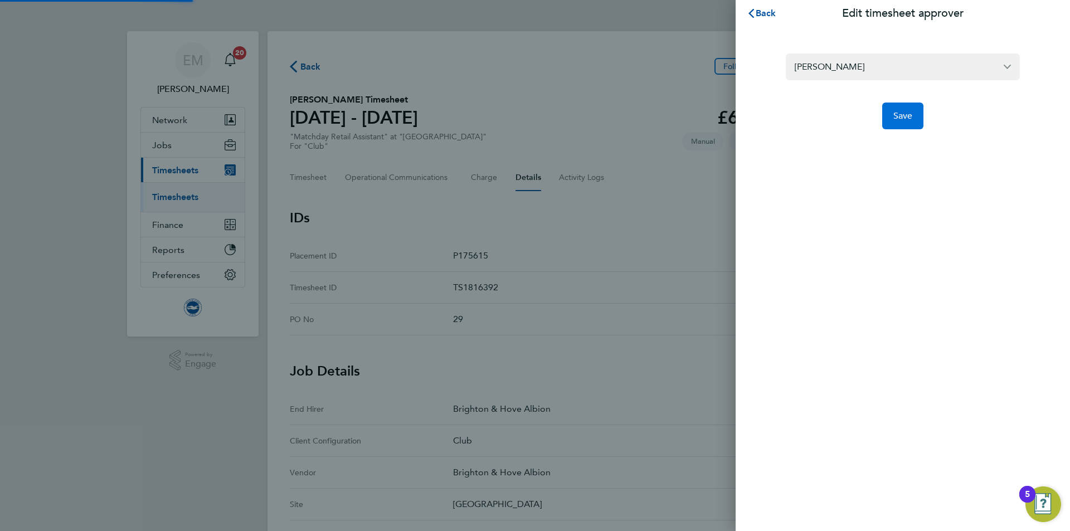
click at [907, 128] on button "Save" at bounding box center [903, 116] width 42 height 27
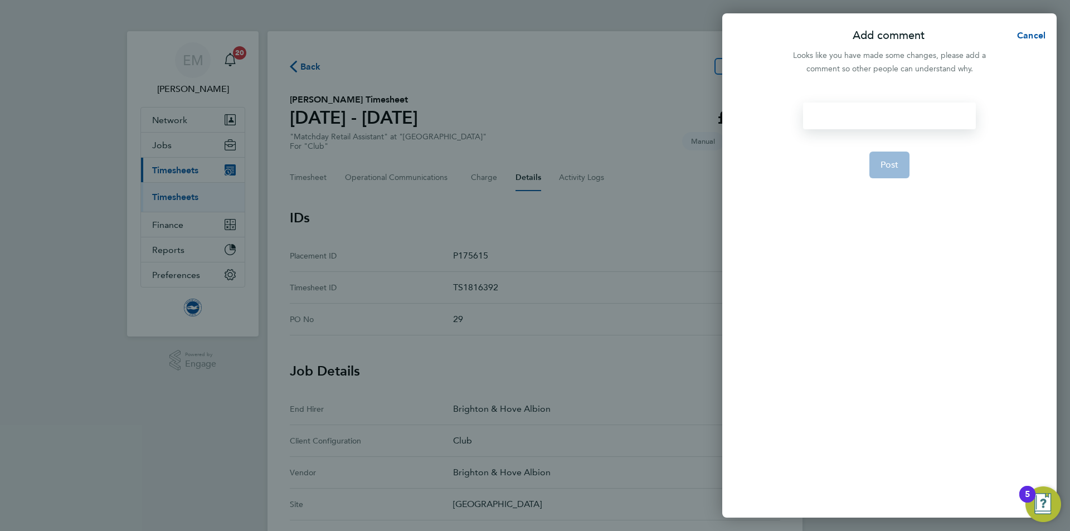
click at [887, 119] on div at bounding box center [889, 116] width 172 height 27
paste div
click at [890, 183] on button "Post" at bounding box center [889, 178] width 41 height 27
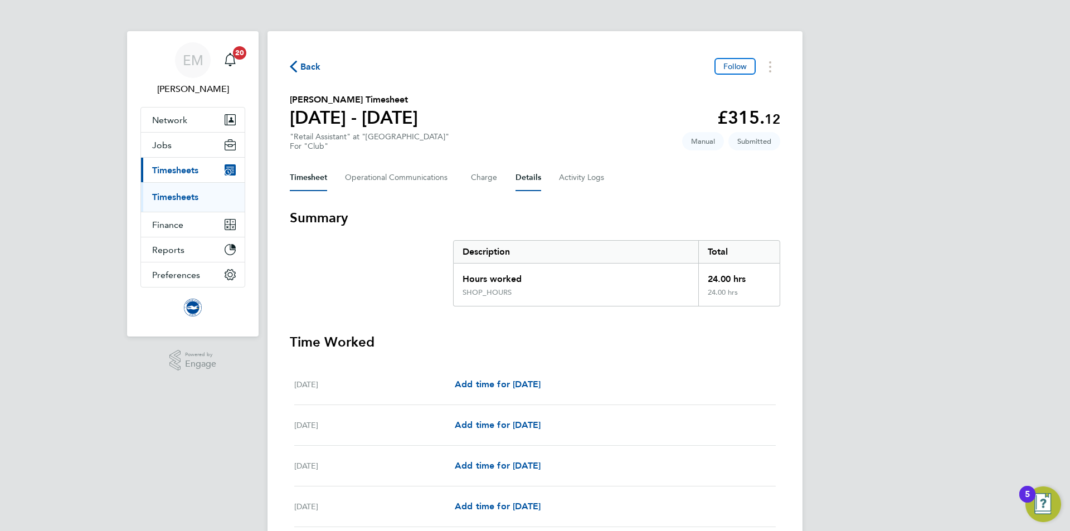
click at [534, 184] on button "Details" at bounding box center [528, 177] width 26 height 27
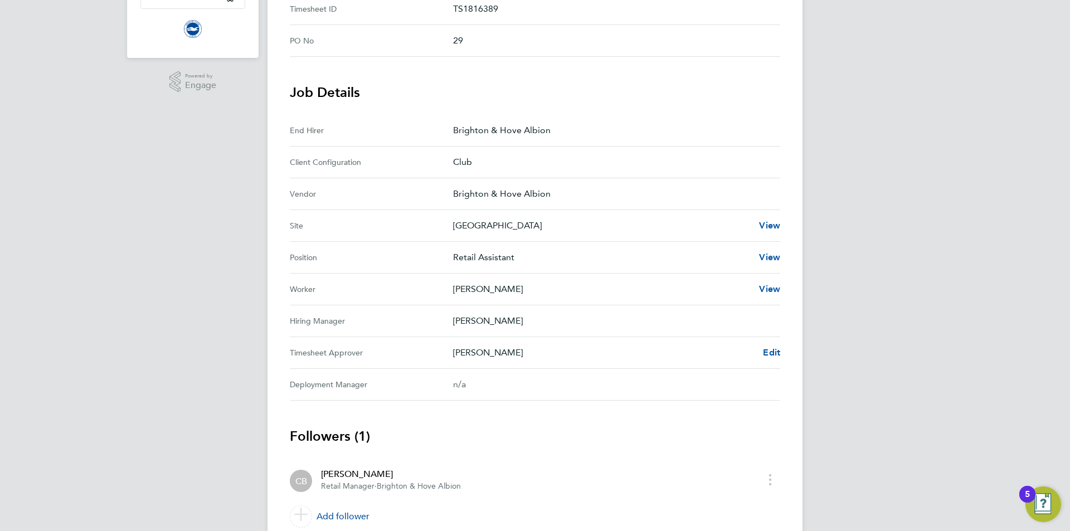
scroll to position [324, 0]
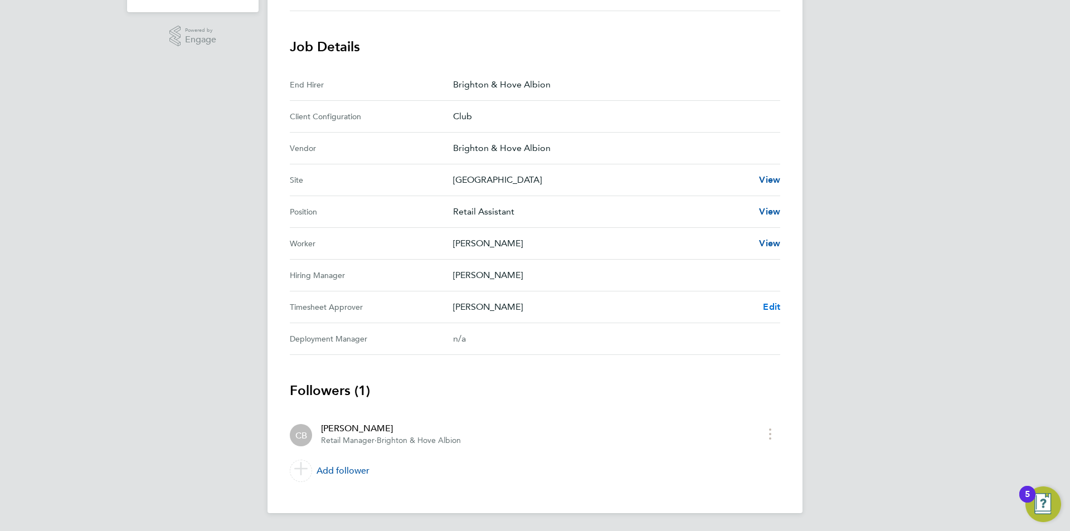
click at [775, 305] on span "Edit" at bounding box center [771, 306] width 17 height 11
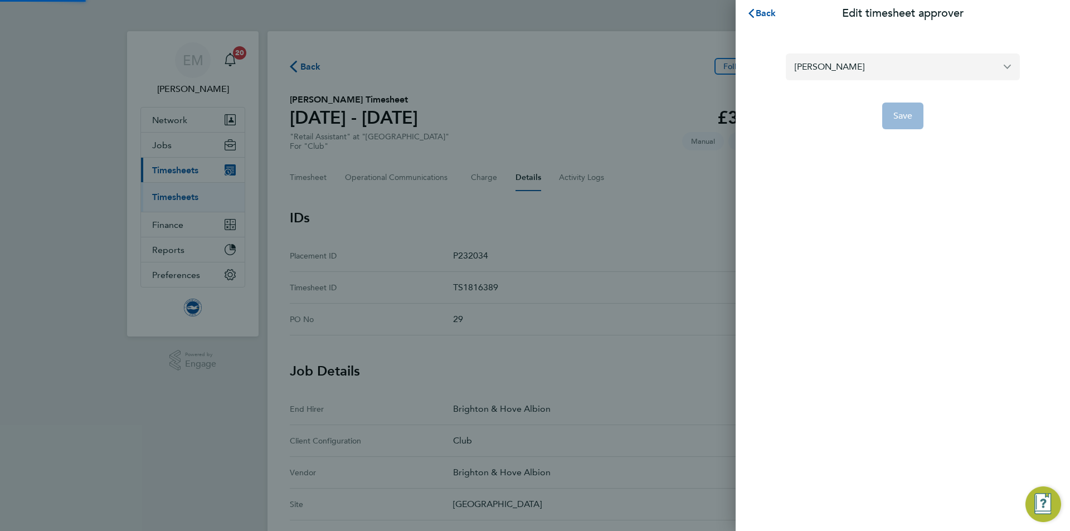
click at [870, 63] on input "[PERSON_NAME]" at bounding box center [903, 66] width 234 height 26
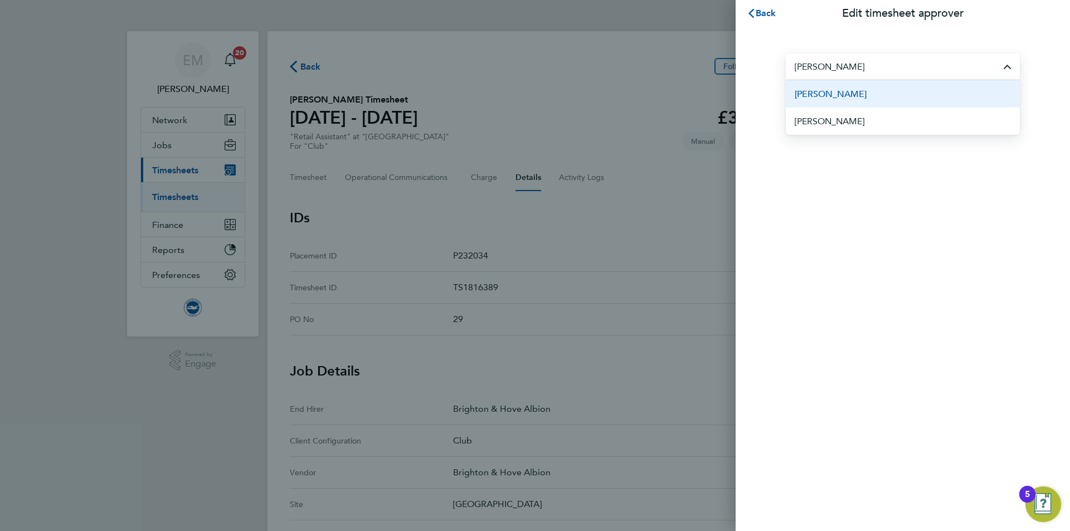
drag, startPoint x: 885, startPoint y: 89, endPoint x: 894, endPoint y: 99, distance: 13.4
click at [884, 86] on li "[PERSON_NAME]" at bounding box center [903, 93] width 234 height 27
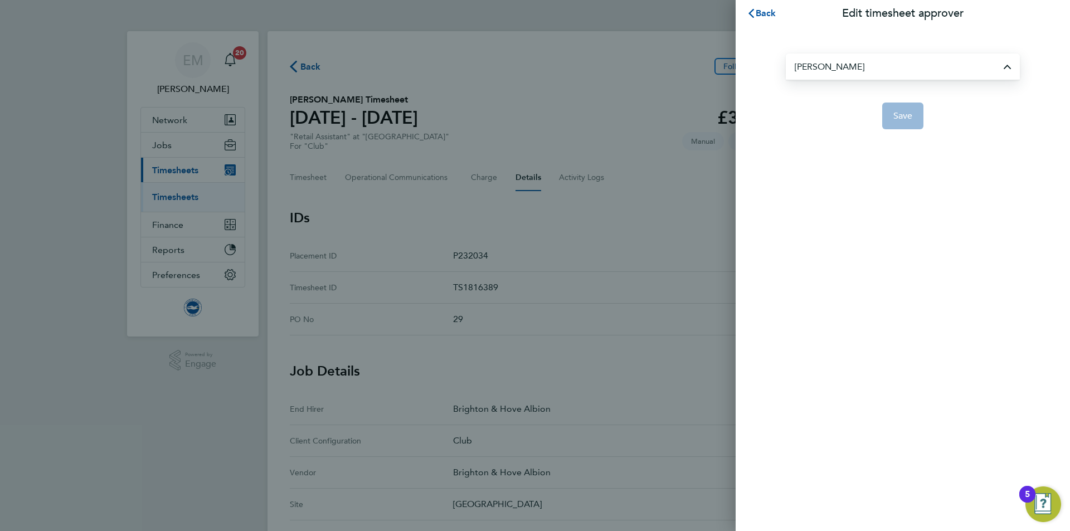
type input "[PERSON_NAME]"
click at [908, 106] on button "Save" at bounding box center [903, 116] width 42 height 27
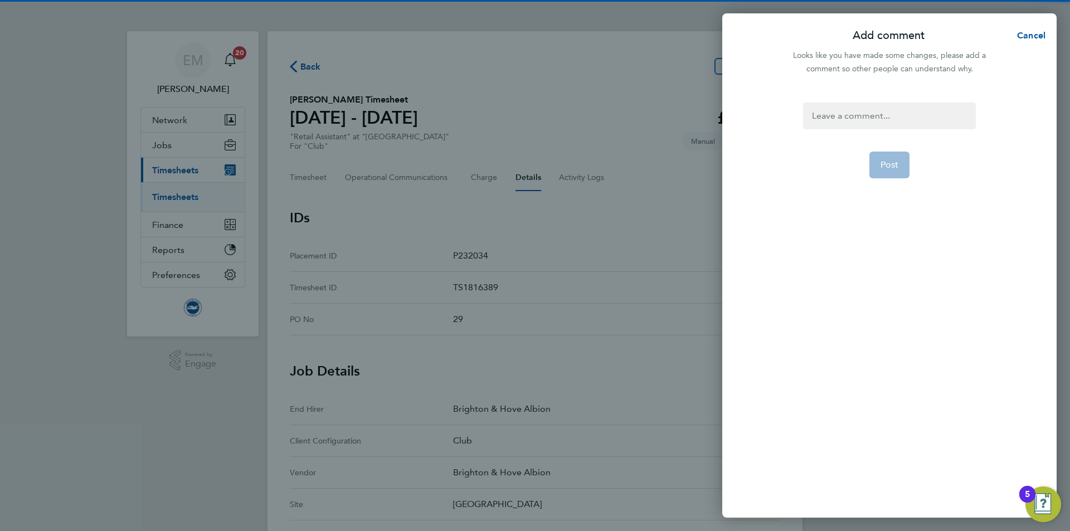
click at [891, 99] on div "Post" at bounding box center [889, 303] width 334 height 429
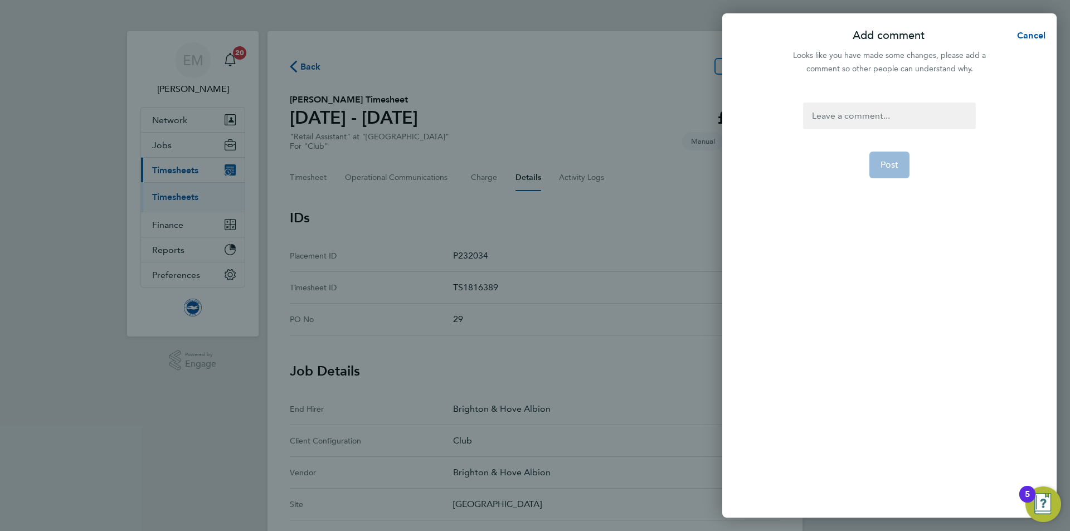
click at [891, 99] on div "Post" at bounding box center [889, 303] width 334 height 429
click at [891, 101] on div "Post" at bounding box center [889, 303] width 334 height 429
click at [884, 115] on div at bounding box center [889, 116] width 172 height 27
click at [864, 119] on div at bounding box center [889, 116] width 172 height 27
paste div
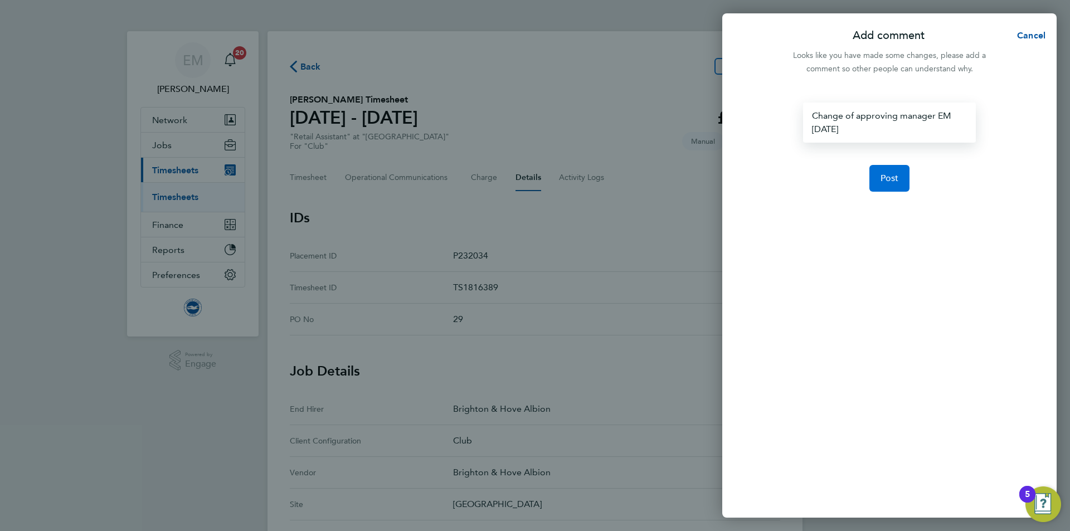
click at [897, 173] on button "Post" at bounding box center [889, 178] width 41 height 27
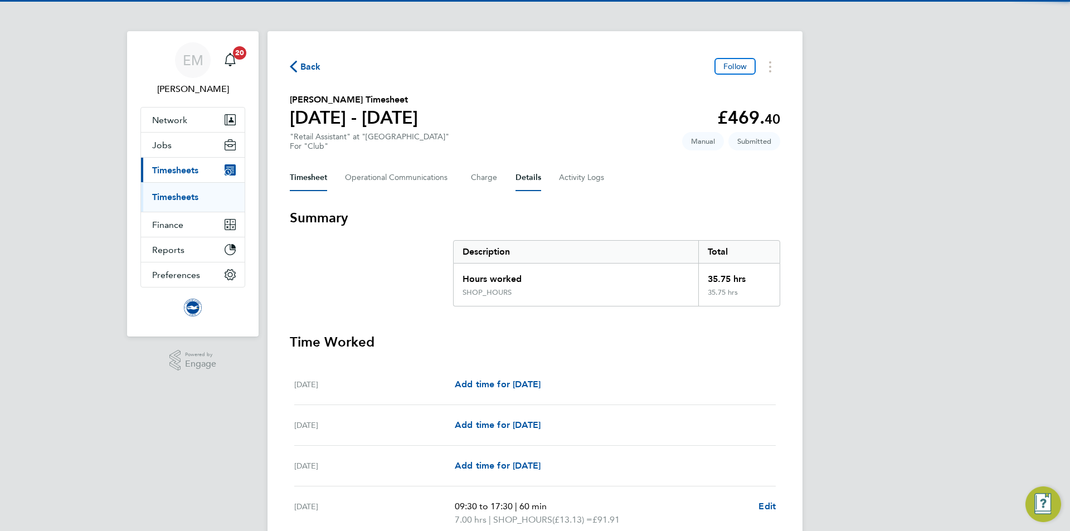
click at [524, 170] on button "Details" at bounding box center [528, 177] width 26 height 27
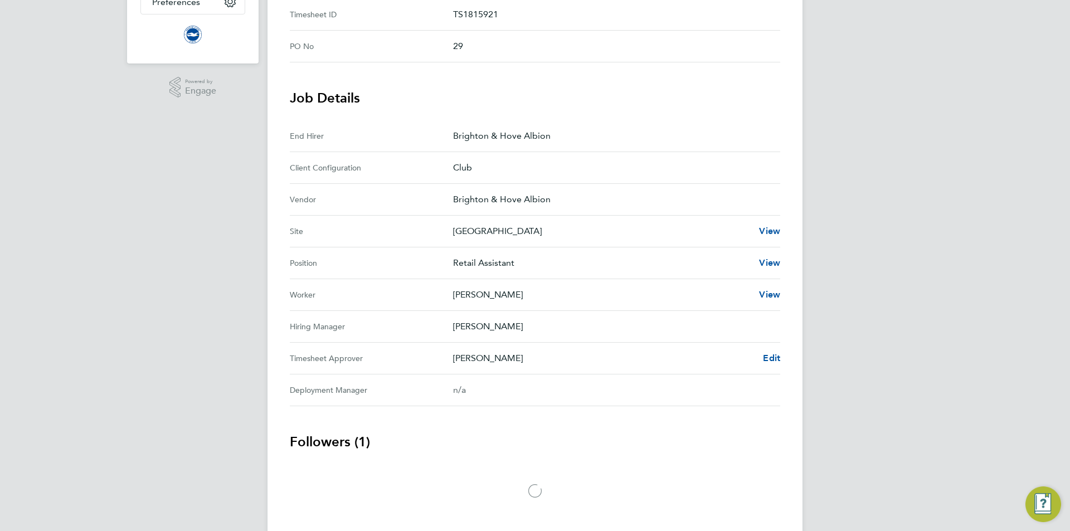
scroll to position [304, 0]
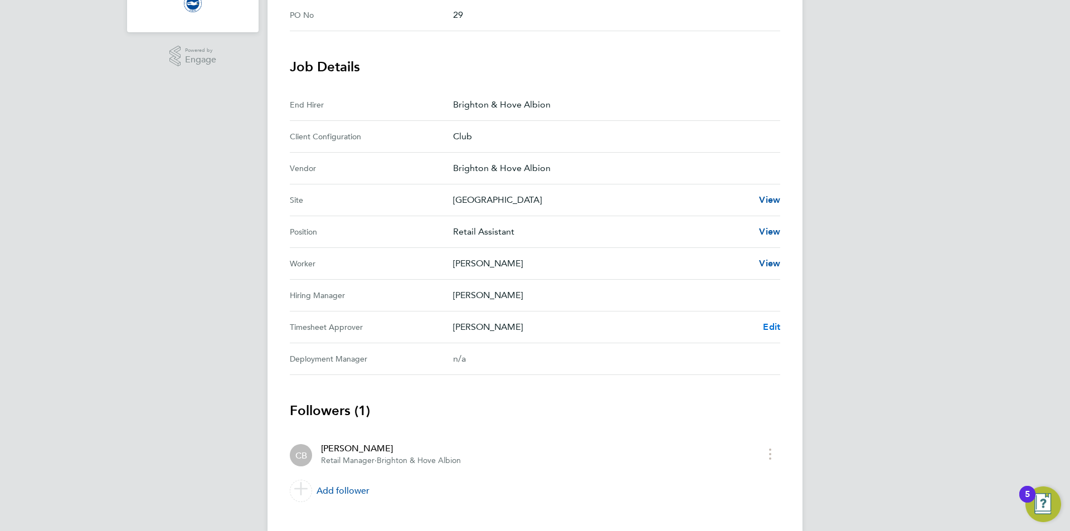
click at [776, 323] on span "Edit" at bounding box center [771, 327] width 17 height 11
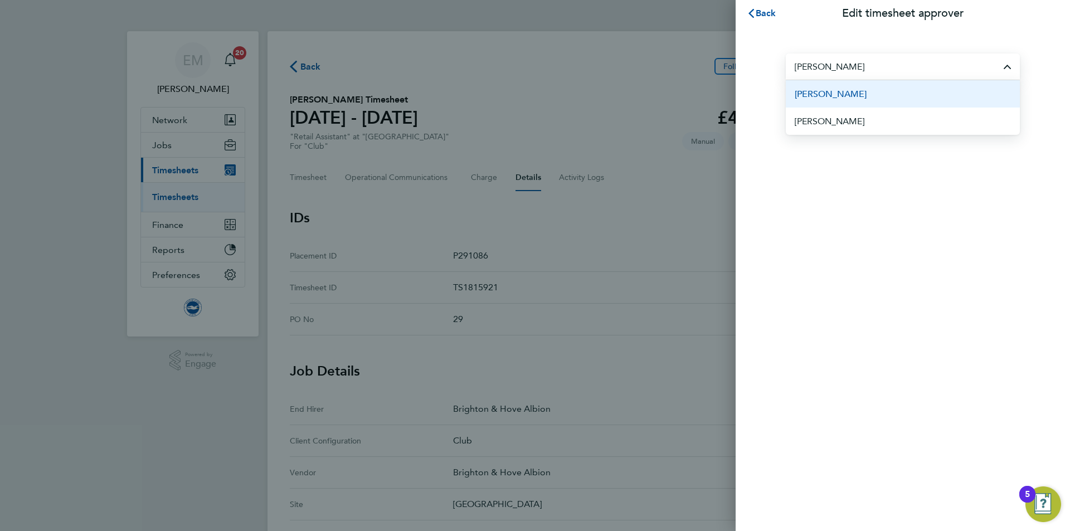
click at [865, 97] on span "[PERSON_NAME]" at bounding box center [831, 93] width 72 height 13
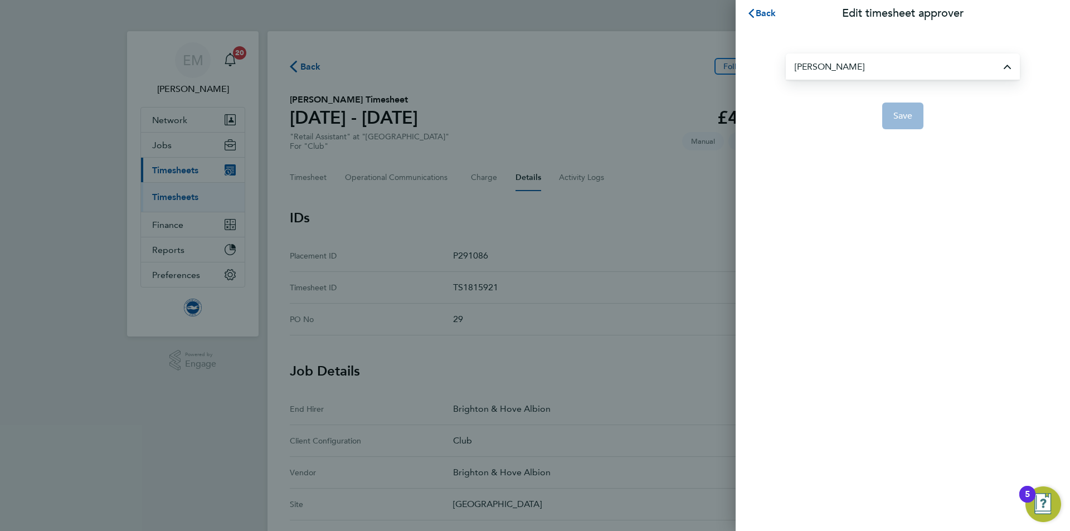
type input "[PERSON_NAME]"
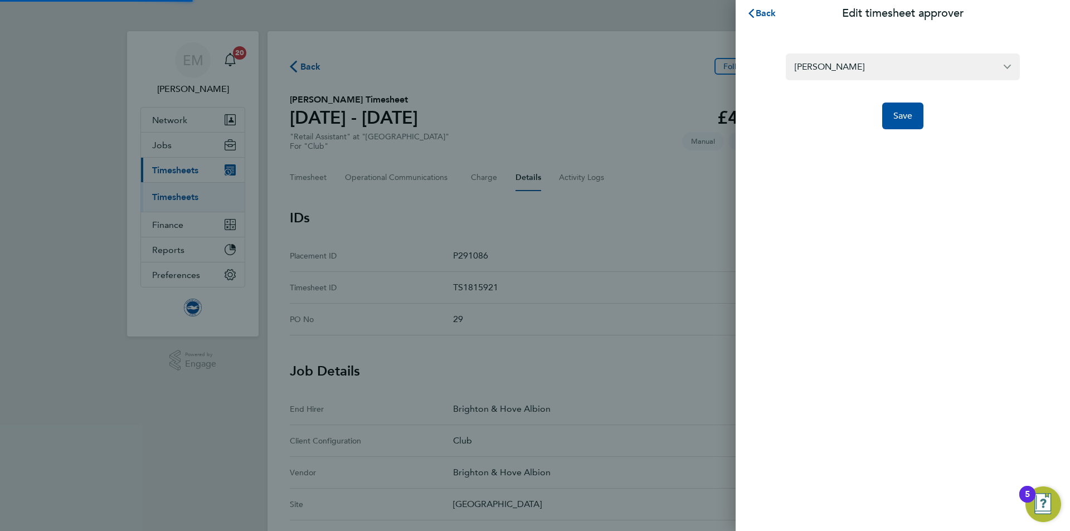
click at [927, 103] on app-form-button "Save" at bounding box center [903, 116] width 234 height 27
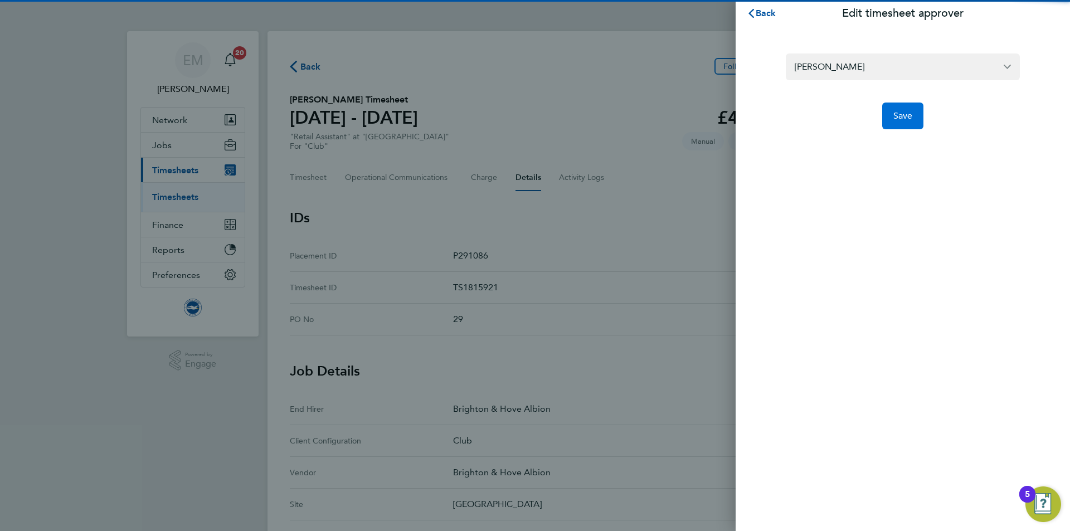
click at [894, 118] on span "Save" at bounding box center [903, 115] width 20 height 11
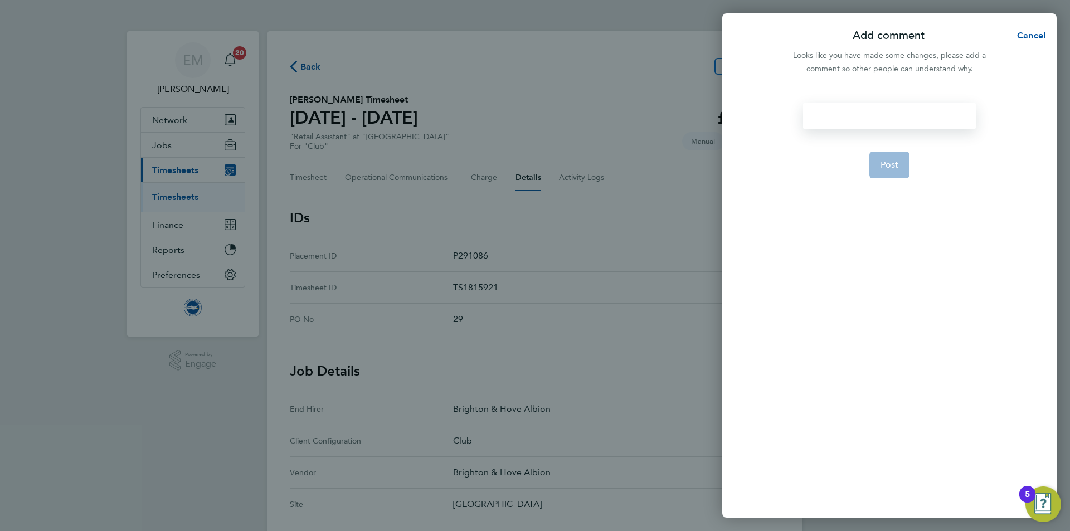
click at [863, 106] on div at bounding box center [889, 116] width 172 height 27
click at [860, 115] on div at bounding box center [889, 116] width 172 height 27
paste div
click at [892, 191] on button "Post" at bounding box center [889, 178] width 41 height 27
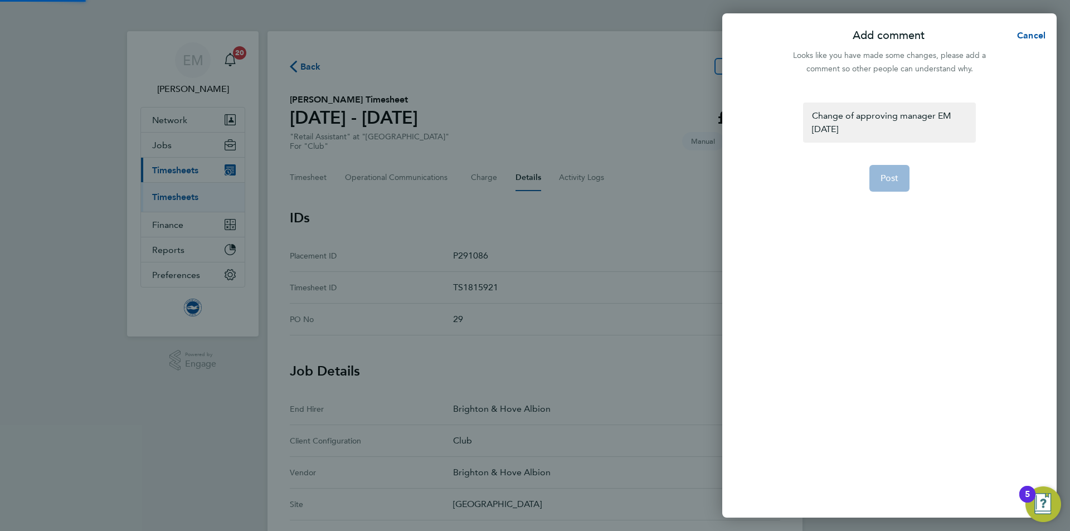
click at [886, 181] on div "EM [PERSON_NAME] Notifications 20 Applications: Network Team Members Businesses…" at bounding box center [535, 427] width 1070 height 855
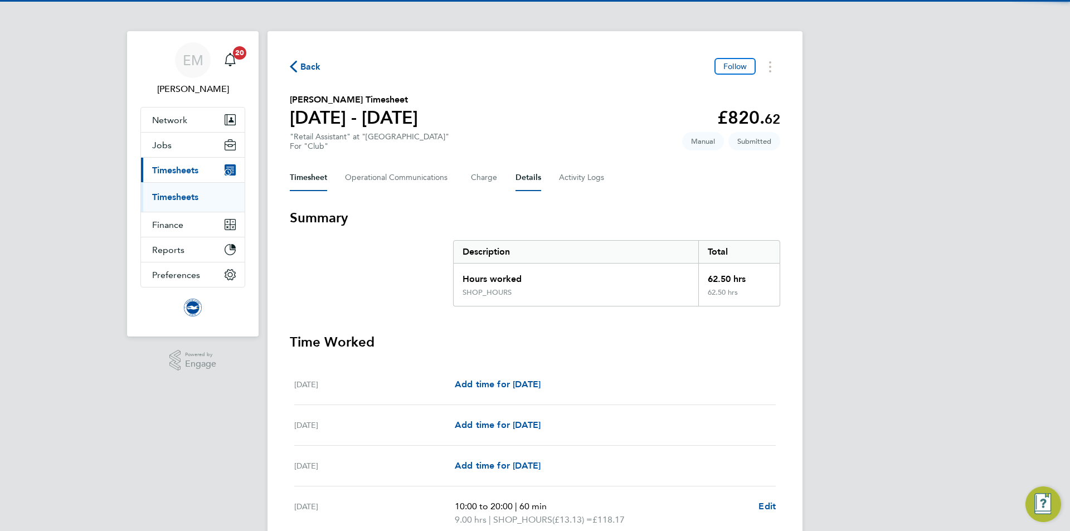
click at [520, 173] on button "Details" at bounding box center [528, 177] width 26 height 27
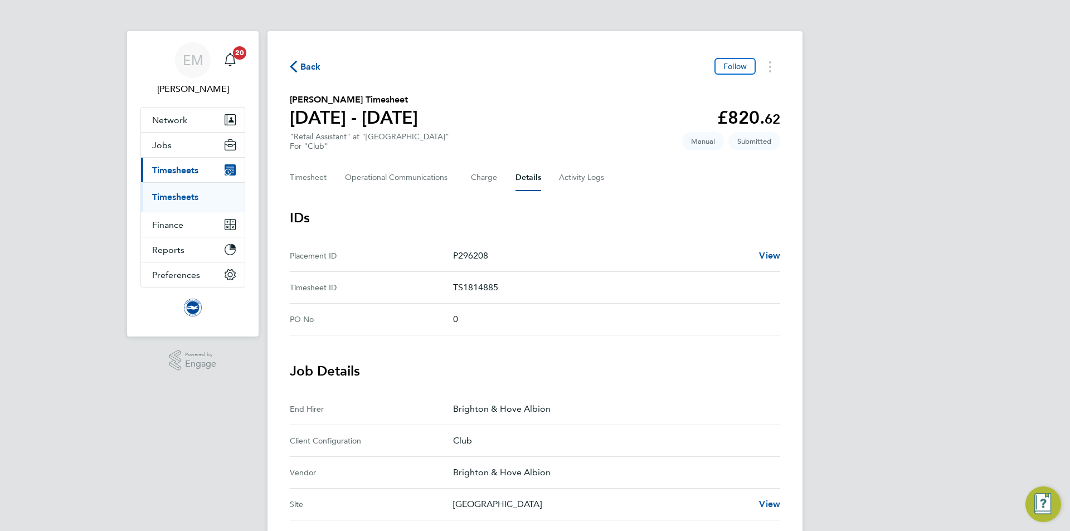
scroll to position [304, 0]
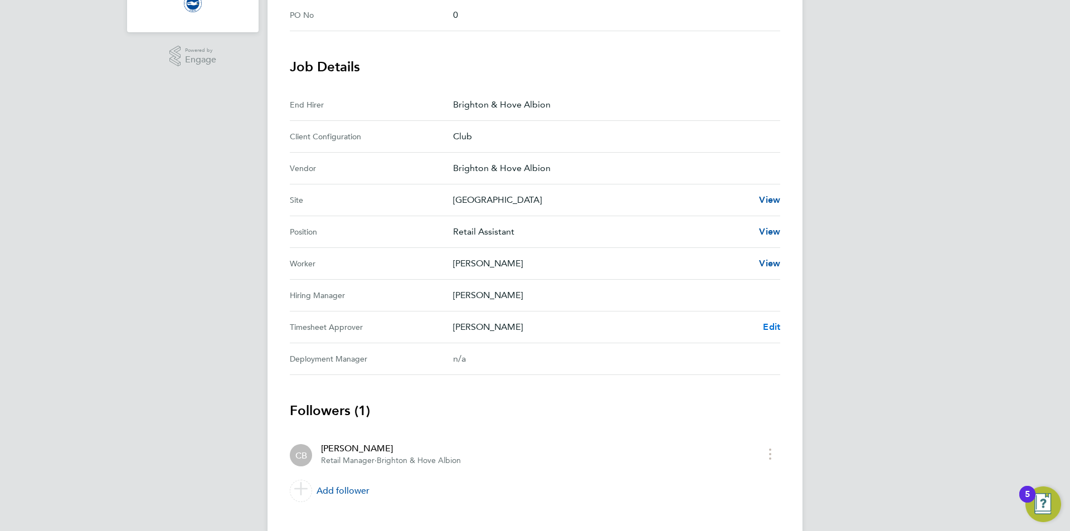
click at [780, 324] on span "Edit" at bounding box center [771, 327] width 17 height 11
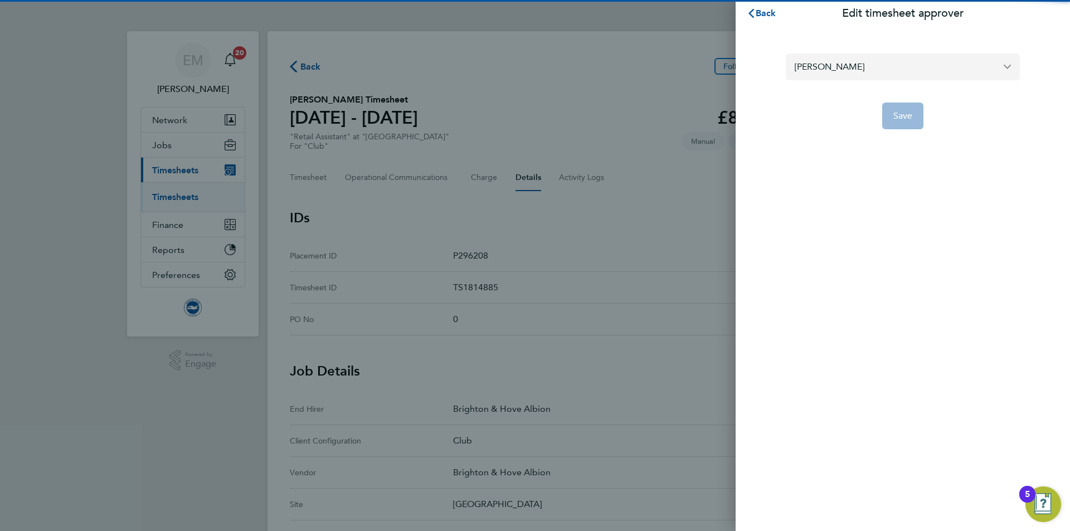
click at [838, 56] on input "[PERSON_NAME]" at bounding box center [903, 66] width 234 height 26
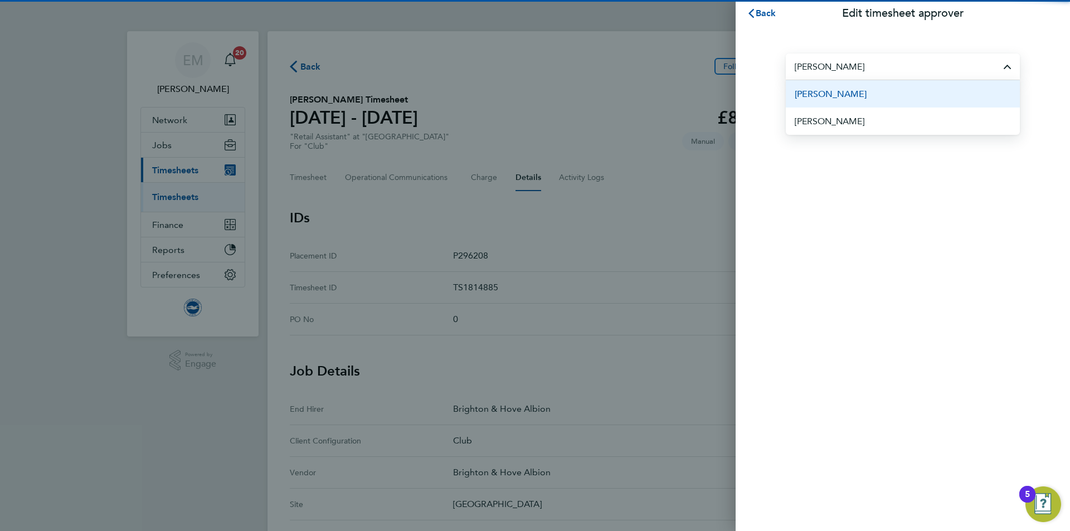
click at [865, 92] on span "[PERSON_NAME]" at bounding box center [831, 93] width 72 height 13
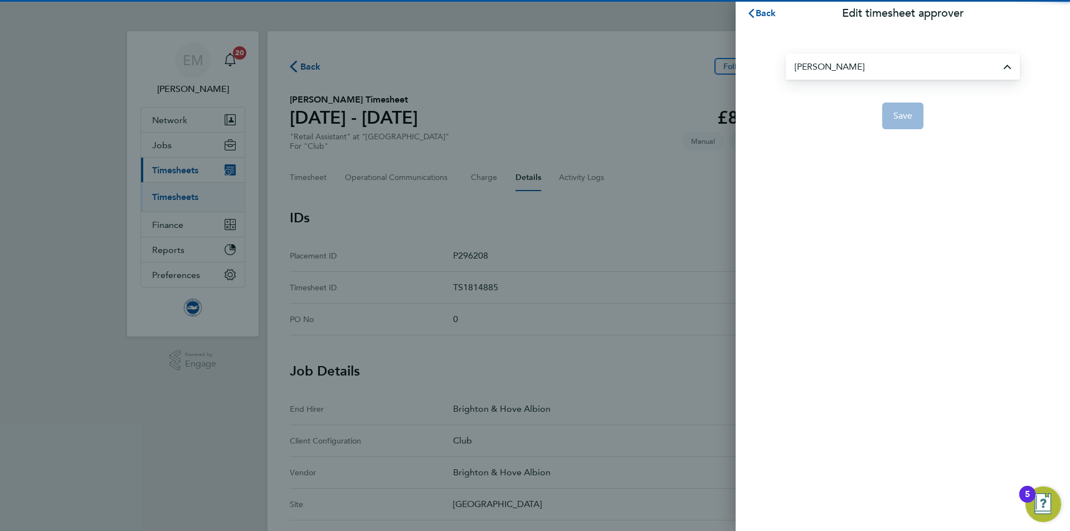
type input "[PERSON_NAME]"
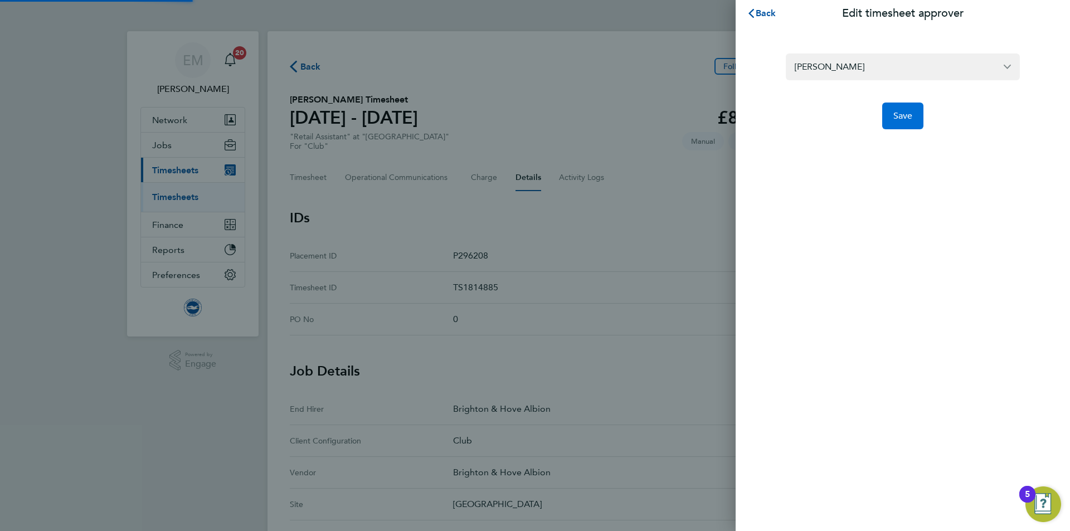
click at [894, 118] on span "Save" at bounding box center [903, 115] width 20 height 11
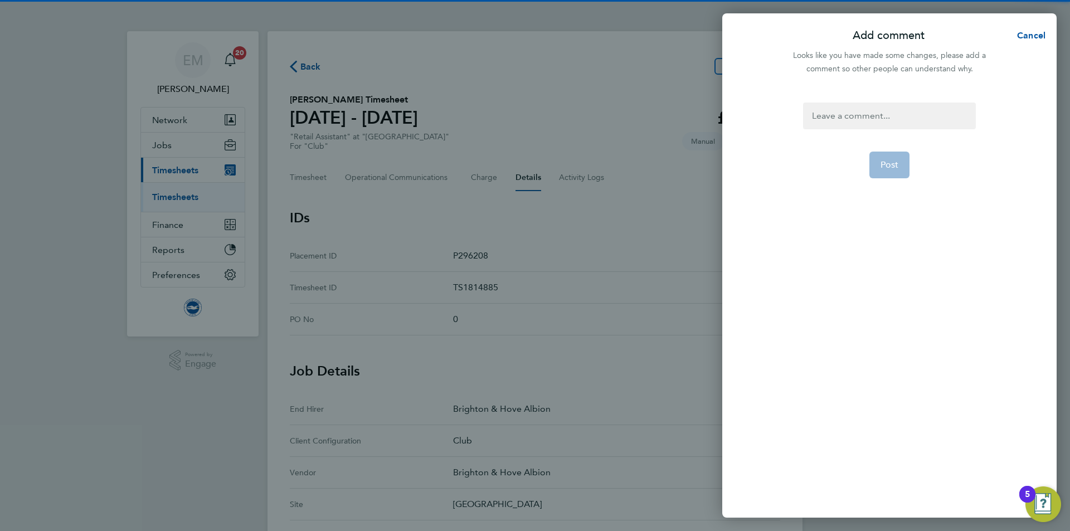
click at [870, 112] on div at bounding box center [889, 116] width 172 height 27
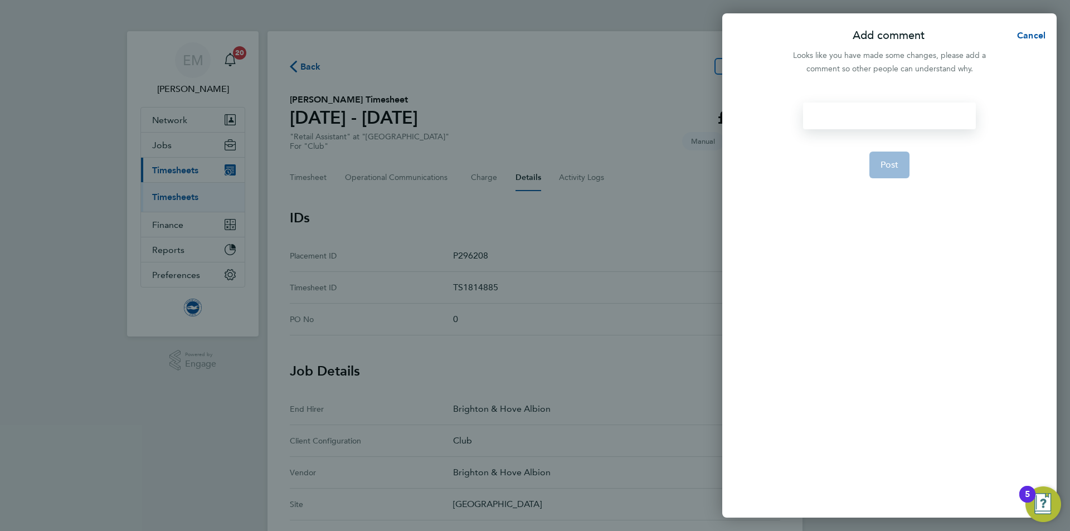
click at [870, 112] on div at bounding box center [889, 116] width 172 height 27
paste div
click at [885, 182] on span "Post" at bounding box center [889, 178] width 18 height 11
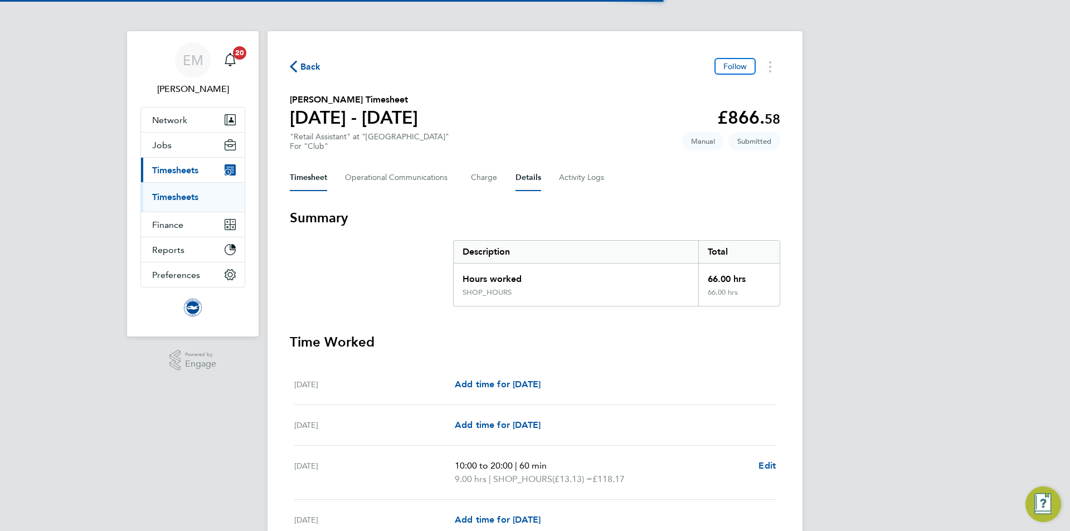
click at [527, 177] on button "Details" at bounding box center [528, 177] width 26 height 27
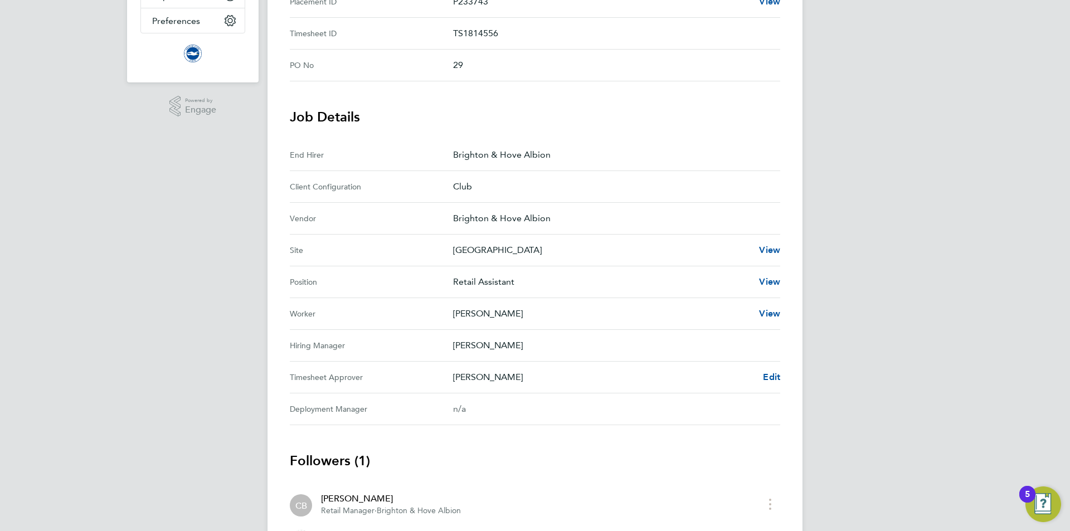
scroll to position [324, 0]
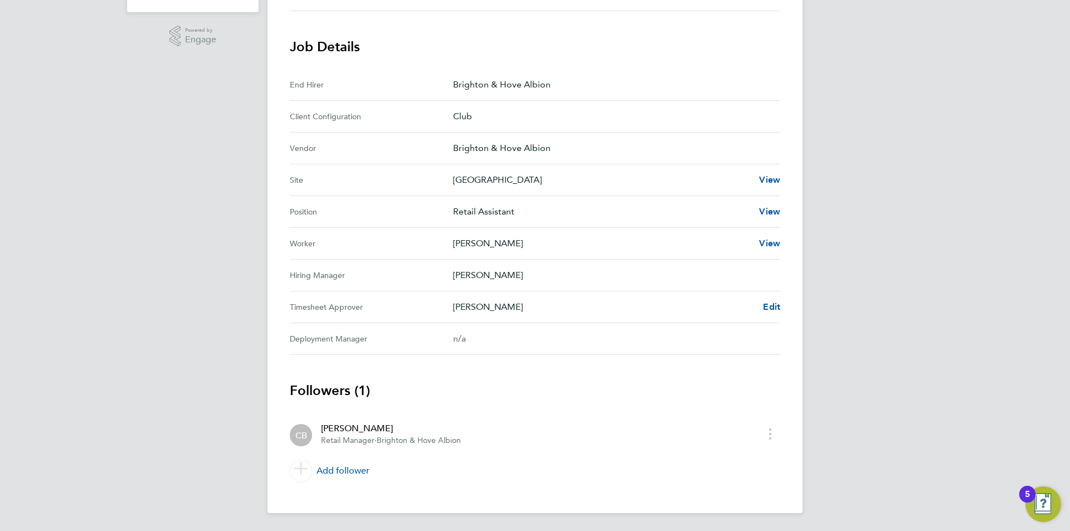
click at [775, 299] on Approver "Timesheet Approver Claire Britton Edit" at bounding box center [535, 307] width 490 height 32
click at [782, 302] on div "Back Follow James Brooks's Timesheet 01 - 30 Sept 2025 £866. 58 "Retail Assista…" at bounding box center [534, 110] width 535 height 806
click at [782, 305] on div "Back Follow James Brooks's Timesheet 01 - 30 Sept 2025 £866. 58 "Retail Assista…" at bounding box center [534, 110] width 535 height 806
click at [773, 305] on span "Edit" at bounding box center [771, 306] width 17 height 11
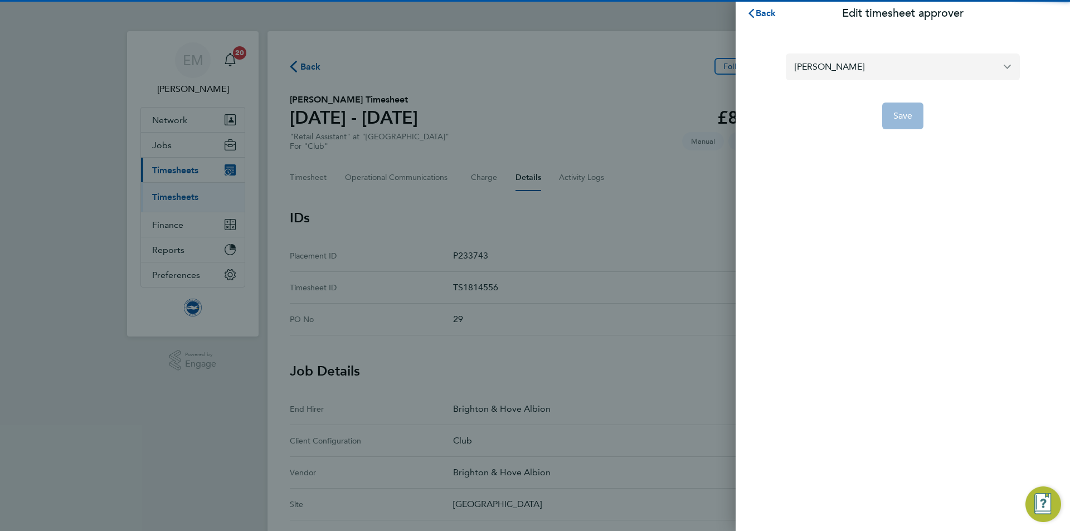
click at [830, 64] on input "[PERSON_NAME]" at bounding box center [903, 66] width 234 height 26
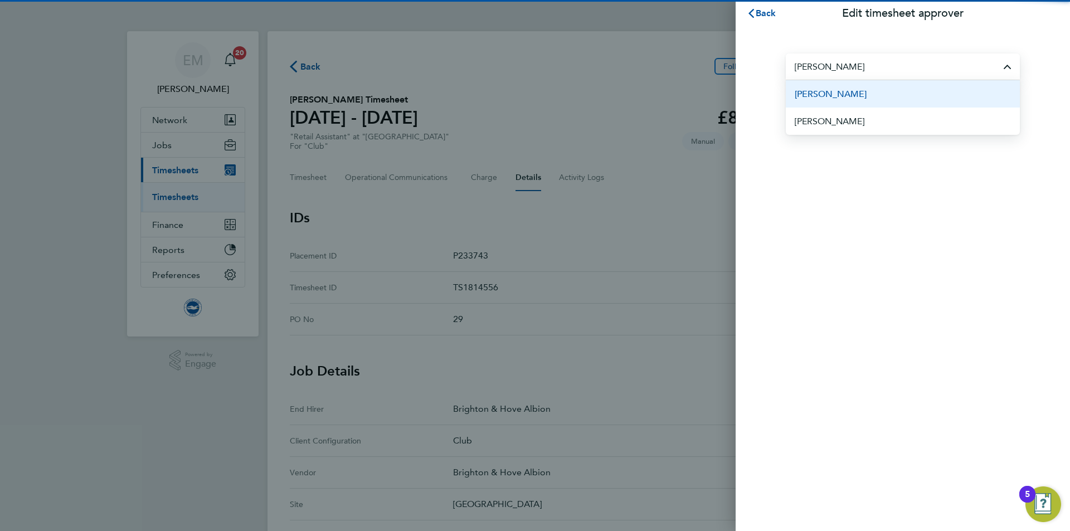
click at [892, 95] on li "[PERSON_NAME]" at bounding box center [903, 93] width 234 height 27
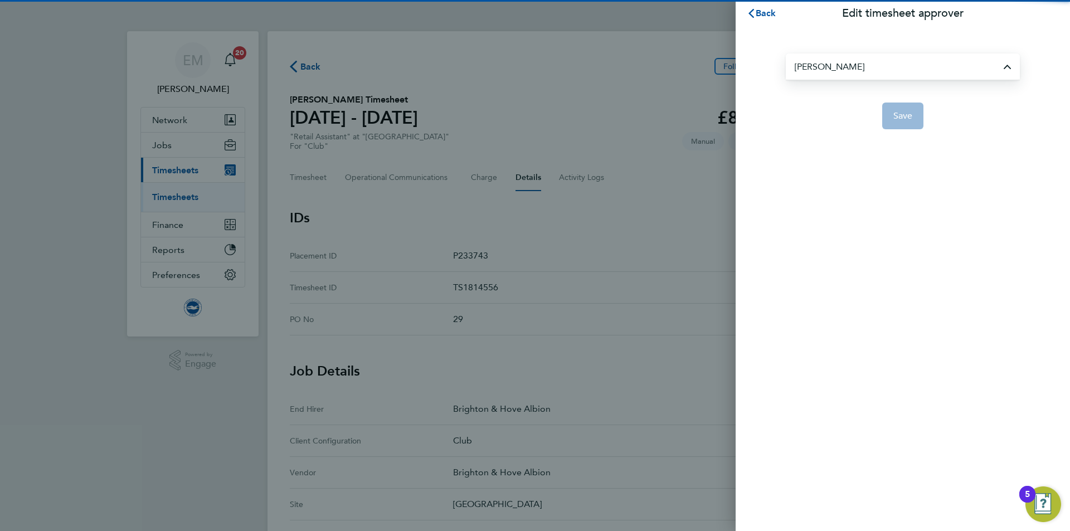
type input "[PERSON_NAME]"
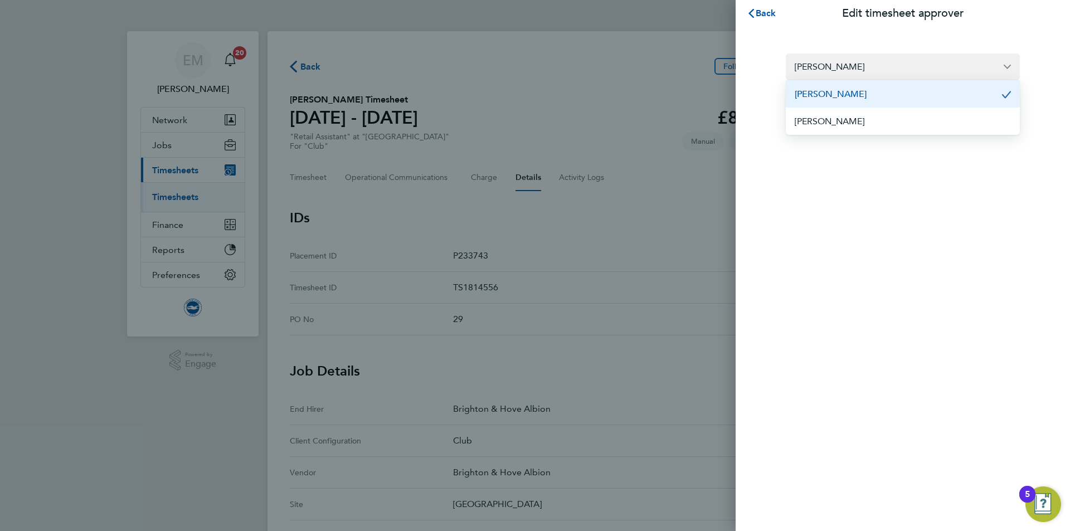
click at [901, 110] on span "Save" at bounding box center [903, 115] width 20 height 11
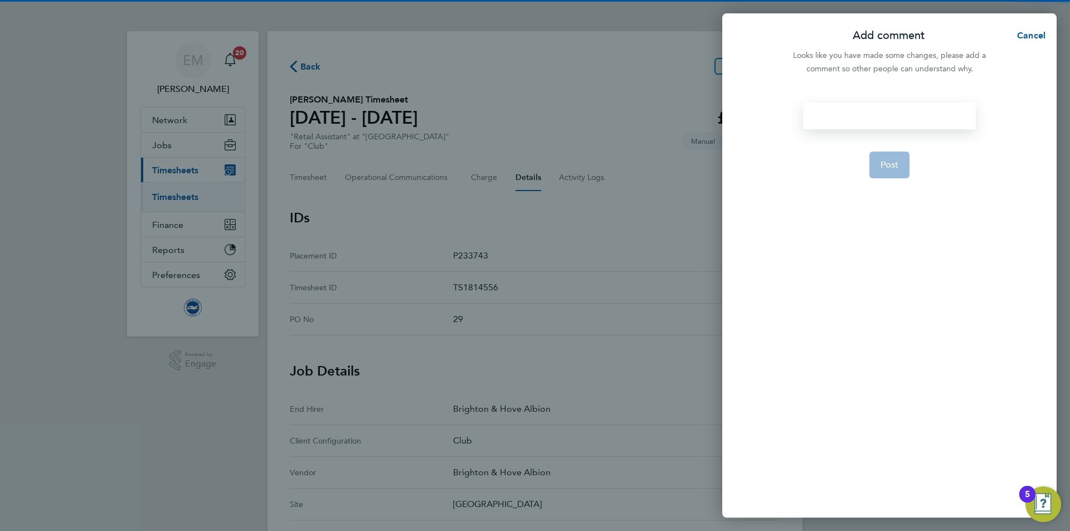
click at [871, 110] on div at bounding box center [889, 116] width 172 height 27
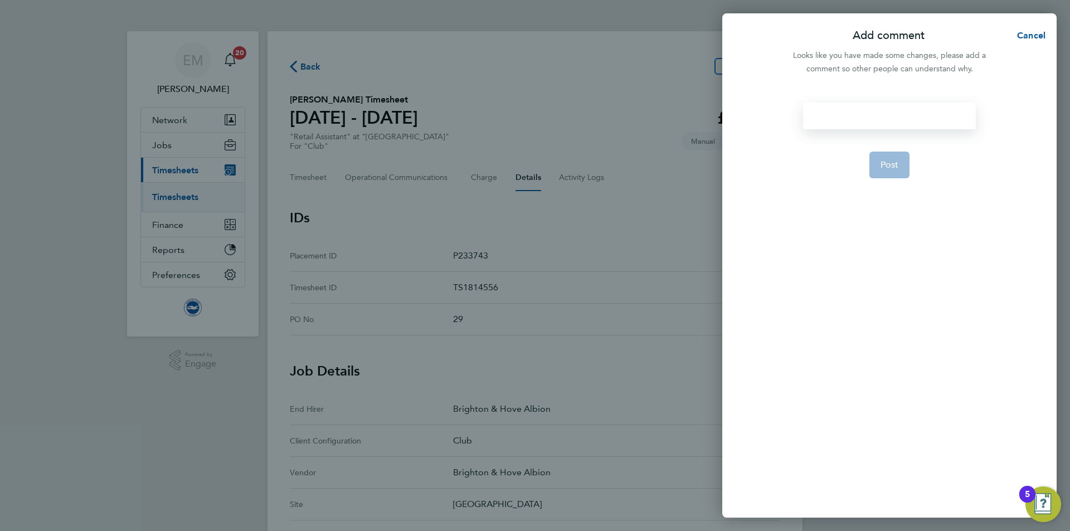
click at [870, 110] on div at bounding box center [889, 116] width 172 height 27
paste div
click at [894, 181] on span "Post" at bounding box center [889, 178] width 18 height 11
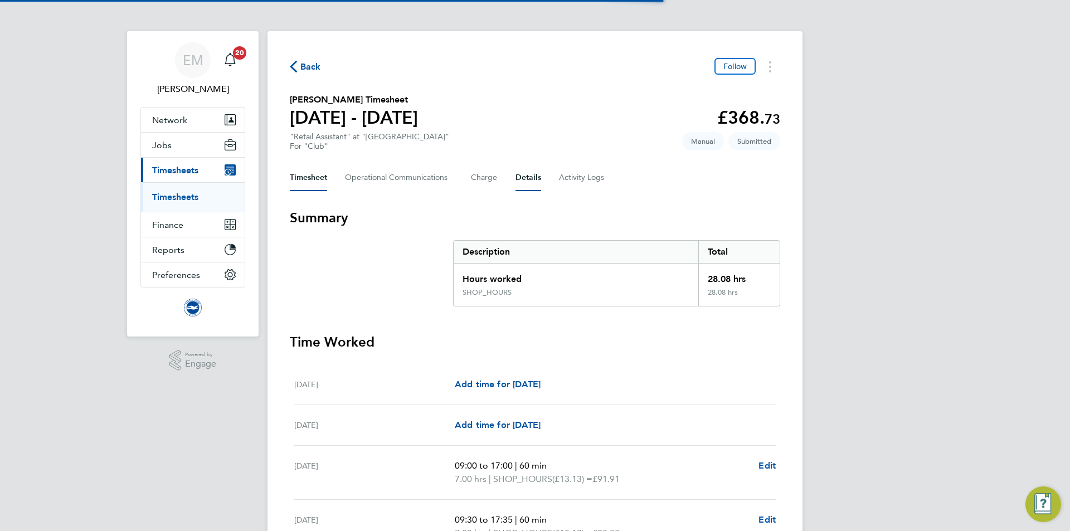
click at [526, 177] on button "Details" at bounding box center [528, 177] width 26 height 27
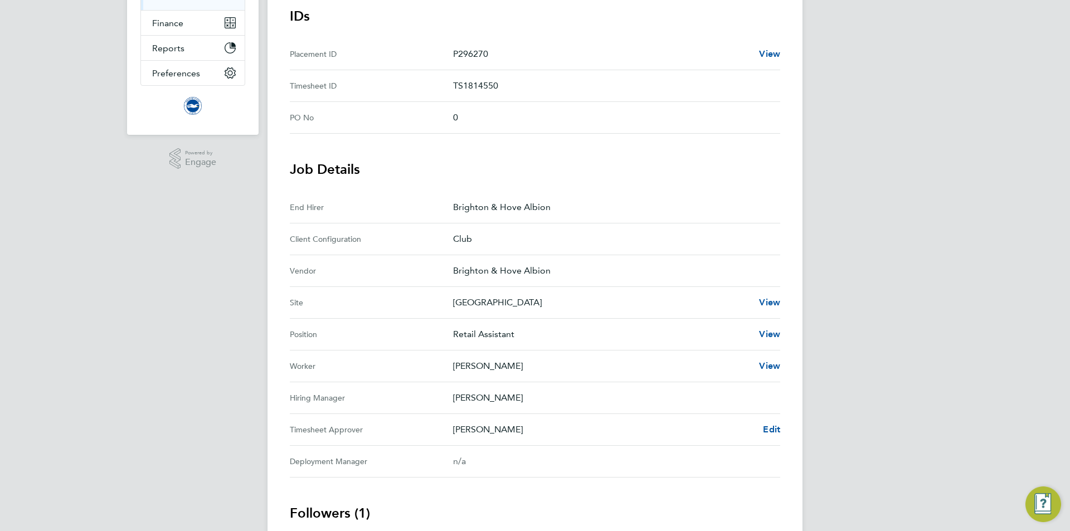
scroll to position [279, 0]
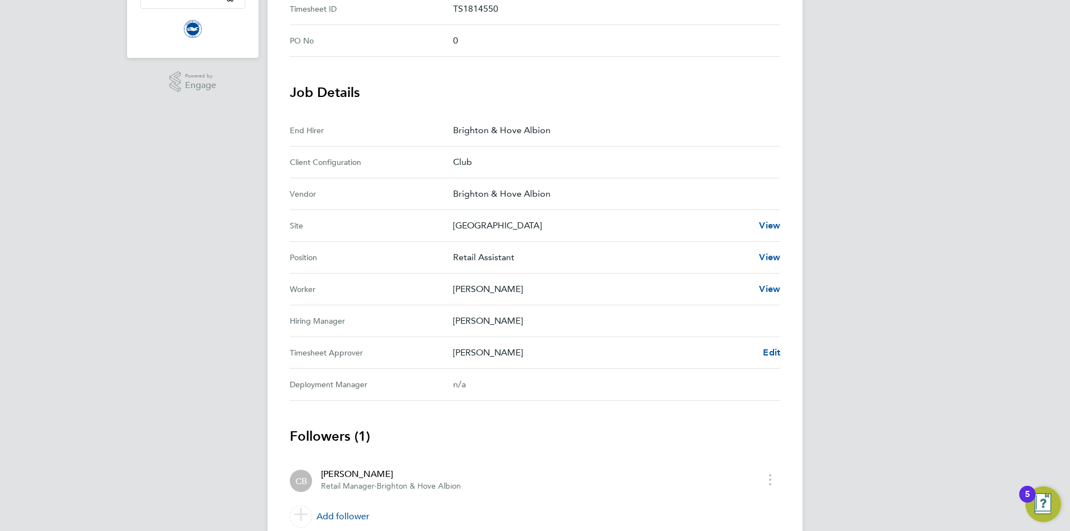
click at [773, 343] on Approver "Timesheet Approver [PERSON_NAME] Edit" at bounding box center [535, 353] width 490 height 32
click at [770, 357] on span "Edit" at bounding box center [771, 352] width 17 height 11
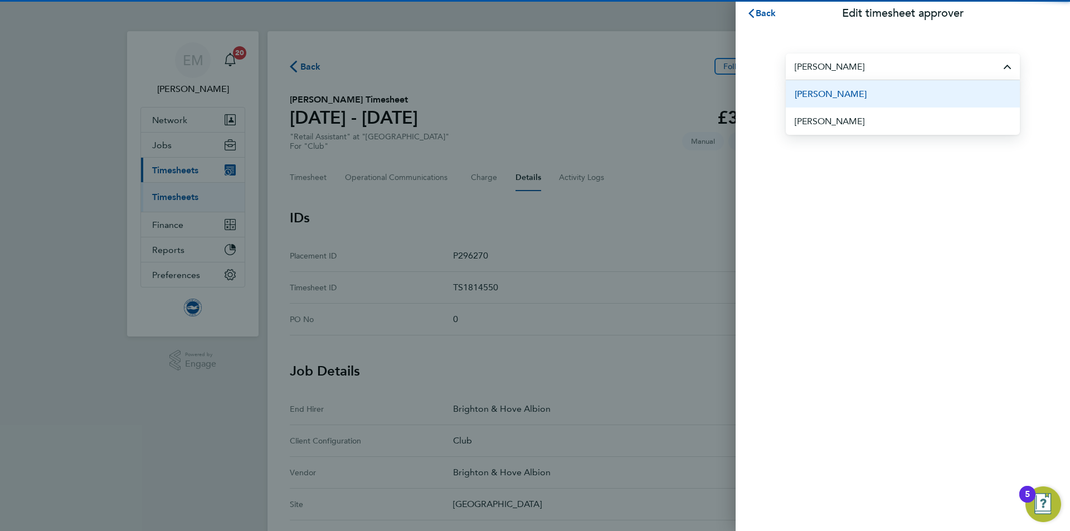
drag, startPoint x: 888, startPoint y: 99, endPoint x: 859, endPoint y: 95, distance: 28.6
click at [859, 95] on span "[PERSON_NAME]" at bounding box center [831, 93] width 72 height 13
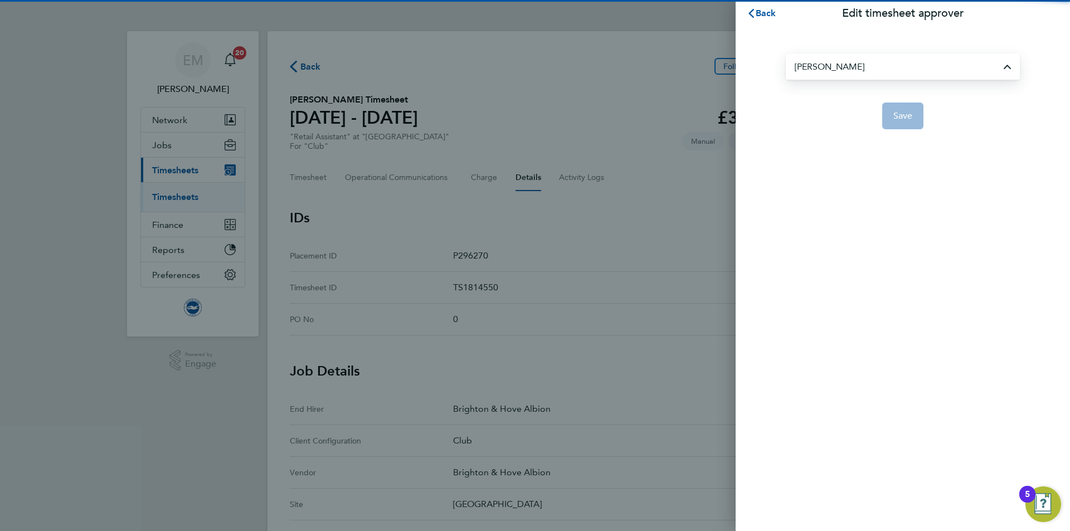
type input "[PERSON_NAME]"
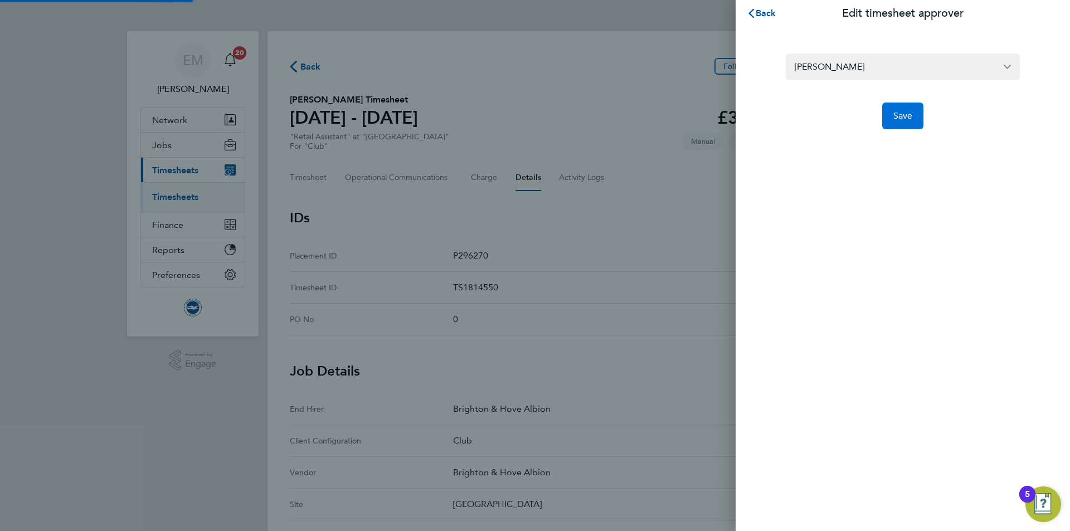
click at [907, 125] on button "Save" at bounding box center [903, 116] width 42 height 27
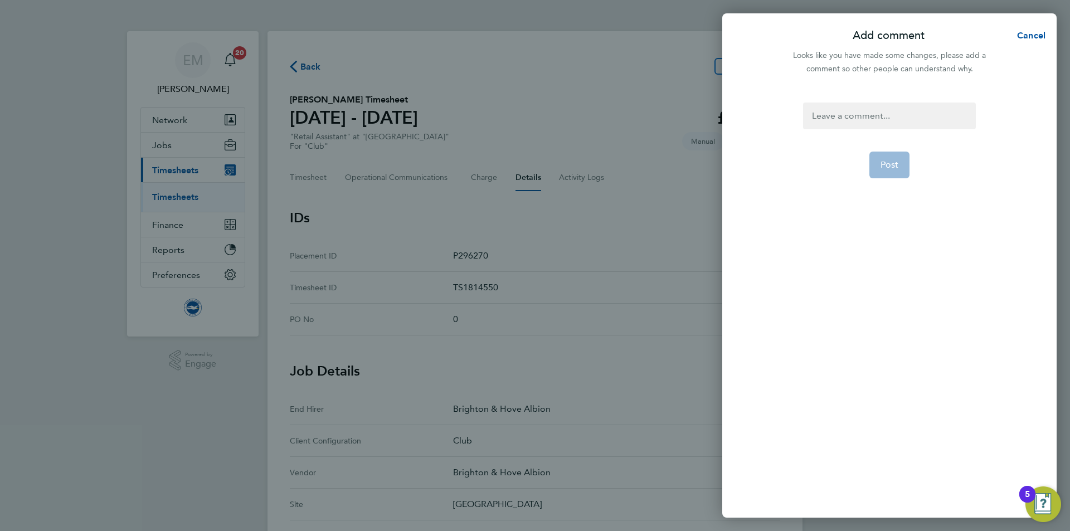
click at [880, 113] on div at bounding box center [889, 116] width 172 height 27
click at [881, 112] on div at bounding box center [889, 116] width 172 height 27
paste div
click at [891, 184] on button "Post" at bounding box center [889, 178] width 41 height 27
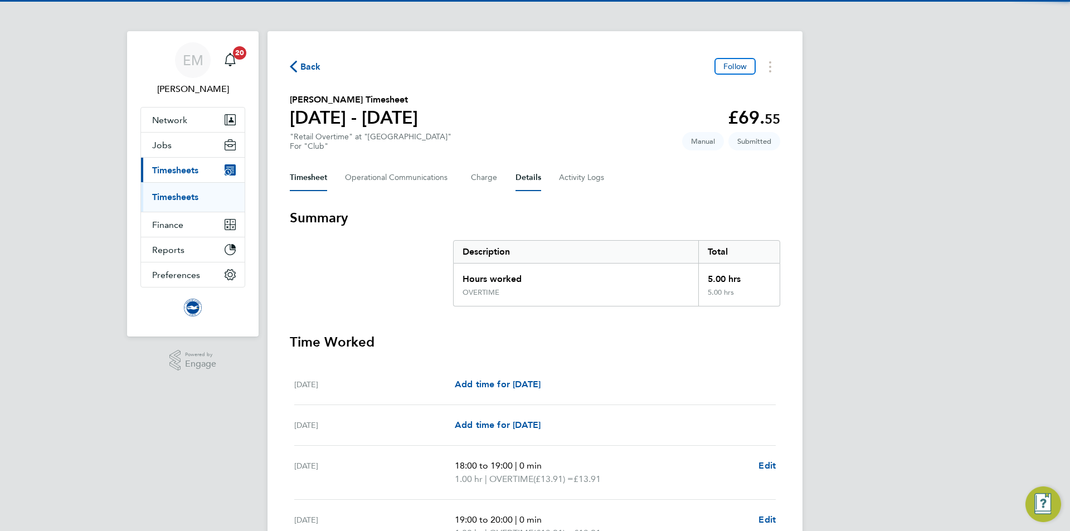
click at [528, 179] on button "Details" at bounding box center [528, 177] width 26 height 27
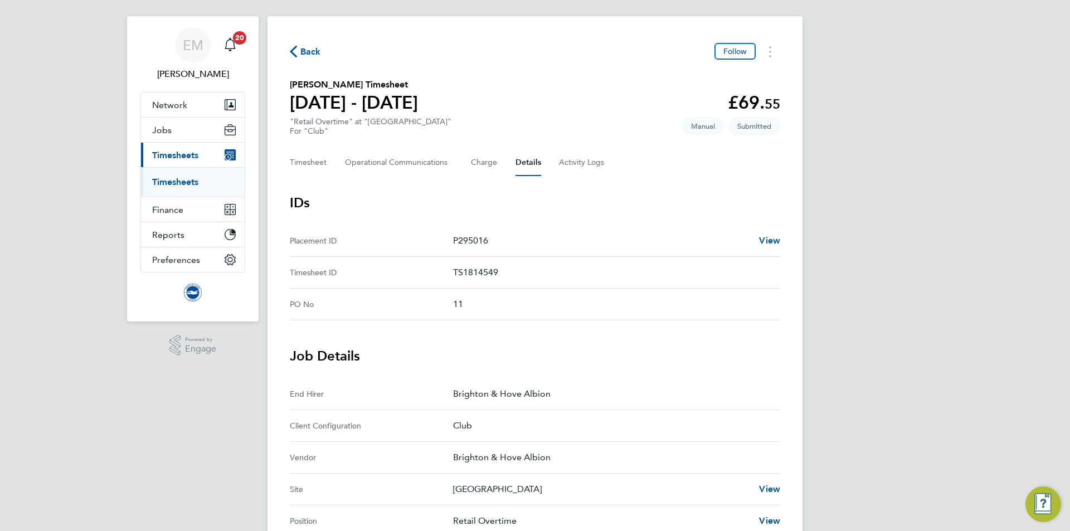
scroll to position [279, 0]
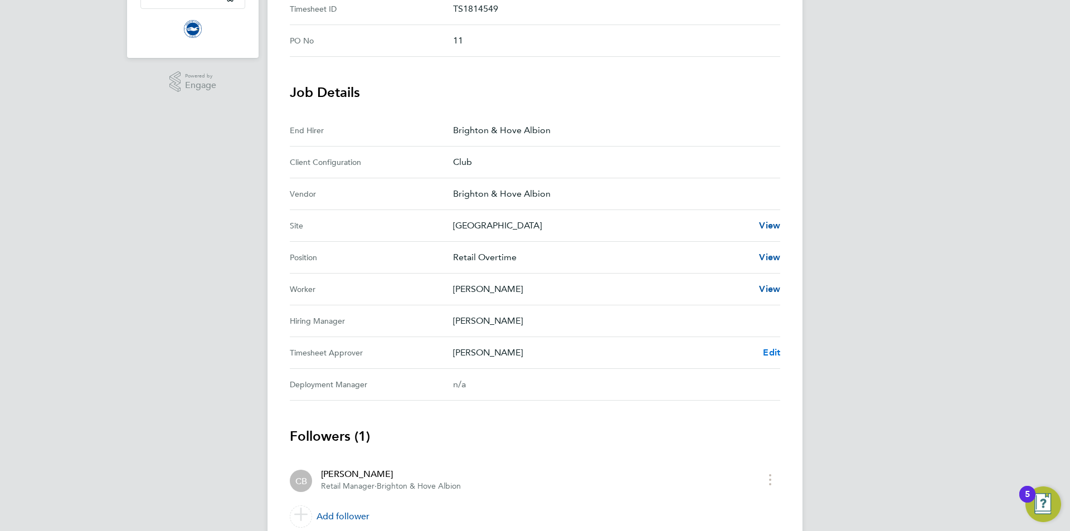
click at [768, 352] on span "Edit" at bounding box center [771, 352] width 17 height 11
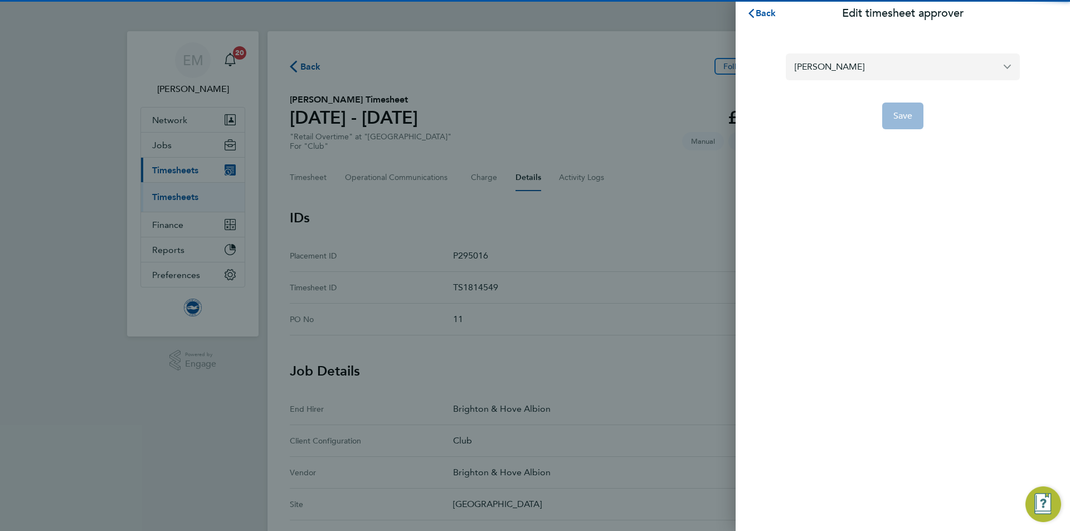
click at [855, 54] on input "[PERSON_NAME]" at bounding box center [903, 66] width 234 height 26
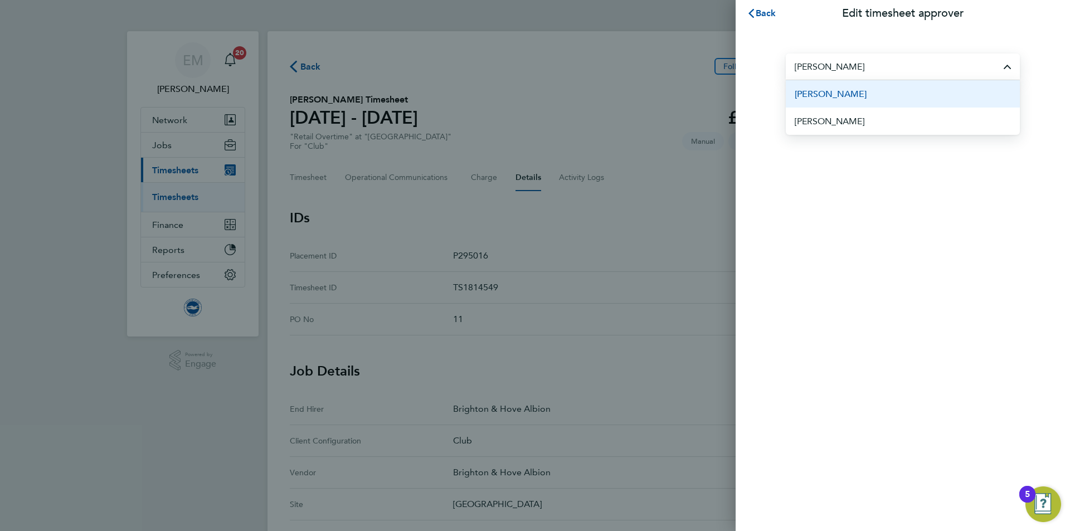
click at [878, 90] on li "[PERSON_NAME]" at bounding box center [903, 93] width 234 height 27
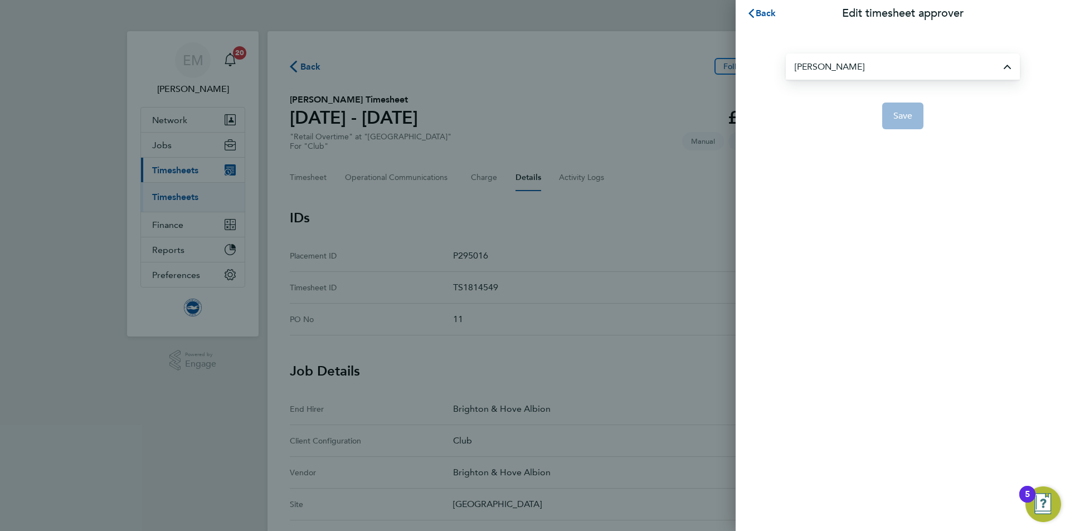
type input "[PERSON_NAME]"
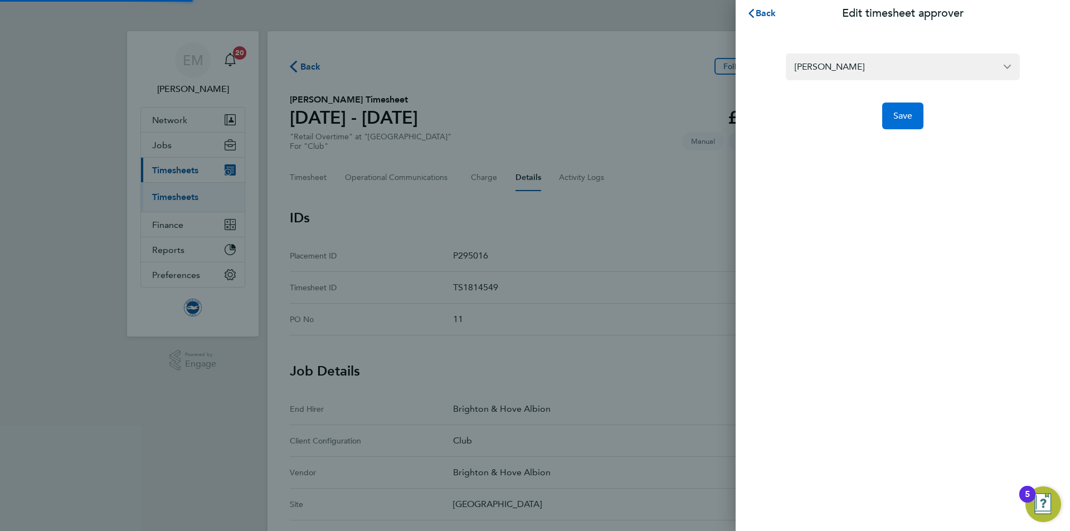
click at [923, 125] on button "Save" at bounding box center [903, 116] width 42 height 27
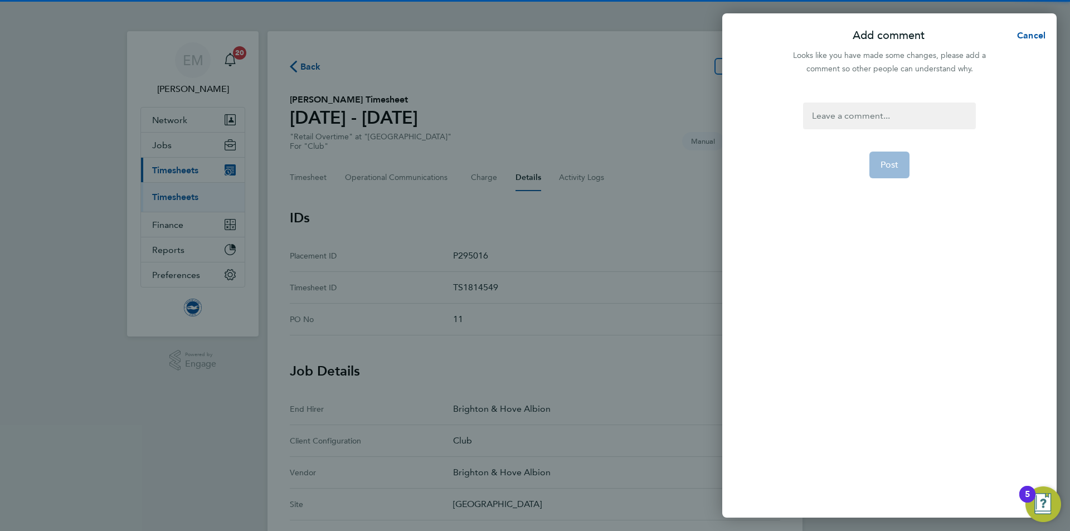
click at [894, 118] on div at bounding box center [889, 116] width 172 height 27
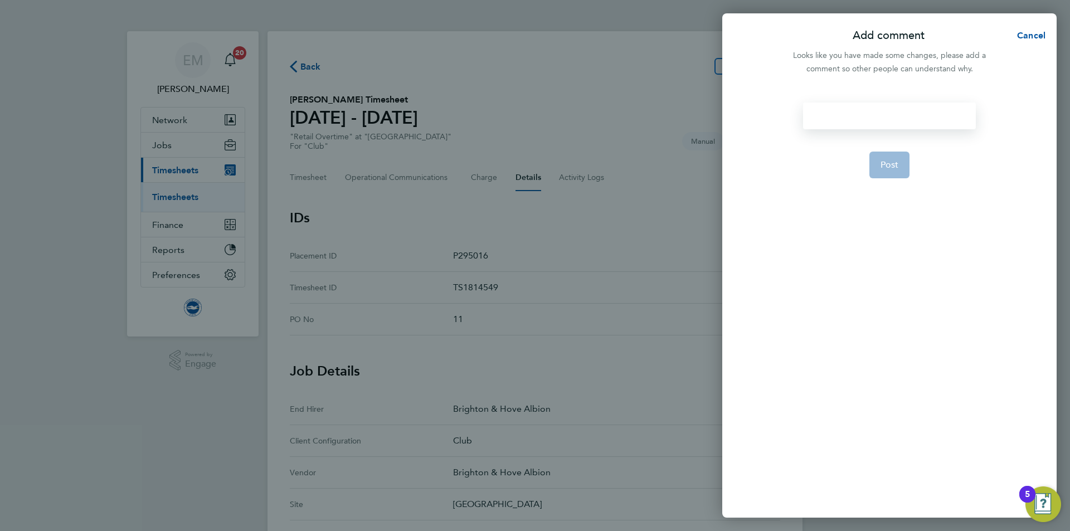
click at [894, 118] on div at bounding box center [889, 116] width 172 height 27
paste div
click at [898, 177] on button "Post" at bounding box center [889, 178] width 41 height 27
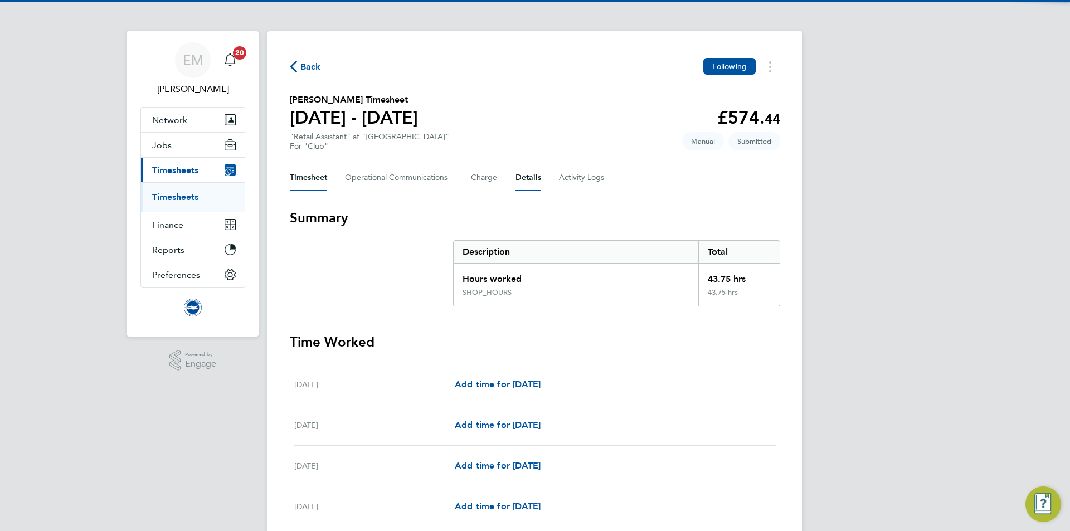
click at [519, 177] on button "Details" at bounding box center [528, 177] width 26 height 27
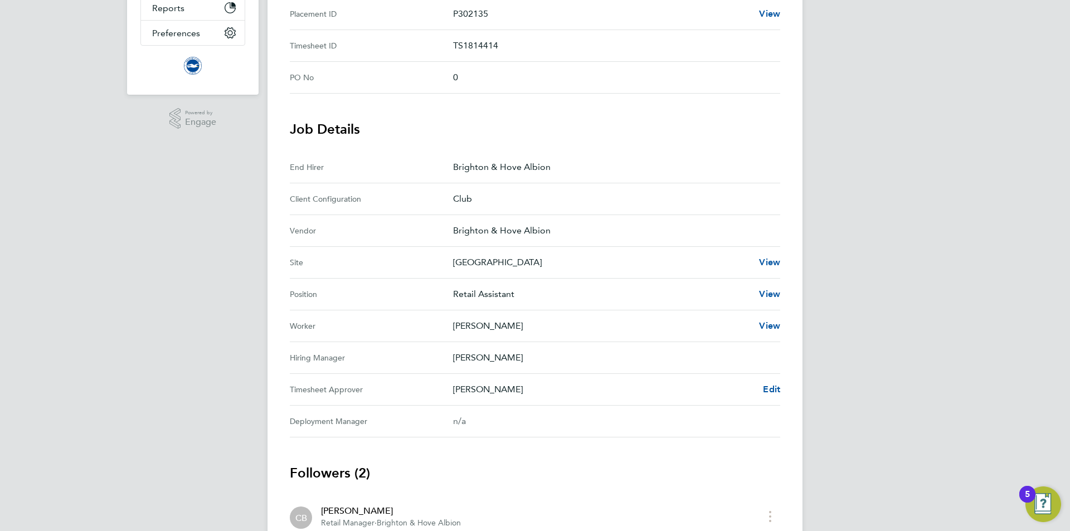
scroll to position [367, 0]
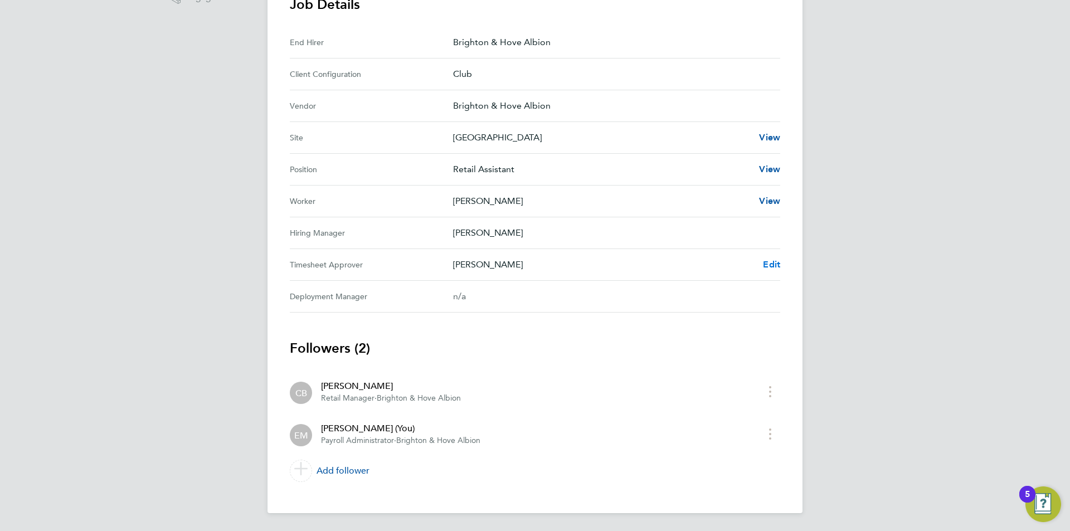
click at [772, 264] on span "Edit" at bounding box center [771, 264] width 17 height 11
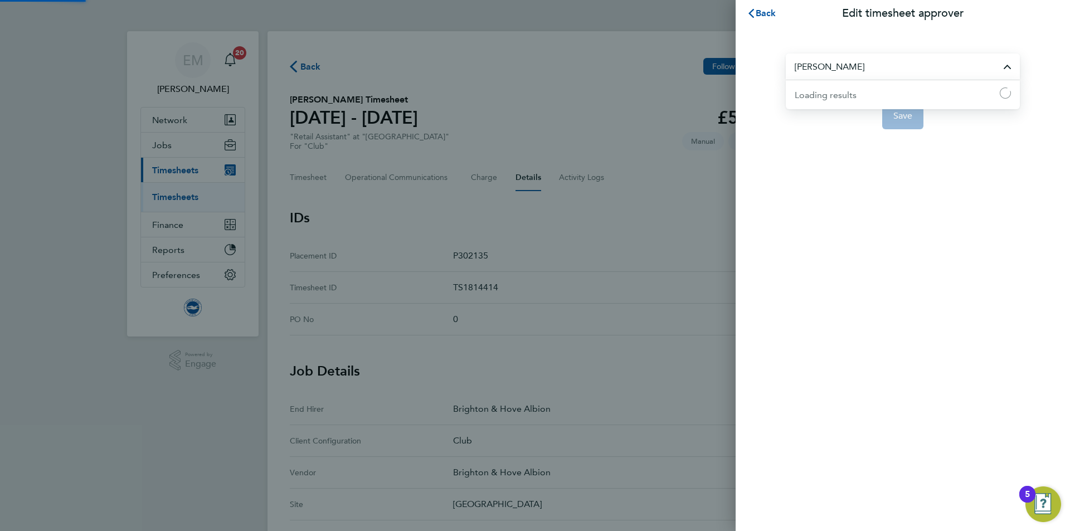
click at [840, 72] on input "[PERSON_NAME]" at bounding box center [903, 66] width 234 height 26
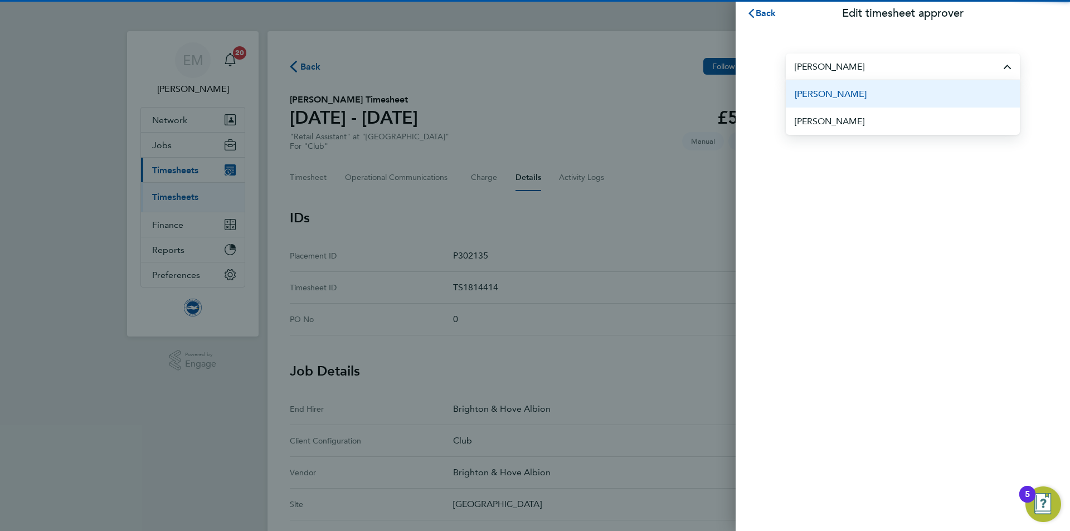
click at [879, 93] on li "[PERSON_NAME]" at bounding box center [903, 93] width 234 height 27
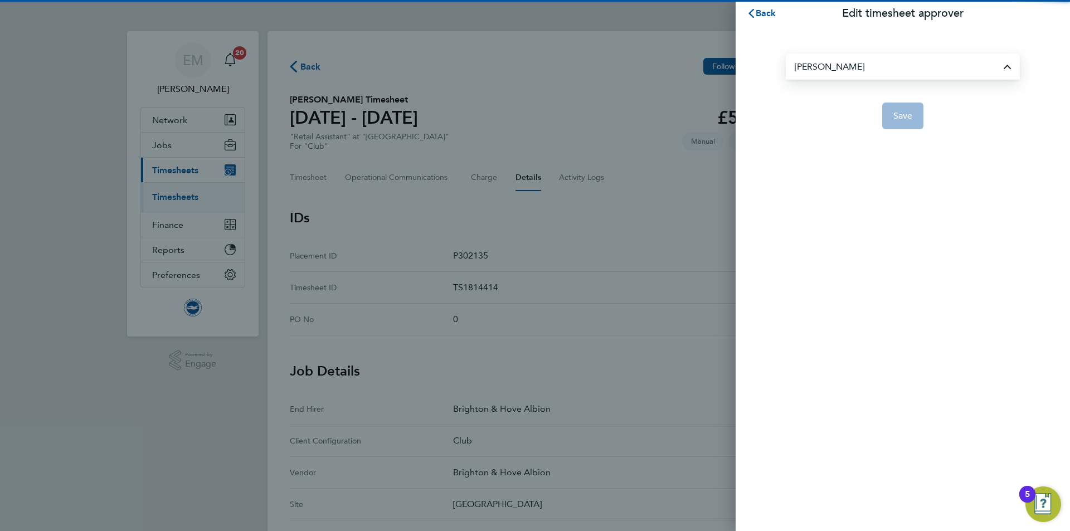
type input "[PERSON_NAME]"
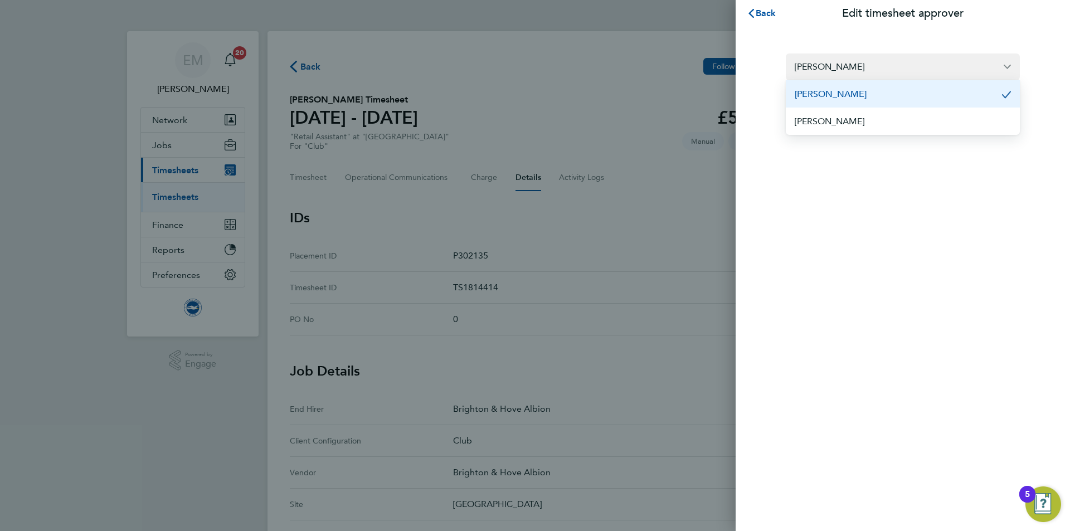
click at [914, 131] on div "[PERSON_NAME] [PERSON_NAME] [PERSON_NAME] Save" at bounding box center [903, 85] width 334 height 116
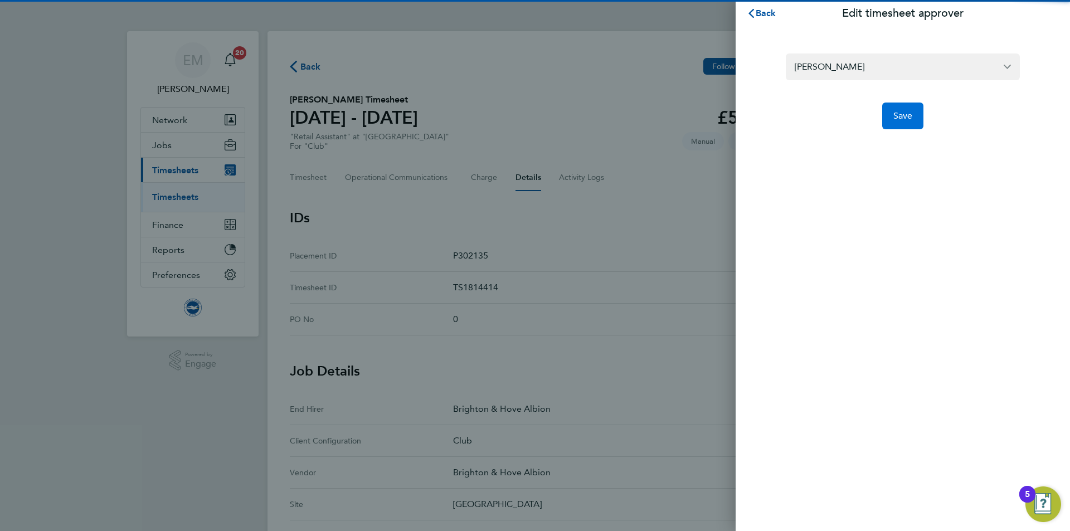
click at [907, 116] on span "Save" at bounding box center [903, 115] width 20 height 11
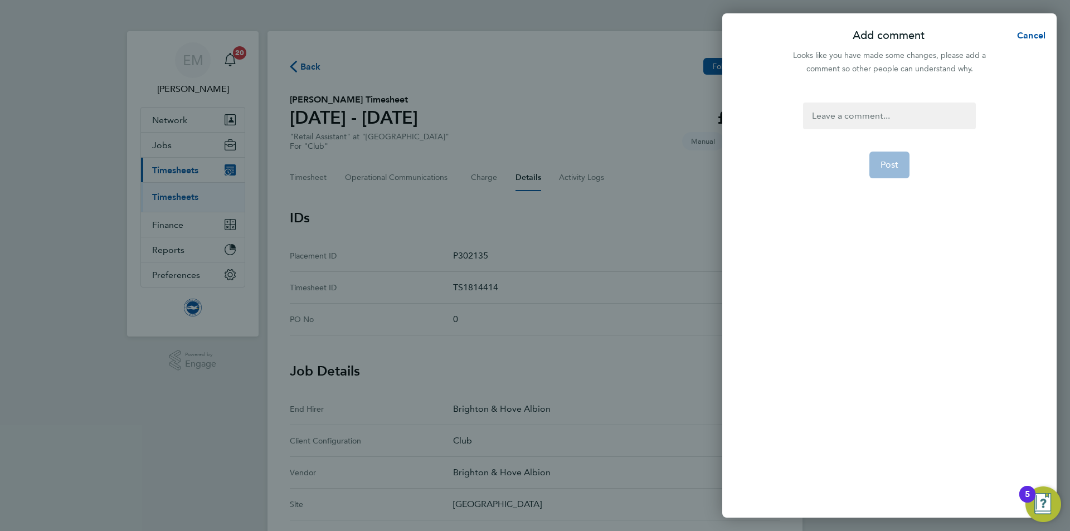
click at [899, 114] on div at bounding box center [889, 116] width 172 height 27
click at [900, 119] on div at bounding box center [889, 116] width 172 height 27
paste div
click at [897, 186] on button "Post" at bounding box center [889, 178] width 41 height 27
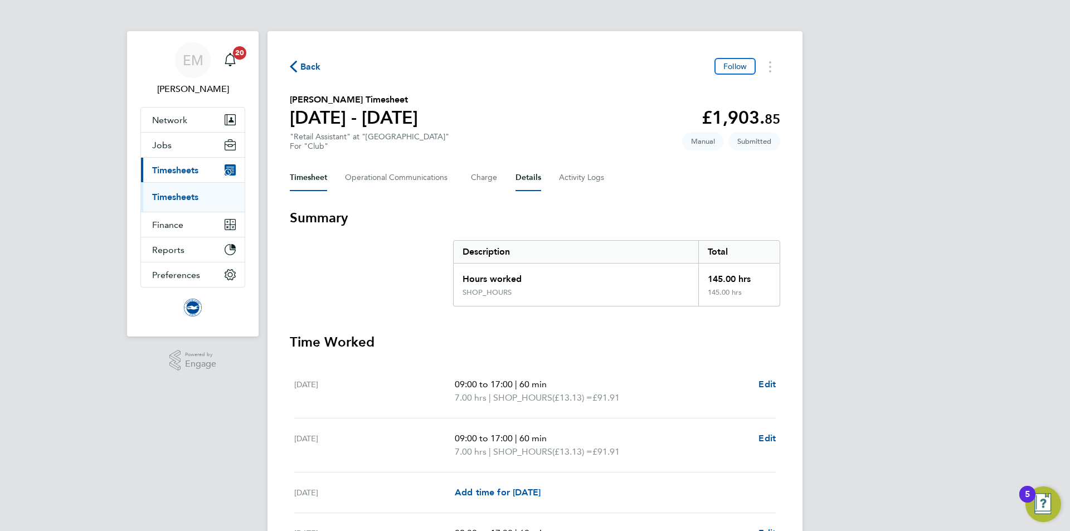
click at [527, 176] on button "Details" at bounding box center [528, 177] width 26 height 27
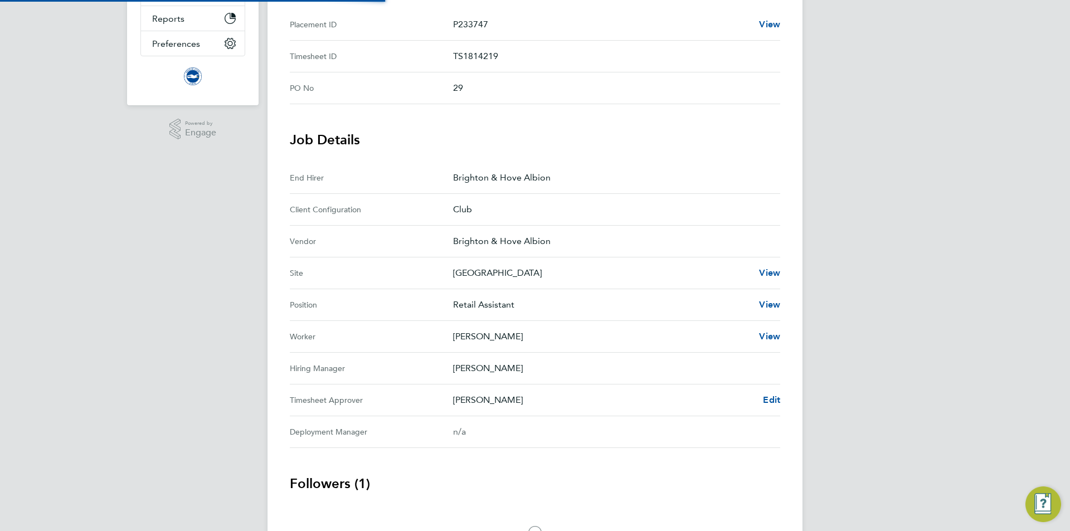
scroll to position [304, 0]
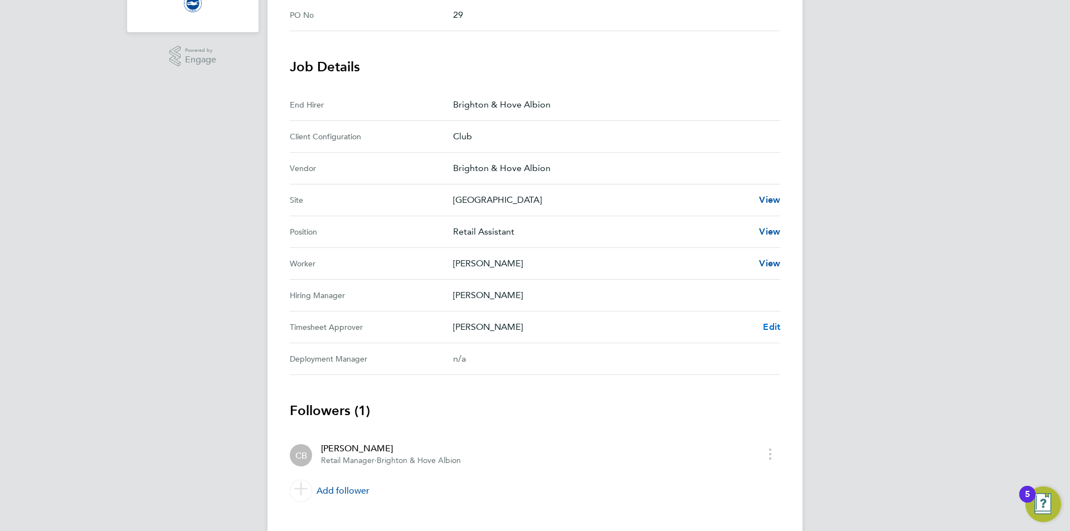
click at [767, 323] on span "Edit" at bounding box center [771, 327] width 17 height 11
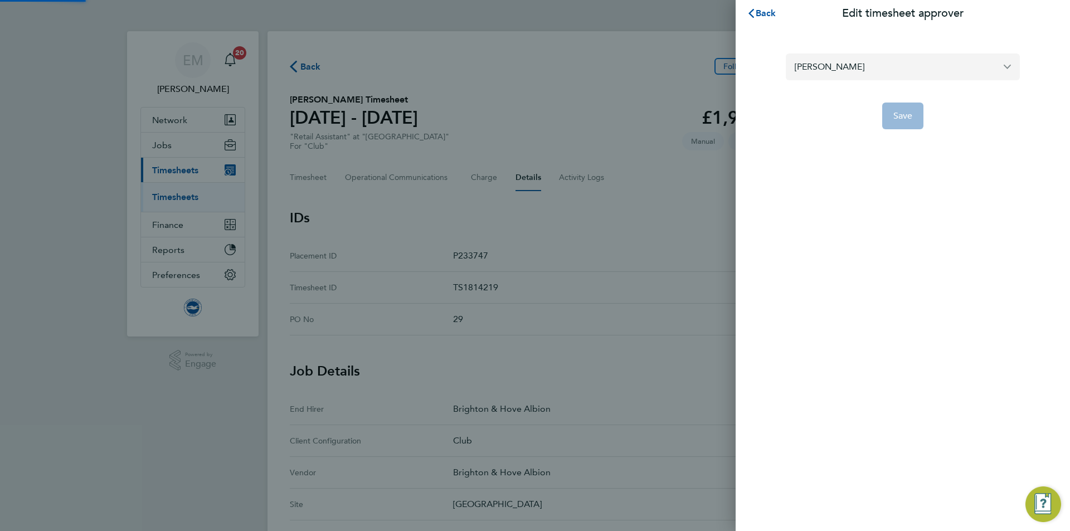
click at [839, 68] on input "[PERSON_NAME]" at bounding box center [903, 66] width 234 height 26
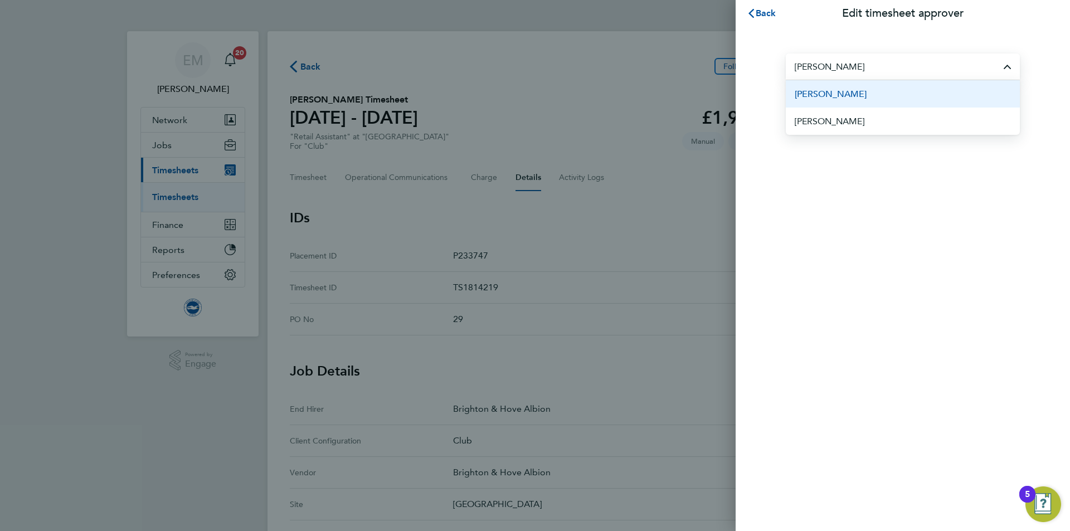
click at [874, 88] on li "[PERSON_NAME]" at bounding box center [903, 93] width 234 height 27
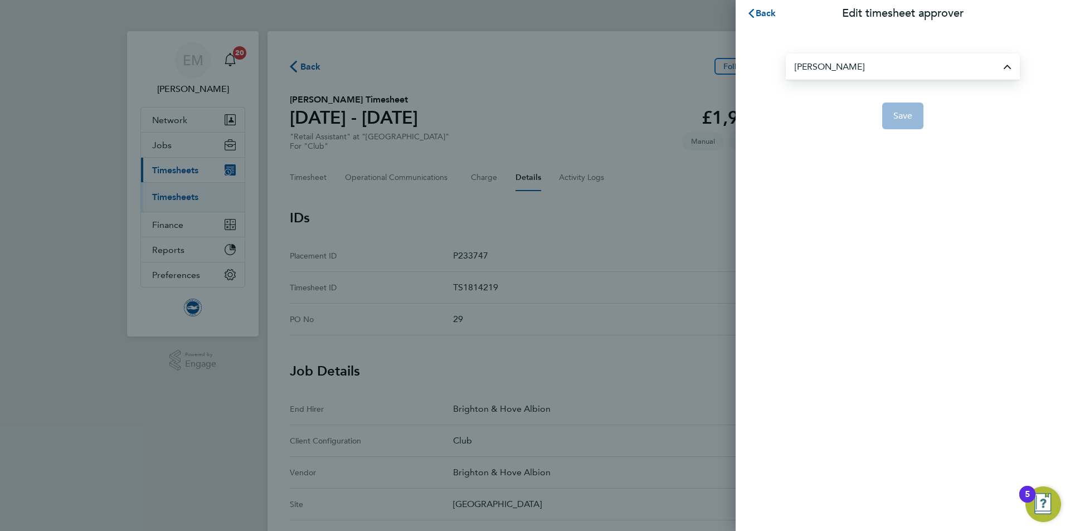
type input "[PERSON_NAME]"
click at [907, 120] on span "Save" at bounding box center [903, 115] width 20 height 11
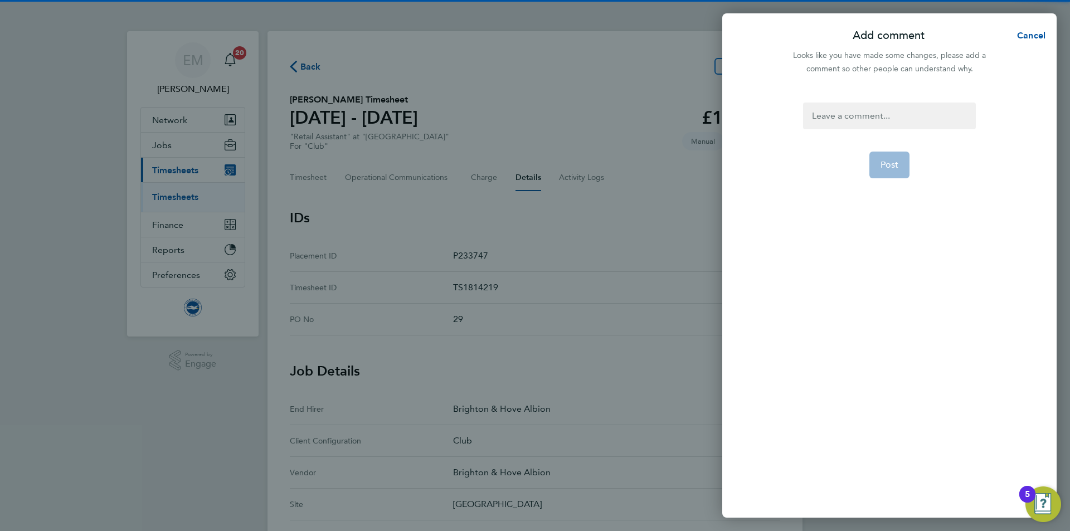
click at [888, 103] on div at bounding box center [889, 116] width 172 height 27
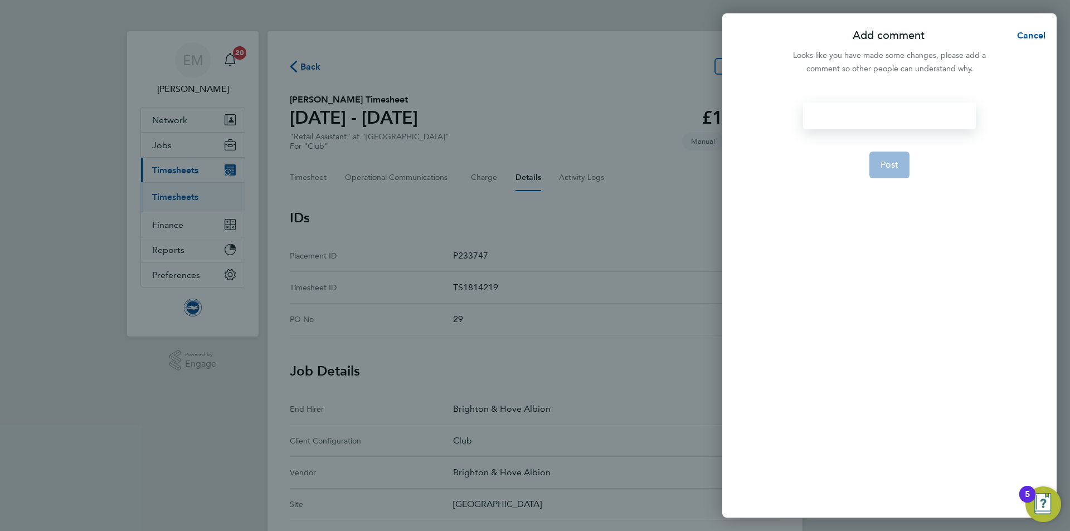
click at [889, 114] on div at bounding box center [889, 116] width 172 height 27
paste div
click at [886, 183] on button "Post" at bounding box center [889, 178] width 41 height 27
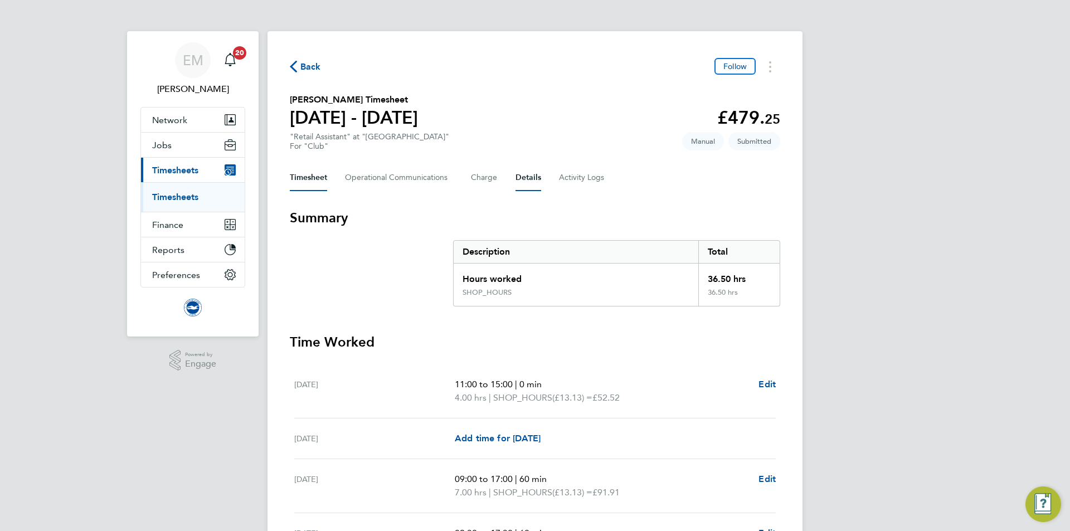
click at [530, 180] on button "Details" at bounding box center [528, 177] width 26 height 27
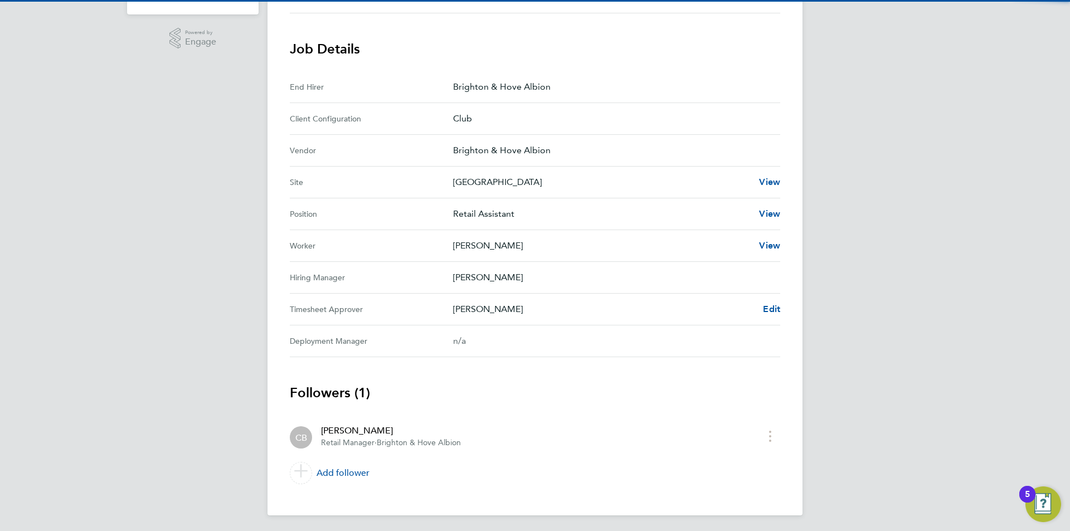
scroll to position [324, 0]
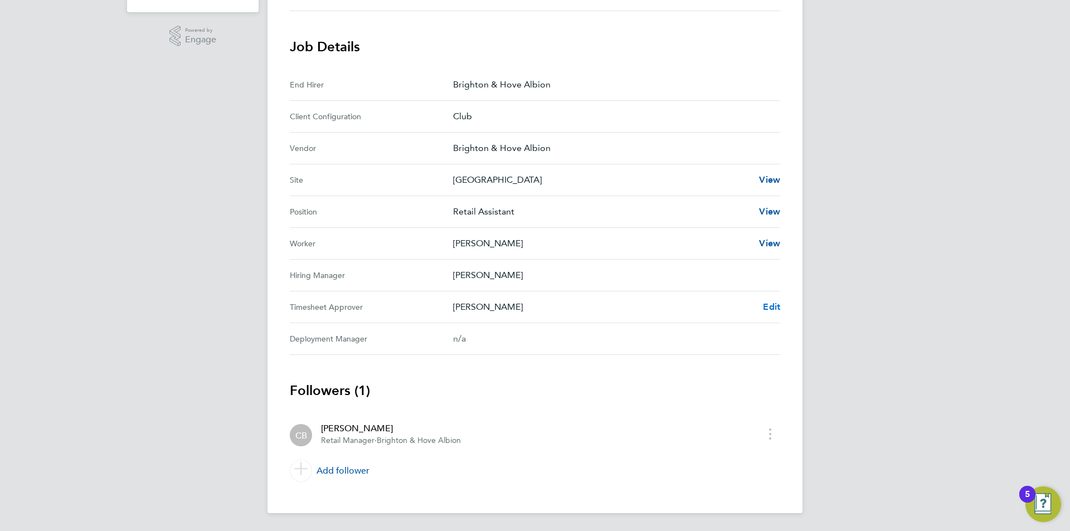
click at [773, 306] on span "Edit" at bounding box center [771, 306] width 17 height 11
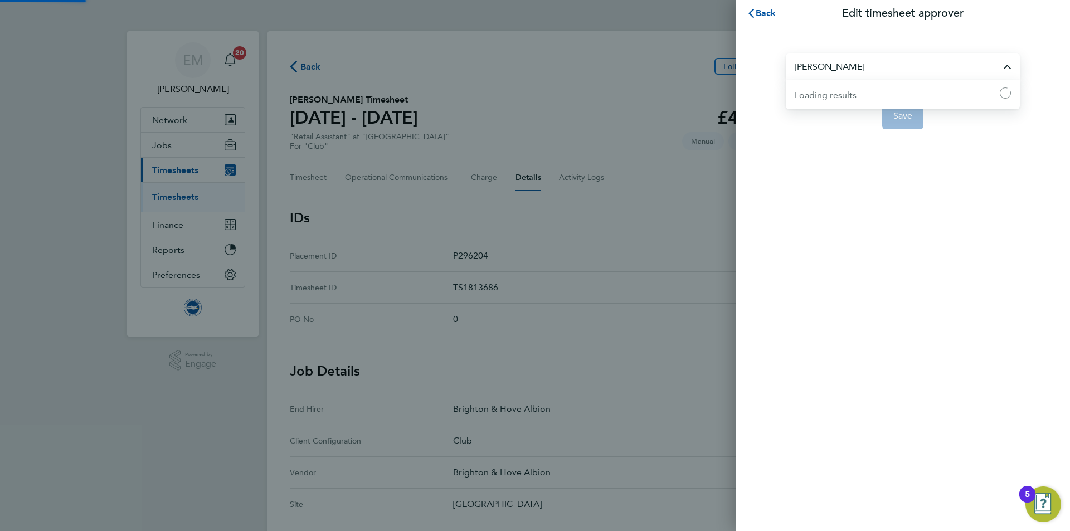
click at [856, 57] on input "[PERSON_NAME]" at bounding box center [903, 66] width 234 height 26
click at [877, 96] on li "[PERSON_NAME]" at bounding box center [907, 93] width 225 height 27
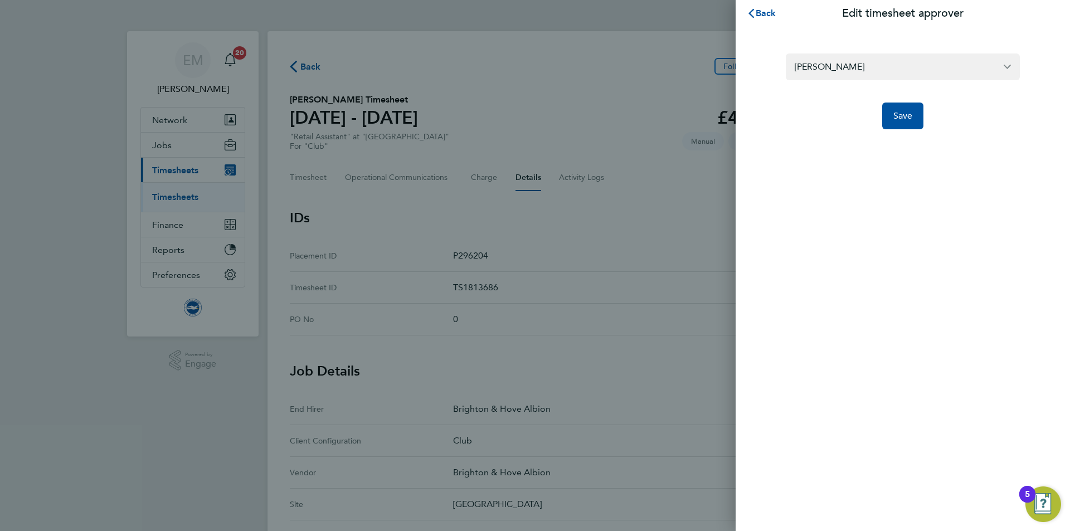
type input "[PERSON_NAME]"
click at [903, 125] on button "Save" at bounding box center [903, 116] width 42 height 27
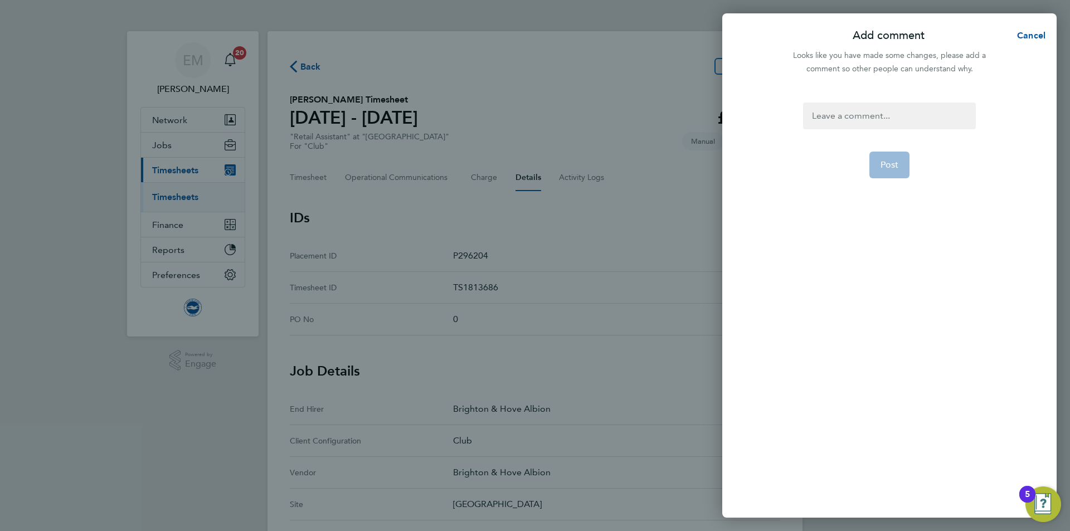
click at [880, 113] on div at bounding box center [889, 116] width 172 height 27
click at [881, 113] on div at bounding box center [889, 116] width 172 height 27
paste div
click at [899, 187] on button "Post" at bounding box center [889, 178] width 41 height 27
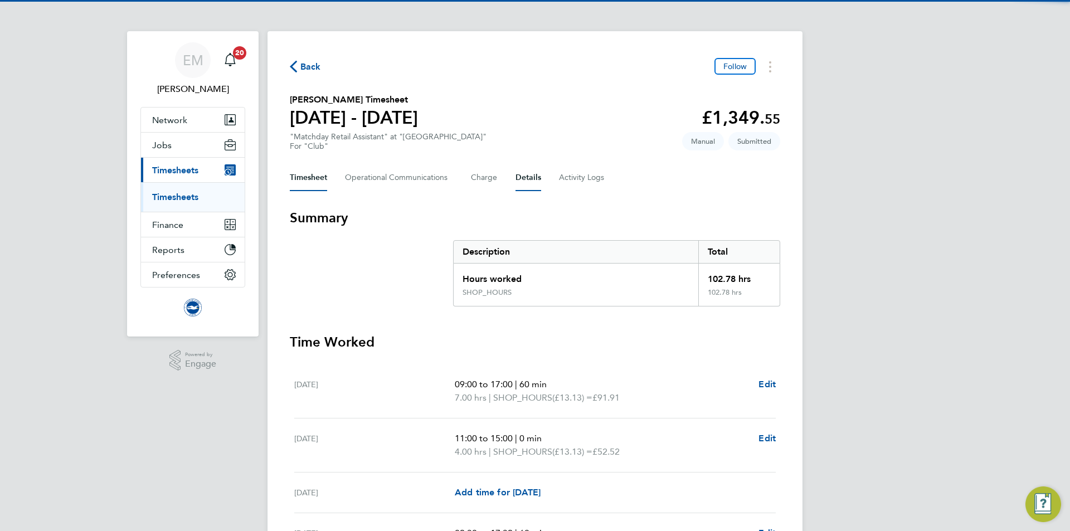
click at [524, 184] on button "Details" at bounding box center [528, 177] width 26 height 27
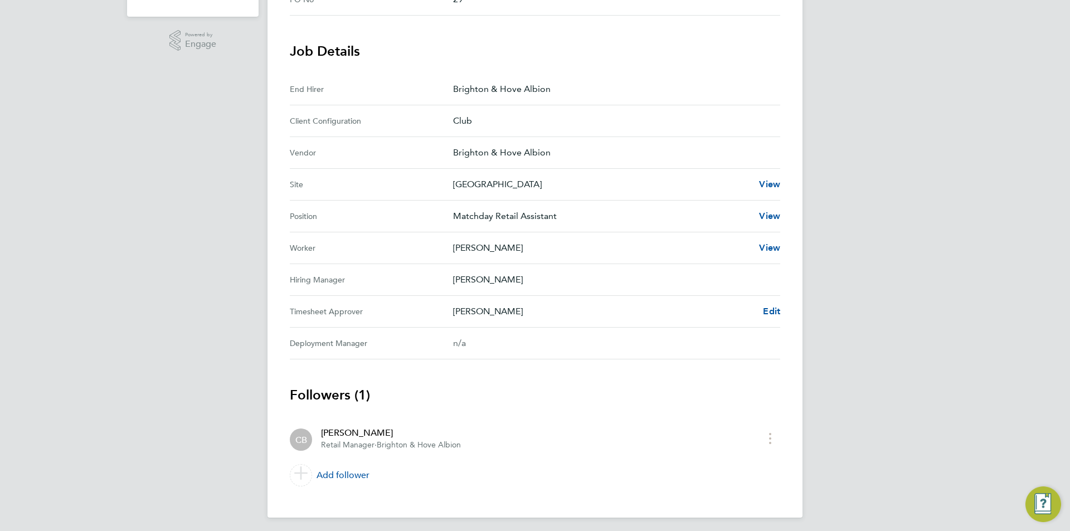
scroll to position [324, 0]
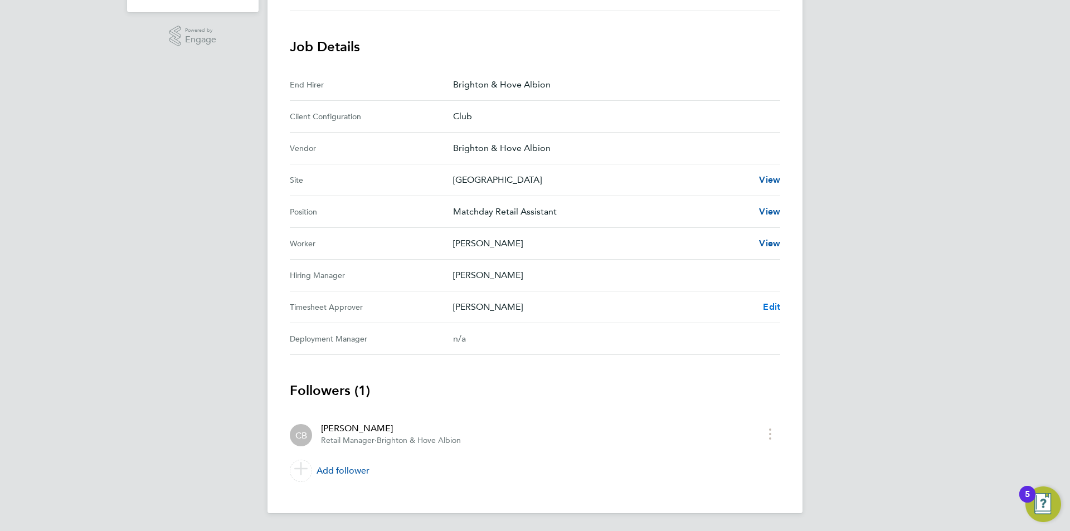
click at [777, 308] on span "Edit" at bounding box center [771, 306] width 17 height 11
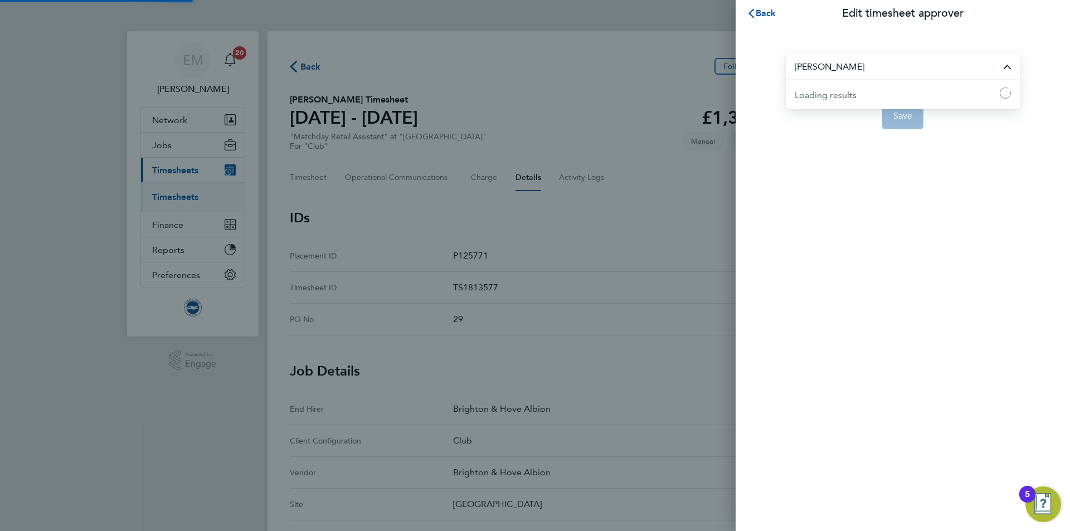
click at [855, 58] on input "[PERSON_NAME]" at bounding box center [903, 66] width 234 height 26
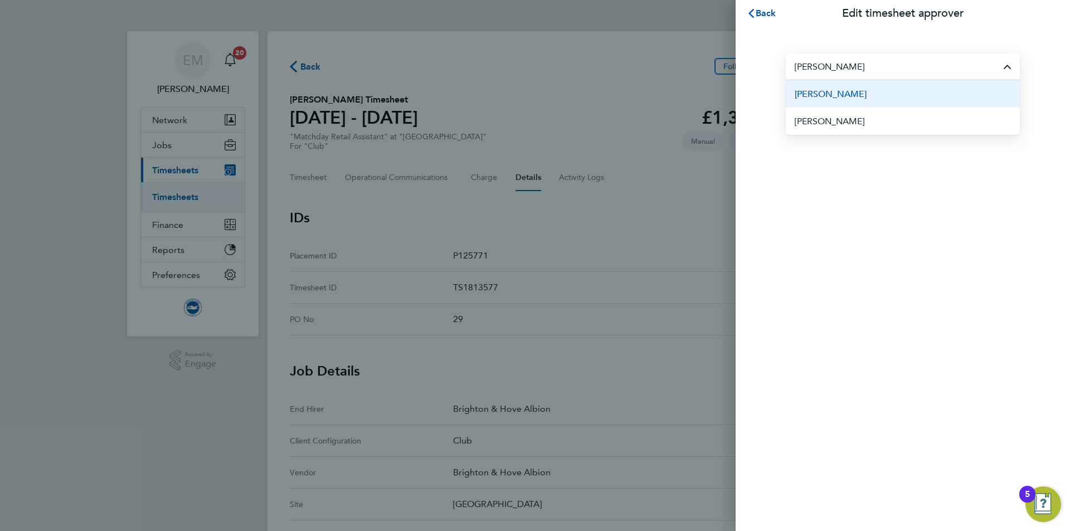
click at [932, 86] on li "[PERSON_NAME]" at bounding box center [903, 93] width 234 height 27
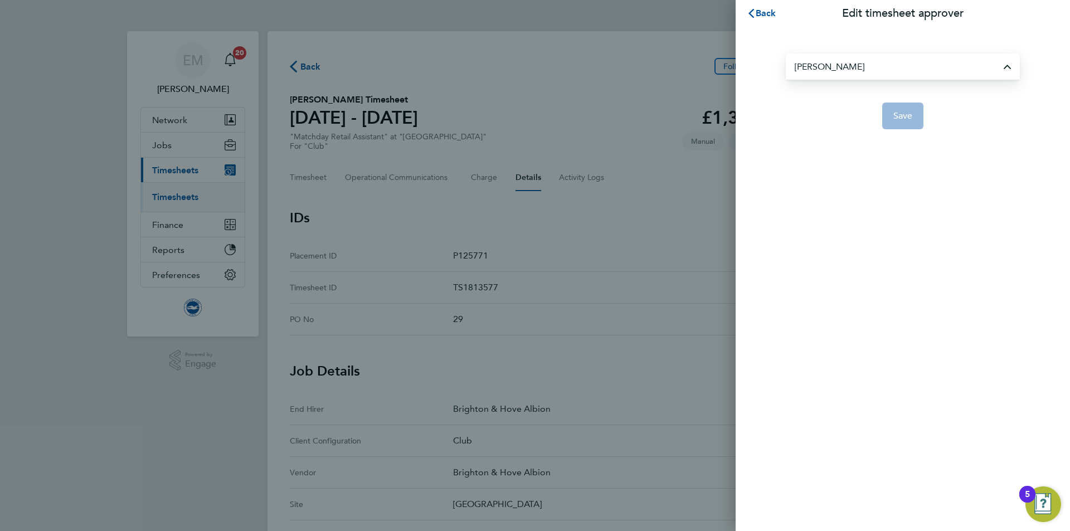
type input "[PERSON_NAME]"
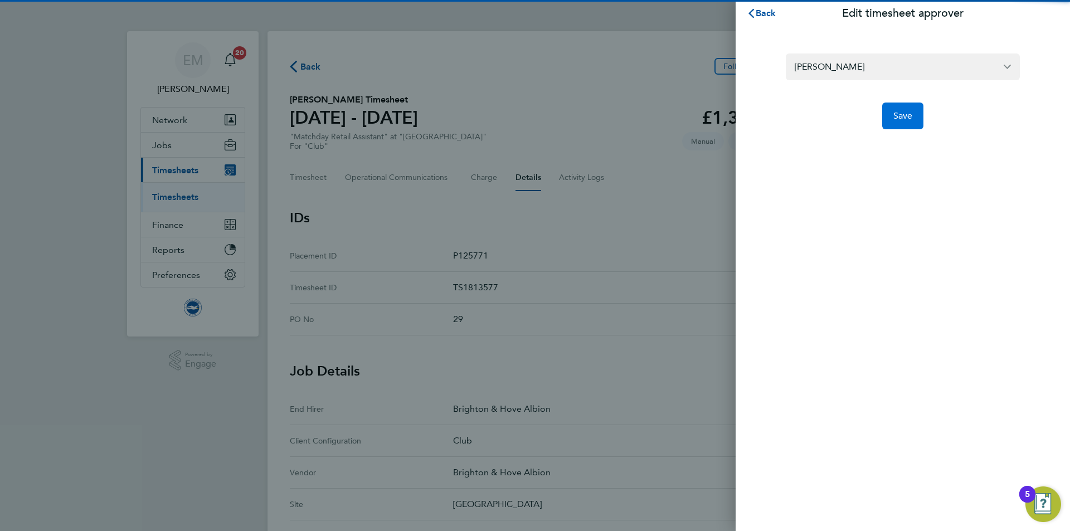
click at [896, 118] on span "Save" at bounding box center [903, 115] width 20 height 11
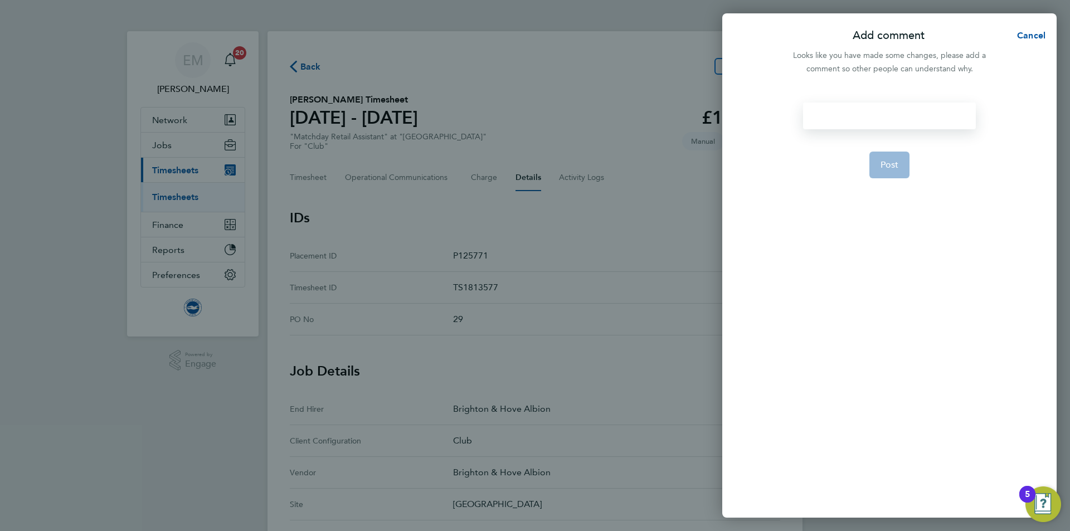
click at [838, 119] on div at bounding box center [889, 116] width 172 height 27
click at [848, 113] on div at bounding box center [889, 116] width 172 height 27
paste div
click at [898, 188] on button "Post" at bounding box center [889, 178] width 41 height 27
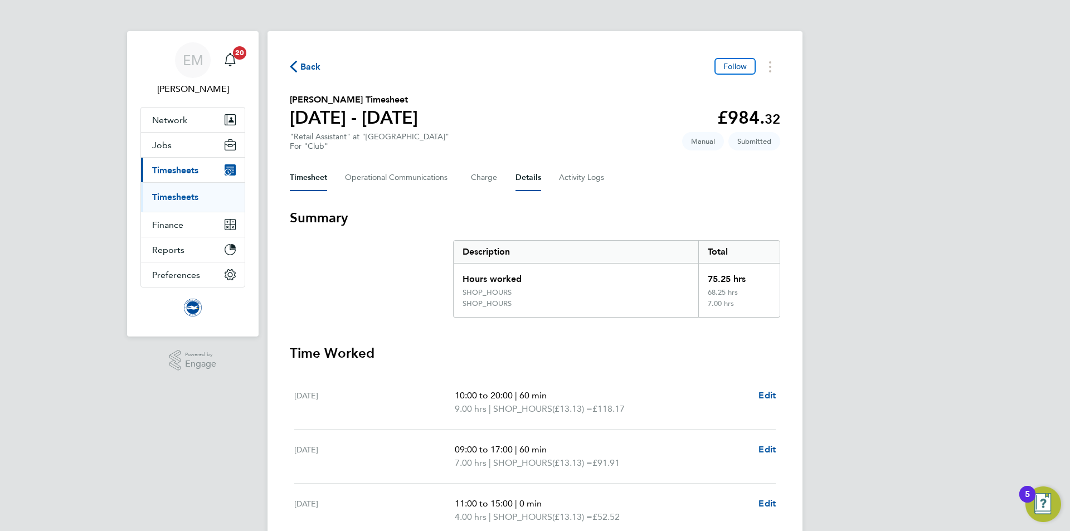
click at [519, 179] on button "Details" at bounding box center [528, 177] width 26 height 27
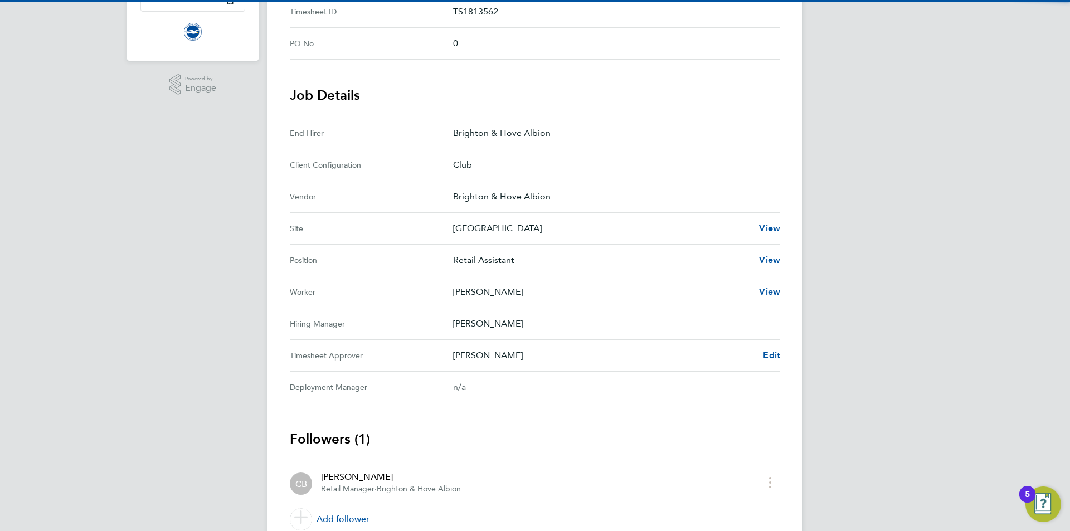
scroll to position [324, 0]
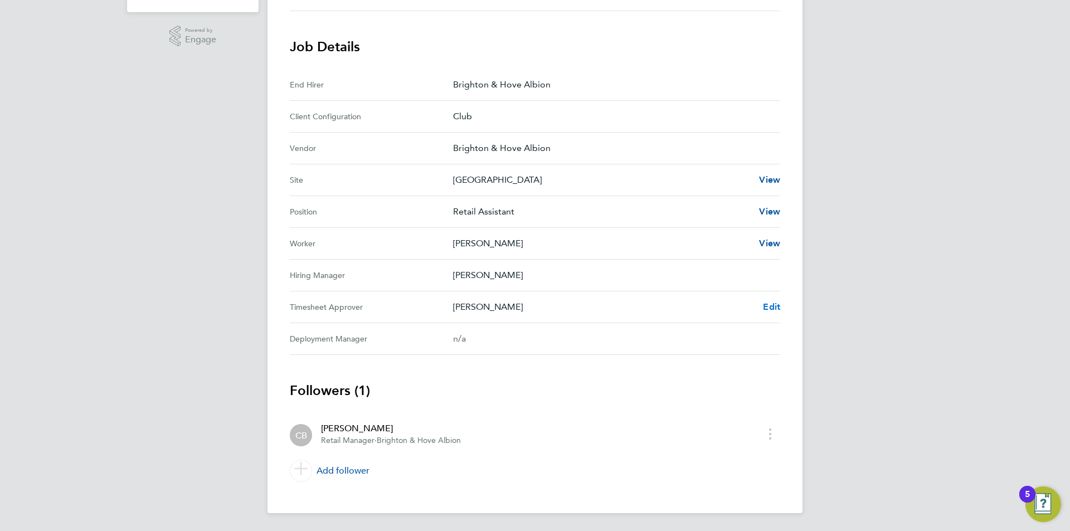
click at [776, 305] on span "Edit" at bounding box center [771, 306] width 17 height 11
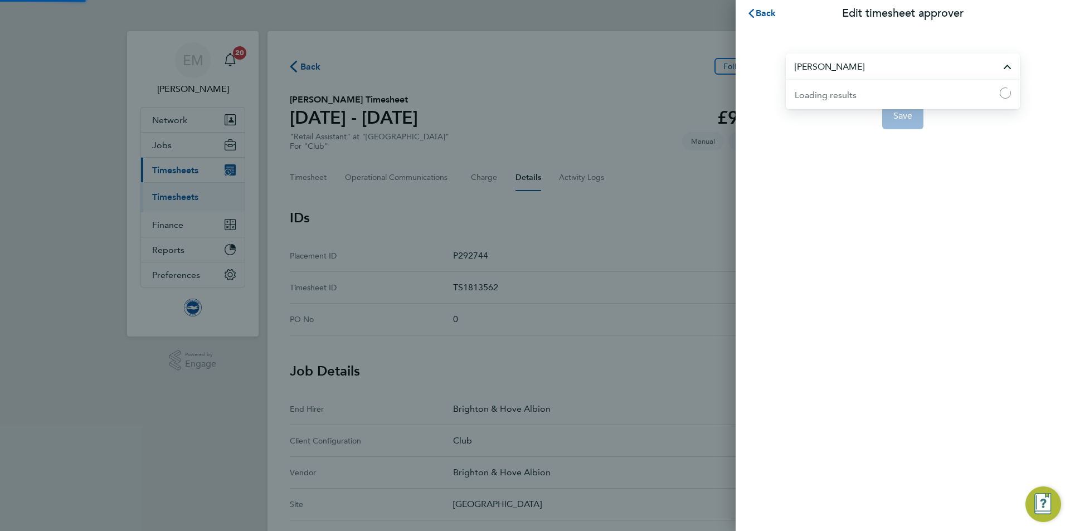
click at [886, 62] on input "[PERSON_NAME]" at bounding box center [903, 66] width 234 height 26
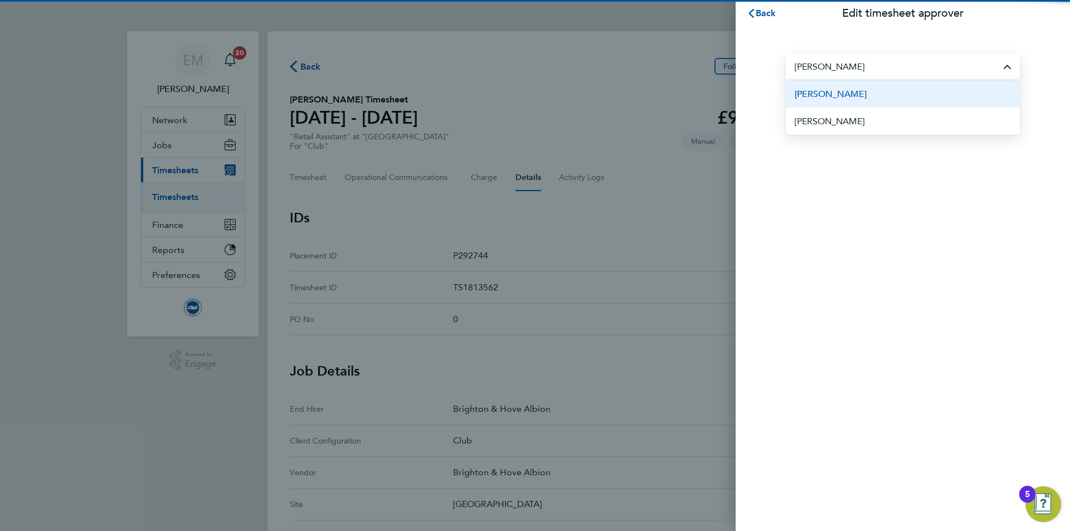
click at [844, 93] on span "[PERSON_NAME]" at bounding box center [831, 93] width 72 height 13
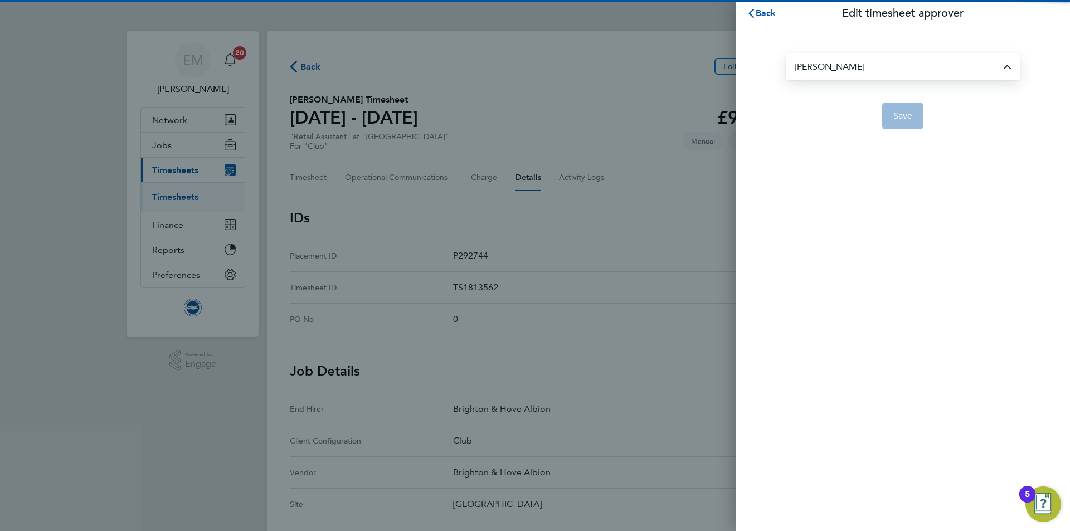
type input "[PERSON_NAME]"
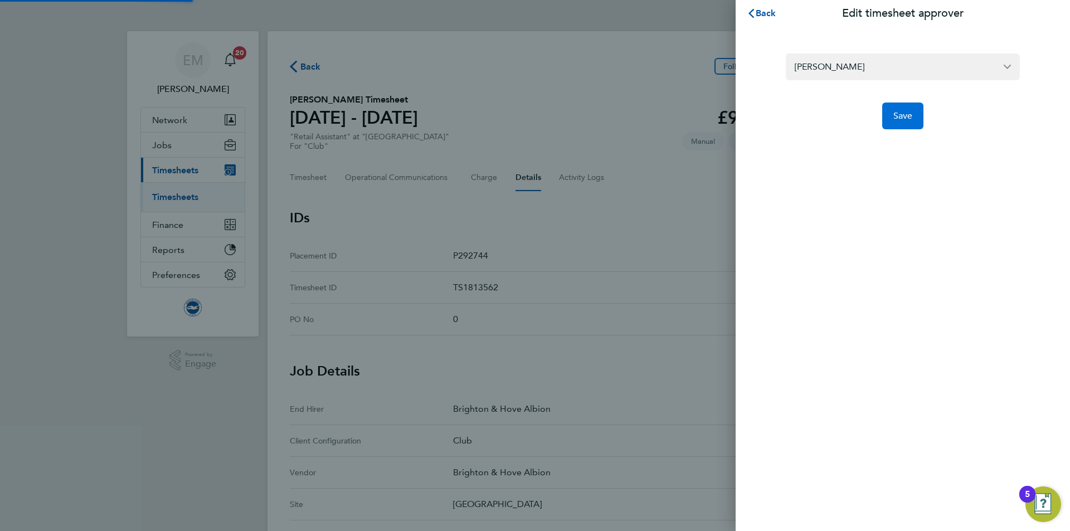
click at [894, 120] on span "Save" at bounding box center [903, 115] width 20 height 11
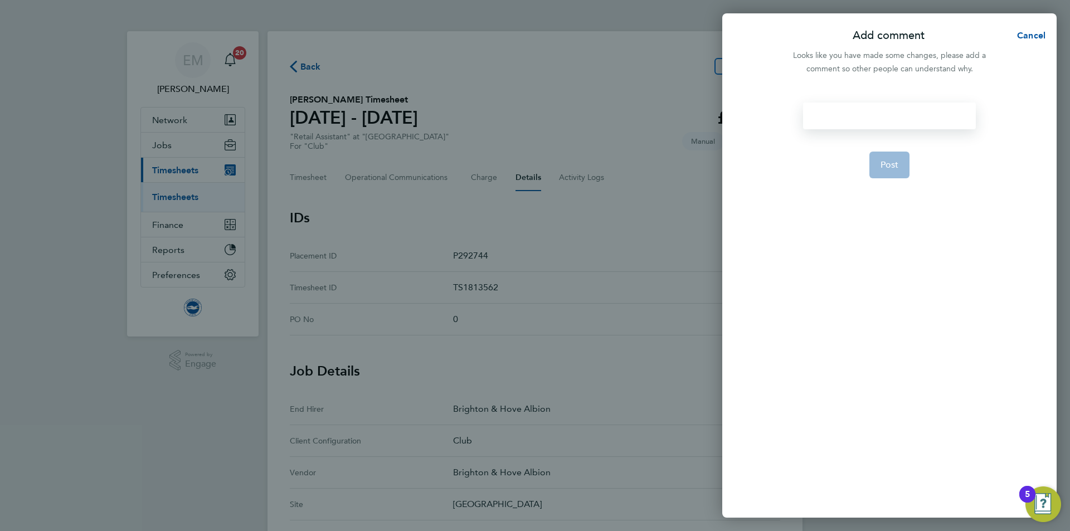
click at [885, 114] on div at bounding box center [889, 116] width 172 height 27
paste div
click at [887, 182] on span "Post" at bounding box center [889, 178] width 18 height 11
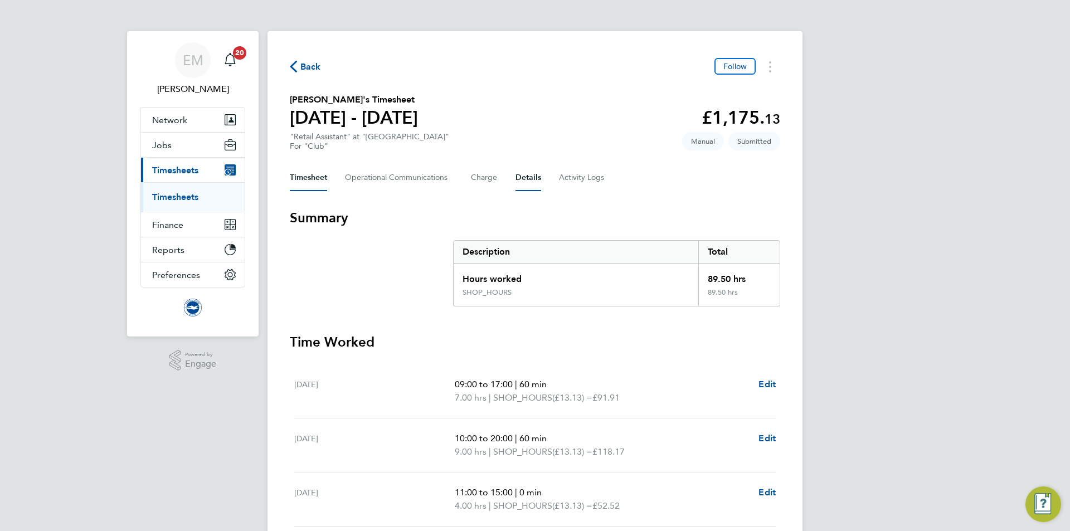
click at [533, 175] on button "Details" at bounding box center [528, 177] width 26 height 27
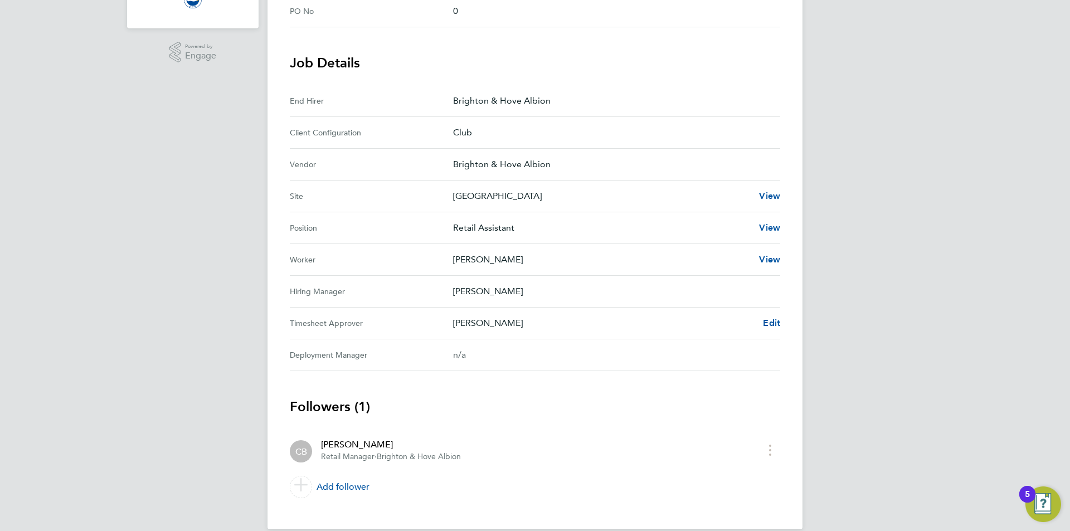
scroll to position [324, 0]
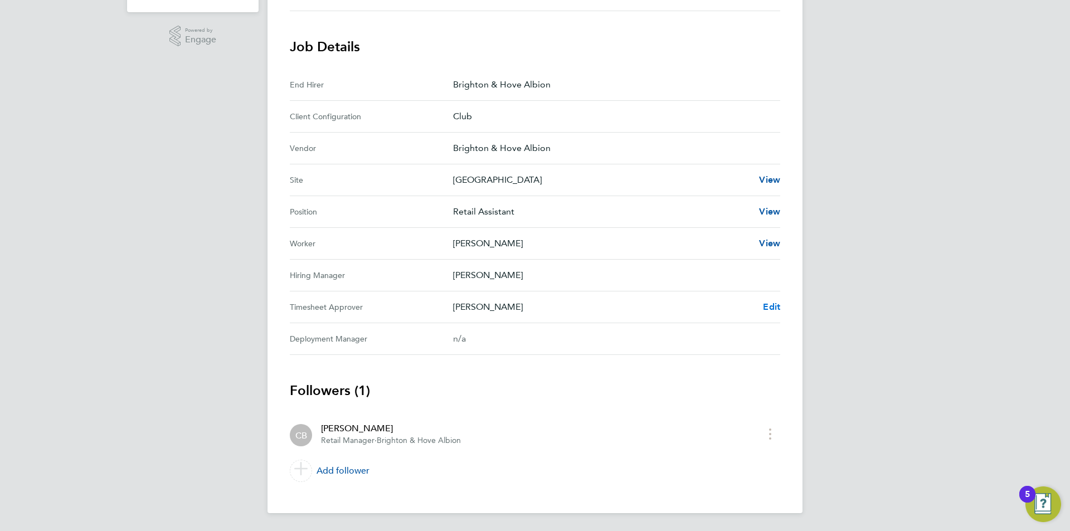
click at [772, 305] on span "Edit" at bounding box center [771, 306] width 17 height 11
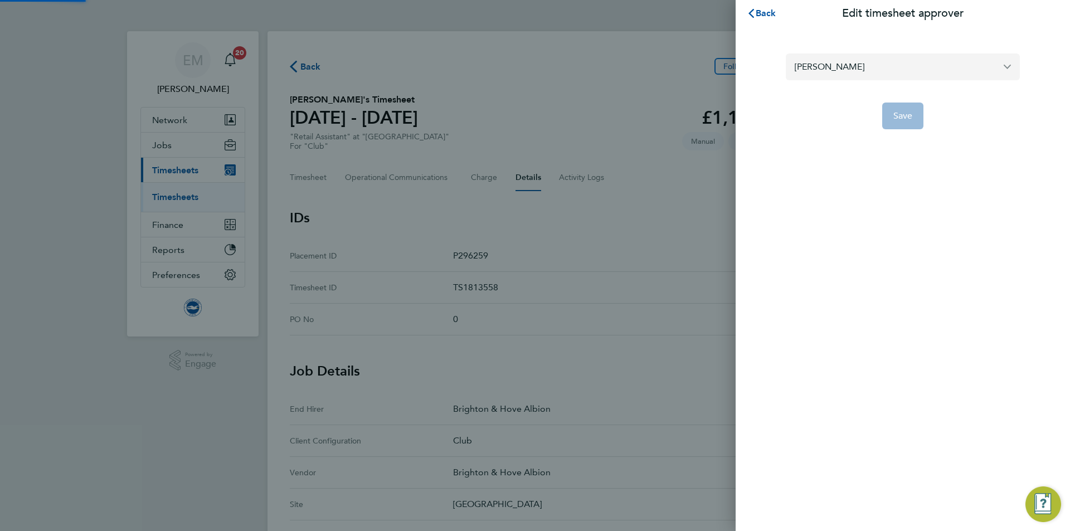
click at [873, 65] on input "[PERSON_NAME]" at bounding box center [903, 66] width 234 height 26
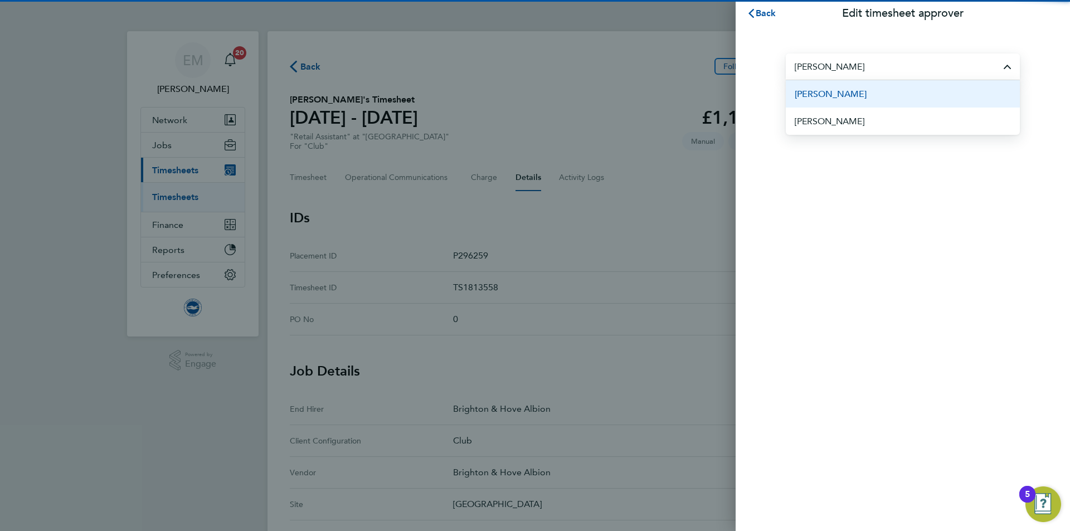
click at [867, 91] on span "[PERSON_NAME]" at bounding box center [831, 93] width 72 height 13
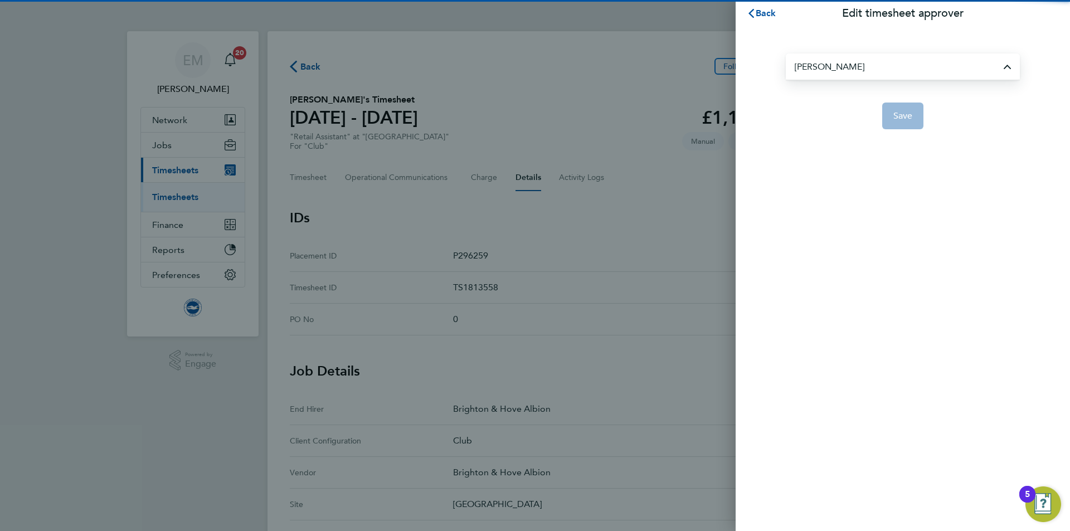
type input "[PERSON_NAME]"
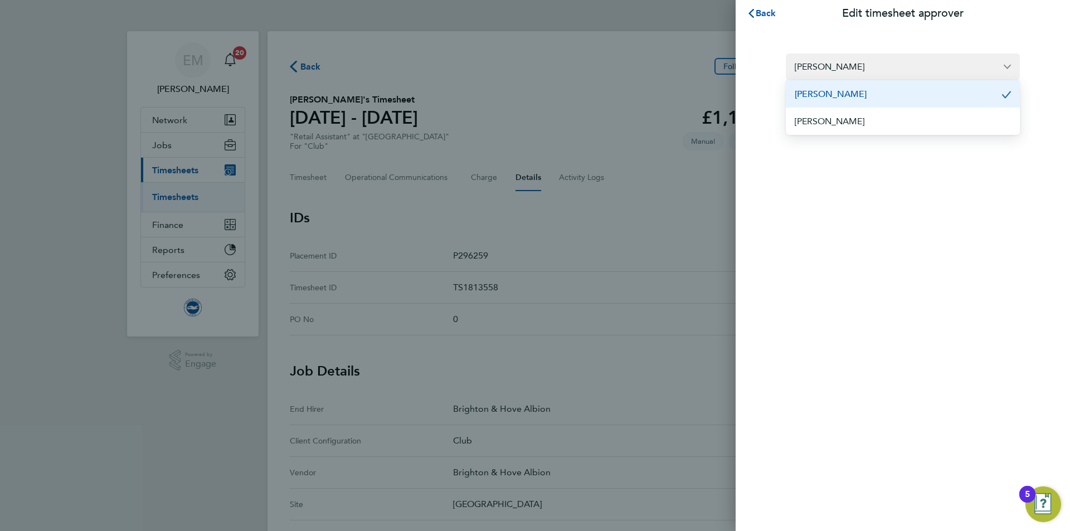
click at [877, 108] on app-form-button "Save" at bounding box center [903, 116] width 234 height 27
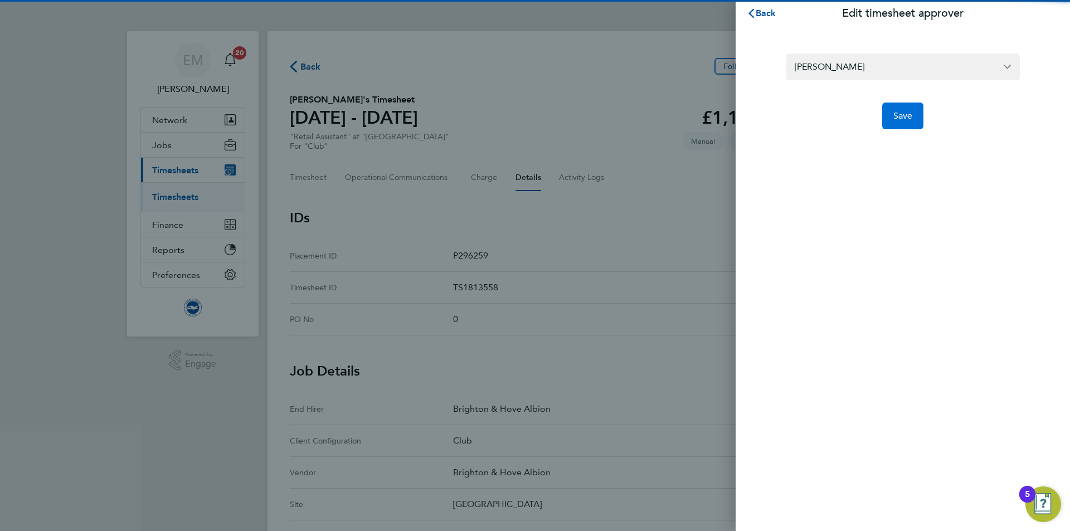
click at [897, 114] on span "Save" at bounding box center [903, 115] width 20 height 11
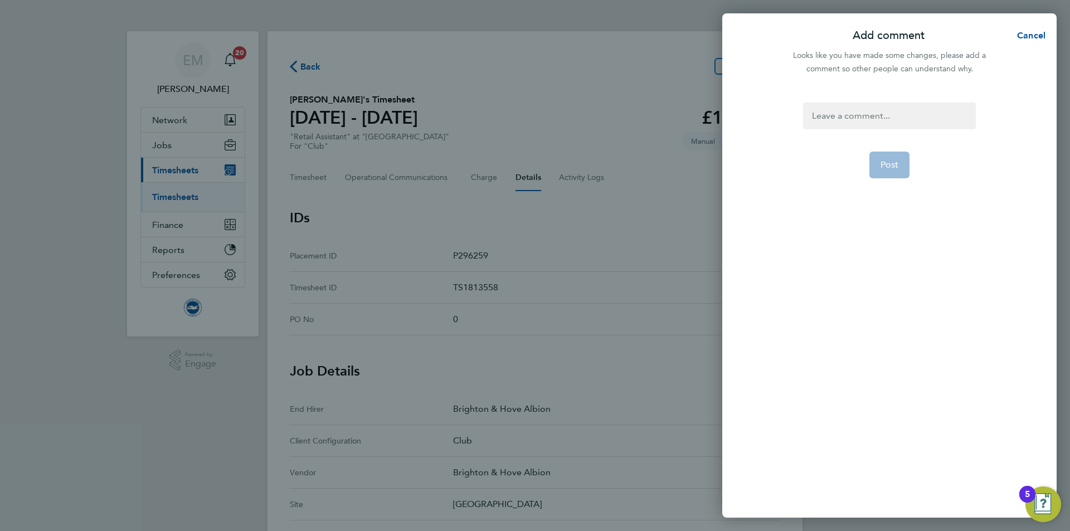
click at [852, 104] on div at bounding box center [889, 116] width 172 height 27
click at [852, 109] on div at bounding box center [889, 116] width 172 height 27
paste div
click at [888, 186] on button "Post" at bounding box center [889, 178] width 41 height 27
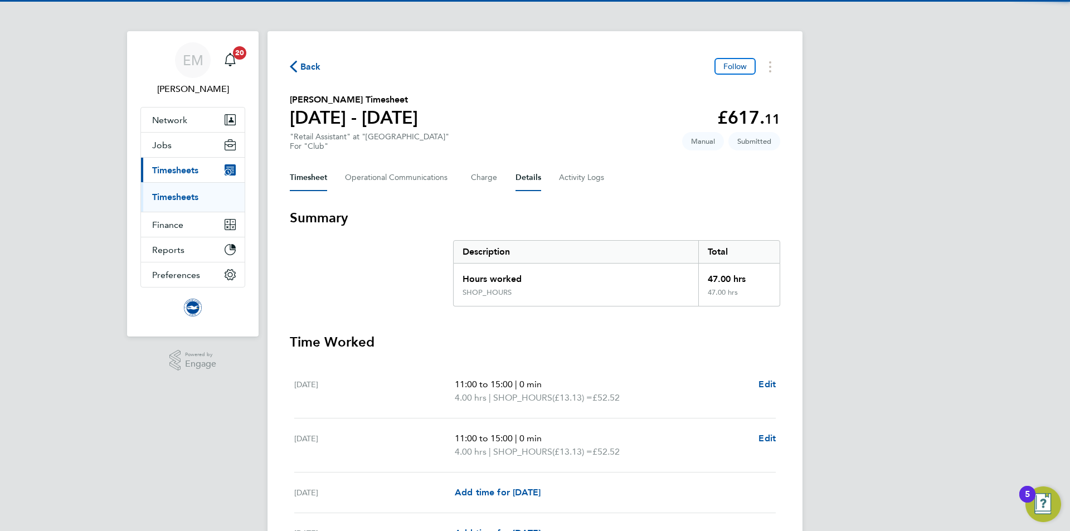
click at [515, 179] on button "Details" at bounding box center [528, 177] width 26 height 27
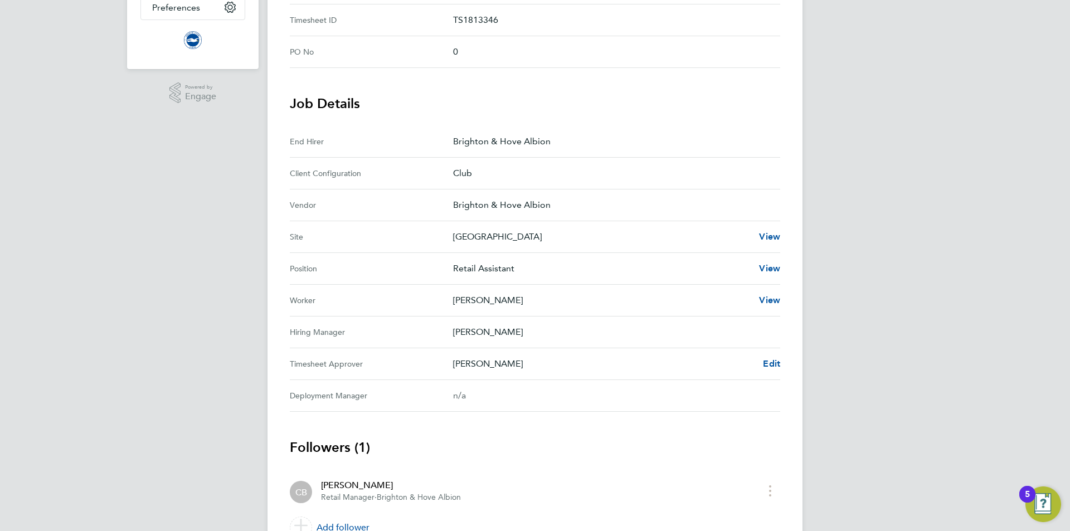
scroll to position [304, 0]
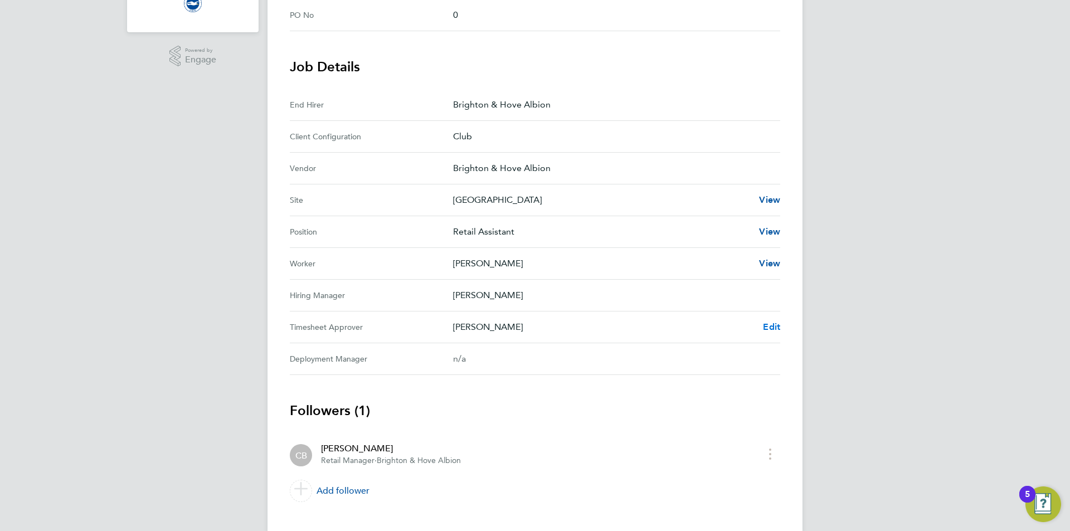
click at [770, 327] on span "Edit" at bounding box center [771, 327] width 17 height 11
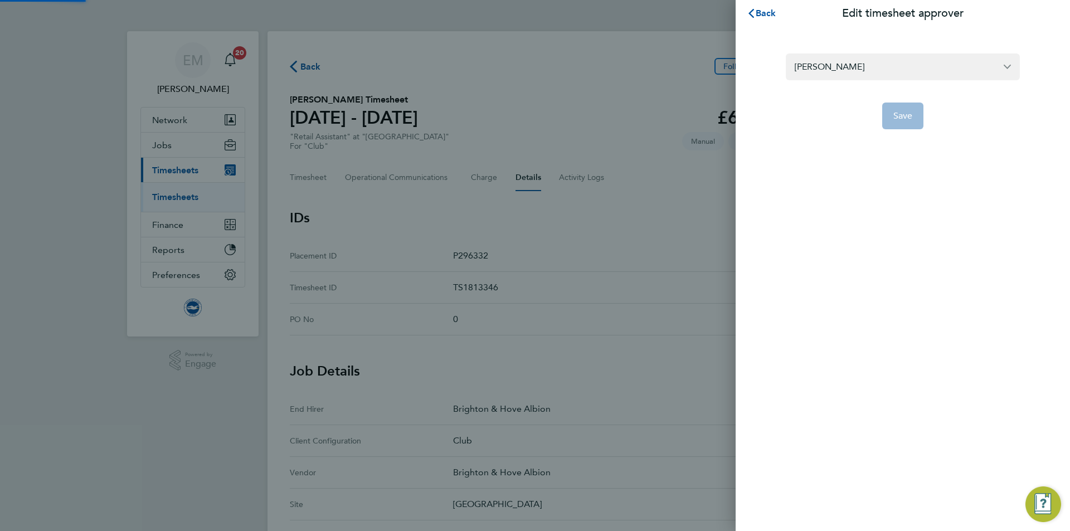
click at [867, 84] on form "[PERSON_NAME] Save" at bounding box center [903, 91] width 234 height 76
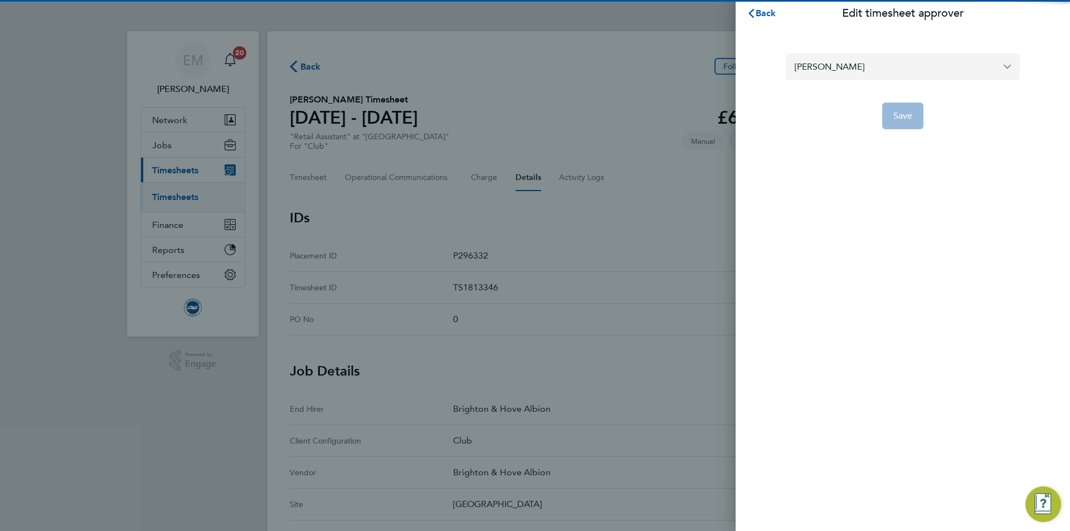
click at [858, 65] on input "[PERSON_NAME]" at bounding box center [903, 66] width 234 height 26
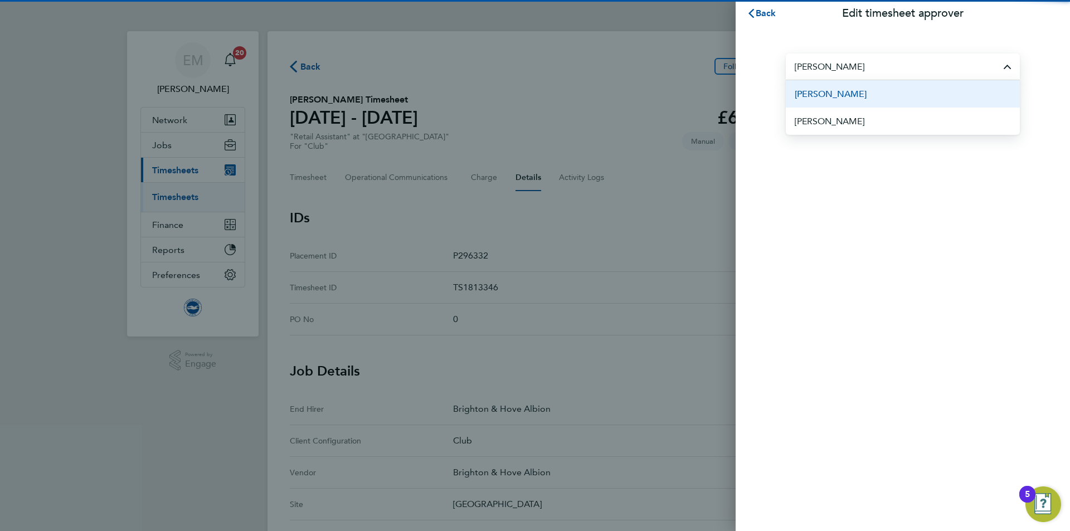
drag, startPoint x: 862, startPoint y: 94, endPoint x: 891, endPoint y: 114, distance: 34.8
click at [863, 94] on span "[PERSON_NAME]" at bounding box center [831, 93] width 72 height 13
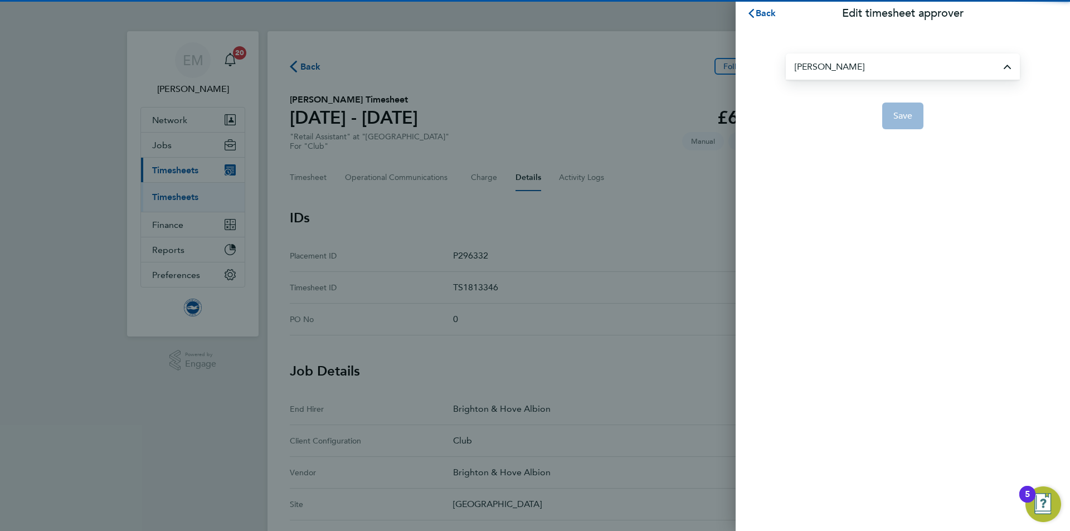
type input "[PERSON_NAME]"
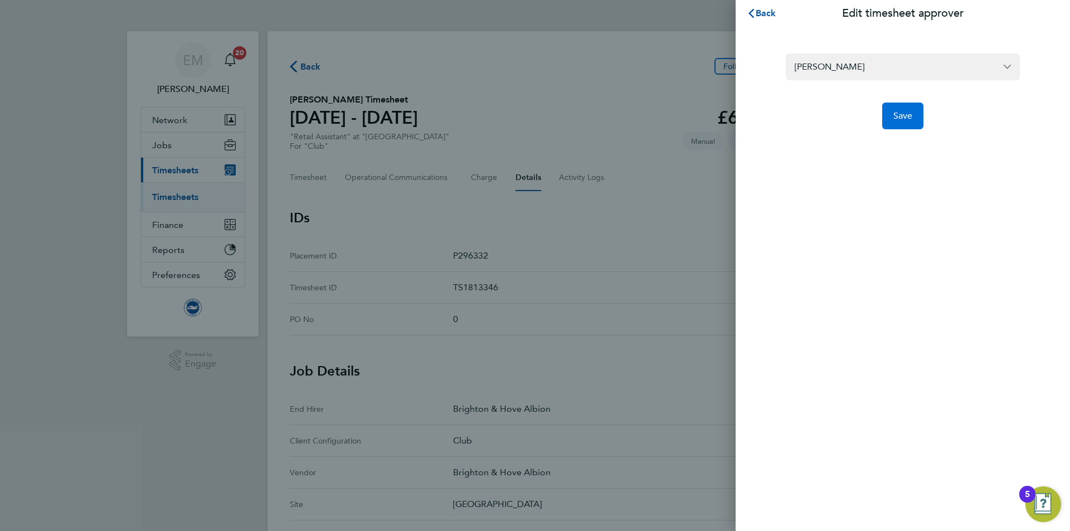
click at [899, 126] on button "Save" at bounding box center [903, 116] width 42 height 27
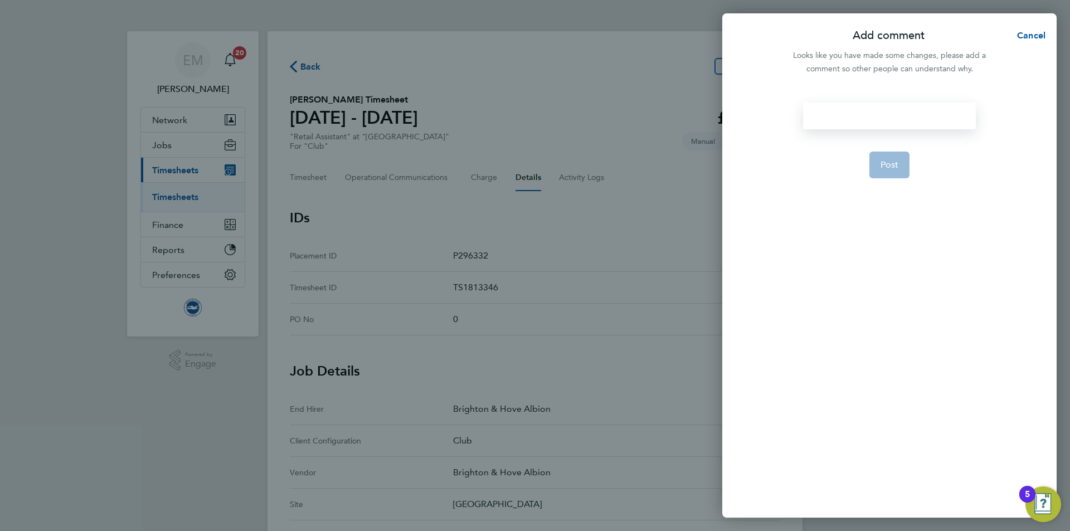
click at [885, 113] on div at bounding box center [889, 116] width 172 height 27
paste div
click at [885, 181] on span "Post" at bounding box center [889, 178] width 18 height 11
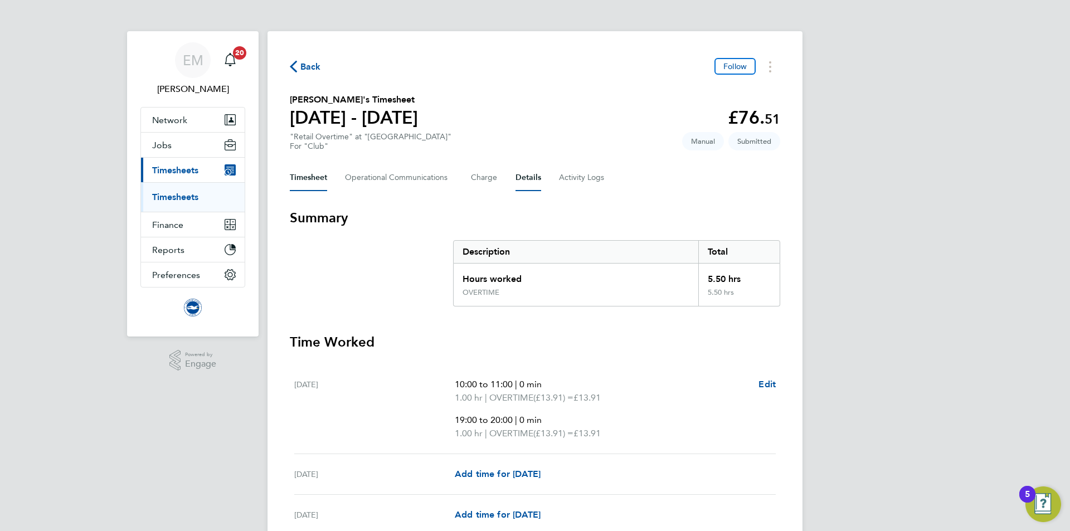
click at [522, 174] on button "Details" at bounding box center [528, 177] width 26 height 27
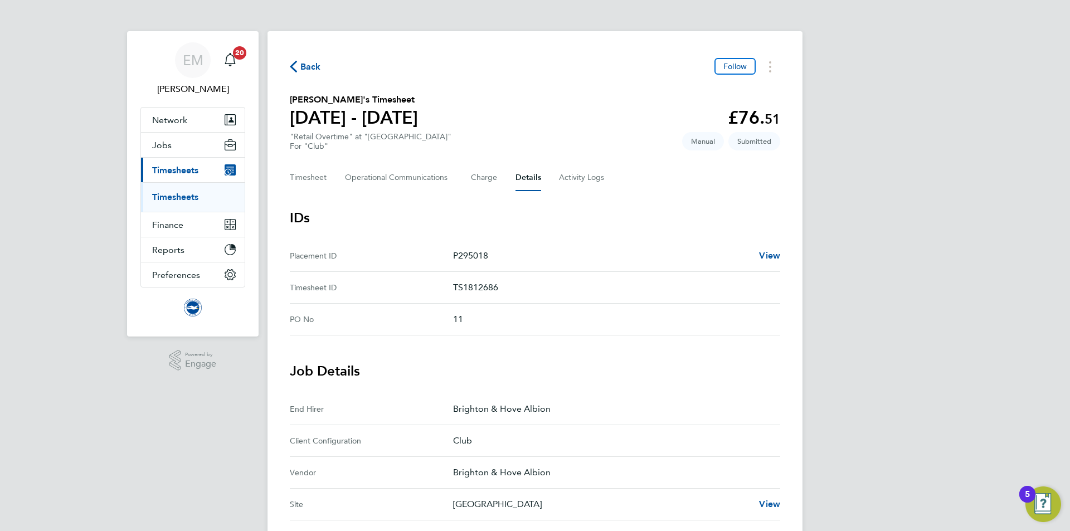
scroll to position [324, 0]
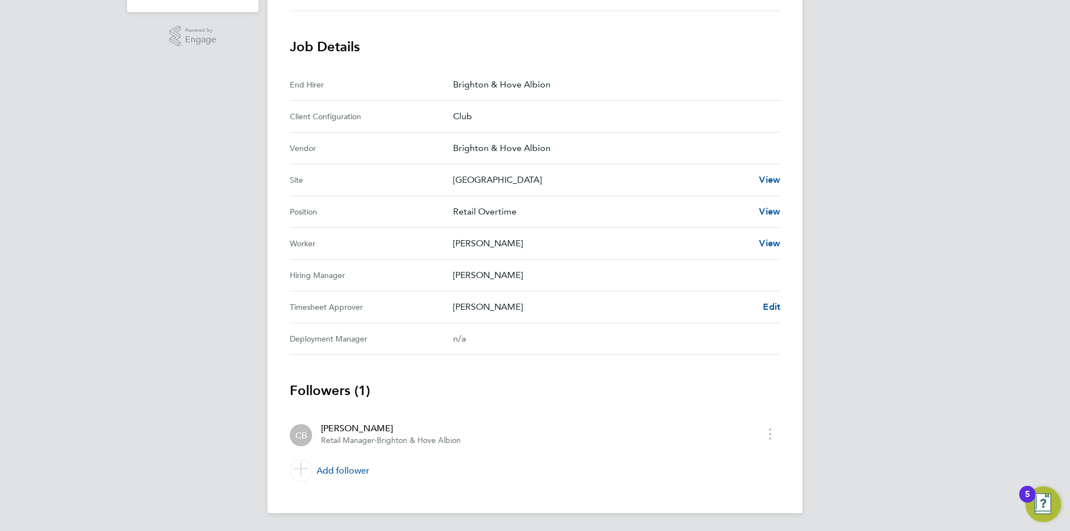
click at [760, 310] on div "Claire Britton Edit" at bounding box center [616, 306] width 327 height 13
click at [772, 301] on span "Edit" at bounding box center [771, 306] width 17 height 11
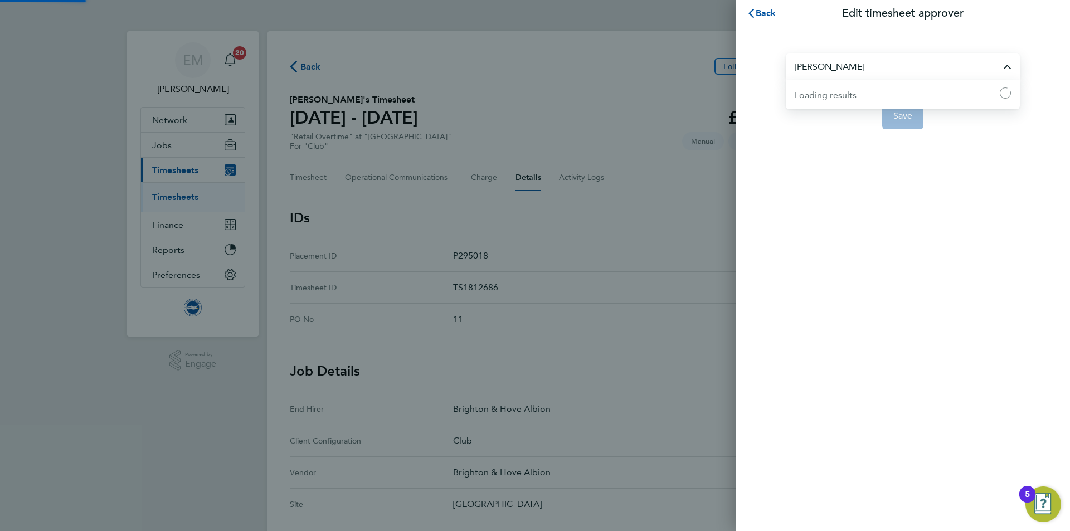
click at [848, 67] on input "[PERSON_NAME]" at bounding box center [903, 66] width 234 height 26
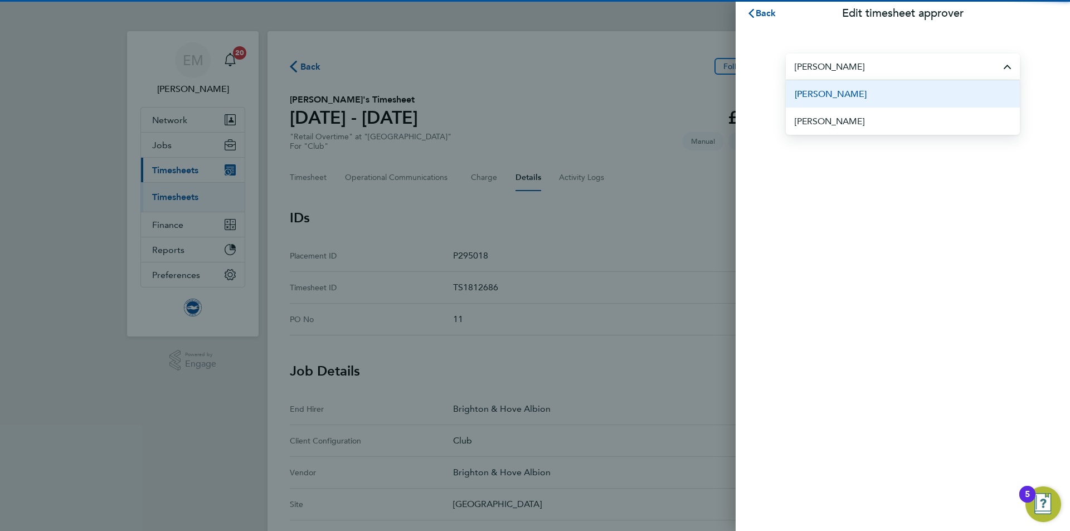
click at [867, 98] on span "[PERSON_NAME]" at bounding box center [831, 93] width 72 height 13
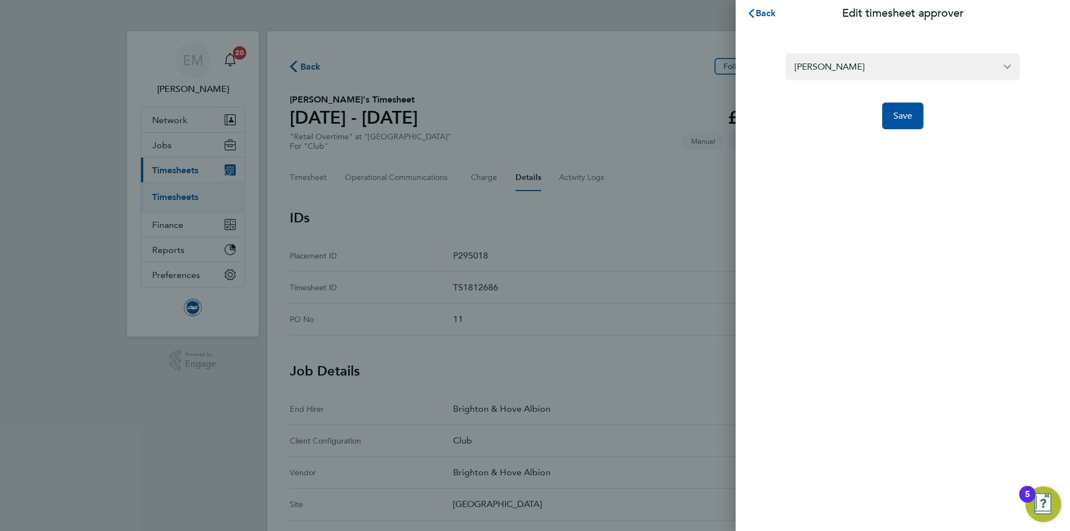
type input "[PERSON_NAME]"
click at [868, 115] on app-form-button "Save" at bounding box center [903, 116] width 234 height 27
click at [892, 114] on button "Save" at bounding box center [903, 116] width 42 height 27
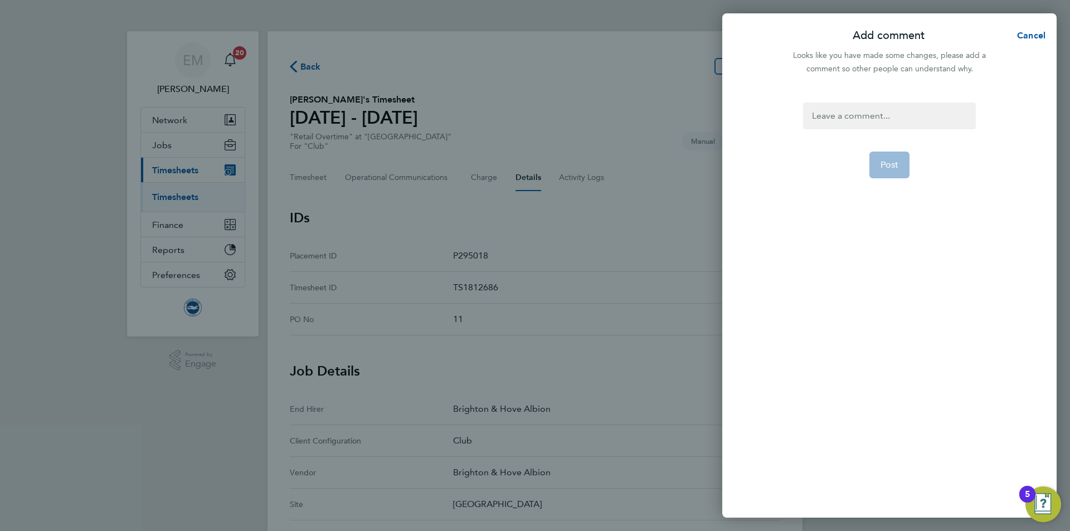
click at [853, 99] on div "Post" at bounding box center [889, 303] width 334 height 429
click at [852, 125] on div at bounding box center [889, 116] width 172 height 27
click at [850, 120] on div at bounding box center [889, 116] width 172 height 27
paste div
click at [891, 178] on span "Post" at bounding box center [889, 178] width 18 height 11
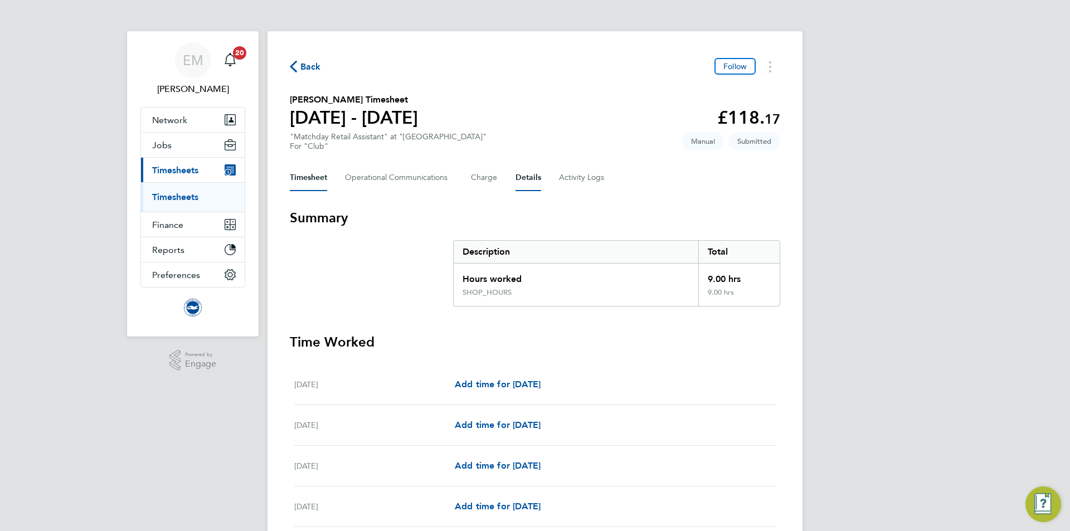
click at [519, 175] on button "Details" at bounding box center [528, 177] width 26 height 27
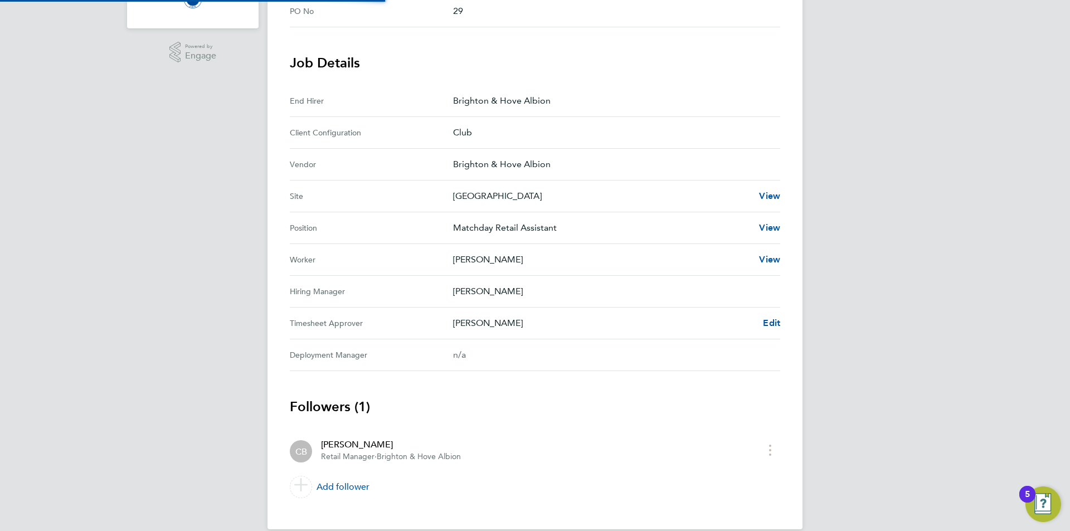
scroll to position [324, 0]
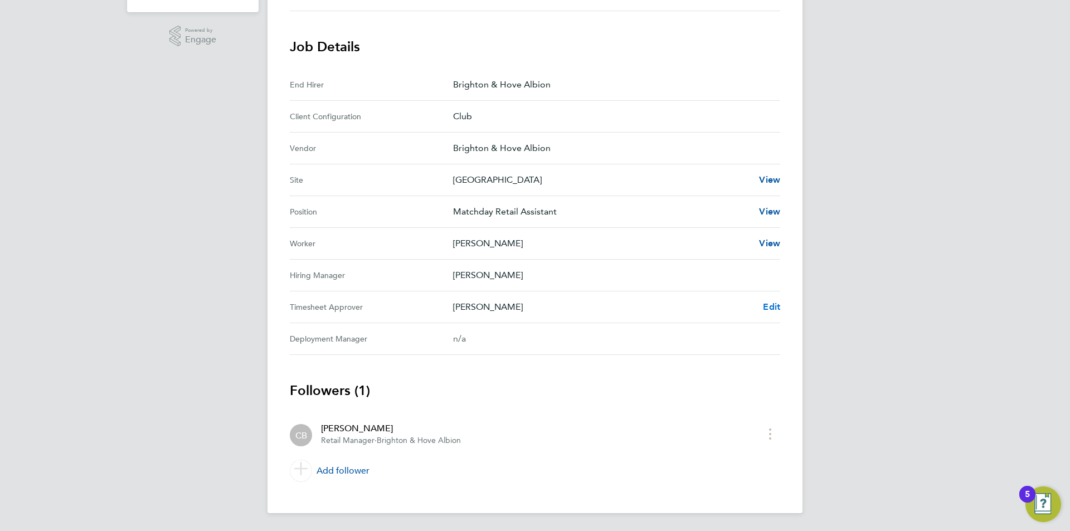
click at [774, 301] on span "Edit" at bounding box center [771, 306] width 17 height 11
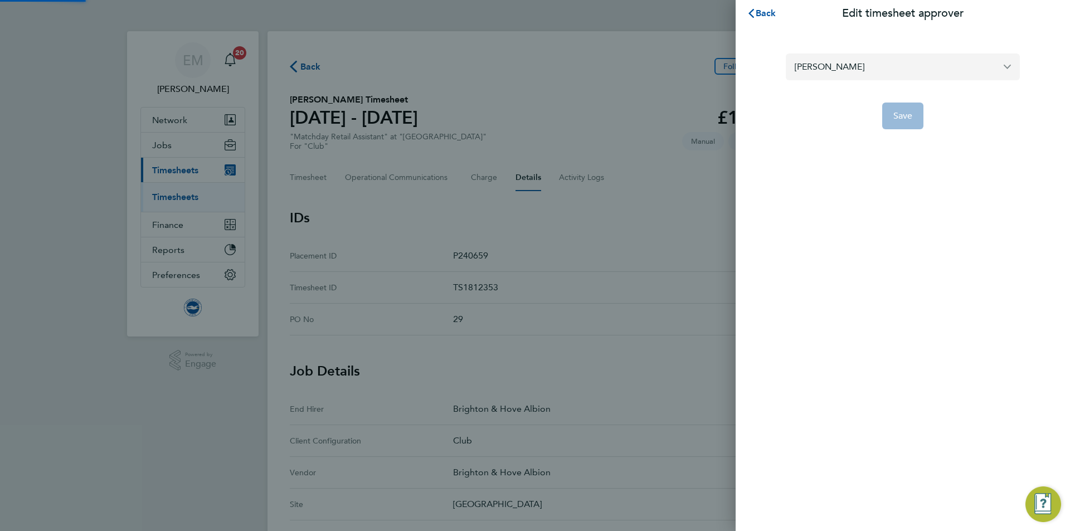
click at [823, 67] on input "[PERSON_NAME]" at bounding box center [903, 66] width 234 height 26
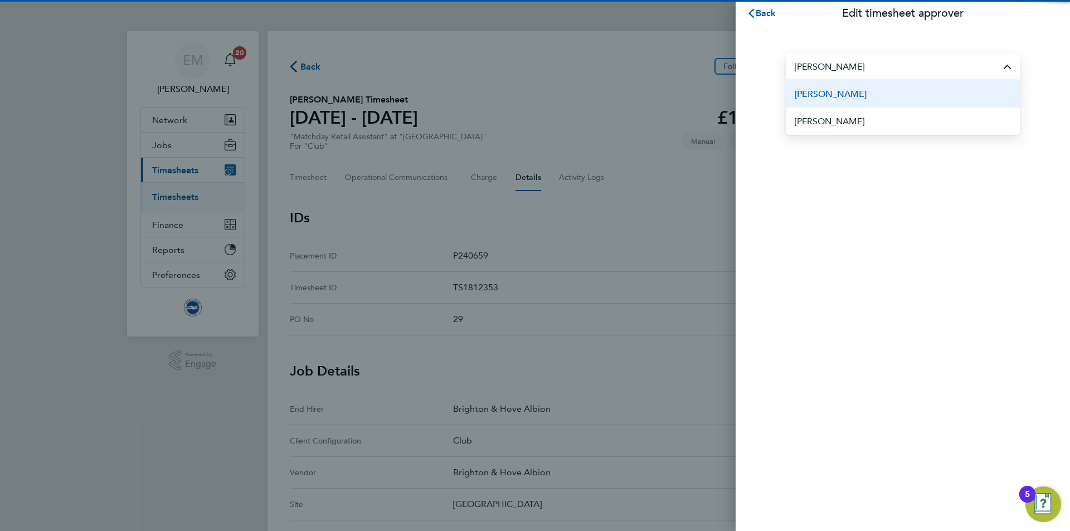
click at [858, 99] on span "[PERSON_NAME]" at bounding box center [831, 93] width 72 height 13
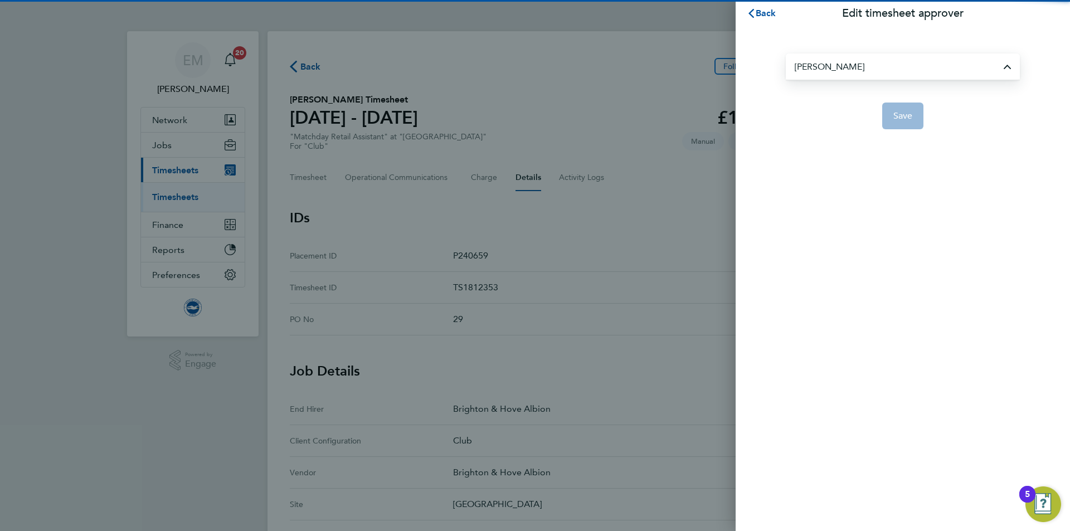
type input "[PERSON_NAME]"
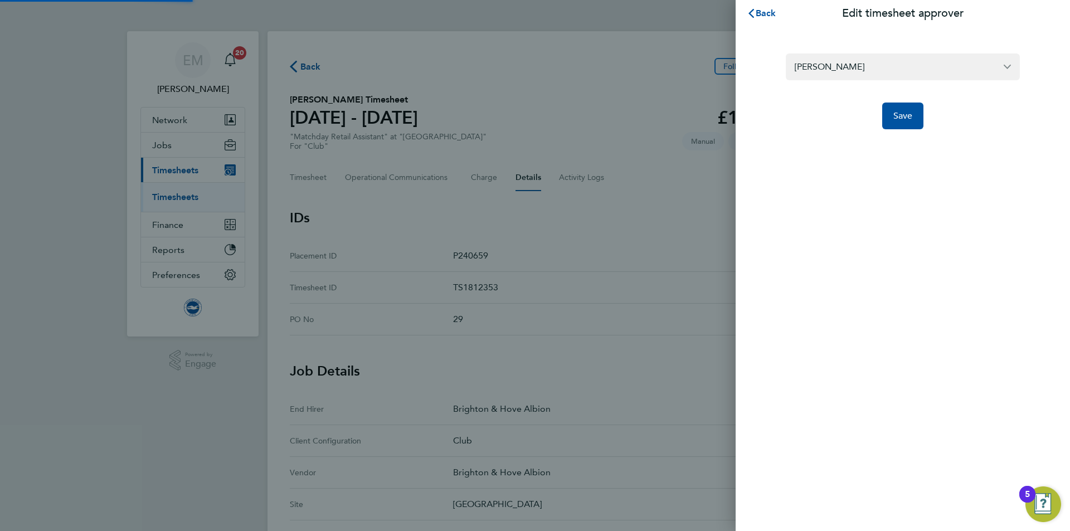
click at [906, 130] on div "[PERSON_NAME] Save" at bounding box center [903, 85] width 334 height 116
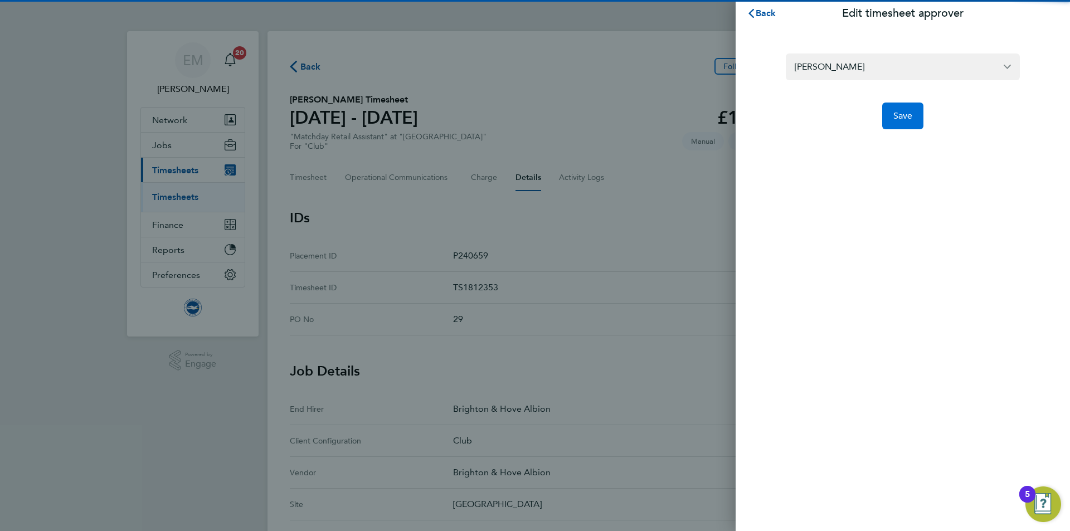
click at [899, 121] on button "Save" at bounding box center [903, 116] width 42 height 27
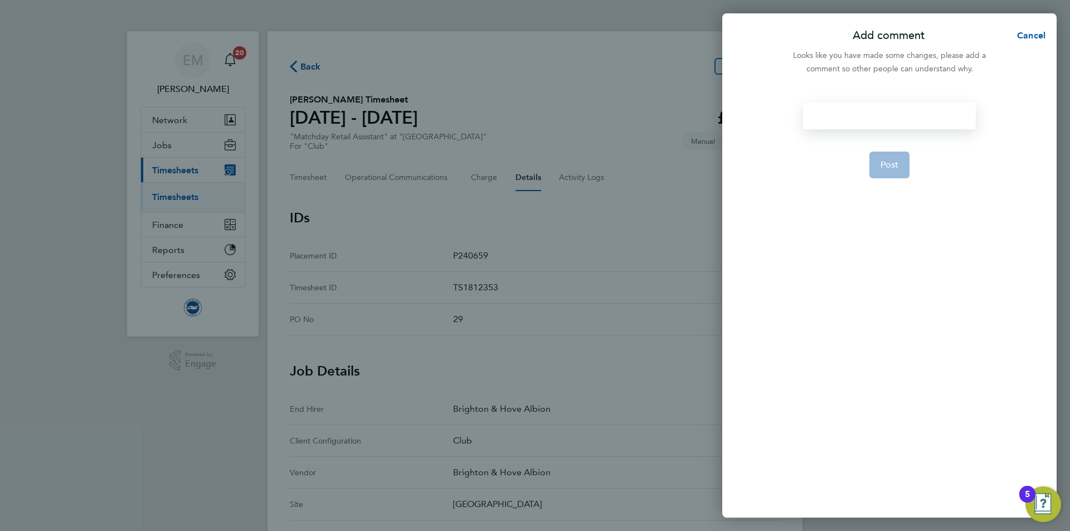
click at [894, 111] on div at bounding box center [889, 116] width 172 height 27
click at [894, 114] on div at bounding box center [889, 116] width 172 height 27
paste div
click at [892, 181] on span "Post" at bounding box center [889, 178] width 18 height 11
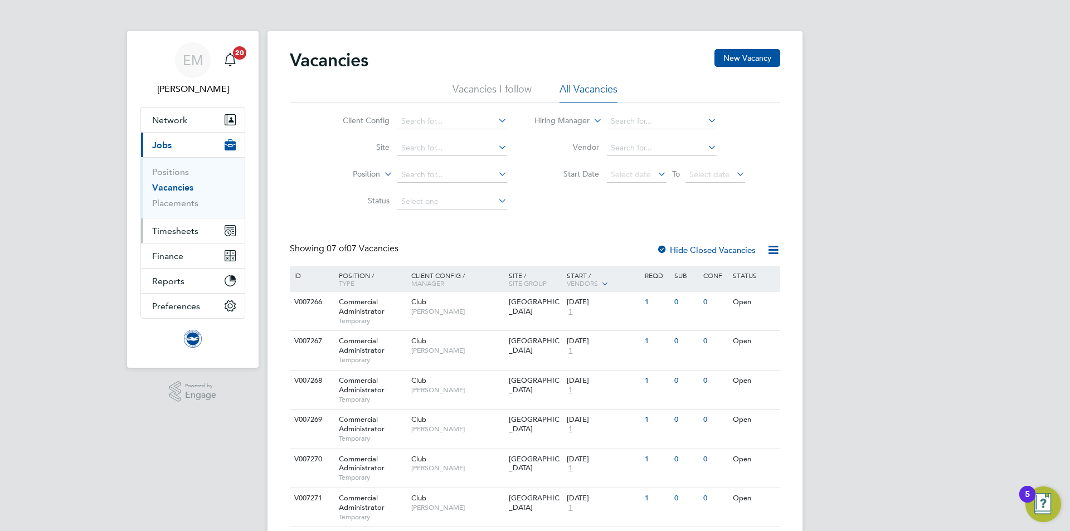
click at [178, 230] on span "Timesheets" at bounding box center [175, 231] width 46 height 11
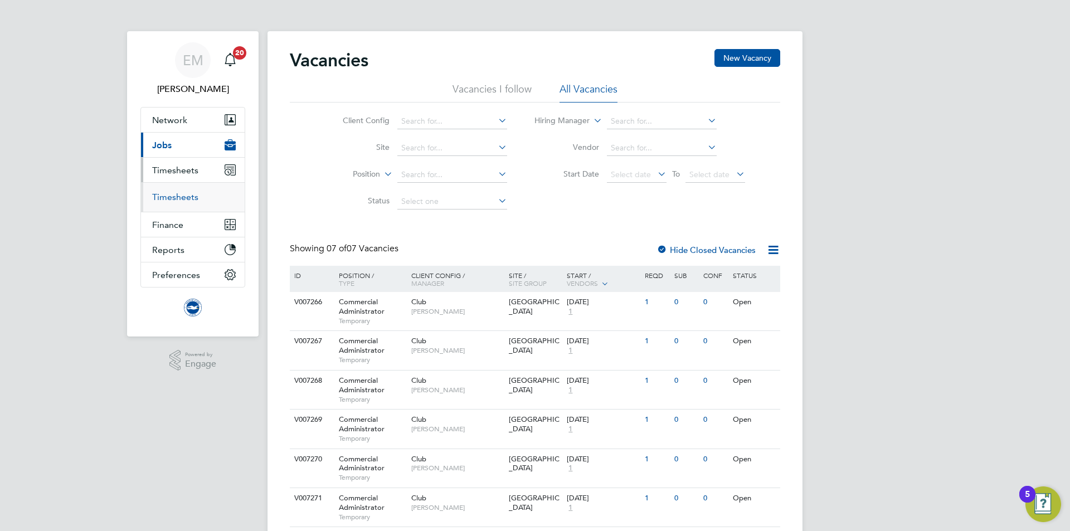
click at [191, 196] on link "Timesheets" at bounding box center [175, 197] width 46 height 11
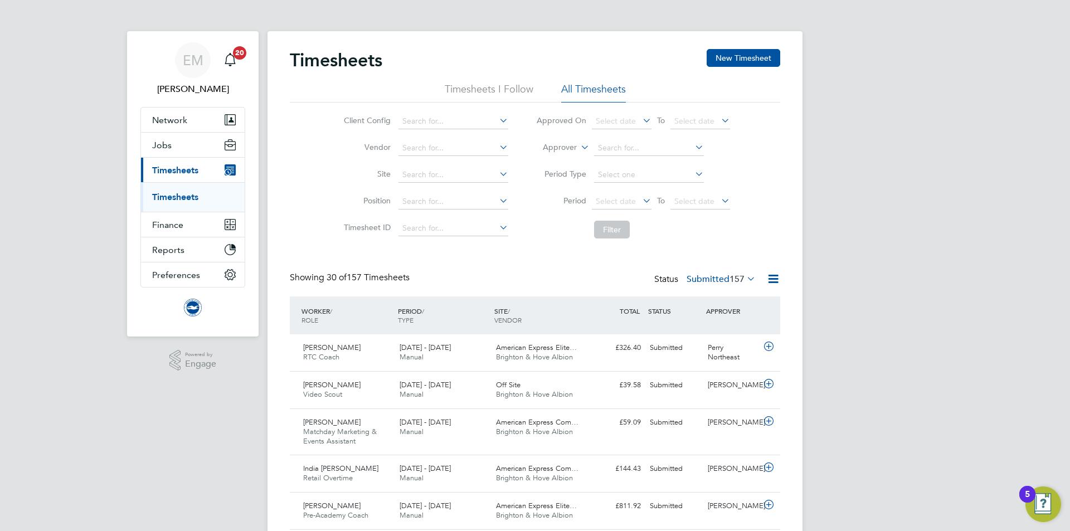
click at [700, 281] on label "Submitted 157" at bounding box center [721, 279] width 69 height 11
click at [703, 312] on li "Saved" at bounding box center [702, 314] width 51 height 16
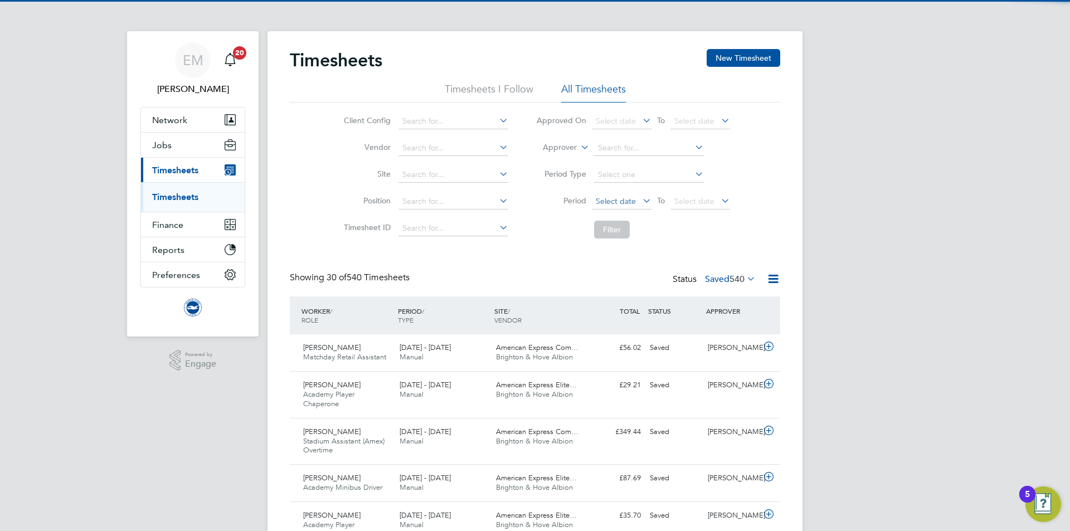
click at [608, 202] on span "Select date" at bounding box center [616, 201] width 40 height 10
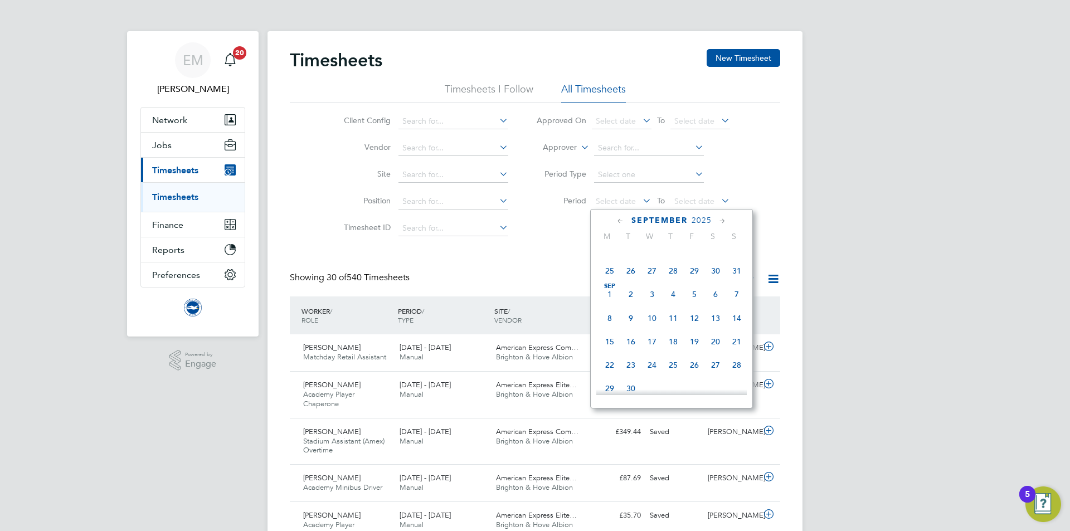
click at [615, 298] on span "Sep 1" at bounding box center [609, 294] width 21 height 21
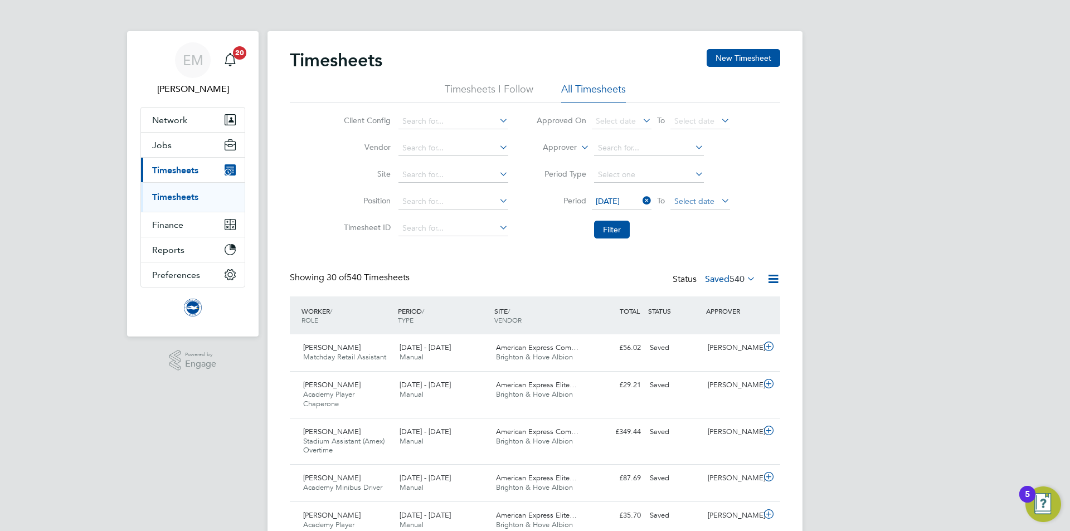
click at [695, 201] on span "Select date" at bounding box center [694, 201] width 40 height 10
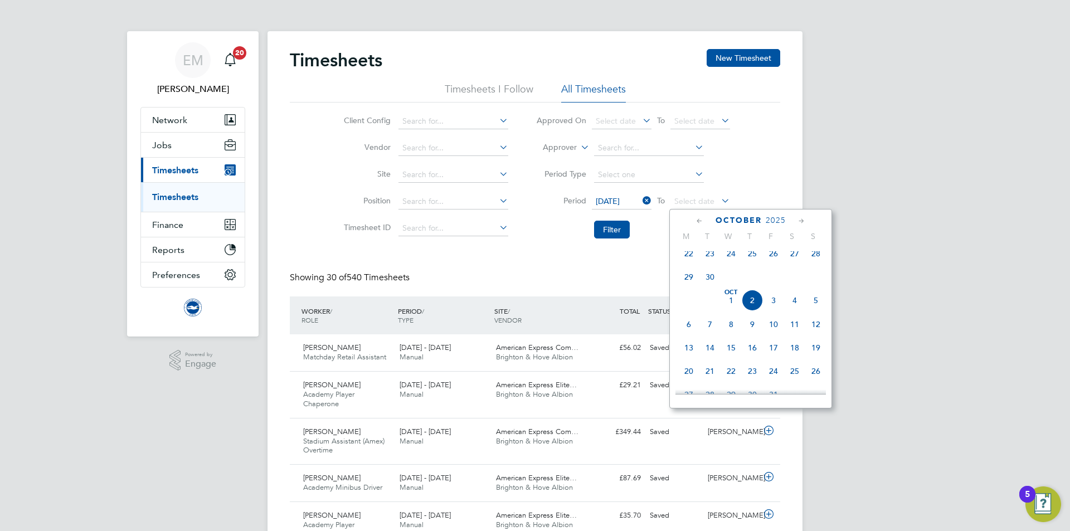
click at [709, 286] on span "30" at bounding box center [709, 276] width 21 height 21
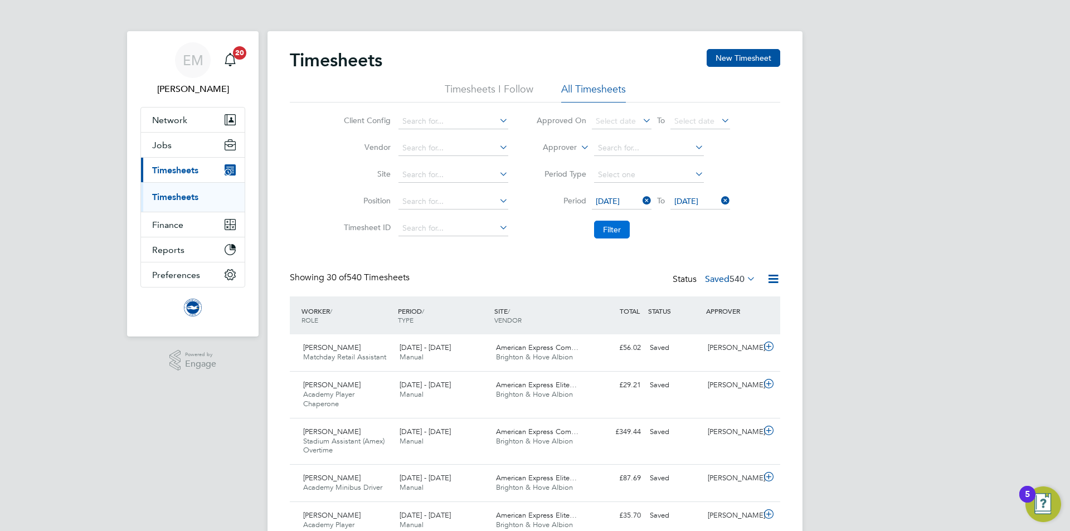
click at [617, 230] on button "Filter" at bounding box center [612, 230] width 36 height 18
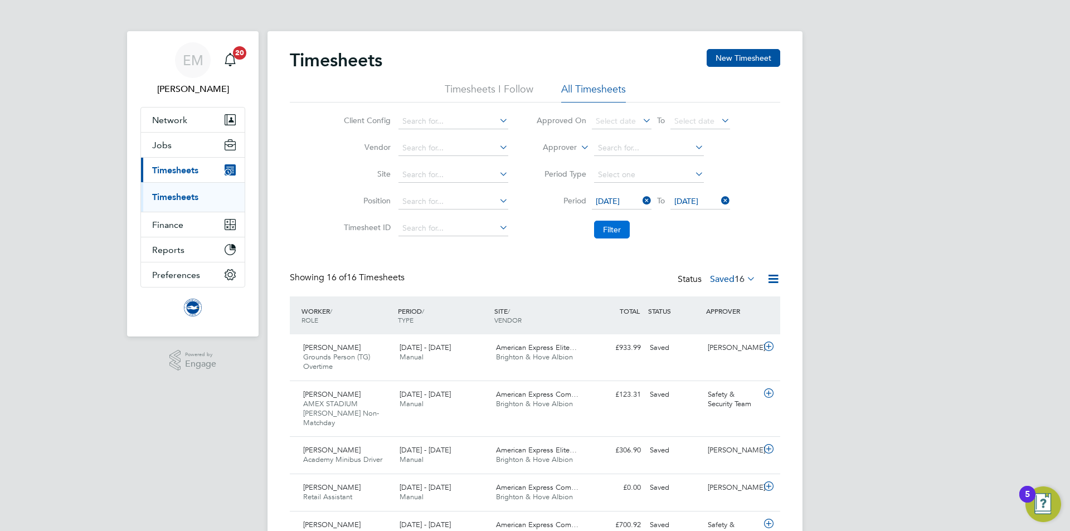
click at [616, 231] on button "Filter" at bounding box center [612, 230] width 36 height 18
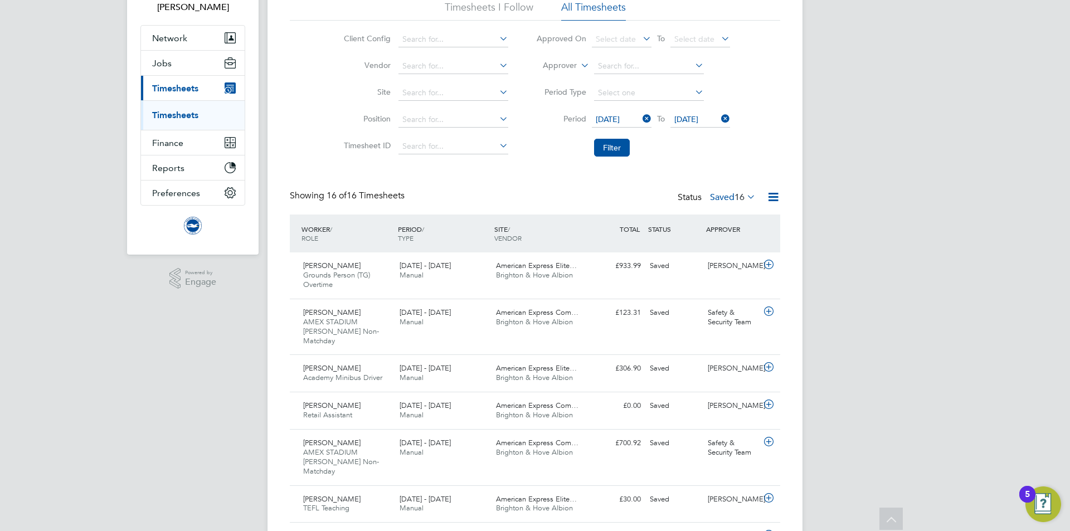
scroll to position [56, 0]
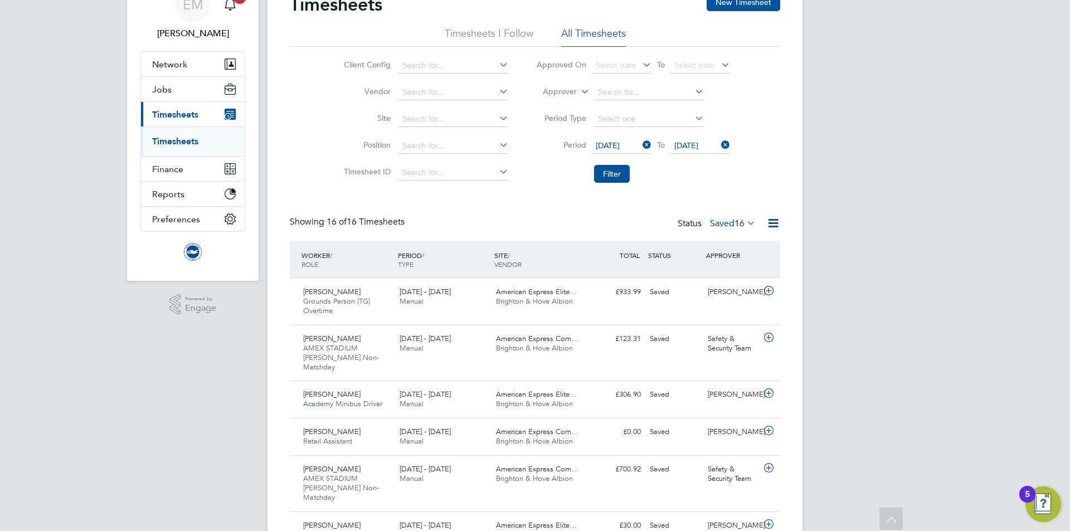
click at [710, 219] on label "Saved 16" at bounding box center [733, 223] width 46 height 11
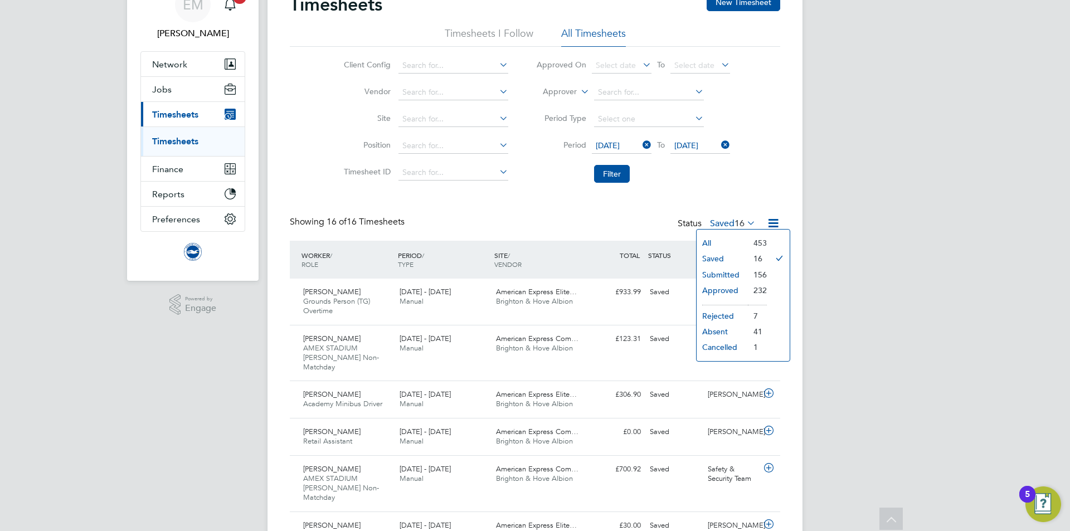
click at [722, 271] on li "Submitted" at bounding box center [722, 275] width 51 height 16
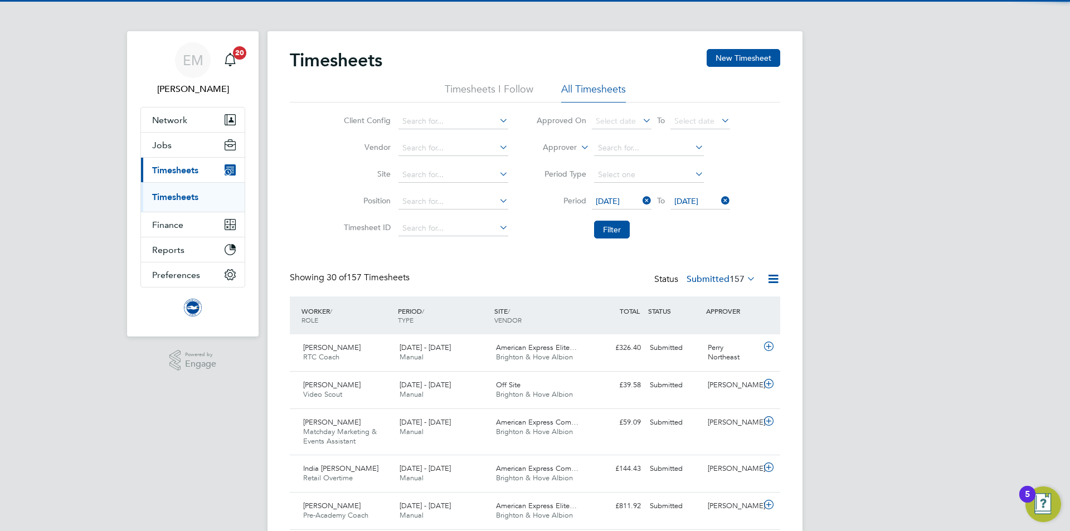
scroll to position [6, 6]
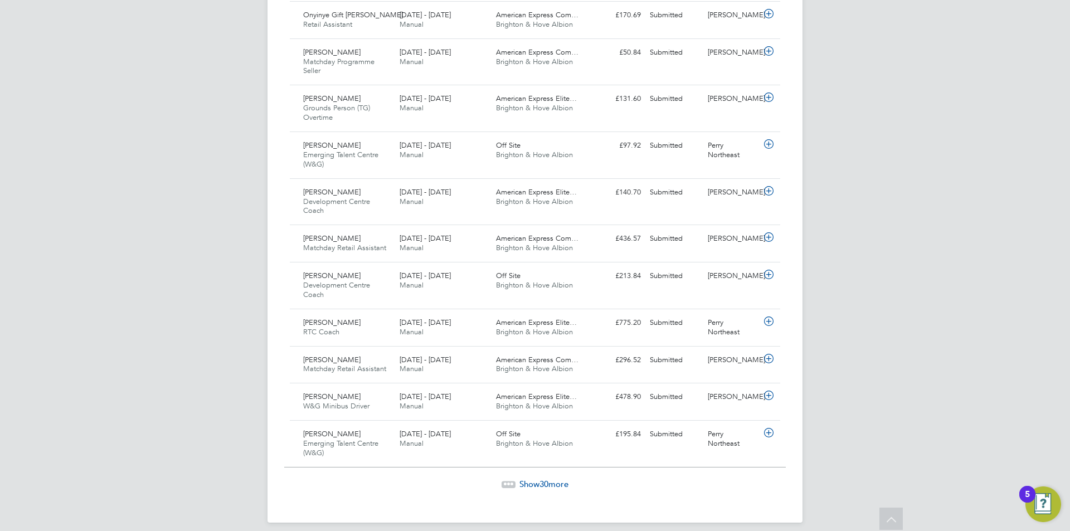
click at [555, 479] on span "Show 30 more" at bounding box center [543, 484] width 49 height 11
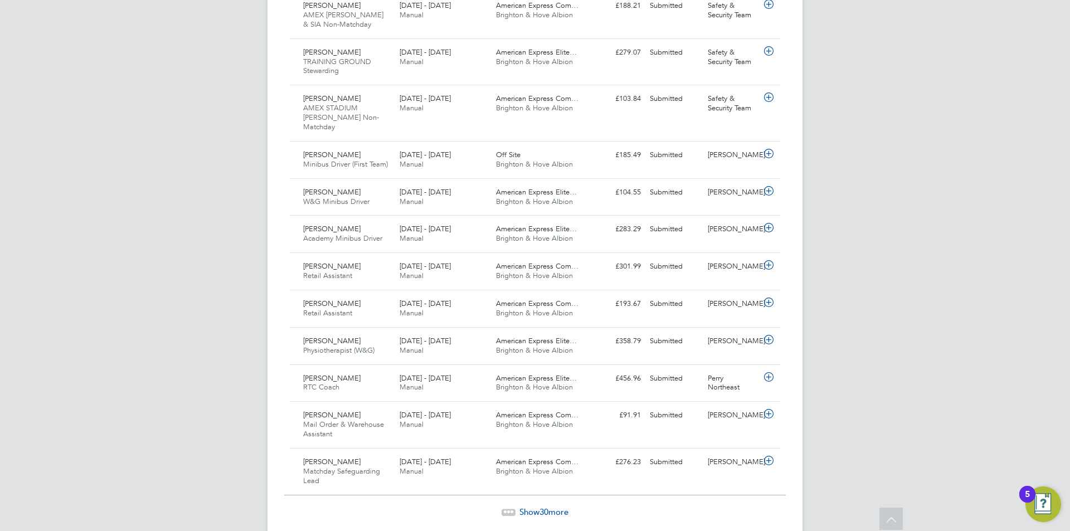
click at [558, 507] on span "Show 30 more" at bounding box center [543, 512] width 49 height 11
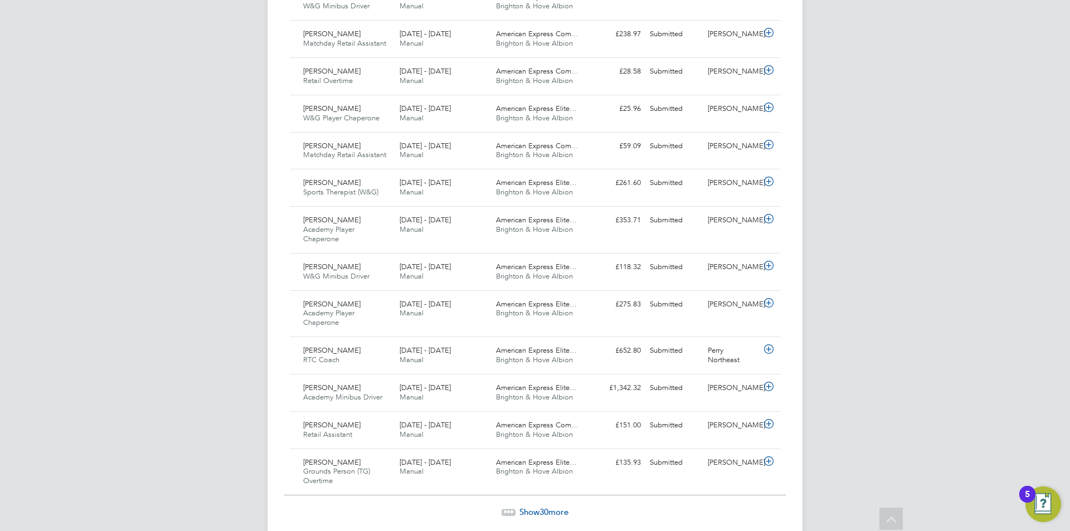
click at [558, 490] on div "Show 30 more" at bounding box center [535, 503] width 502 height 27
click at [558, 507] on span "Show 30 more" at bounding box center [543, 512] width 49 height 11
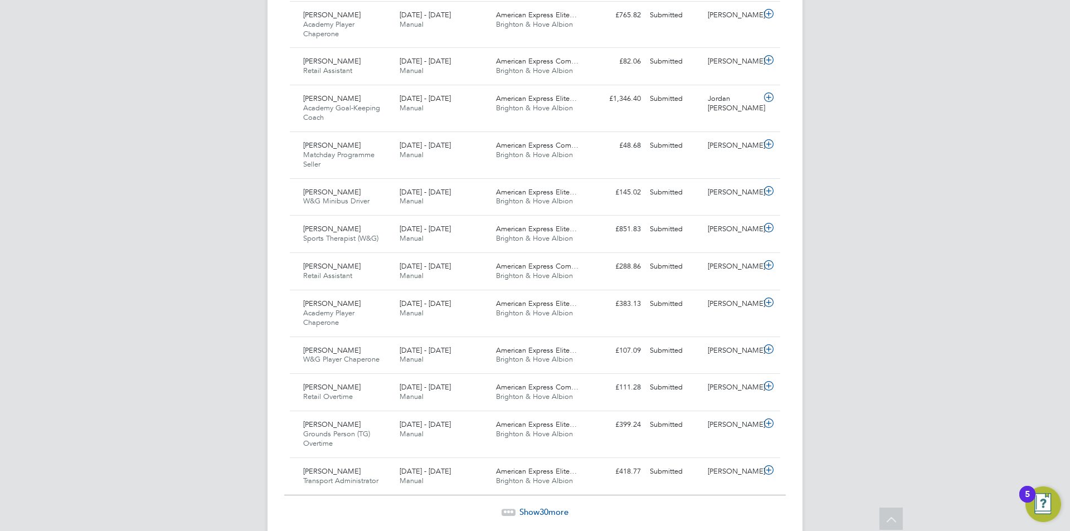
click at [527, 507] on span "Show 30 more" at bounding box center [543, 512] width 49 height 11
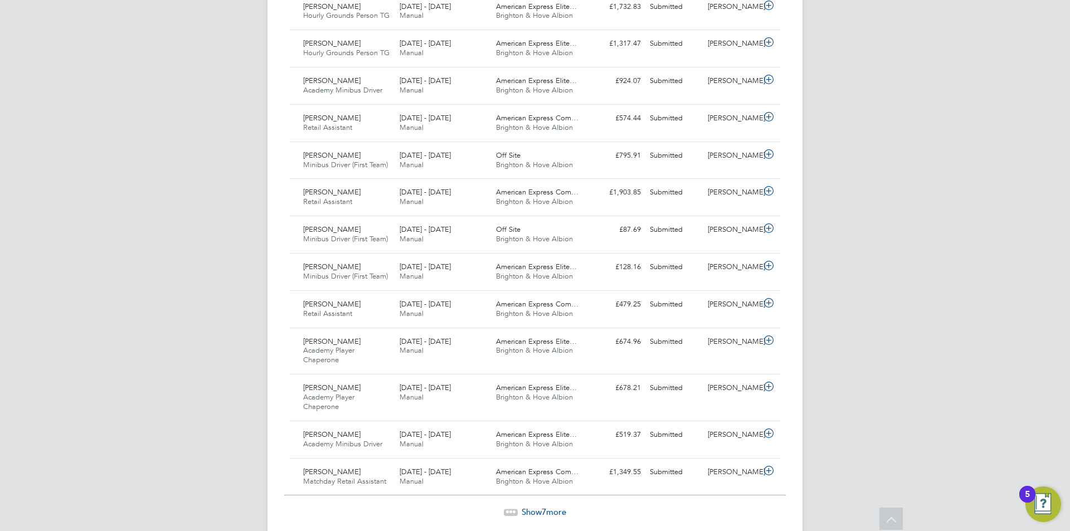
click at [536, 507] on span "Show 7 more" at bounding box center [544, 512] width 45 height 11
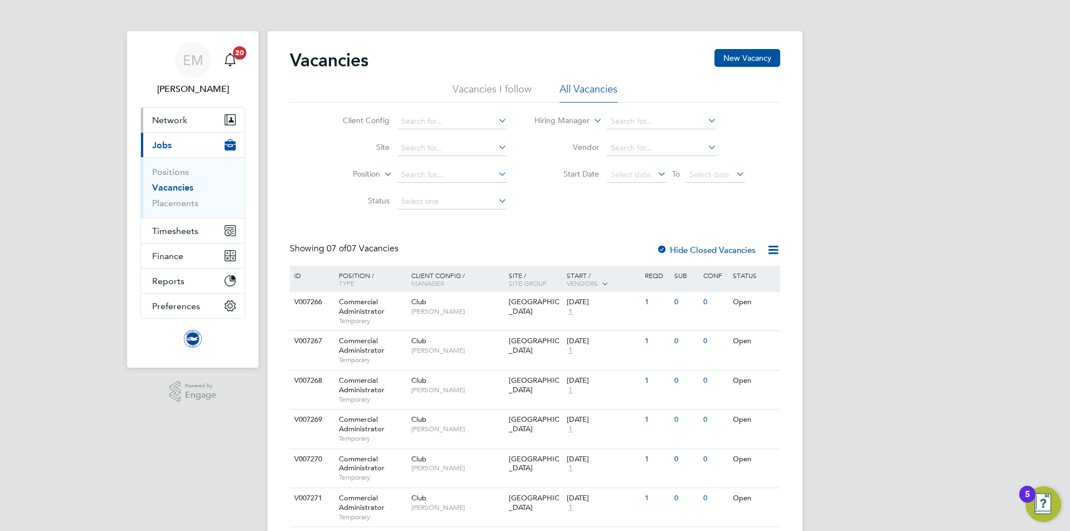
click at [173, 117] on span "Network" at bounding box center [169, 120] width 35 height 11
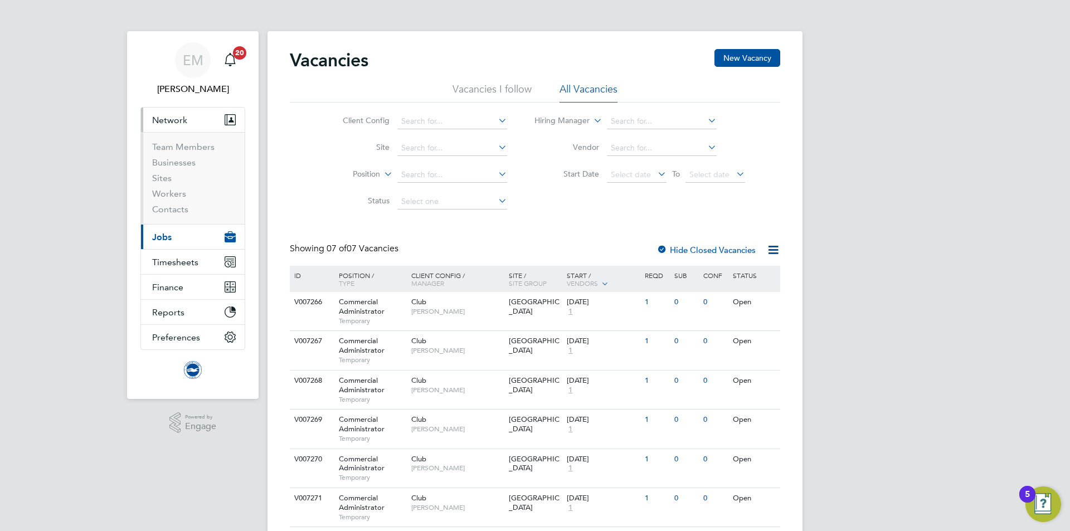
click at [164, 228] on button "Current page: Jobs" at bounding box center [193, 237] width 104 height 25
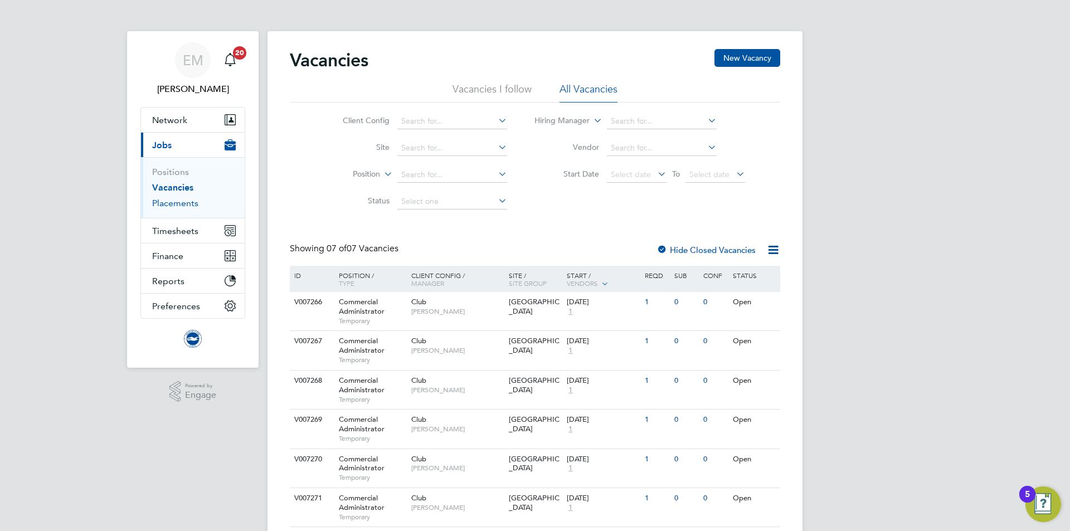
click at [172, 198] on link "Placements" at bounding box center [175, 203] width 46 height 11
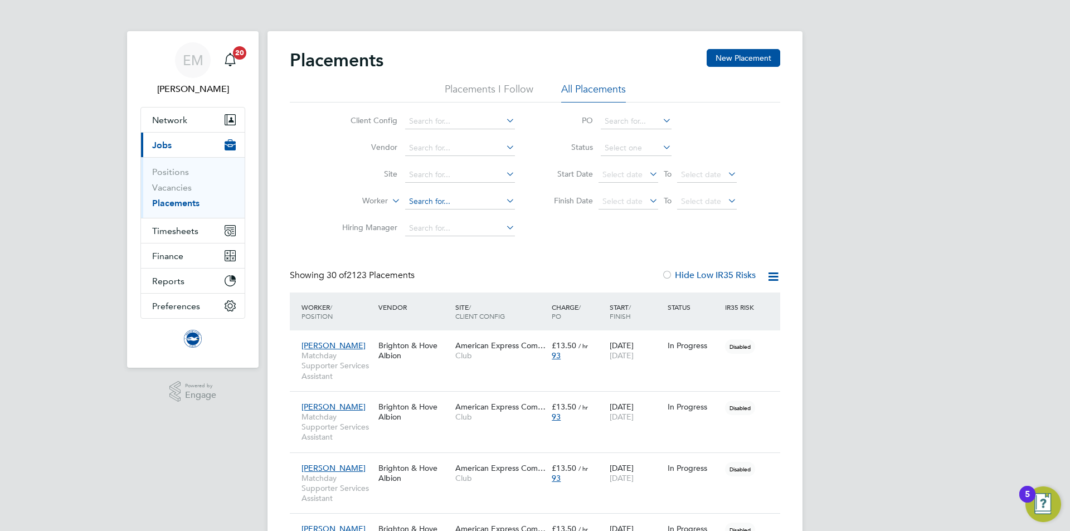
click at [416, 198] on input at bounding box center [460, 202] width 110 height 16
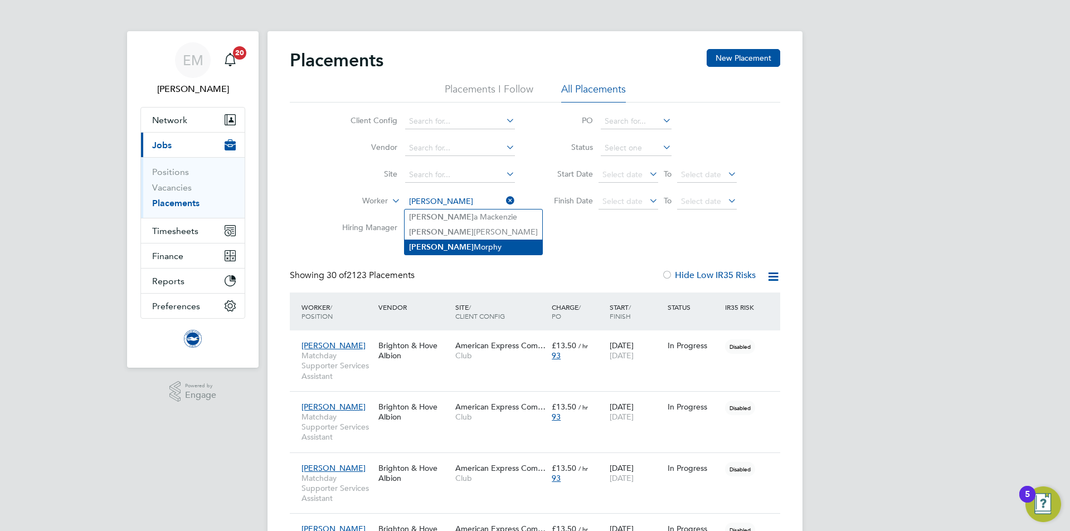
click at [468, 244] on li "[PERSON_NAME]" at bounding box center [474, 247] width 138 height 15
type input "[PERSON_NAME]"
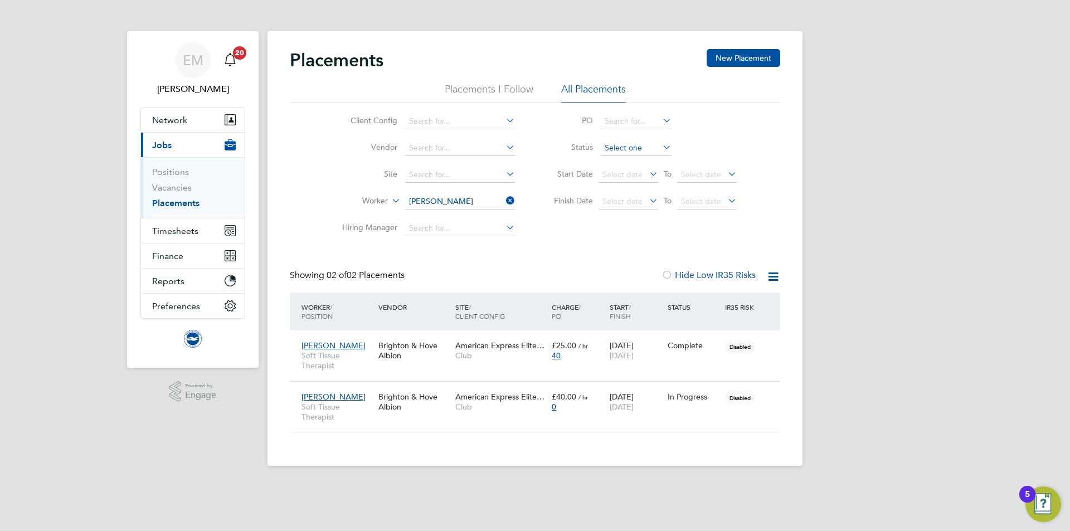
click at [607, 142] on input at bounding box center [636, 148] width 71 height 16
click at [622, 161] on li "Active" at bounding box center [636, 163] width 72 height 14
type input "Active"
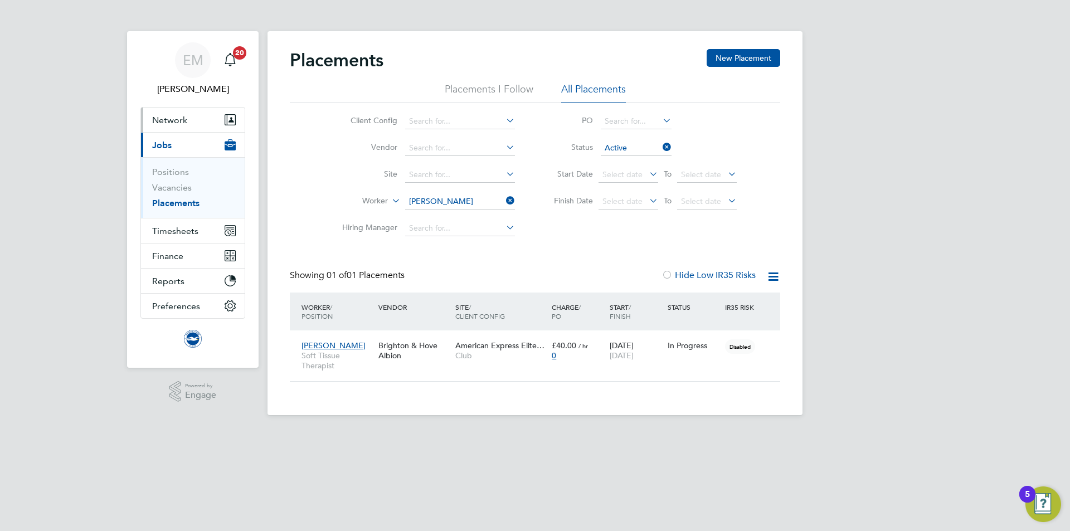
click at [163, 120] on span "Network" at bounding box center [169, 120] width 35 height 11
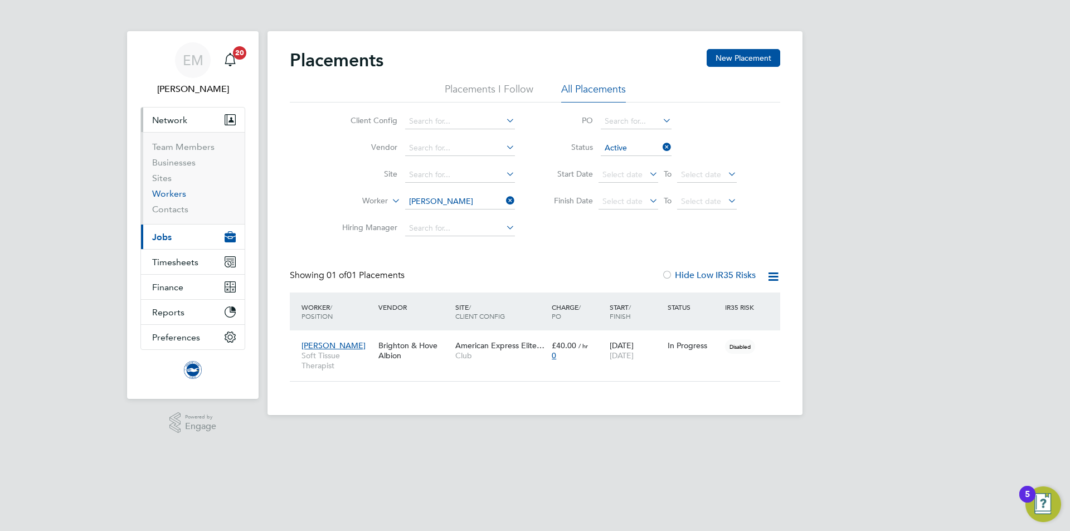
click at [172, 192] on link "Workers" at bounding box center [169, 193] width 34 height 11
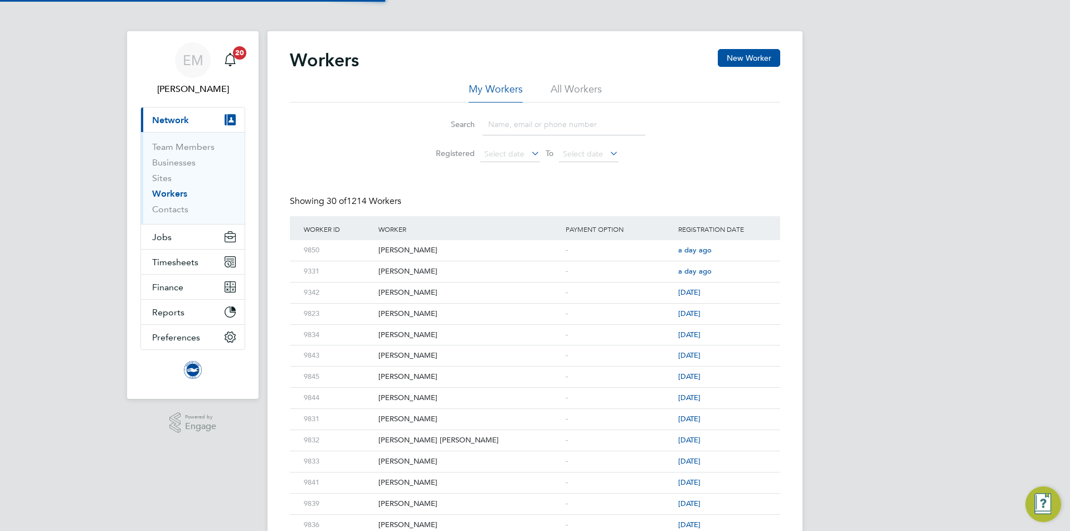
click at [565, 96] on li "All Workers" at bounding box center [576, 92] width 51 height 20
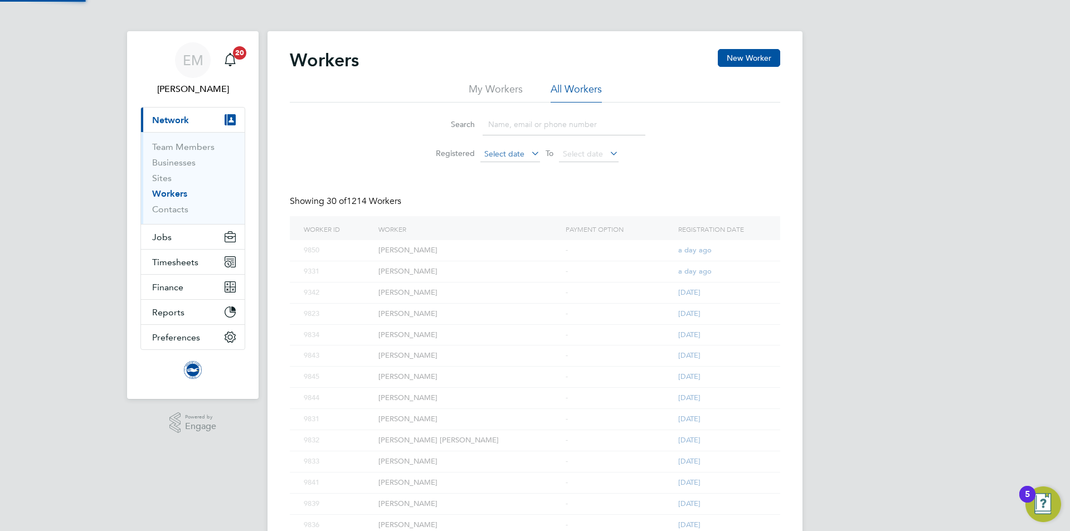
click at [526, 158] on span "Select date" at bounding box center [510, 154] width 60 height 15
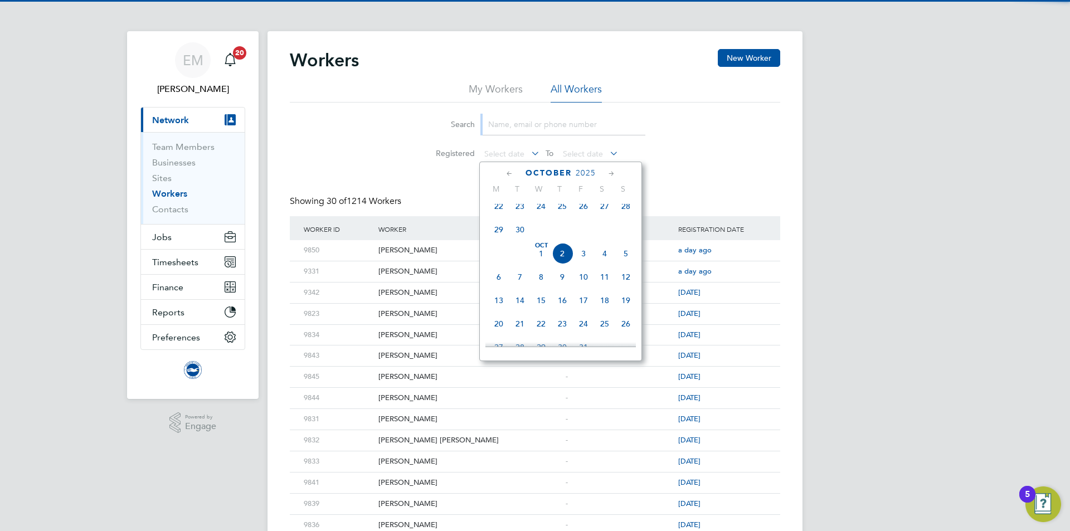
drag, startPoint x: 518, startPoint y: 136, endPoint x: 511, endPoint y: 130, distance: 9.5
click at [515, 134] on li "Search" at bounding box center [535, 124] width 249 height 33
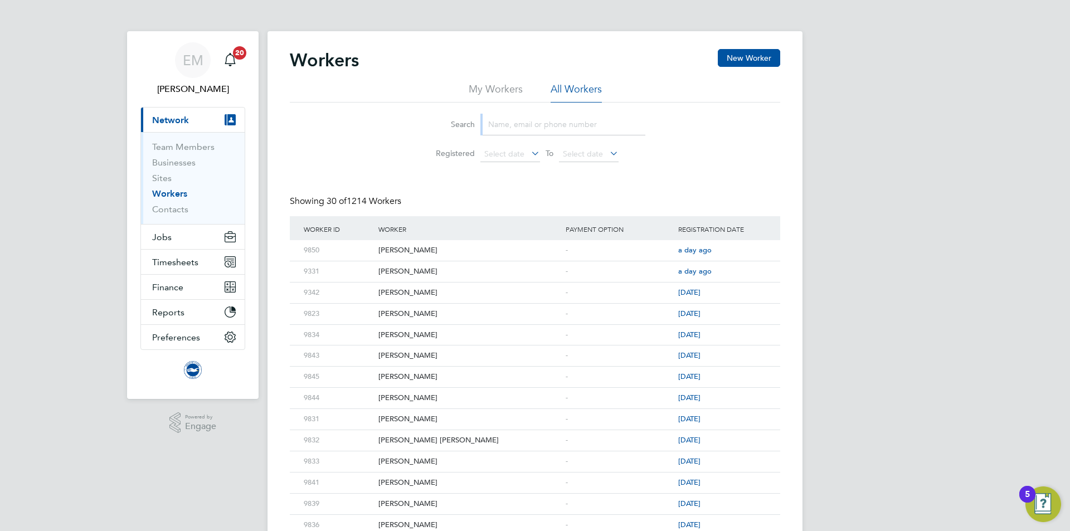
click at [511, 130] on input at bounding box center [564, 125] width 163 height 22
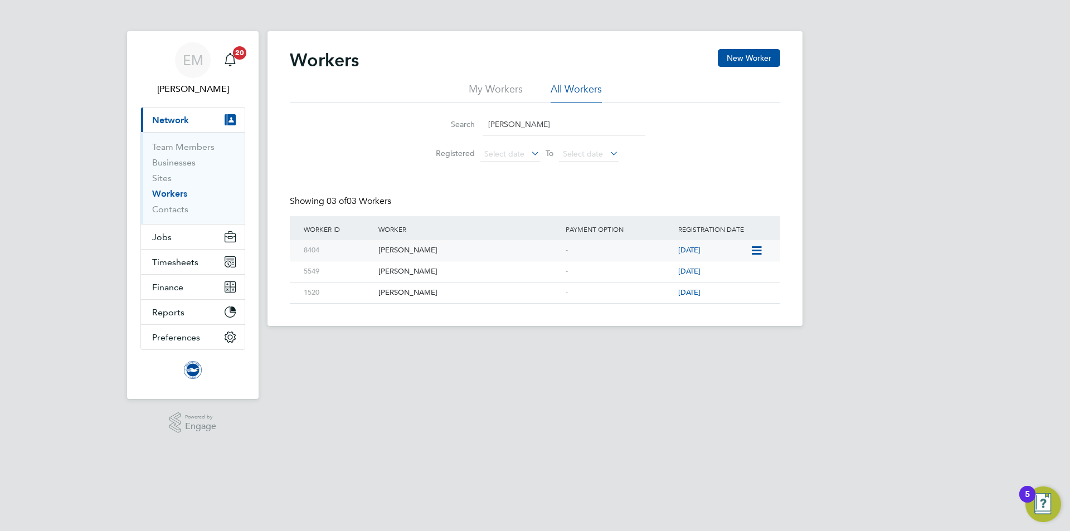
type input "[PERSON_NAME]"
click at [756, 248] on icon at bounding box center [755, 250] width 11 height 13
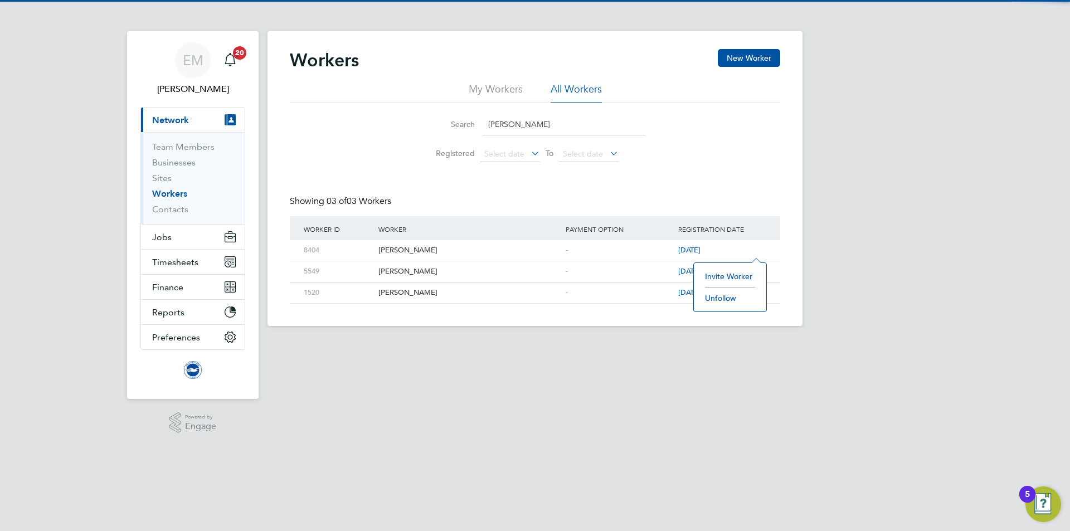
click at [725, 279] on li "Invite Worker" at bounding box center [729, 277] width 61 height 16
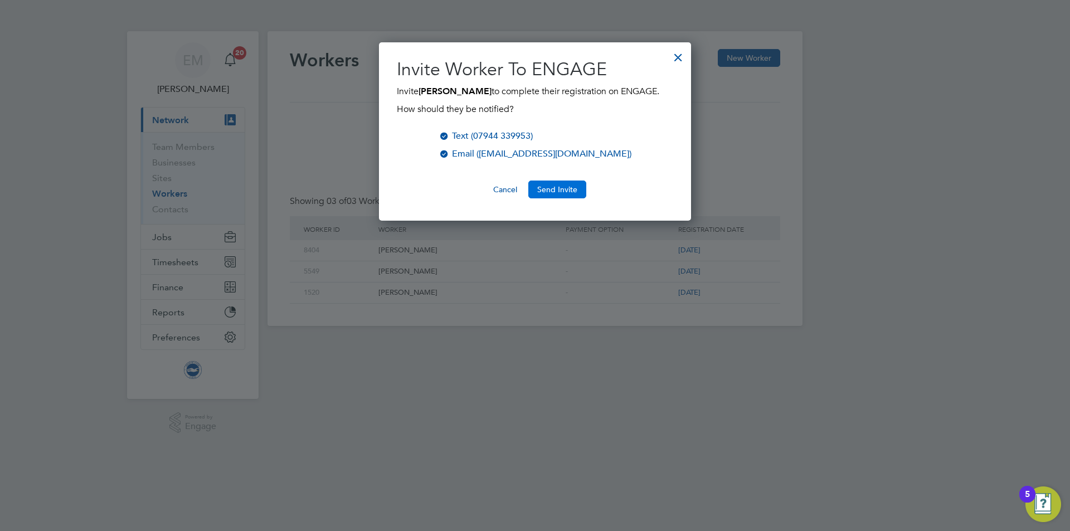
click at [541, 188] on button "Send Invite" at bounding box center [557, 190] width 58 height 18
